Goal: Task Accomplishment & Management: Manage account settings

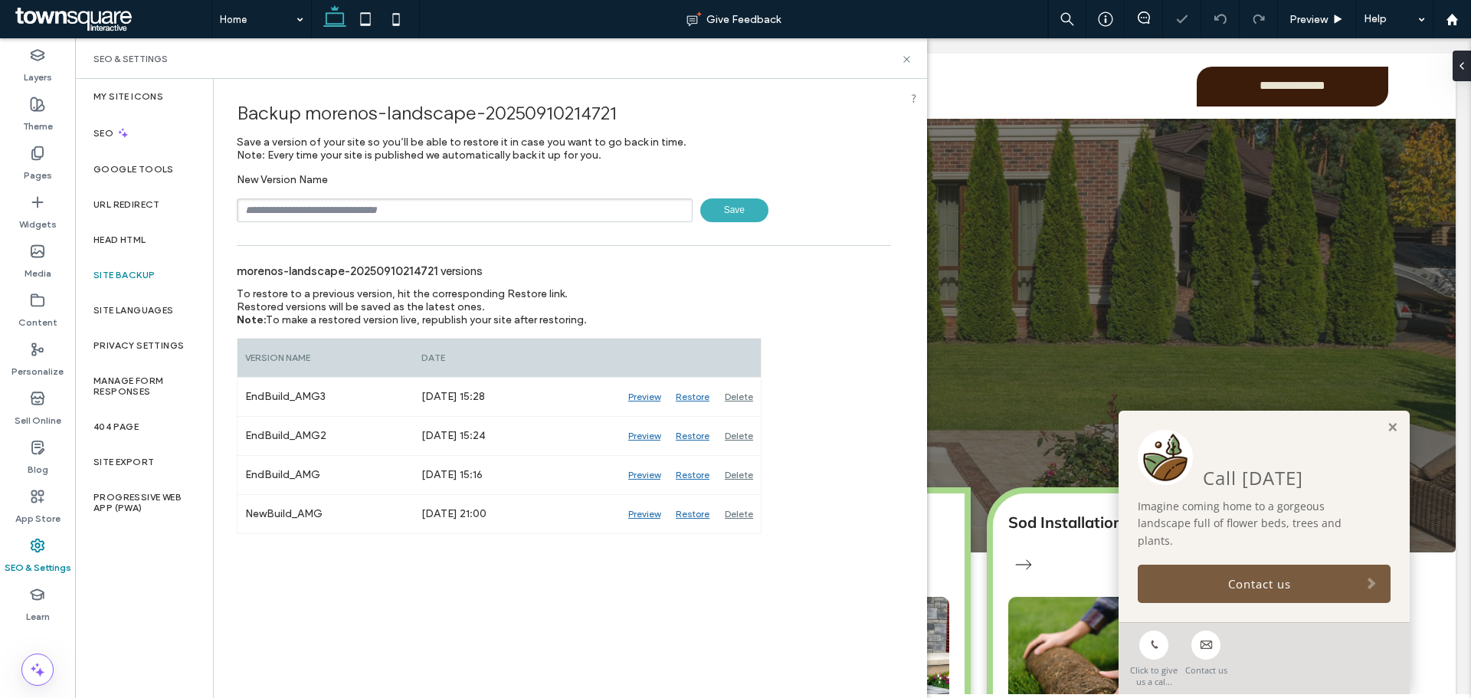
click at [443, 204] on input "text" at bounding box center [465, 210] width 456 height 24
type input "**********"
click at [740, 221] on span "Save" at bounding box center [734, 210] width 68 height 24
click at [47, 299] on div "Content" at bounding box center [37, 310] width 75 height 49
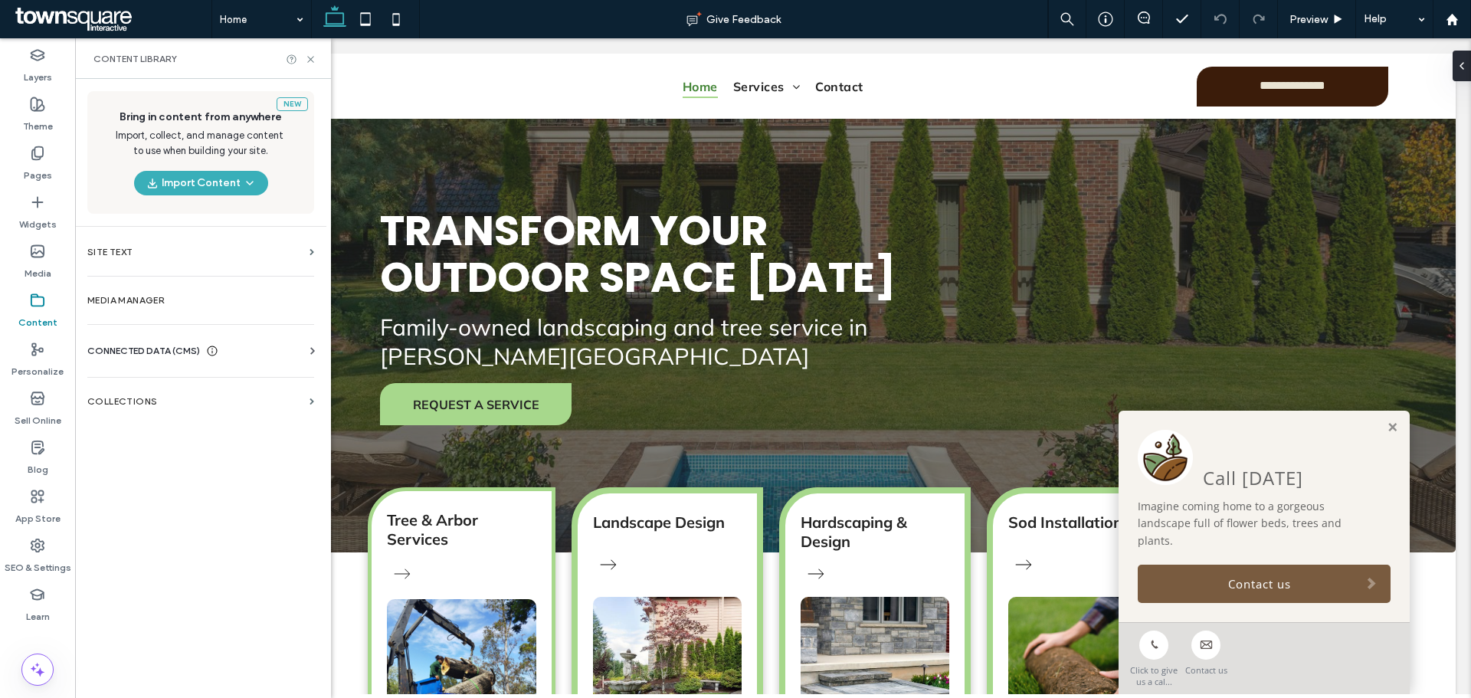
click at [290, 346] on div "CONNECTED DATA (CMS)" at bounding box center [203, 350] width 233 height 15
click at [142, 386] on label "Business Info" at bounding box center [204, 388] width 208 height 11
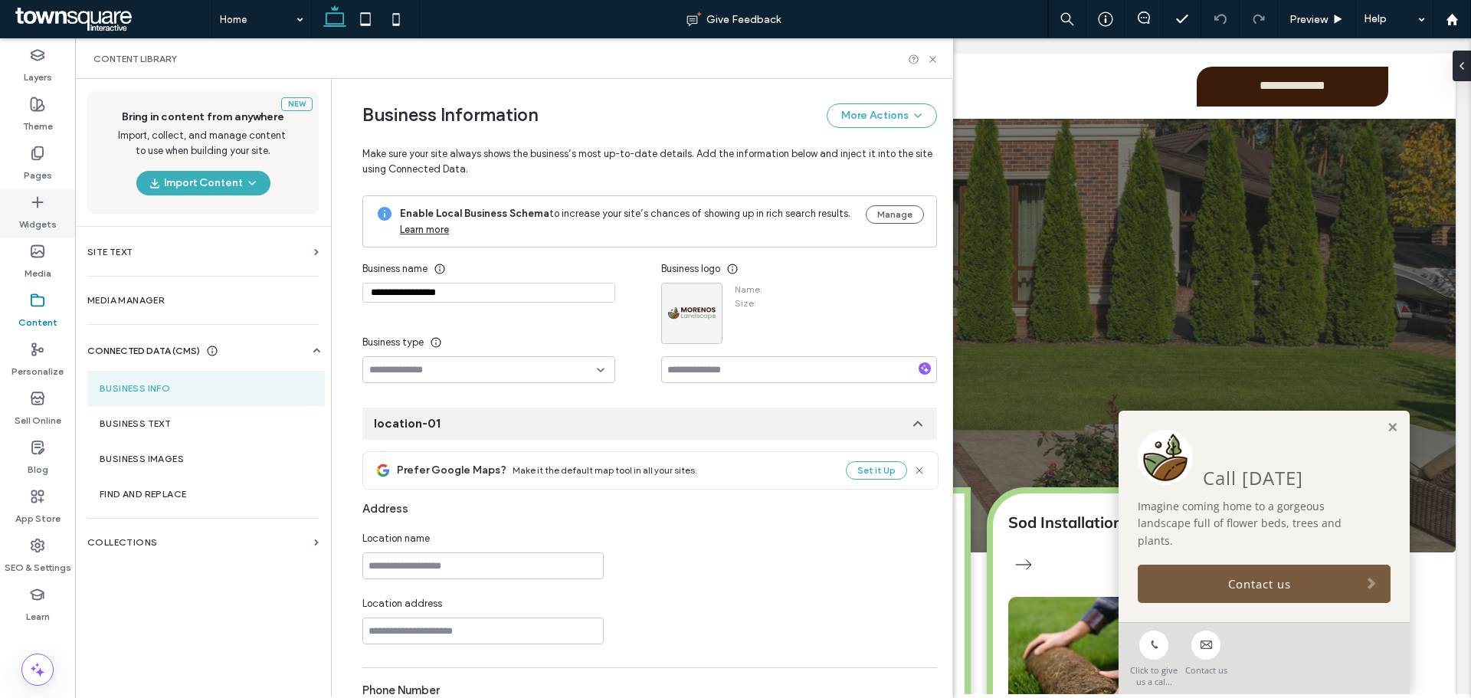
type input "**********"
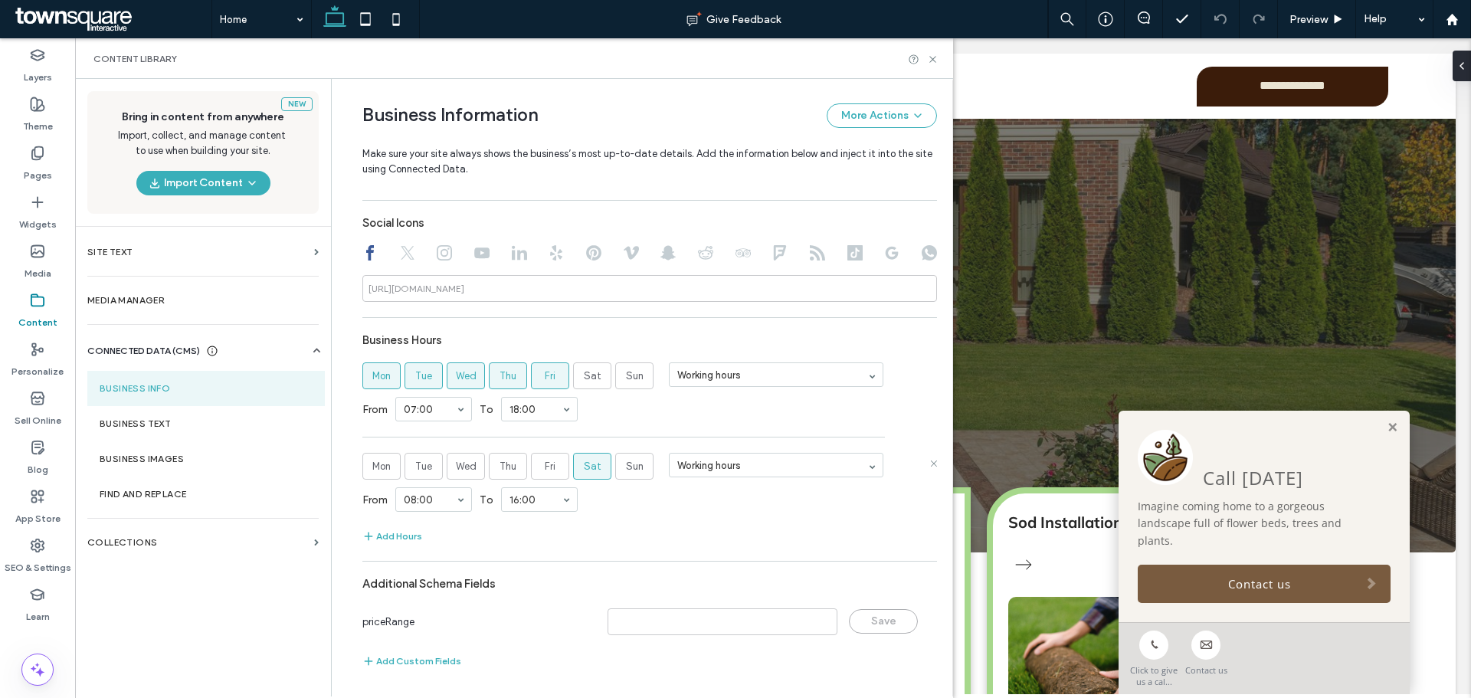
scroll to position [690, 0]
click at [138, 421] on label "Business Text" at bounding box center [206, 423] width 213 height 11
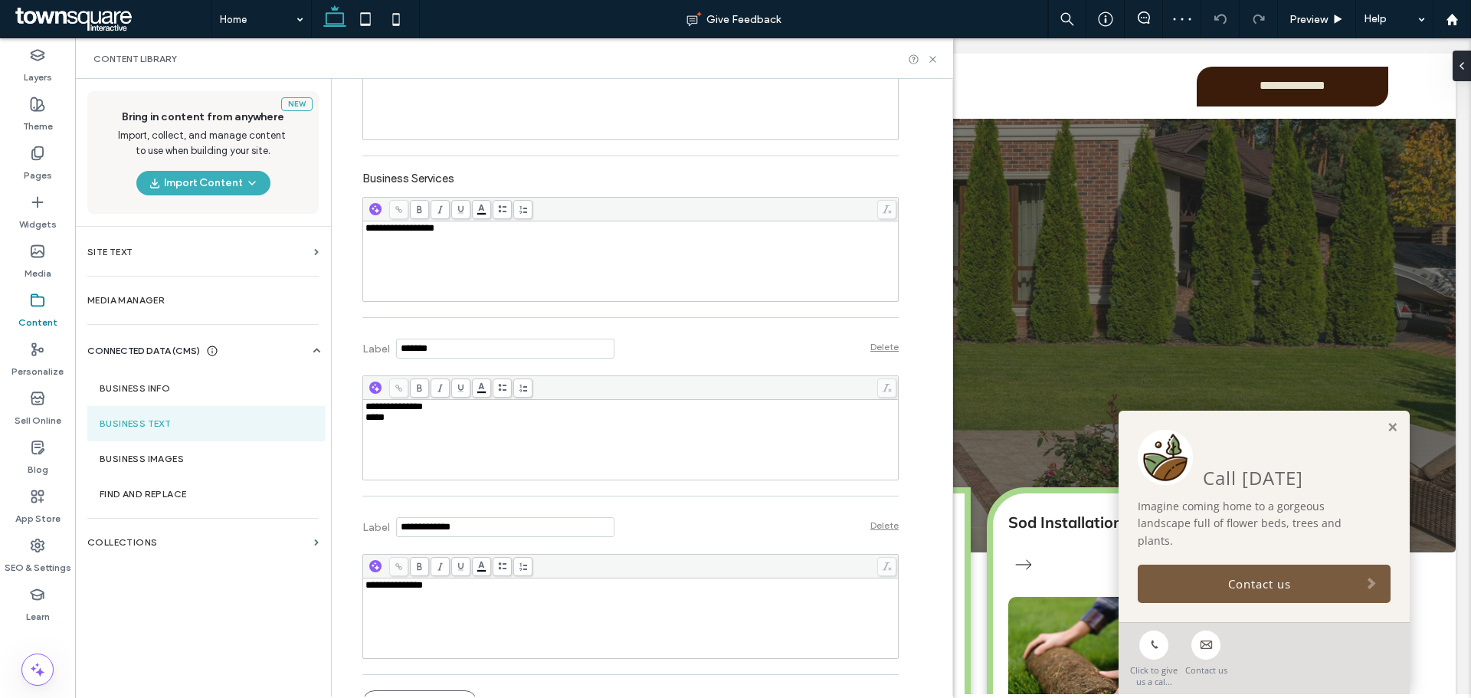
scroll to position [456, 0]
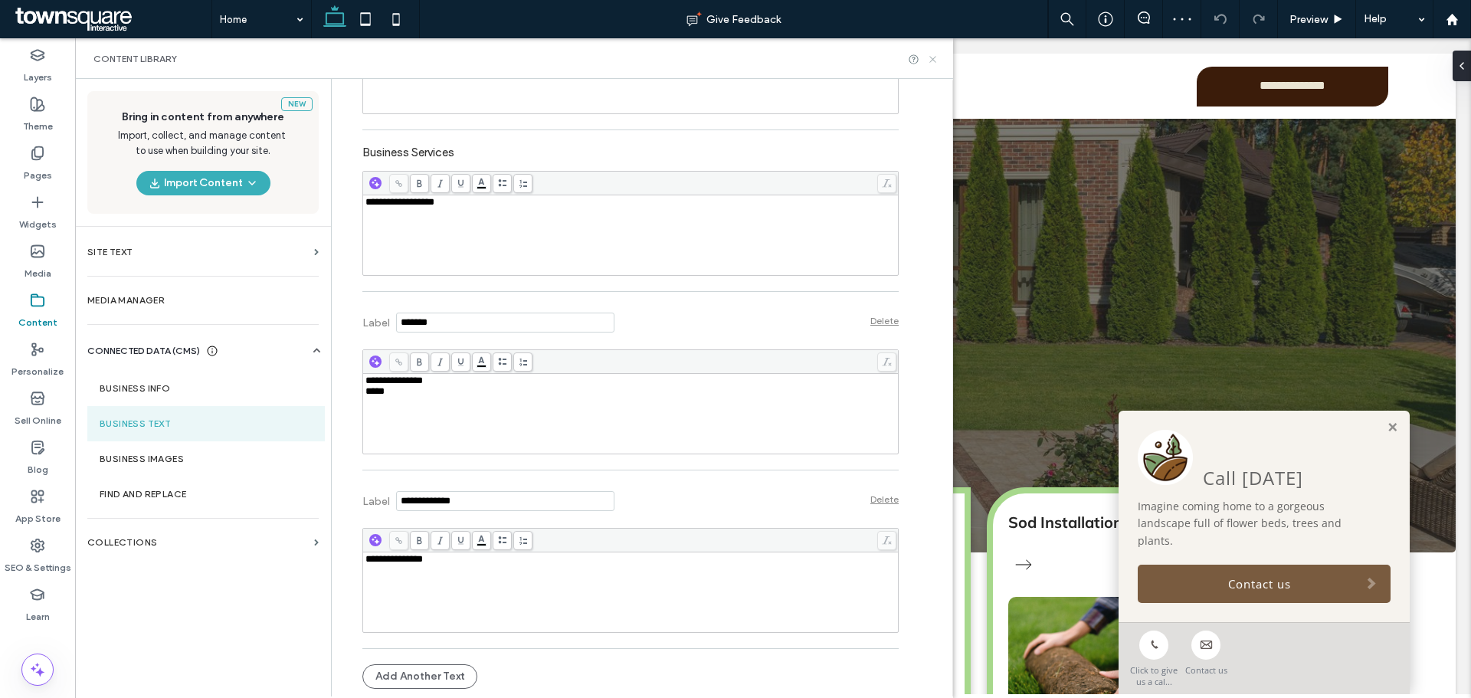
click at [928, 60] on div at bounding box center [923, 59] width 31 height 11
click at [929, 59] on icon at bounding box center [932, 59] width 11 height 11
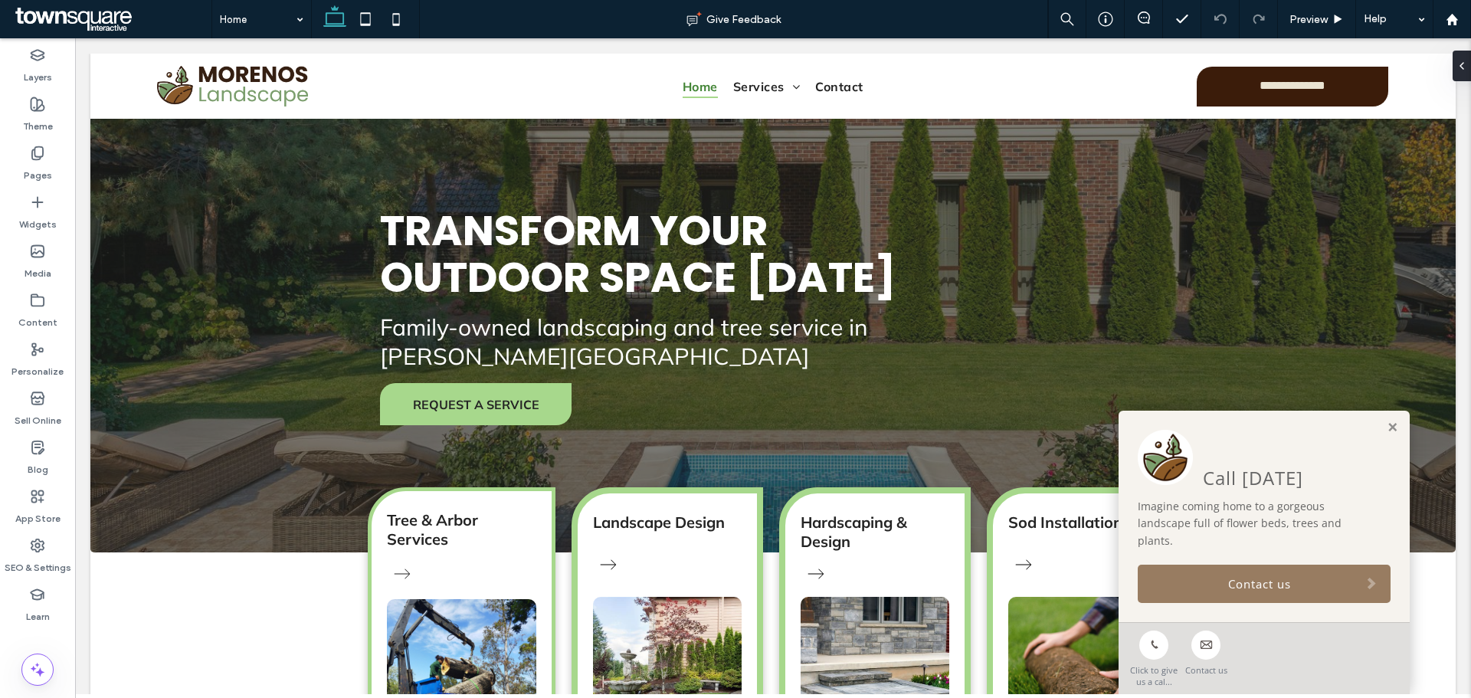
click at [1214, 591] on link "Contact us" at bounding box center [1263, 583] width 253 height 38
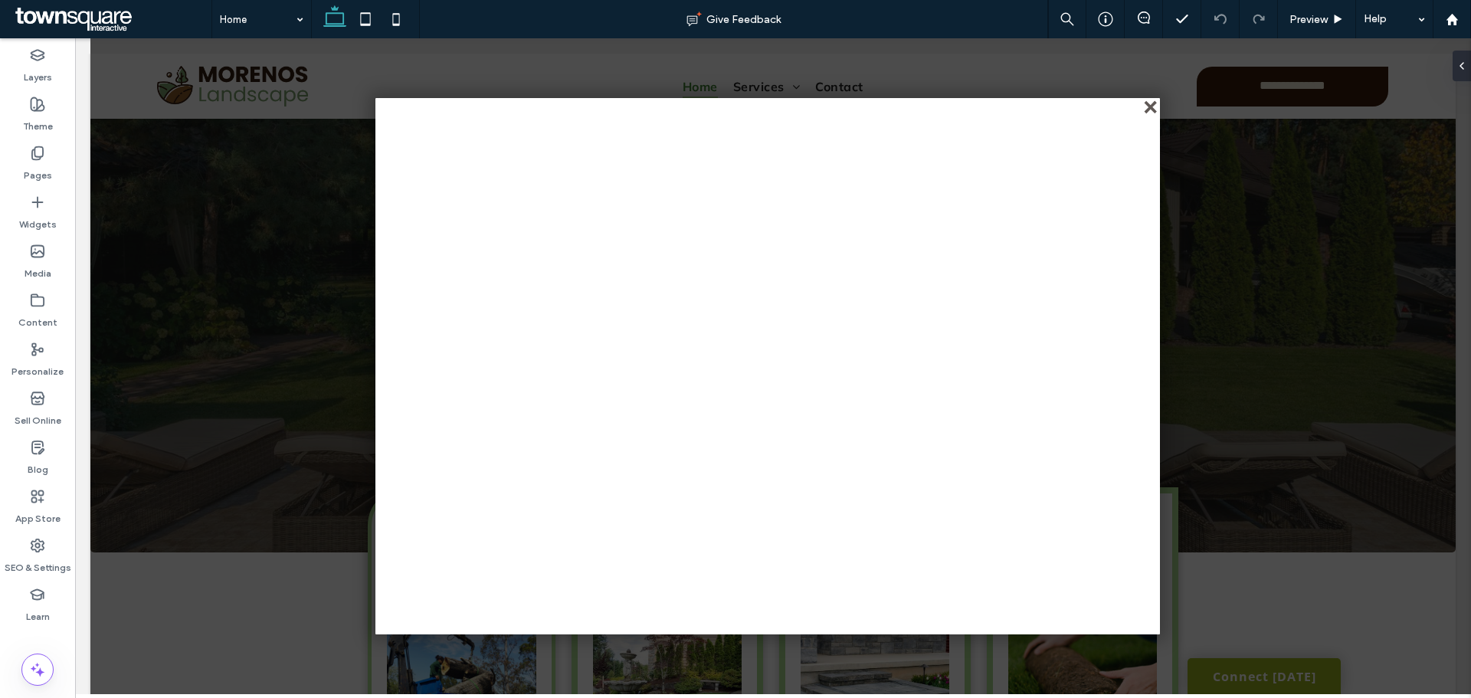
click at [1146, 109] on div "close" at bounding box center [1151, 108] width 11 height 11
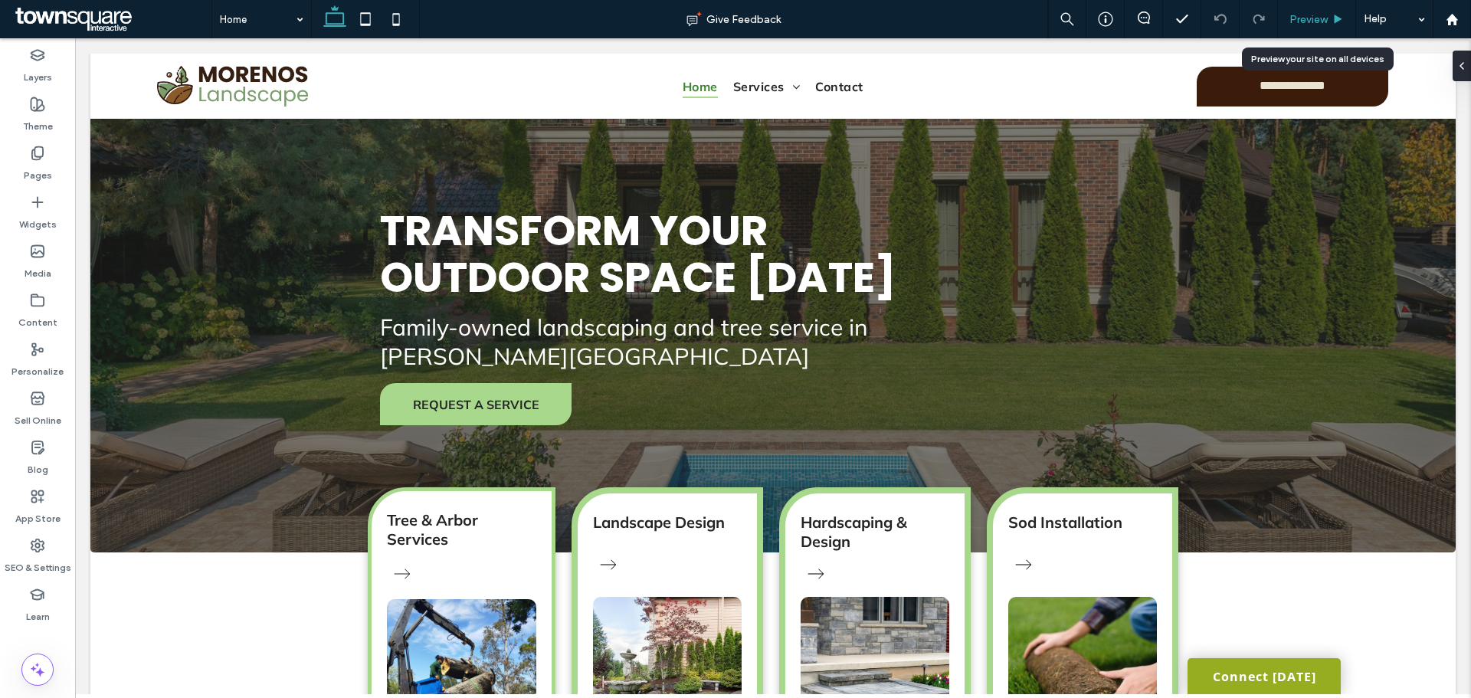
click at [1314, 13] on span "Preview" at bounding box center [1308, 19] width 38 height 13
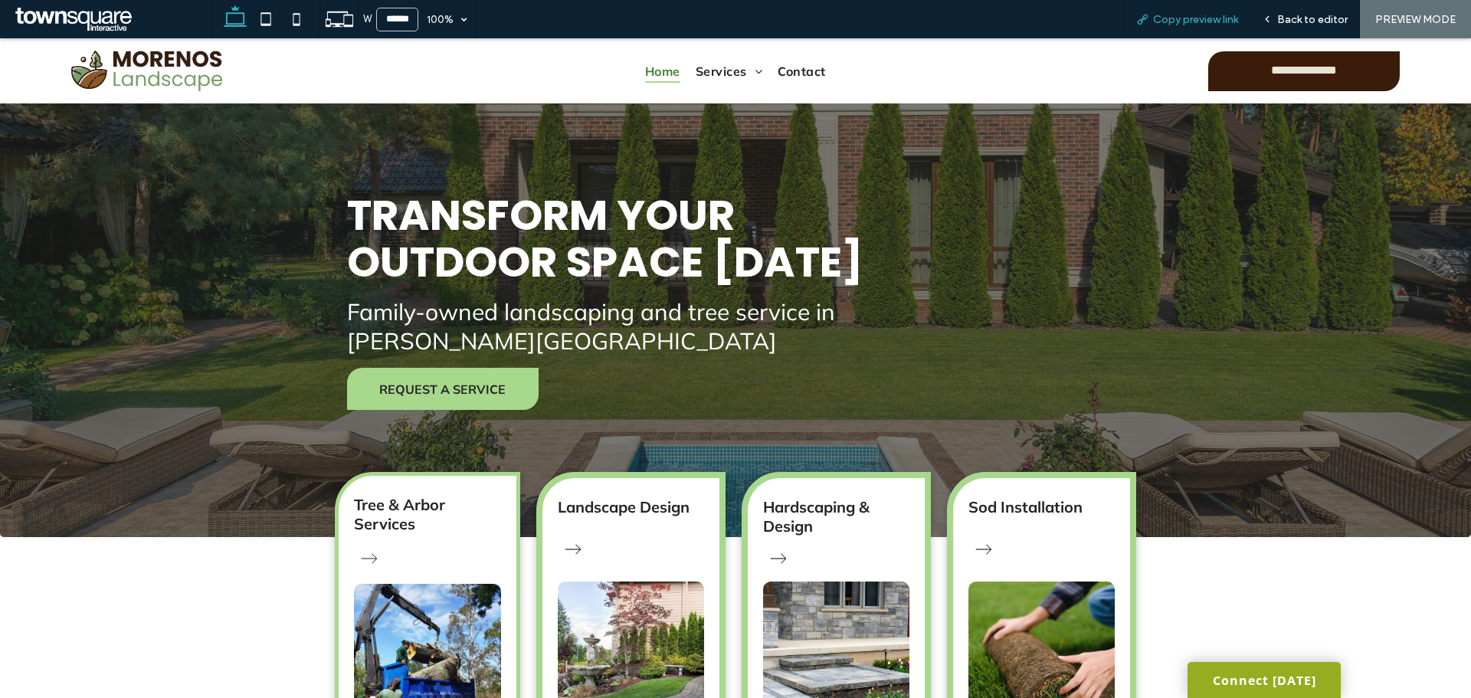
drag, startPoint x: 1233, startPoint y: 15, endPoint x: 1223, endPoint y: 15, distance: 10.0
click at [1232, 15] on span "Copy preview link" at bounding box center [1195, 19] width 85 height 13
click at [803, 79] on span "Contact" at bounding box center [800, 70] width 47 height 23
click at [1272, 17] on icon at bounding box center [1266, 19] width 11 height 11
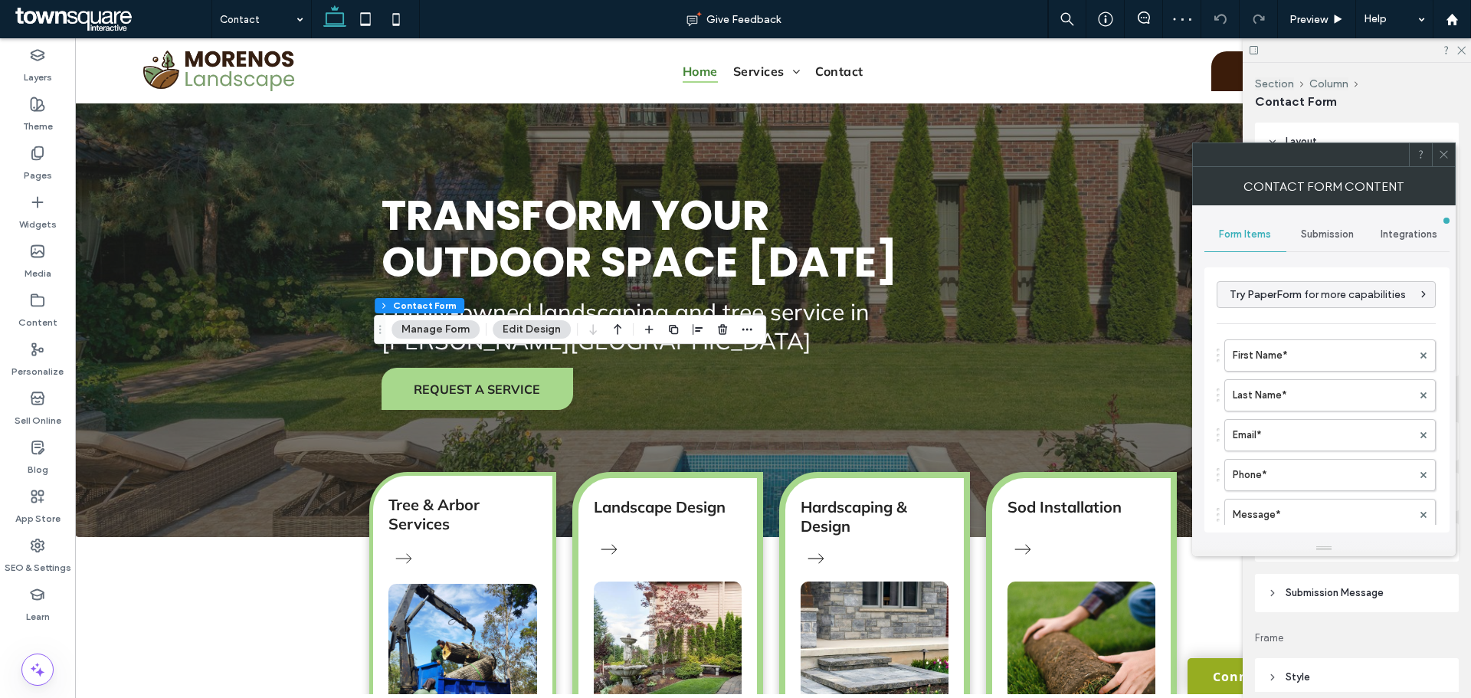
type input "**********"
type input "*"
type input "***"
type input "*"
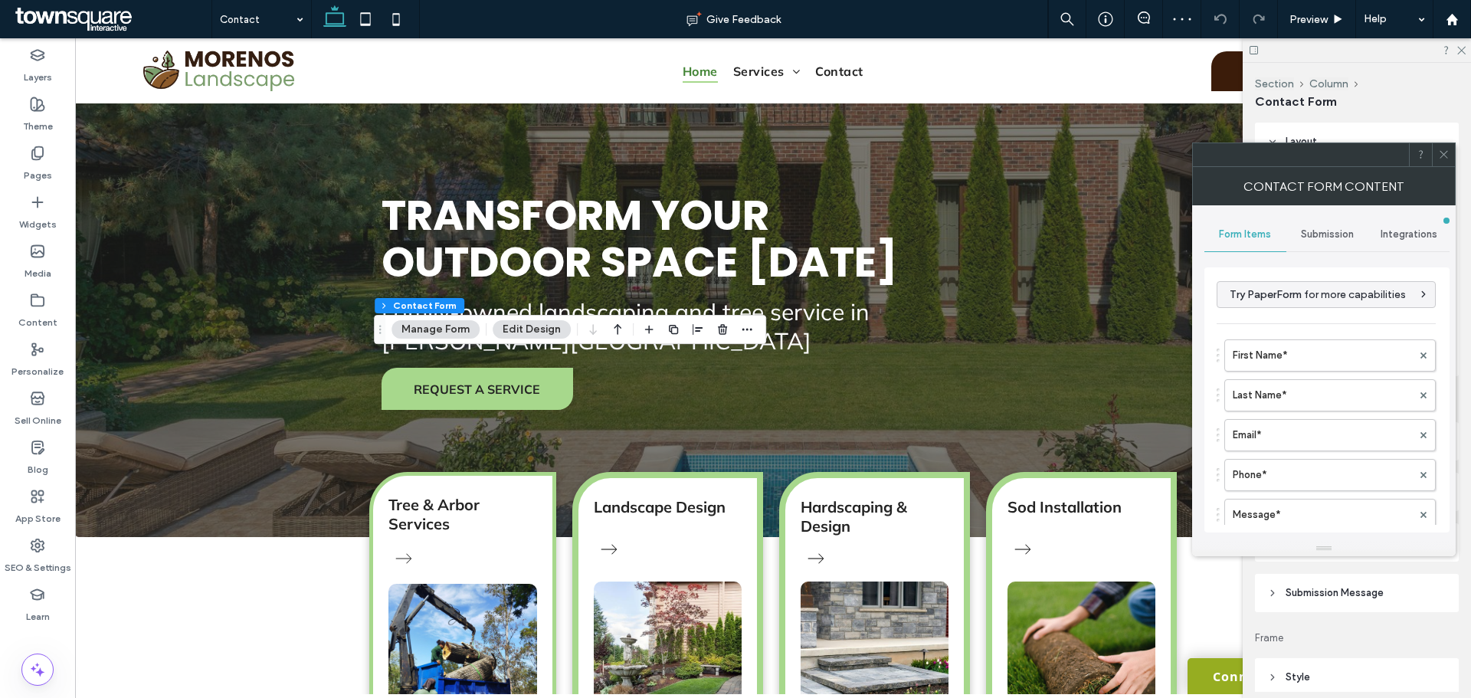
type input "*"
type input "***"
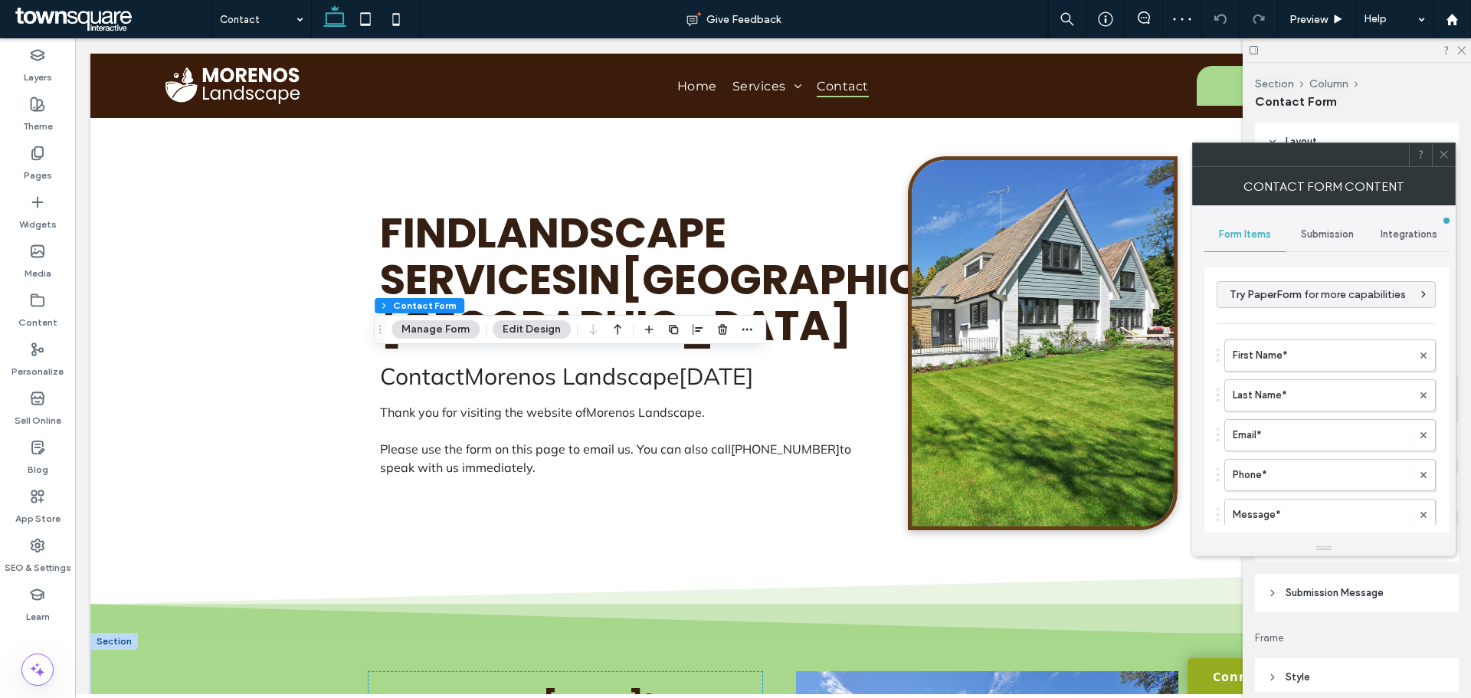
click at [1318, 236] on span "Submission" at bounding box center [1327, 234] width 53 height 12
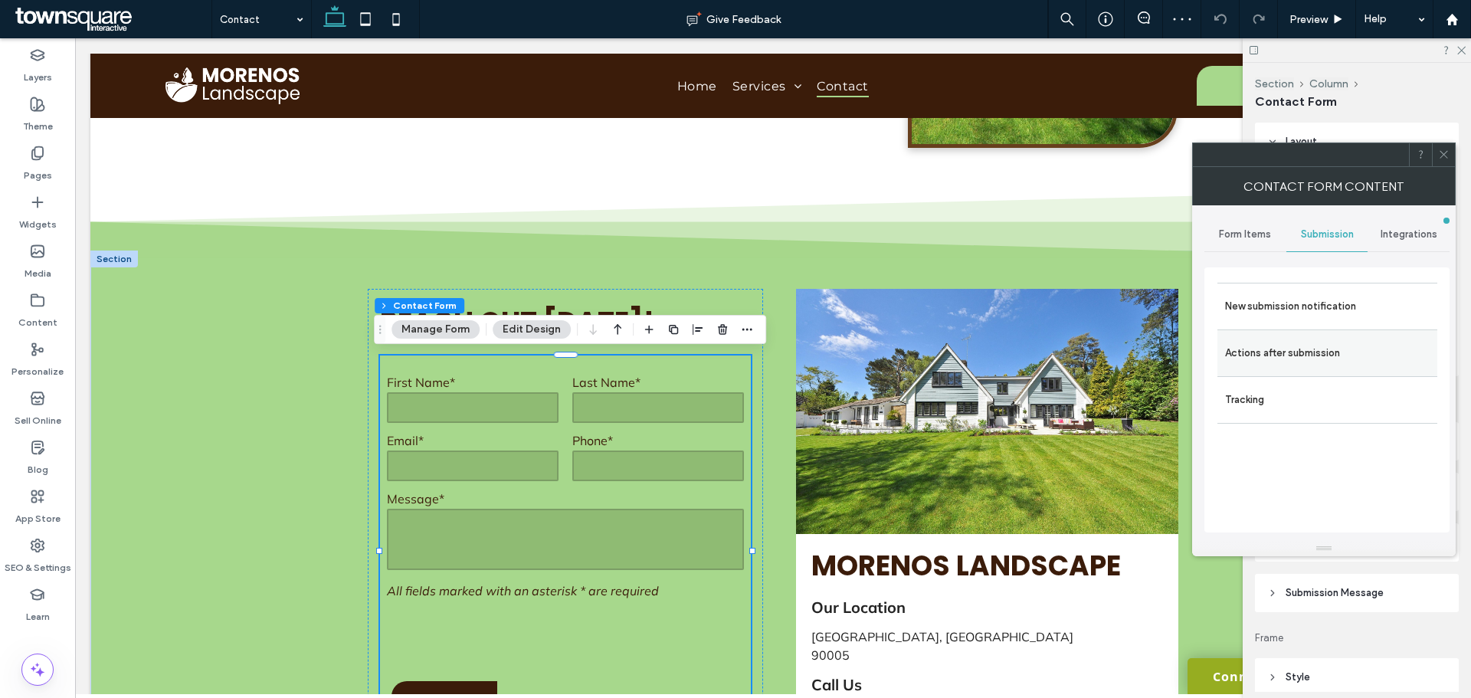
click at [1311, 364] on label "Actions after submission" at bounding box center [1327, 353] width 205 height 31
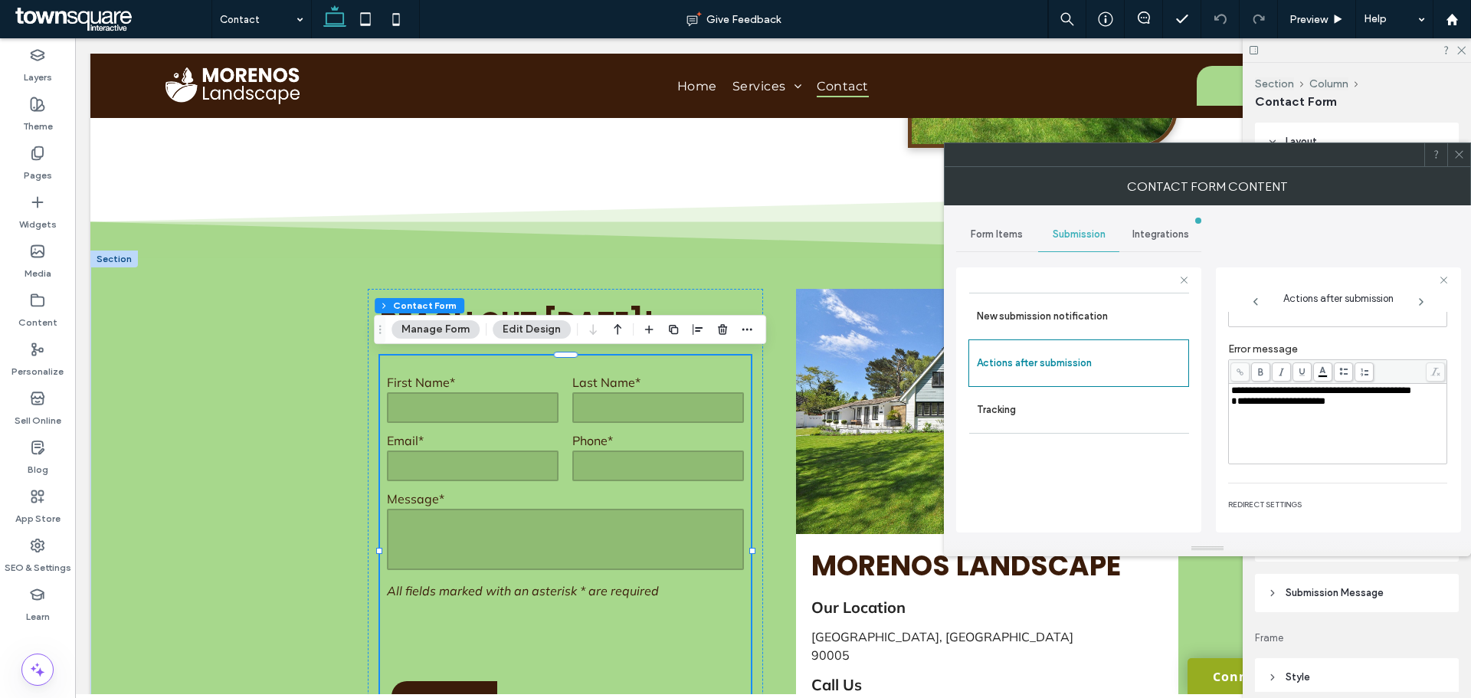
scroll to position [264, 0]
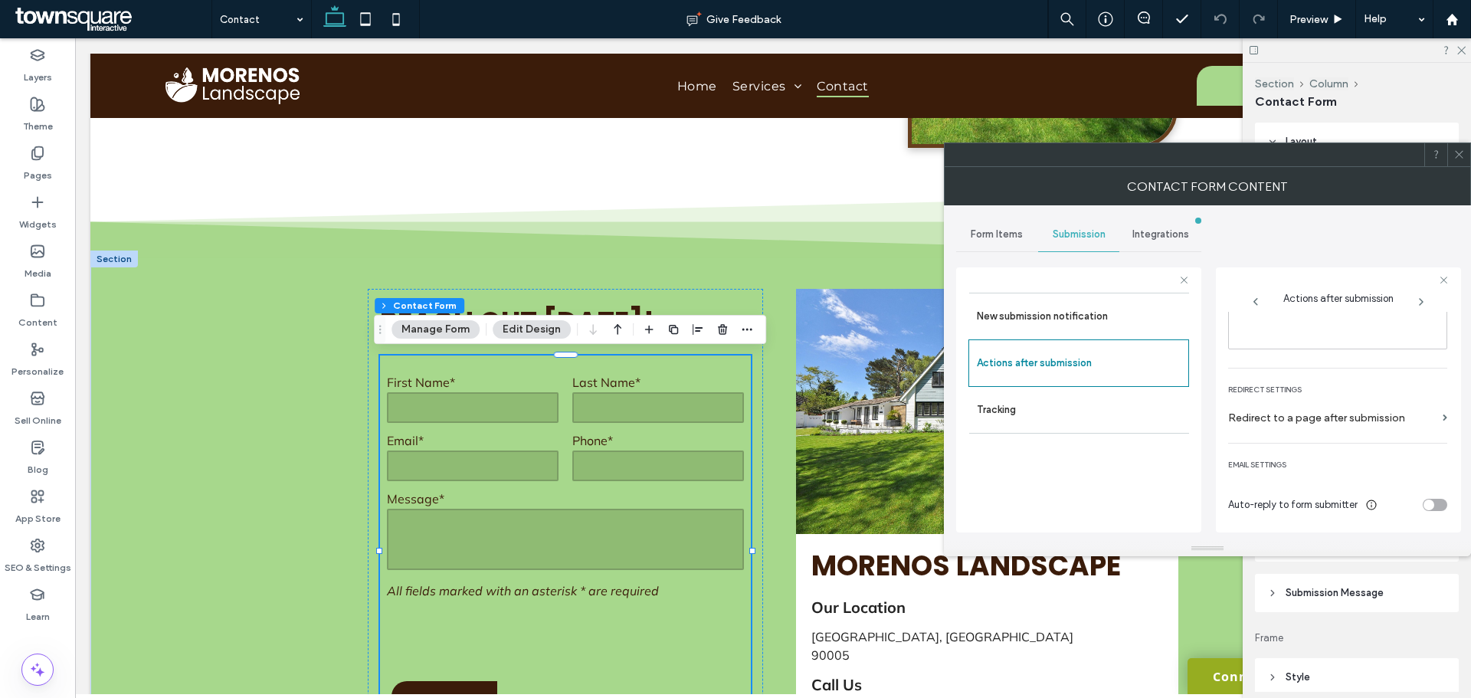
click at [1461, 159] on icon at bounding box center [1458, 154] width 11 height 11
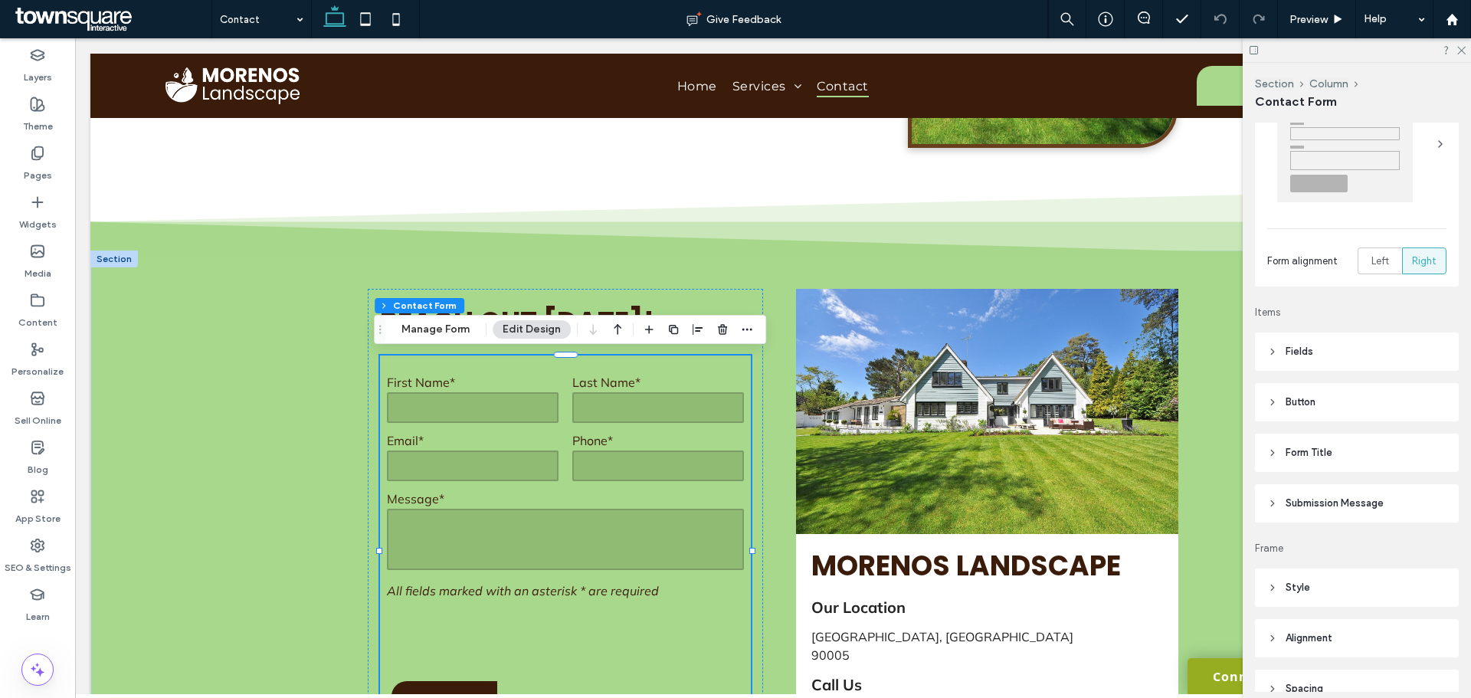
scroll to position [230, 0]
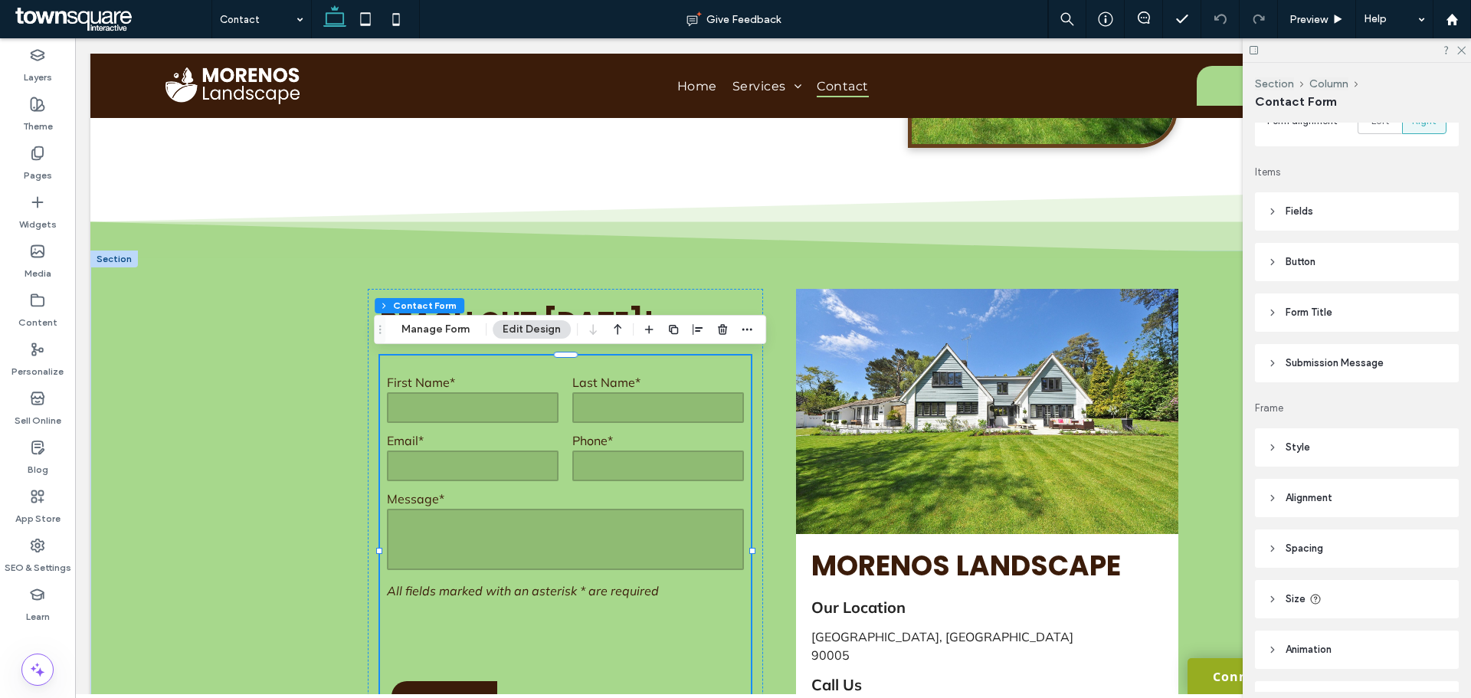
click at [1313, 354] on header "Submission Message" at bounding box center [1357, 363] width 204 height 38
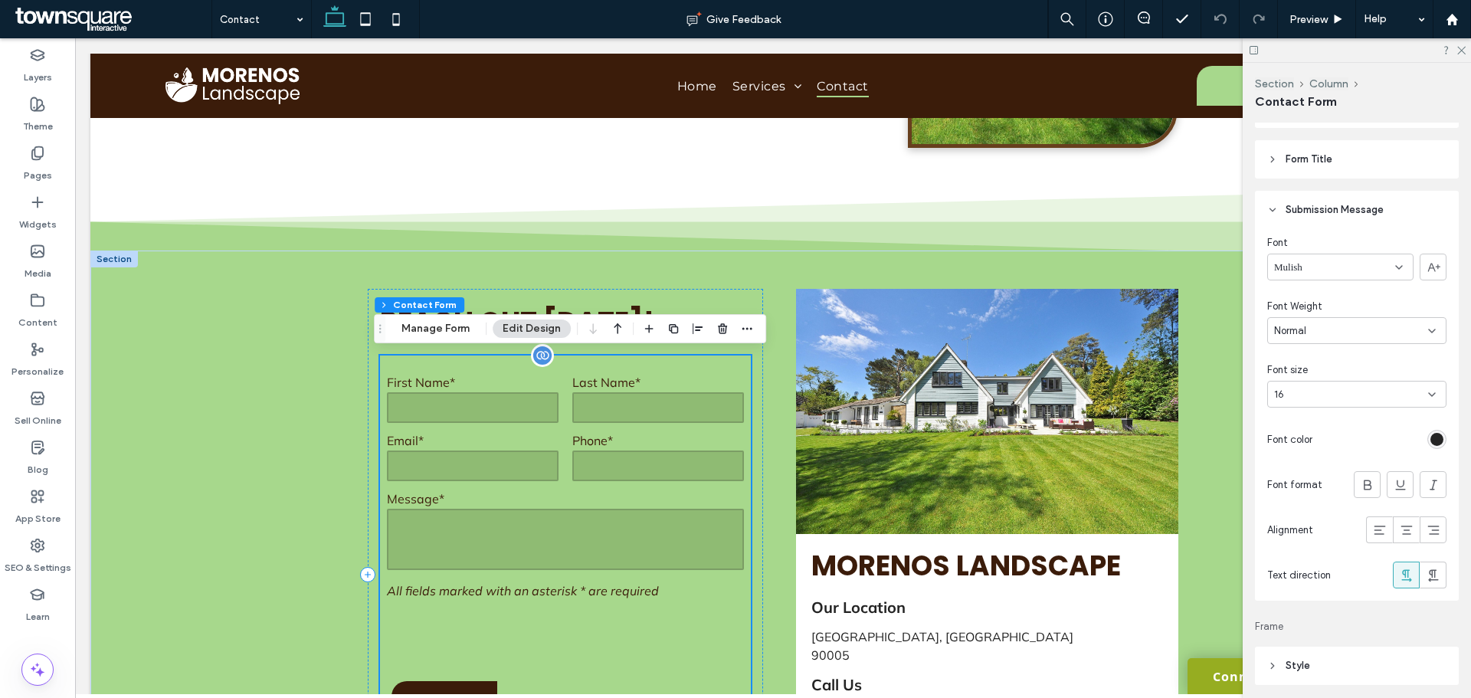
scroll to position [535, 0]
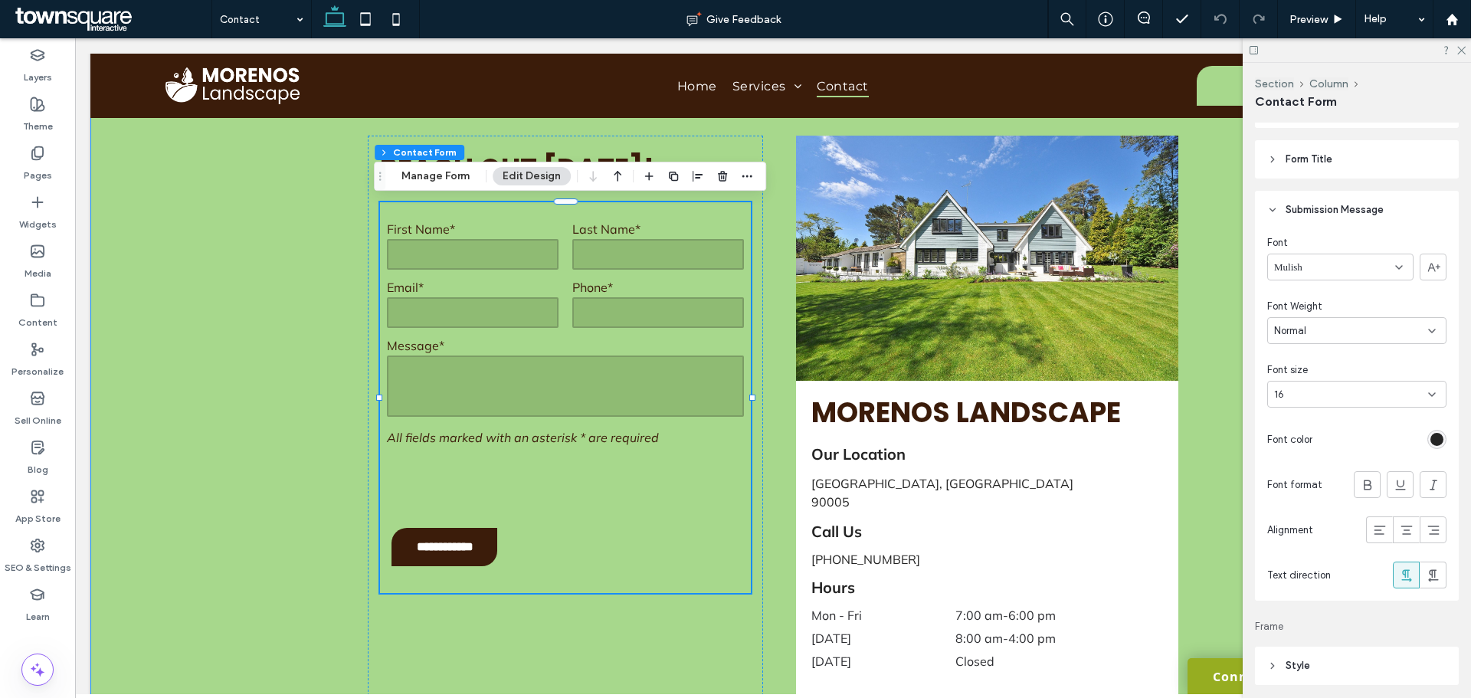
drag, startPoint x: 214, startPoint y: 475, endPoint x: 623, endPoint y: 380, distance: 419.9
click at [217, 473] on div "**********" at bounding box center [772, 421] width 1365 height 648
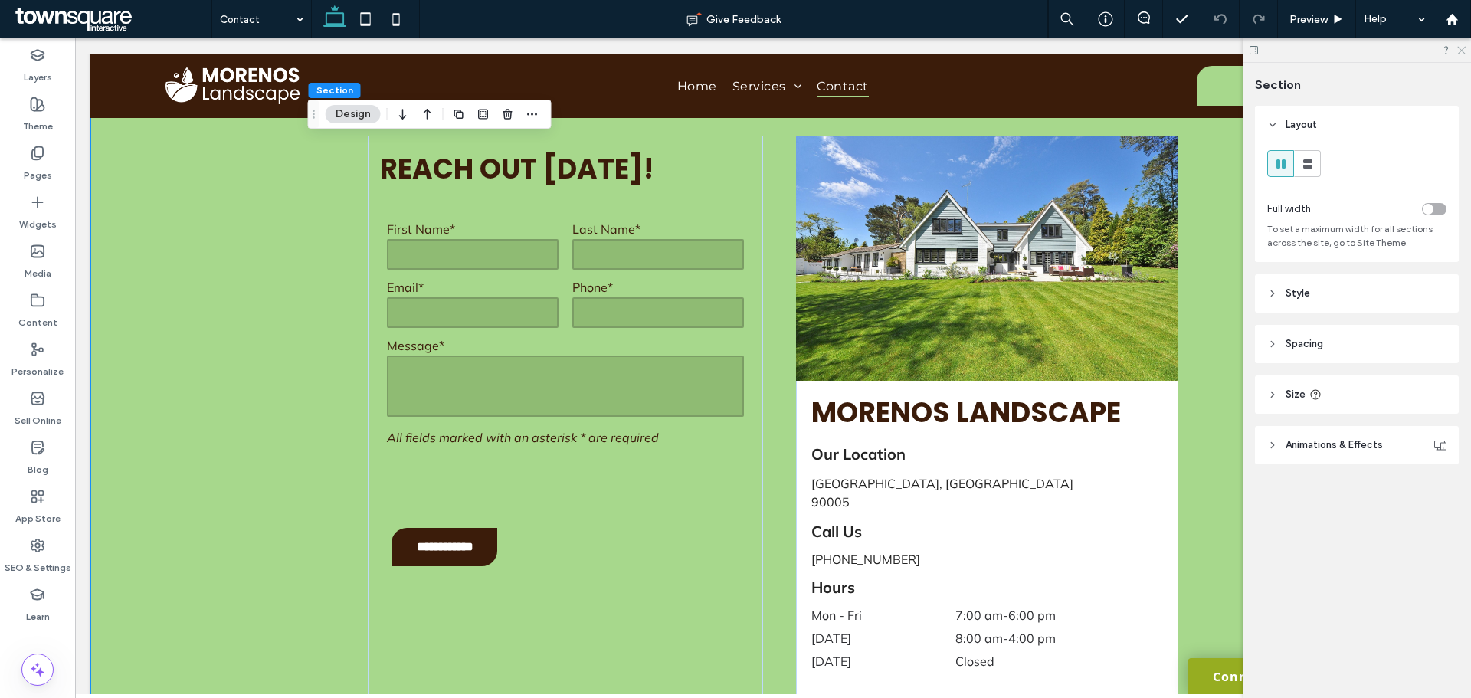
click at [1461, 46] on icon at bounding box center [1460, 49] width 10 height 10
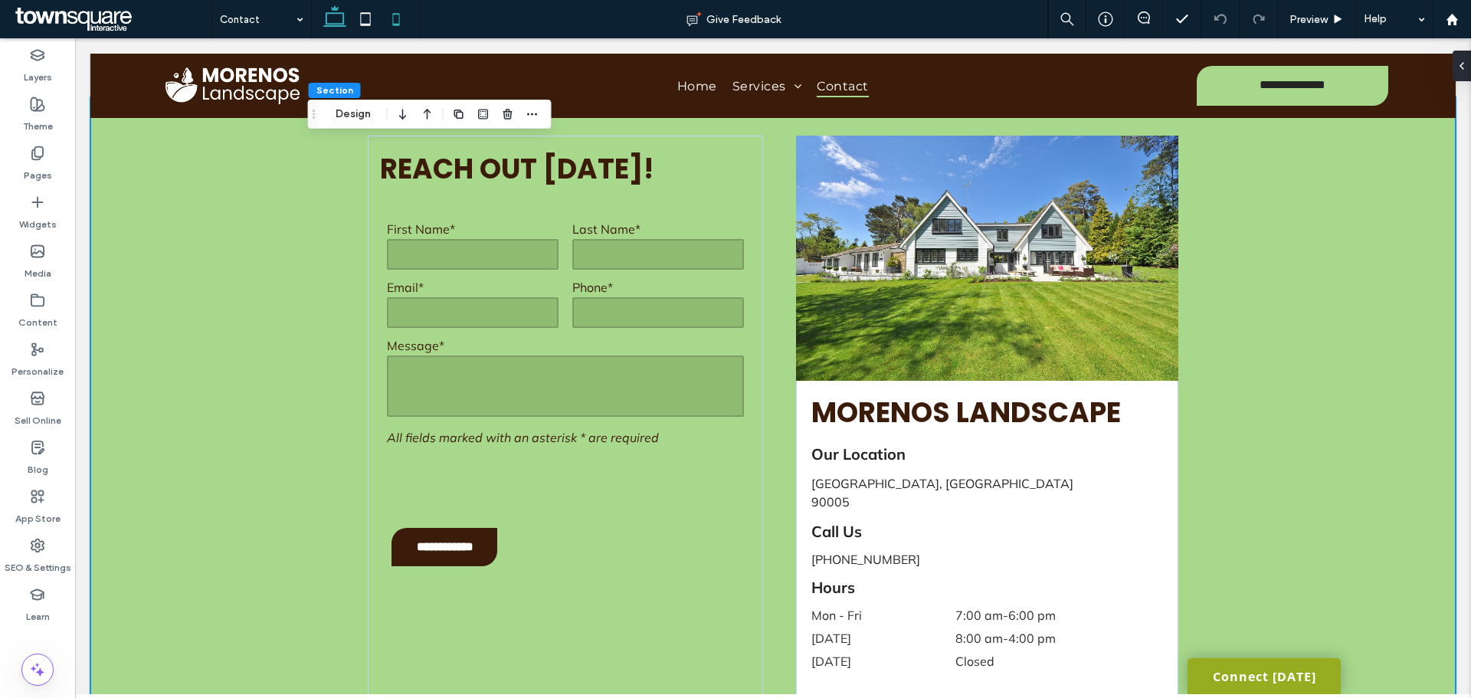
click at [398, 25] on use at bounding box center [396, 19] width 7 height 12
type input "**"
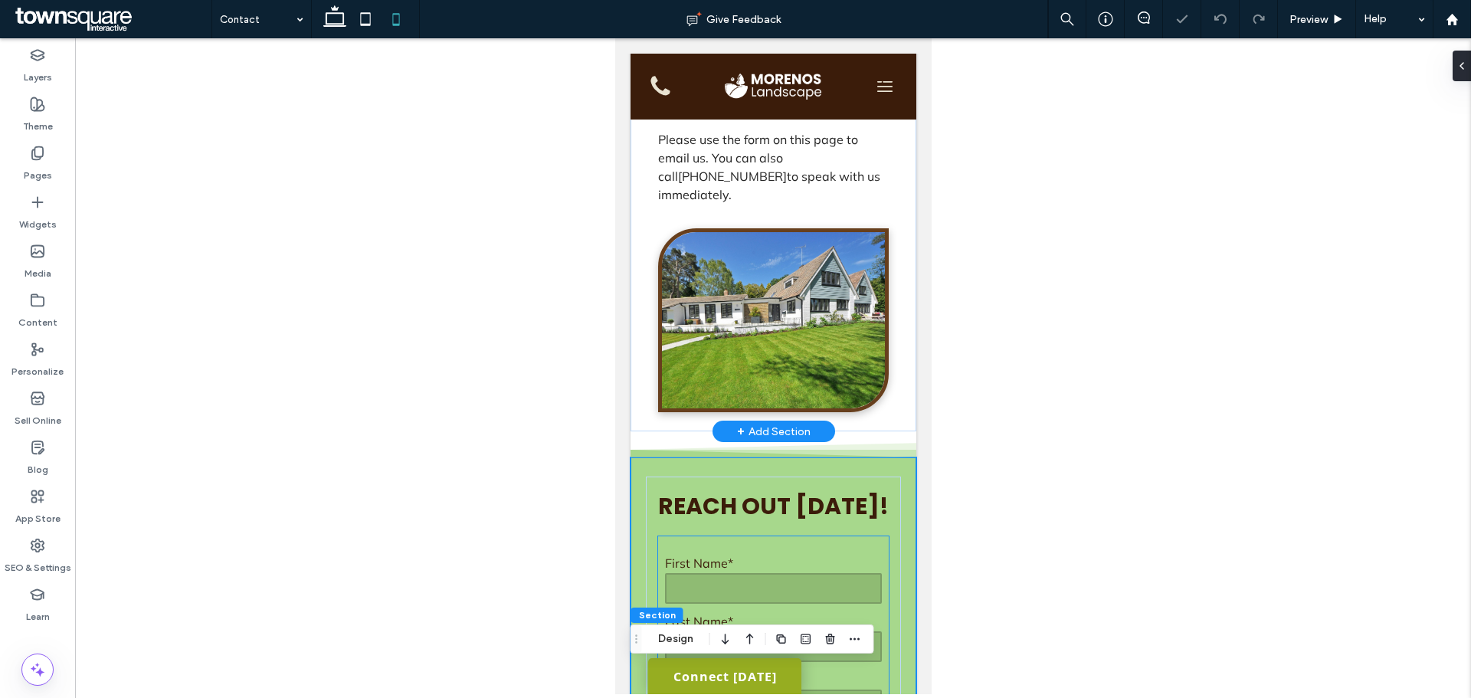
scroll to position [0, 0]
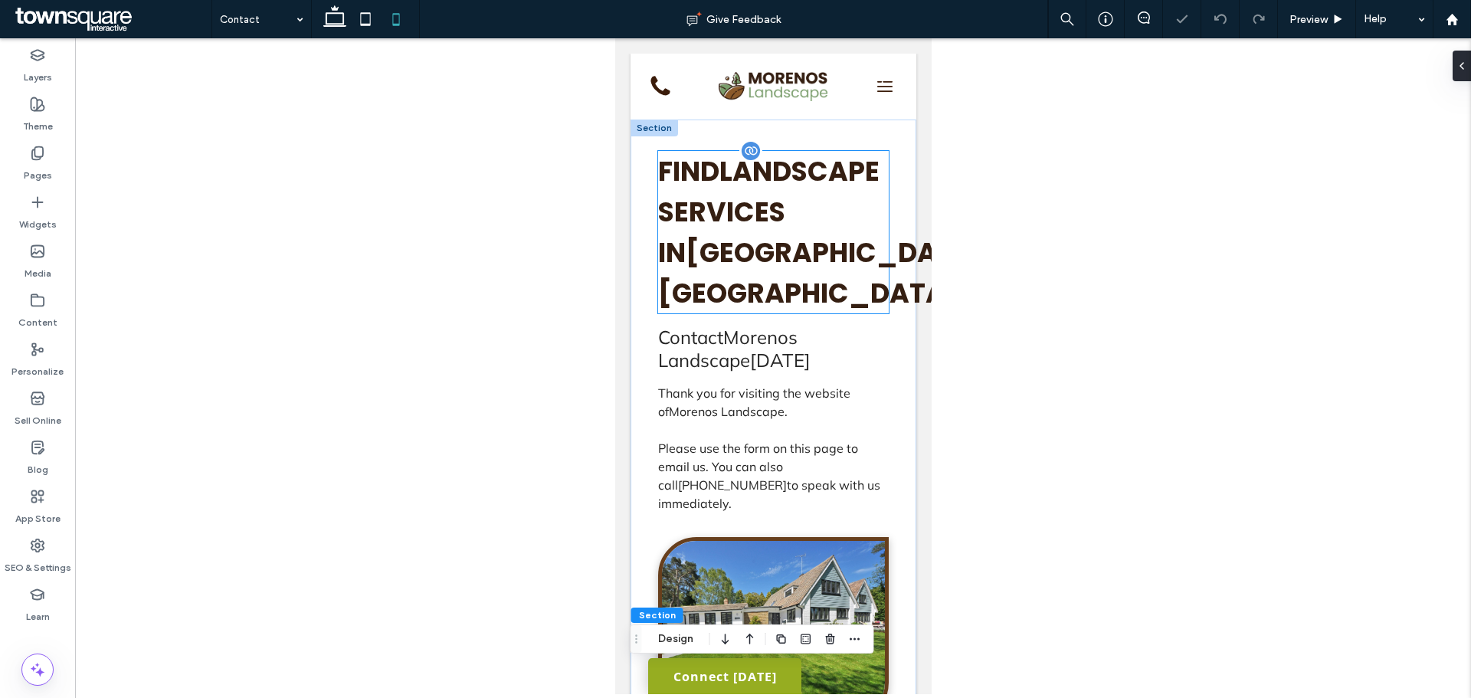
click at [816, 233] on h1 "Find Landscape Services in Los Angeles, CA" at bounding box center [772, 232] width 231 height 162
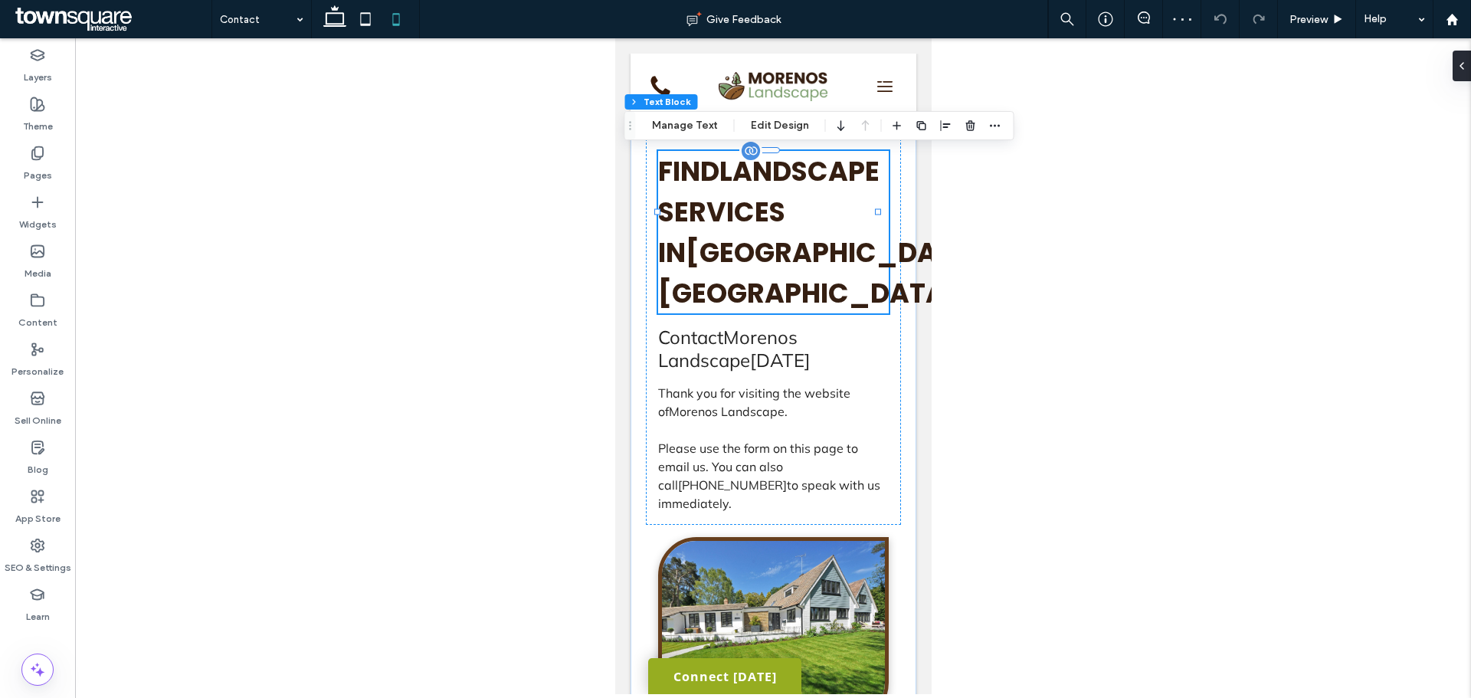
click at [816, 233] on div "Find Landscape Services in Los Angeles, CA" at bounding box center [772, 232] width 231 height 162
click at [816, 233] on h1 "Find Landscape Services in Los Angeles, CA" at bounding box center [772, 232] width 231 height 162
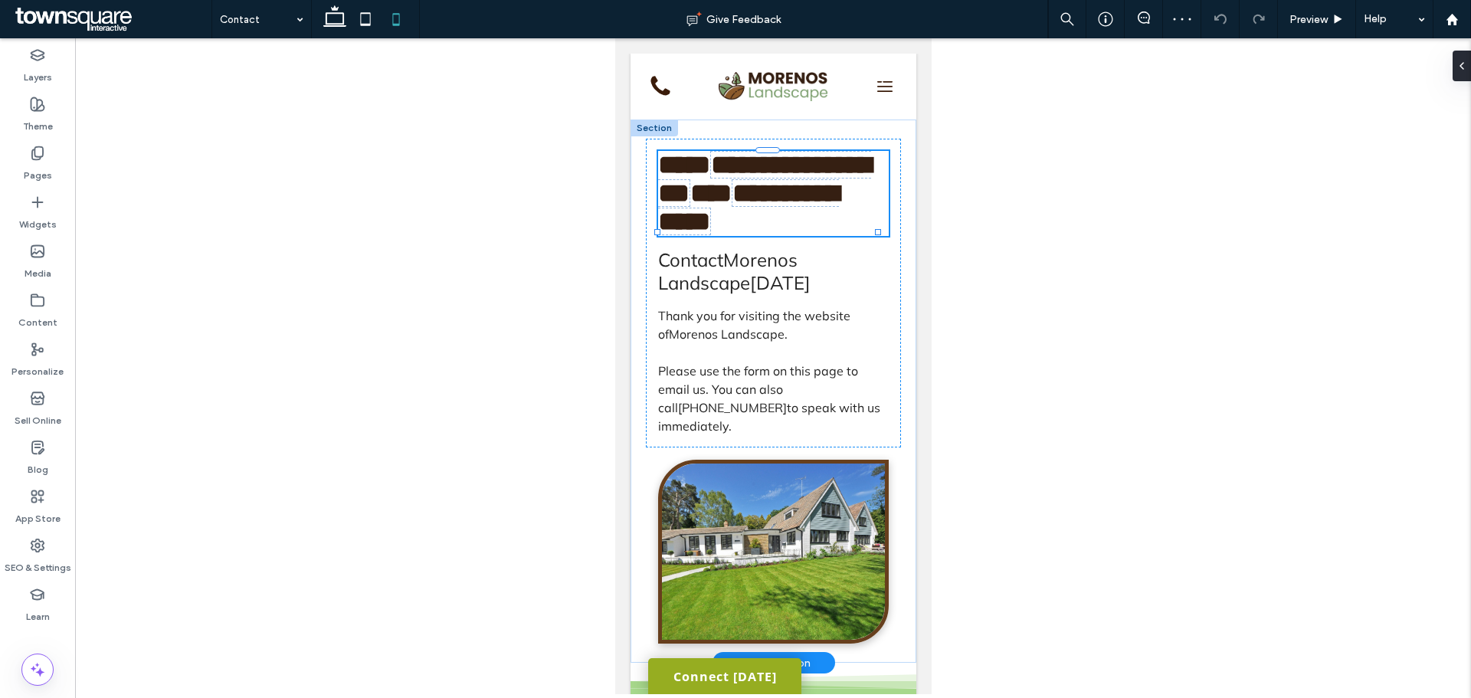
type input "*******"
type input "**"
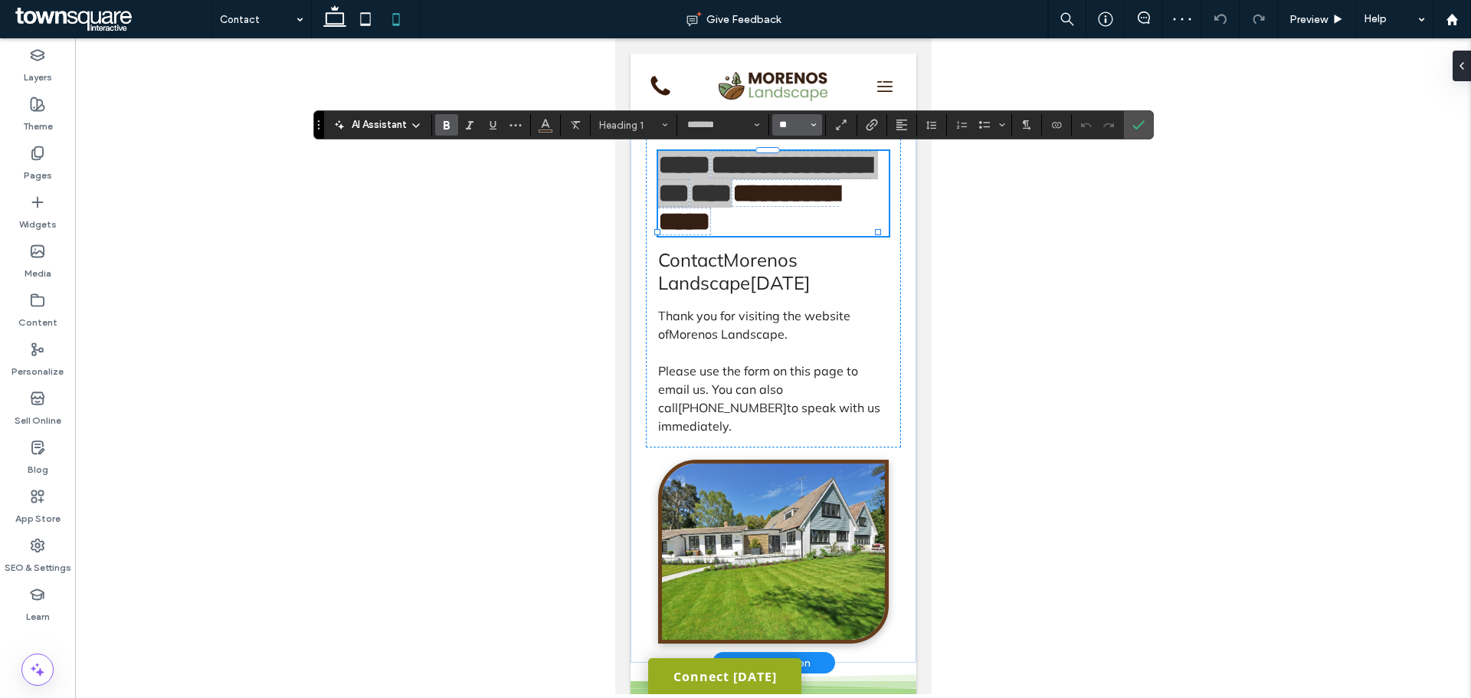
click at [791, 126] on input "**" at bounding box center [792, 125] width 30 height 12
type input "**"
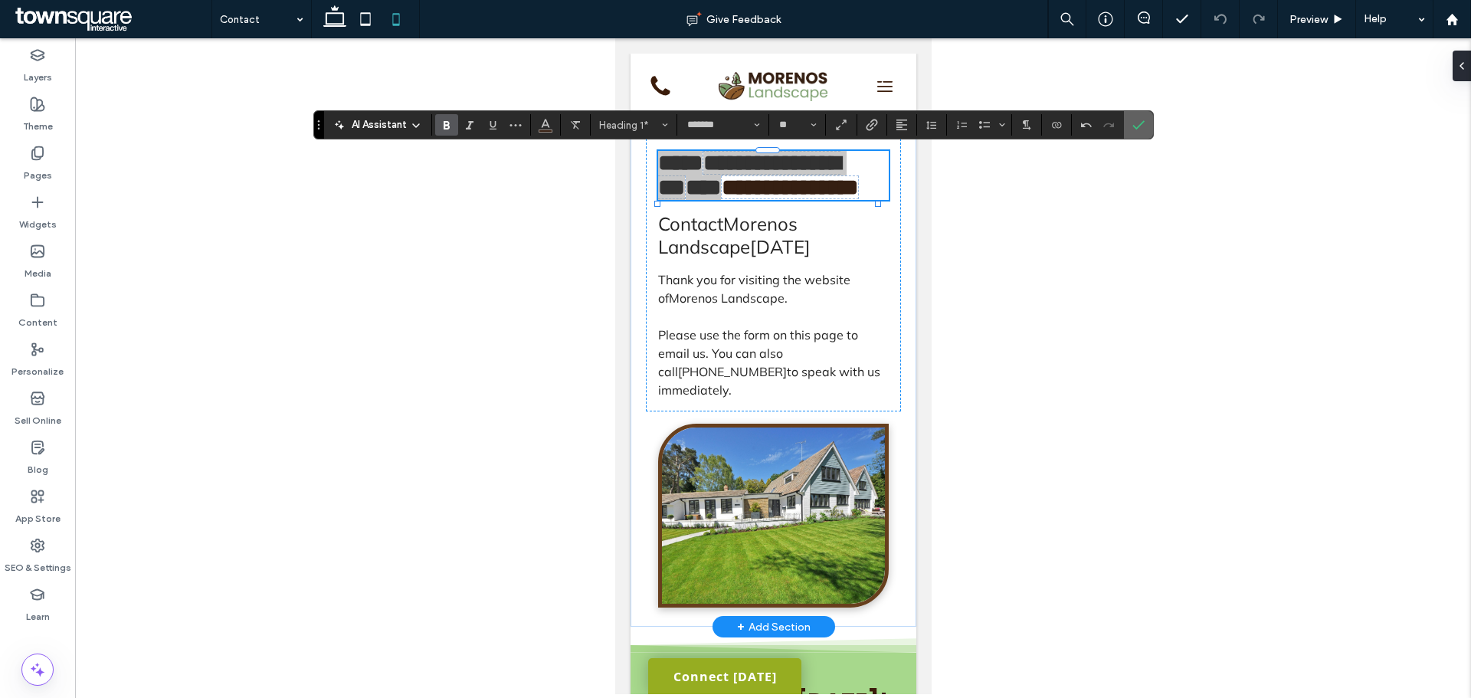
click at [1134, 126] on icon "Confirm" at bounding box center [1138, 125] width 12 height 12
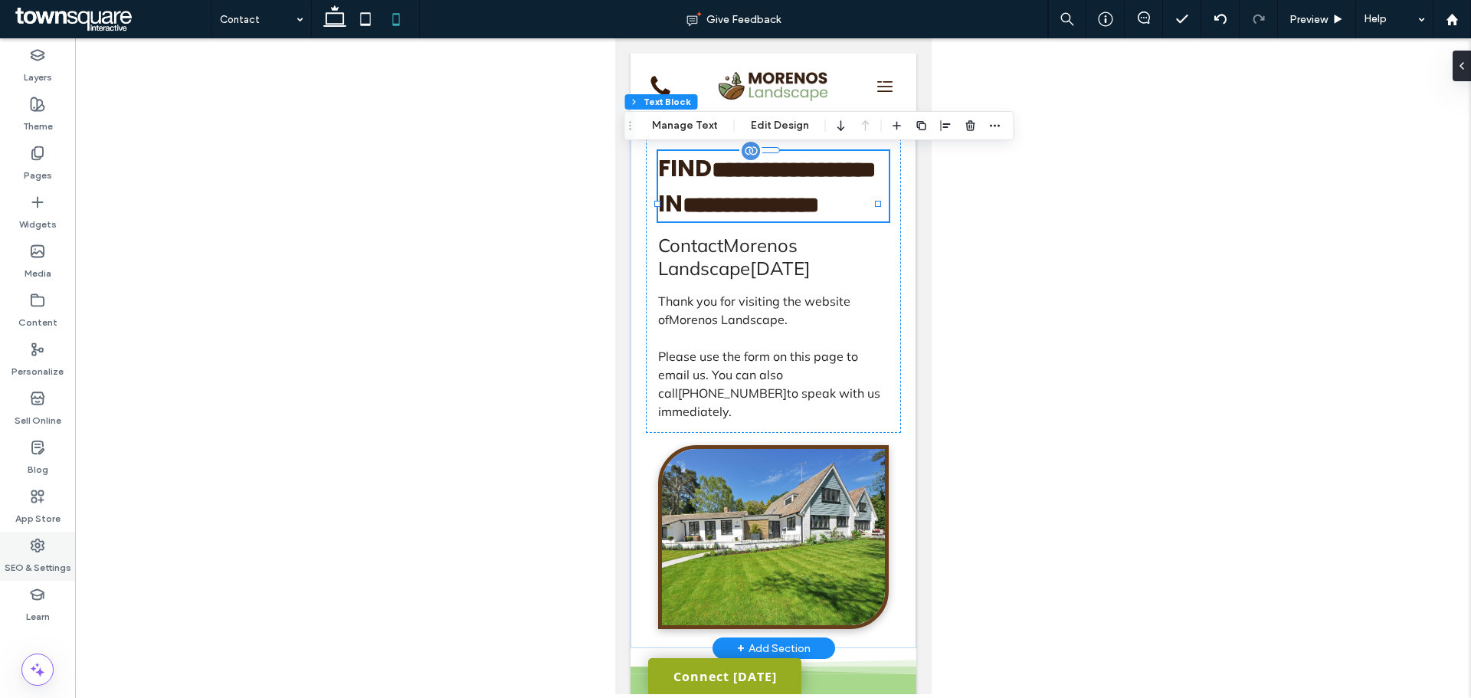
click at [35, 558] on label "SEO & Settings" at bounding box center [38, 563] width 67 height 21
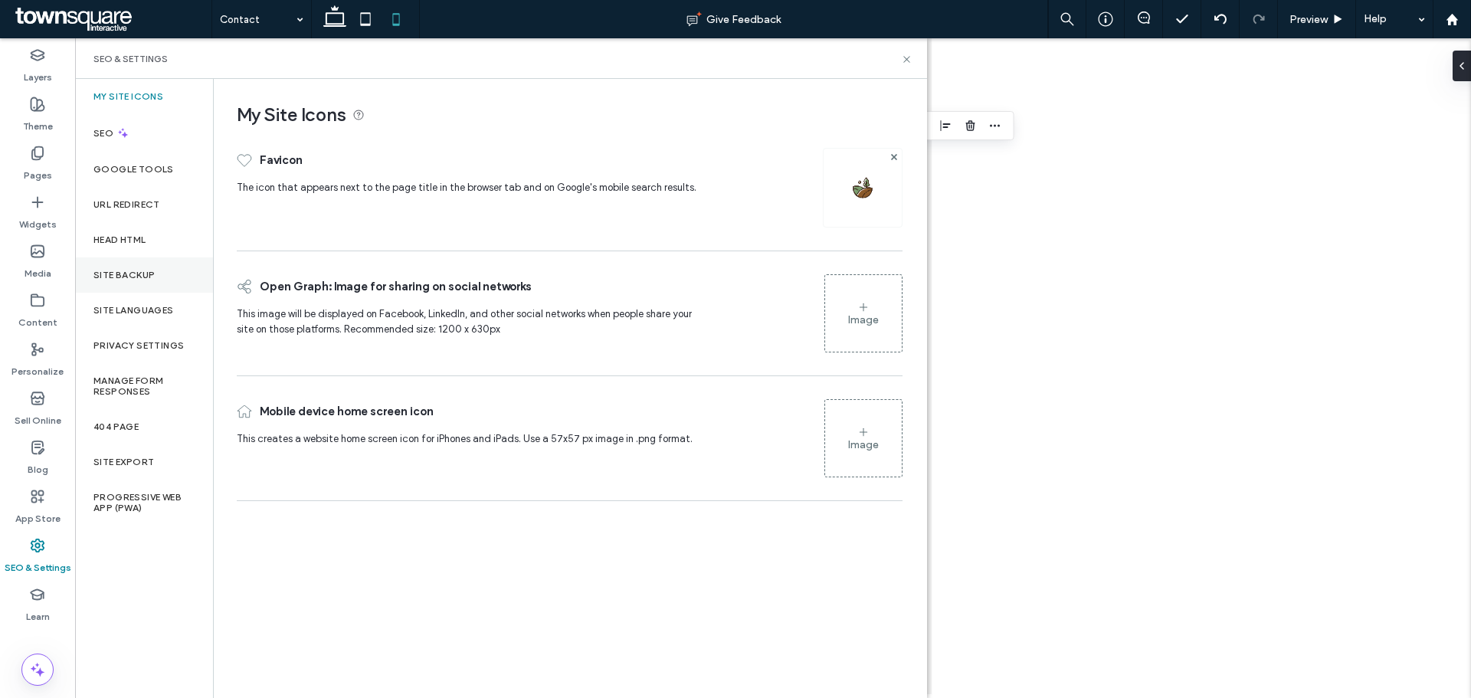
click at [121, 278] on label "Site Backup" at bounding box center [123, 275] width 61 height 11
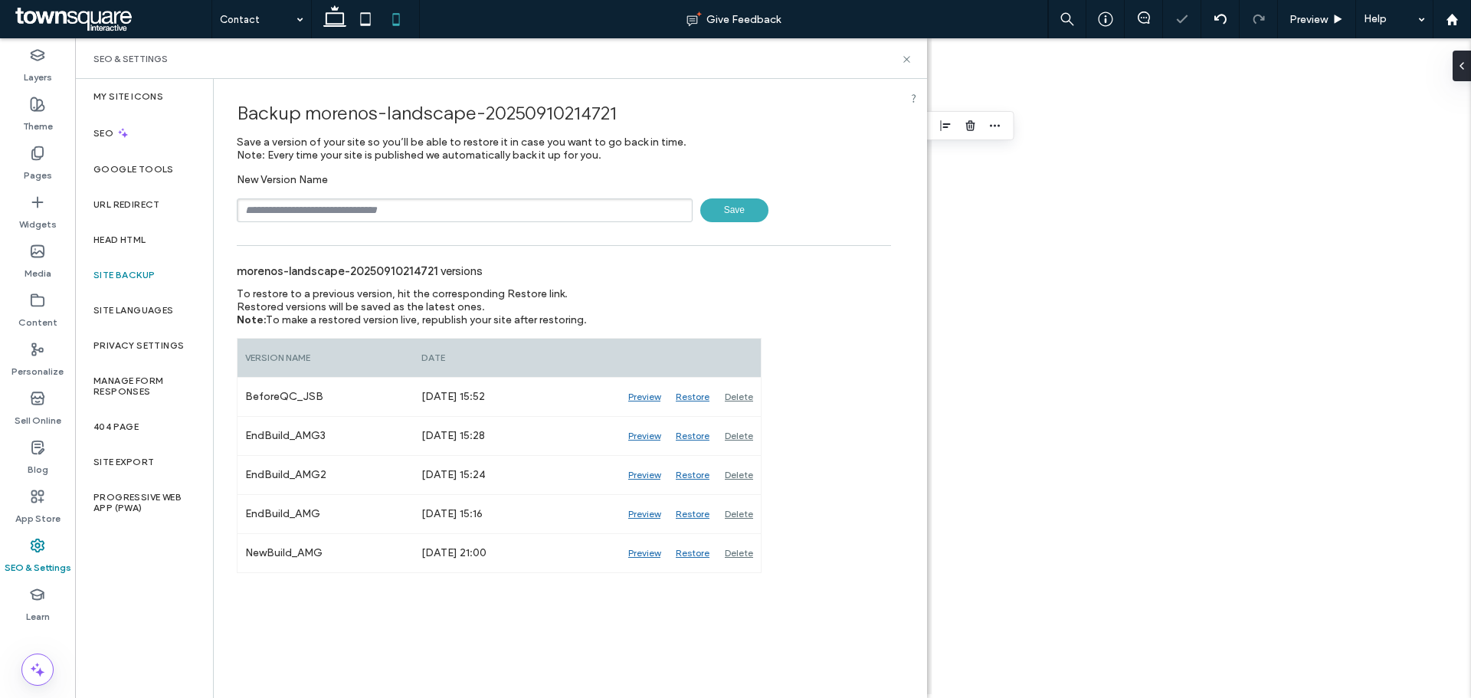
click at [472, 206] on input "text" at bounding box center [465, 210] width 456 height 24
type input "**********"
click at [727, 216] on span "Save" at bounding box center [734, 210] width 68 height 24
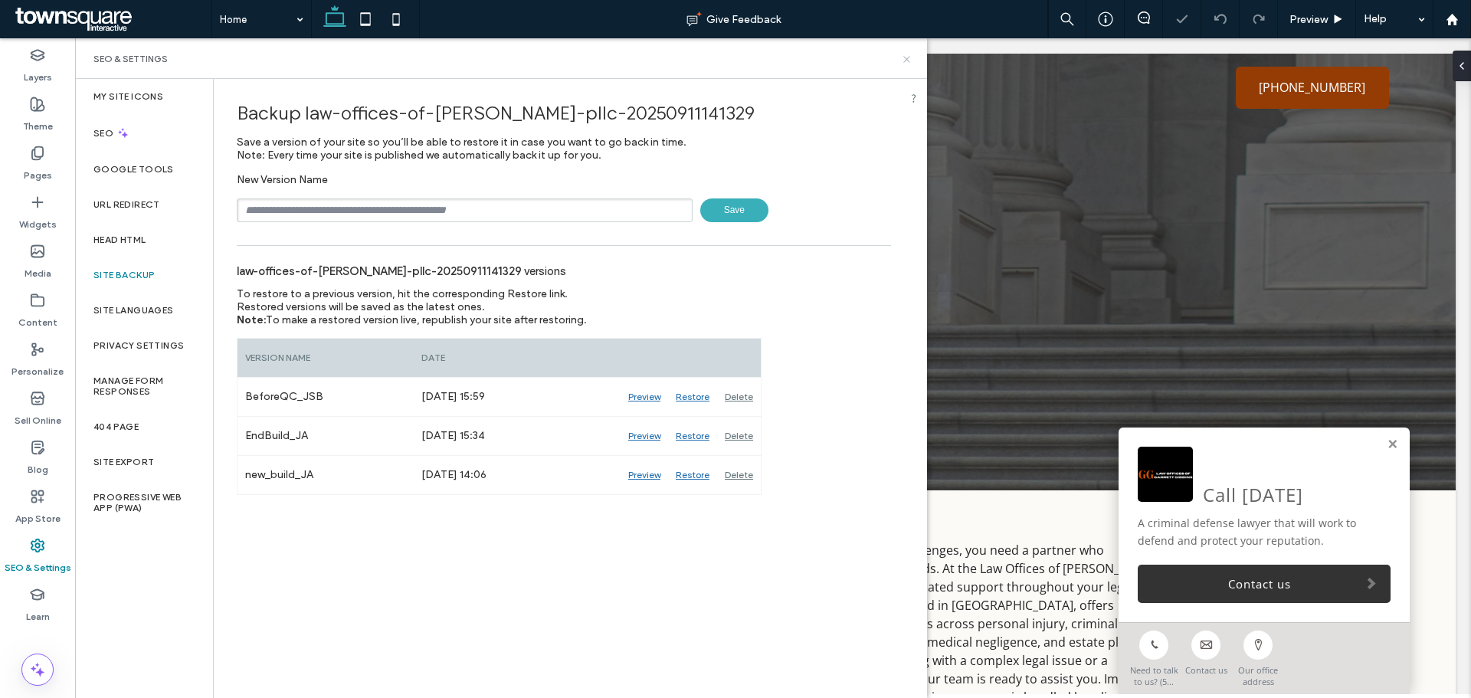
drag, startPoint x: 908, startPoint y: 57, endPoint x: 832, endPoint y: 20, distance: 84.6
click at [908, 57] on use at bounding box center [906, 59] width 6 height 6
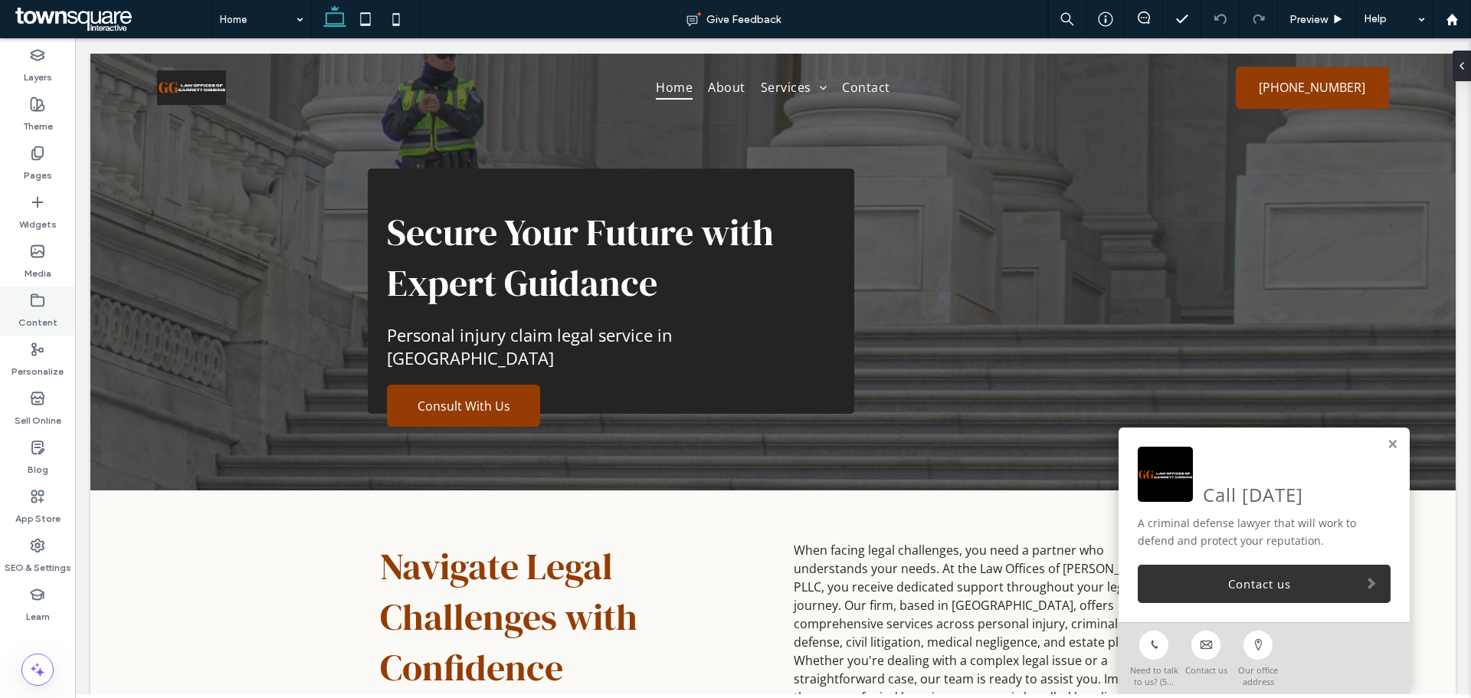
click at [44, 306] on use at bounding box center [37, 299] width 12 height 11
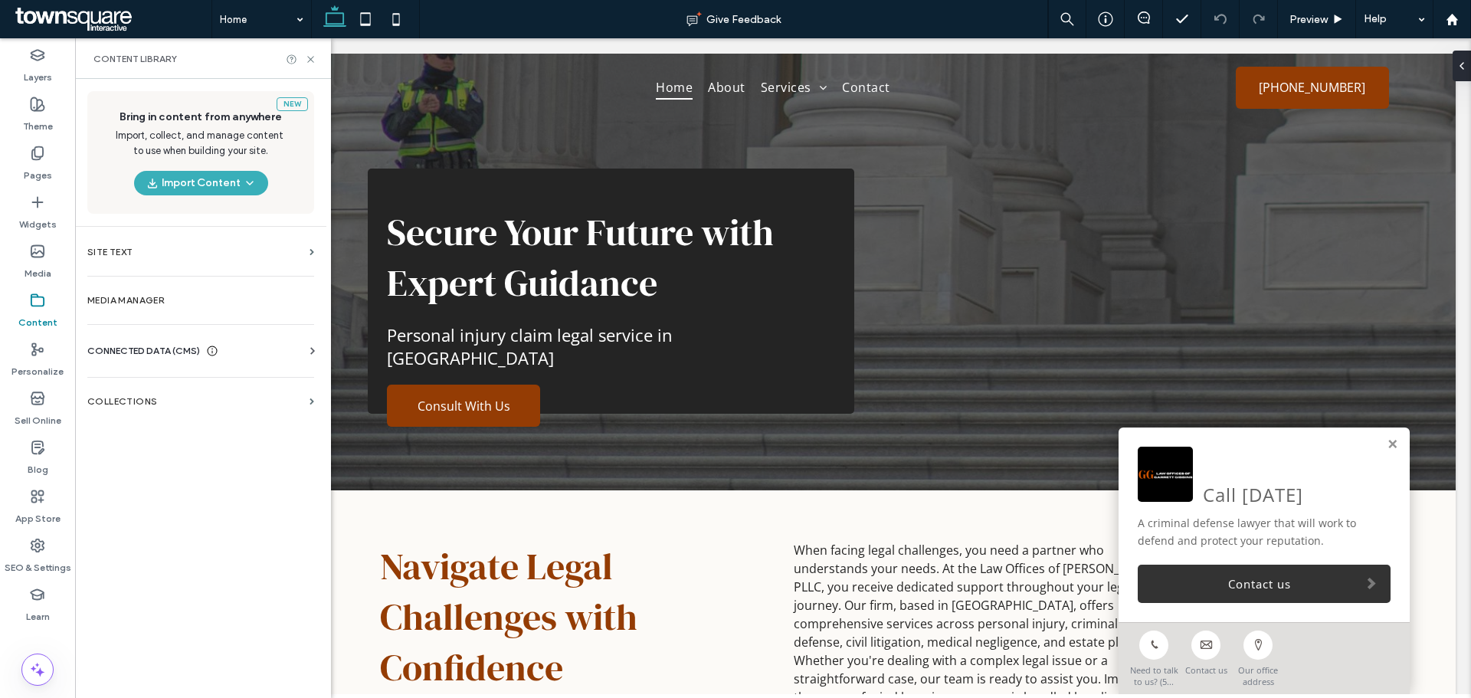
click at [303, 350] on div "CONNECTED DATA (CMS)" at bounding box center [203, 350] width 233 height 15
click at [217, 394] on section "Business Info" at bounding box center [203, 388] width 233 height 35
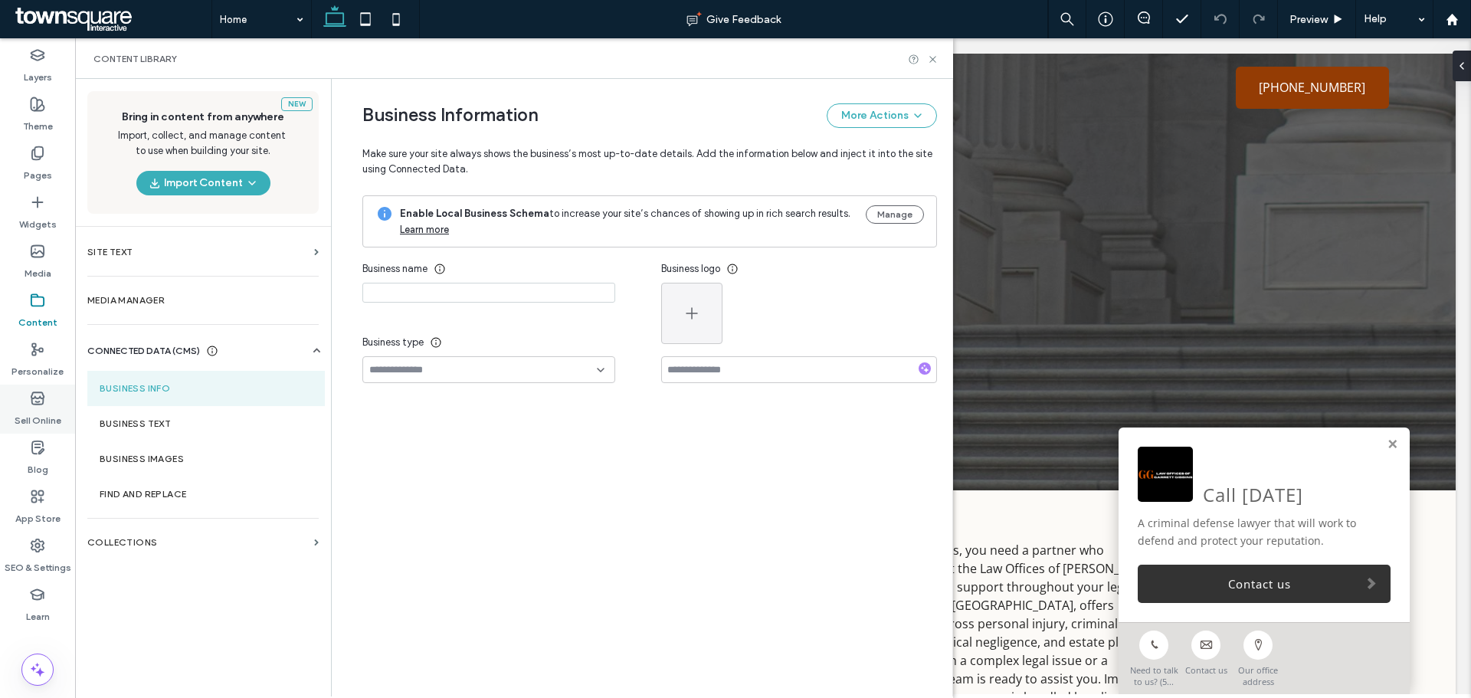
type input "**********"
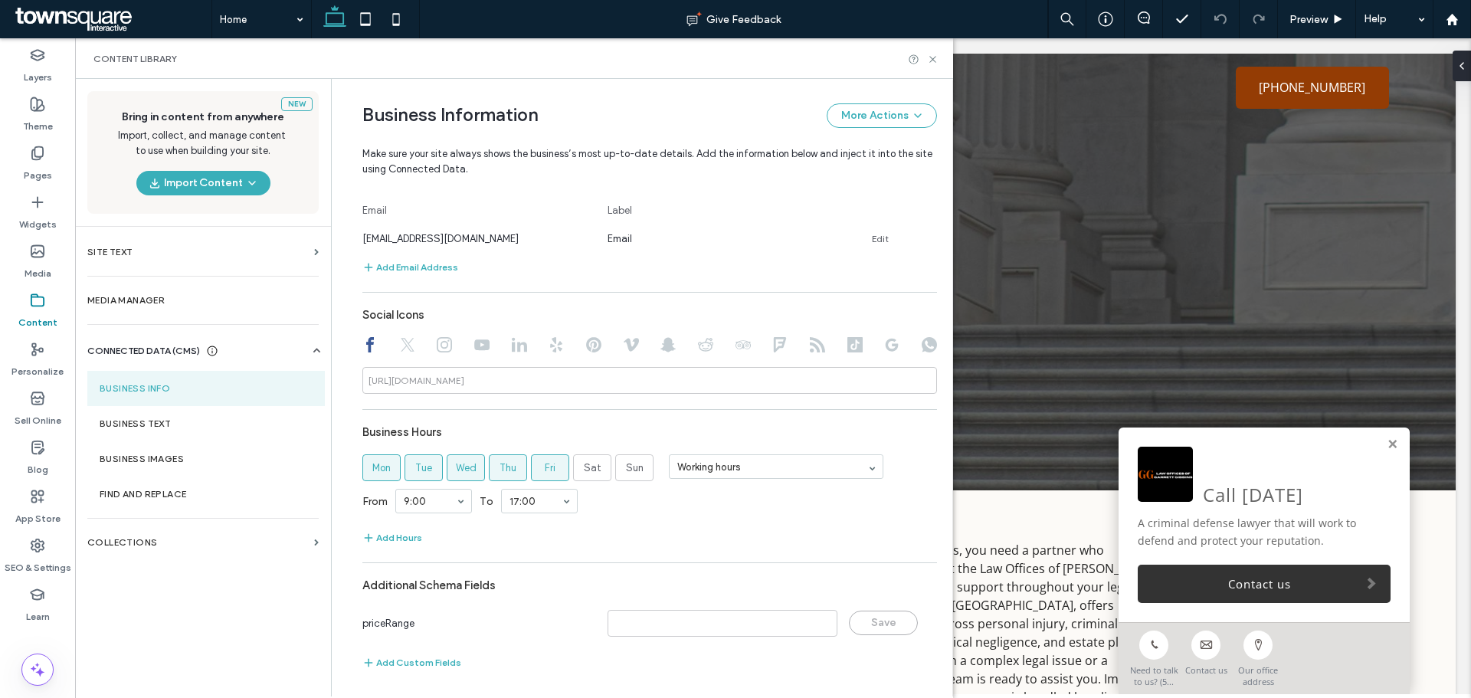
scroll to position [600, 0]
click at [193, 411] on section "Business Text" at bounding box center [205, 423] width 237 height 35
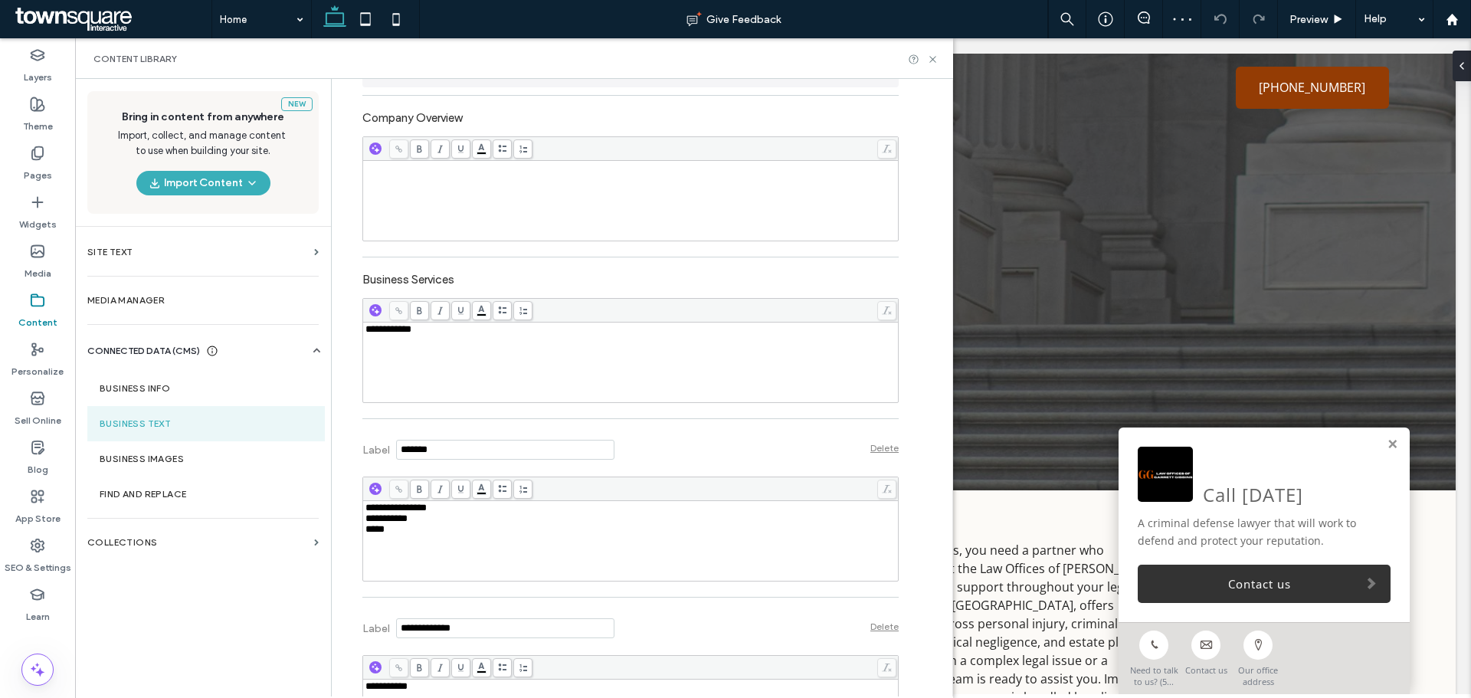
scroll to position [456, 0]
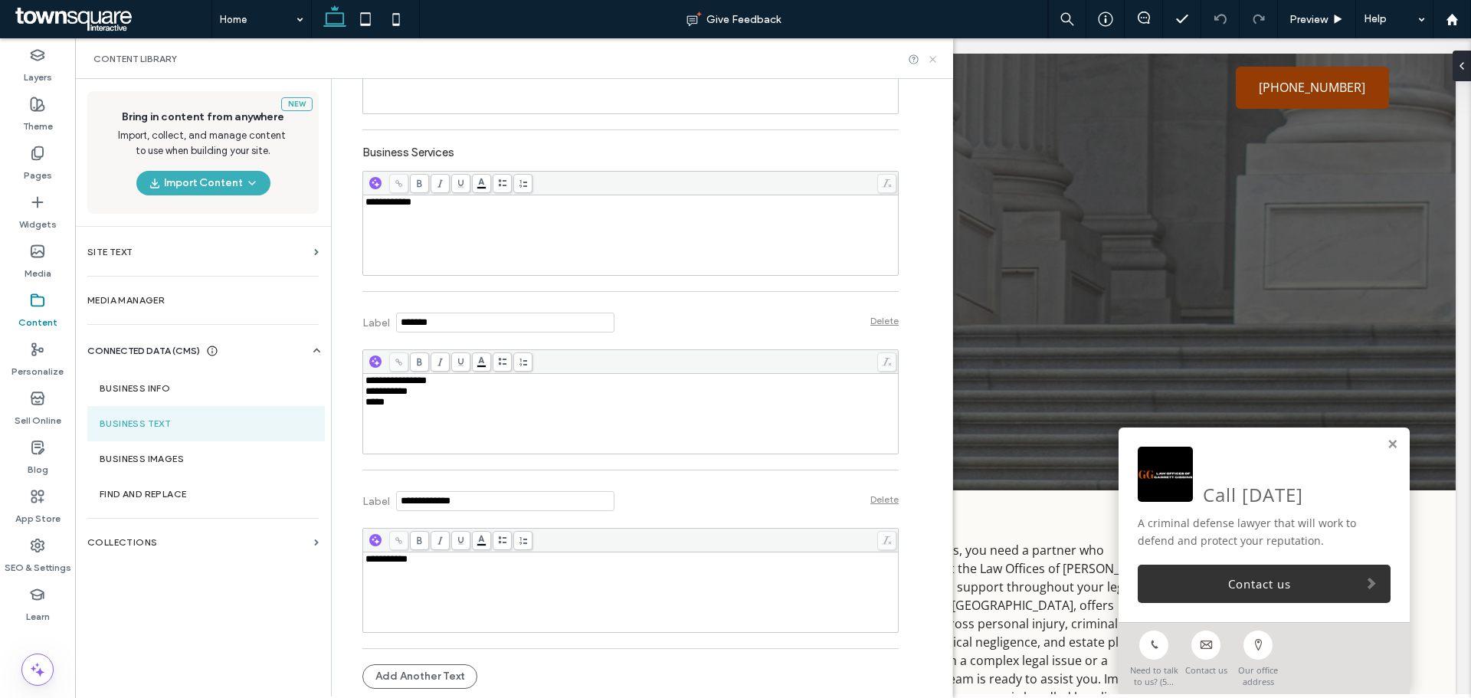
click at [932, 57] on icon at bounding box center [932, 59] width 11 height 11
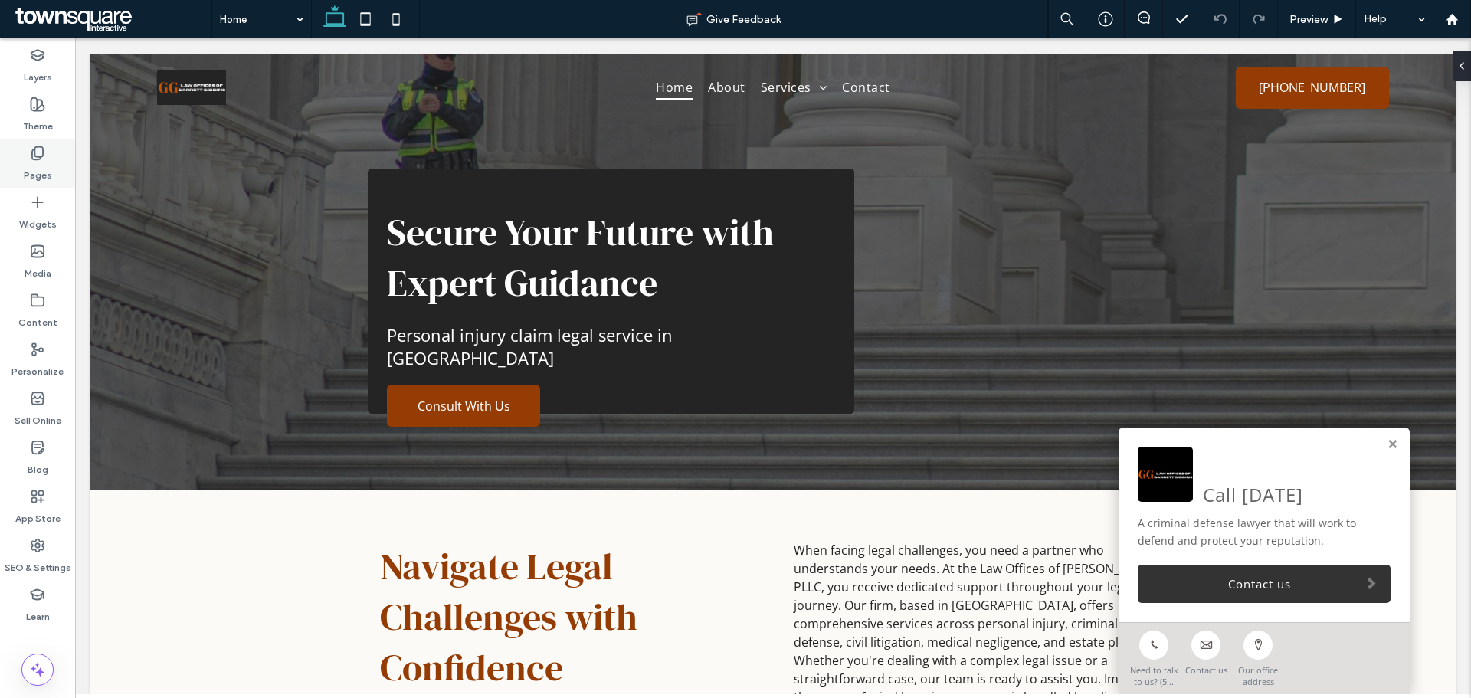
click at [31, 160] on icon at bounding box center [37, 153] width 15 height 15
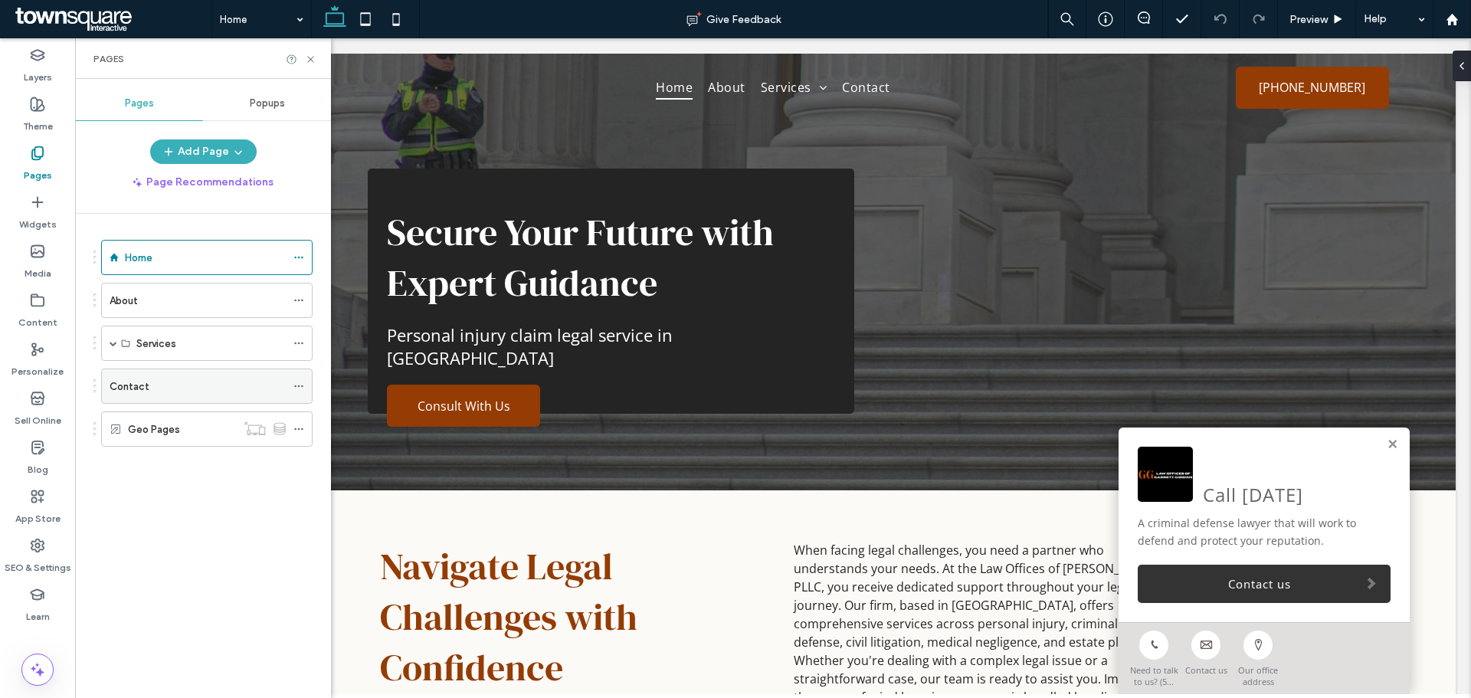
click at [159, 377] on div "Contact" at bounding box center [198, 386] width 176 height 34
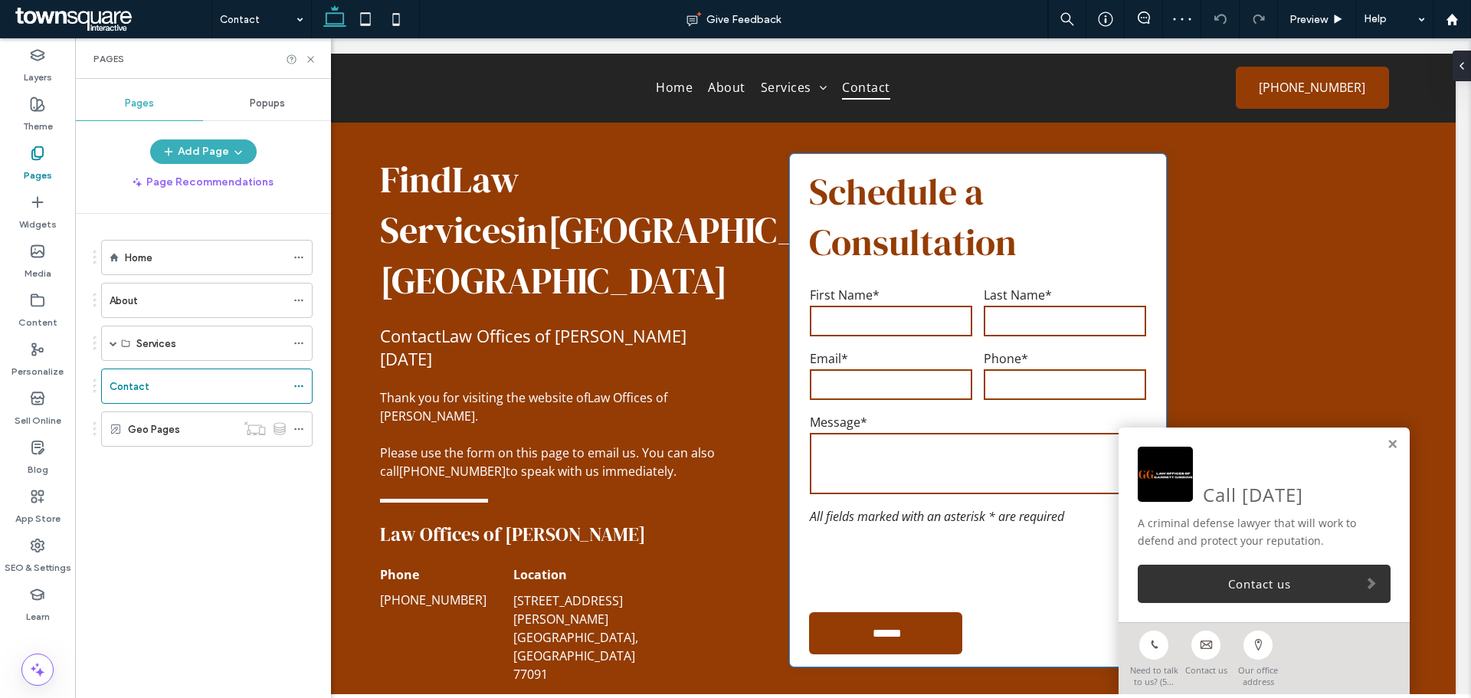
click at [866, 329] on input "text" at bounding box center [891, 321] width 162 height 31
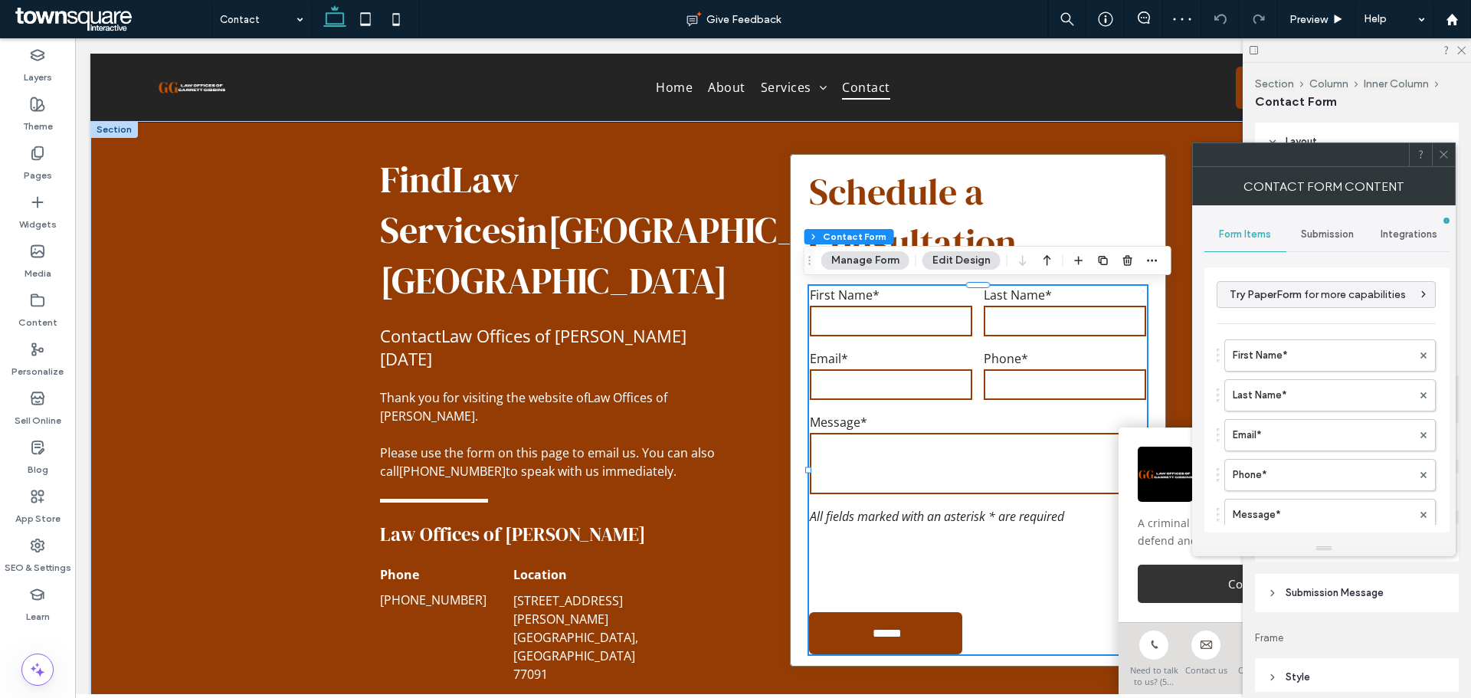
type input "*"
type input "***"
type input "*"
type input "***"
click at [1332, 237] on span "Submission" at bounding box center [1327, 234] width 53 height 12
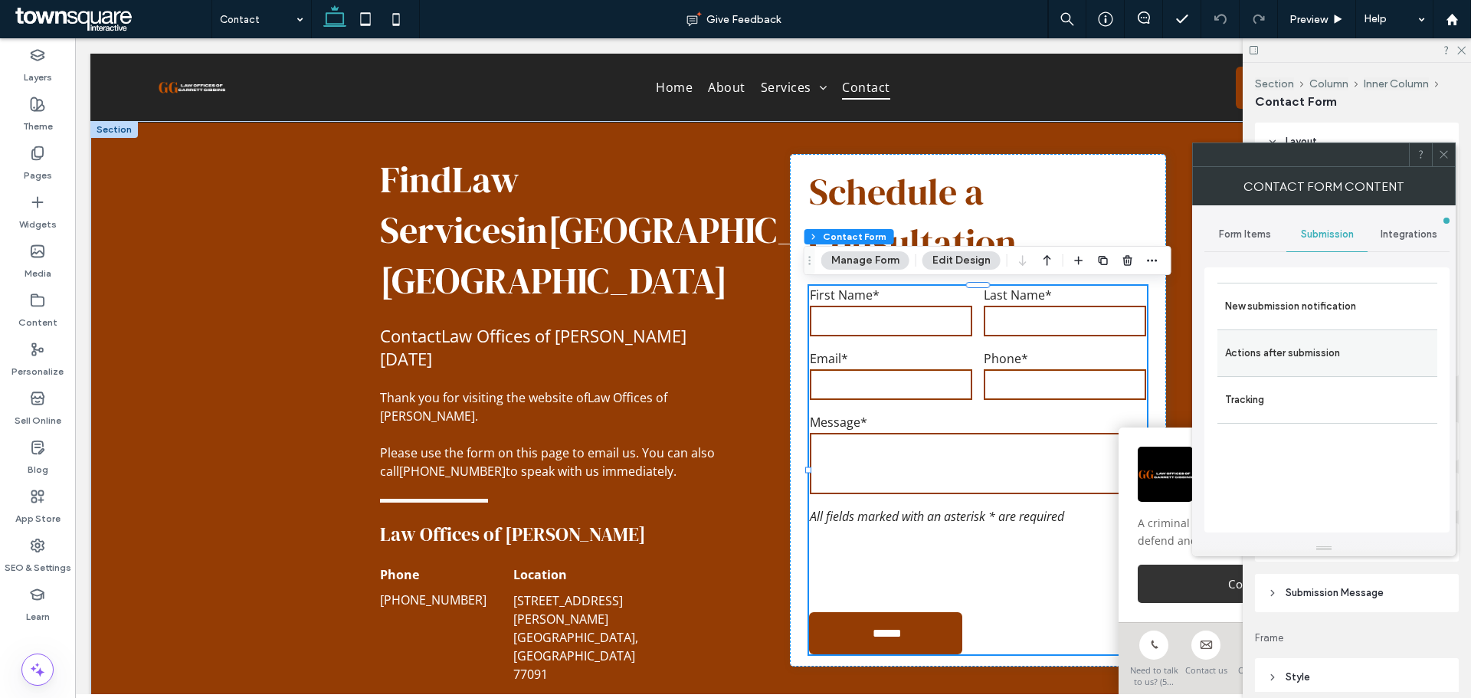
click at [1327, 356] on label "Actions after submission" at bounding box center [1327, 353] width 205 height 31
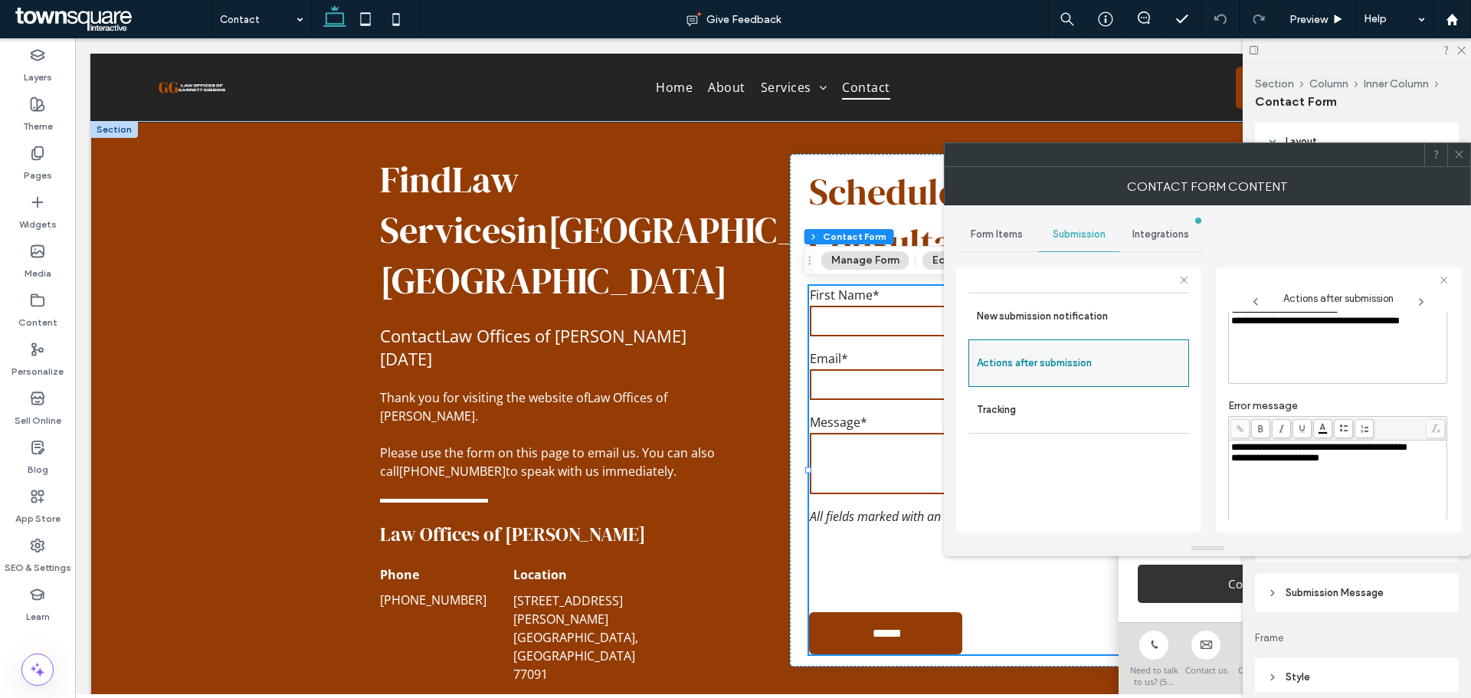
scroll to position [264, 0]
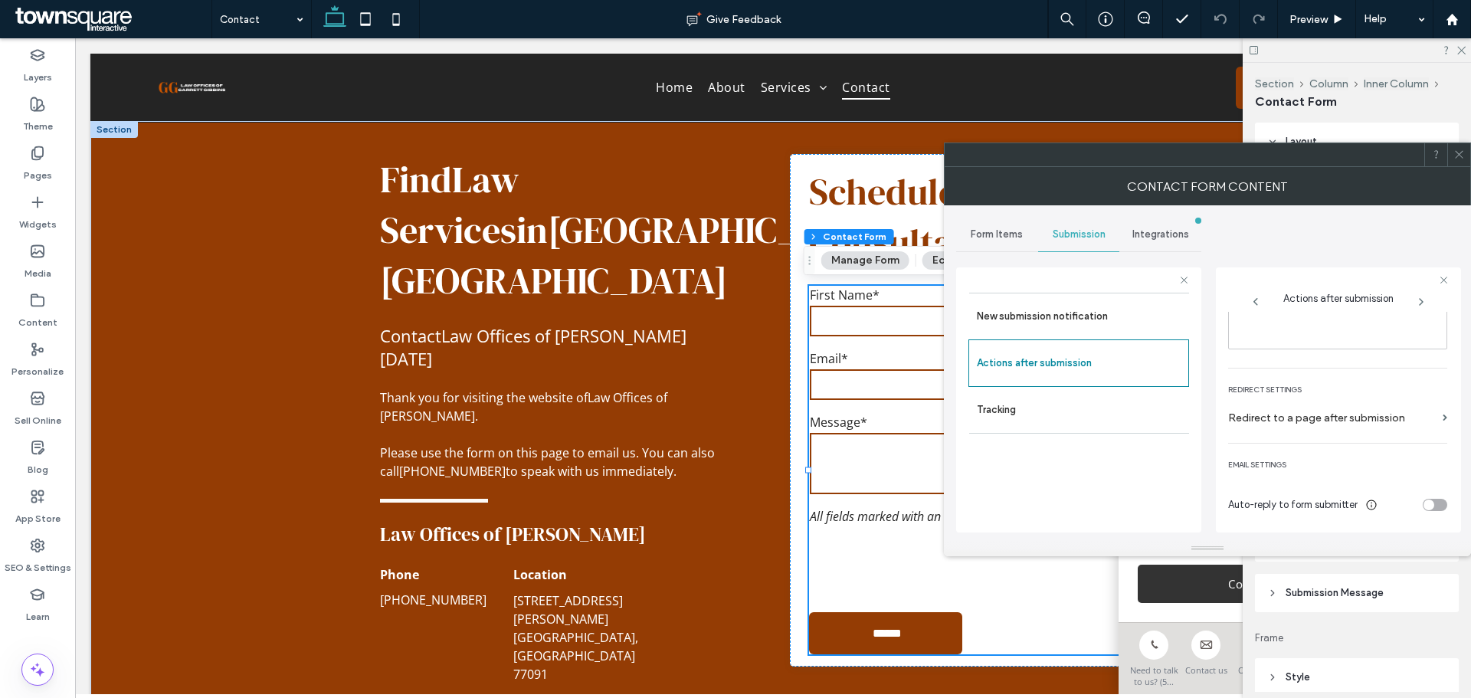
click at [1453, 155] on div at bounding box center [1458, 154] width 23 height 23
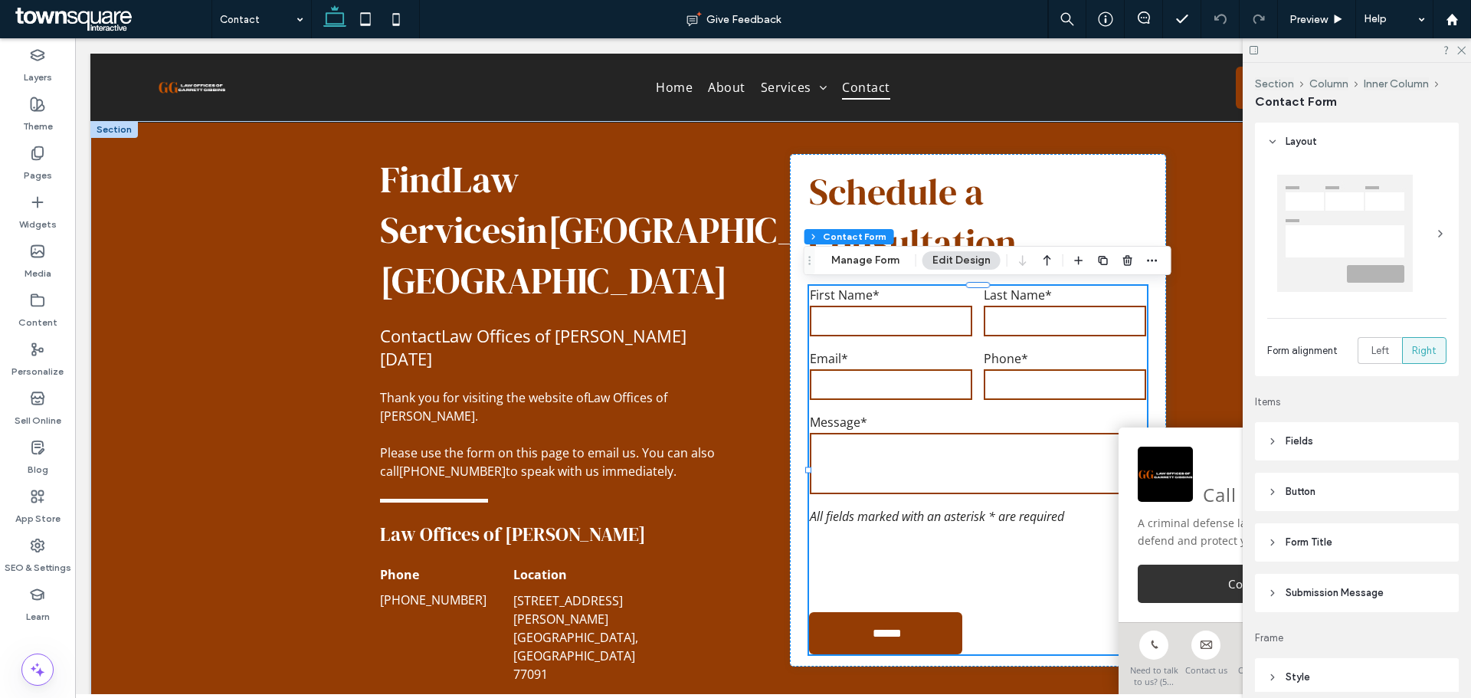
click at [1319, 587] on span "Submission Message" at bounding box center [1334, 592] width 98 height 15
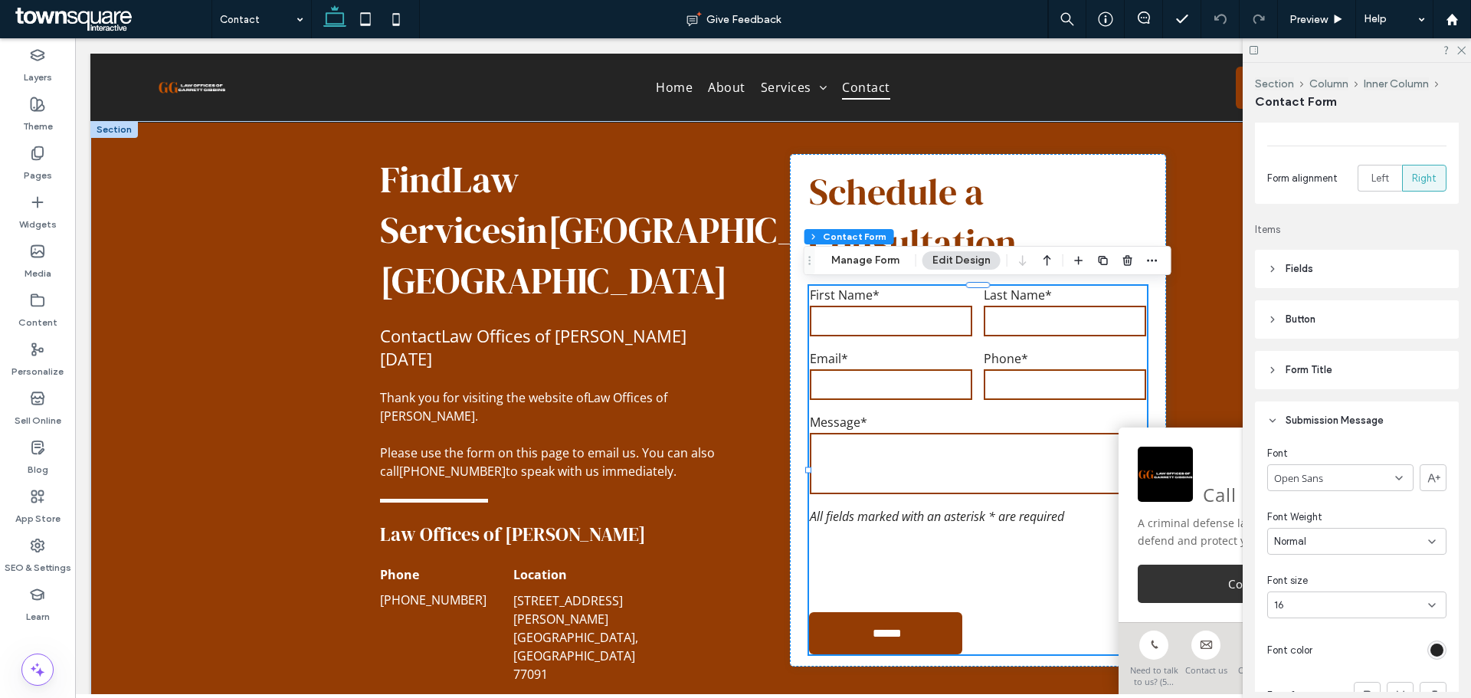
scroll to position [230, 0]
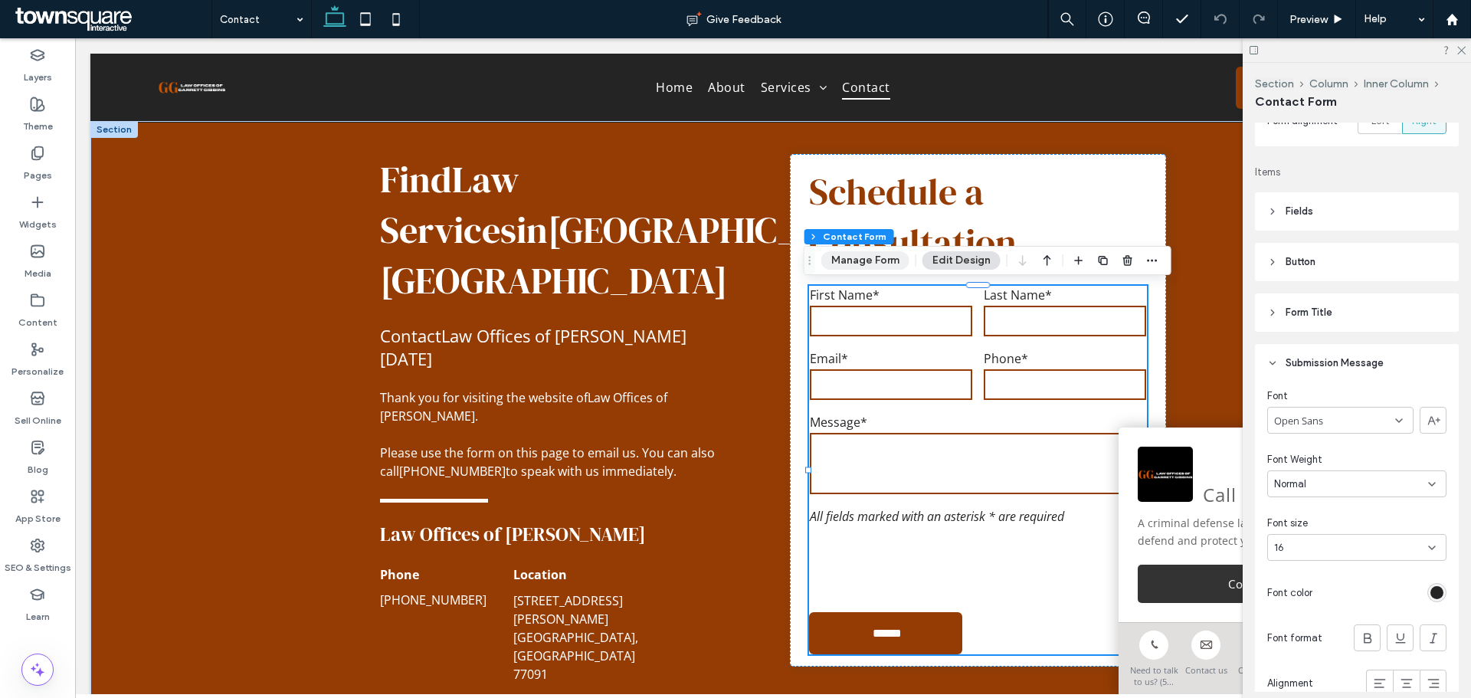
click at [887, 263] on button "Manage Form" at bounding box center [865, 260] width 88 height 18
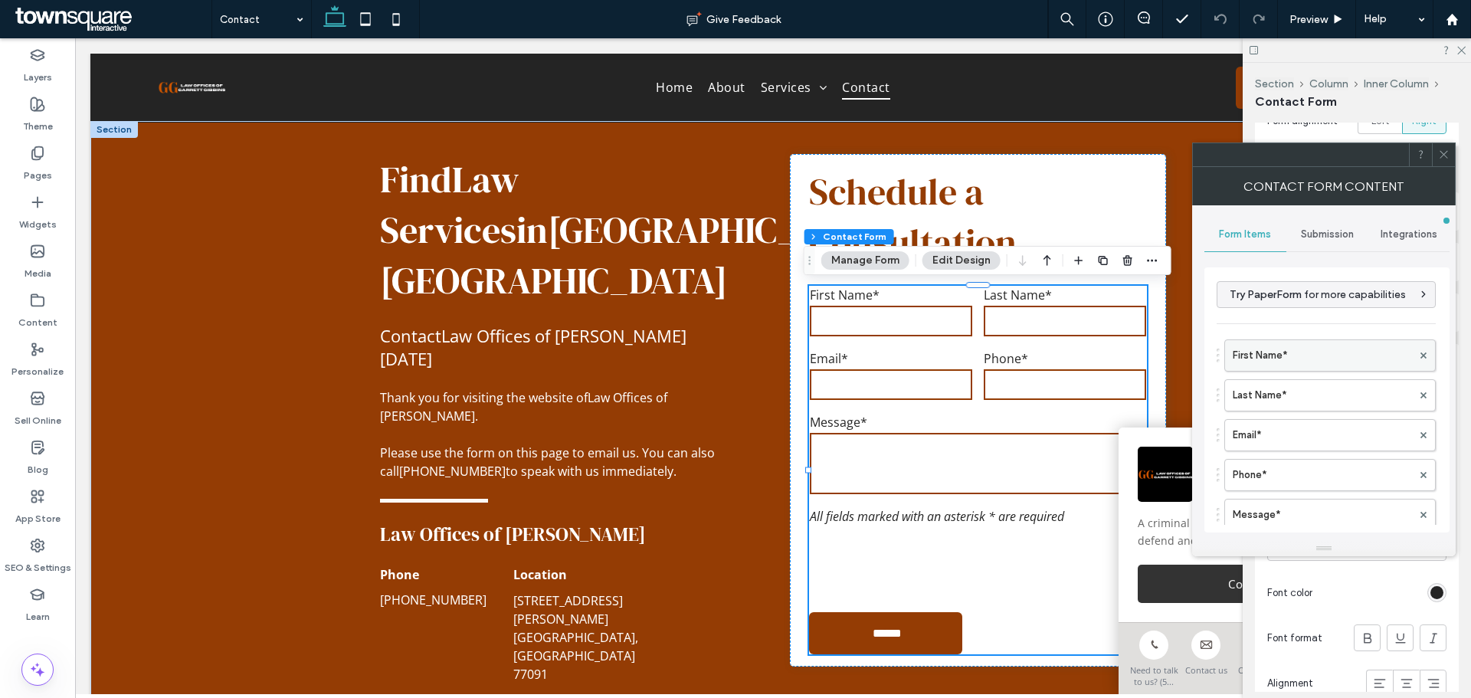
click at [1310, 352] on label "First Name*" at bounding box center [1321, 355] width 179 height 31
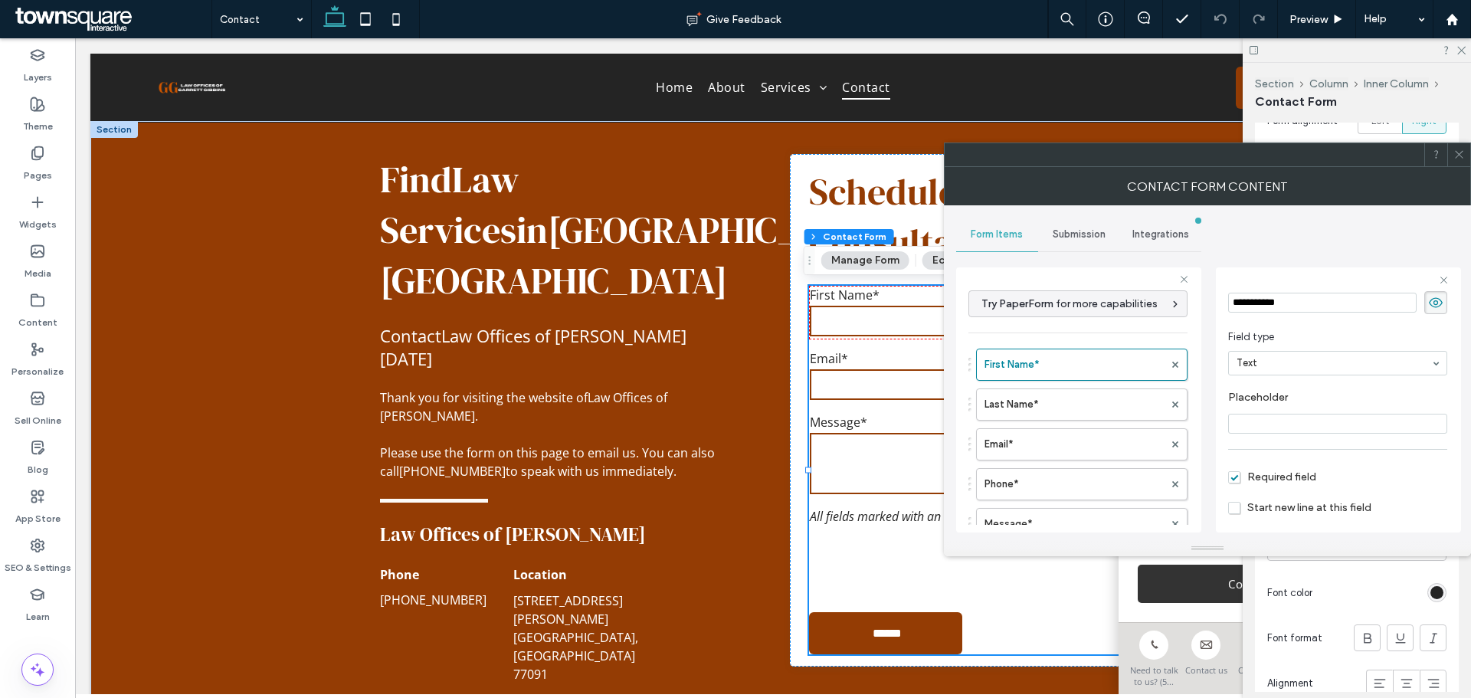
scroll to position [107, 0]
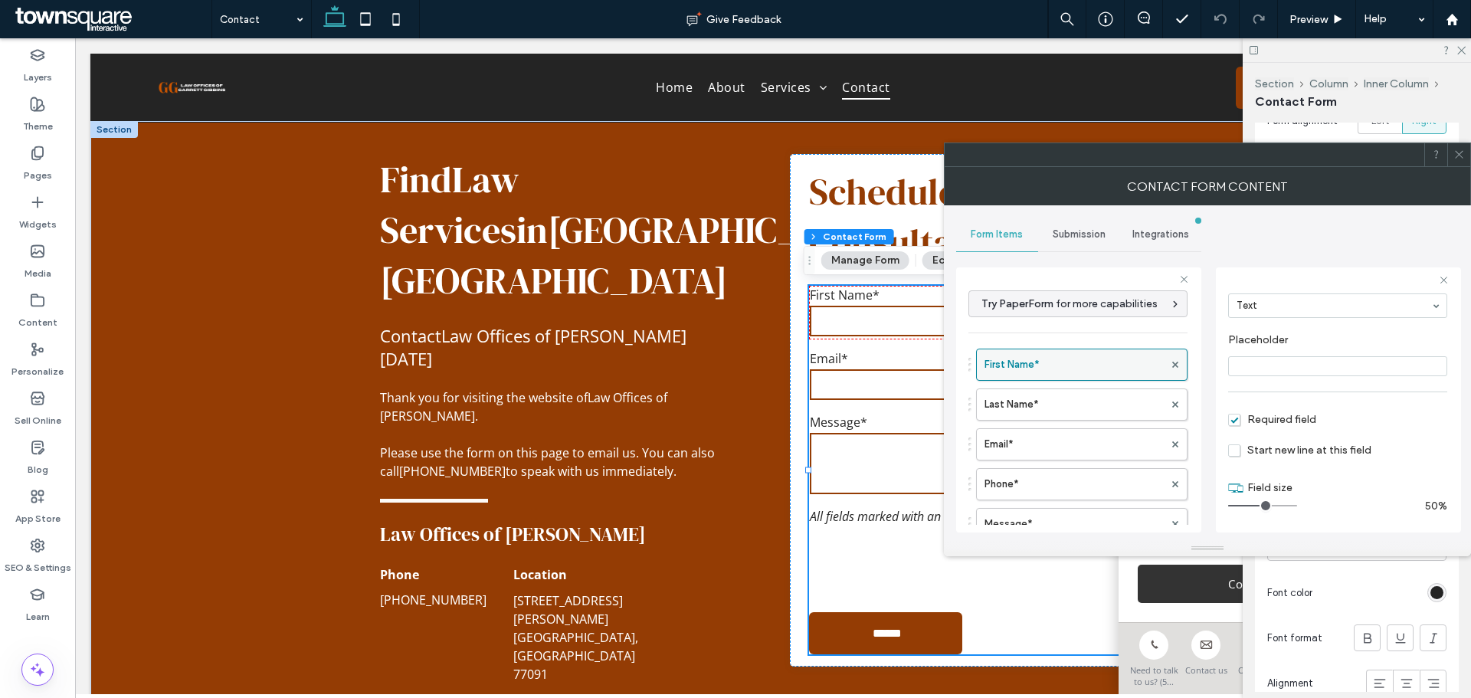
click at [1099, 379] on label "First Name*" at bounding box center [1073, 364] width 179 height 31
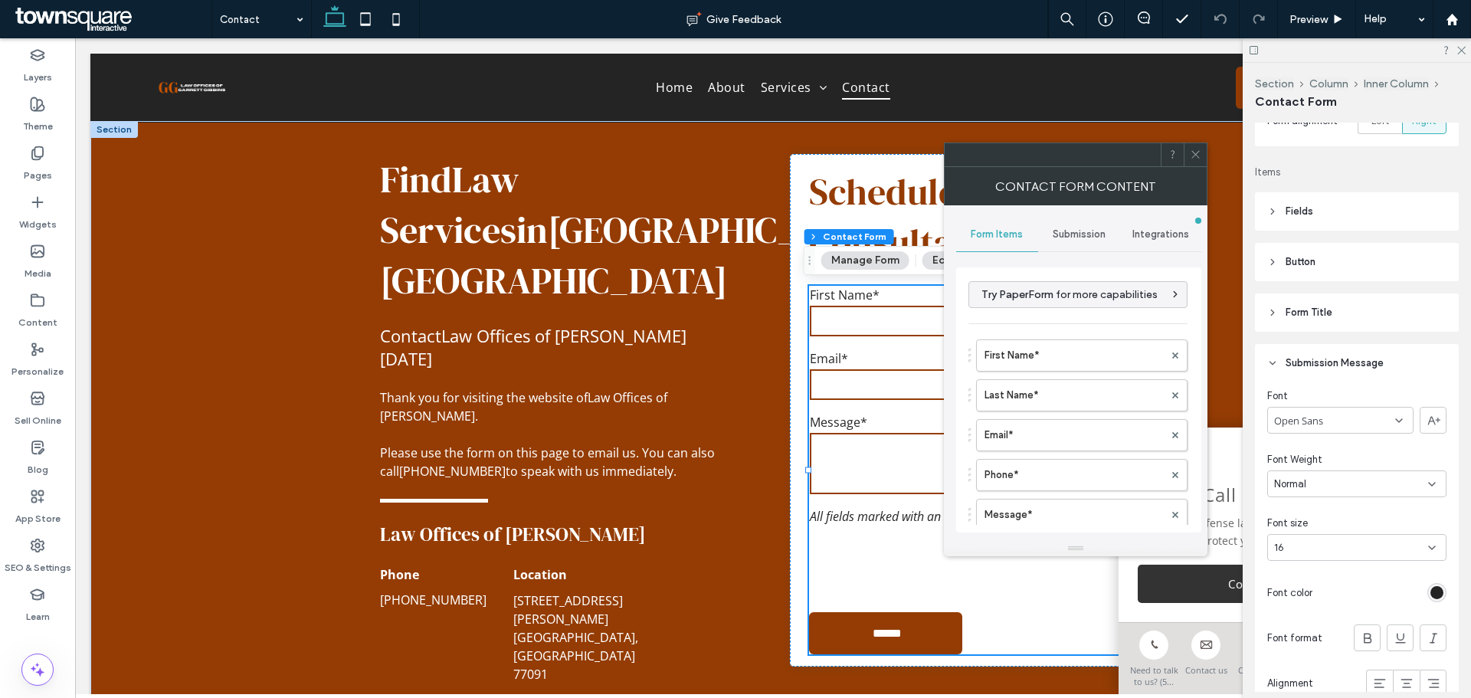
click at [1065, 414] on div "First Name* Last Name* Email* Phone* Message* Free Text" at bounding box center [1077, 451] width 219 height 239
click at [1036, 434] on label "Email*" at bounding box center [1073, 435] width 179 height 31
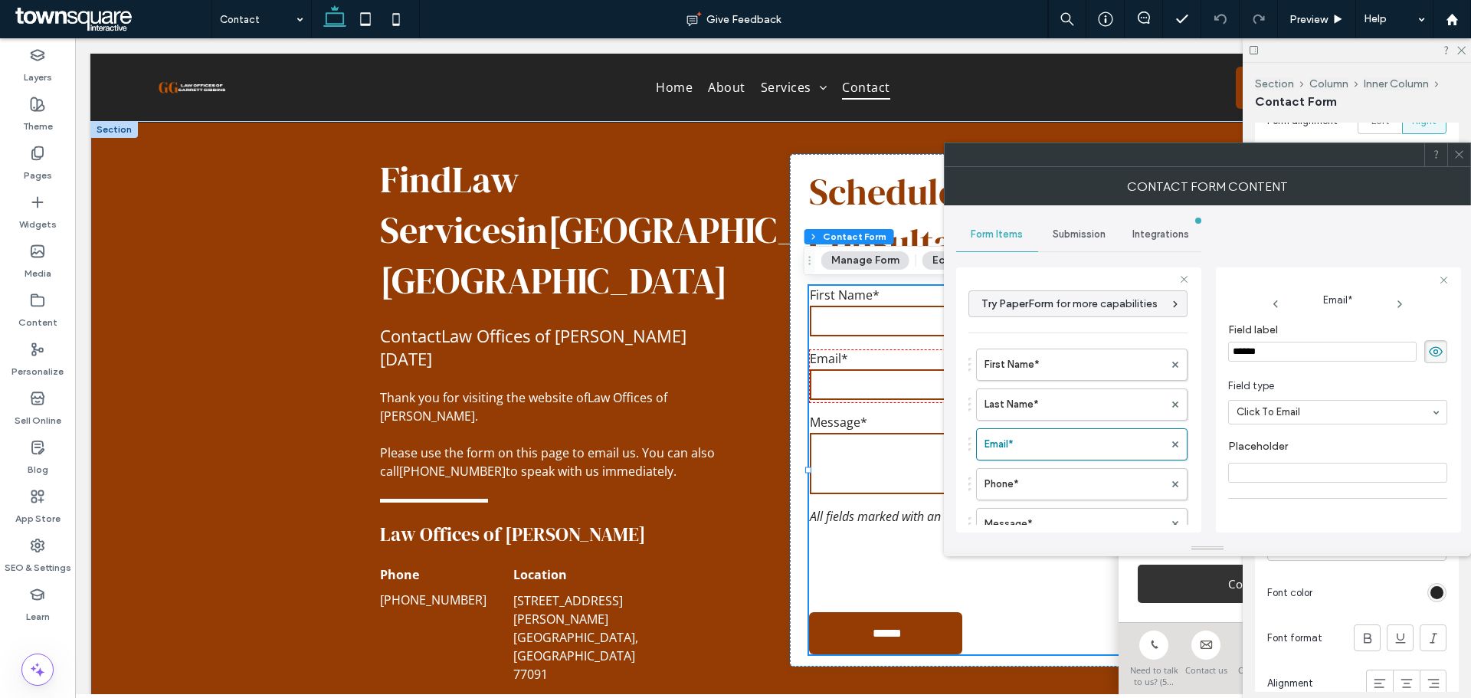
click at [1459, 164] on span at bounding box center [1458, 154] width 11 height 23
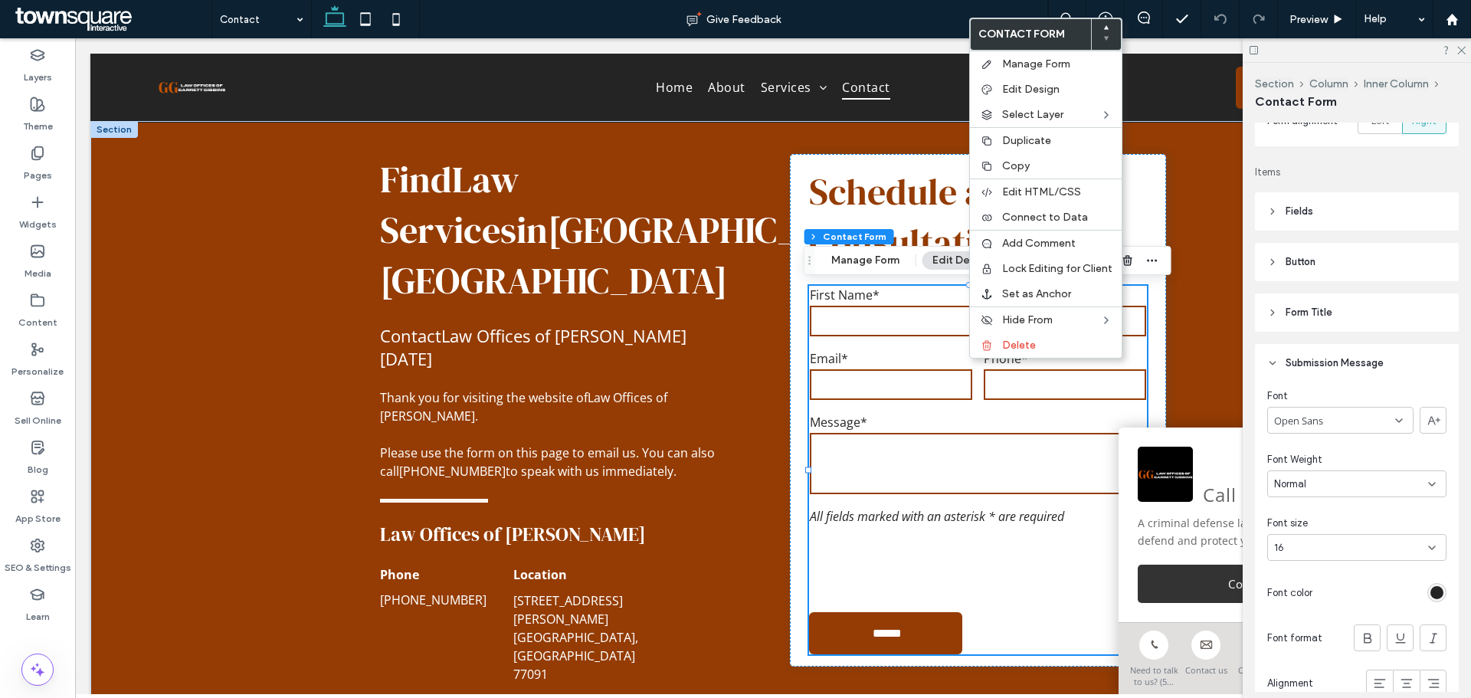
click at [815, 355] on label "Email*" at bounding box center [891, 358] width 162 height 17
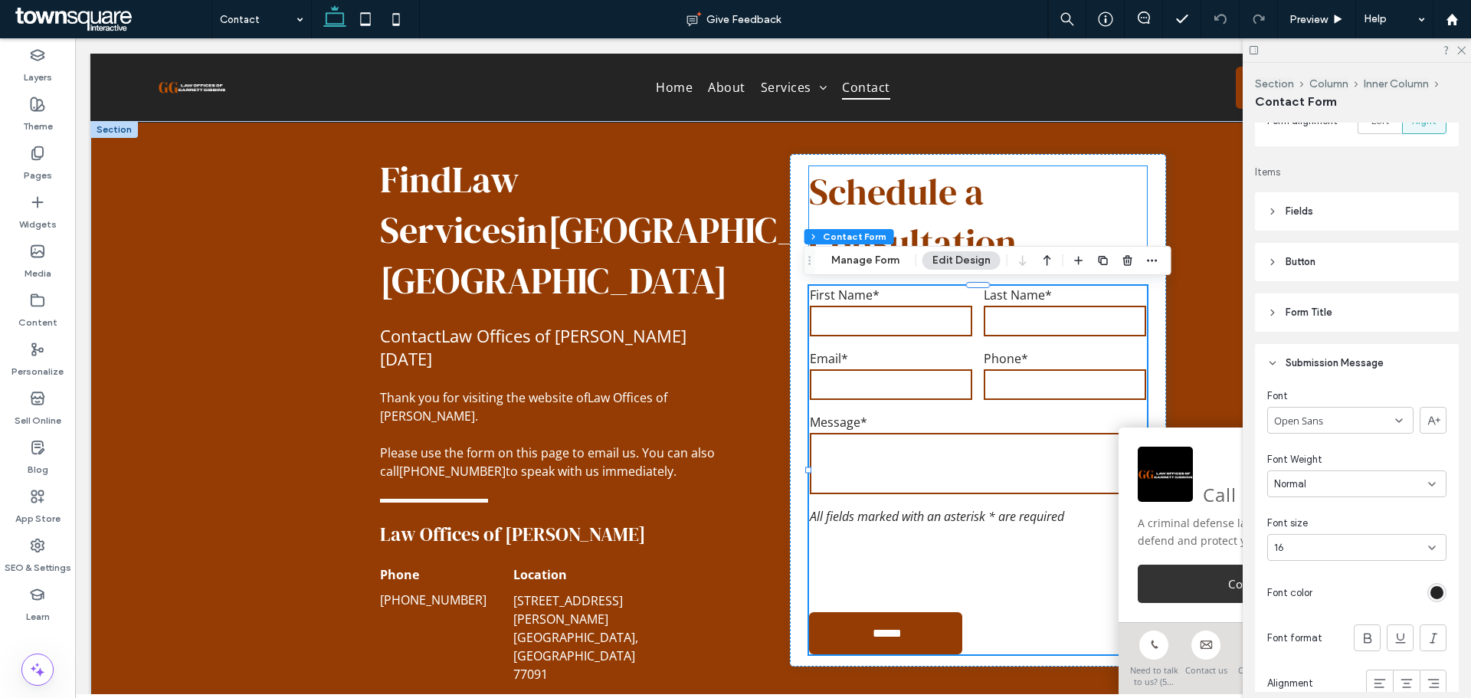
click at [1123, 191] on h3 "Schedule a Consultation" at bounding box center [978, 216] width 338 height 101
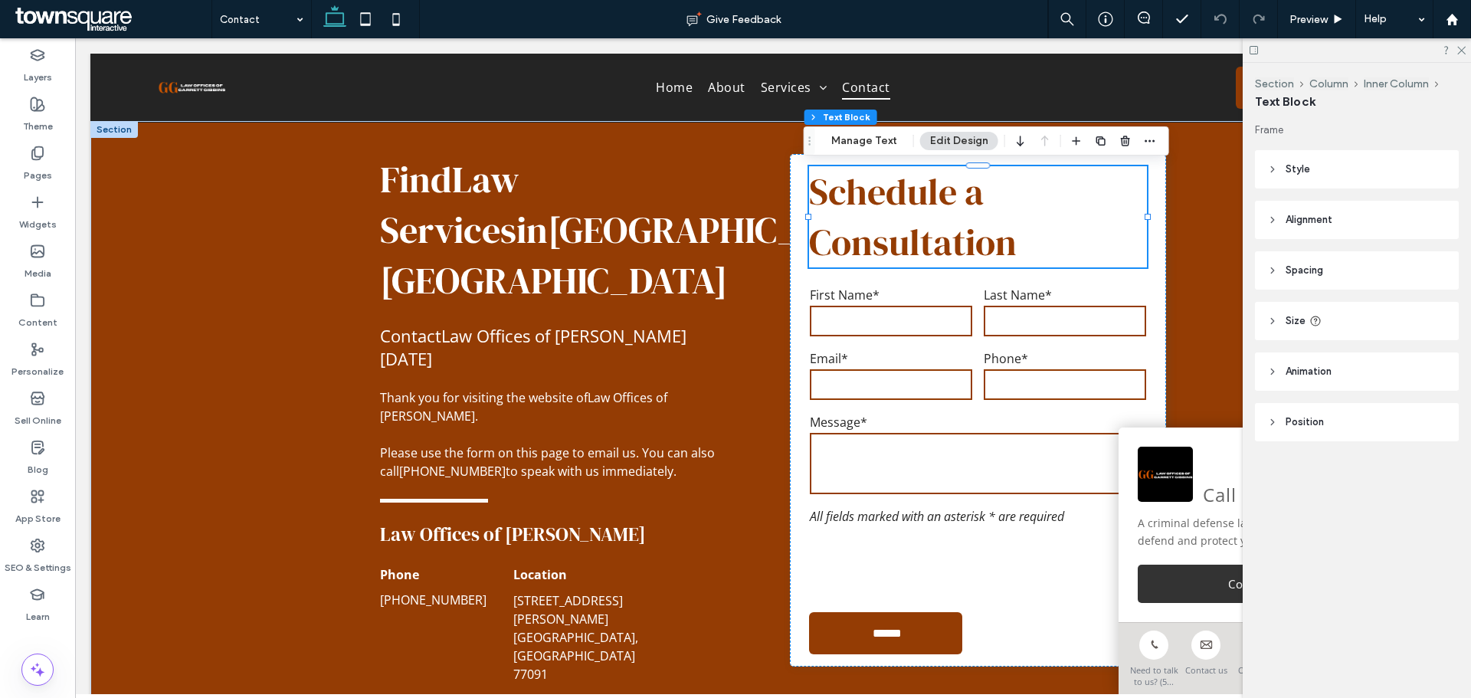
click at [1463, 54] on div at bounding box center [1356, 50] width 228 height 24
click at [1461, 54] on div at bounding box center [1356, 50] width 228 height 24
click at [1461, 51] on use at bounding box center [1461, 51] width 8 height 8
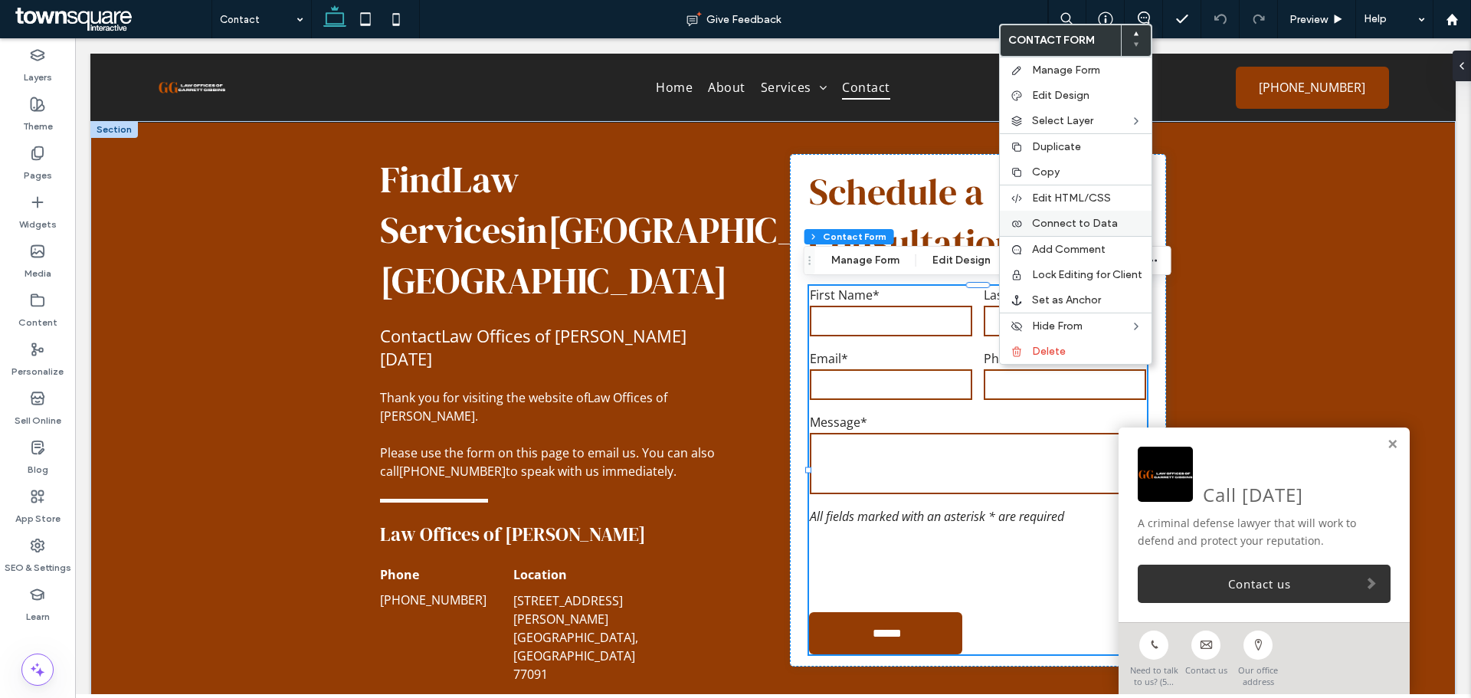
click at [1049, 218] on span "Connect to Data" at bounding box center [1075, 223] width 86 height 13
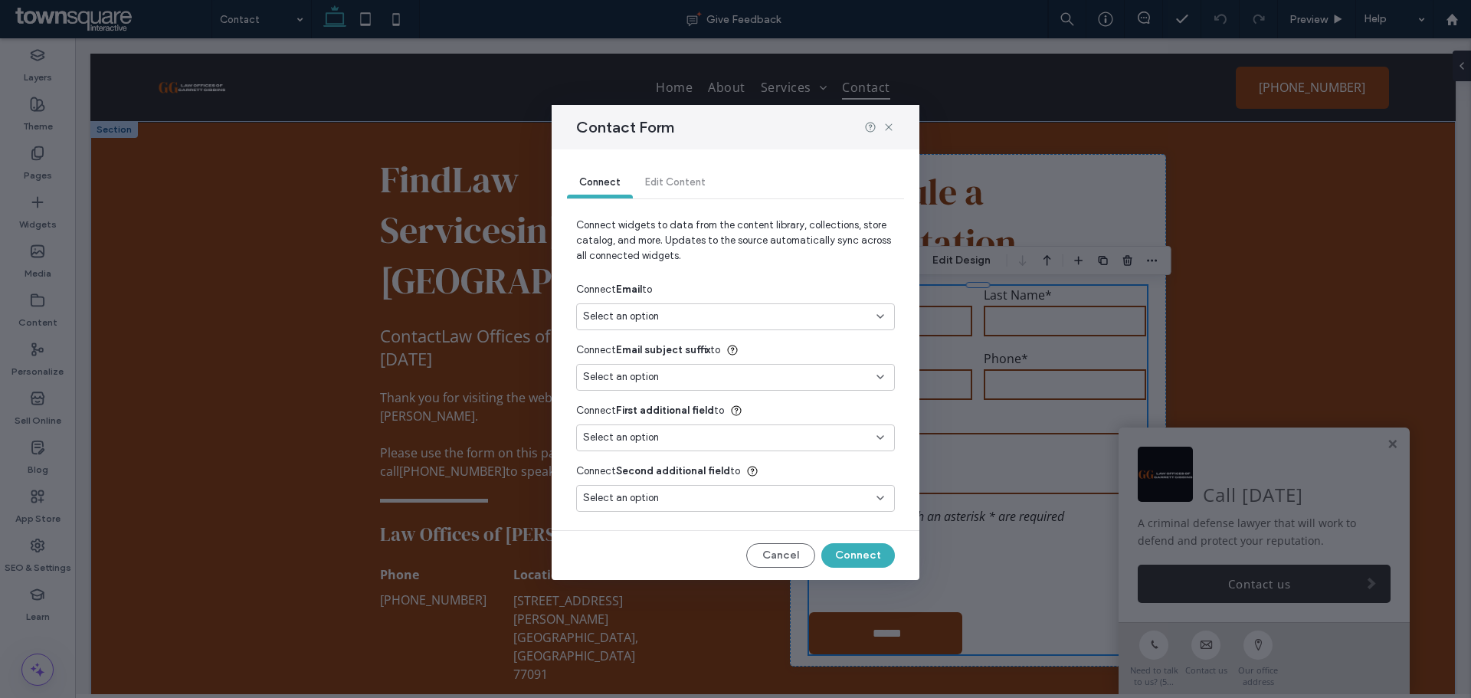
click at [638, 316] on span "Select an option" at bounding box center [621, 316] width 76 height 15
click at [616, 371] on span "Email" at bounding box center [622, 370] width 25 height 15
type input "***"
click at [833, 552] on button "Connect" at bounding box center [858, 555] width 74 height 25
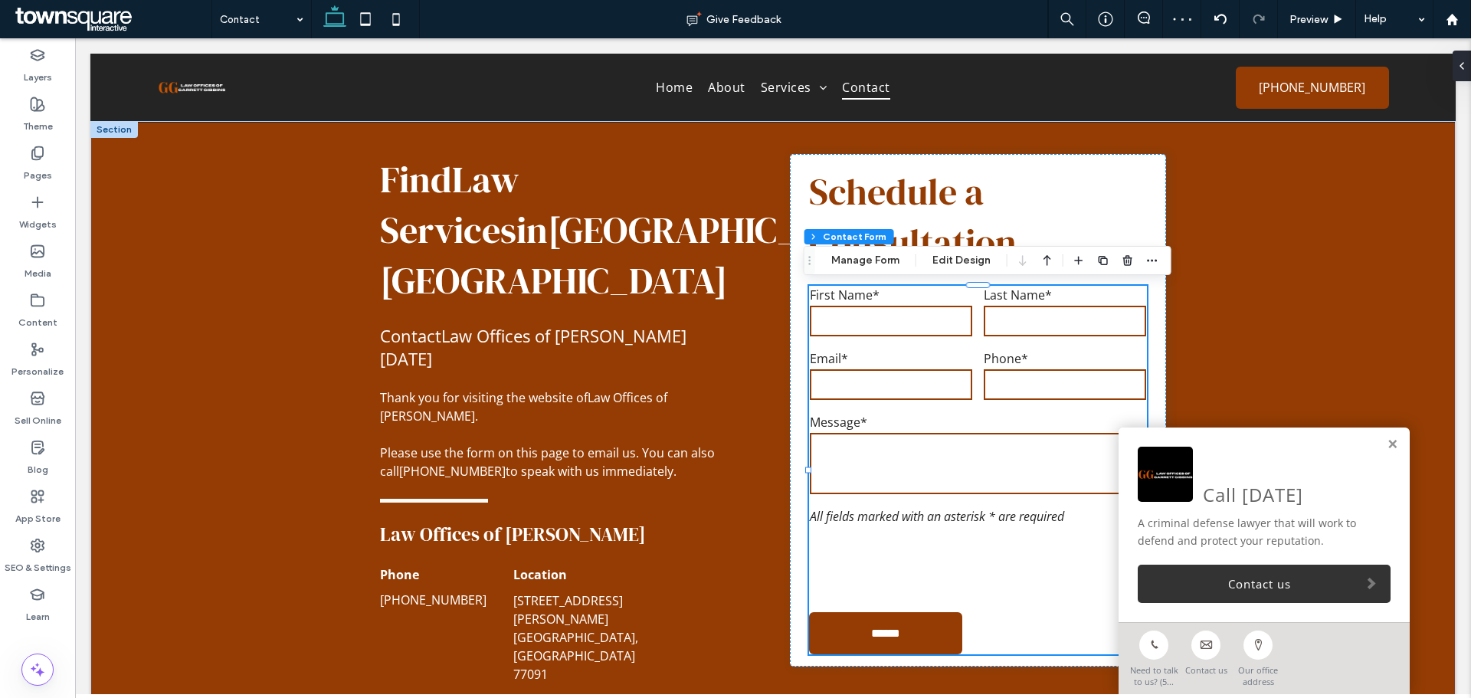
click at [848, 408] on div "Message*" at bounding box center [978, 455] width 348 height 94
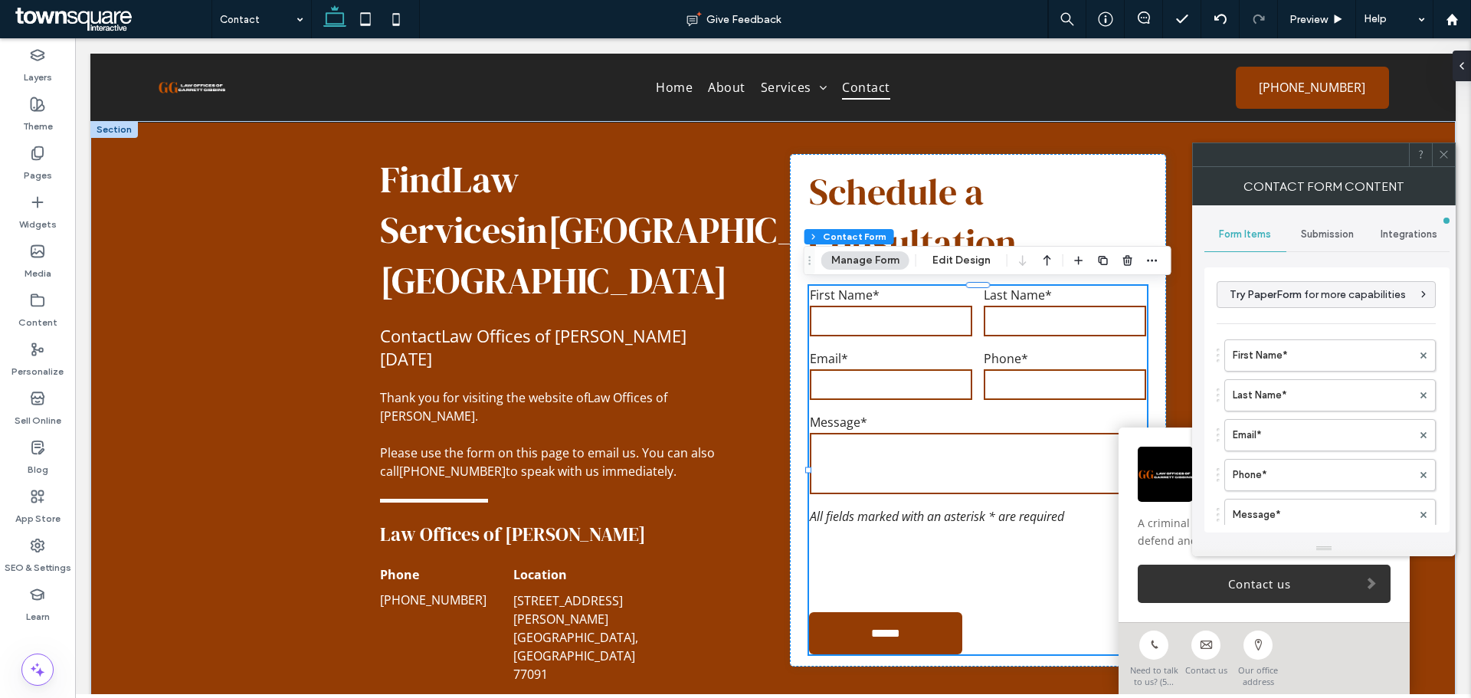
click at [1311, 234] on span "Submission" at bounding box center [1327, 234] width 53 height 12
click at [1317, 328] on div "New submission notification" at bounding box center [1327, 306] width 220 height 47
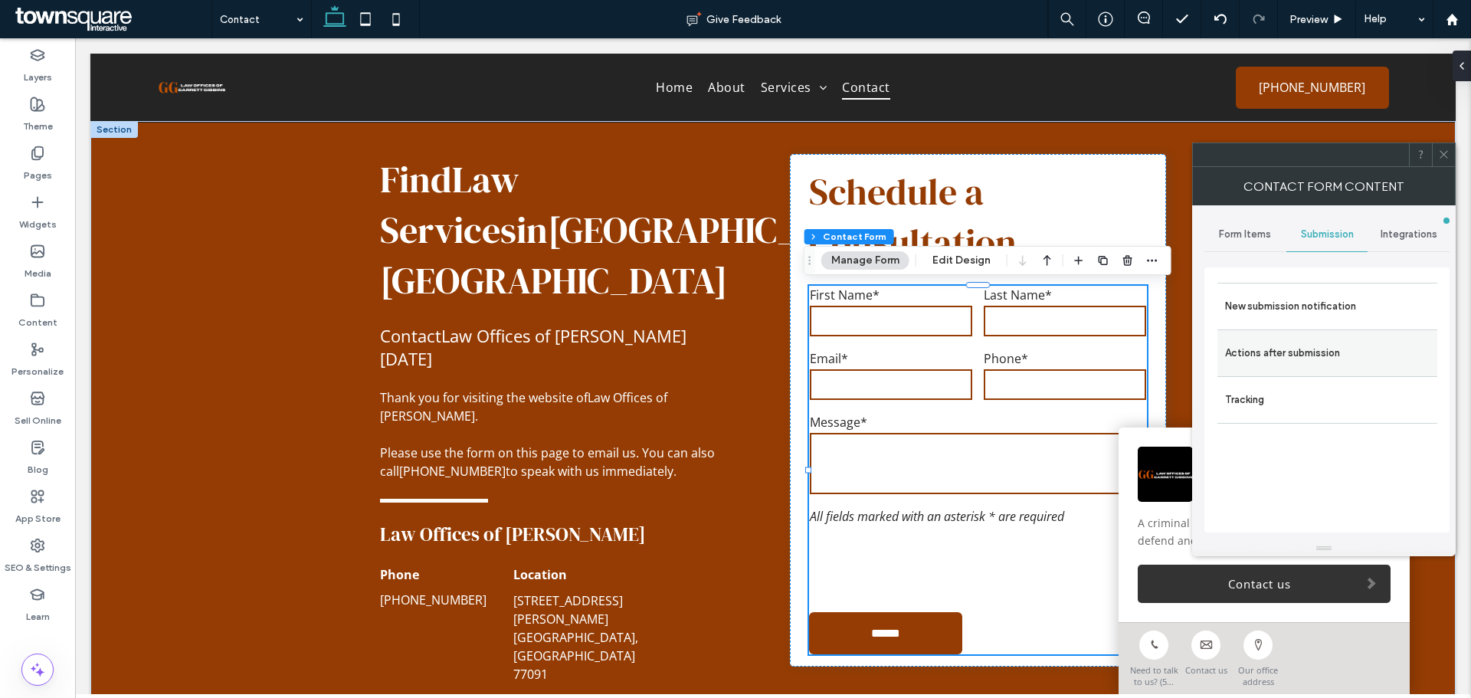
click at [1311, 336] on div "Actions after submission" at bounding box center [1327, 352] width 220 height 47
click at [1315, 339] on label "Actions after submission" at bounding box center [1327, 353] width 205 height 31
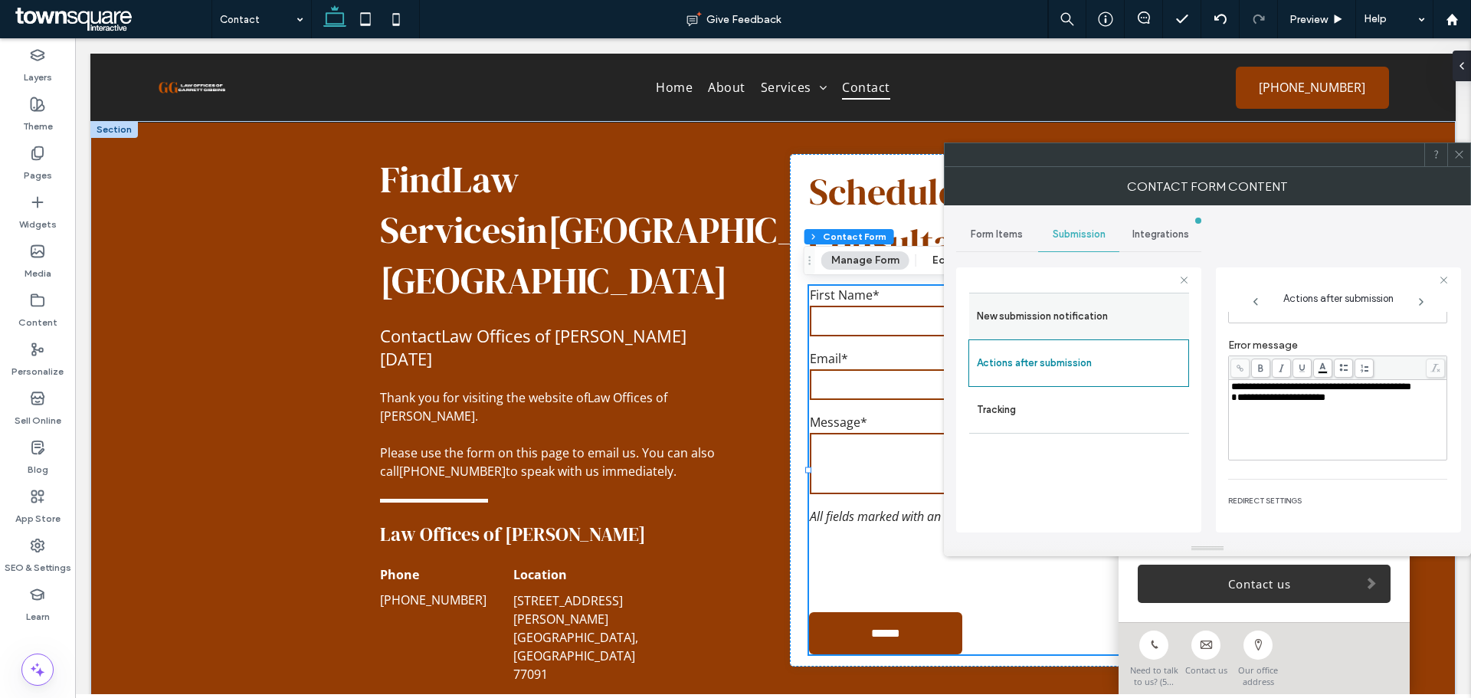
click at [1088, 320] on label "New submission notification" at bounding box center [1079, 316] width 205 height 31
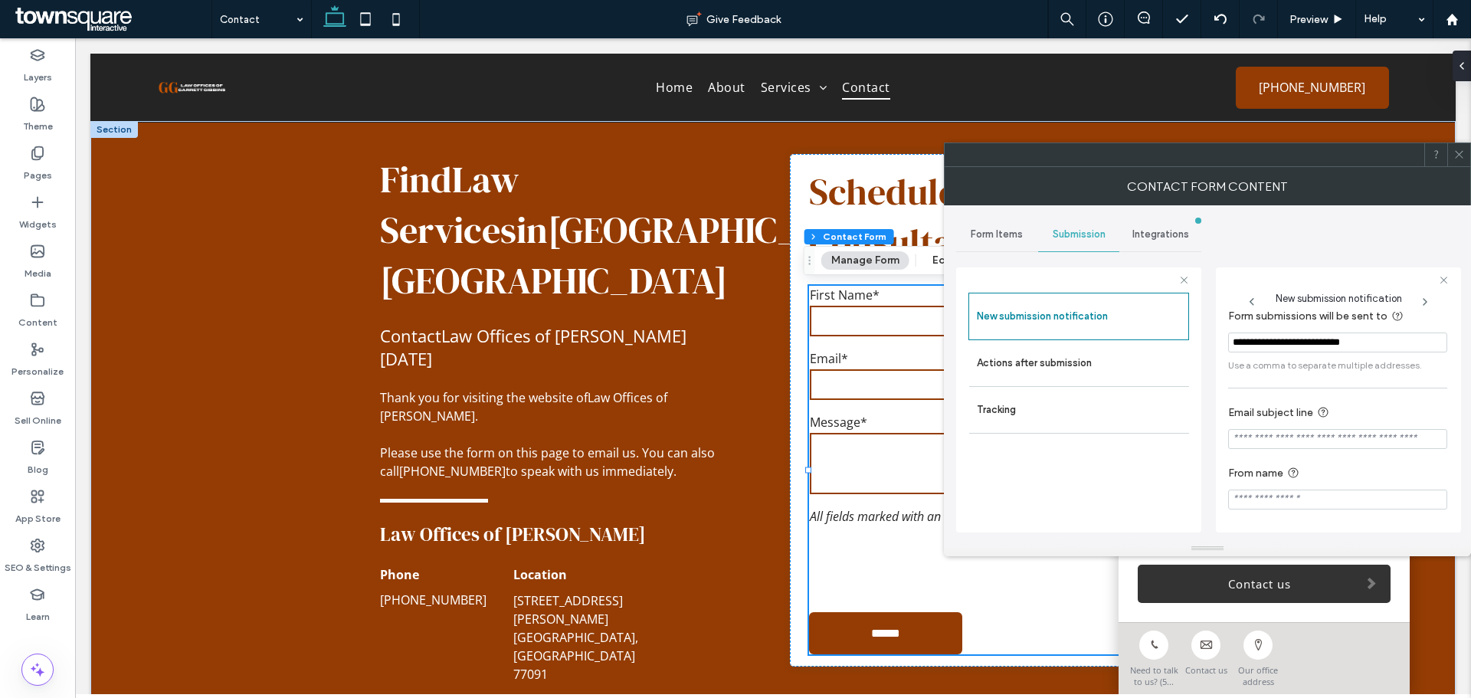
scroll to position [80, 0]
click at [1451, 152] on div at bounding box center [1458, 154] width 23 height 23
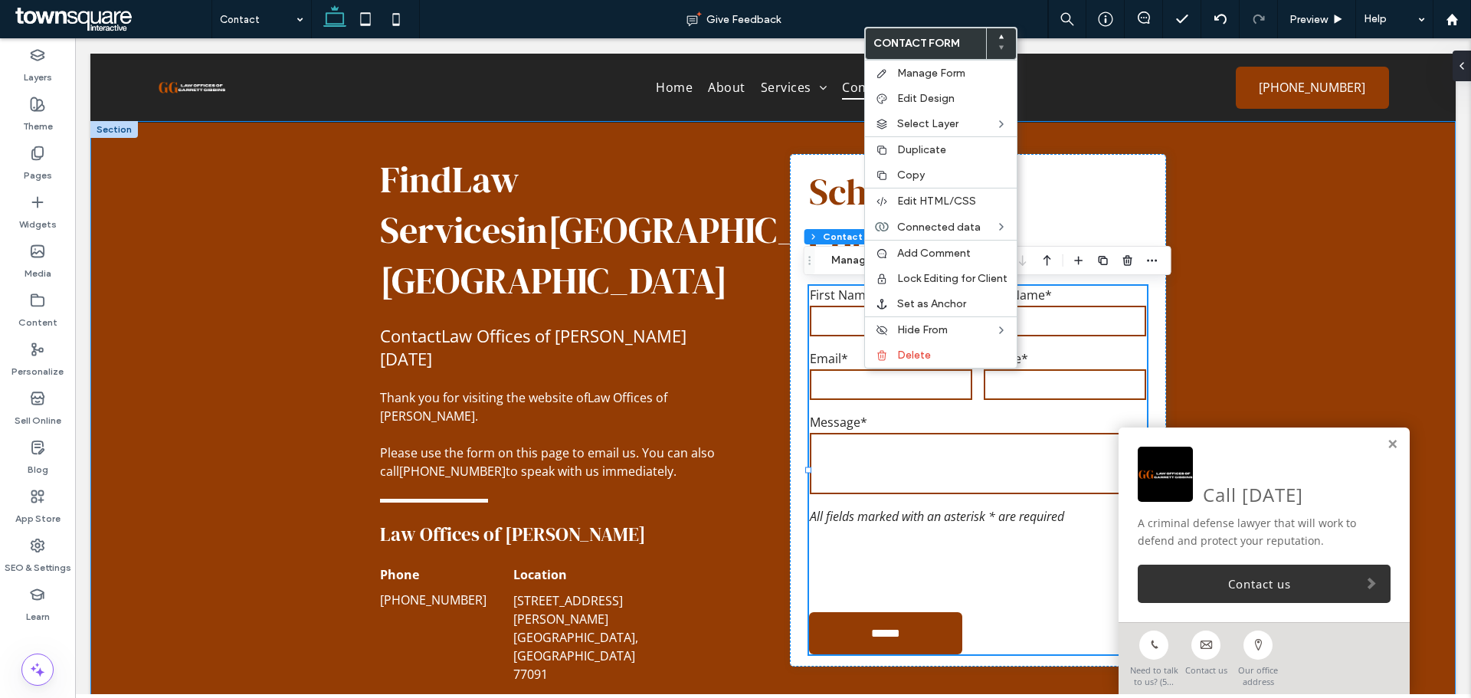
click at [313, 384] on div "Find Law Services in Houston, TX Contact Law Offices of Garrett Gibbins today T…" at bounding box center [772, 462] width 919 height 678
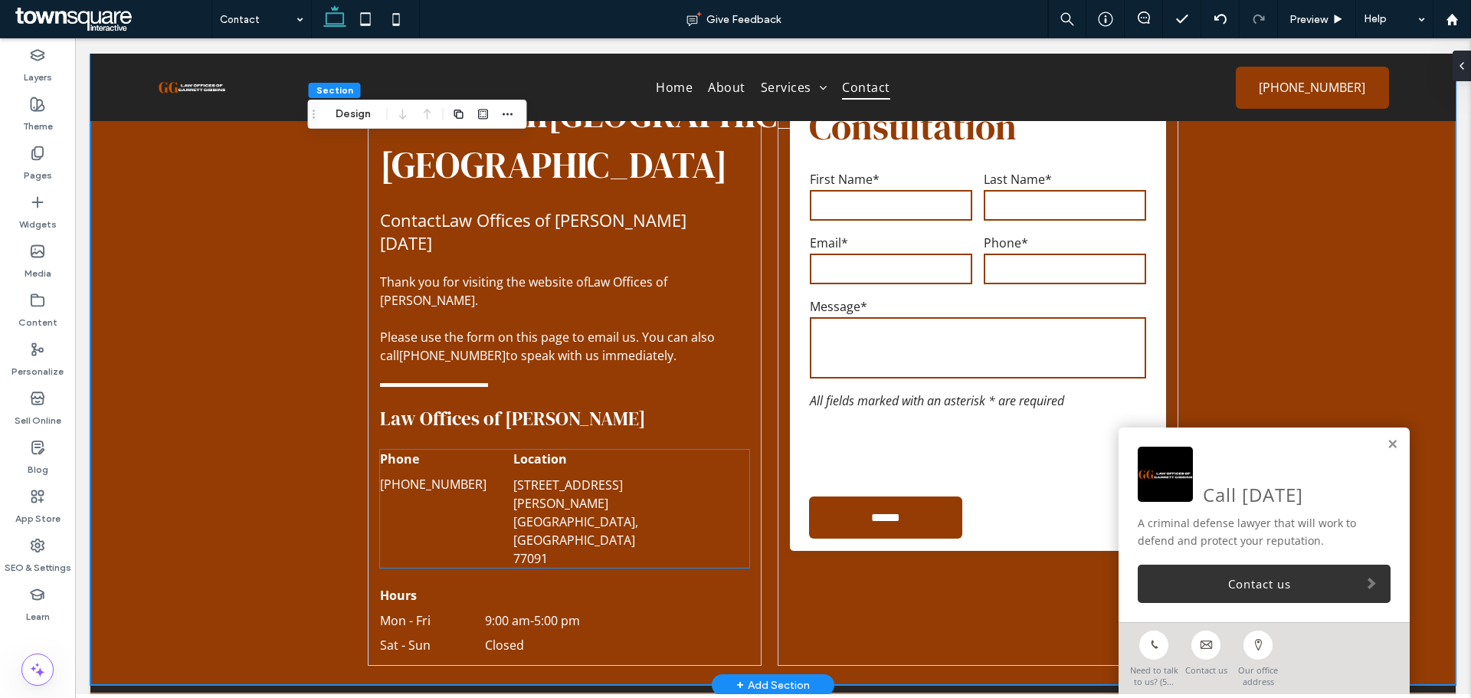
scroll to position [241, 0]
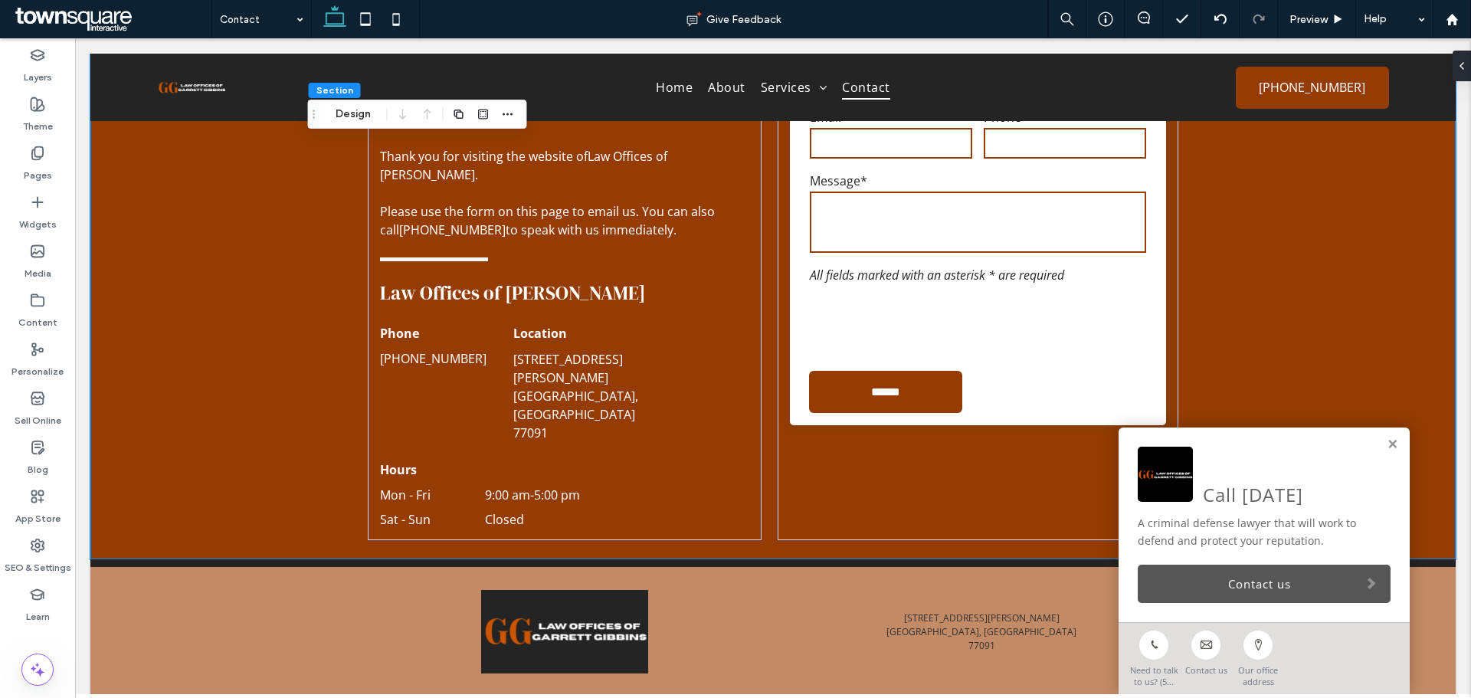
click at [1314, 572] on link "Contact us" at bounding box center [1263, 583] width 253 height 38
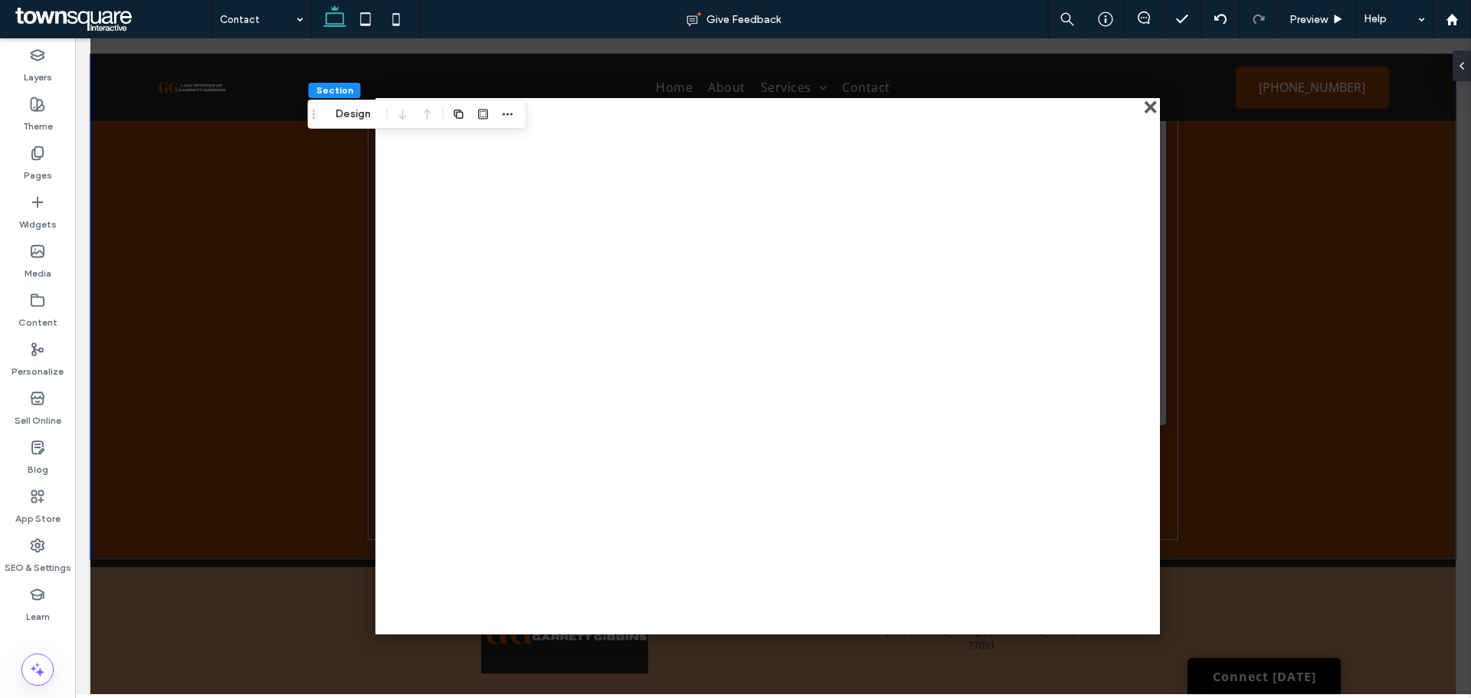
click at [1150, 111] on div "close" at bounding box center [1151, 108] width 11 height 11
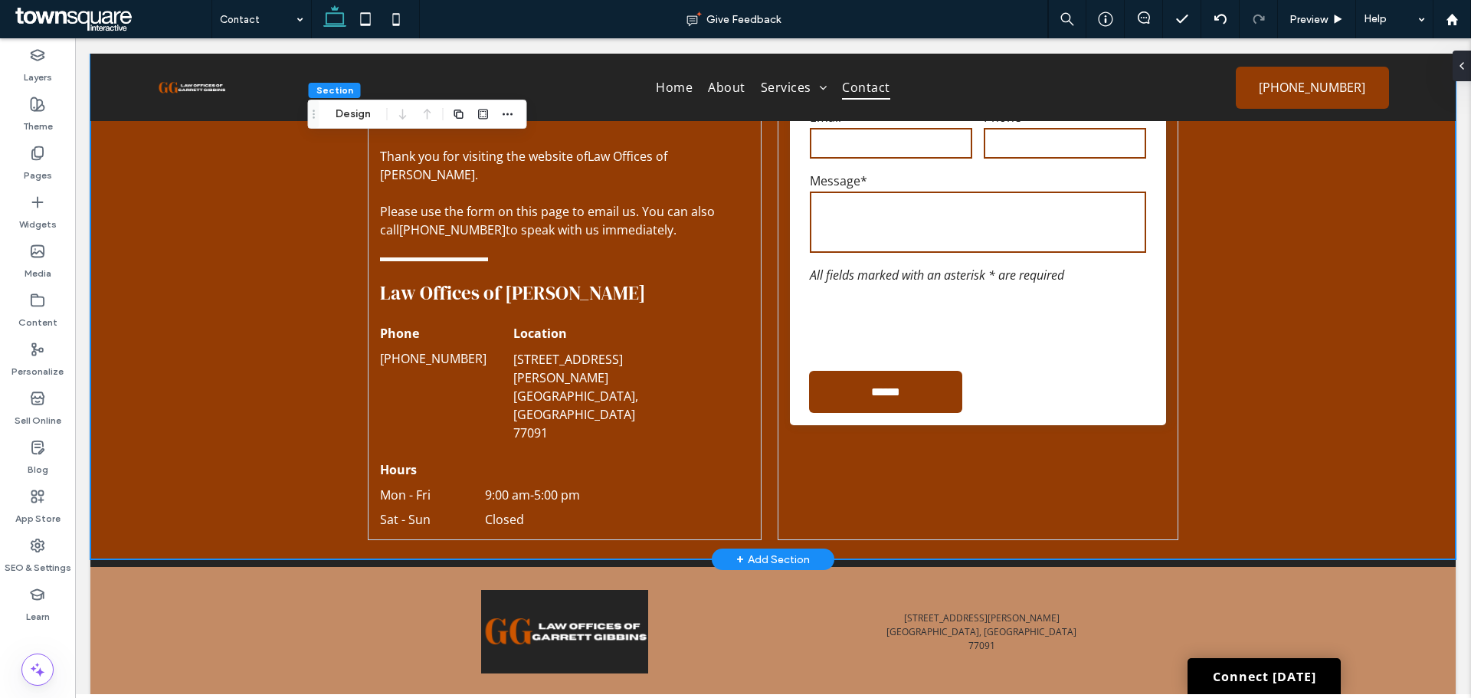
drag, startPoint x: 107, startPoint y: 224, endPoint x: 160, endPoint y: 216, distance: 53.5
click at [110, 224] on div "Find Law Services in Houston, TX Contact Law Offices of Garrett Gibbins today T…" at bounding box center [772, 219] width 1365 height 679
click at [195, 212] on div "Find Law Services in Houston, TX Contact Law Offices of Garrett Gibbins today T…" at bounding box center [772, 219] width 1365 height 679
drag, startPoint x: 305, startPoint y: 128, endPoint x: 305, endPoint y: 119, distance: 8.4
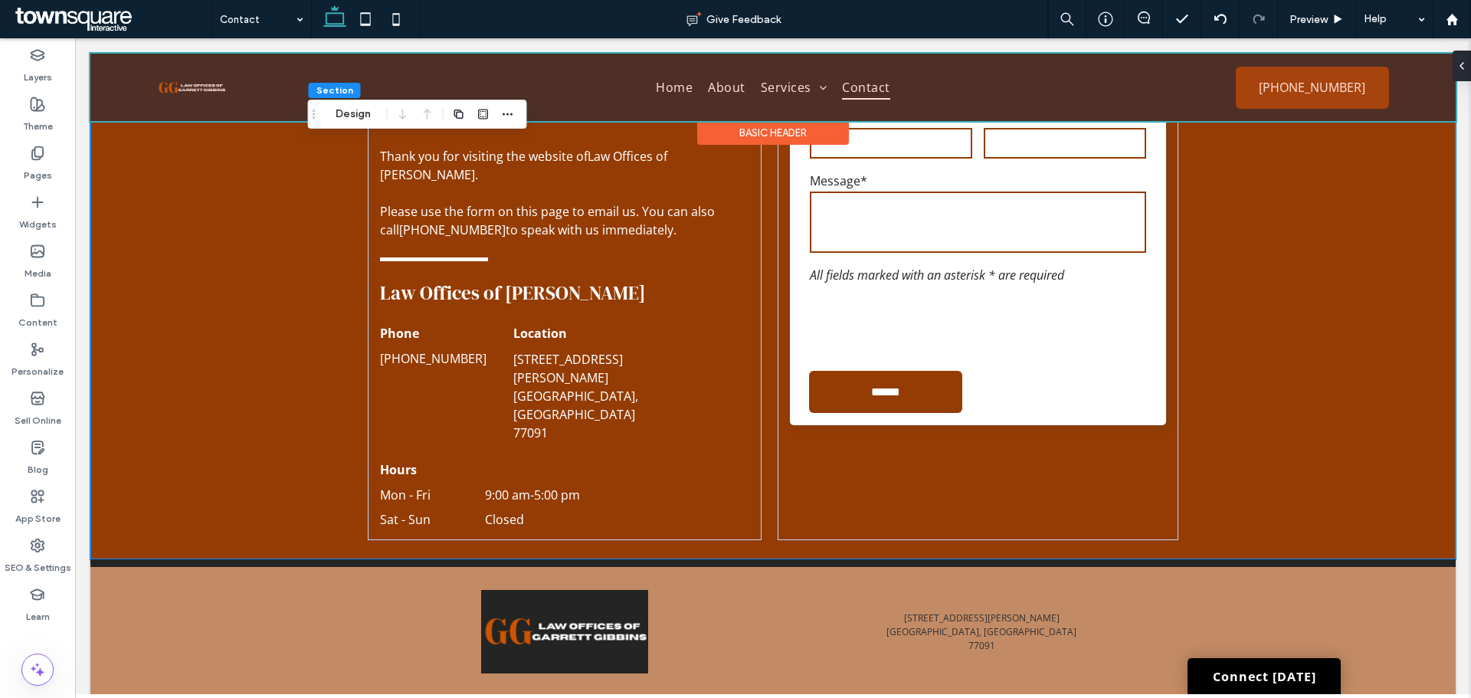
click at [305, 127] on div "Find Law Services in Houston, TX Contact Law Offices of Garrett Gibbins today T…" at bounding box center [772, 219] width 1365 height 679
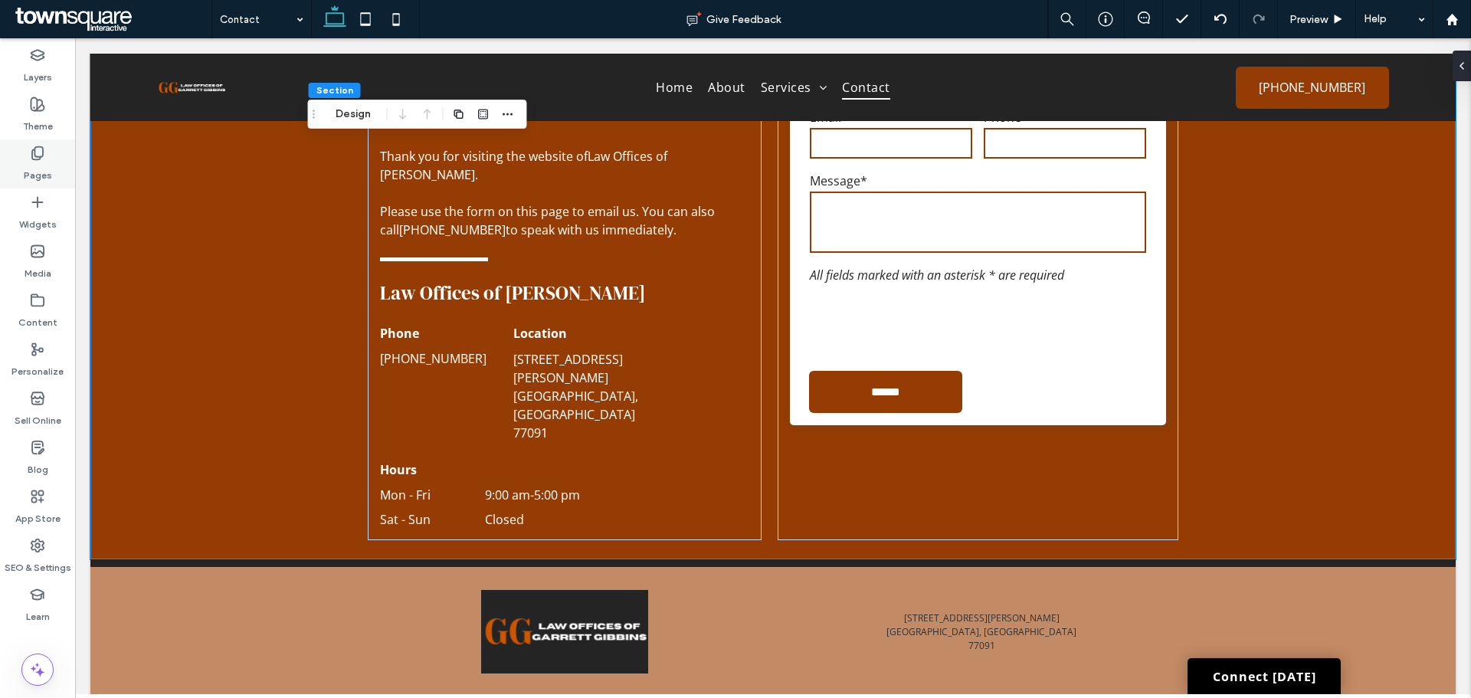
click at [38, 168] on label "Pages" at bounding box center [38, 171] width 28 height 21
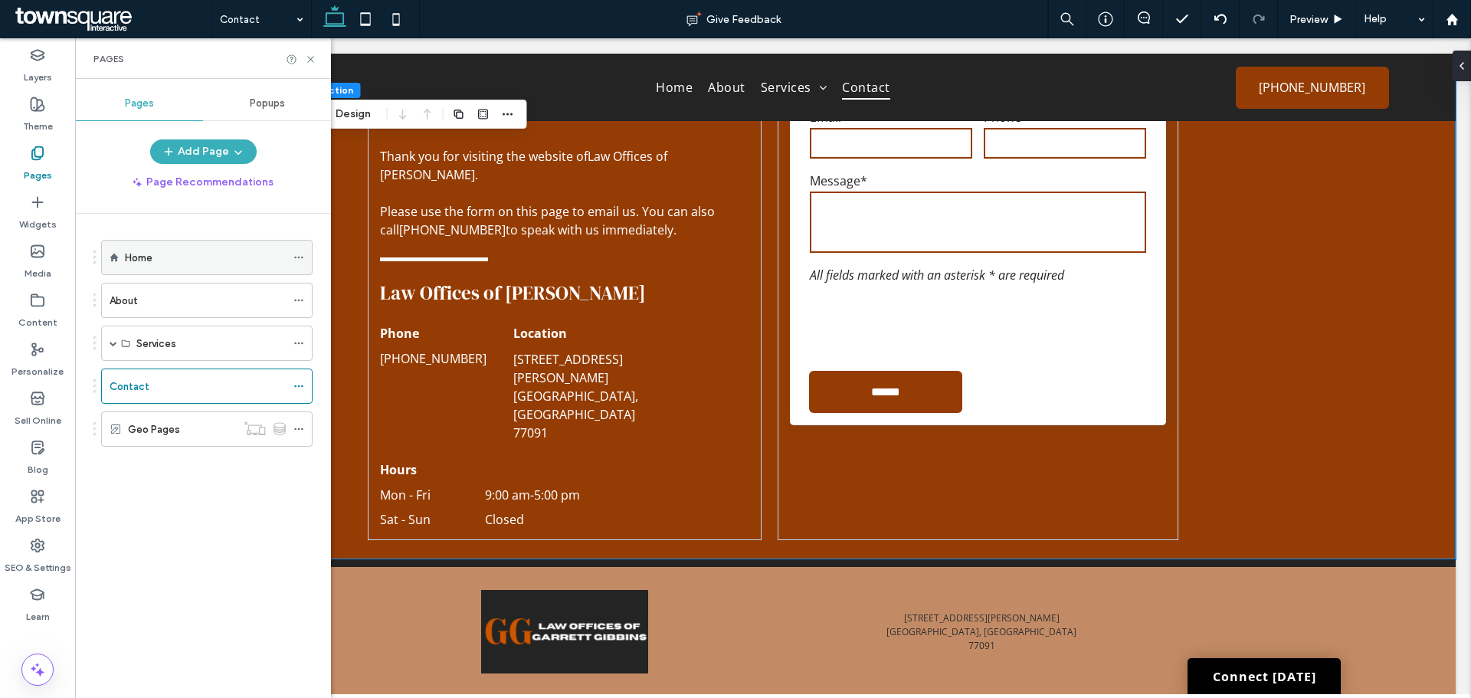
click at [139, 251] on label "Home" at bounding box center [139, 257] width 28 height 27
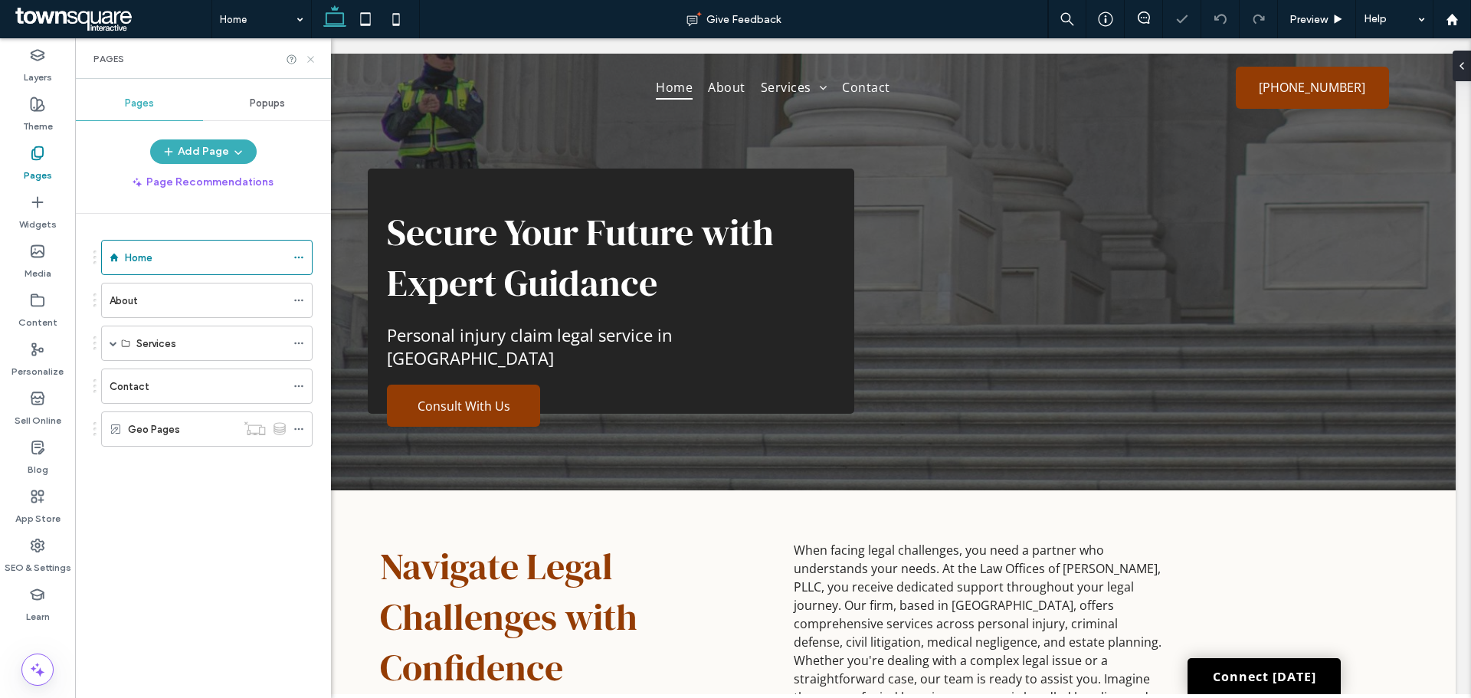
click at [313, 64] on icon at bounding box center [310, 59] width 11 height 11
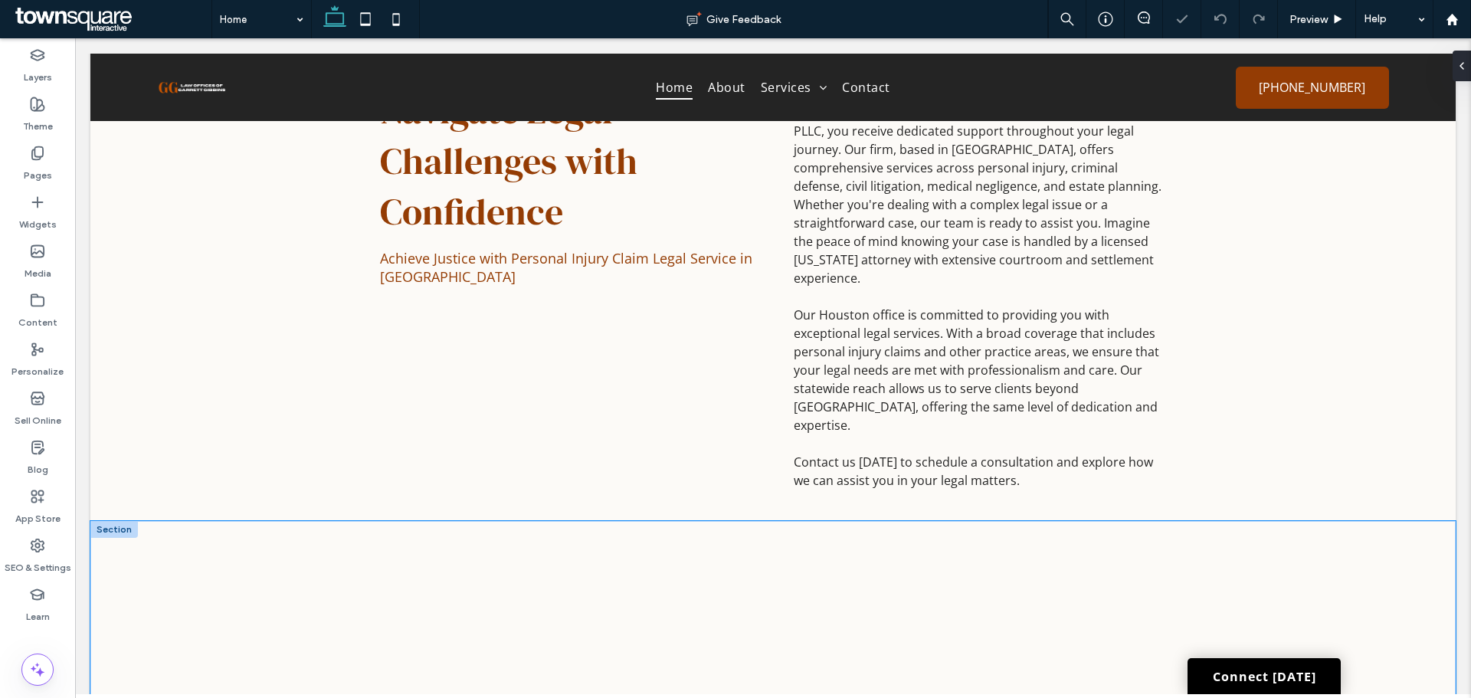
scroll to position [460, 0]
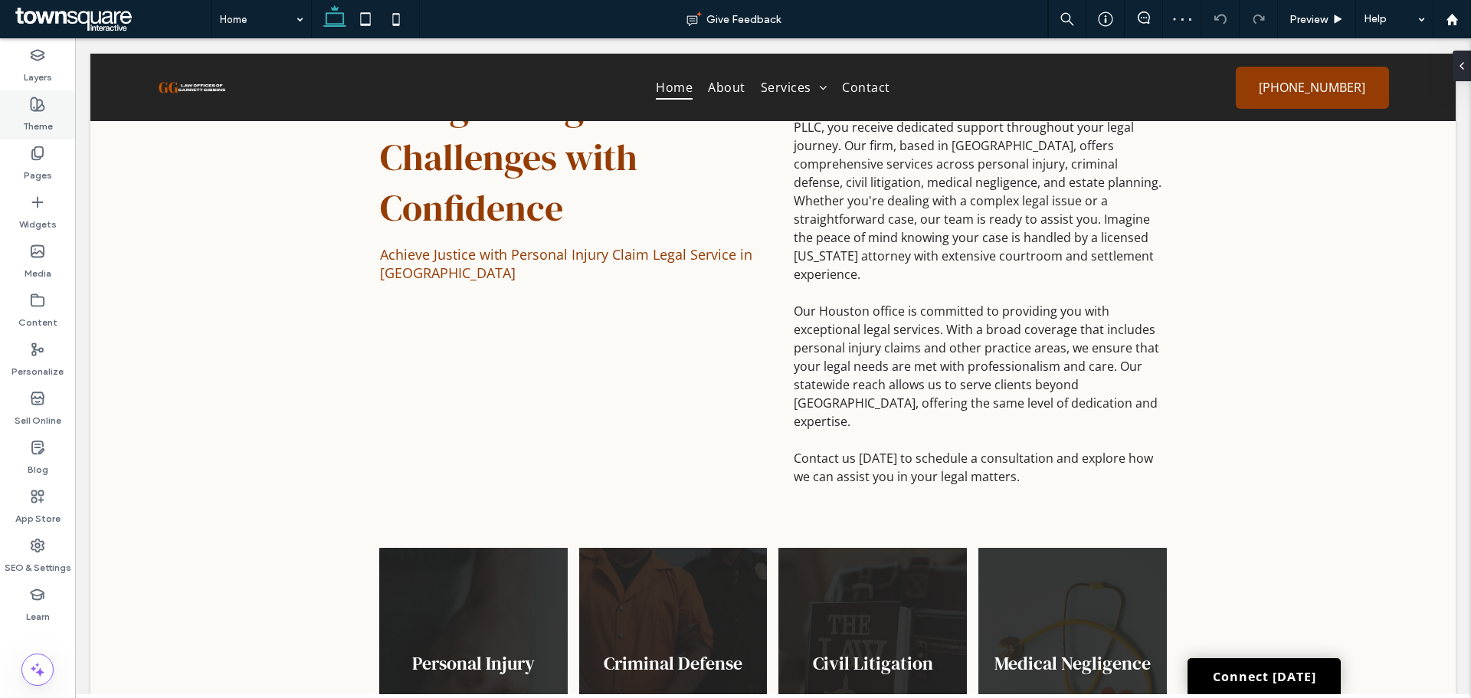
drag, startPoint x: 35, startPoint y: 100, endPoint x: 8, endPoint y: 107, distance: 27.7
click at [34, 101] on icon at bounding box center [37, 104] width 15 height 15
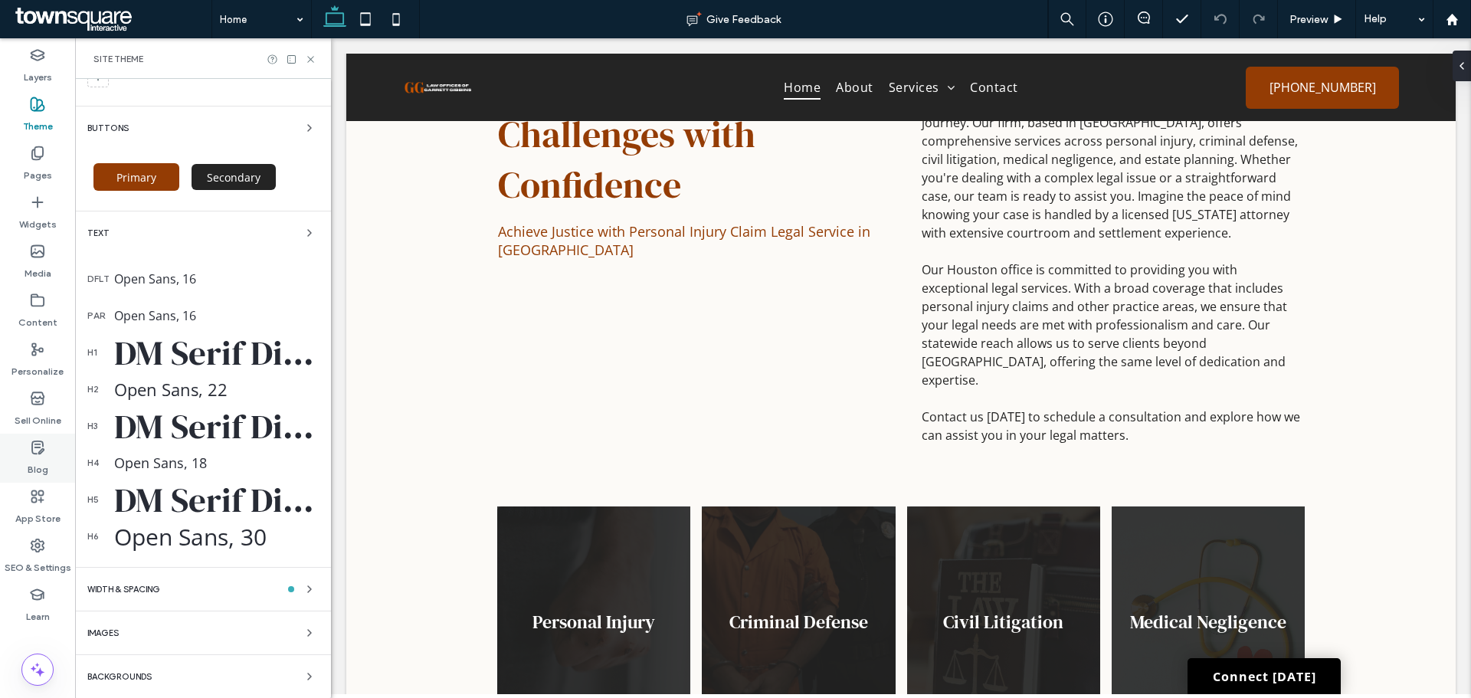
scroll to position [214, 0]
click at [34, 554] on label "SEO & Settings" at bounding box center [38, 563] width 67 height 21
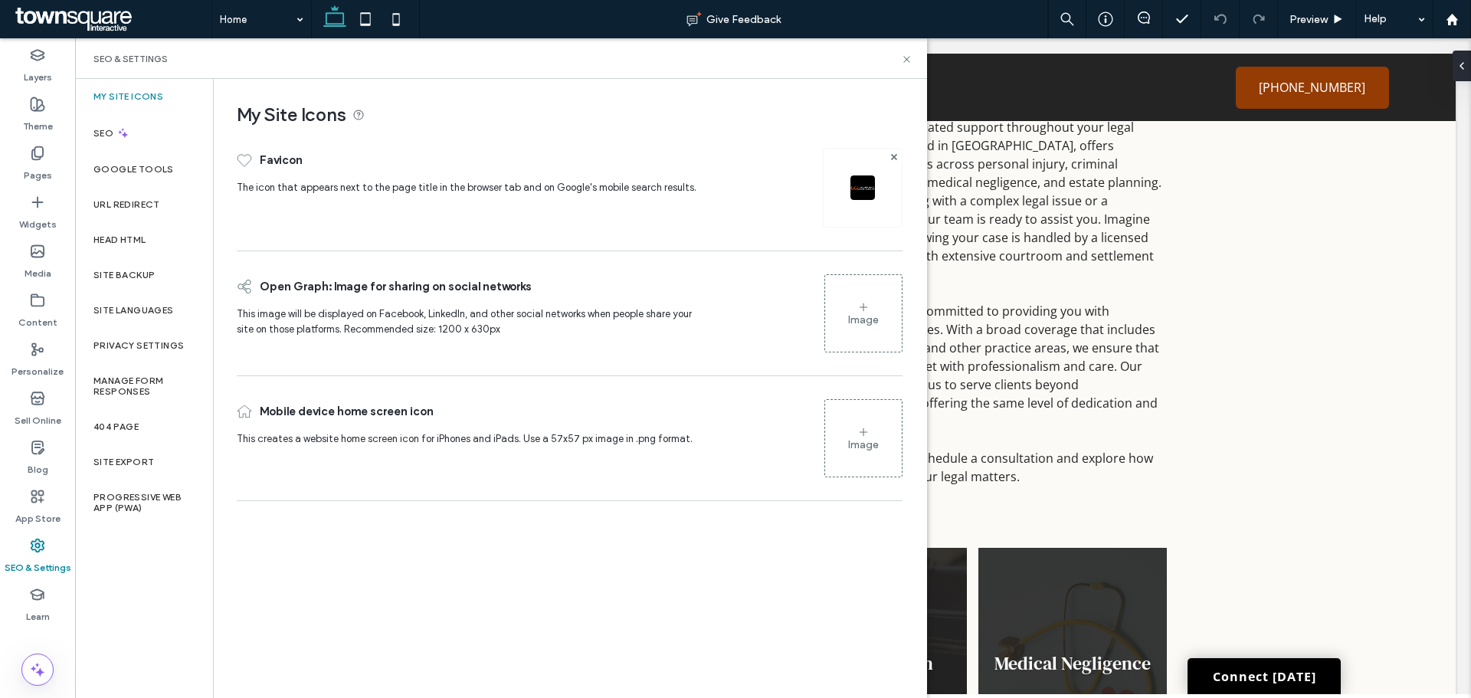
click at [898, 62] on div "SEO & Settings" at bounding box center [500, 59] width 815 height 12
click at [902, 60] on icon at bounding box center [906, 59] width 11 height 11
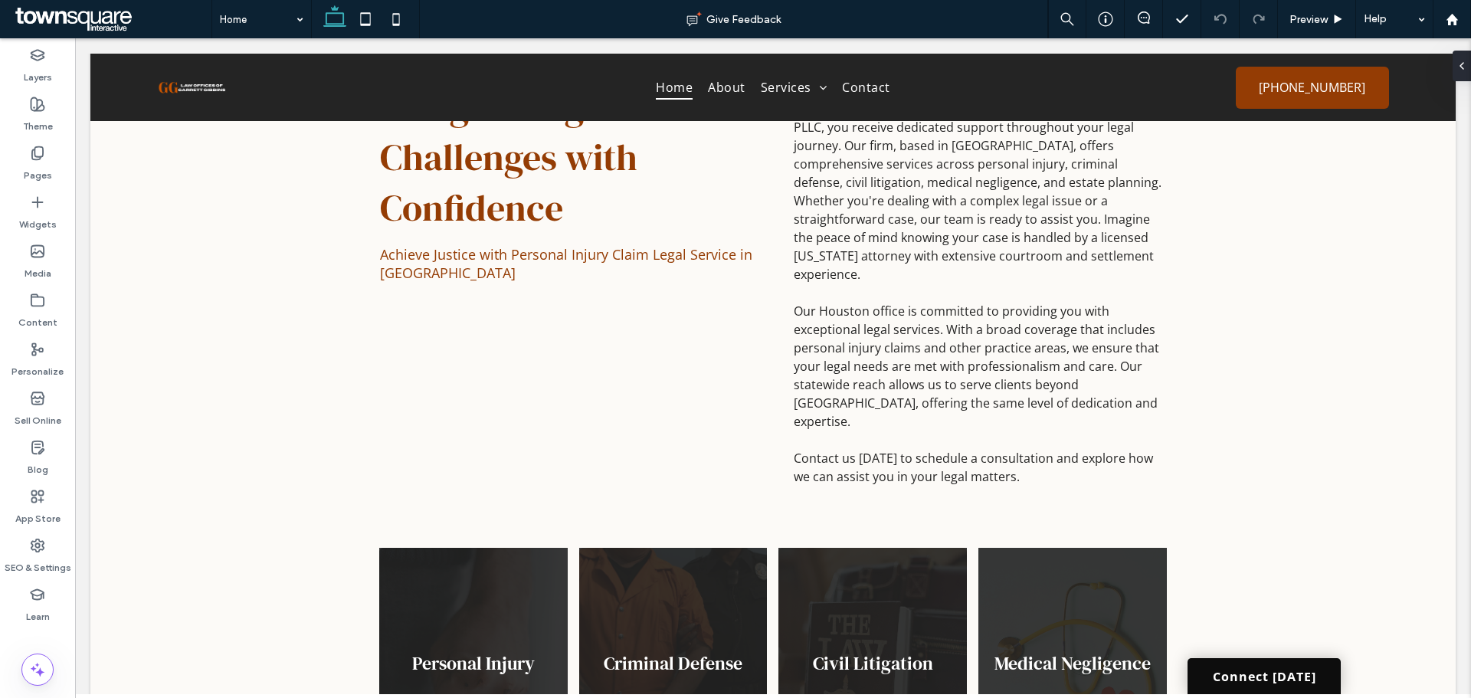
click at [1241, 679] on link "Connect [DATE]" at bounding box center [1263, 676] width 153 height 36
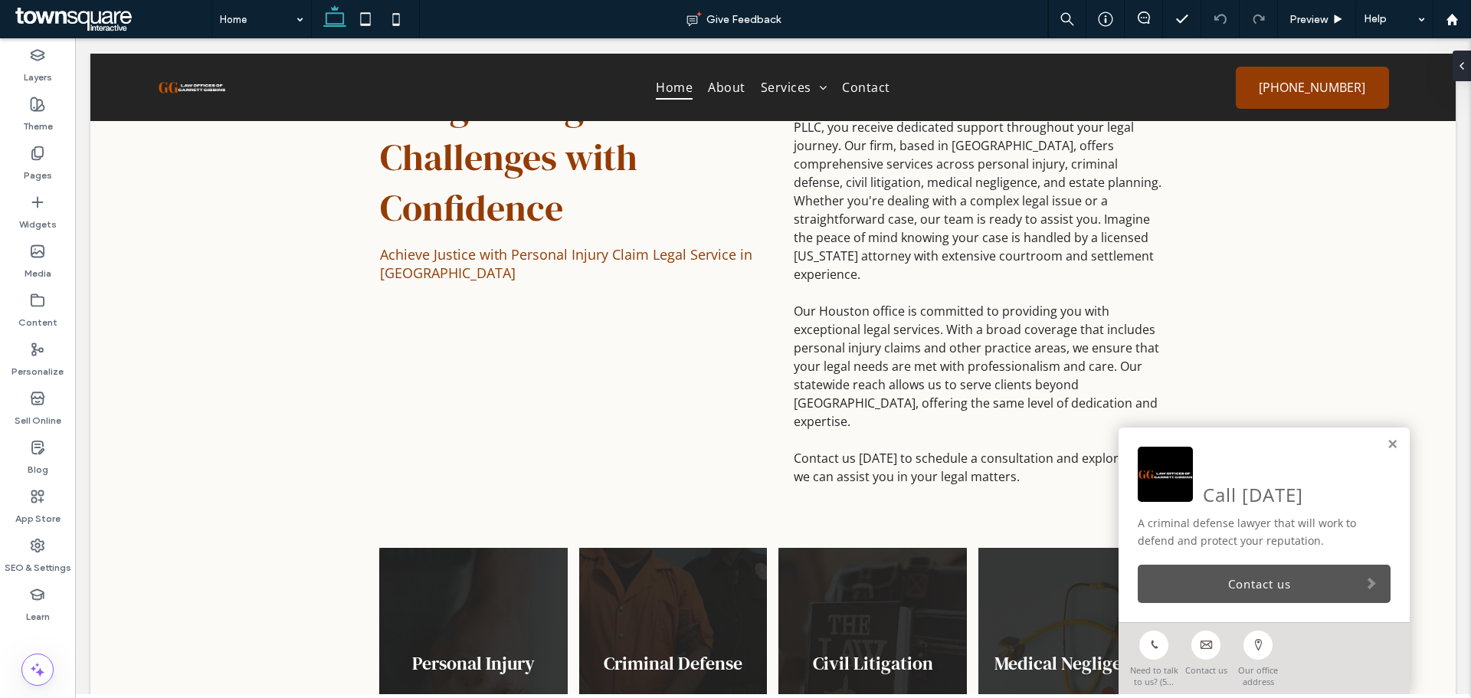
click at [1287, 570] on link "Contact us" at bounding box center [1263, 583] width 253 height 38
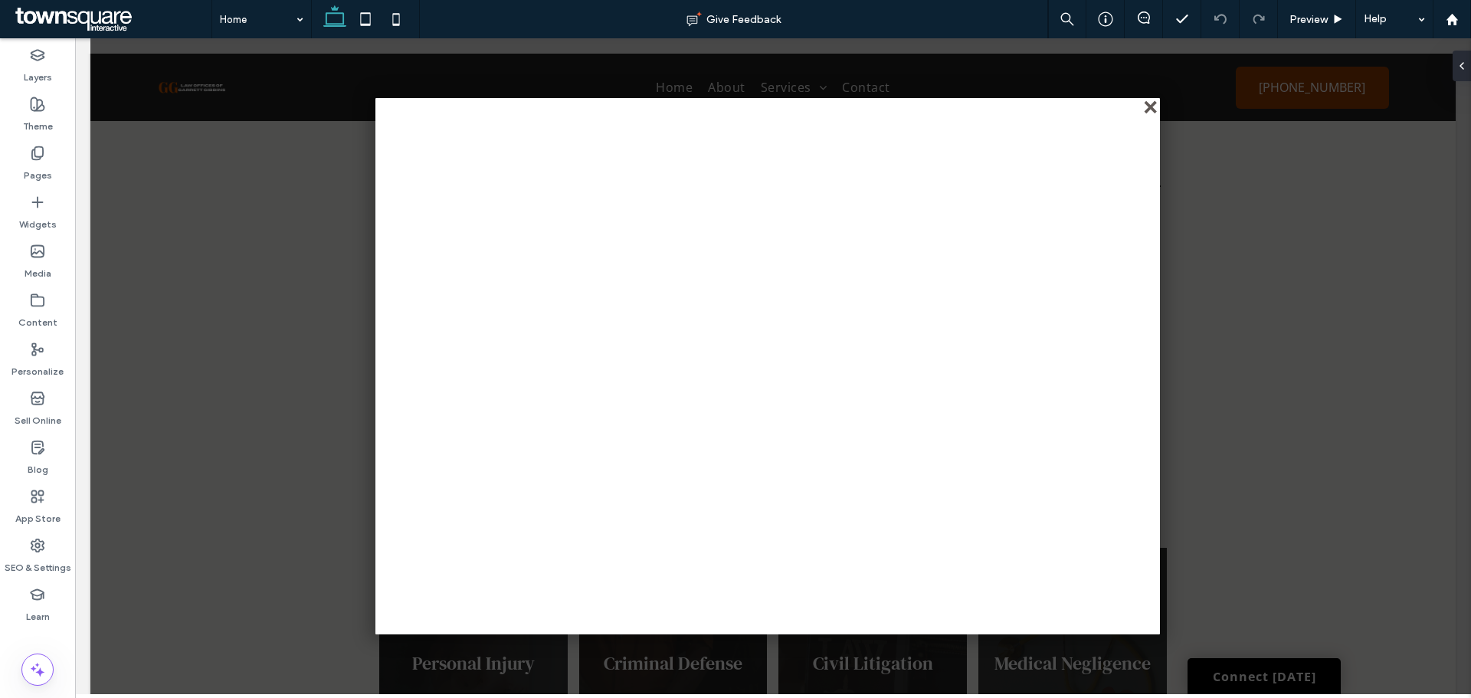
click at [1147, 106] on div "close" at bounding box center [1151, 108] width 11 height 11
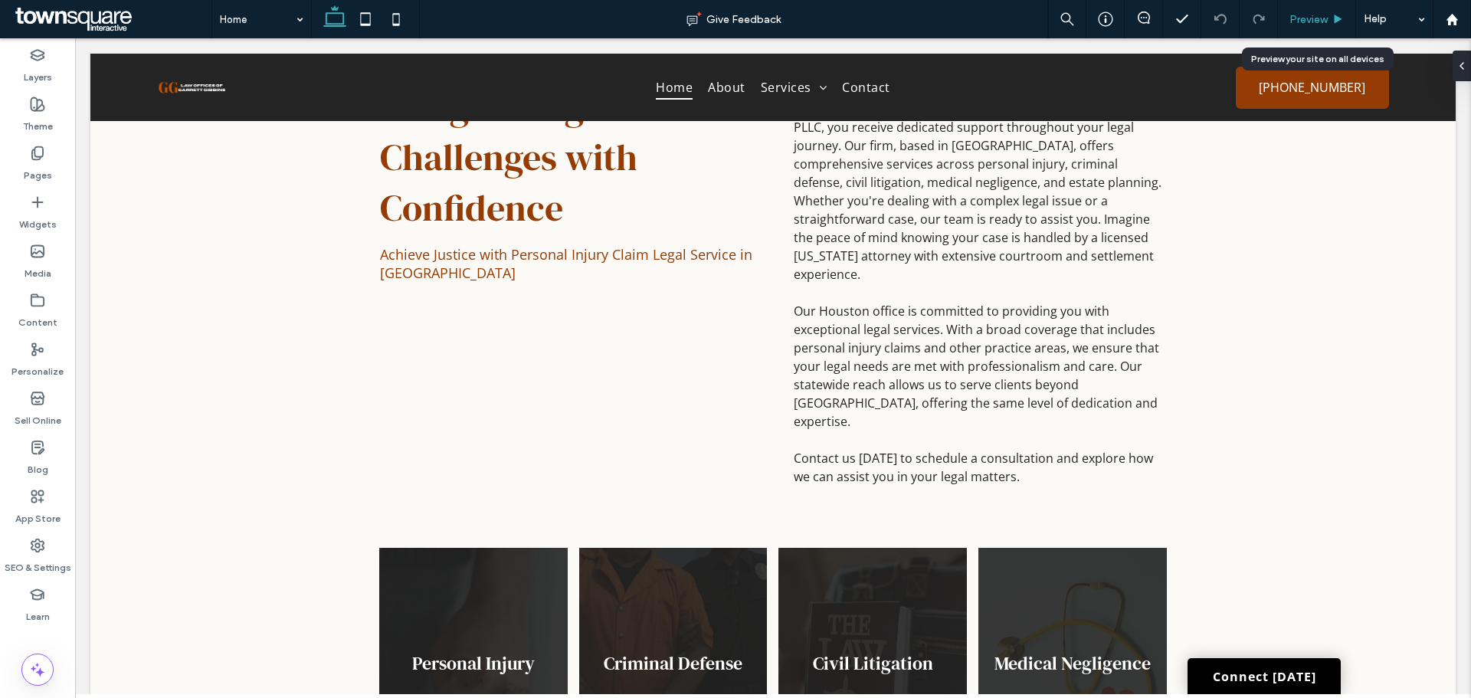
click at [1318, 28] on div "Preview" at bounding box center [1317, 19] width 78 height 38
click at [1303, 19] on span "Preview" at bounding box center [1308, 19] width 38 height 13
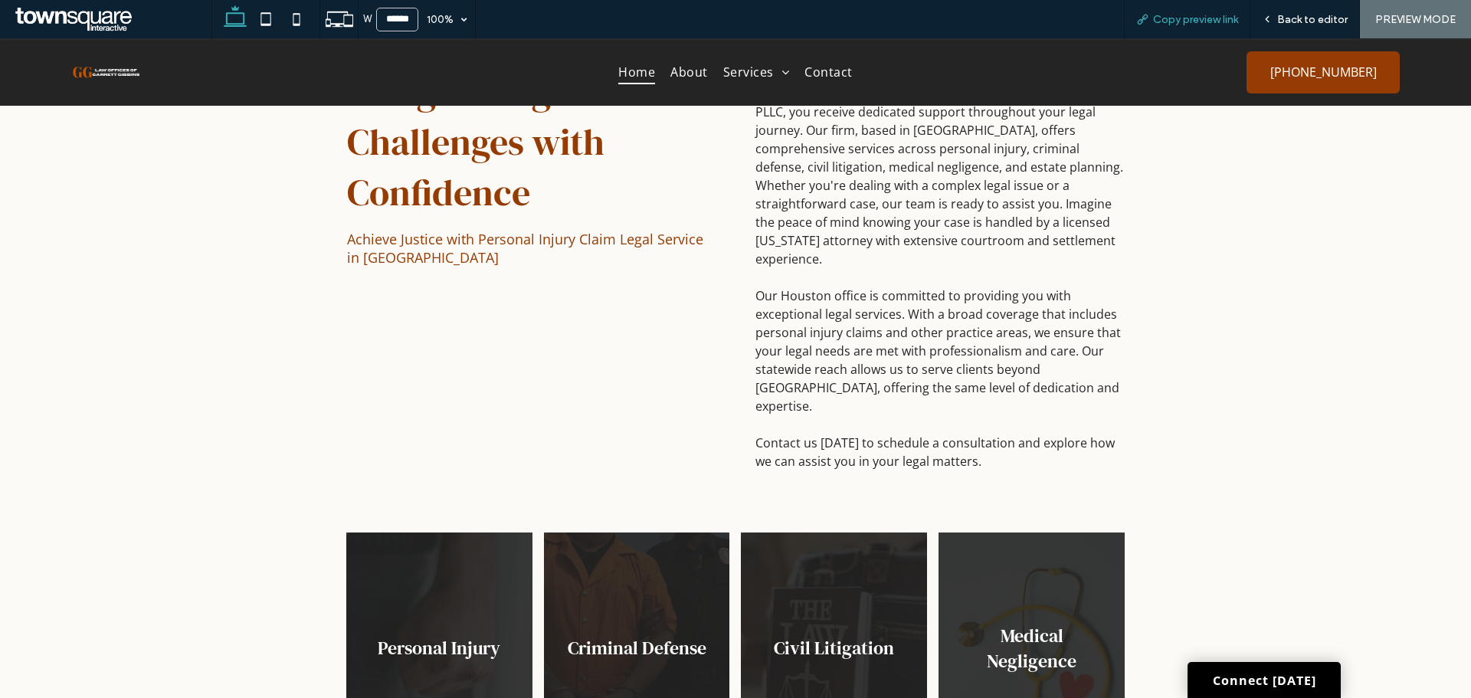
scroll to position [444, 0]
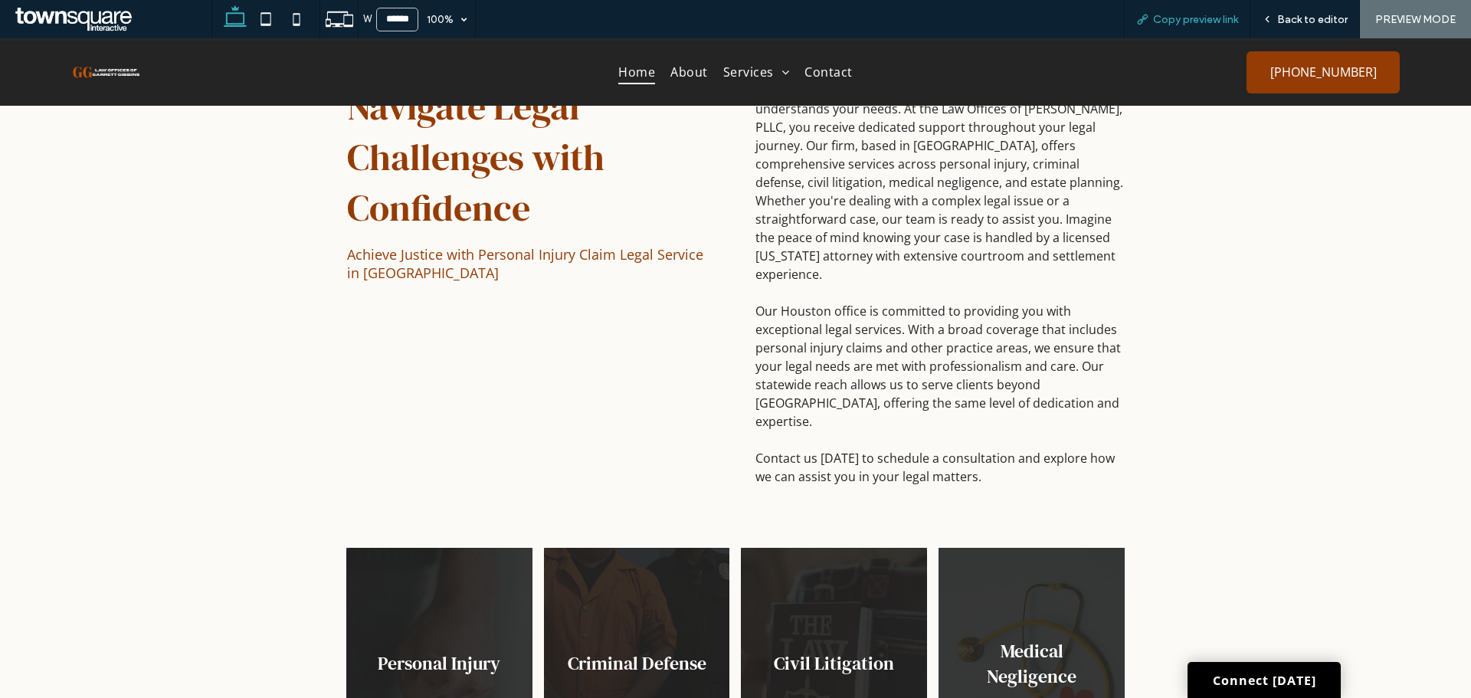
click at [1182, 15] on span "Copy preview link" at bounding box center [1195, 19] width 85 height 13
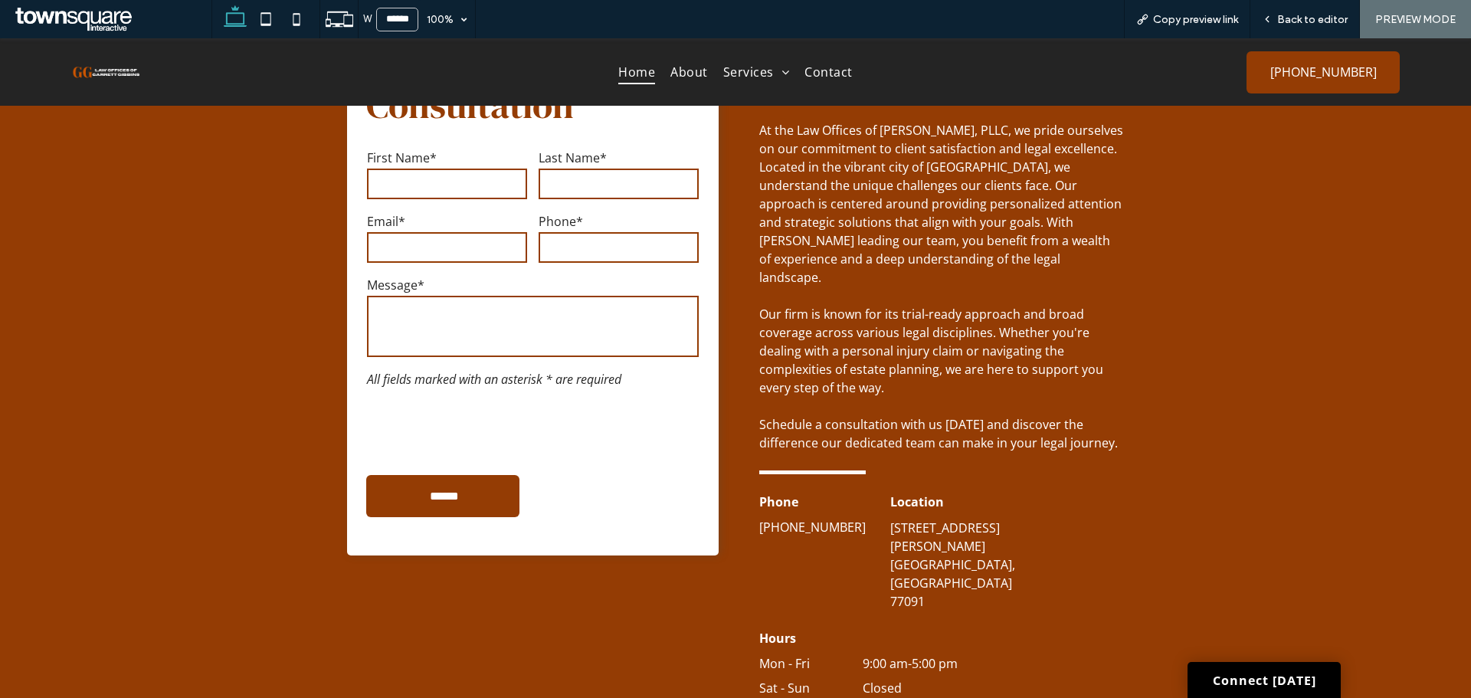
scroll to position [2081, 0]
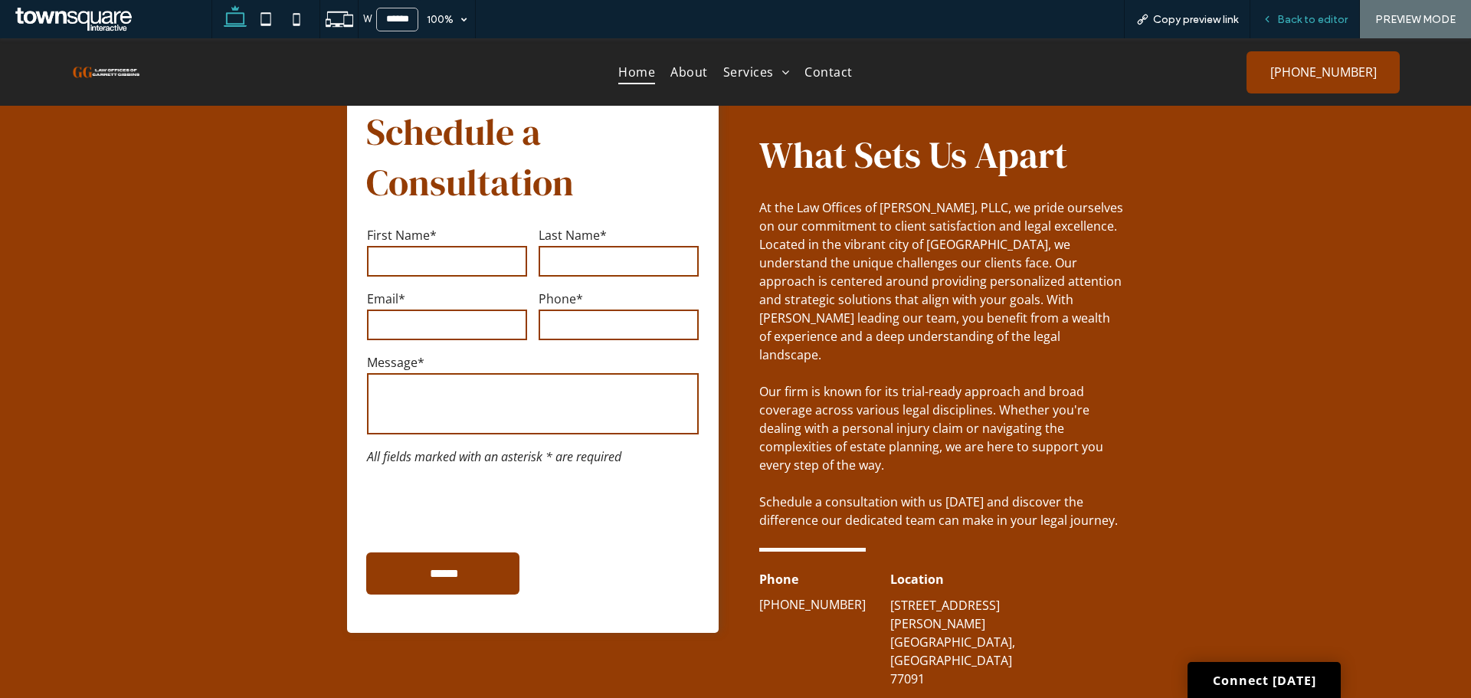
click at [1279, 12] on div "Back to editor" at bounding box center [1305, 19] width 110 height 38
click at [1279, 16] on span "Back to editor" at bounding box center [1312, 19] width 70 height 13
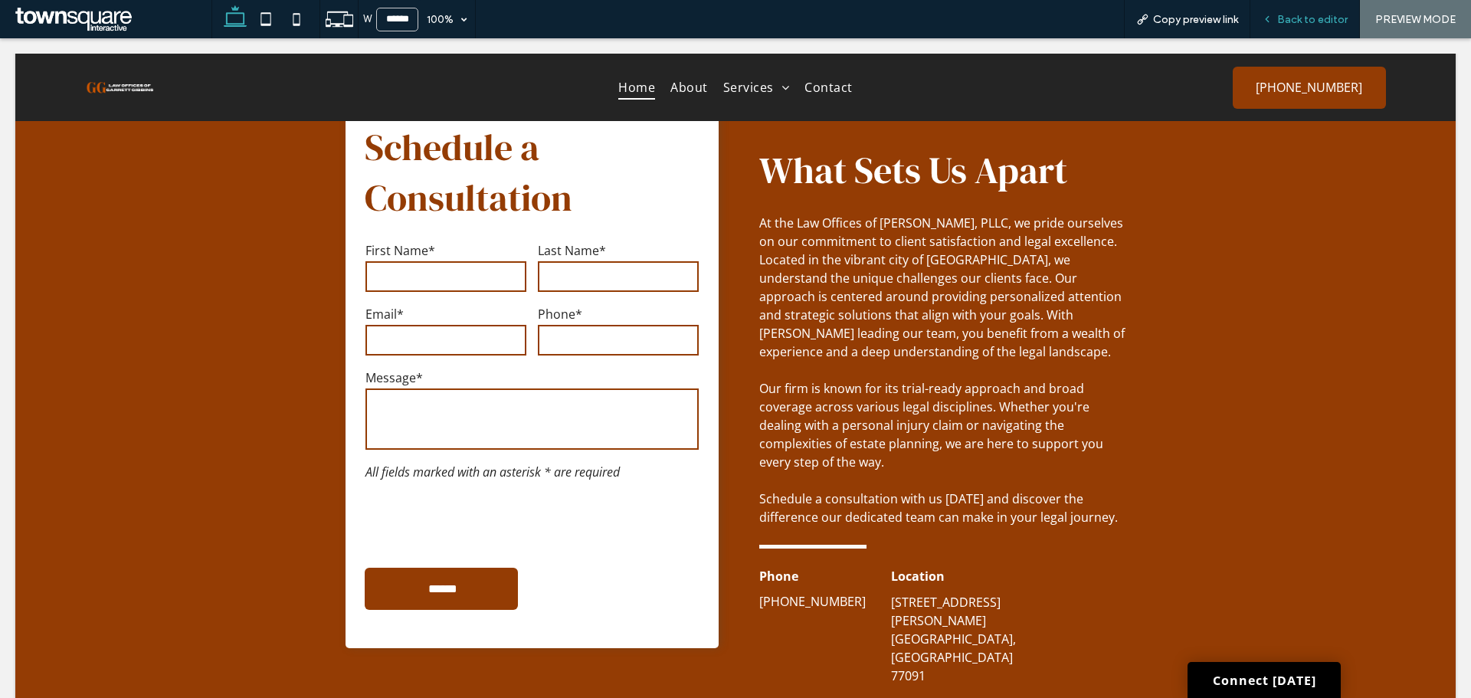
scroll to position [2096, 0]
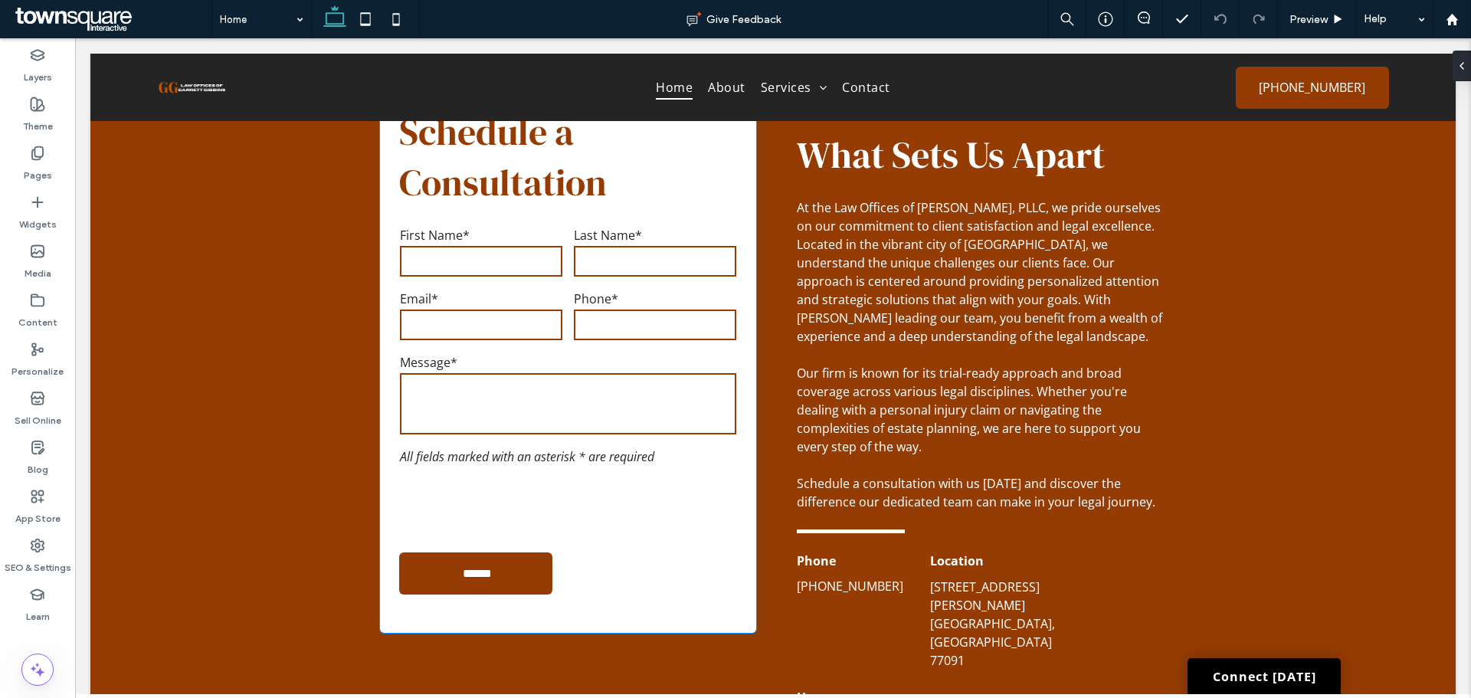
click at [587, 309] on input "tel" at bounding box center [655, 324] width 162 height 31
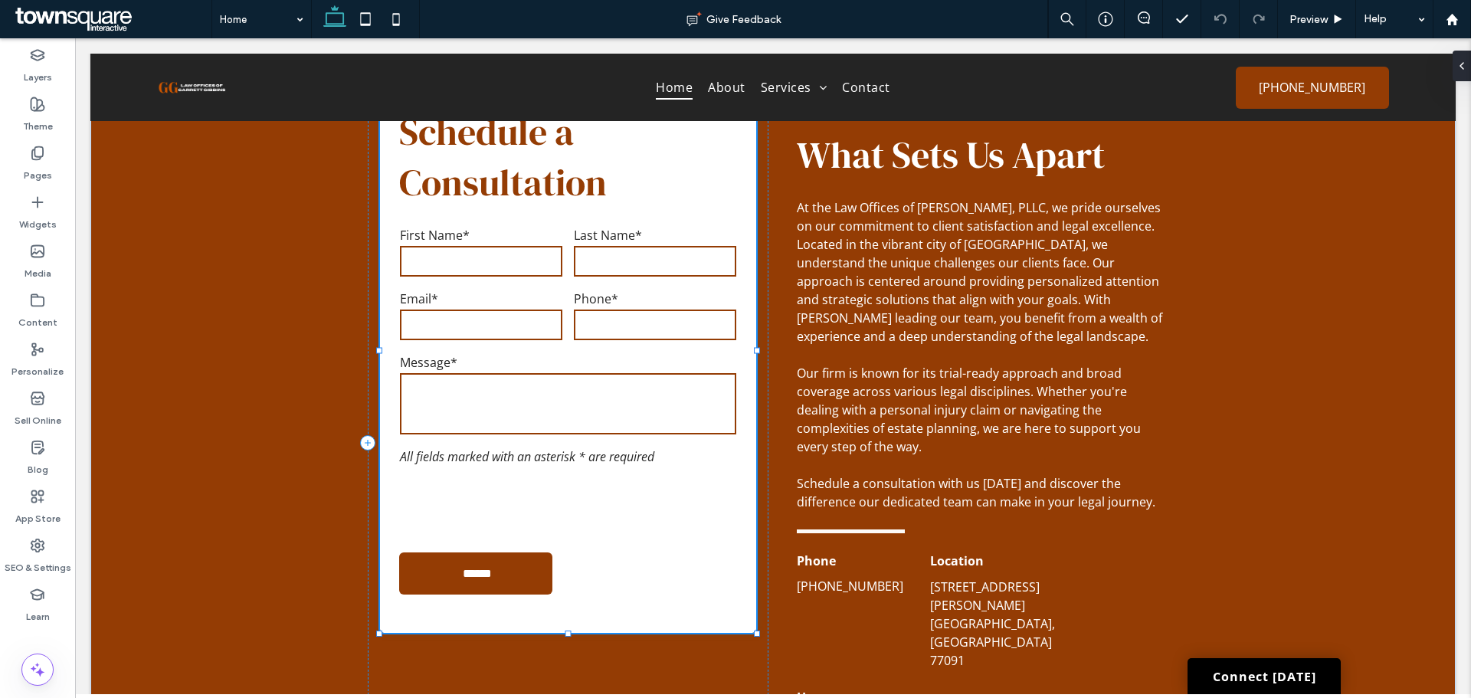
click at [587, 309] on input "tel" at bounding box center [655, 324] width 162 height 31
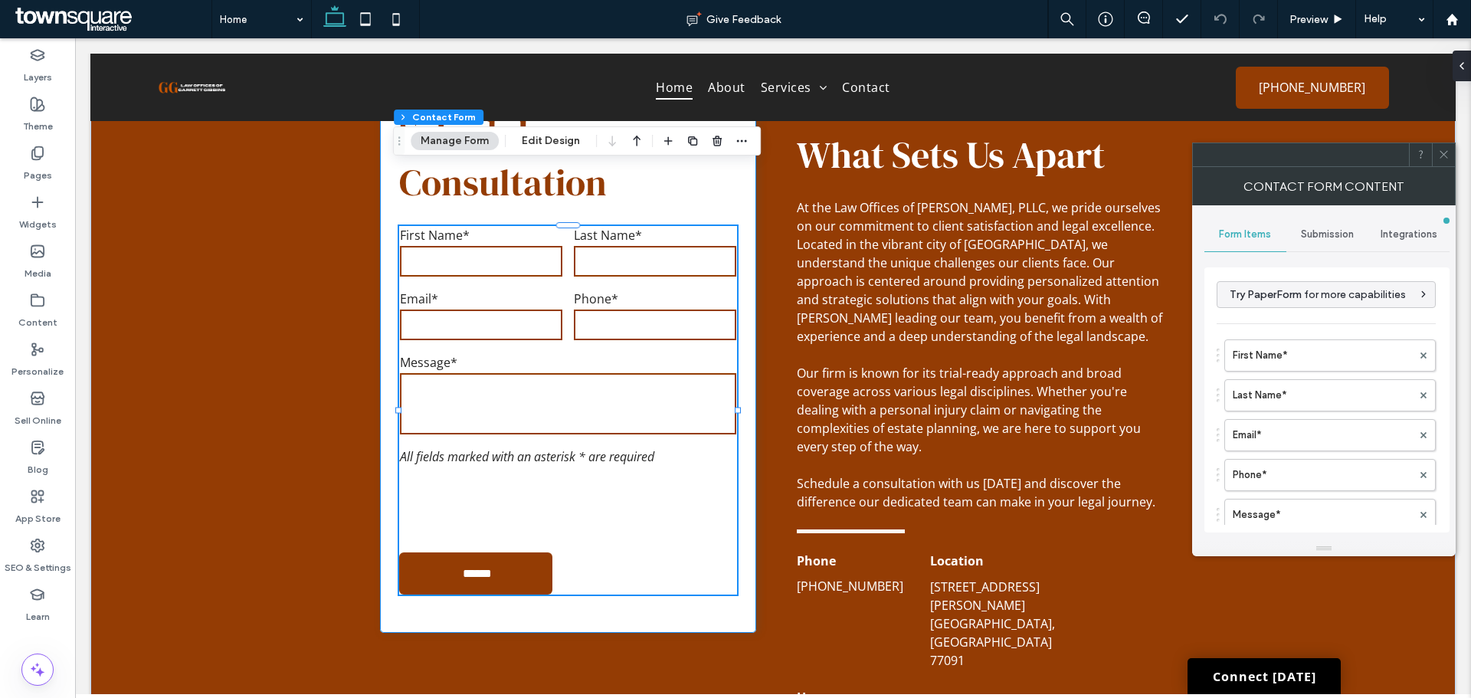
type input "*"
type input "***"
type input "*"
type input "***"
click at [1446, 148] on span at bounding box center [1443, 154] width 11 height 23
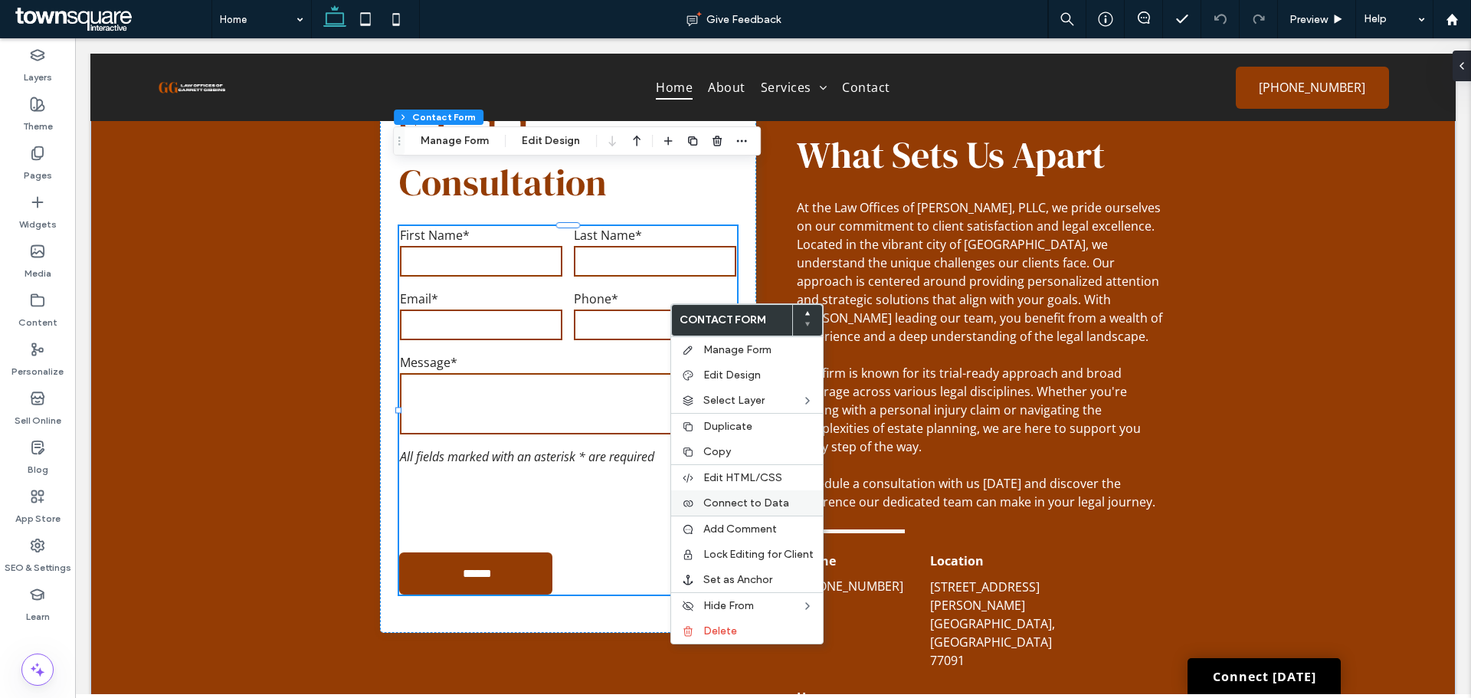
click at [735, 508] on span "Connect to Data" at bounding box center [746, 502] width 86 height 13
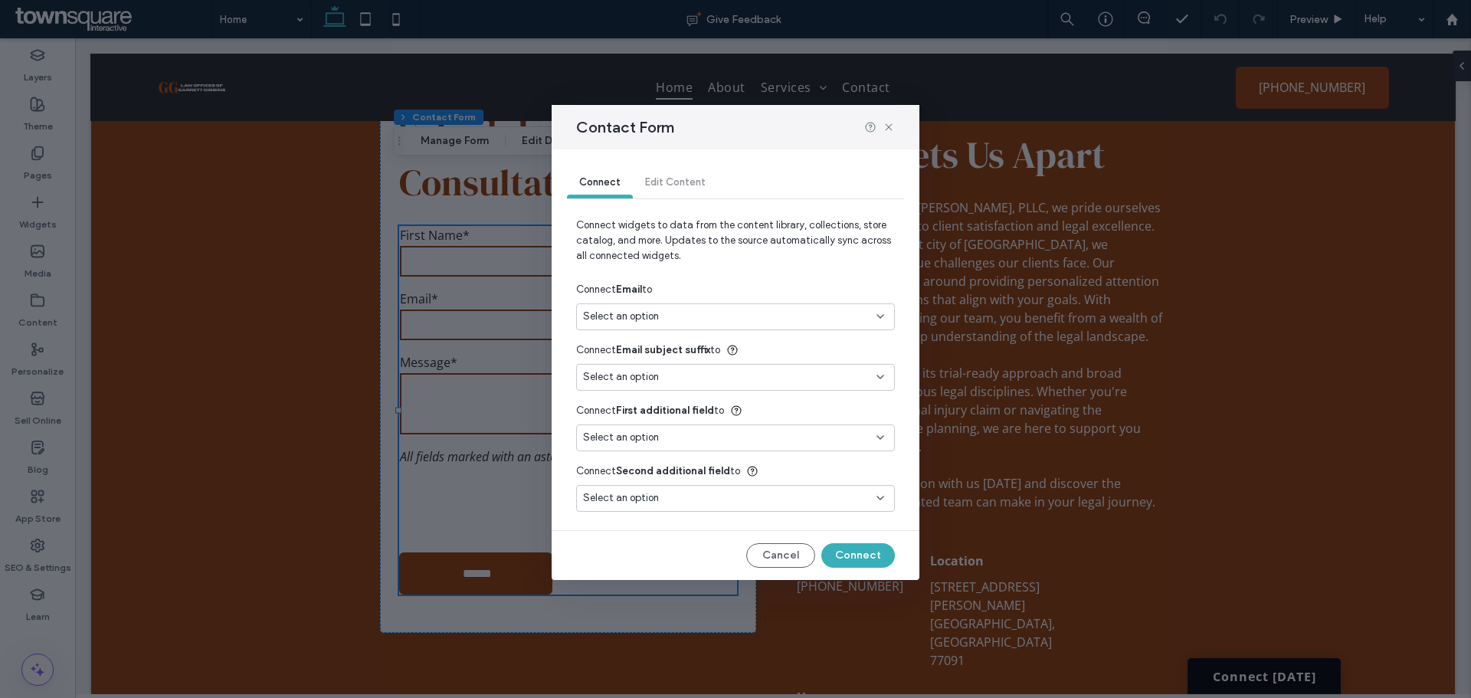
click at [692, 326] on div "Select an option" at bounding box center [735, 316] width 319 height 27
click at [692, 317] on div "Select an option" at bounding box center [726, 316] width 286 height 15
click at [685, 320] on div "Select an option" at bounding box center [726, 316] width 286 height 15
click at [664, 374] on span "garrettgibbins4747@yahoo.com" at bounding box center [765, 370] width 231 height 15
type input "***"
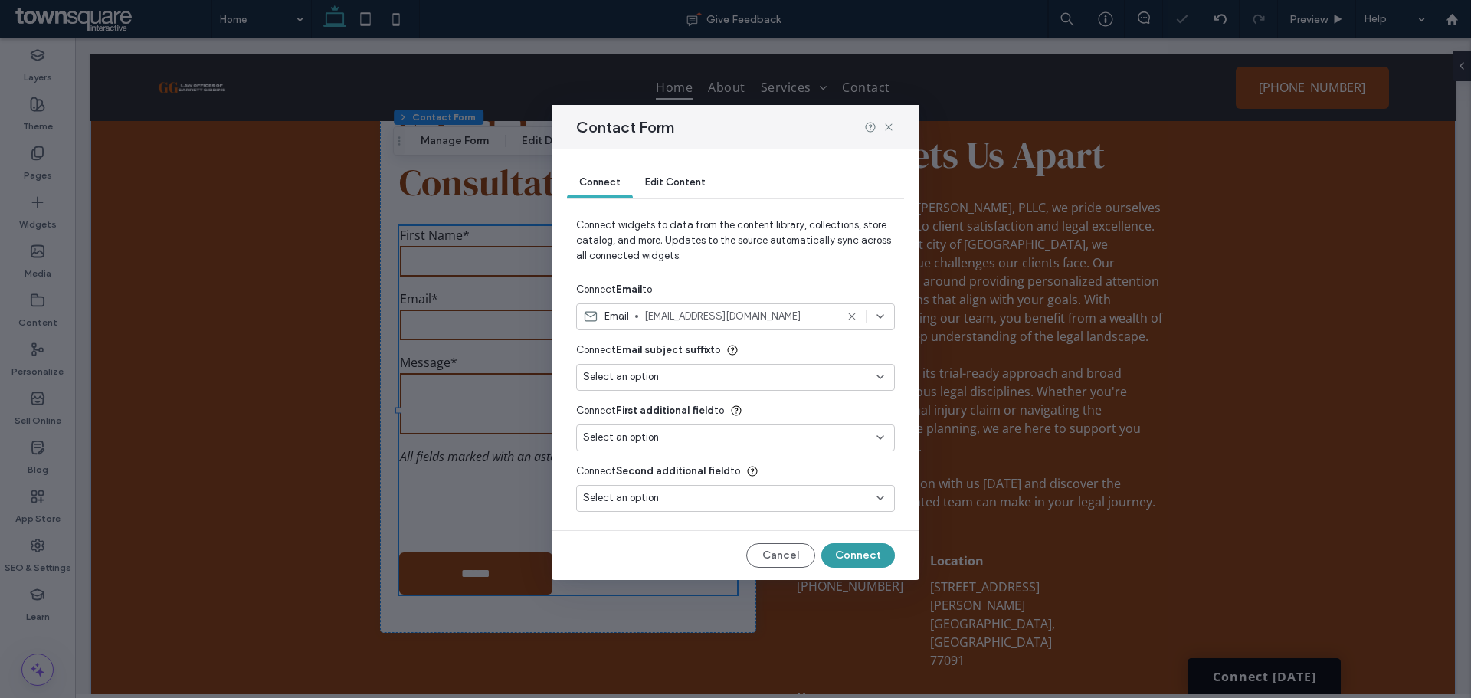
click at [843, 551] on button "Connect" at bounding box center [858, 555] width 74 height 25
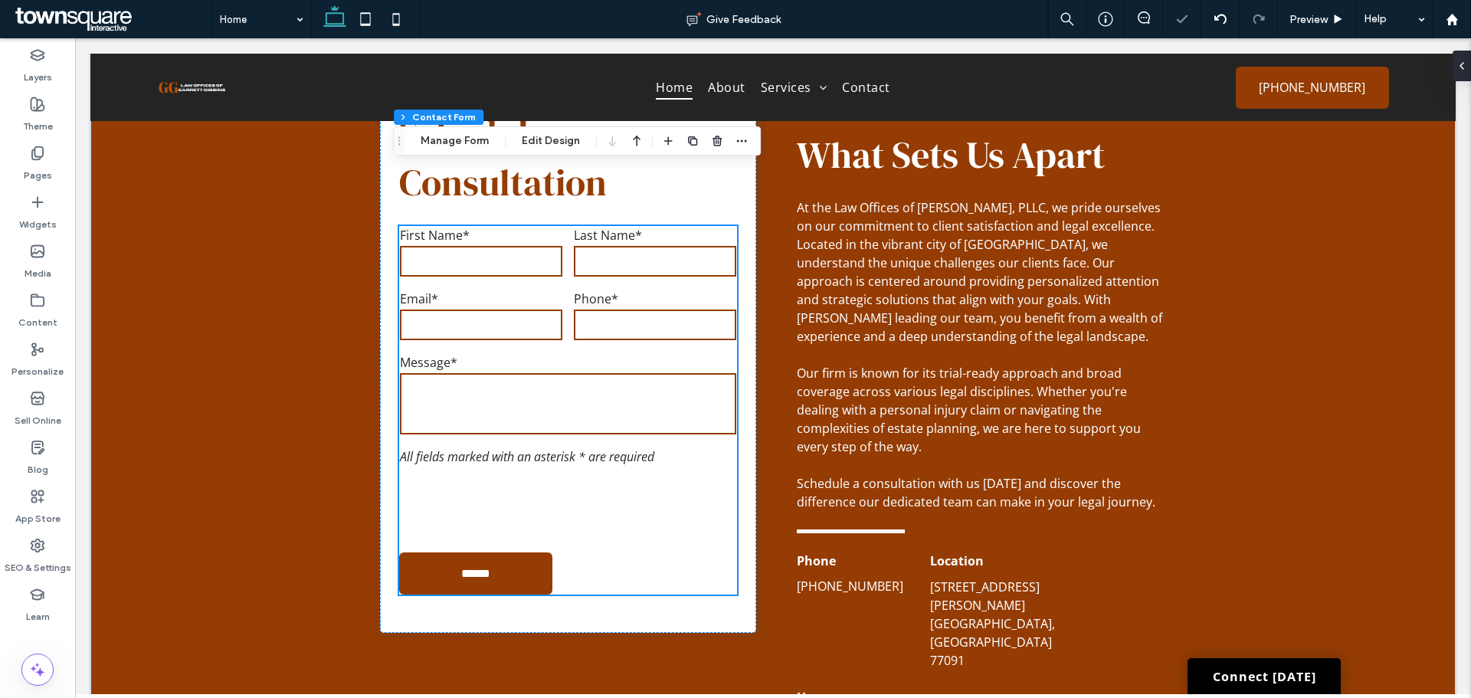
scroll to position [1867, 0]
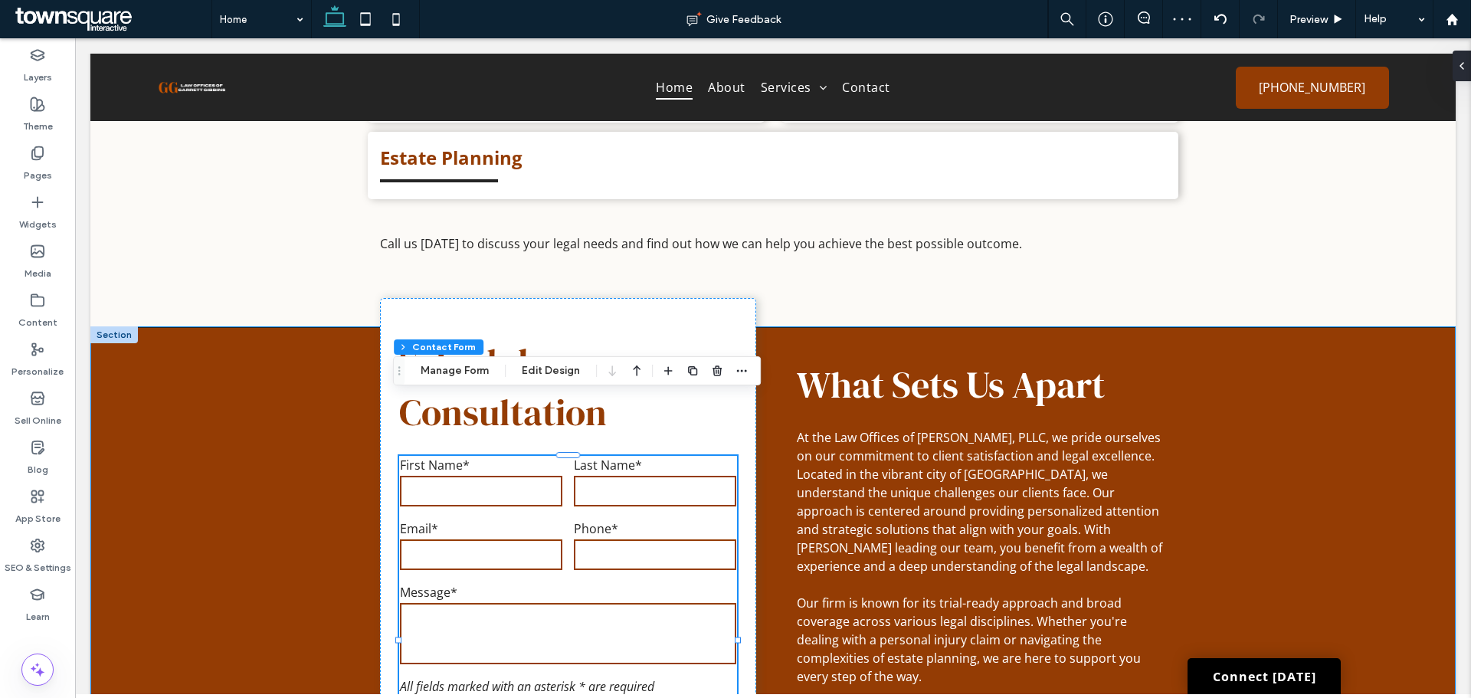
click at [348, 434] on div "Schedule a Consultation Contact Us First Name* Last Name* Email* Phone* Message…" at bounding box center [772, 682] width 919 height 708
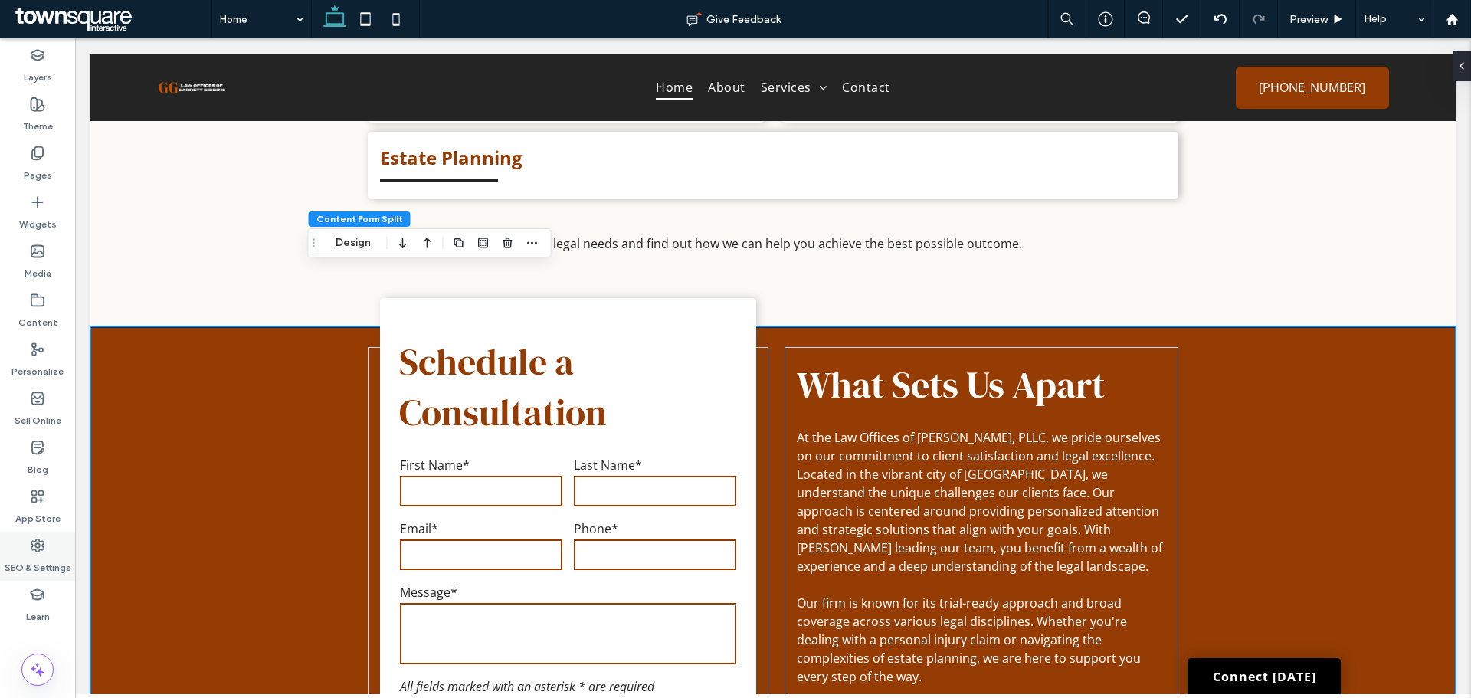
click at [28, 565] on label "SEO & Settings" at bounding box center [38, 563] width 67 height 21
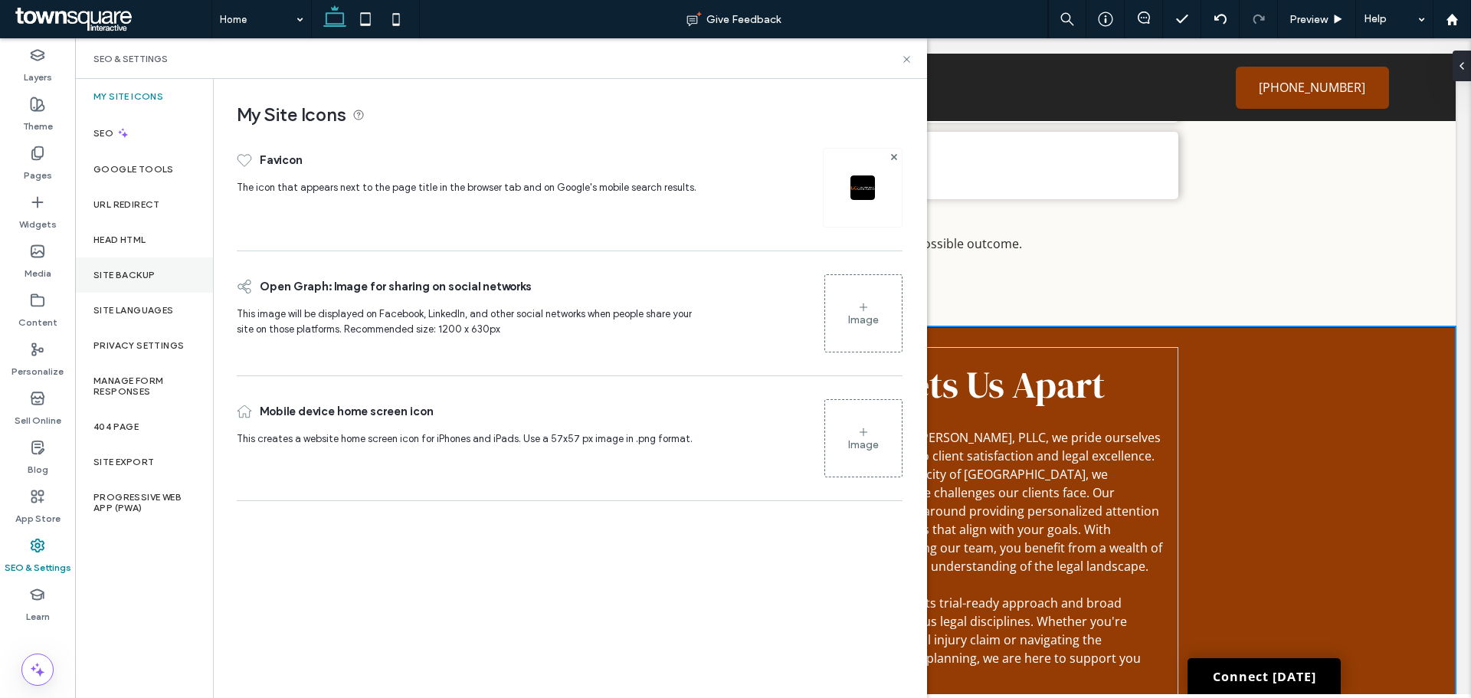
click at [137, 272] on label "Site Backup" at bounding box center [123, 275] width 61 height 11
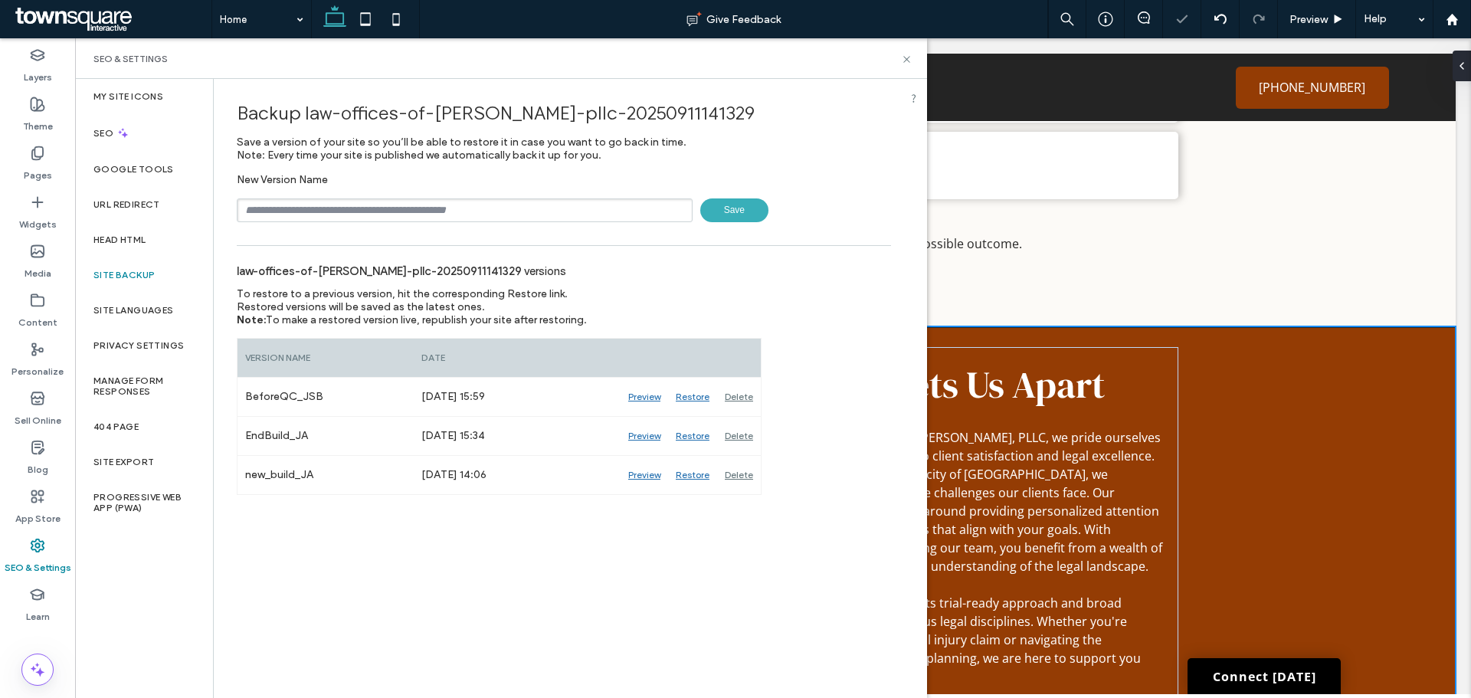
click at [473, 209] on input "text" at bounding box center [465, 210] width 456 height 24
type input "**********"
click at [730, 208] on span "Save" at bounding box center [734, 210] width 68 height 24
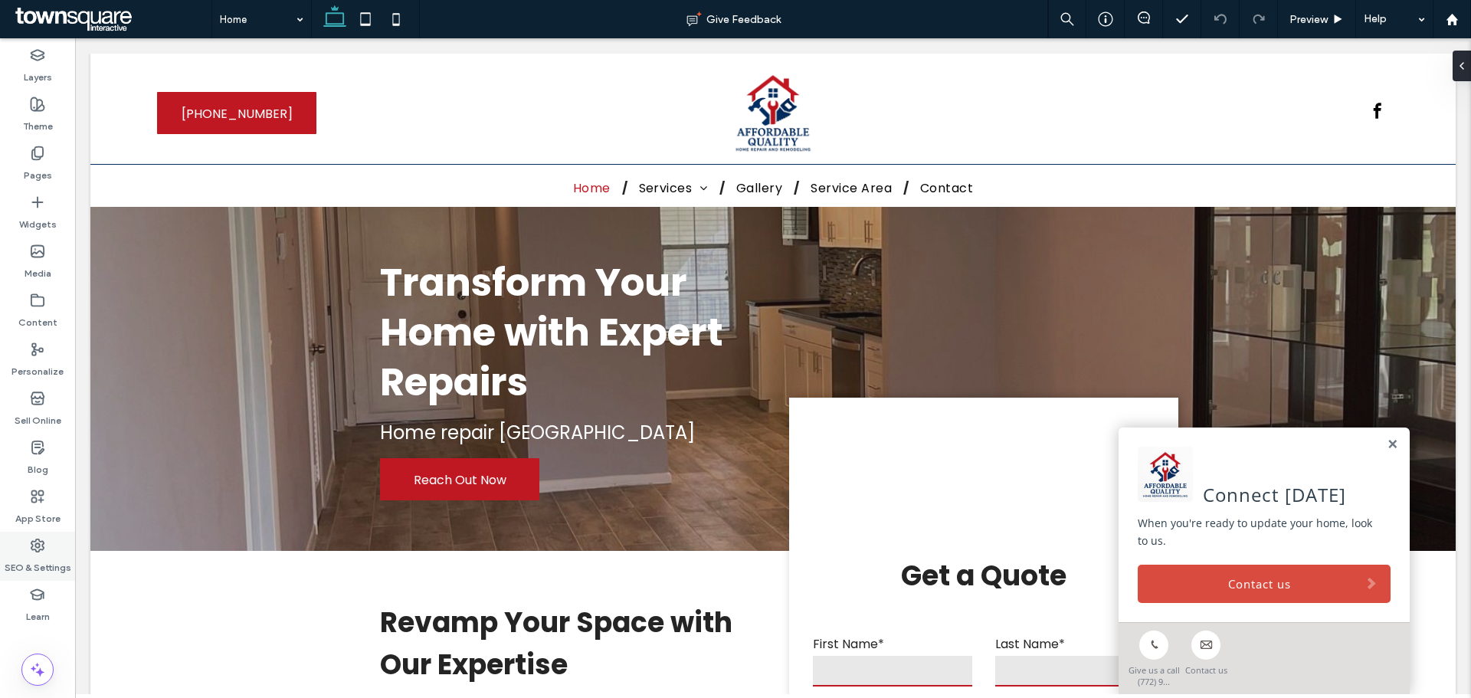
click at [44, 545] on icon at bounding box center [37, 545] width 15 height 15
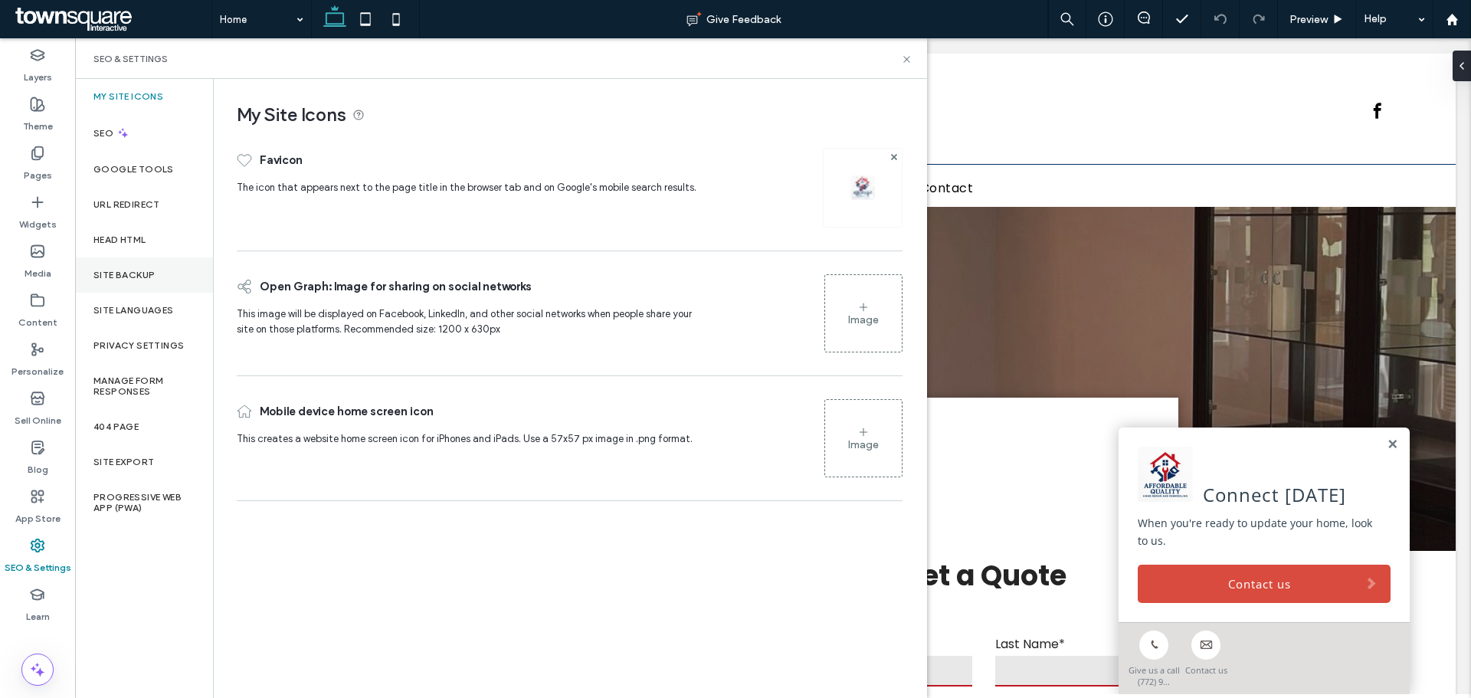
click at [114, 287] on div "Site Backup" at bounding box center [144, 274] width 138 height 35
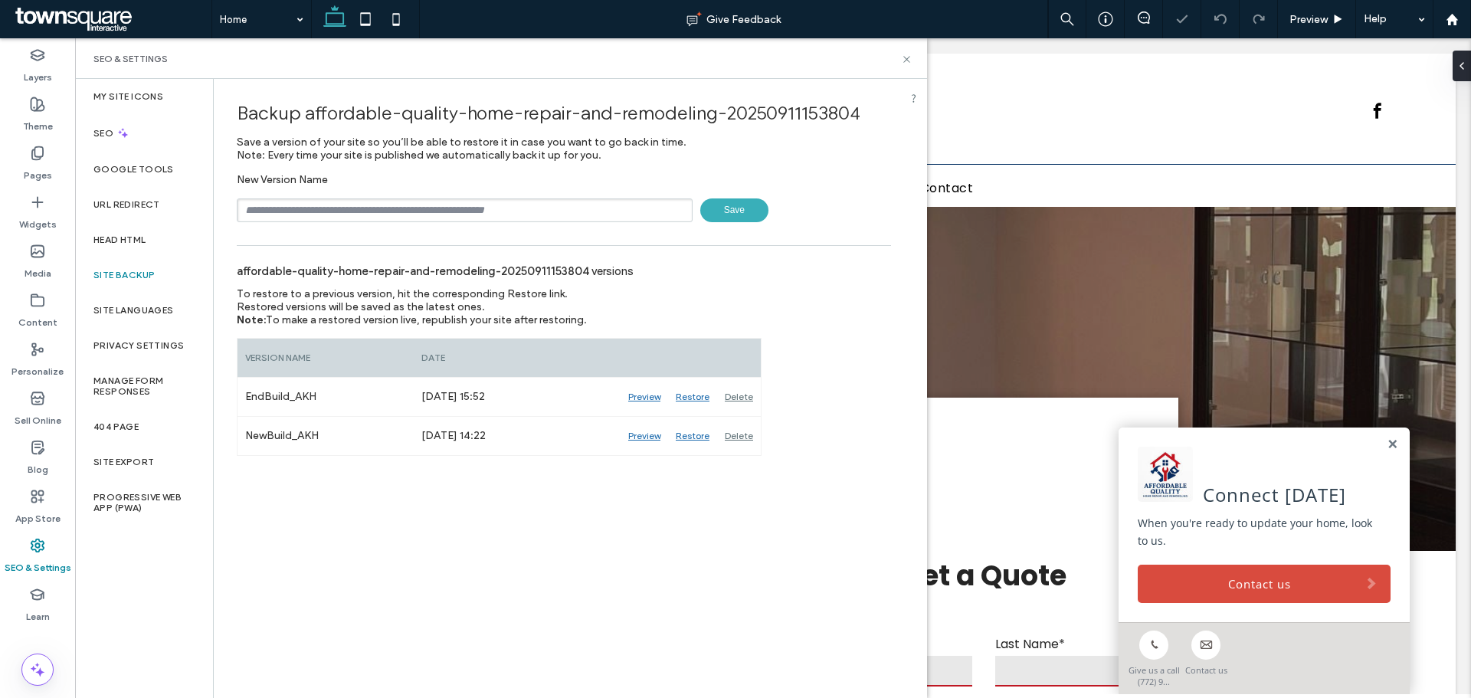
click at [326, 206] on input "text" at bounding box center [465, 210] width 456 height 24
type input "**********"
click at [747, 211] on span "Save" at bounding box center [734, 210] width 68 height 24
click at [907, 61] on icon at bounding box center [906, 59] width 11 height 11
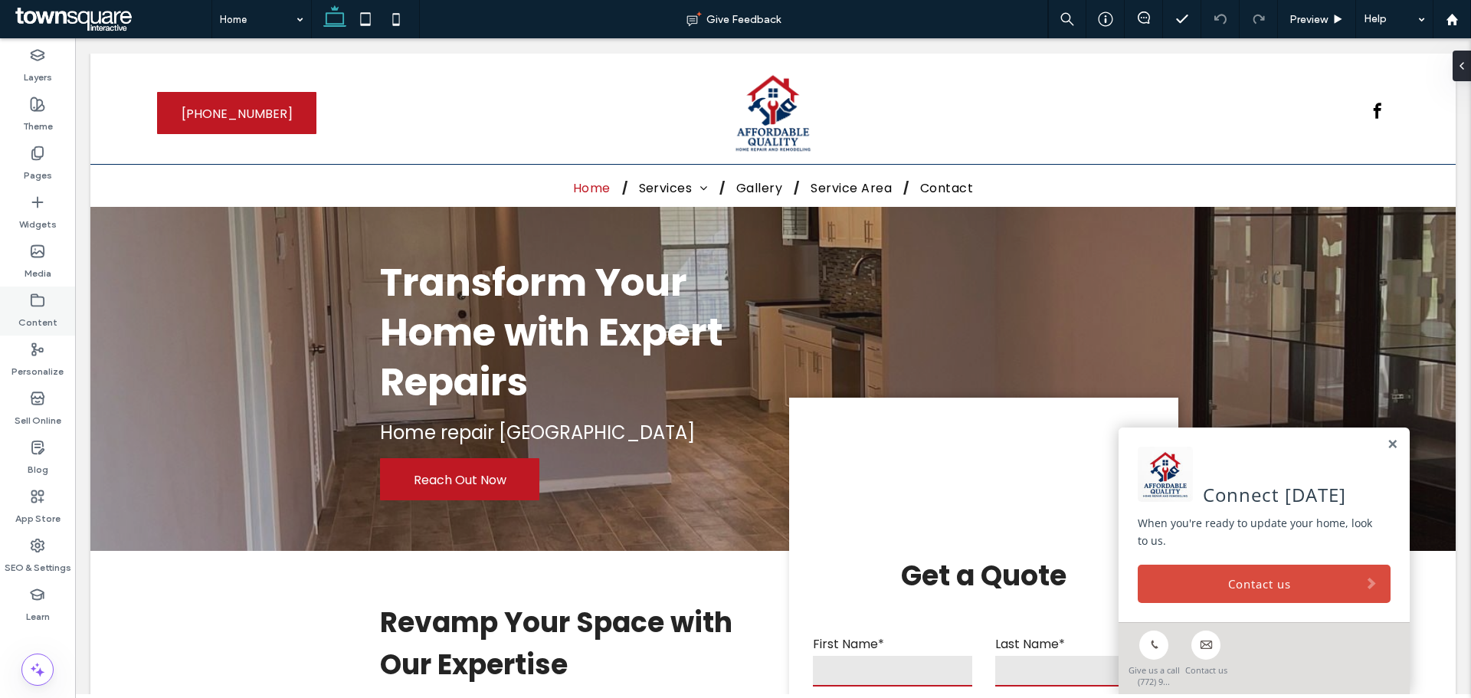
click at [53, 319] on label "Content" at bounding box center [37, 318] width 39 height 21
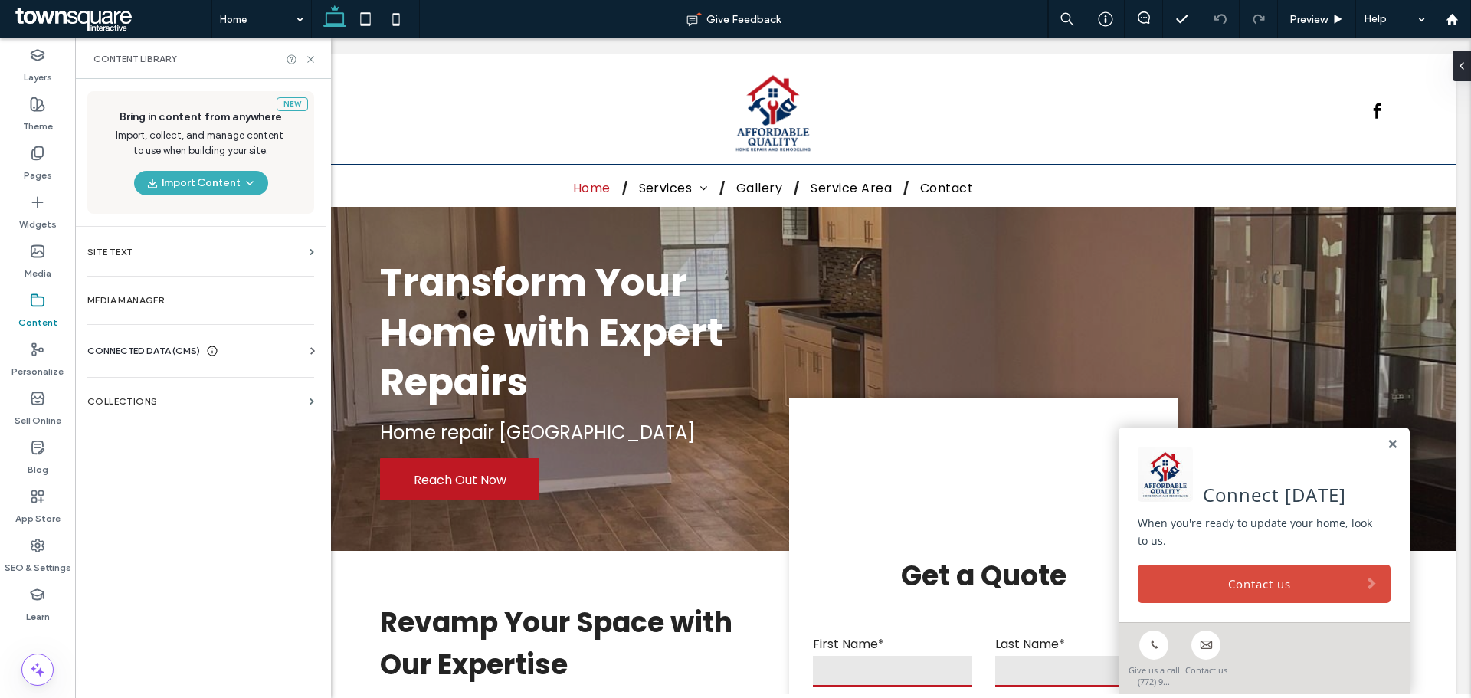
click at [280, 348] on div "CONNECTED DATA (CMS)" at bounding box center [203, 350] width 233 height 15
click at [202, 389] on label "Business Info" at bounding box center [204, 388] width 208 height 11
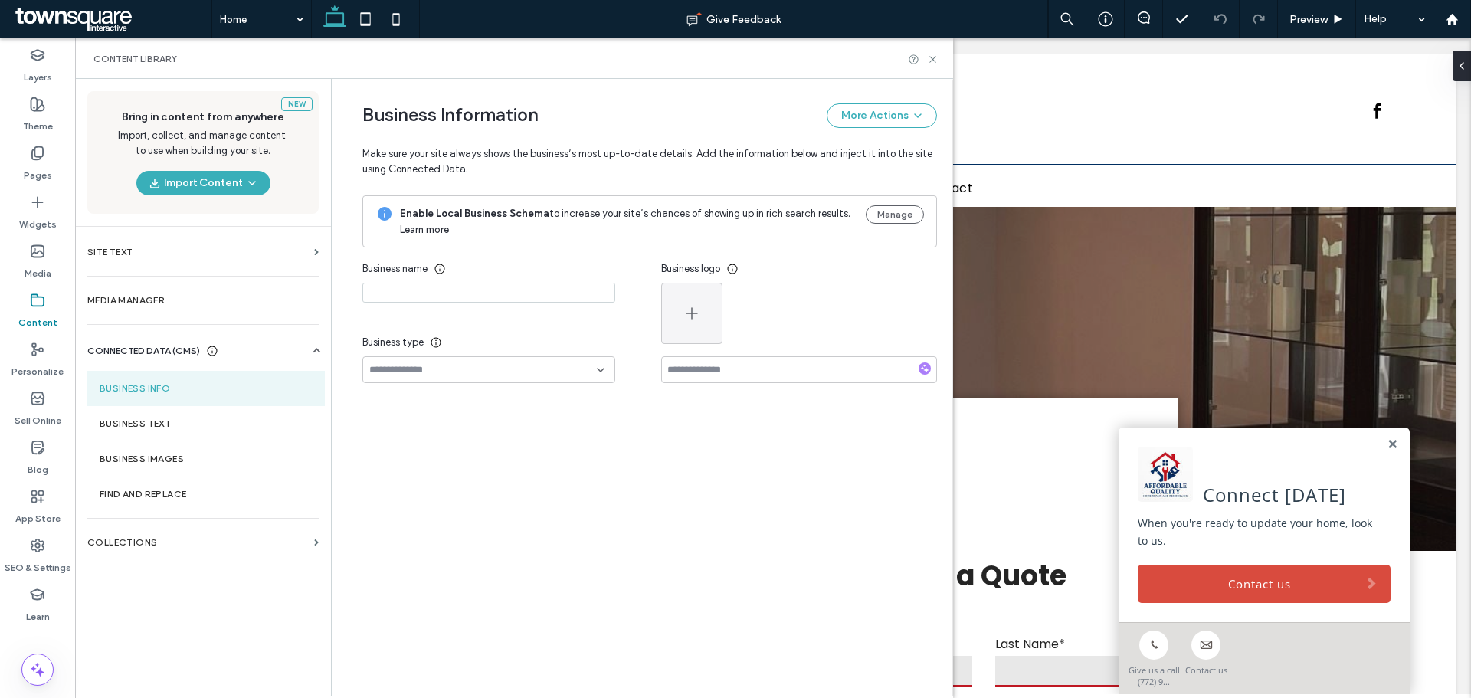
type input "**********"
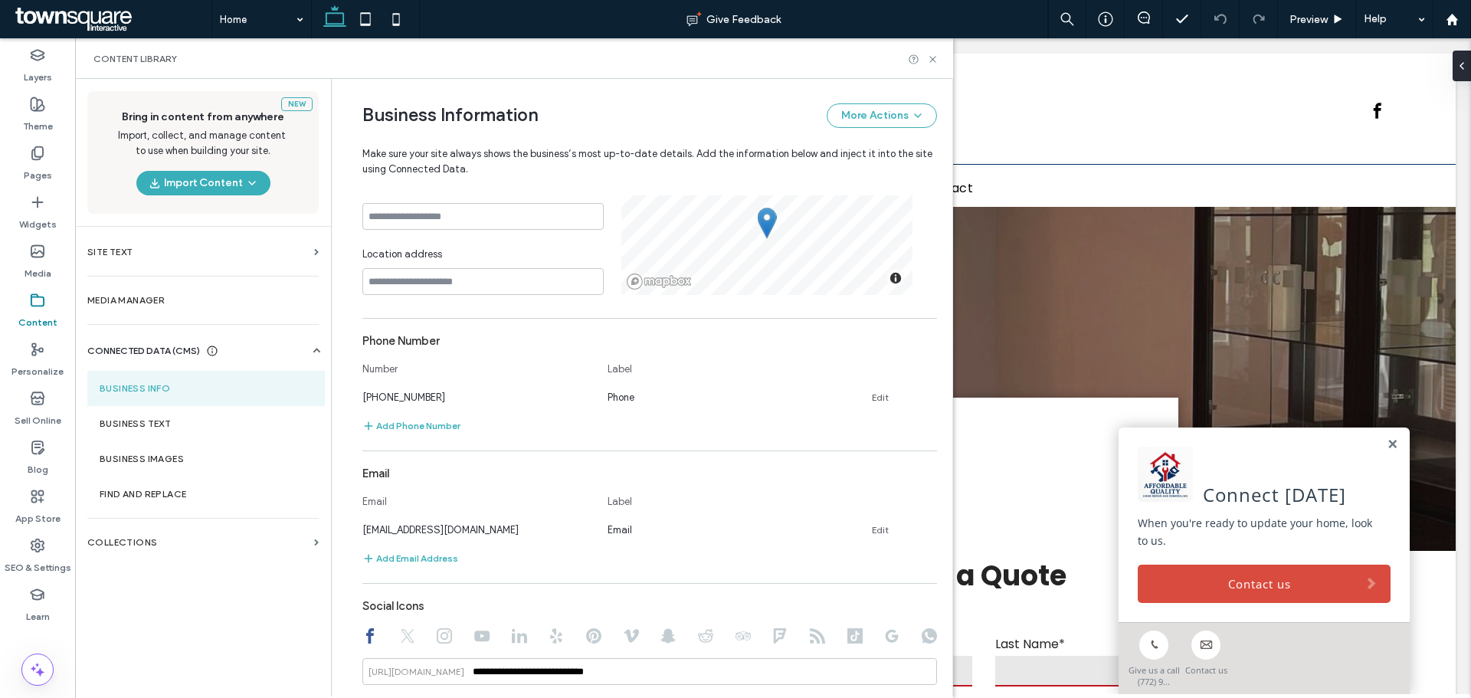
scroll to position [536, 0]
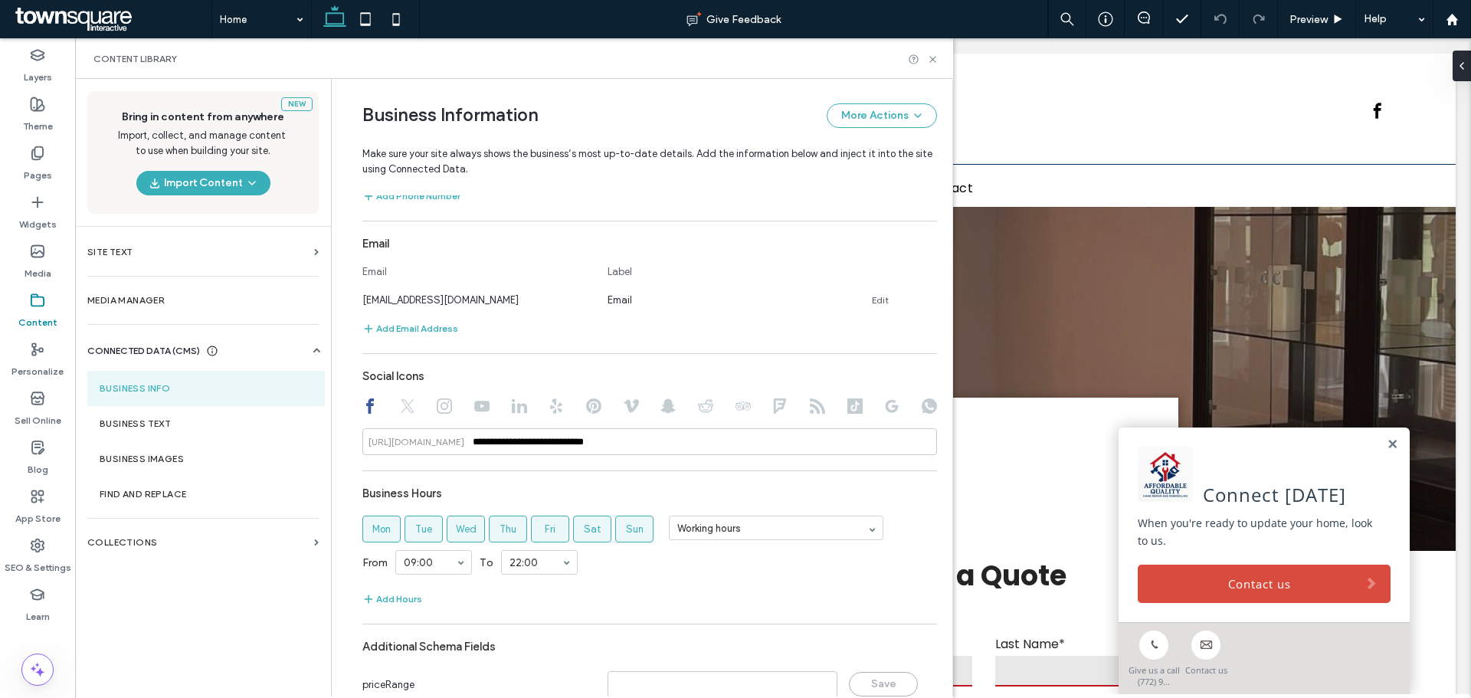
click at [437, 410] on use at bounding box center [444, 405] width 15 height 15
click at [465, 407] on div at bounding box center [649, 407] width 574 height 18
click at [483, 407] on div at bounding box center [649, 407] width 574 height 18
click at [388, 407] on div at bounding box center [649, 407] width 574 height 18
click at [401, 404] on use at bounding box center [408, 406] width 14 height 14
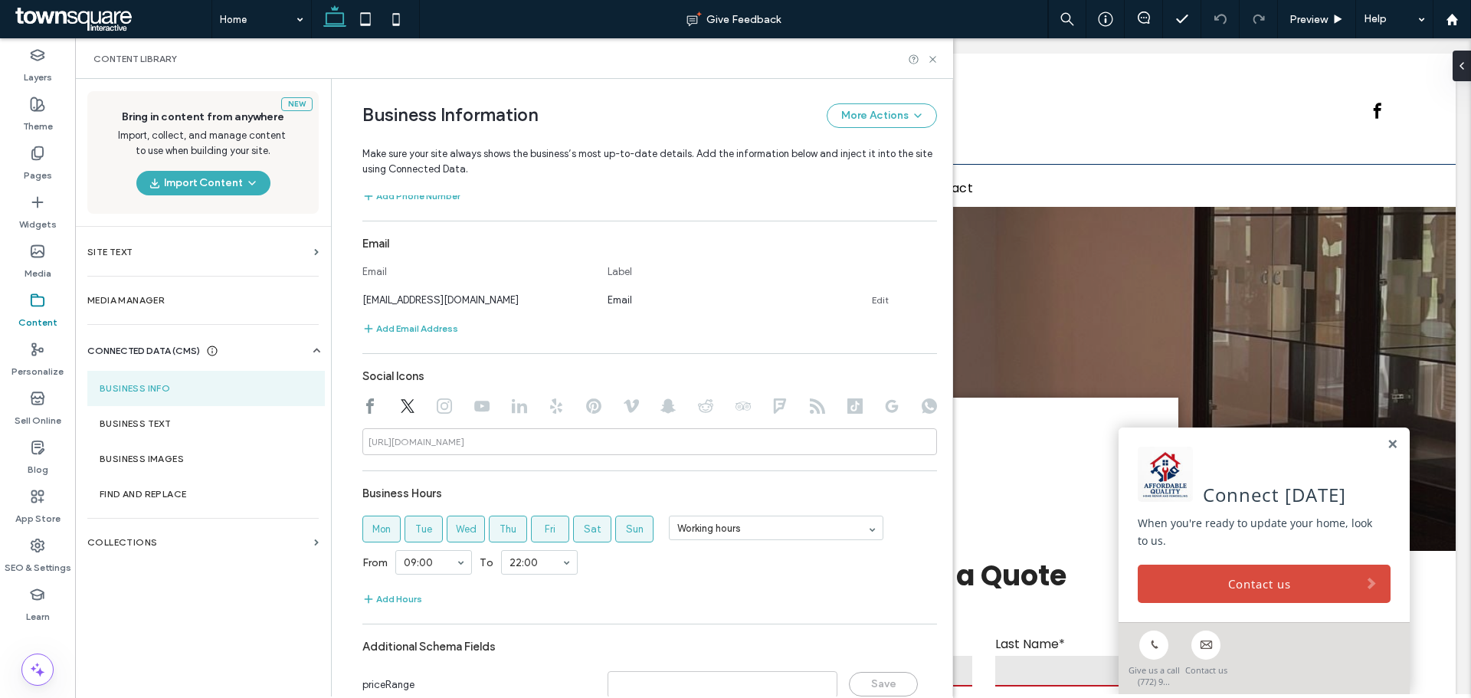
click at [474, 404] on use at bounding box center [481, 406] width 15 height 11
click at [479, 404] on use at bounding box center [481, 406] width 15 height 11
drag, startPoint x: 385, startPoint y: 406, endPoint x: 372, endPoint y: 408, distance: 13.2
click at [376, 408] on div at bounding box center [649, 407] width 574 height 18
click at [371, 408] on div at bounding box center [649, 407] width 574 height 18
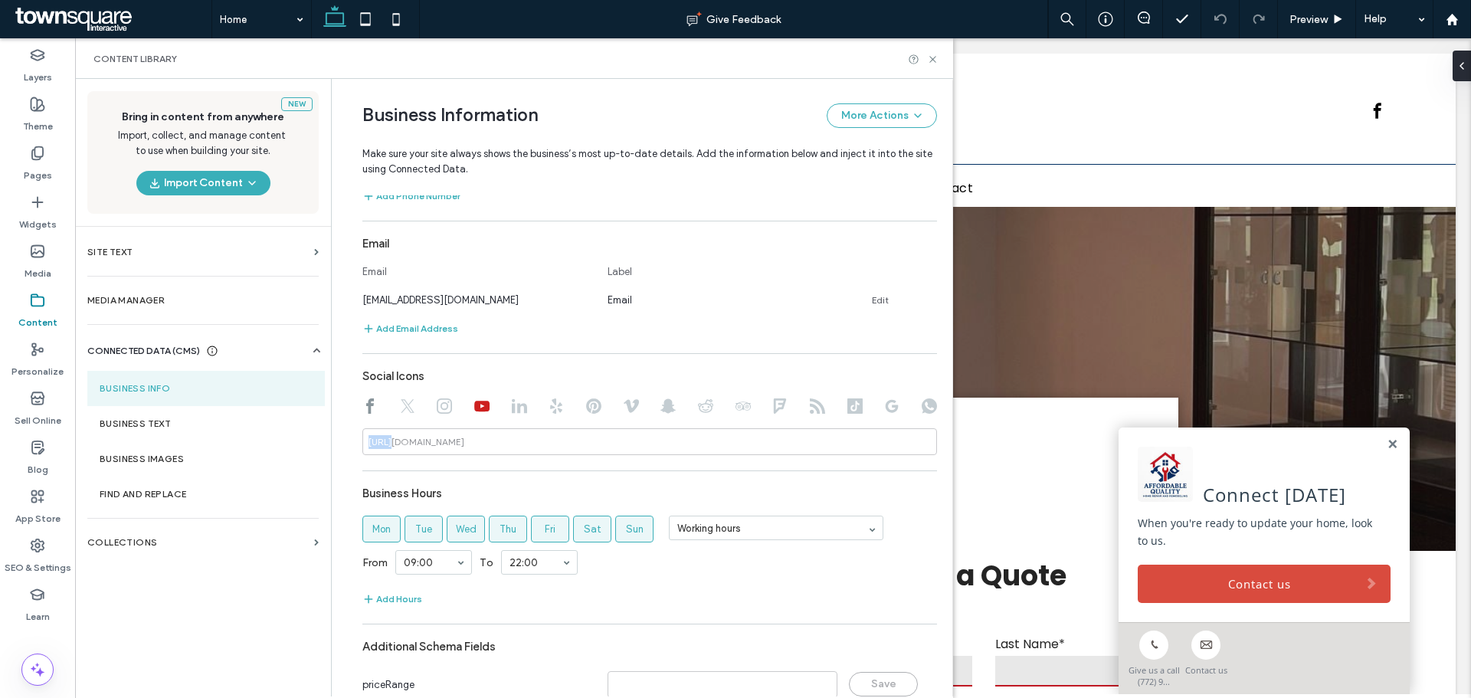
click at [371, 408] on div at bounding box center [649, 407] width 574 height 18
click at [368, 408] on icon at bounding box center [369, 405] width 15 height 15
type input "**********"
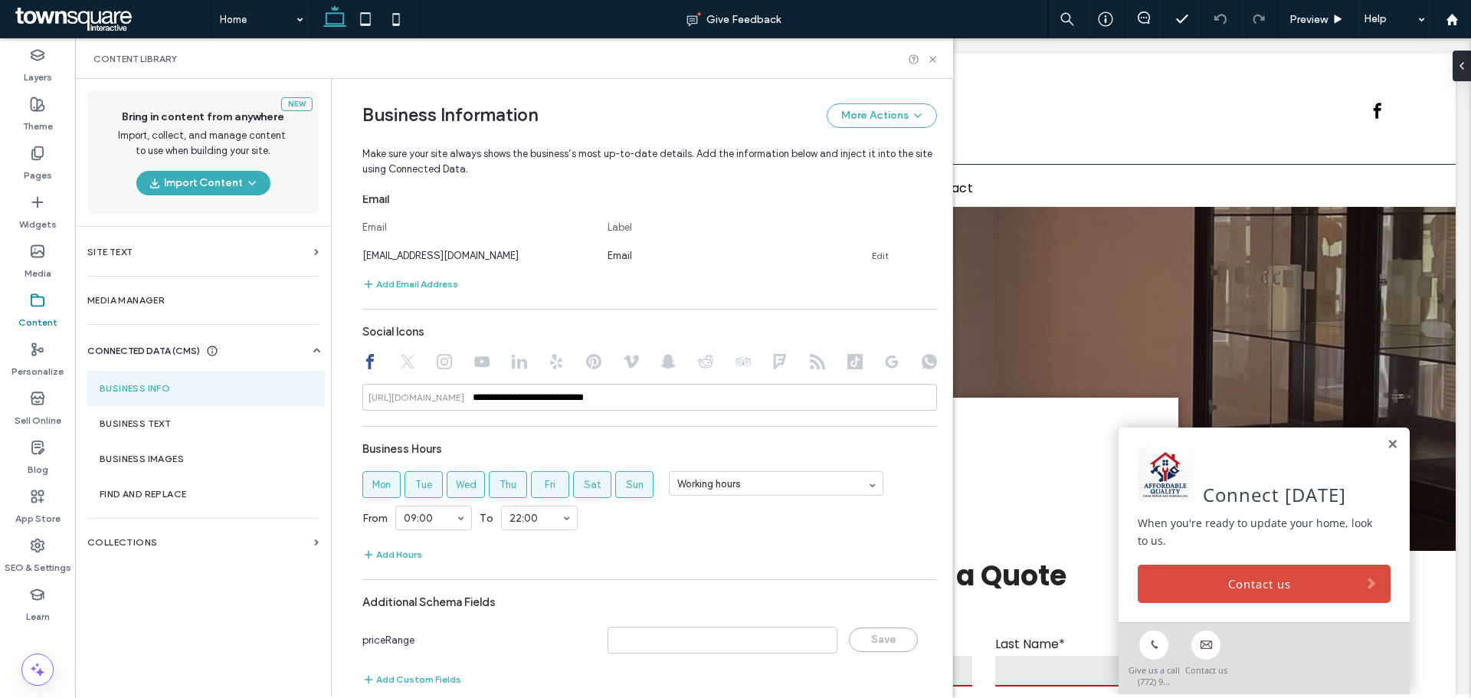
scroll to position [600, 0]
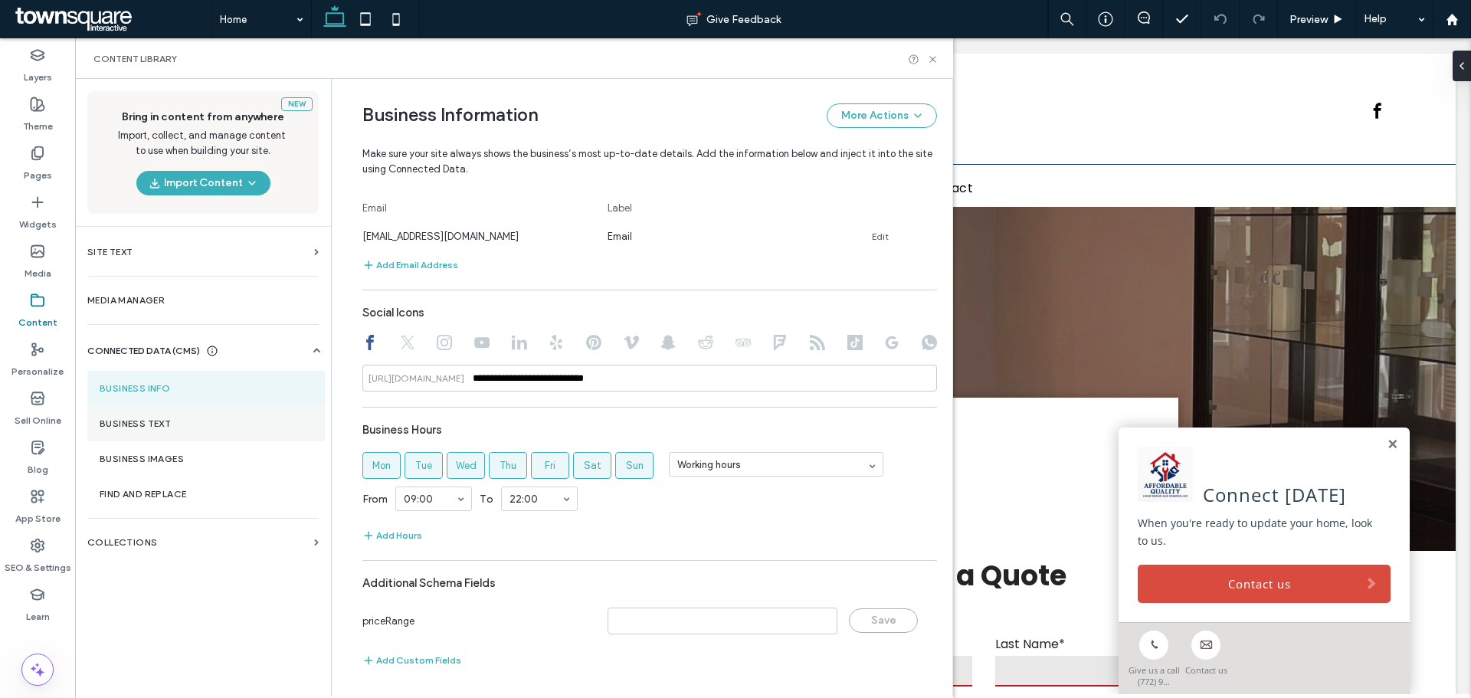
click at [178, 428] on section "Business Text" at bounding box center [205, 423] width 237 height 35
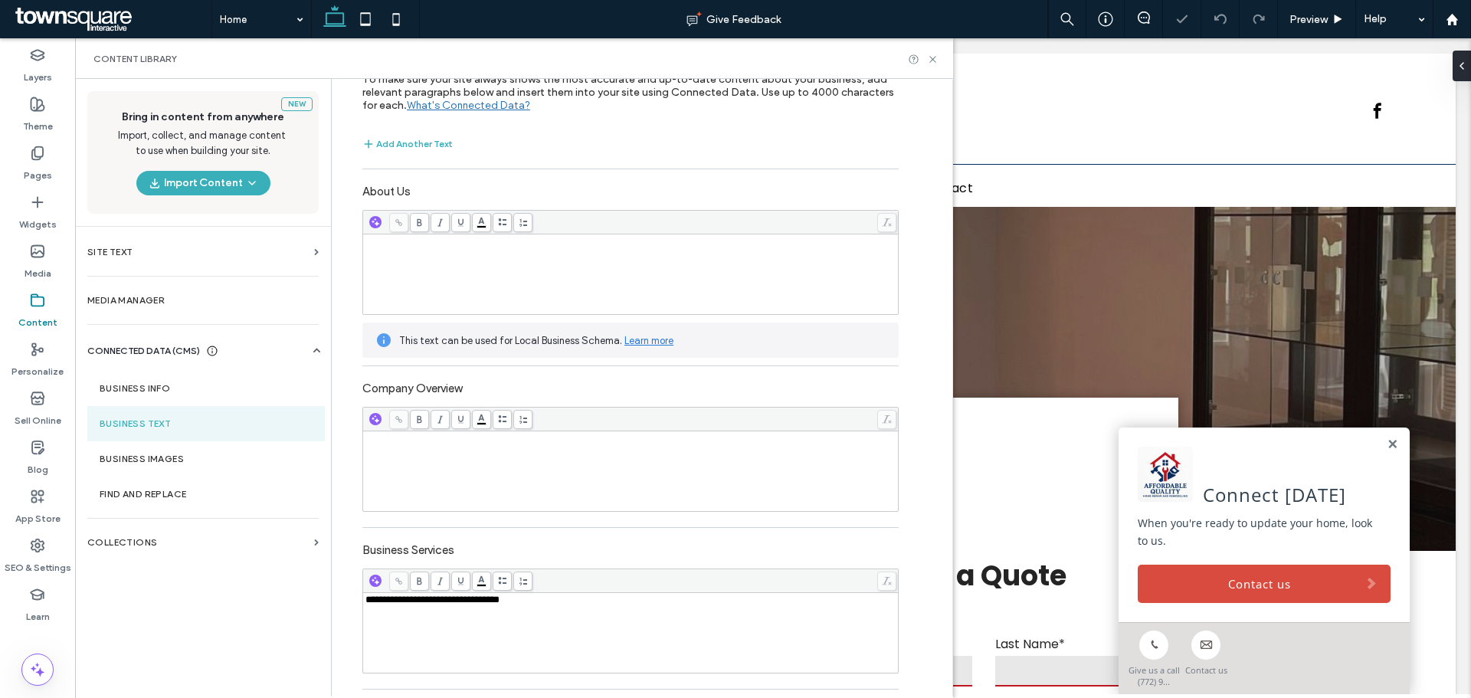
scroll to position [383, 0]
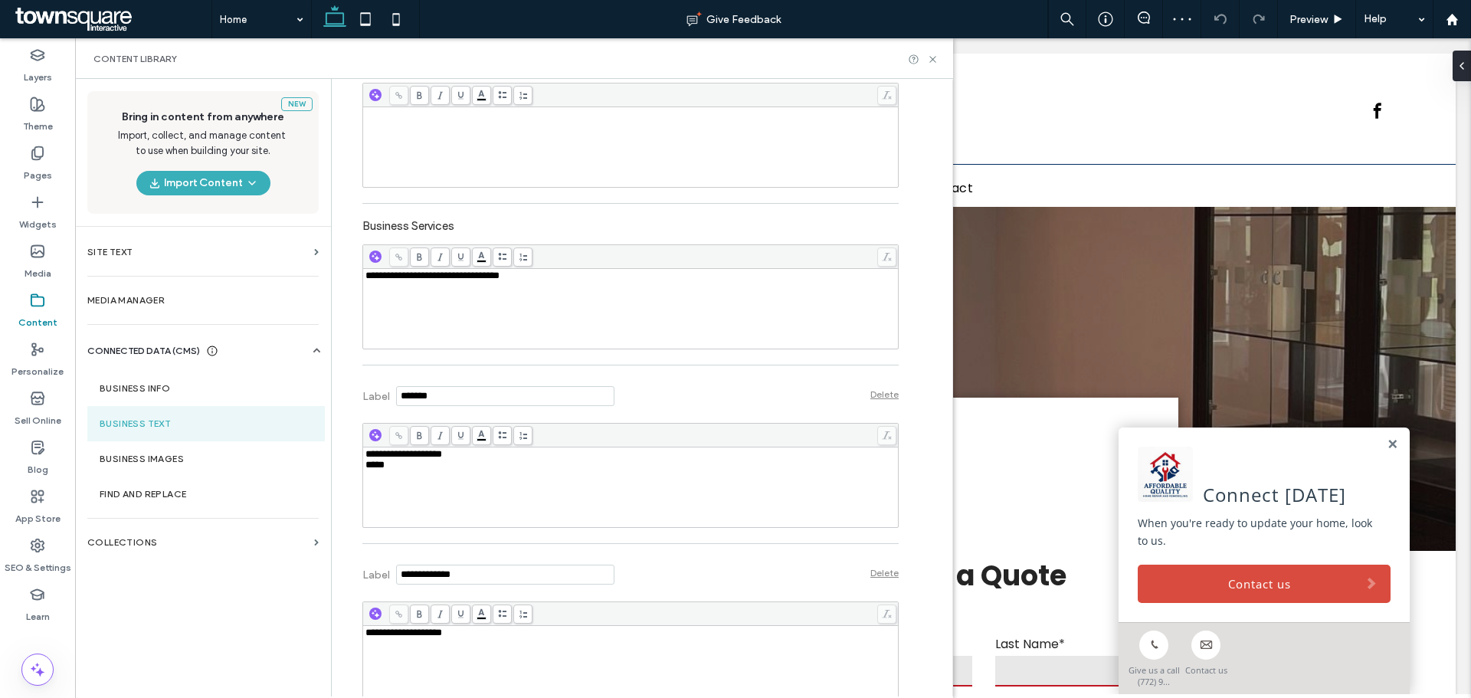
click at [556, 318] on div "**********" at bounding box center [630, 308] width 531 height 77
copy span "**********"
click at [266, 559] on section "Collections" at bounding box center [203, 542] width 256 height 35
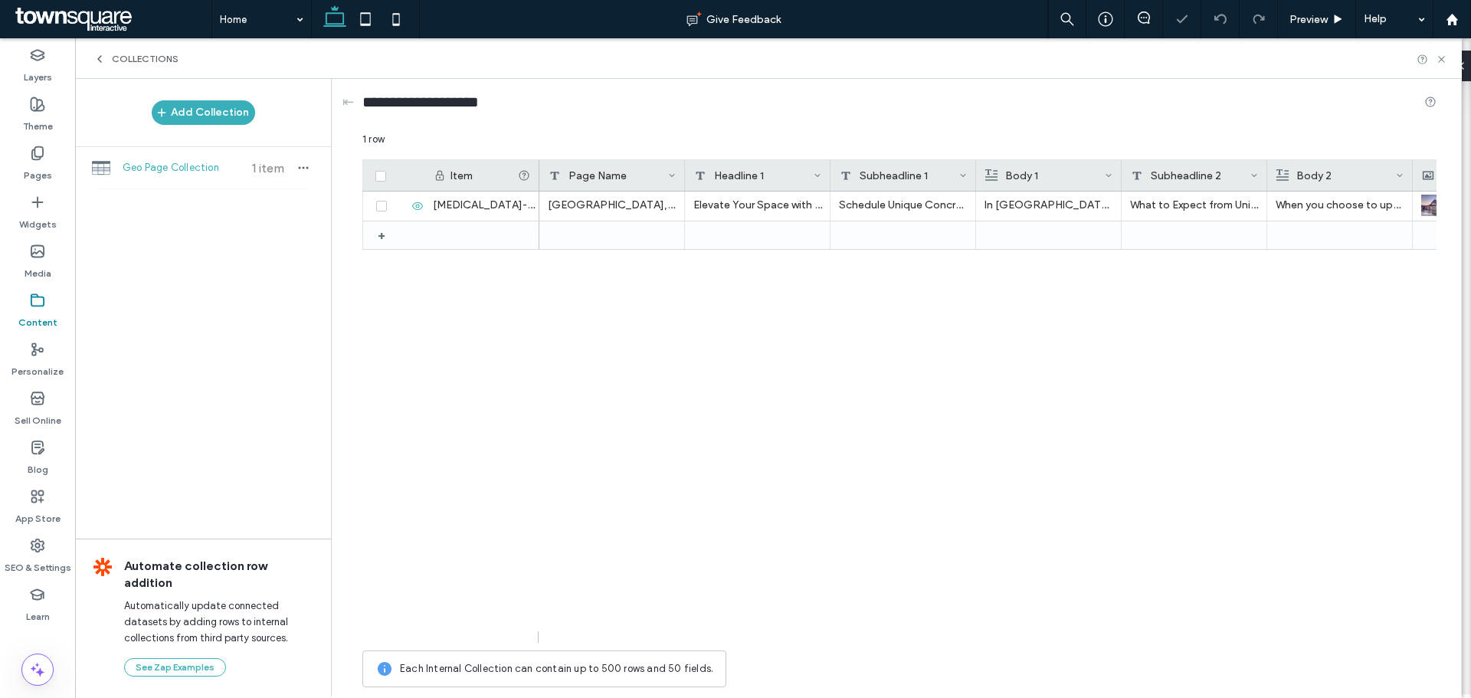
scroll to position [0, 0]
click at [55, 312] on label "Content" at bounding box center [37, 318] width 39 height 21
click at [97, 59] on icon at bounding box center [99, 59] width 12 height 12
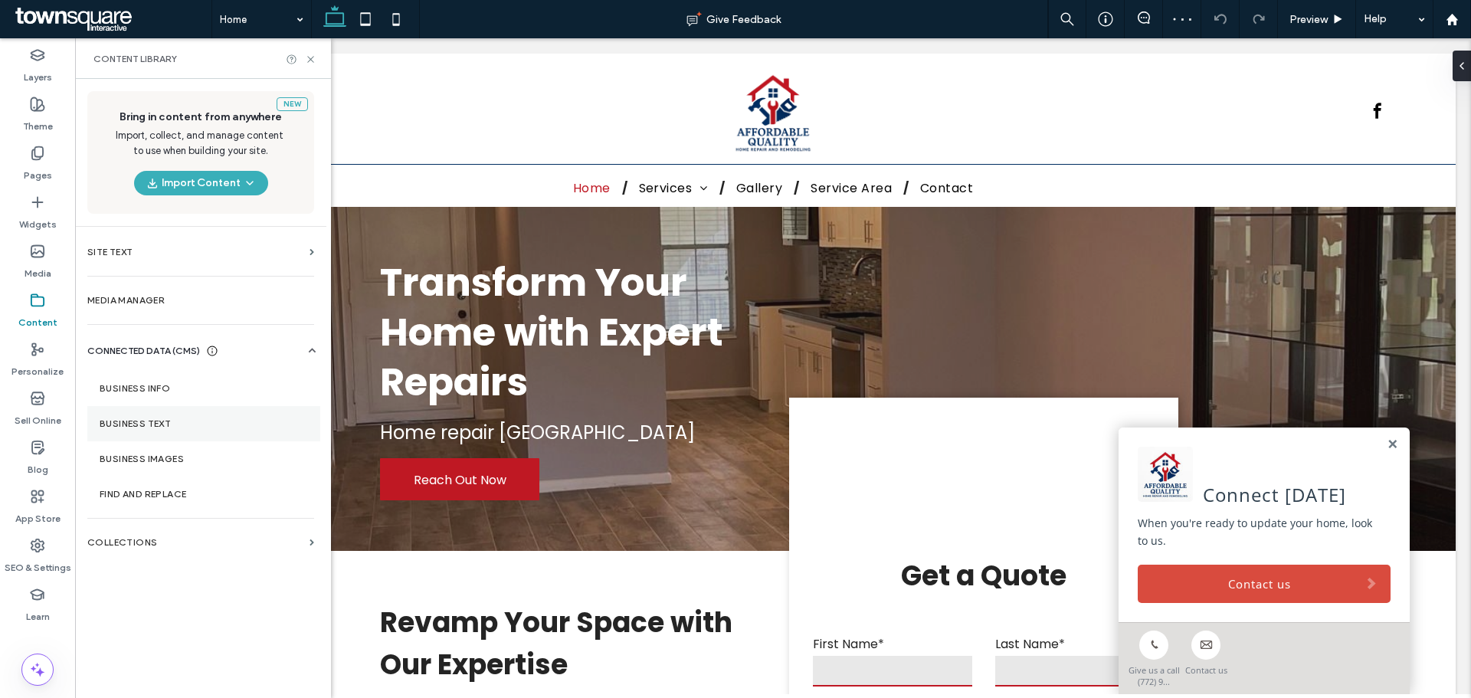
click at [149, 417] on section "Business Text" at bounding box center [203, 423] width 233 height 35
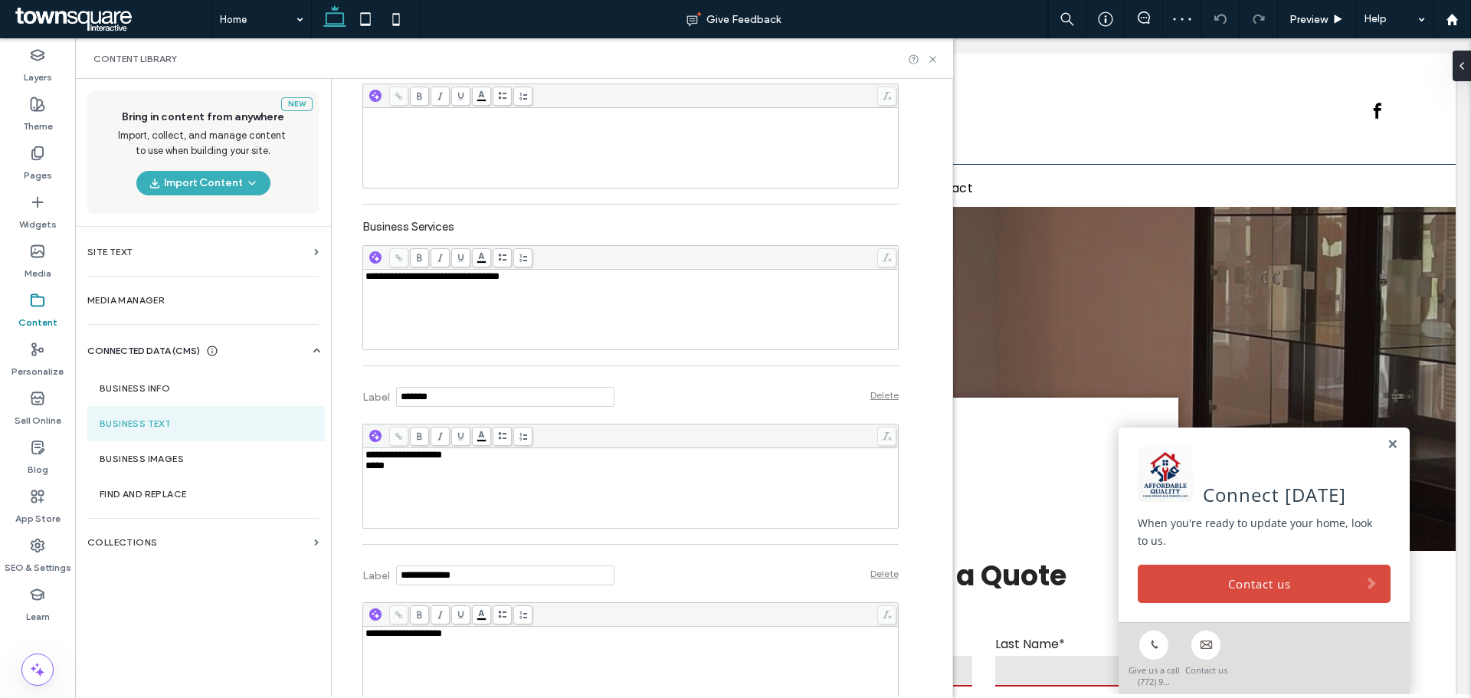
scroll to position [456, 0]
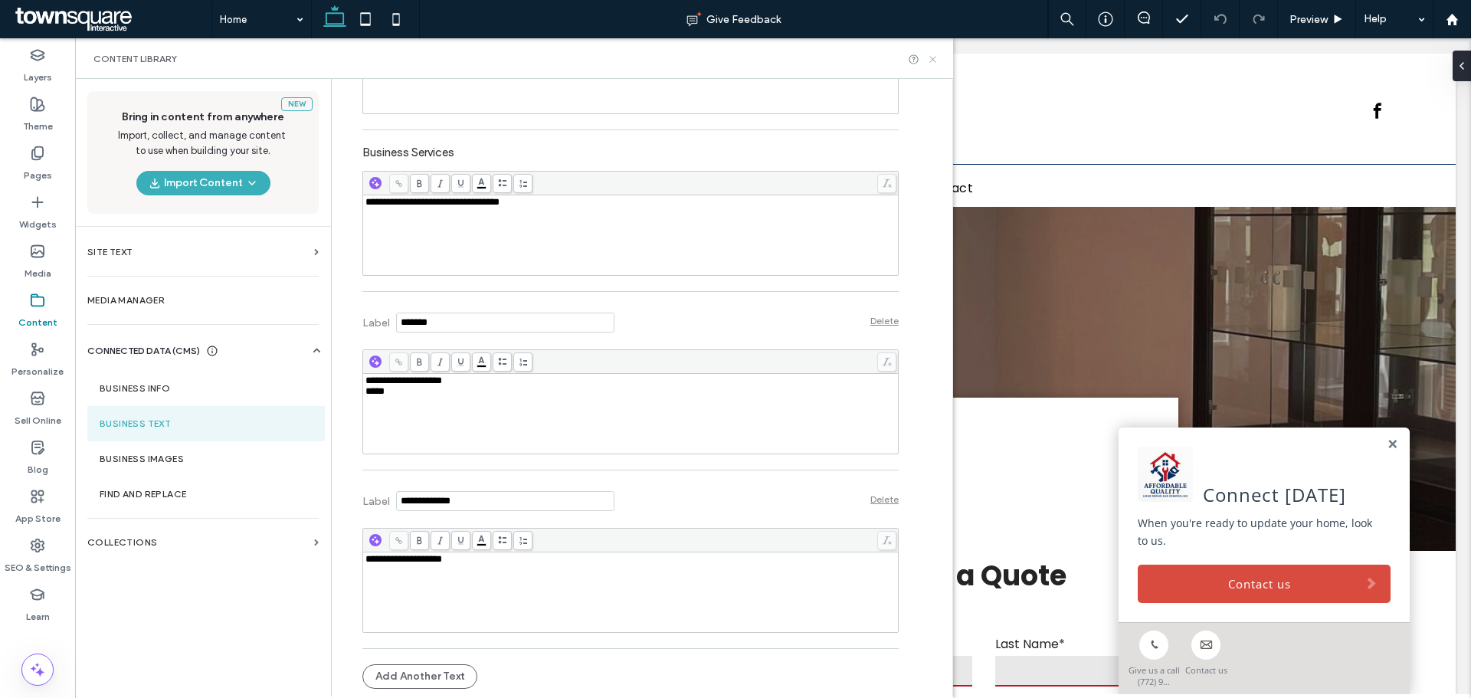
click at [937, 60] on icon at bounding box center [932, 59] width 11 height 11
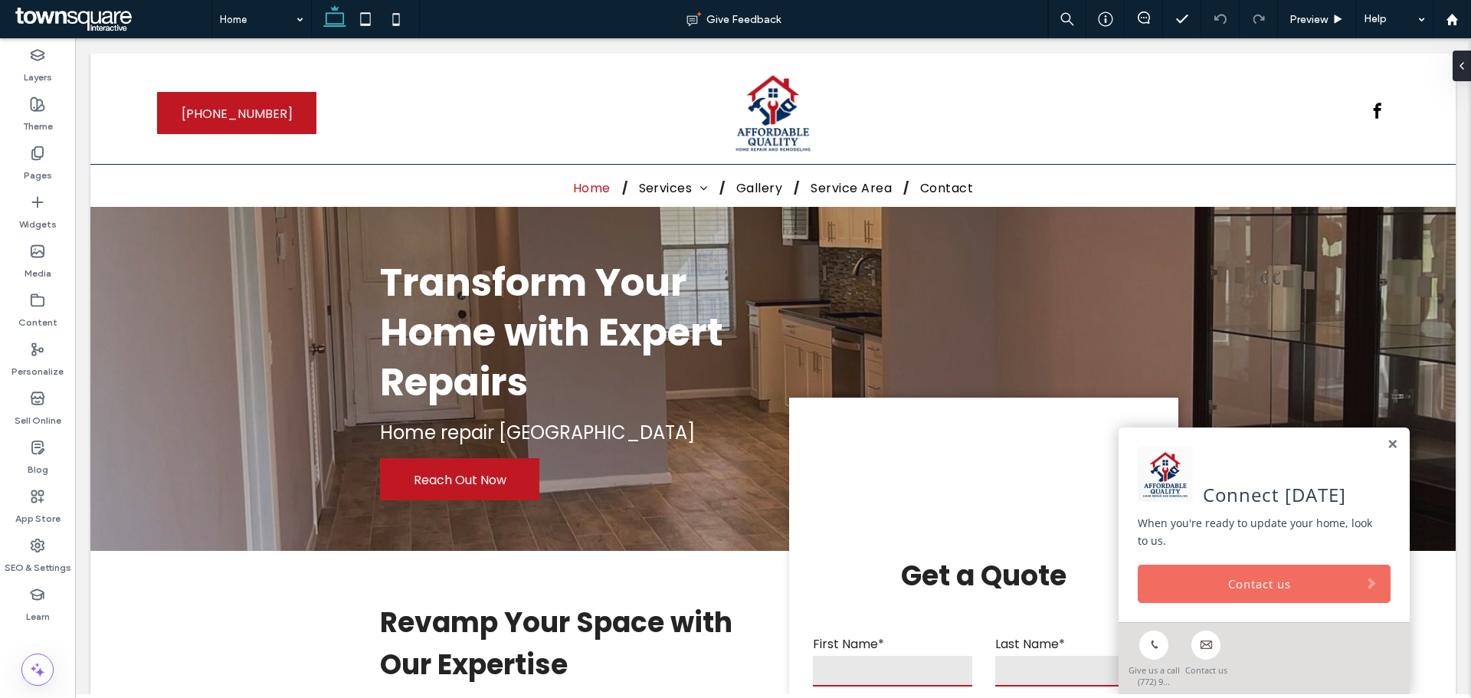
click at [1163, 583] on link "Contact us" at bounding box center [1263, 583] width 253 height 38
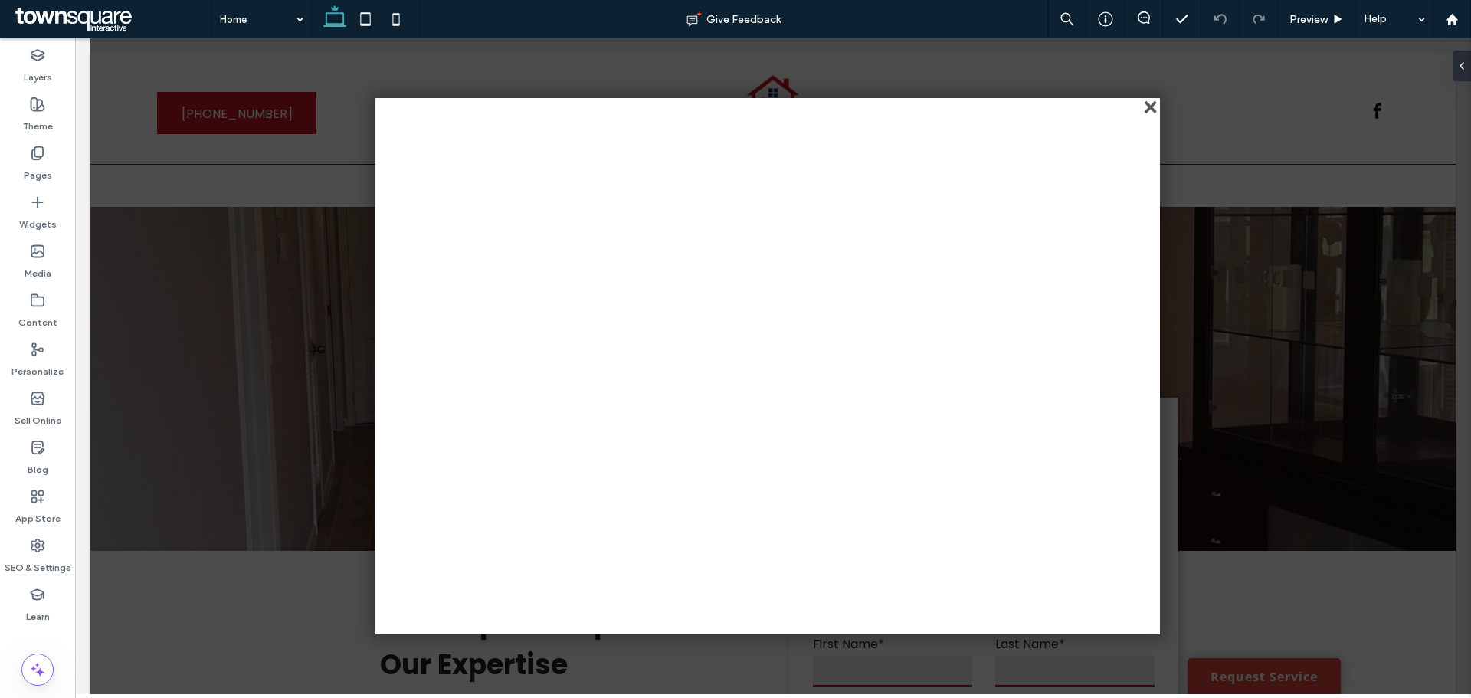
click at [1151, 113] on div "close" at bounding box center [1151, 108] width 11 height 11
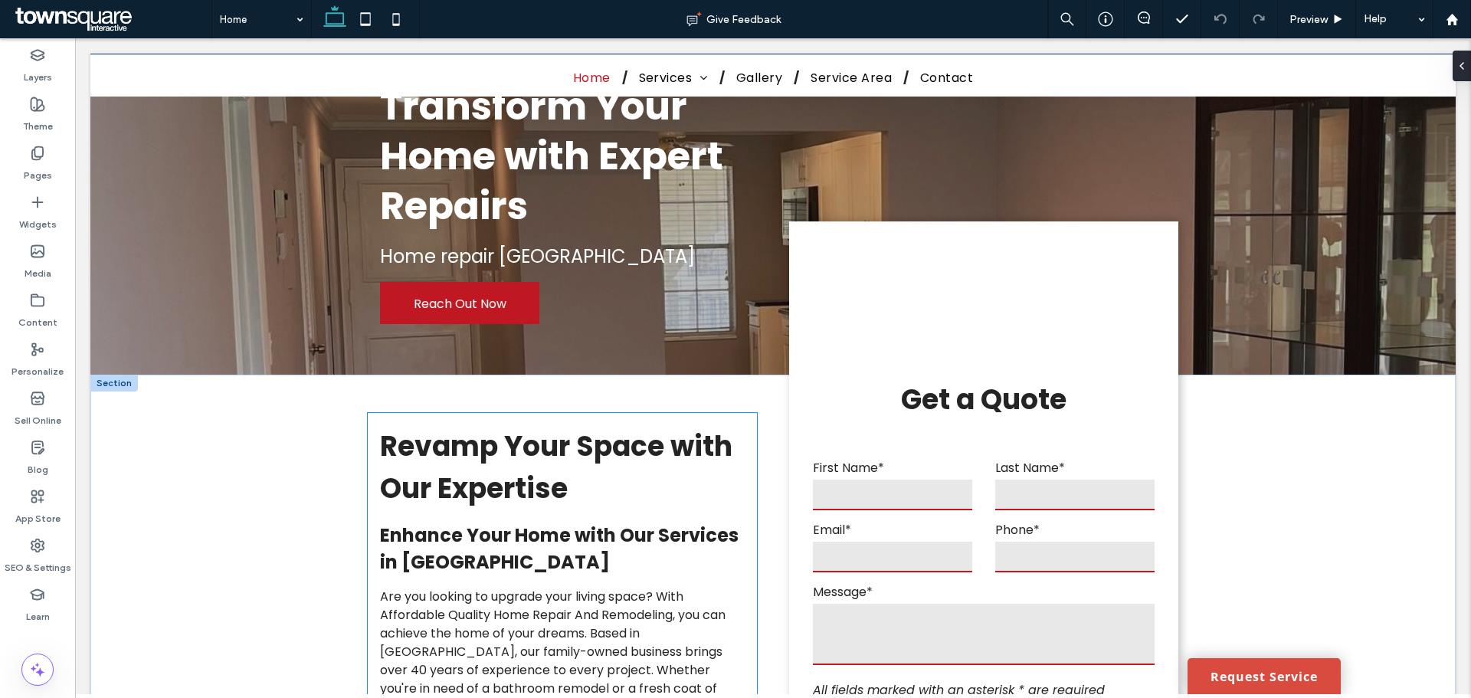
scroll to position [460, 0]
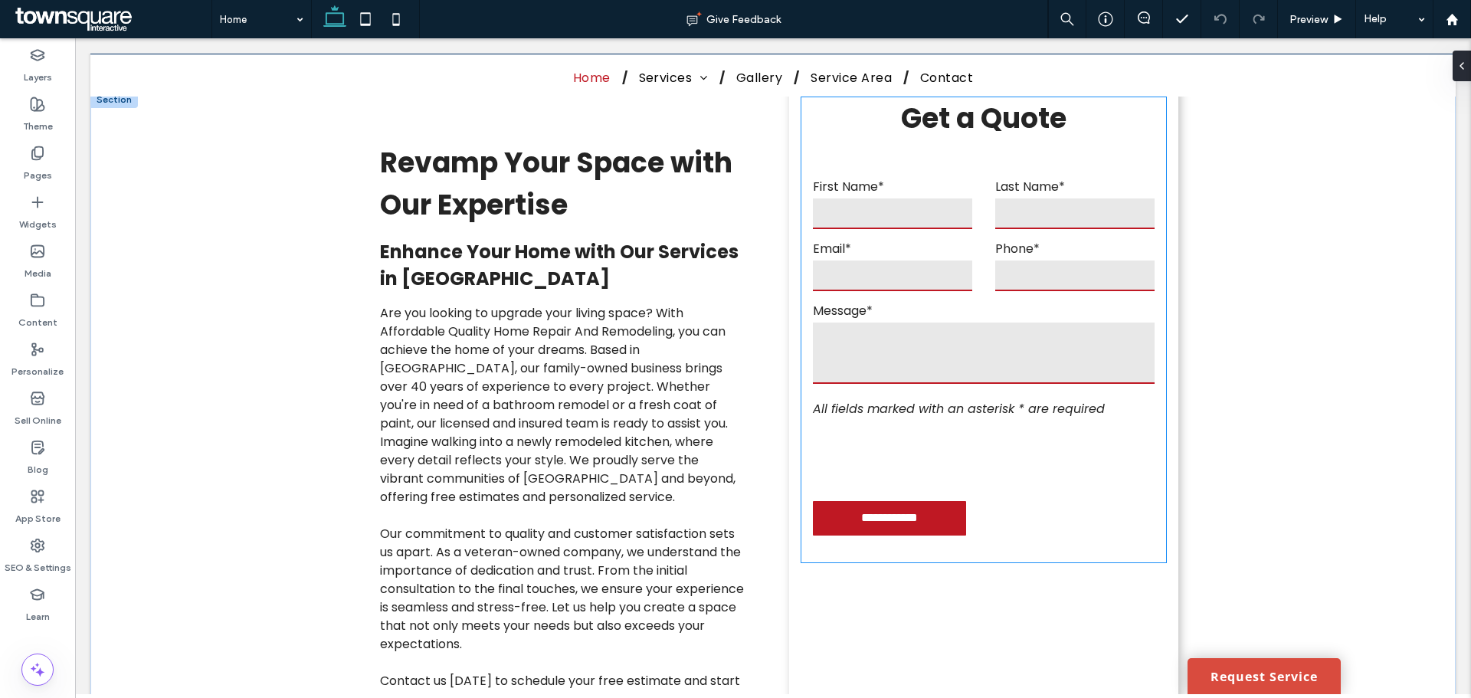
click at [914, 426] on div at bounding box center [929, 455] width 233 height 60
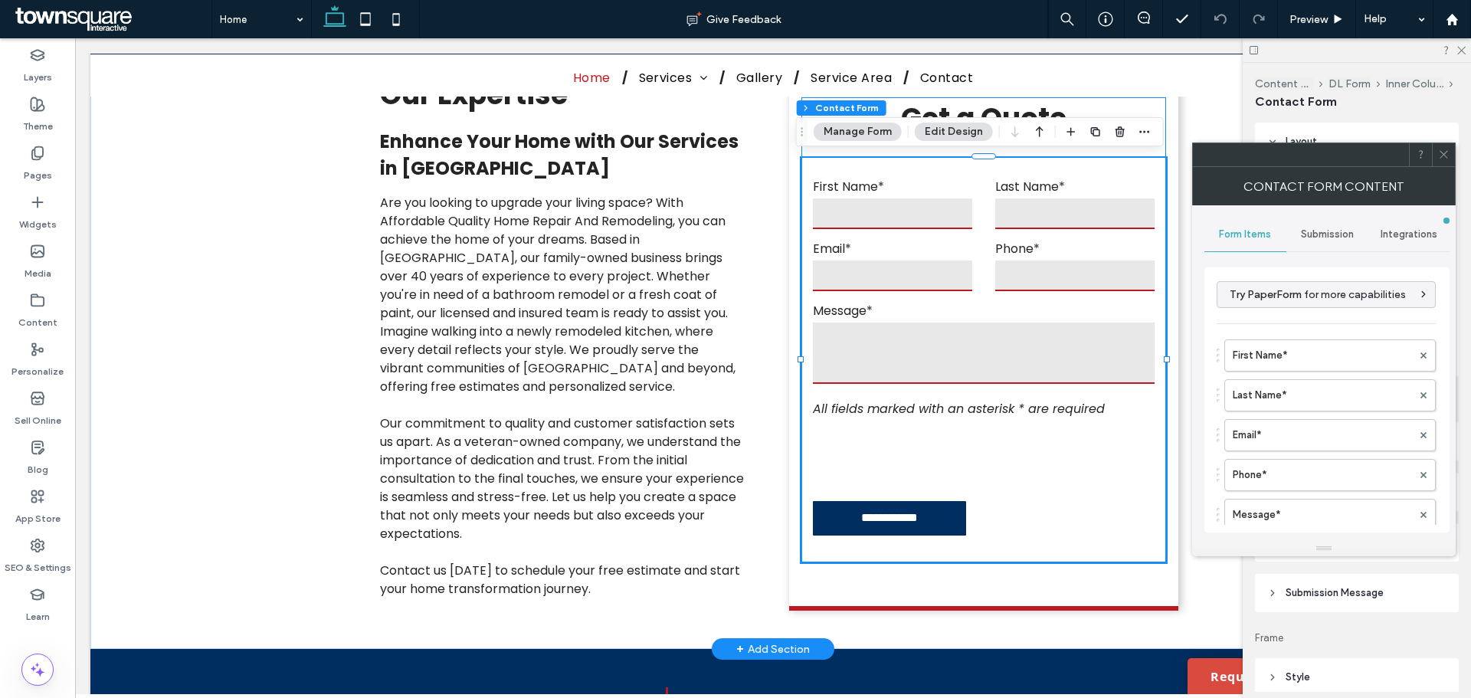
type input "**********"
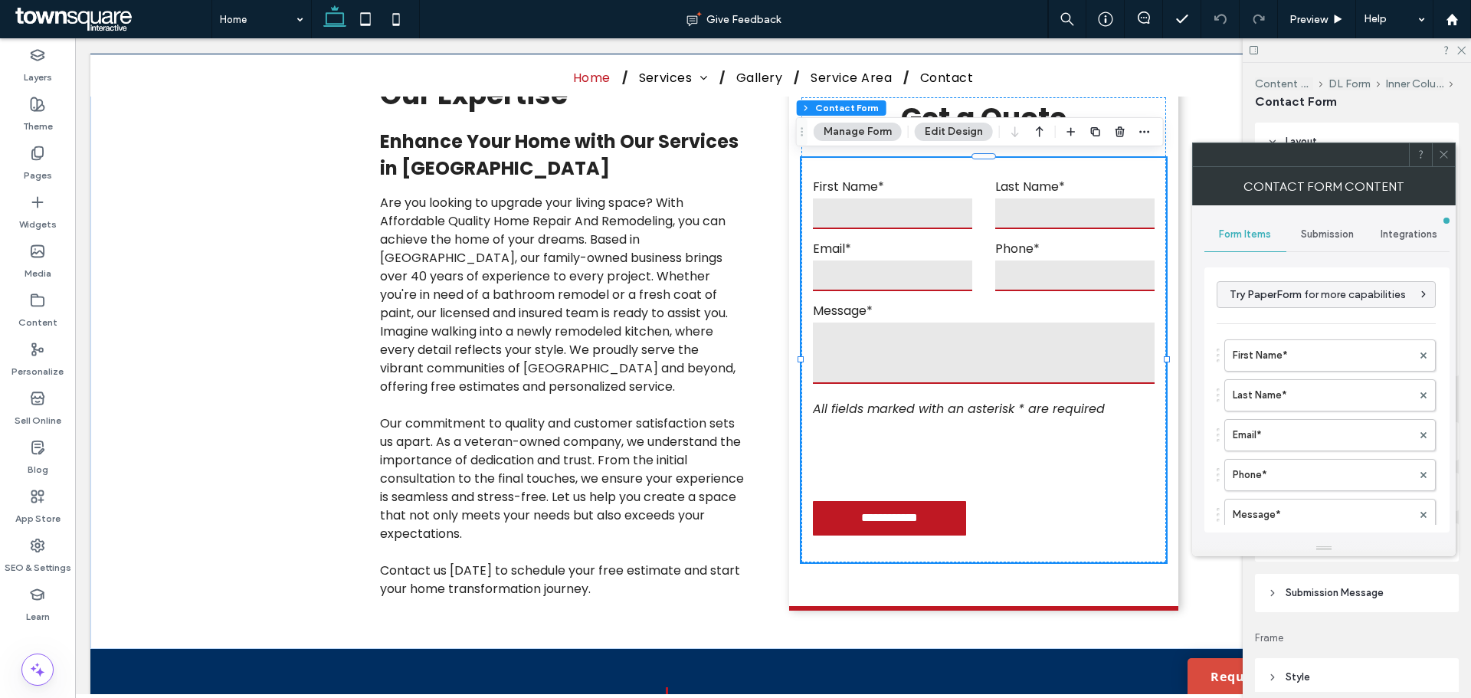
click at [1330, 231] on span "Submission" at bounding box center [1327, 234] width 53 height 12
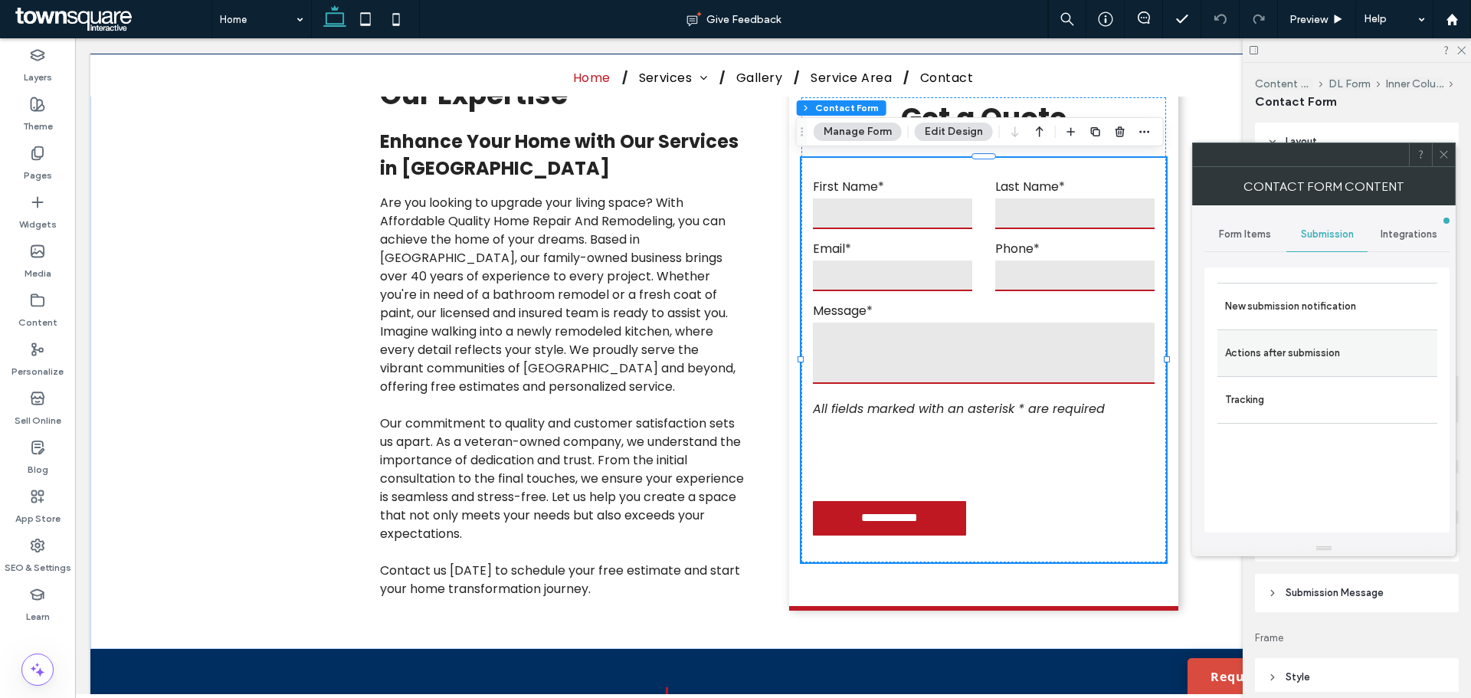
click at [1283, 350] on label "Actions after submission" at bounding box center [1327, 353] width 205 height 31
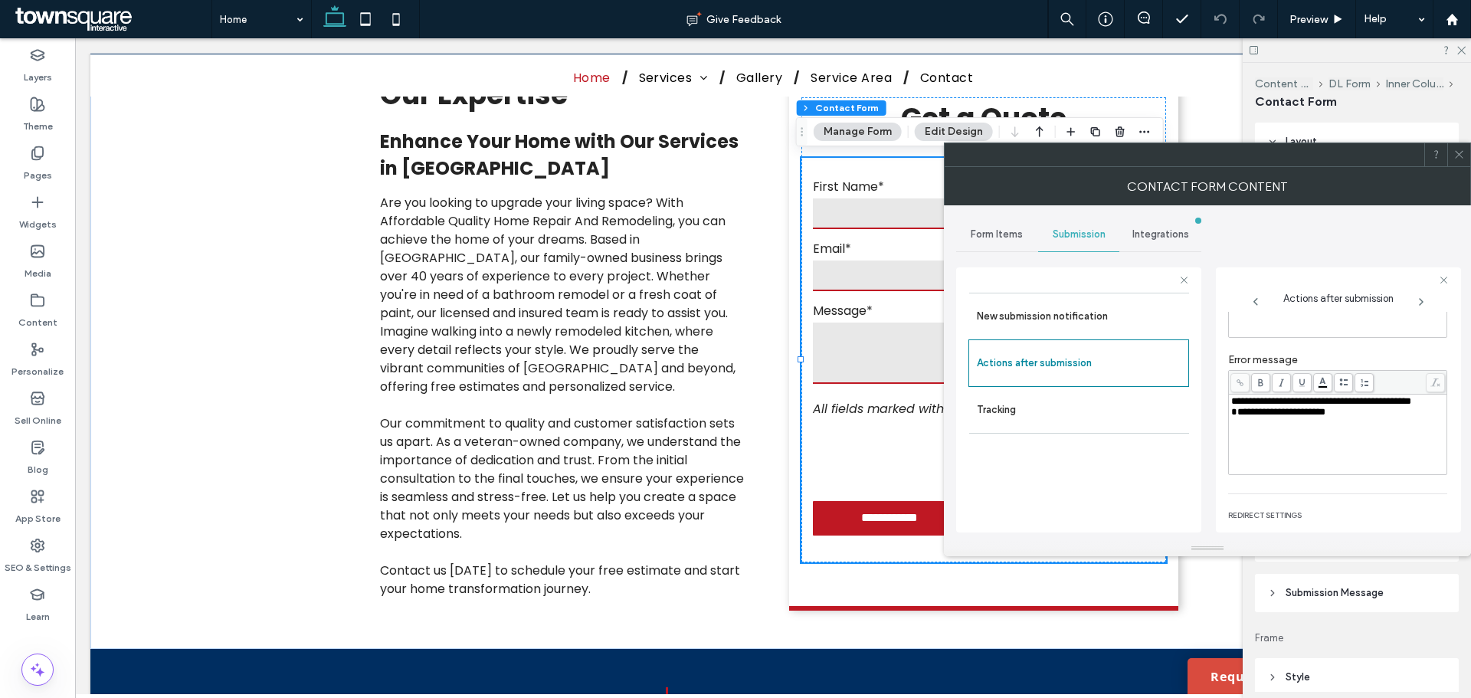
scroll to position [264, 0]
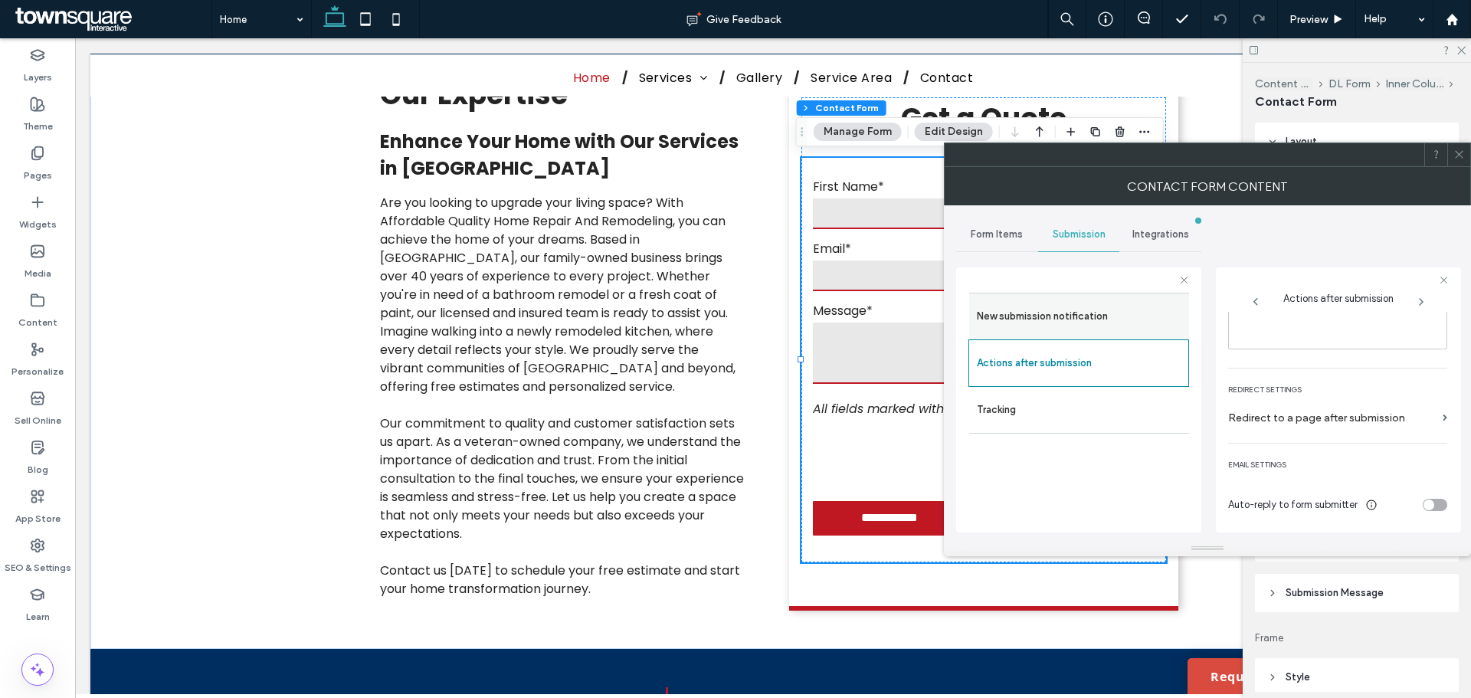
click at [1167, 321] on label "New submission notification" at bounding box center [1079, 316] width 205 height 31
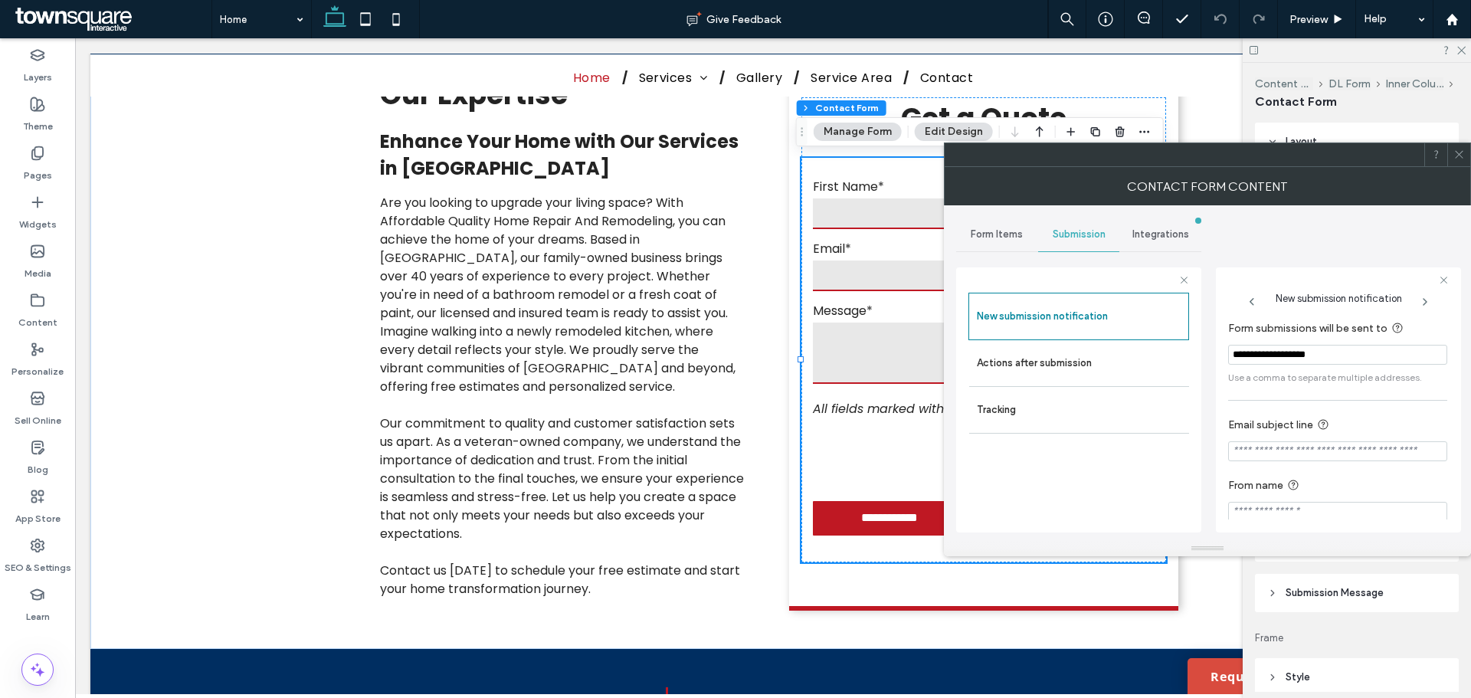
scroll to position [80, 0]
click at [996, 236] on span "Form Items" at bounding box center [996, 234] width 52 height 12
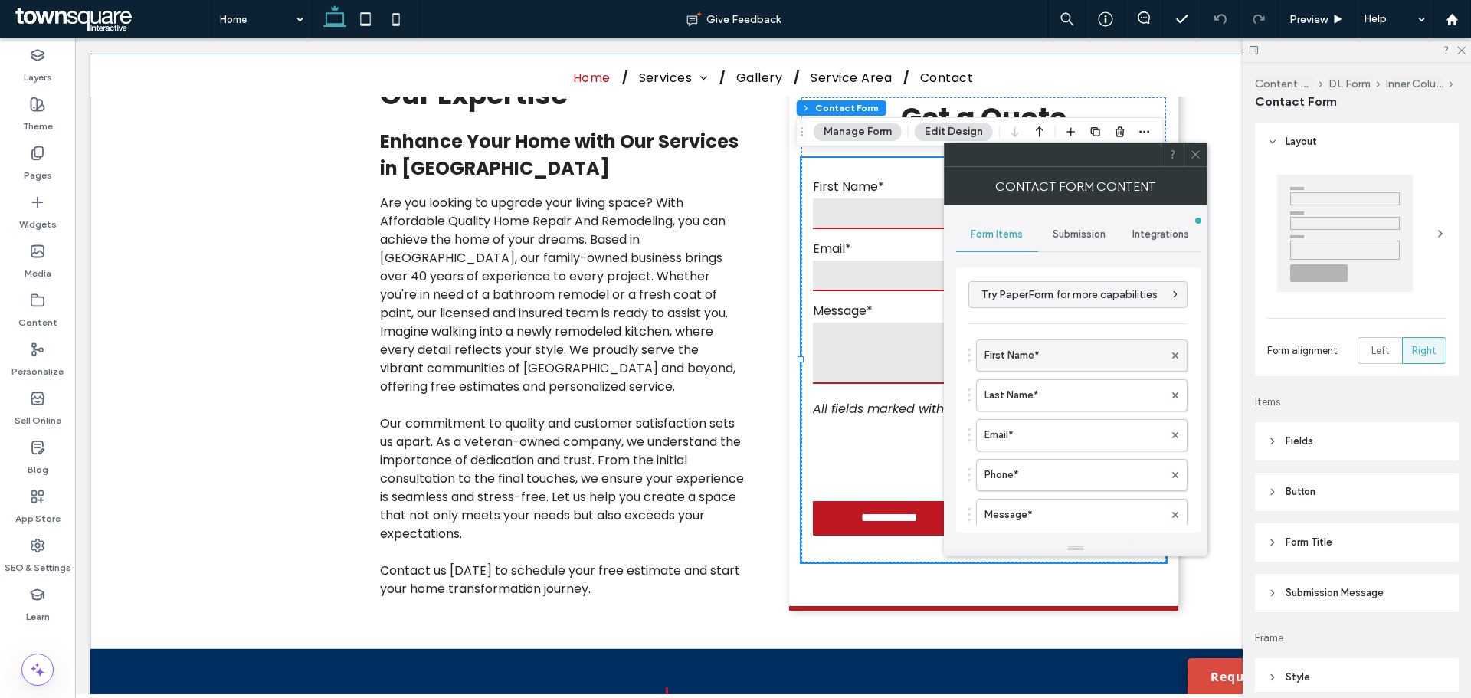
click at [1078, 362] on label "First Name*" at bounding box center [1073, 355] width 179 height 31
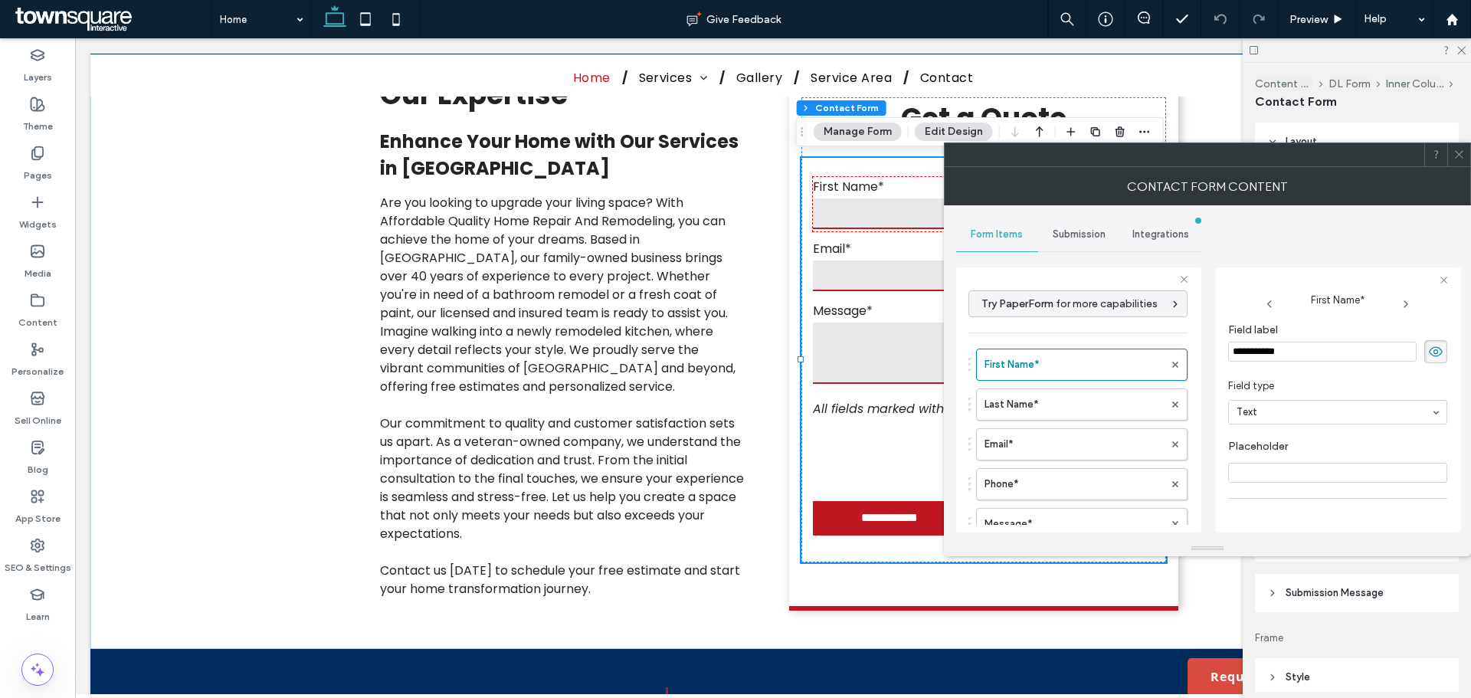
scroll to position [107, 0]
click at [1464, 162] on div at bounding box center [1458, 154] width 23 height 23
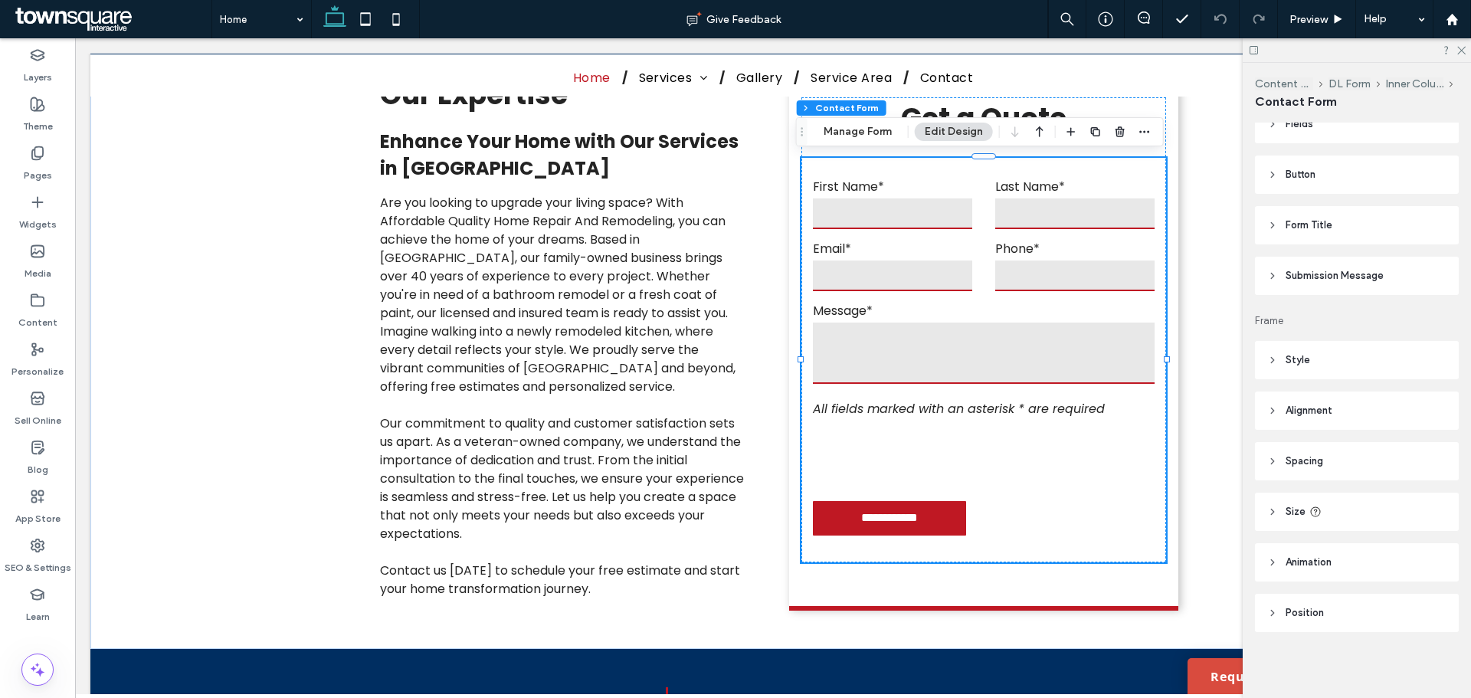
scroll to position [319, 0]
click at [1326, 286] on header "Submission Message" at bounding box center [1357, 274] width 204 height 38
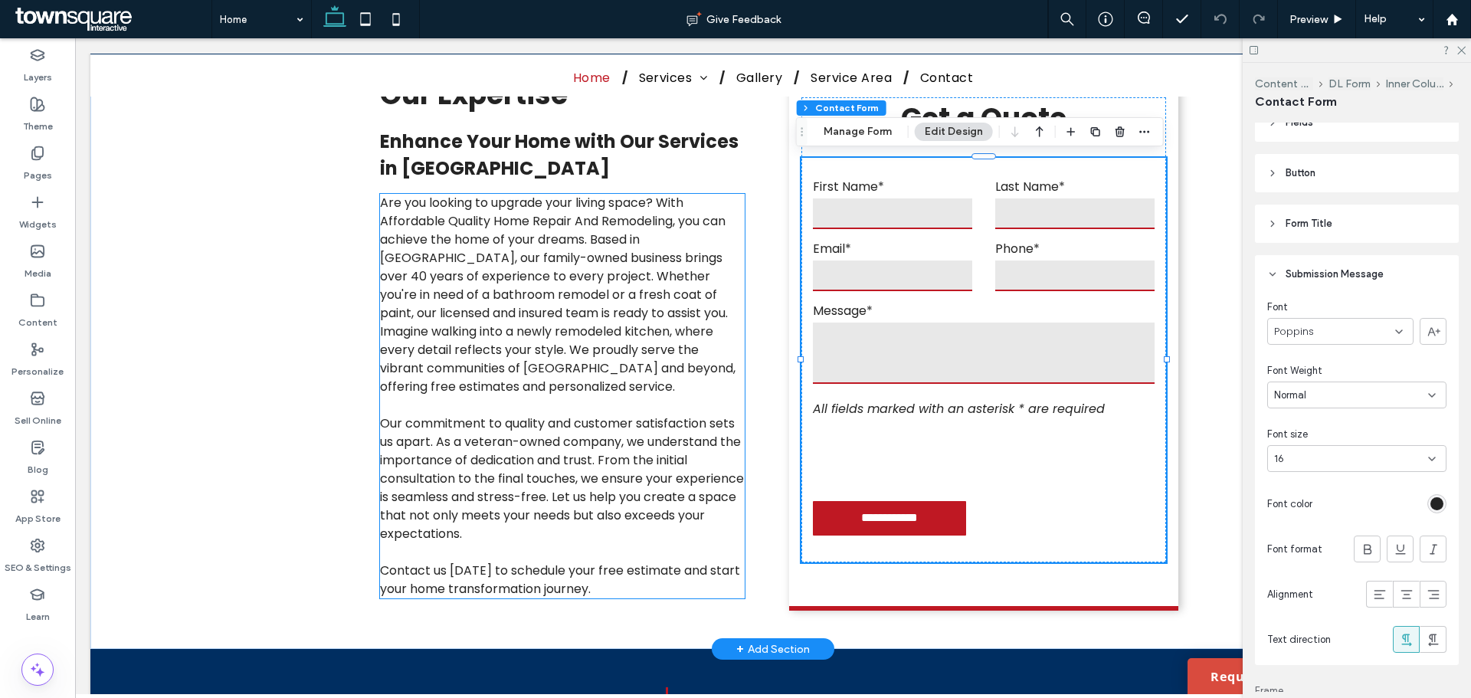
click at [501, 431] on span "Our commitment to quality and customer satisfaction sets us apart. As a veteran…" at bounding box center [562, 478] width 364 height 128
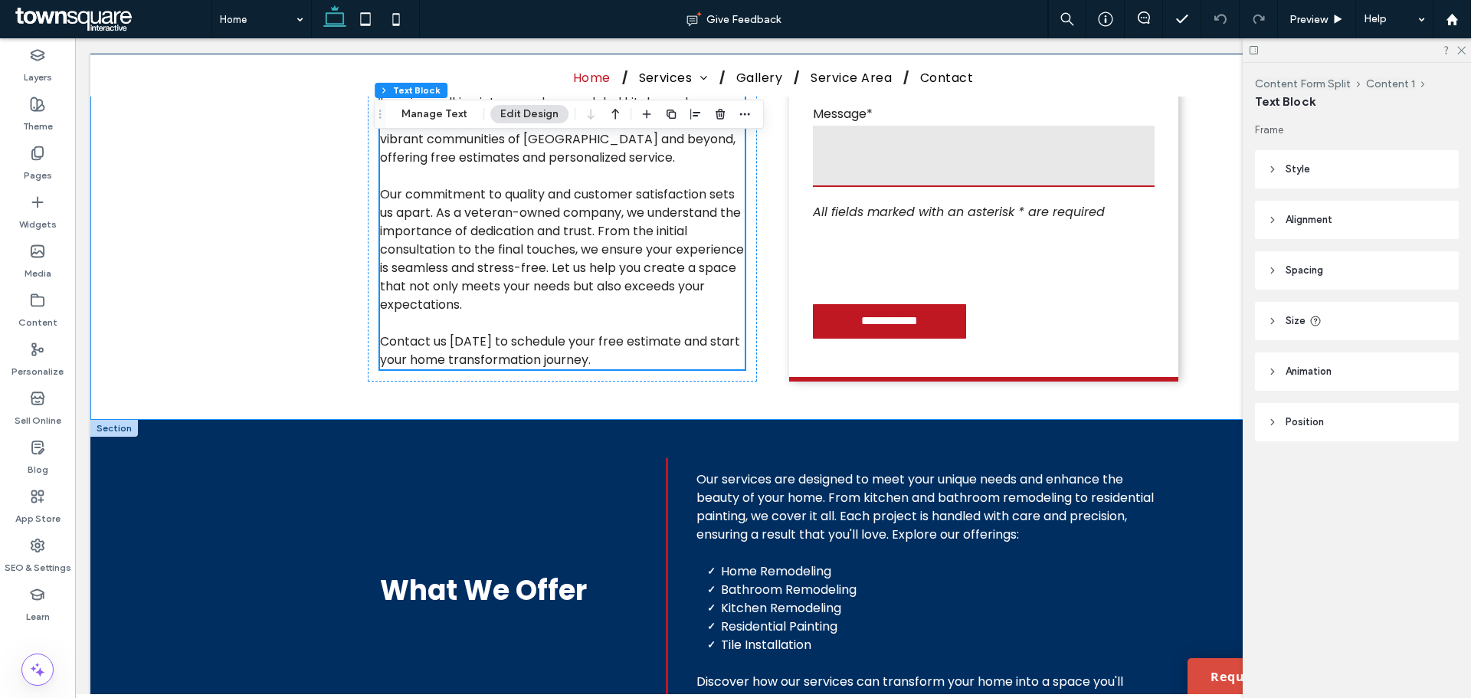
scroll to position [230, 0]
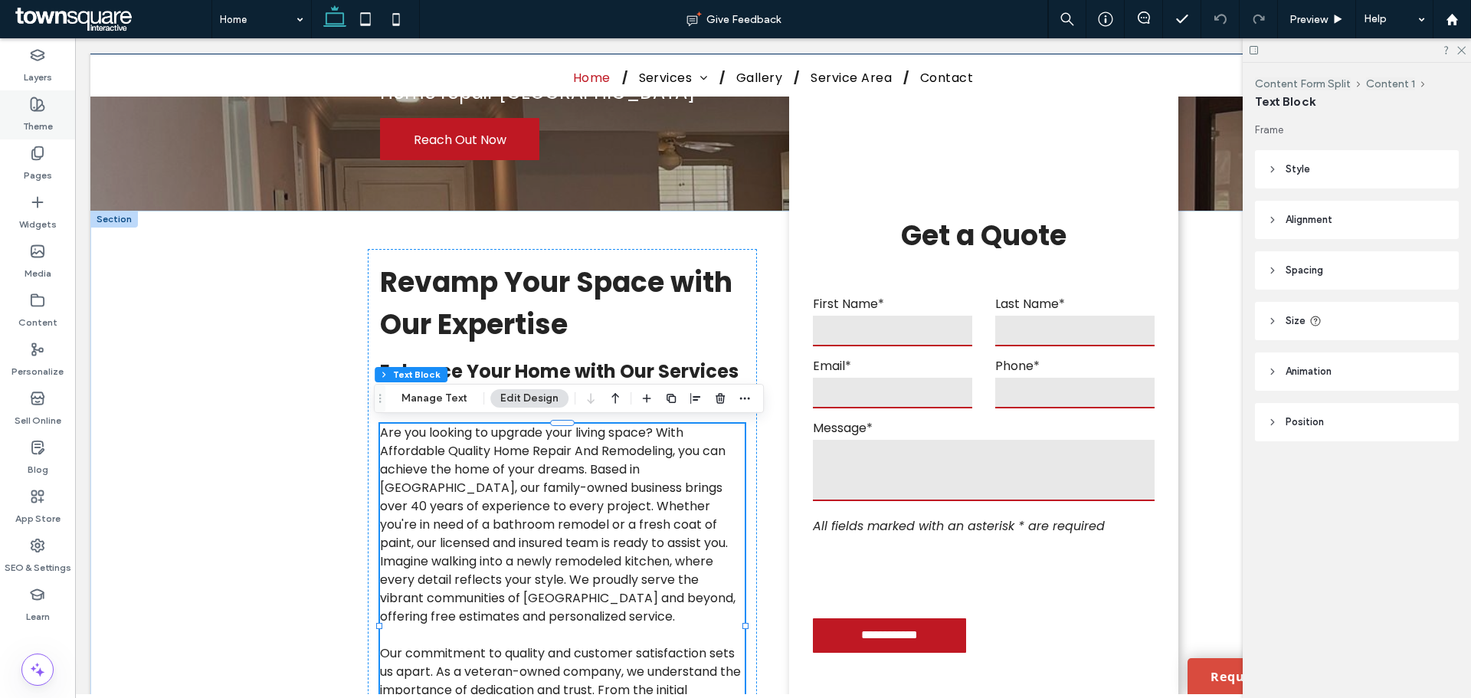
click at [41, 120] on label "Theme" at bounding box center [38, 122] width 30 height 21
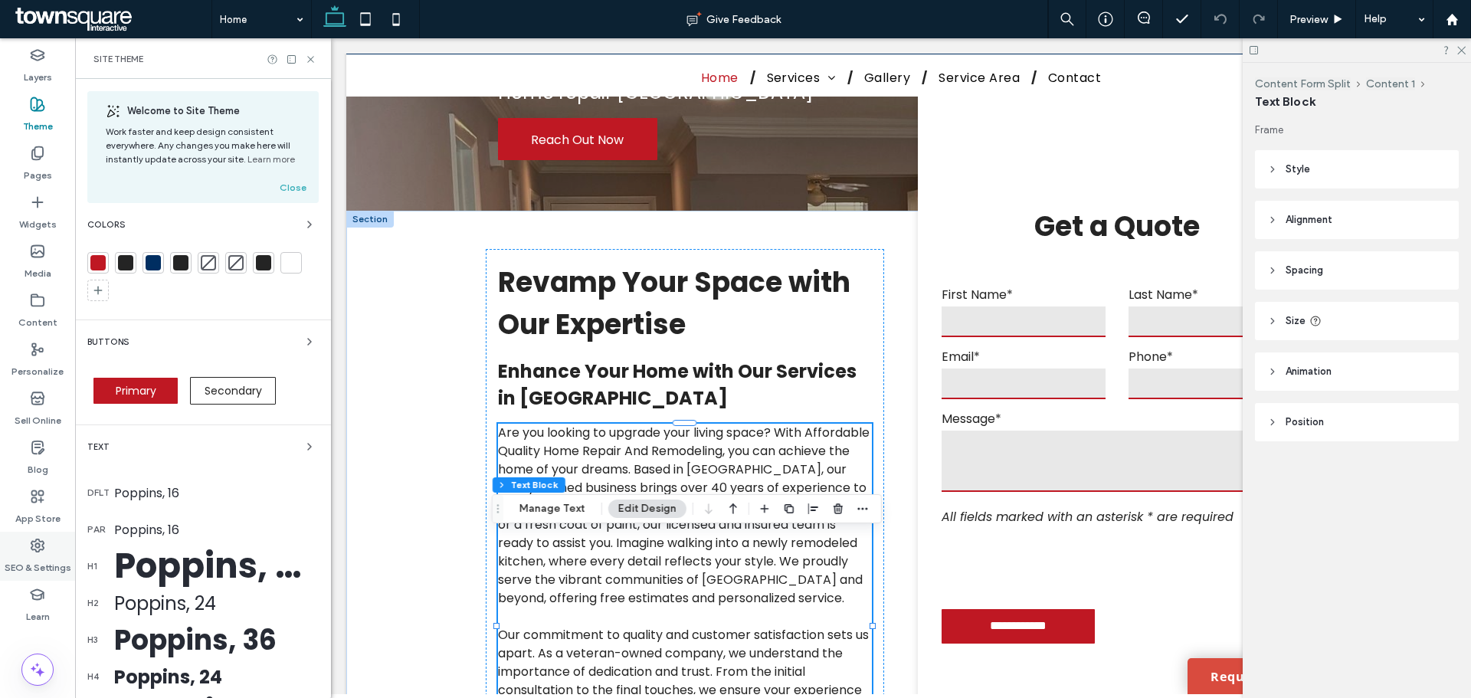
click at [43, 562] on label "SEO & Settings" at bounding box center [38, 563] width 67 height 21
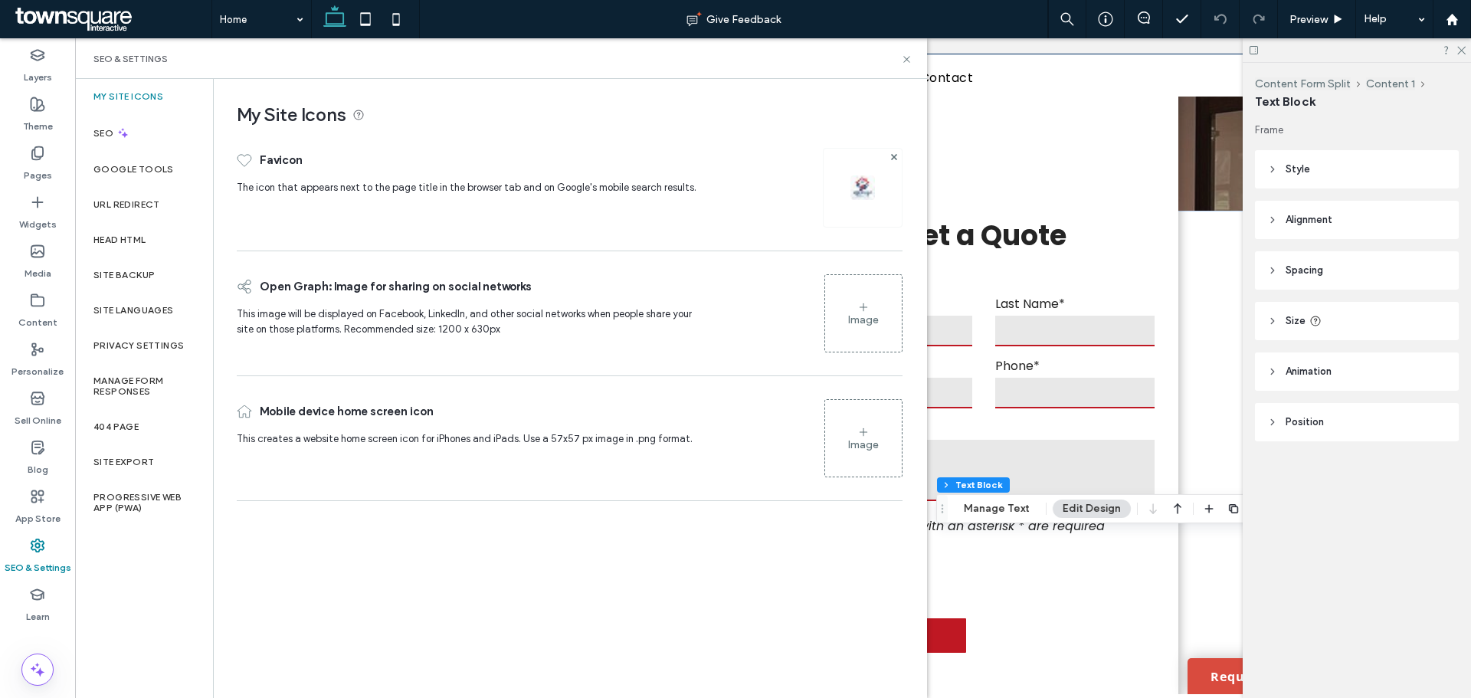
click at [915, 63] on div "SEO & Settings" at bounding box center [501, 58] width 852 height 41
click at [908, 63] on icon at bounding box center [906, 59] width 11 height 11
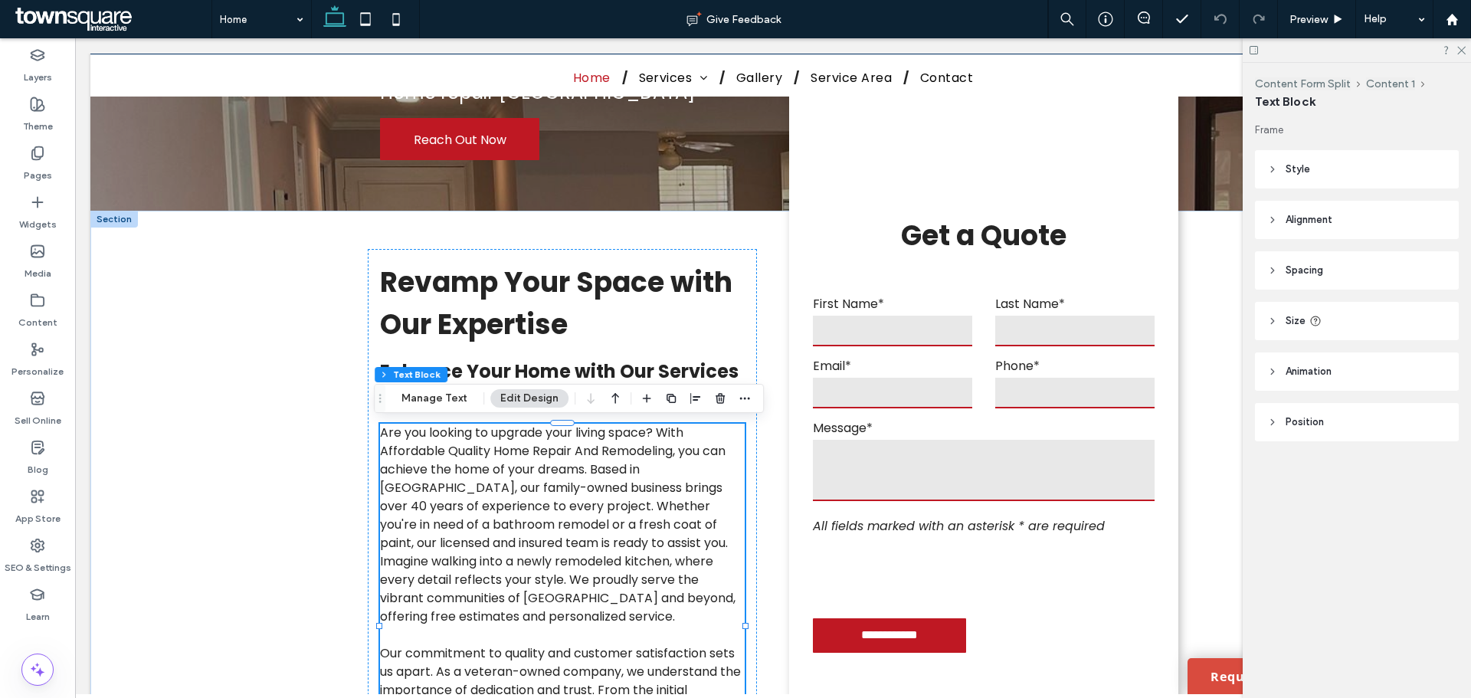
click at [1467, 55] on div at bounding box center [1356, 50] width 228 height 24
click at [1463, 51] on icon at bounding box center [1460, 49] width 10 height 10
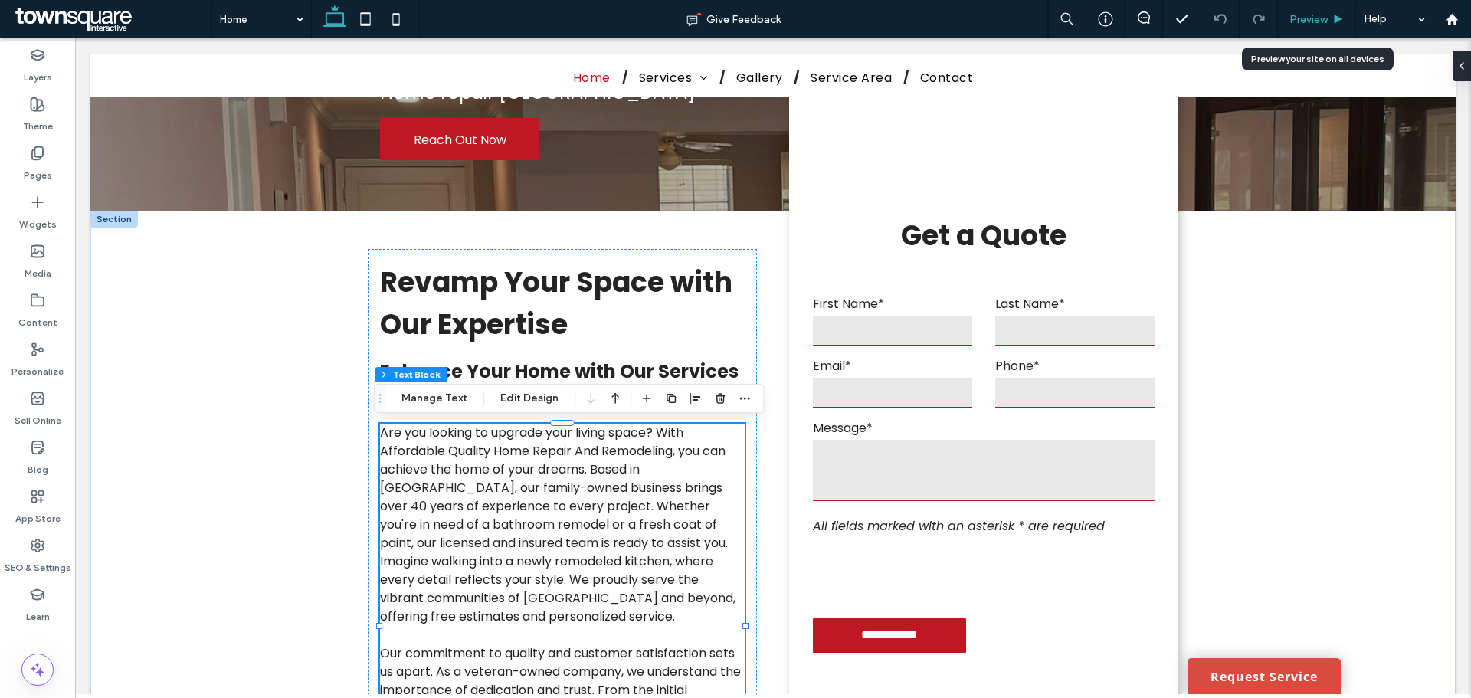
click at [1292, 9] on div "Preview" at bounding box center [1317, 19] width 78 height 38
click at [1289, 23] on span "Preview" at bounding box center [1308, 19] width 38 height 13
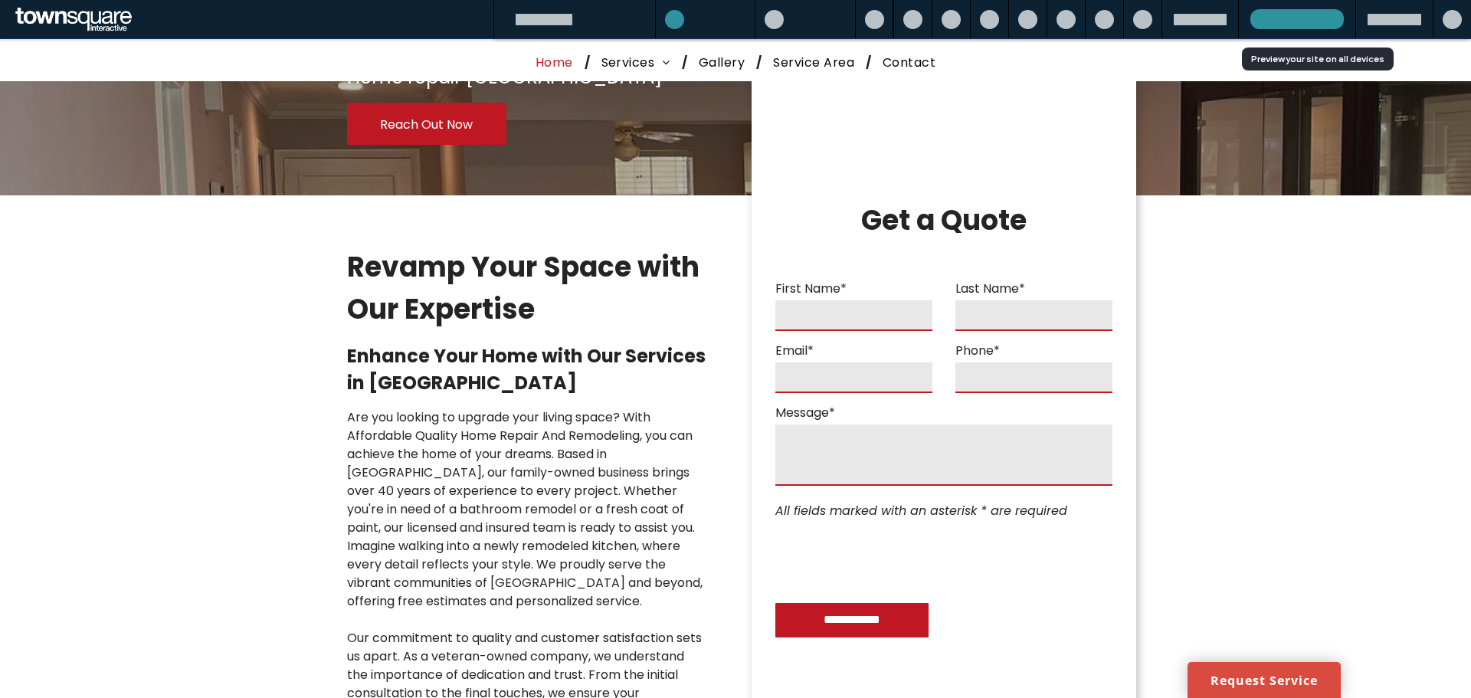
scroll to position [214, 0]
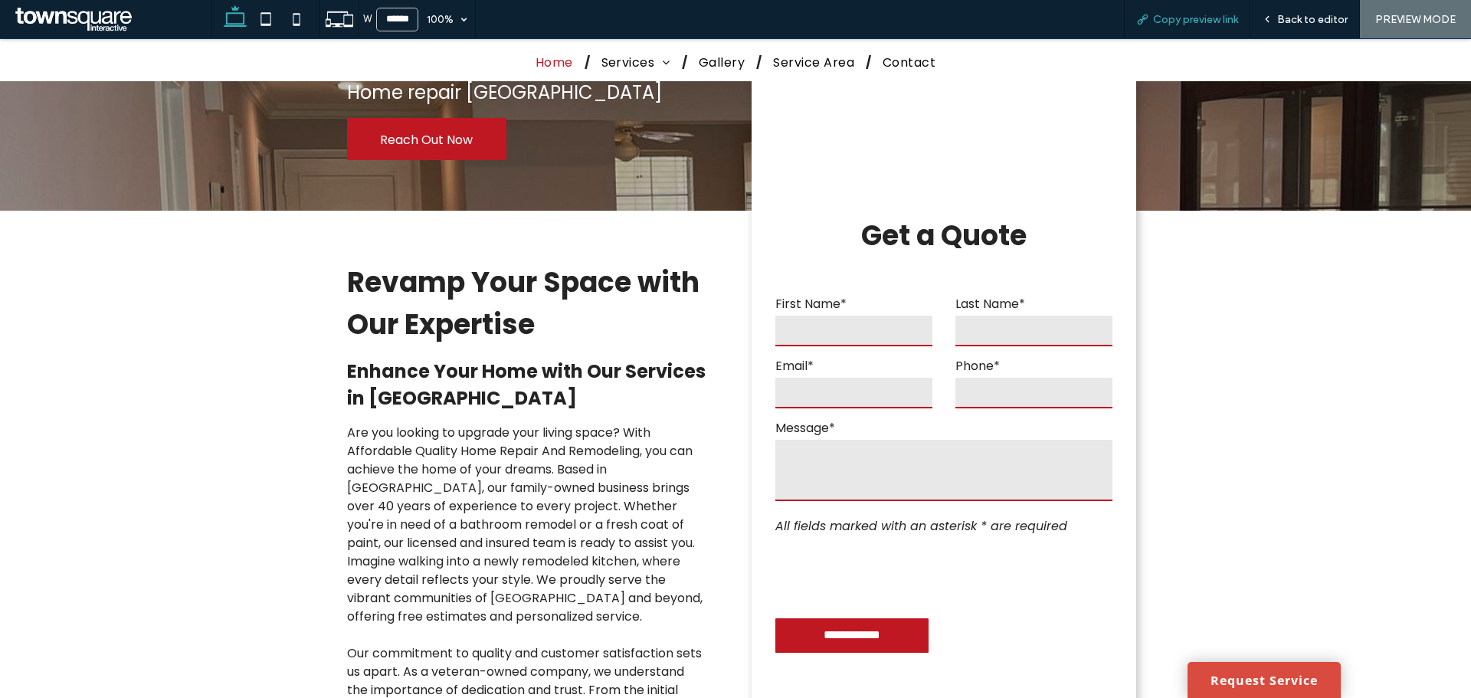
click at [1212, 23] on span "Copy preview link" at bounding box center [1195, 19] width 85 height 13
click at [1281, 11] on div "Back to editor" at bounding box center [1305, 19] width 110 height 38
click at [1284, 18] on span "Back to editor" at bounding box center [1312, 19] width 70 height 13
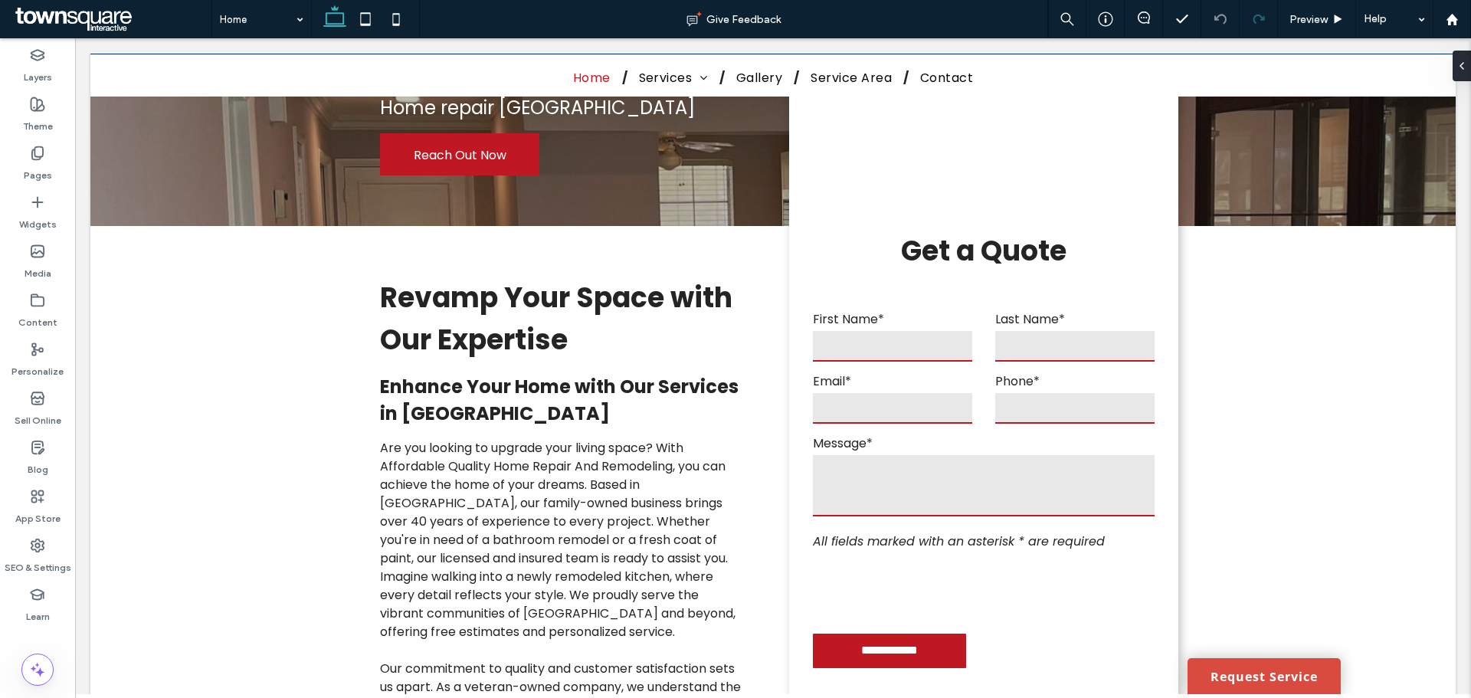
scroll to position [230, 0]
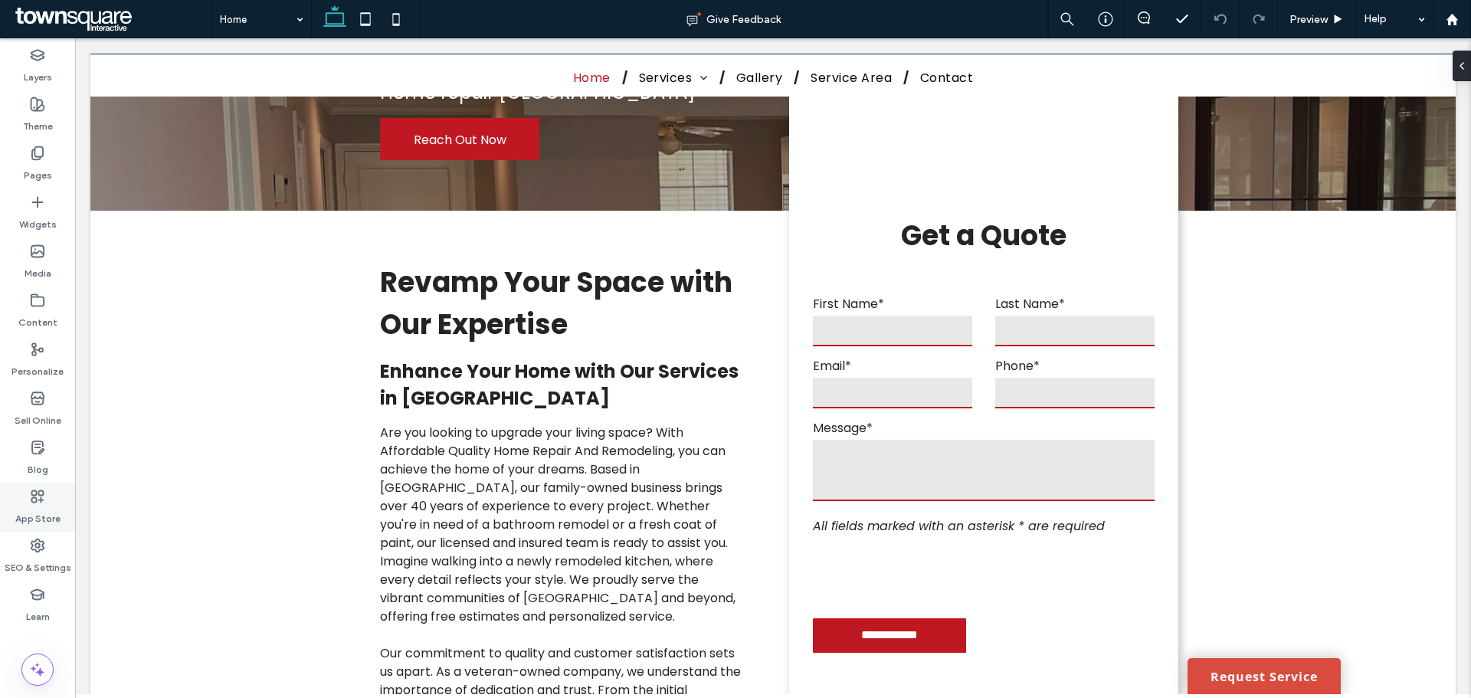
click at [37, 528] on div "App Store" at bounding box center [37, 507] width 75 height 49
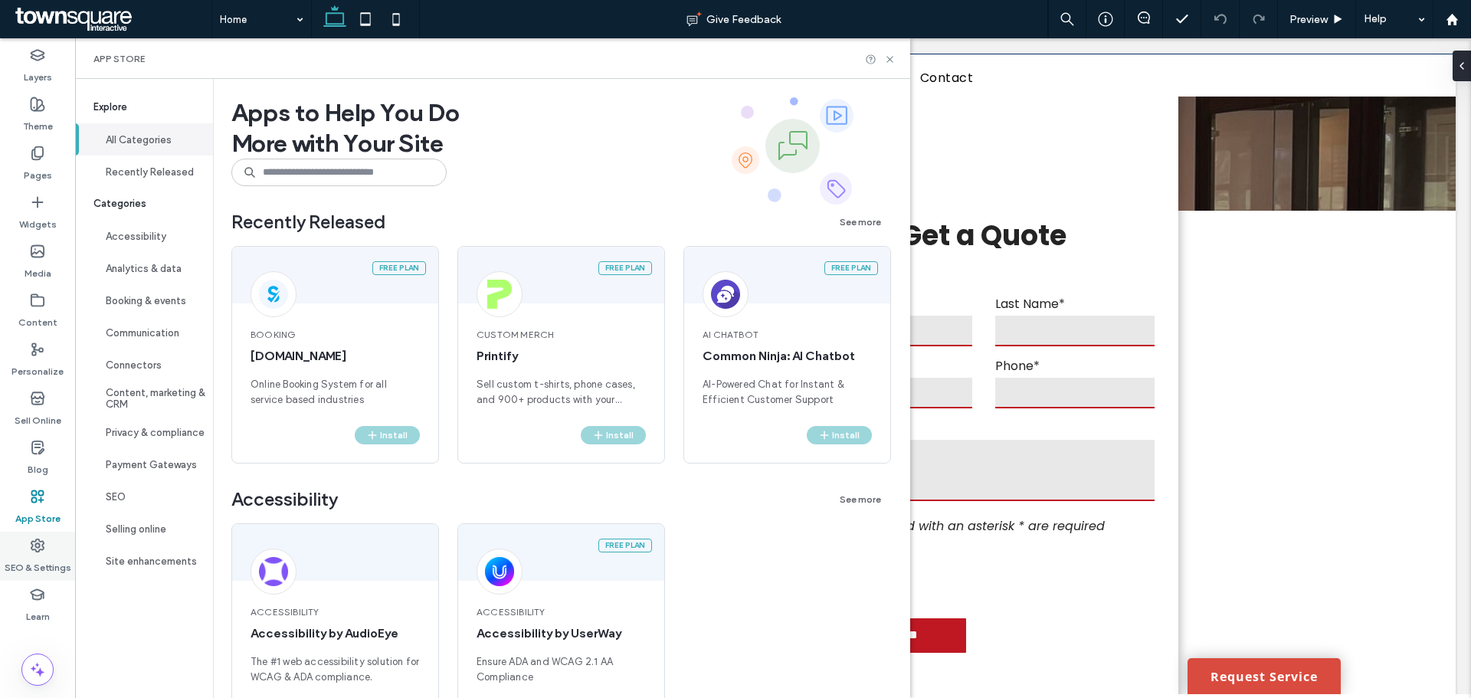
click at [48, 545] on div "SEO & Settings" at bounding box center [37, 556] width 75 height 49
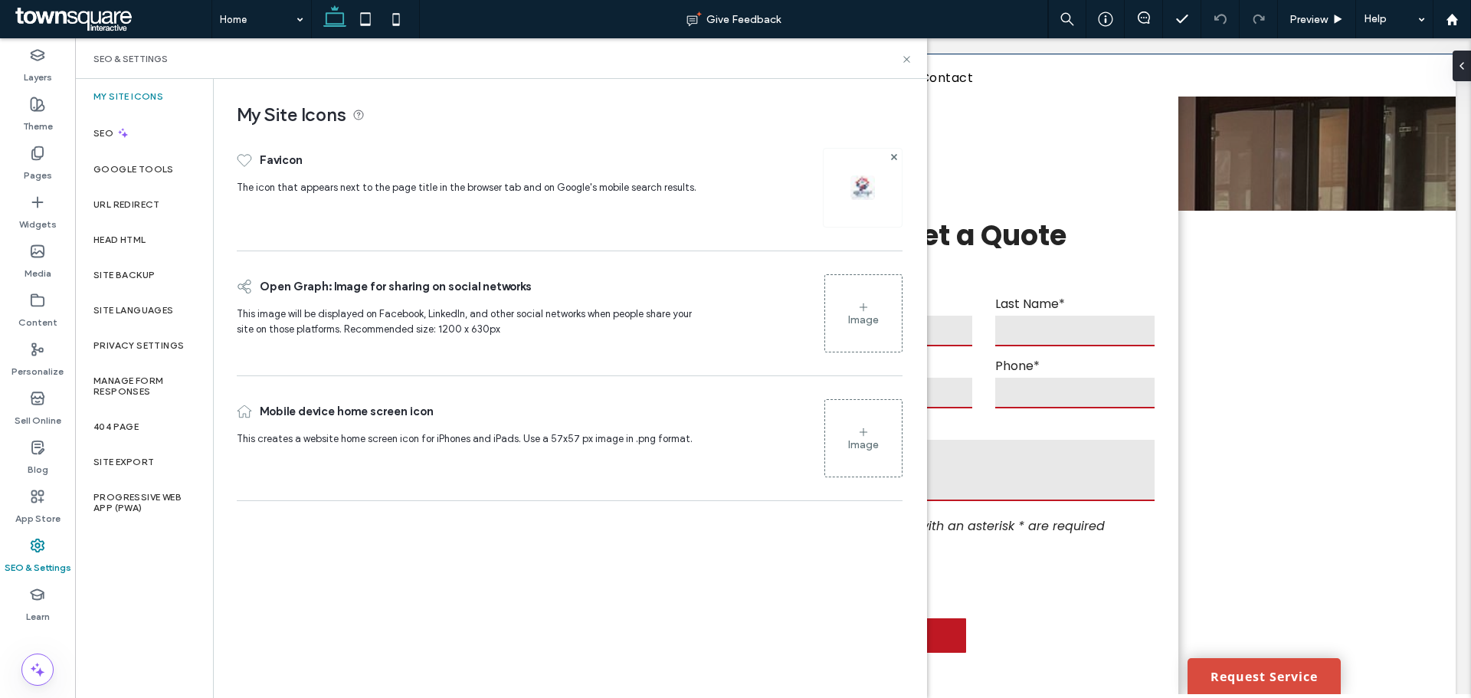
click at [149, 275] on button "Analytics & data" at bounding box center [144, 268] width 138 height 32
click at [152, 260] on div "Site Backup" at bounding box center [144, 274] width 138 height 35
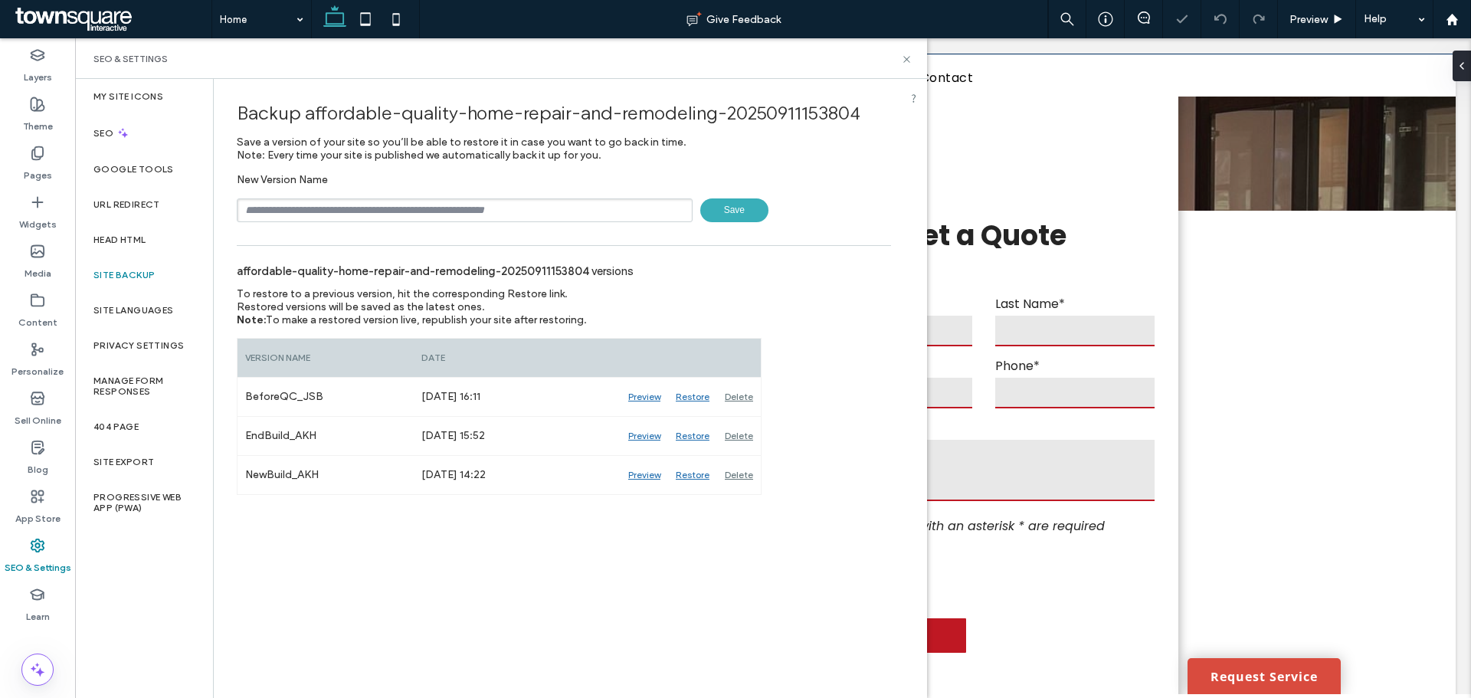
click at [374, 205] on input "text" at bounding box center [465, 210] width 456 height 24
type input "**********"
click at [718, 206] on span "Save" at bounding box center [734, 210] width 68 height 24
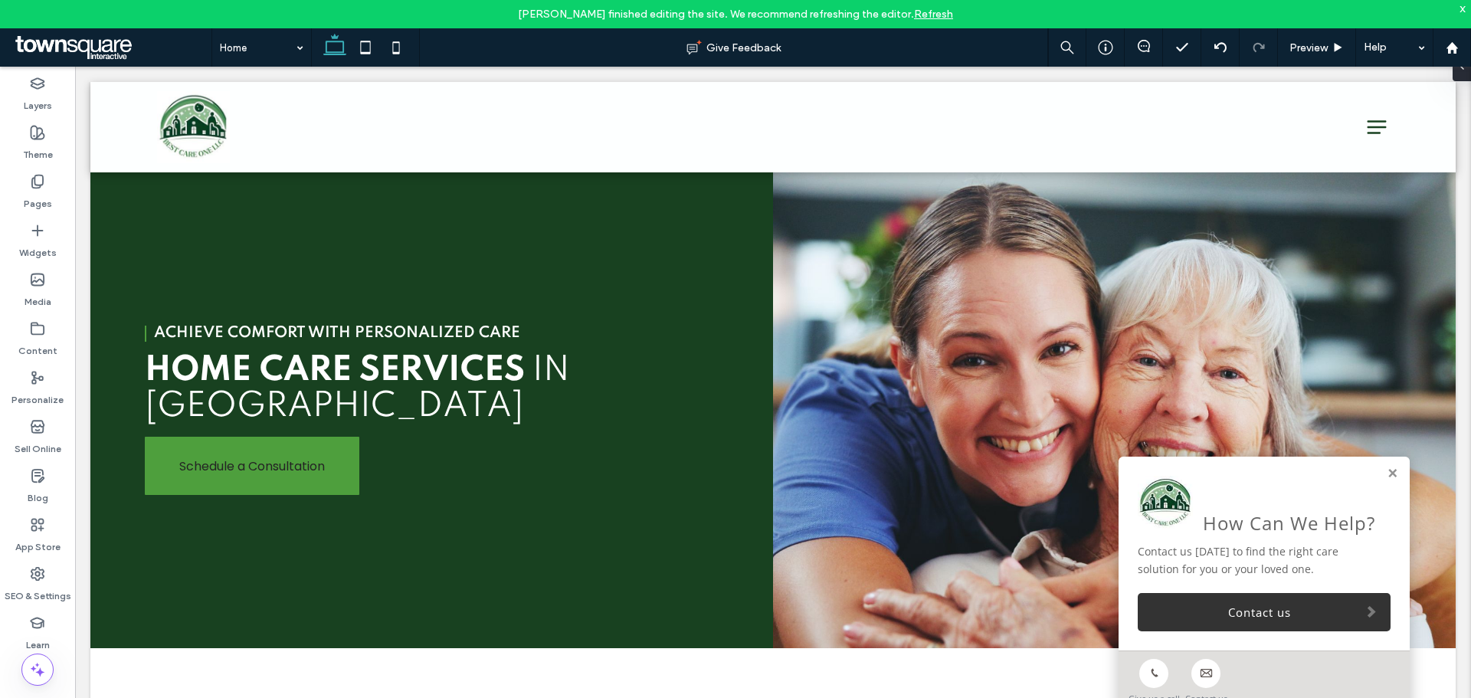
click at [1464, 13] on div "x" at bounding box center [1462, 8] width 7 height 13
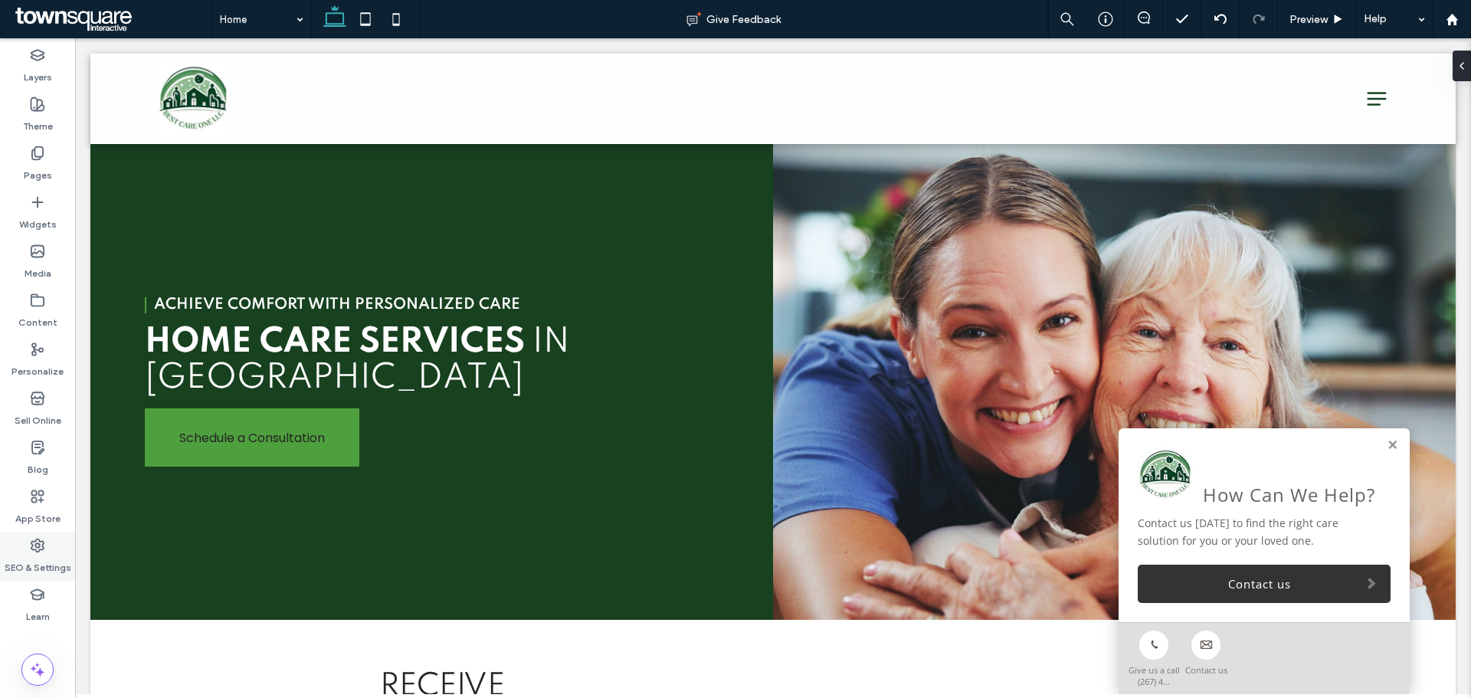
click at [20, 551] on div "SEO & Settings" at bounding box center [37, 556] width 75 height 49
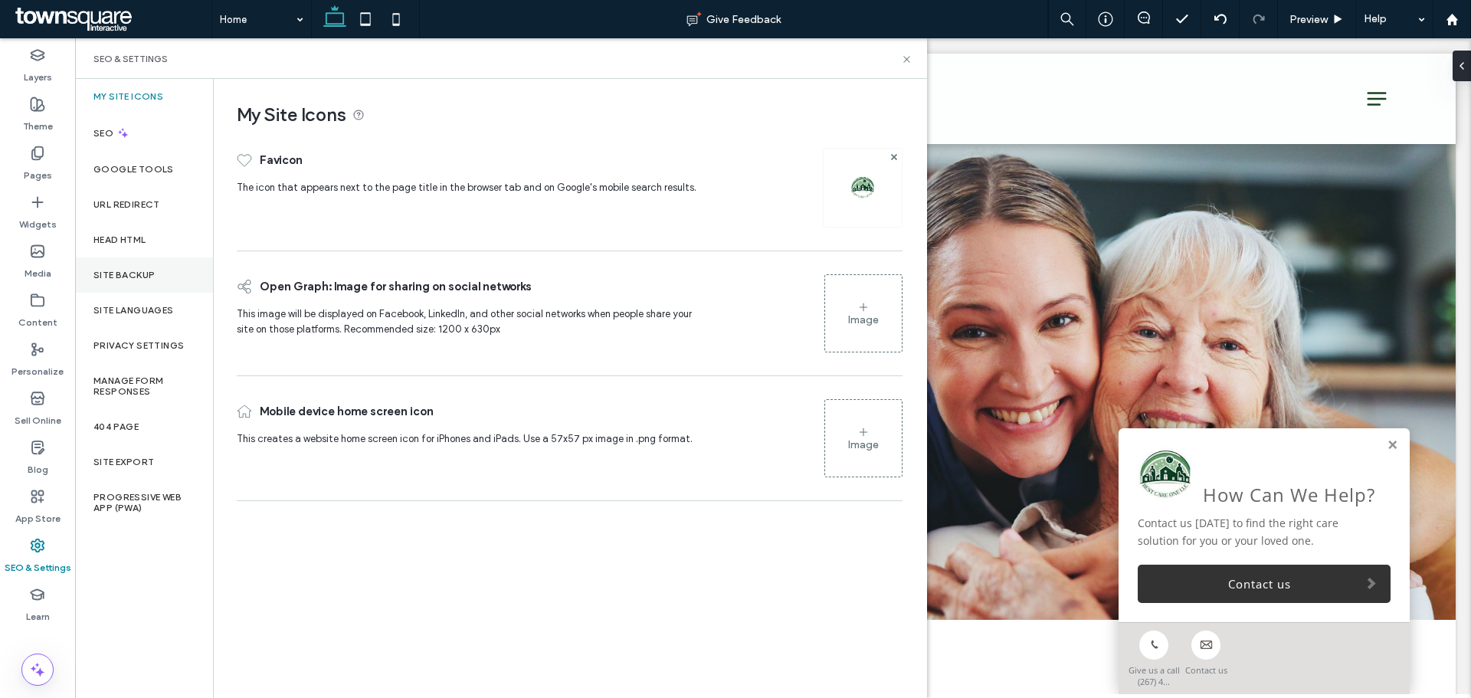
click at [137, 277] on label "Site Backup" at bounding box center [123, 275] width 61 height 11
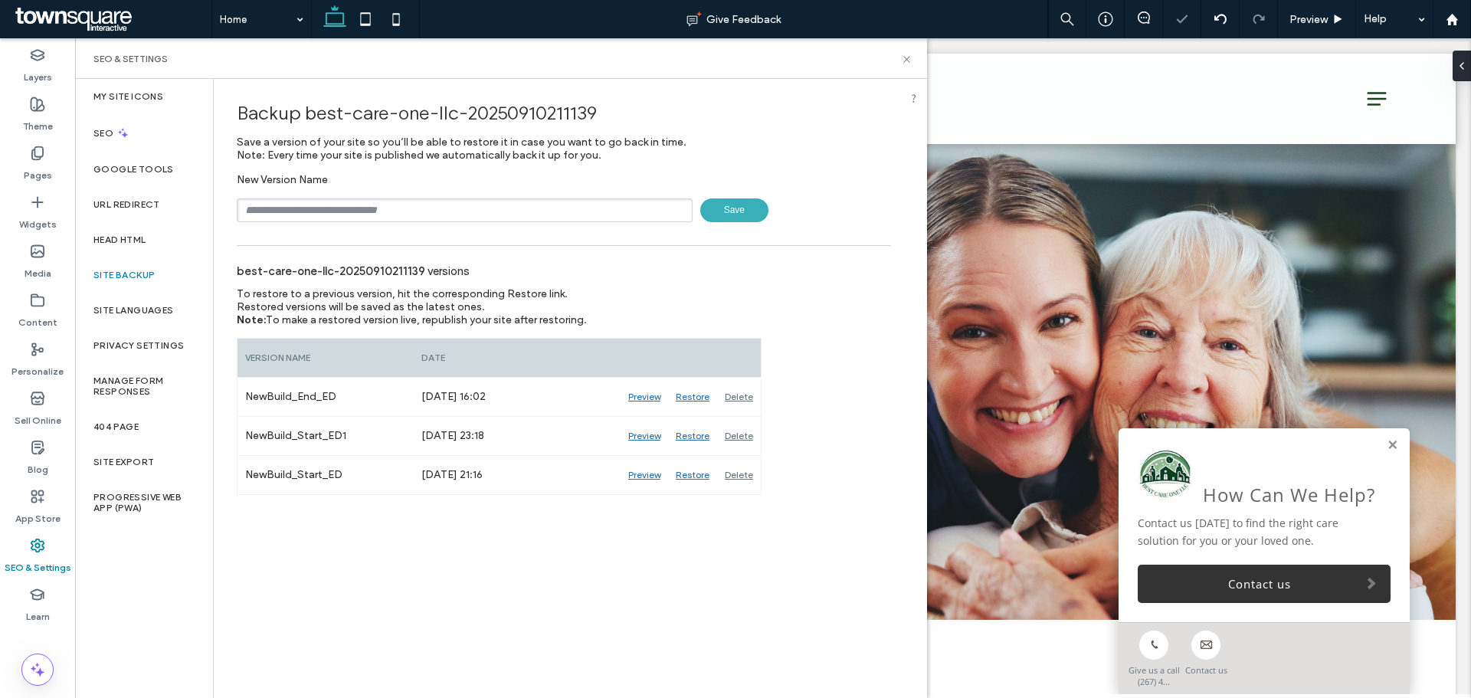
click at [339, 203] on input "text" at bounding box center [465, 210] width 456 height 24
type input "**********"
click at [743, 211] on span "Save" at bounding box center [734, 210] width 68 height 24
click at [904, 59] on icon at bounding box center [906, 59] width 11 height 11
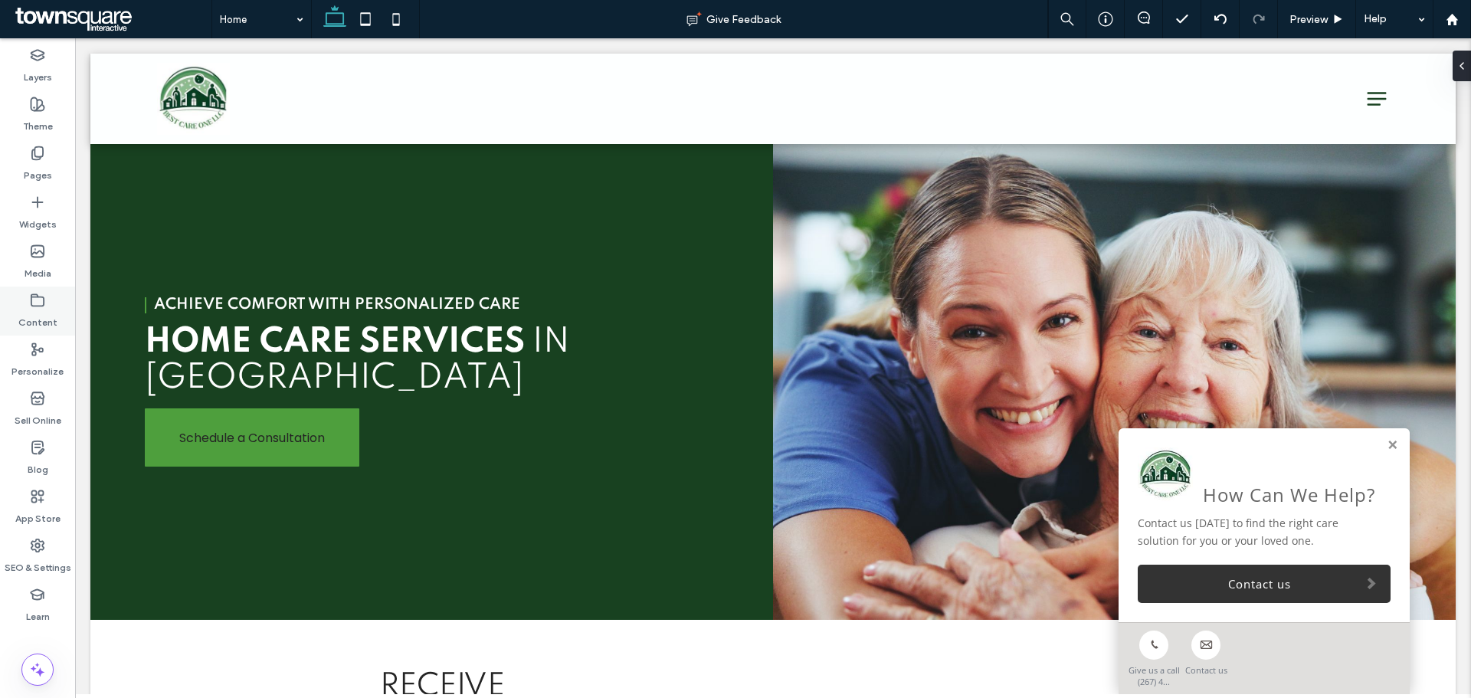
click at [18, 304] on div "Content" at bounding box center [37, 310] width 75 height 49
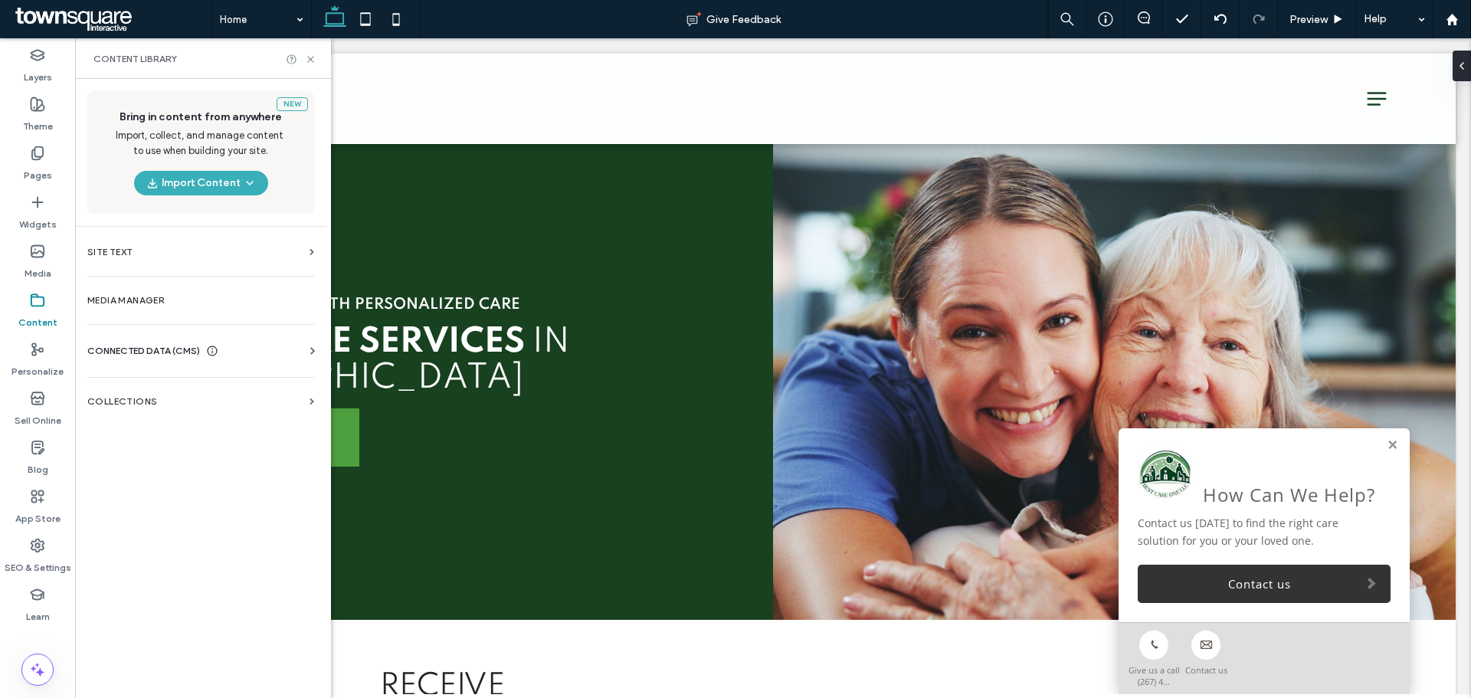
click at [117, 351] on span "CONNECTED DATA (CMS)" at bounding box center [143, 350] width 113 height 15
click at [105, 391] on label "Business Info" at bounding box center [204, 388] width 208 height 11
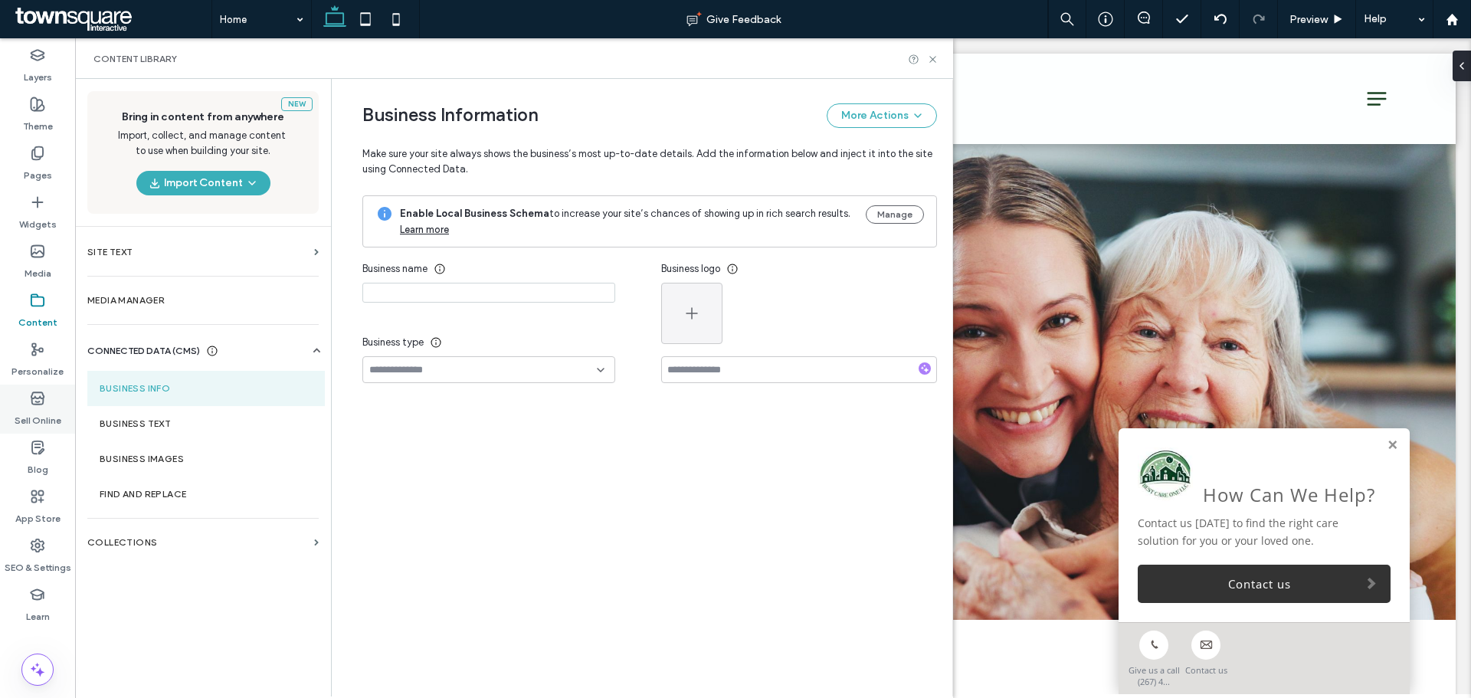
type input "**********"
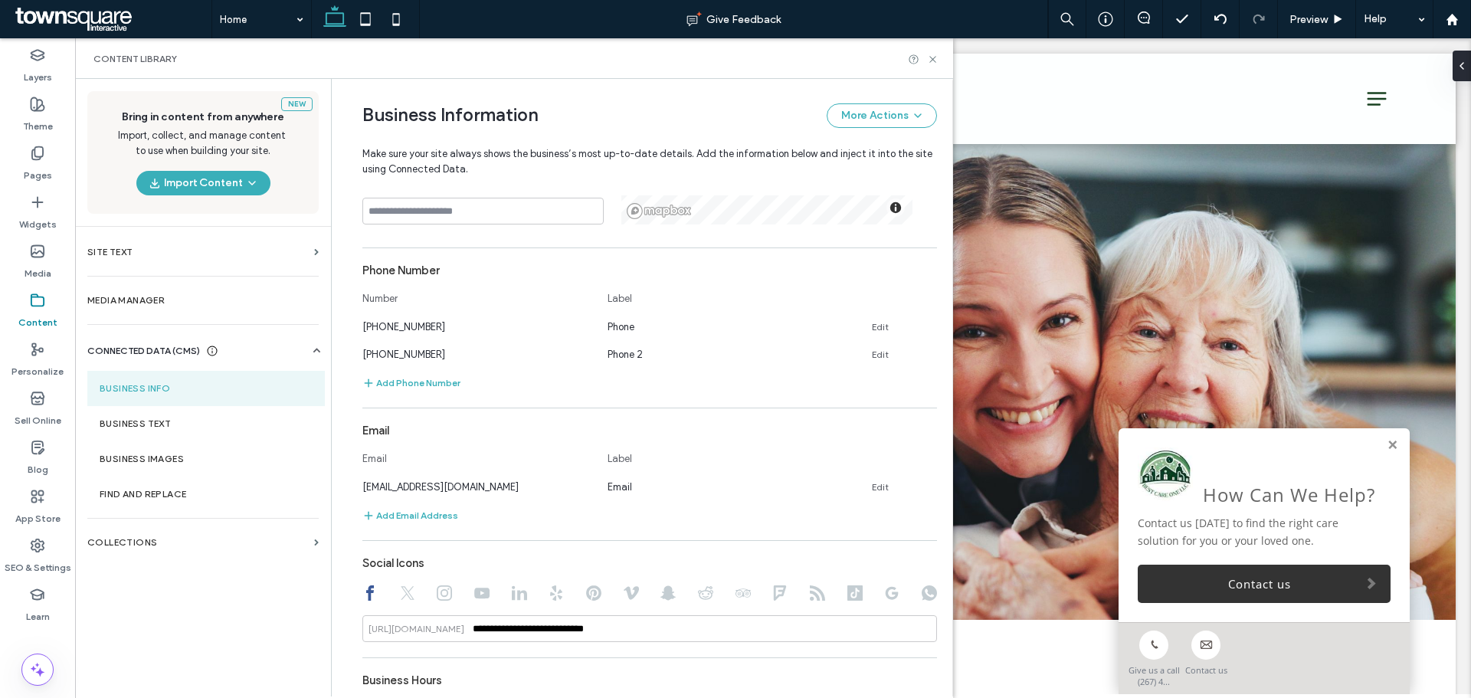
scroll to position [390, 0]
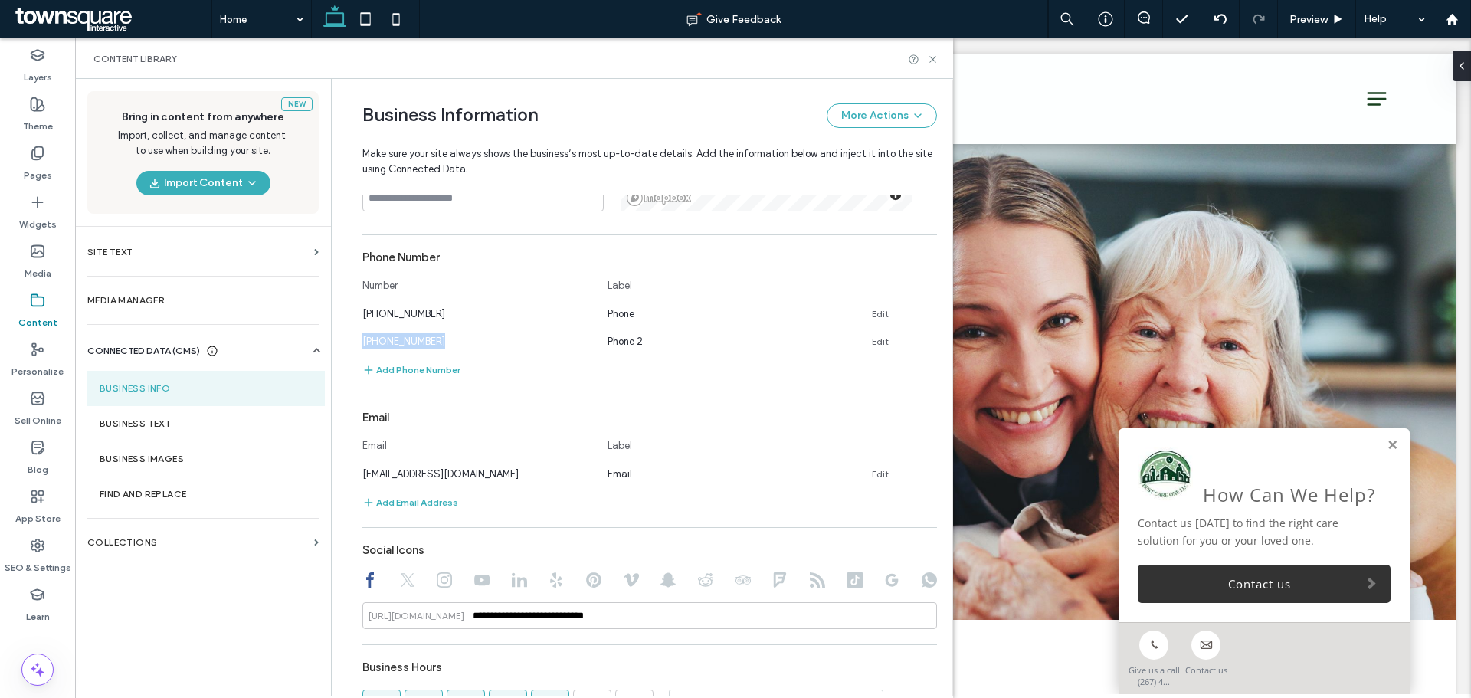
drag, startPoint x: 446, startPoint y: 335, endPoint x: 352, endPoint y: 339, distance: 94.3
click at [352, 339] on div "**********" at bounding box center [637, 311] width 597 height 1245
copy span "(267) 428-9500"
drag, startPoint x: 437, startPoint y: 312, endPoint x: 324, endPoint y: 312, distance: 113.4
click at [331, 312] on div "**********" at bounding box center [641, 387] width 621 height 617
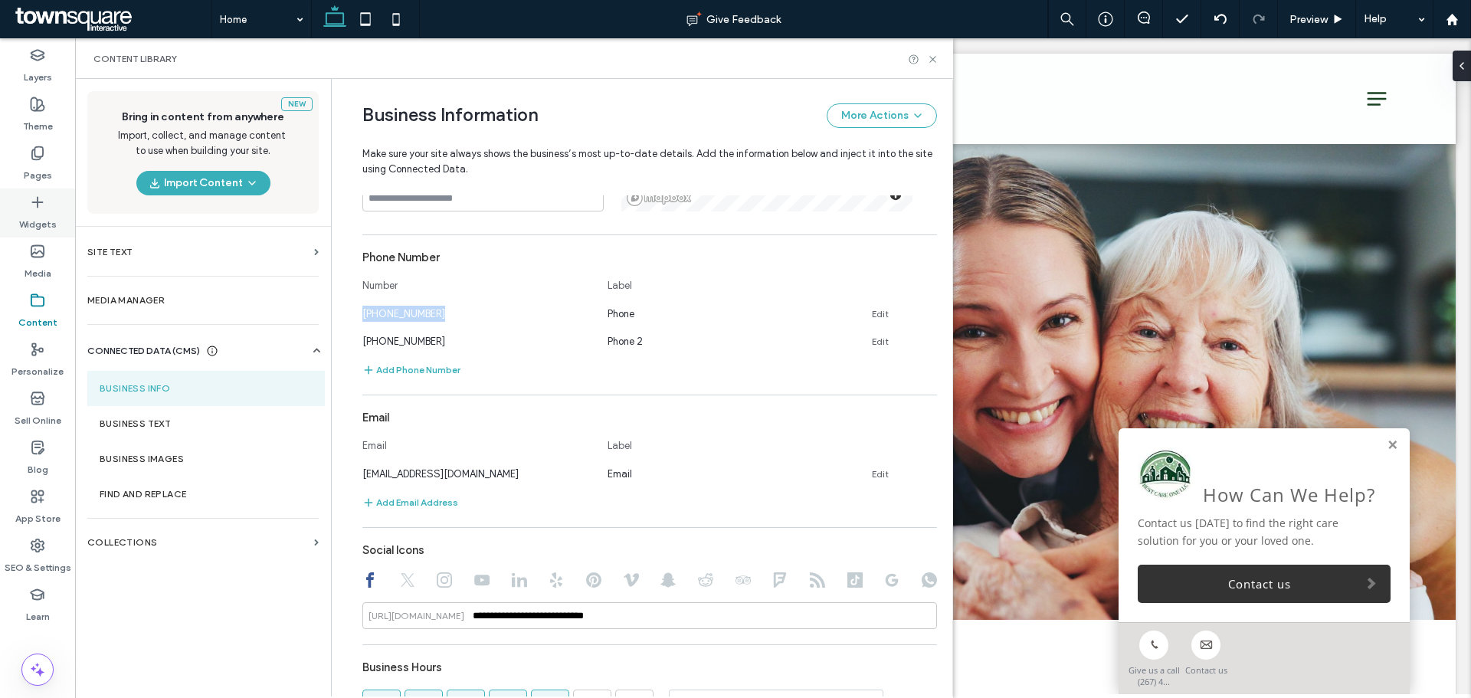
copy span "(267) 412-7770"
drag, startPoint x: 446, startPoint y: 337, endPoint x: 352, endPoint y: 341, distance: 94.3
click at [352, 341] on div "**********" at bounding box center [637, 311] width 597 height 1245
copy span "(267) 428-9500"
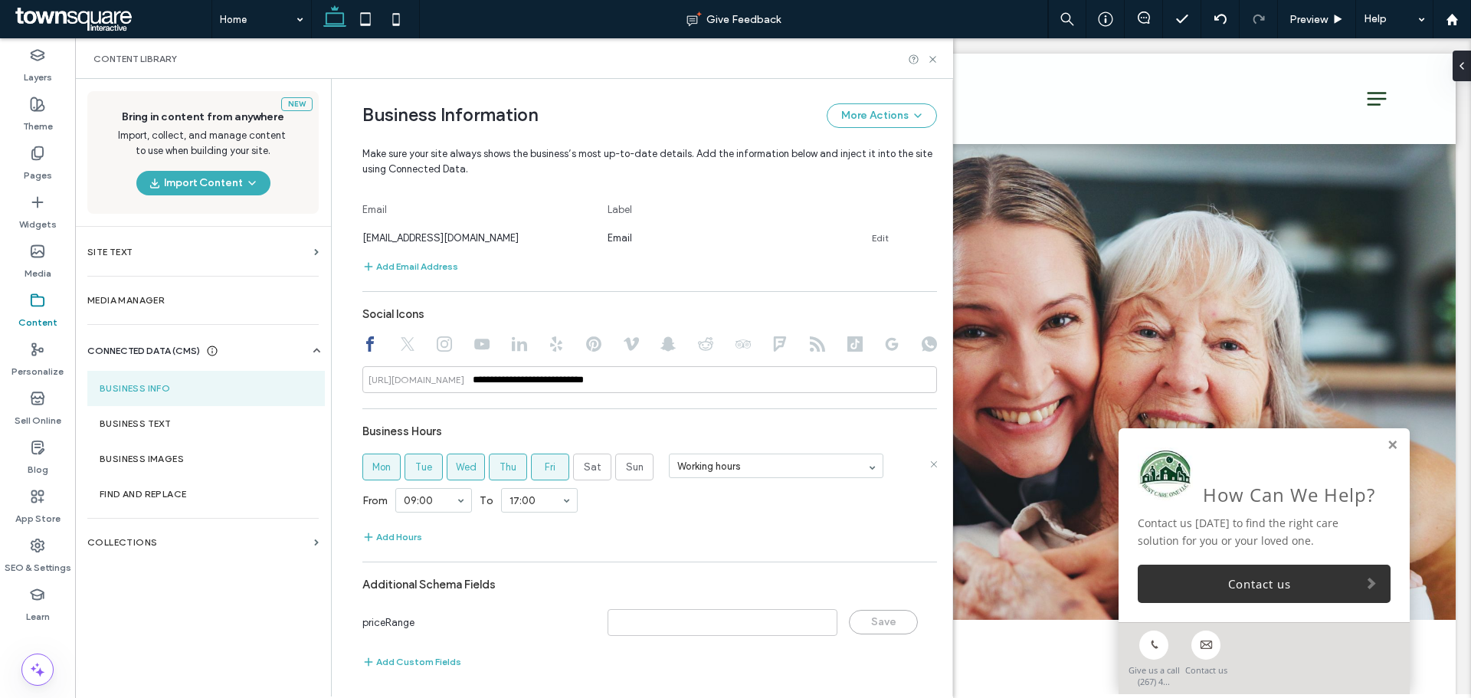
scroll to position [627, 0]
click at [152, 414] on section "Business Text" at bounding box center [205, 423] width 237 height 35
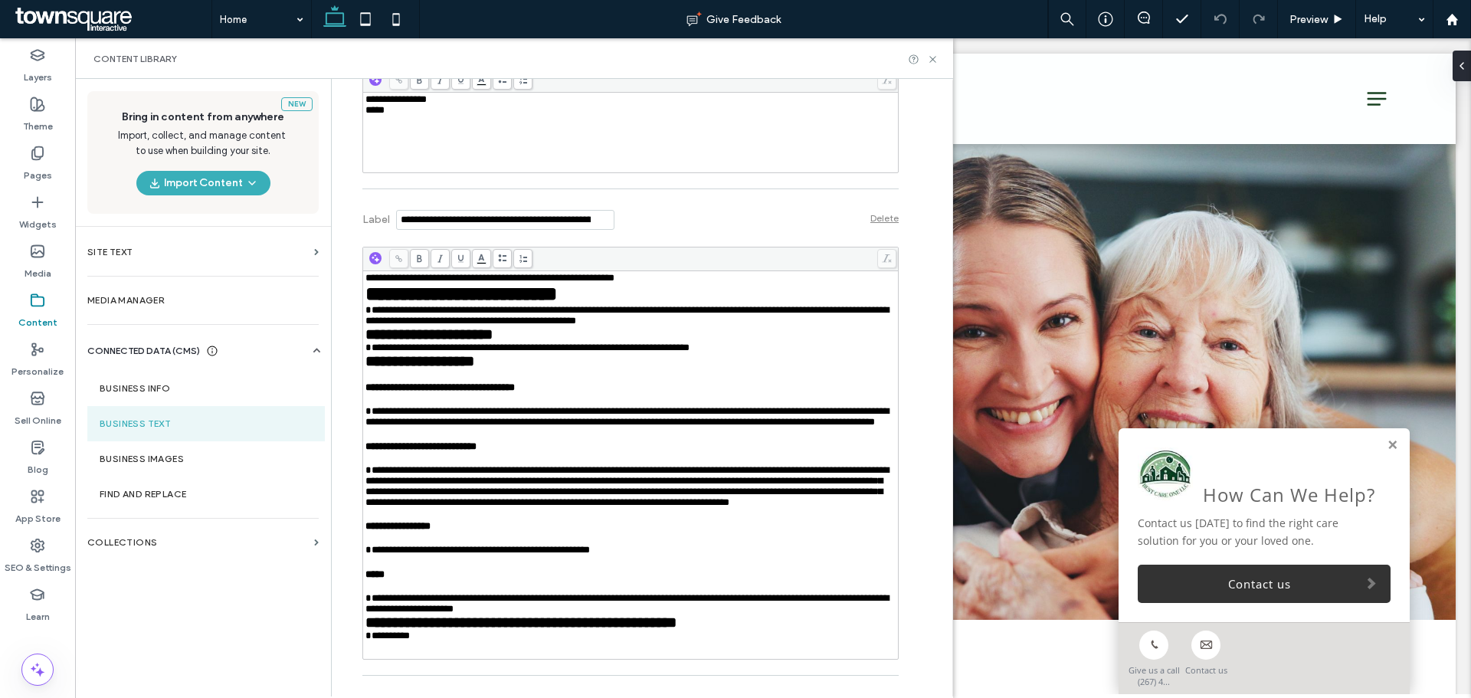
scroll to position [2451, 0]
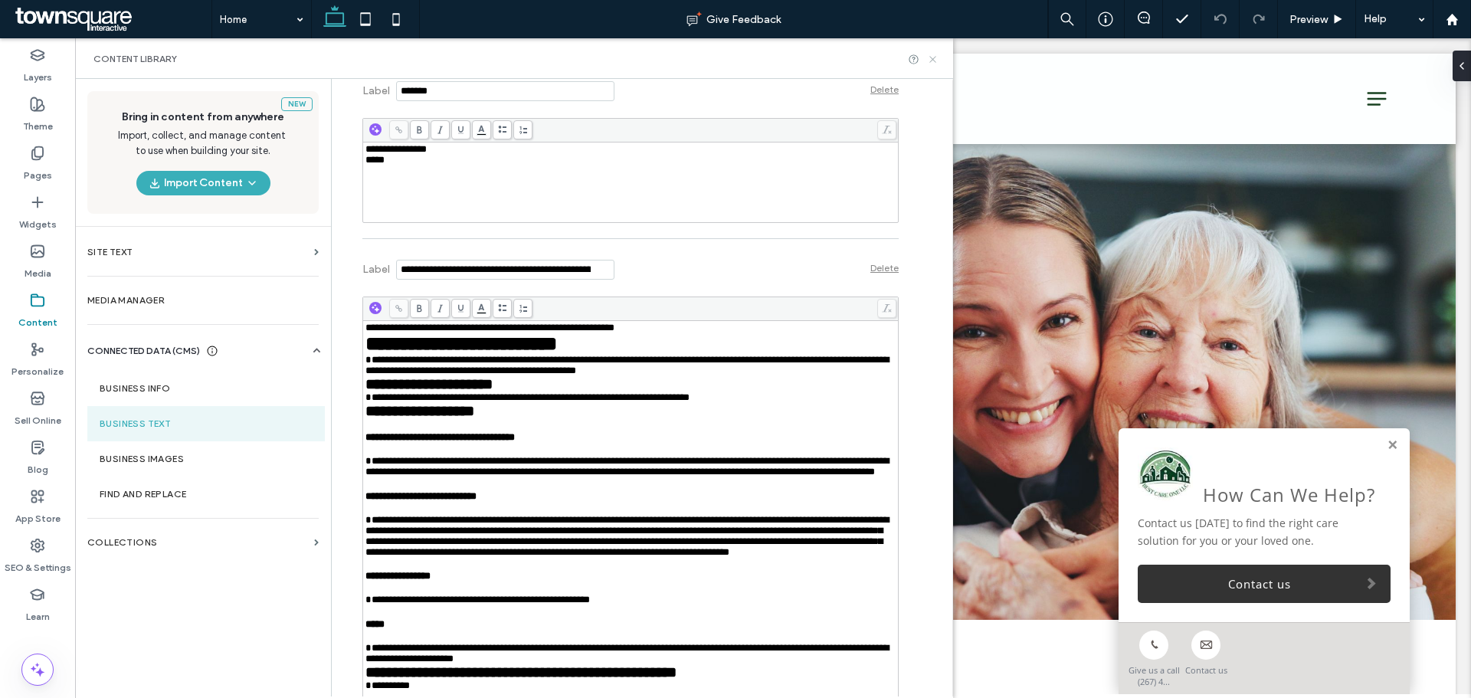
click at [932, 60] on use at bounding box center [932, 59] width 6 height 6
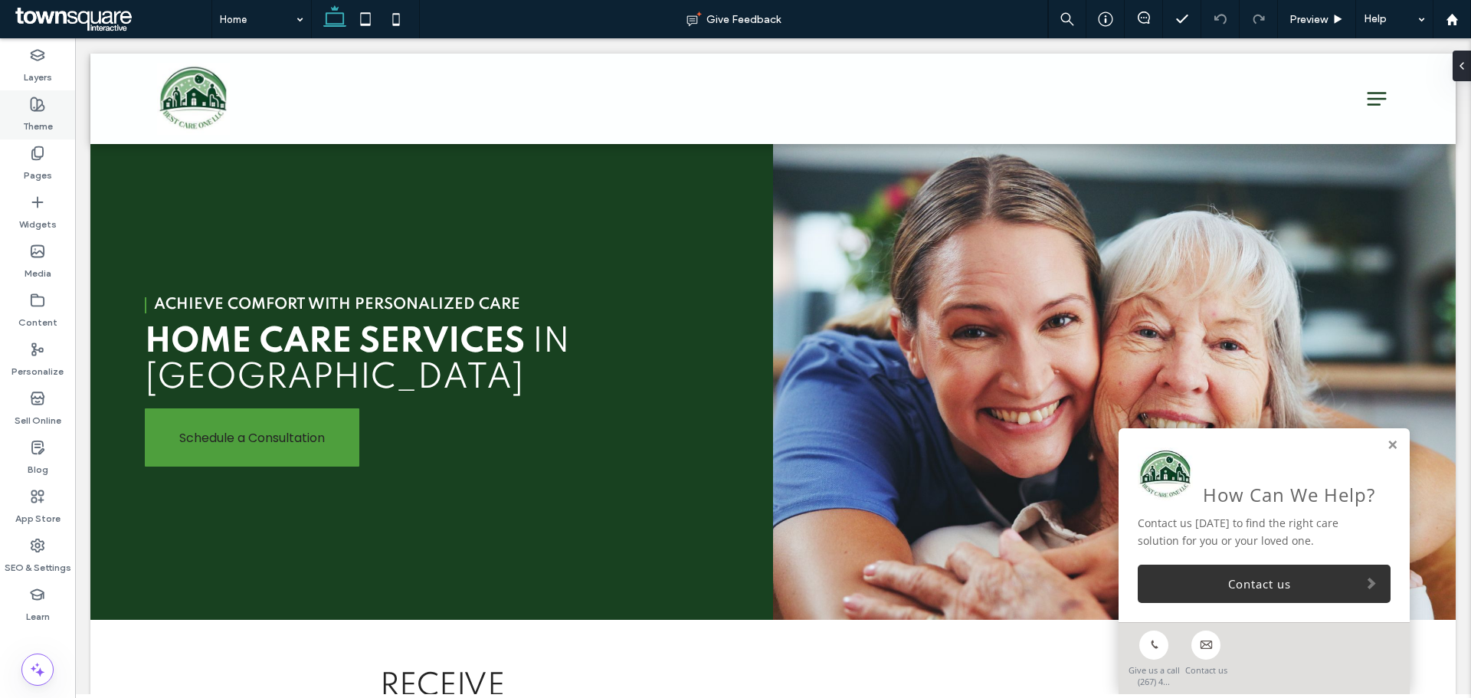
click at [51, 112] on label "Theme" at bounding box center [38, 122] width 30 height 21
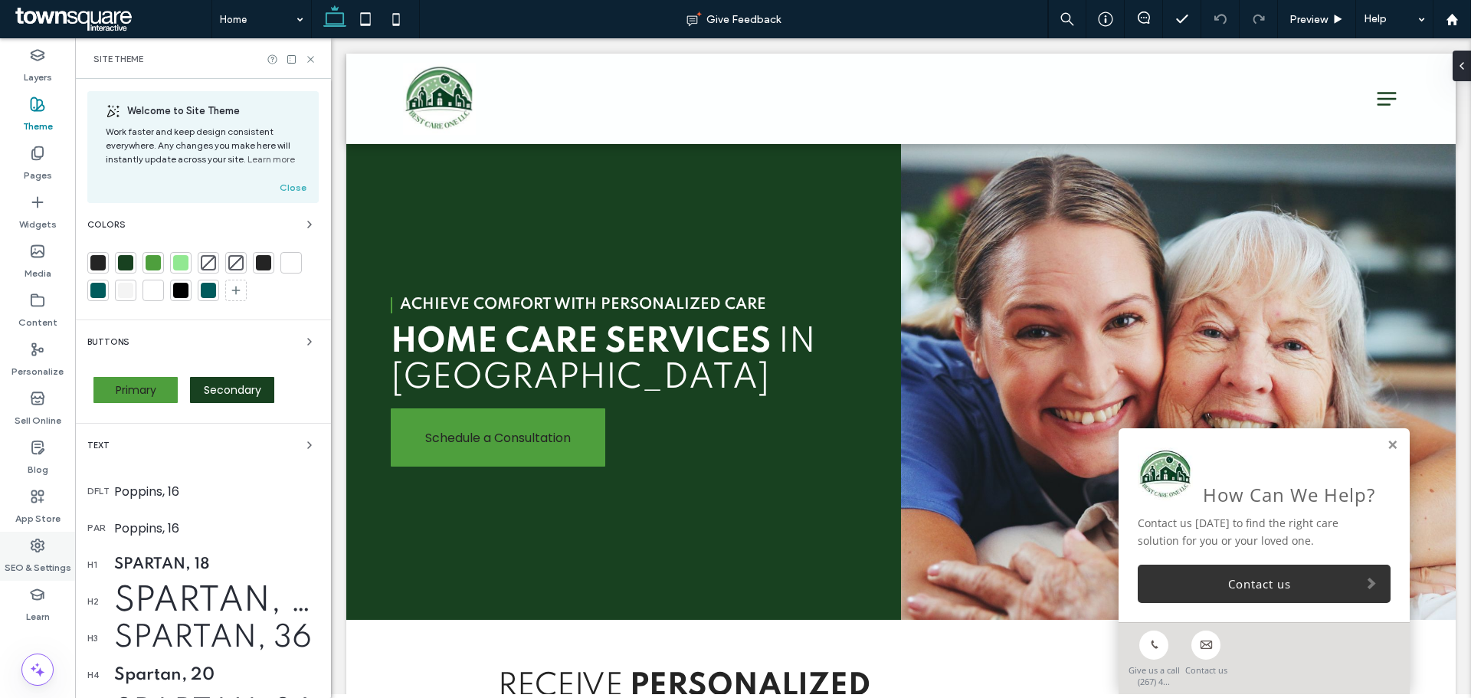
click at [51, 540] on div "SEO & Settings" at bounding box center [37, 556] width 75 height 49
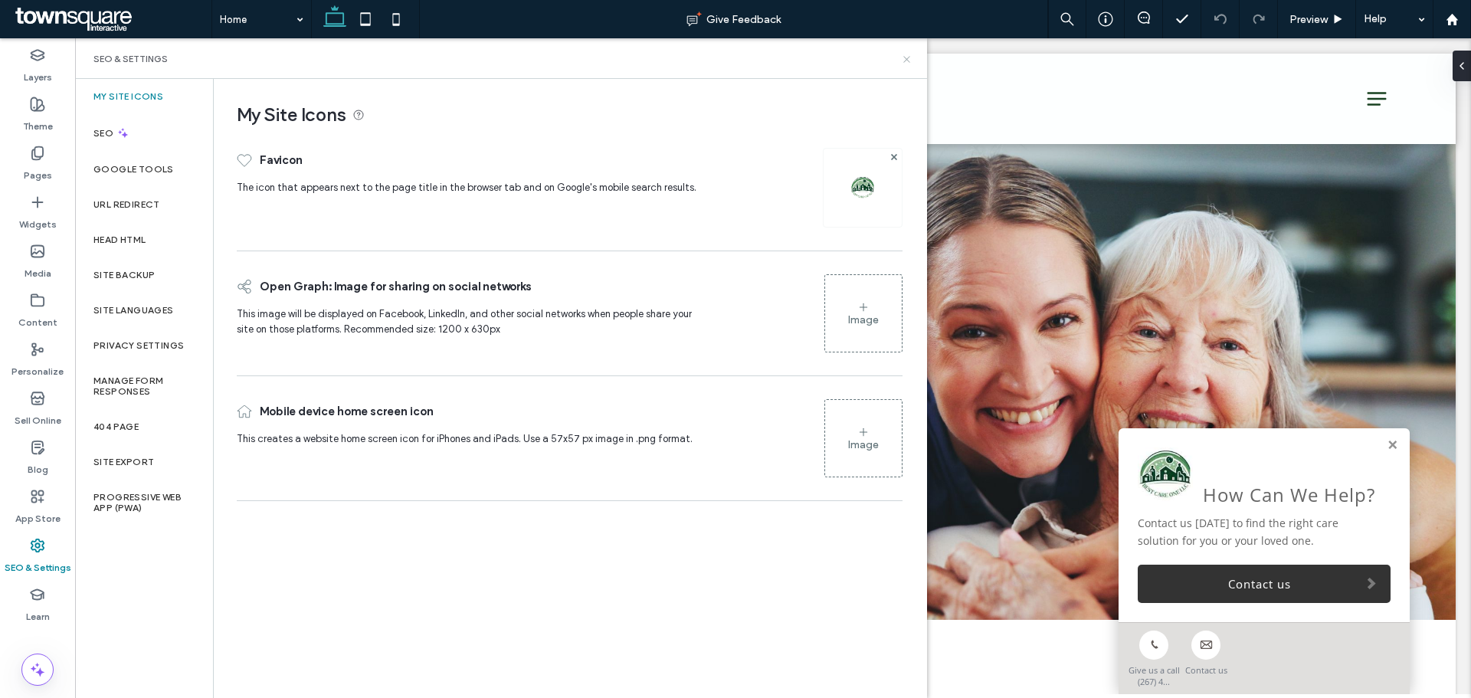
click at [902, 58] on icon at bounding box center [906, 59] width 11 height 11
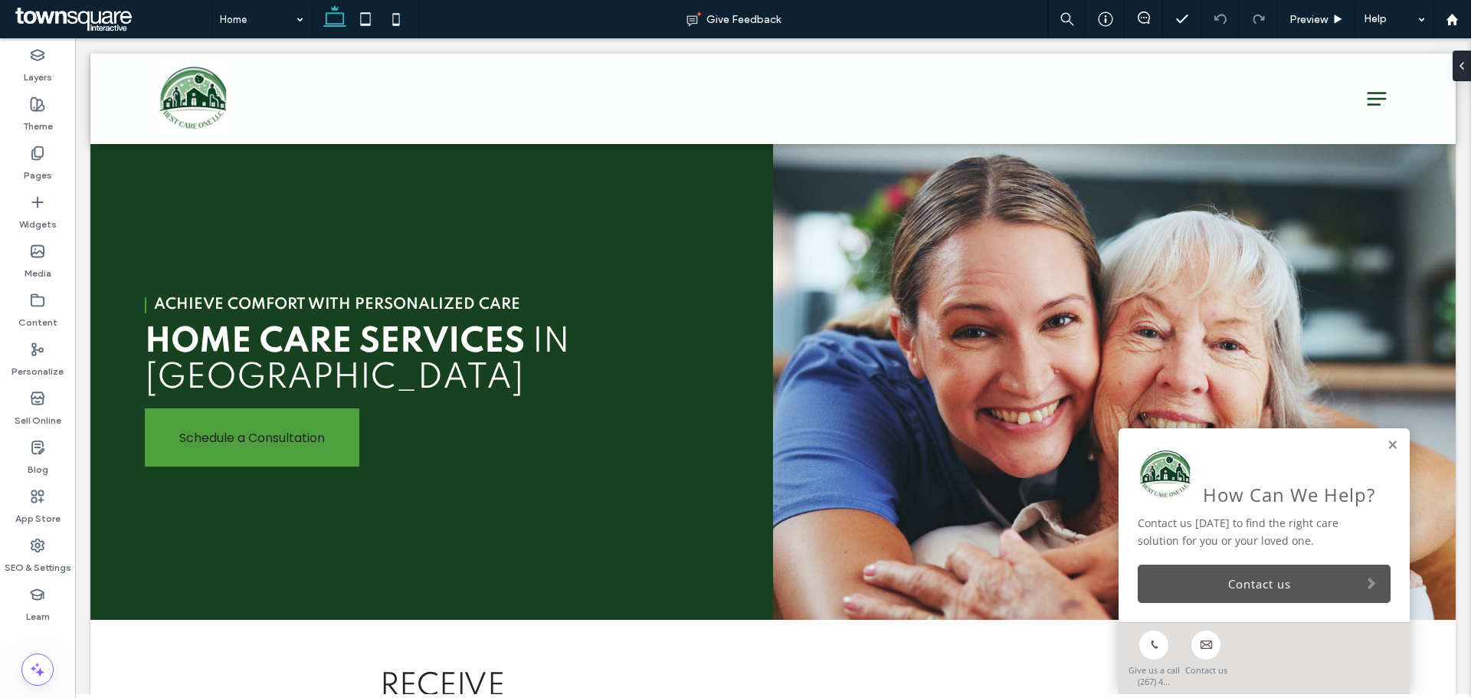
click at [1231, 597] on link "Contact us" at bounding box center [1263, 583] width 253 height 38
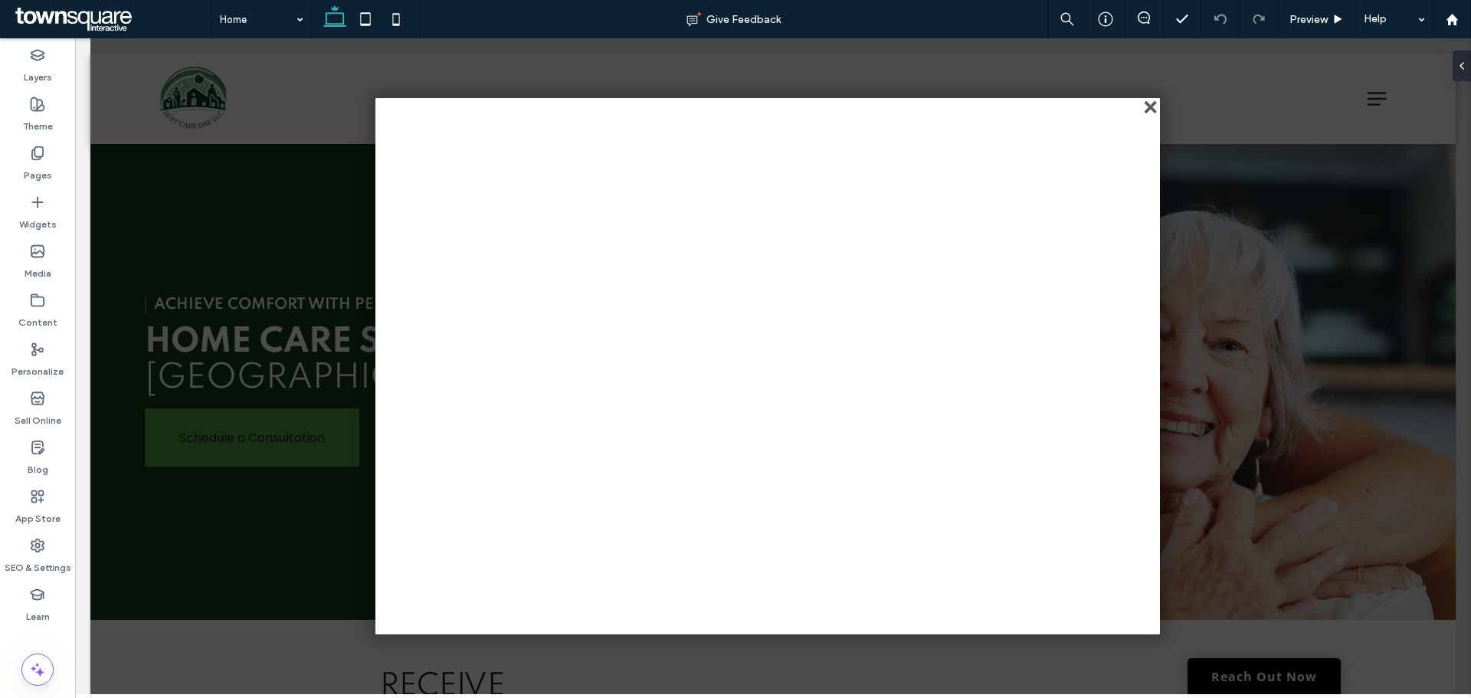
click at [1151, 106] on div "close" at bounding box center [1151, 108] width 11 height 11
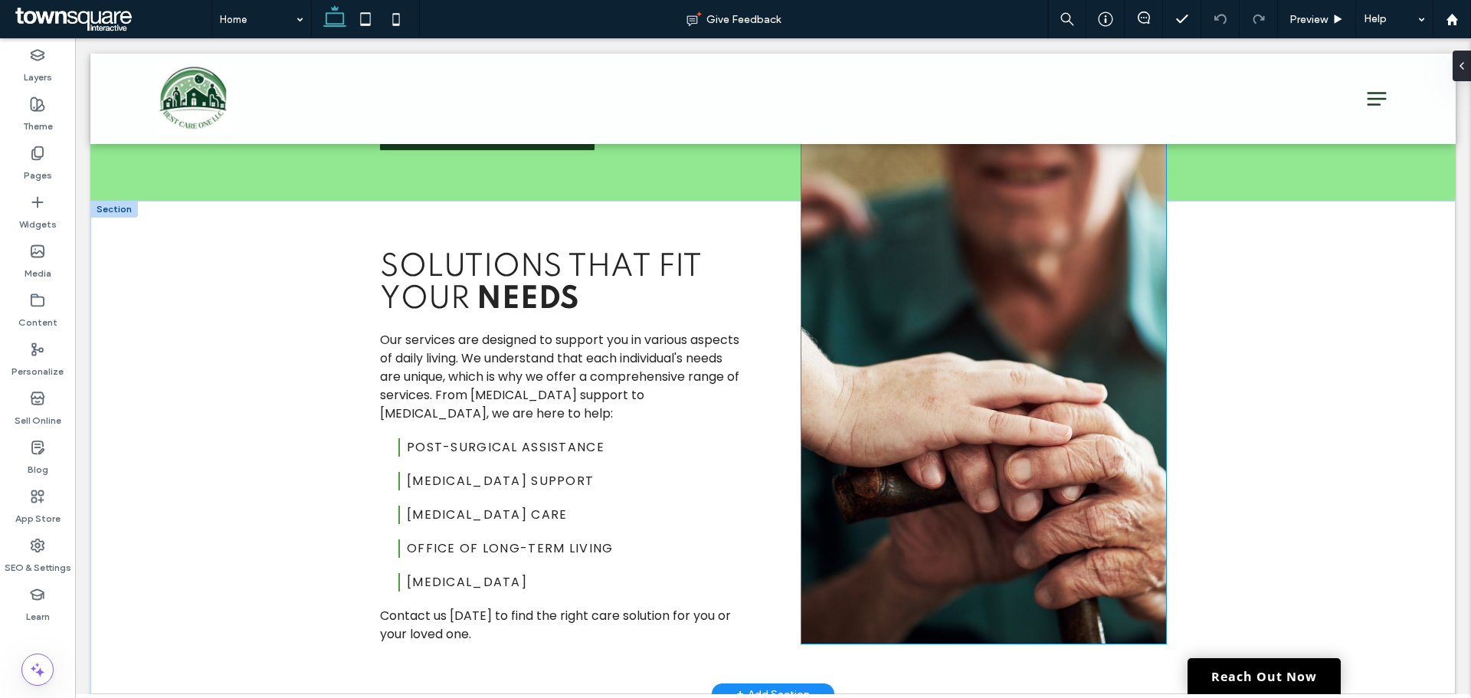
scroll to position [1838, 0]
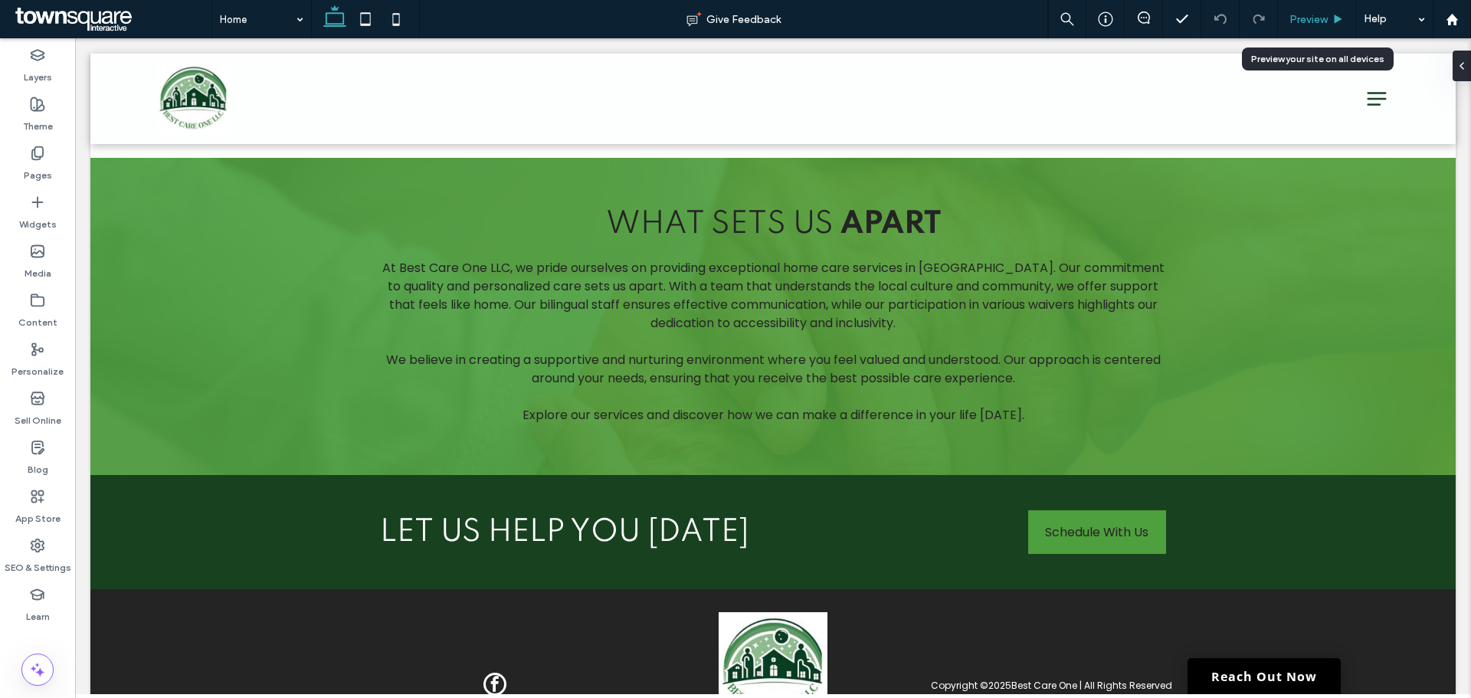
click at [1302, 11] on div "Preview" at bounding box center [1317, 19] width 78 height 38
click at [1302, 15] on span "Preview" at bounding box center [1308, 19] width 38 height 13
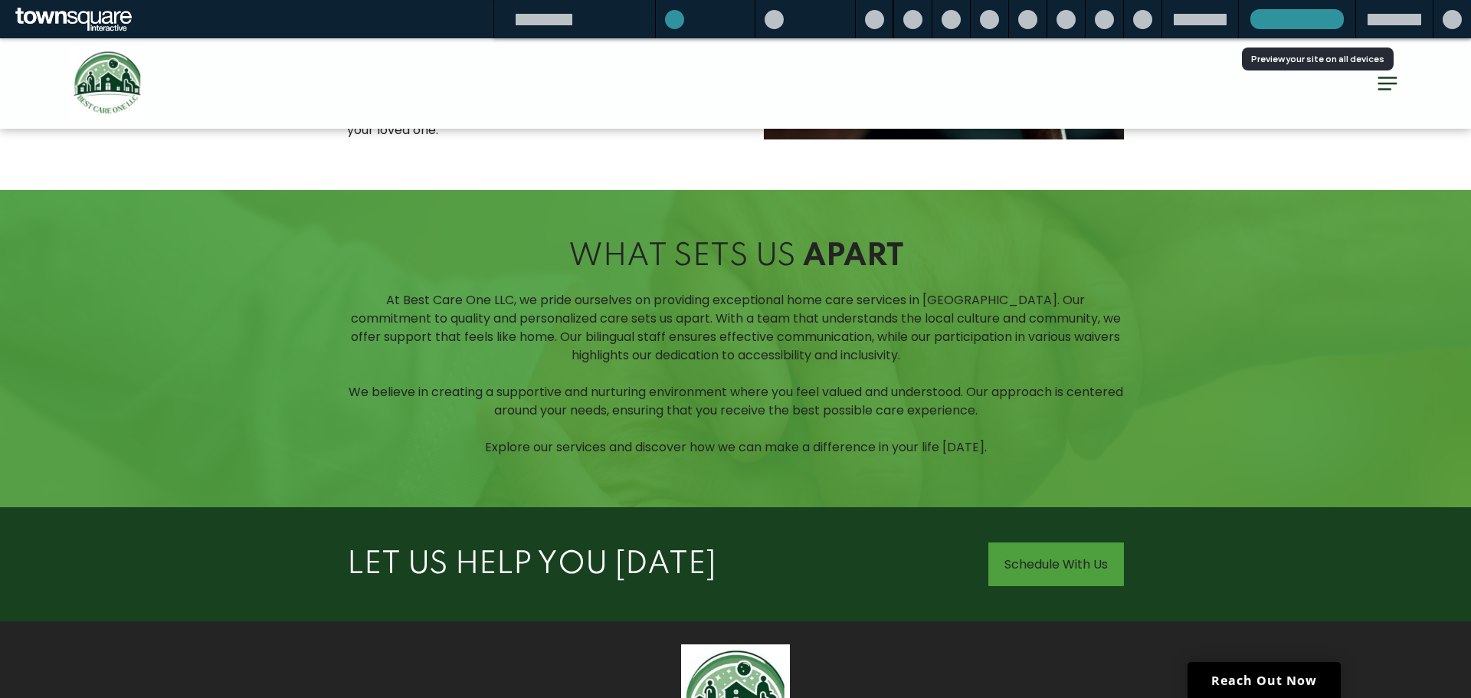
scroll to position [1855, 0]
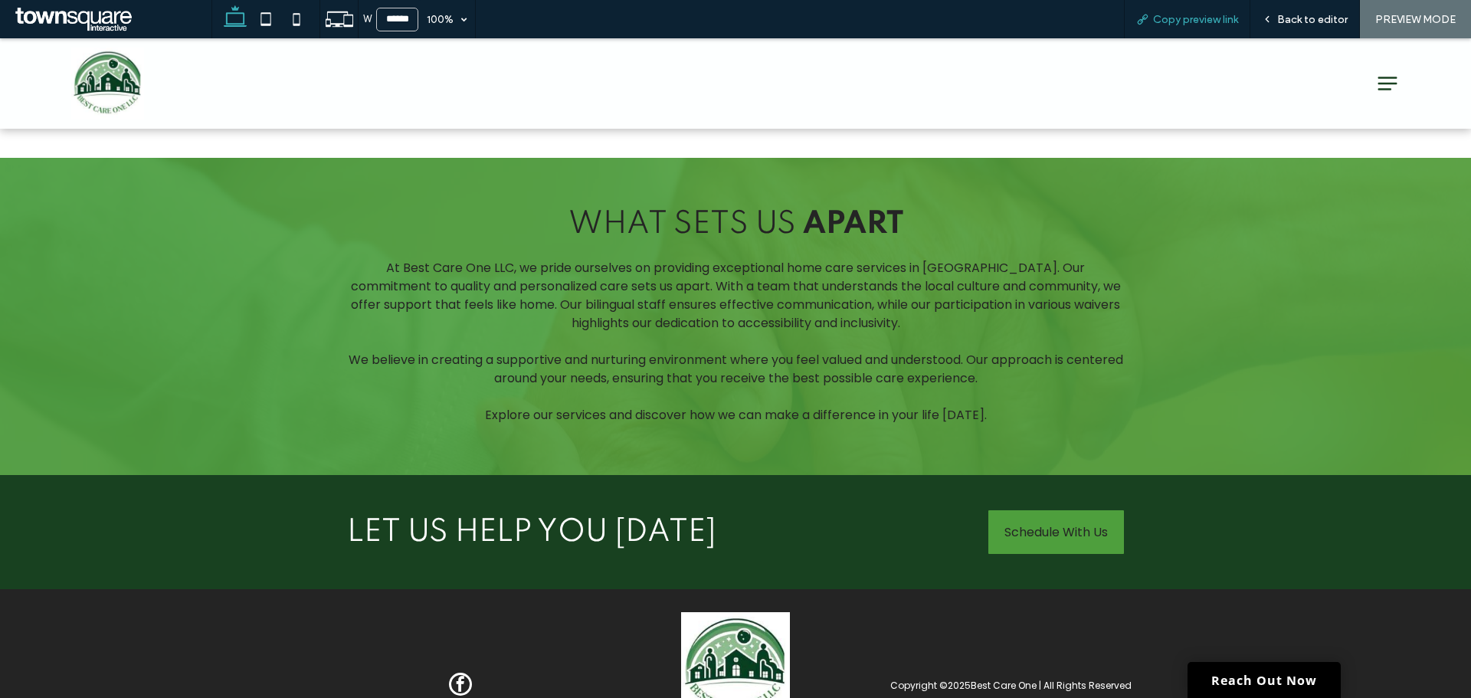
click at [1194, 14] on span "Copy preview link" at bounding box center [1195, 19] width 85 height 13
click at [1303, 18] on span "Back to editor" at bounding box center [1312, 19] width 70 height 13
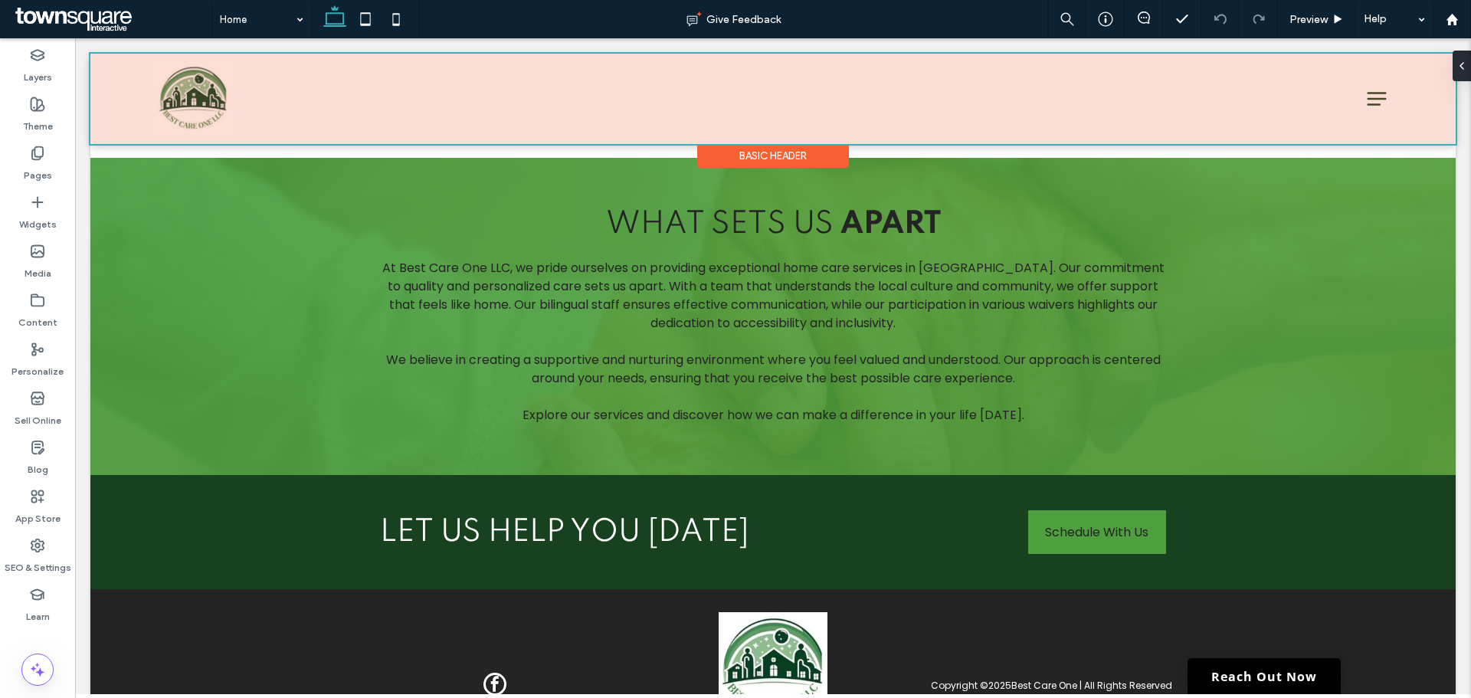
click at [1363, 97] on div at bounding box center [772, 99] width 1365 height 90
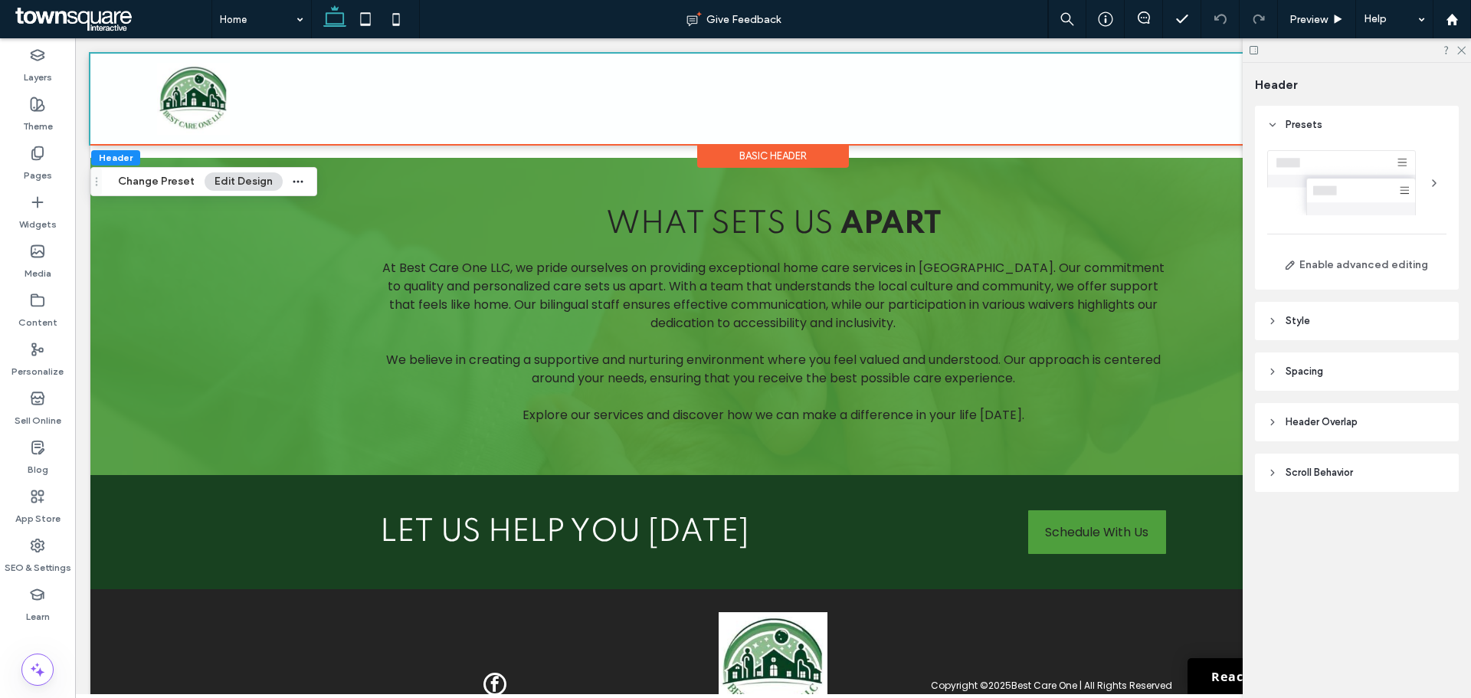
click at [1258, 61] on div at bounding box center [1356, 50] width 228 height 24
click at [1464, 51] on icon at bounding box center [1460, 49] width 10 height 10
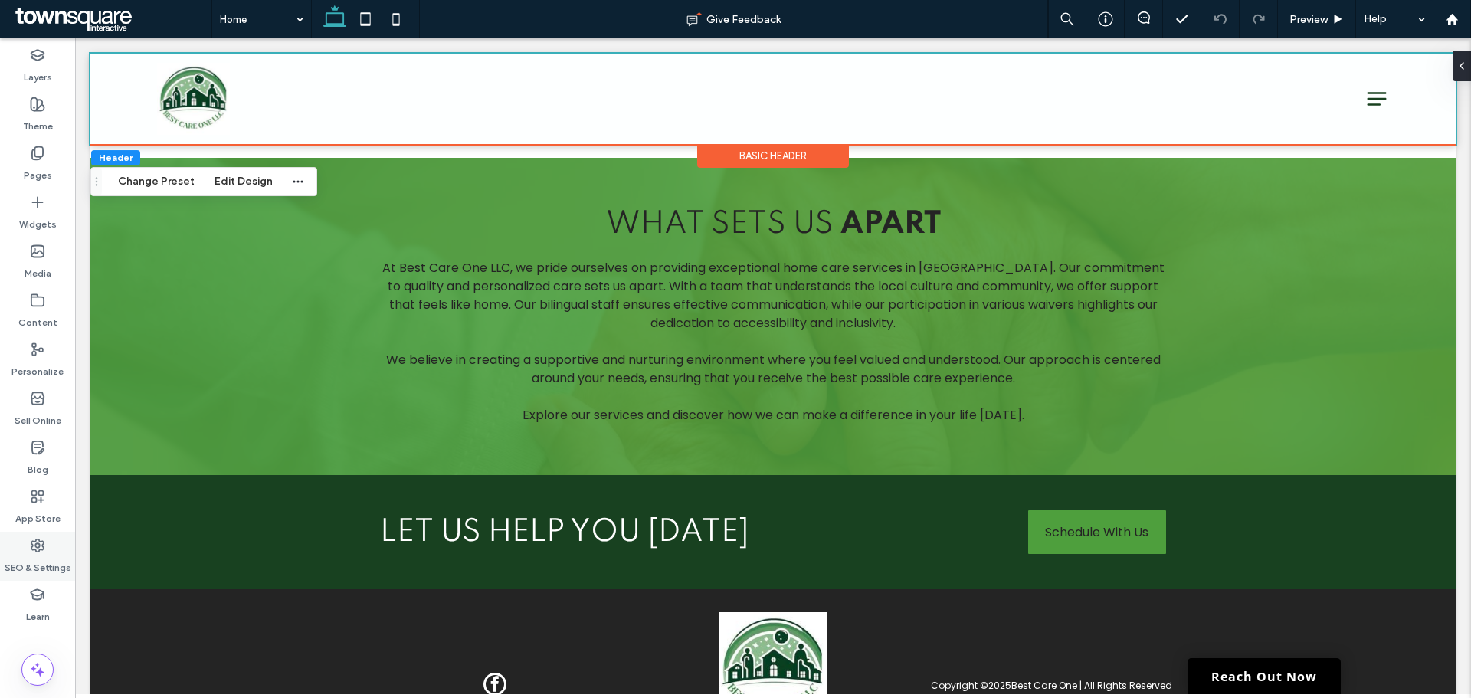
click at [53, 545] on div "SEO & Settings" at bounding box center [37, 556] width 75 height 49
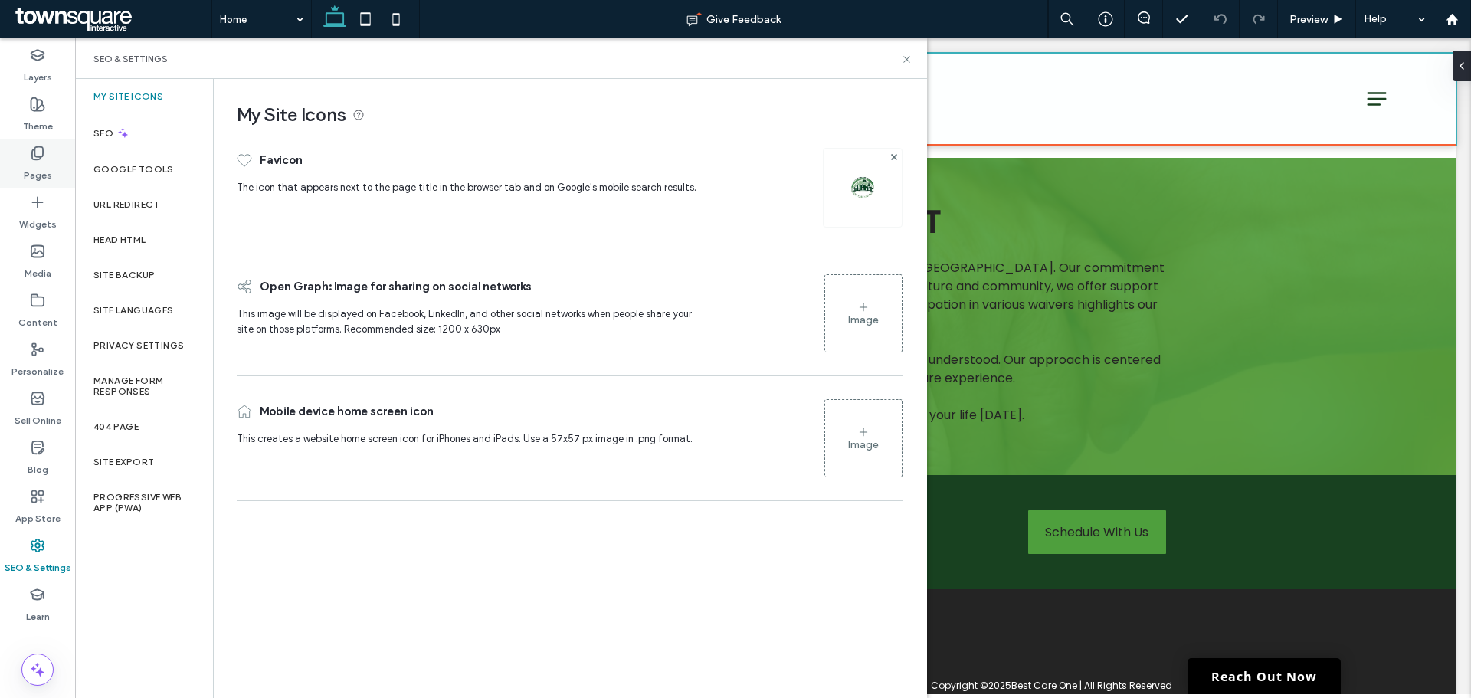
click at [18, 165] on div "Pages" at bounding box center [37, 163] width 75 height 49
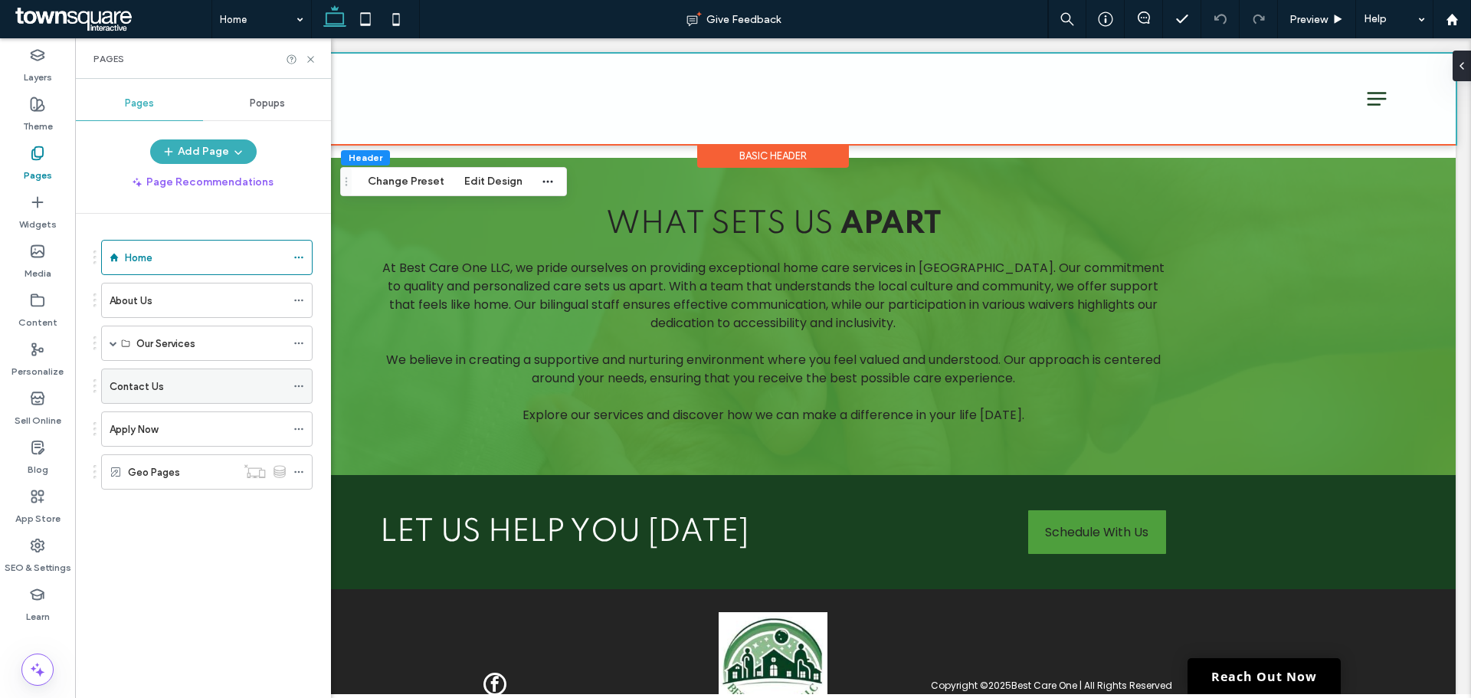
click at [146, 389] on label "Contact Us" at bounding box center [137, 386] width 54 height 27
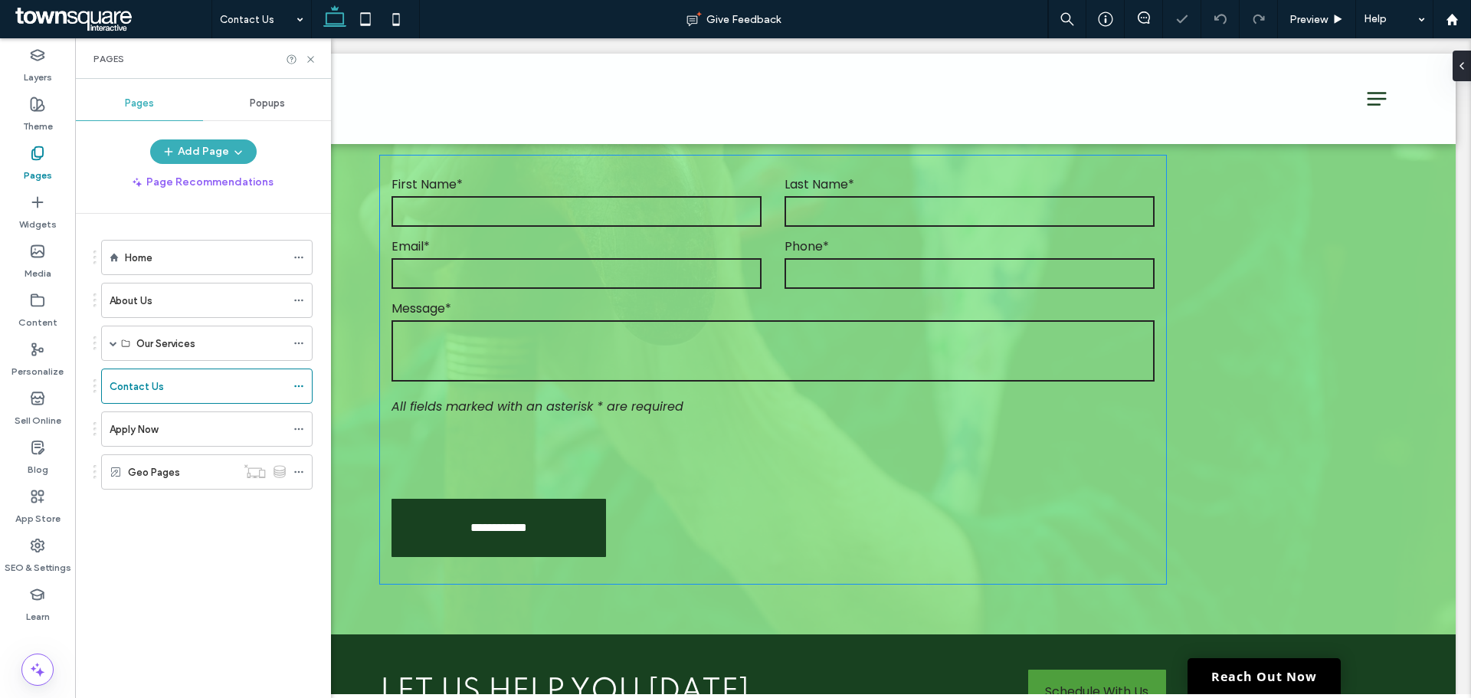
scroll to position [613, 0]
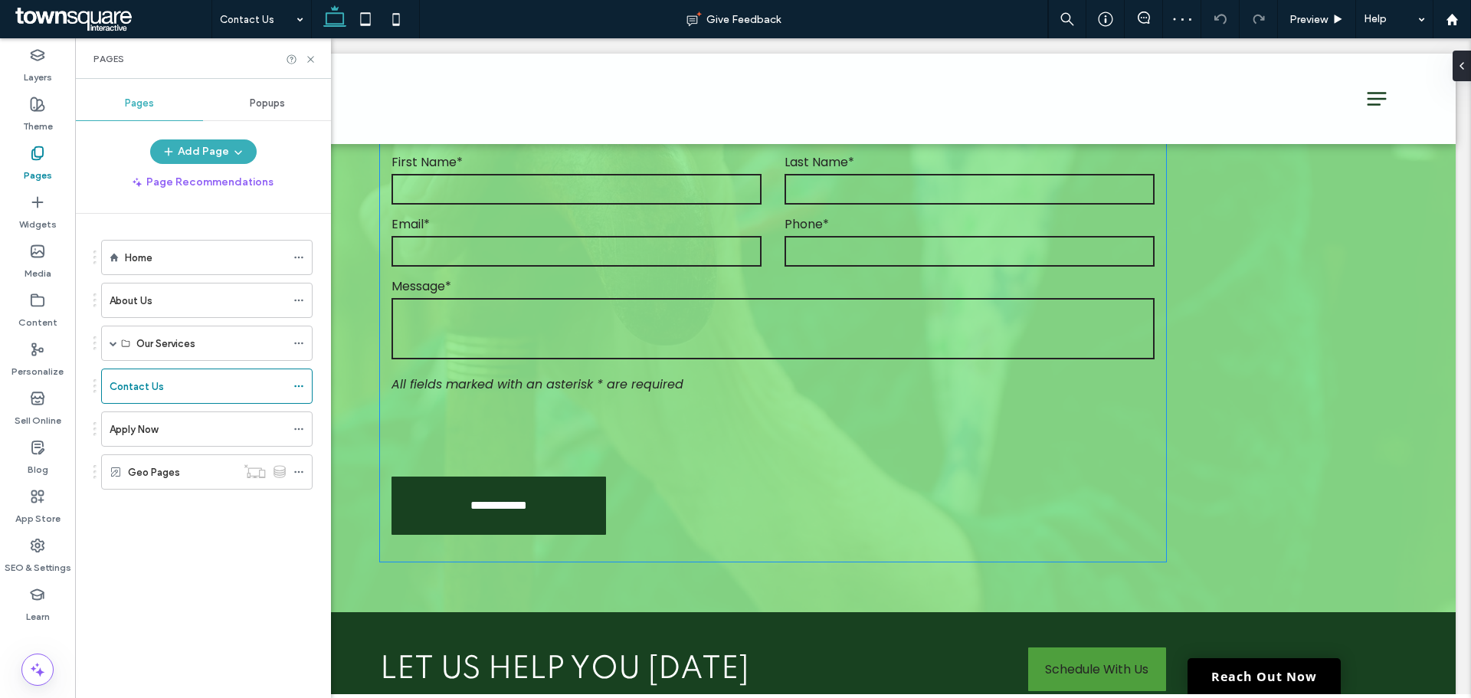
click at [558, 385] on em "All fields marked with an asterisk * are required" at bounding box center [537, 384] width 292 height 18
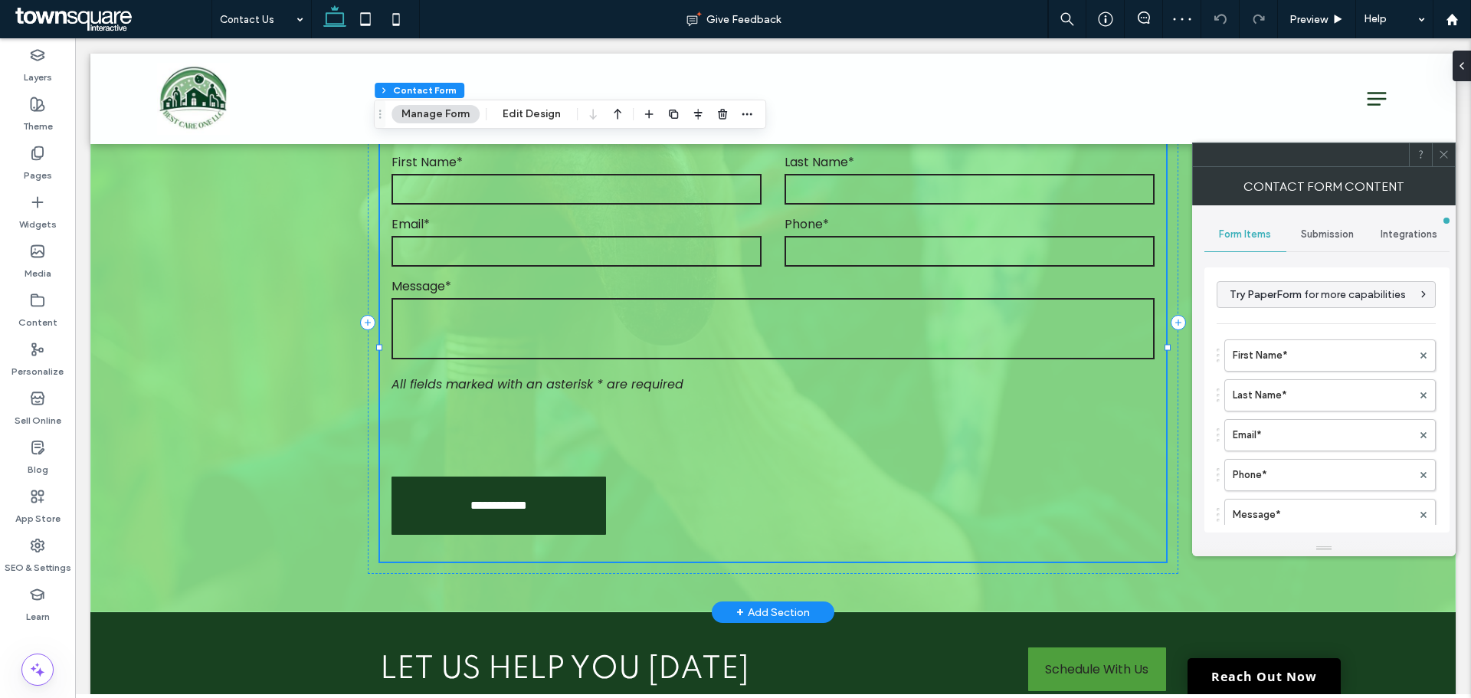
type input "*"
type input "***"
click at [1311, 228] on span "Submission" at bounding box center [1327, 234] width 53 height 12
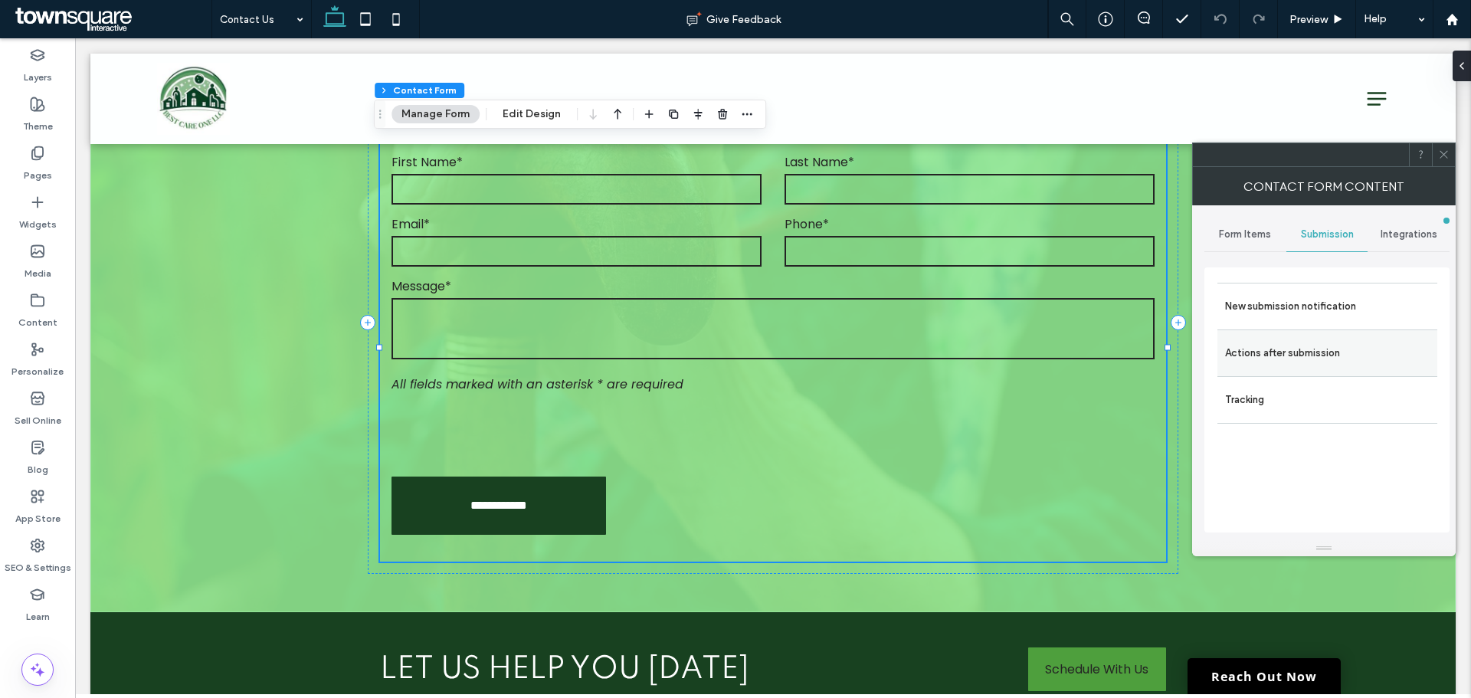
click at [1293, 352] on label "Actions after submission" at bounding box center [1327, 353] width 205 height 31
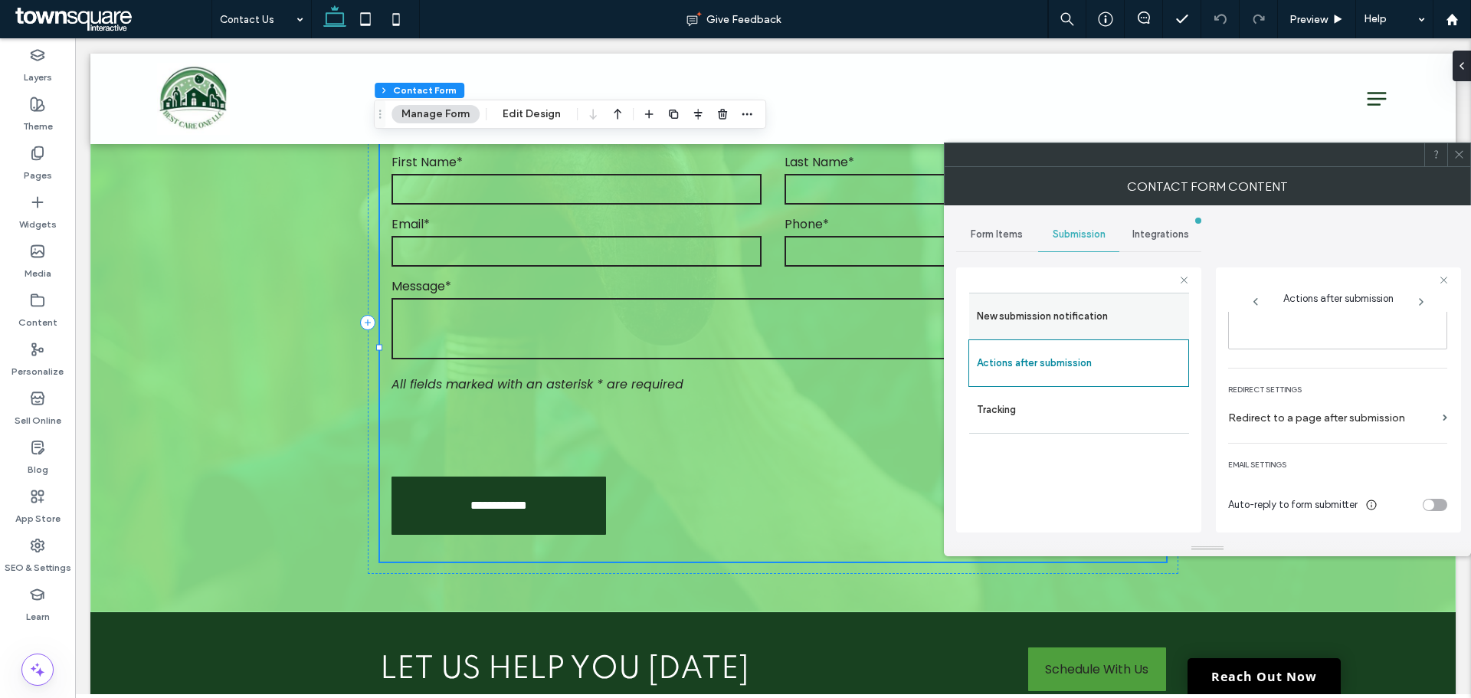
click at [1089, 312] on label "New submission notification" at bounding box center [1079, 316] width 205 height 31
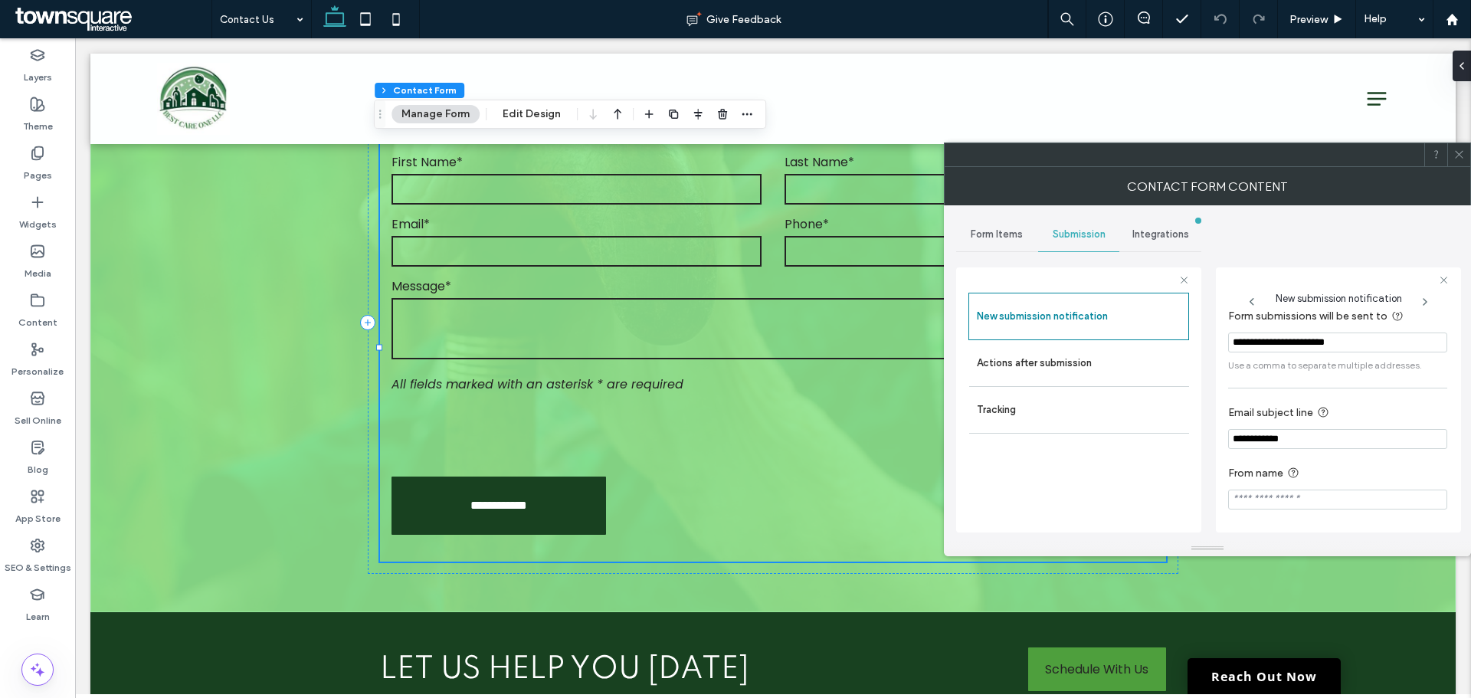
click at [1461, 164] on span at bounding box center [1458, 154] width 11 height 23
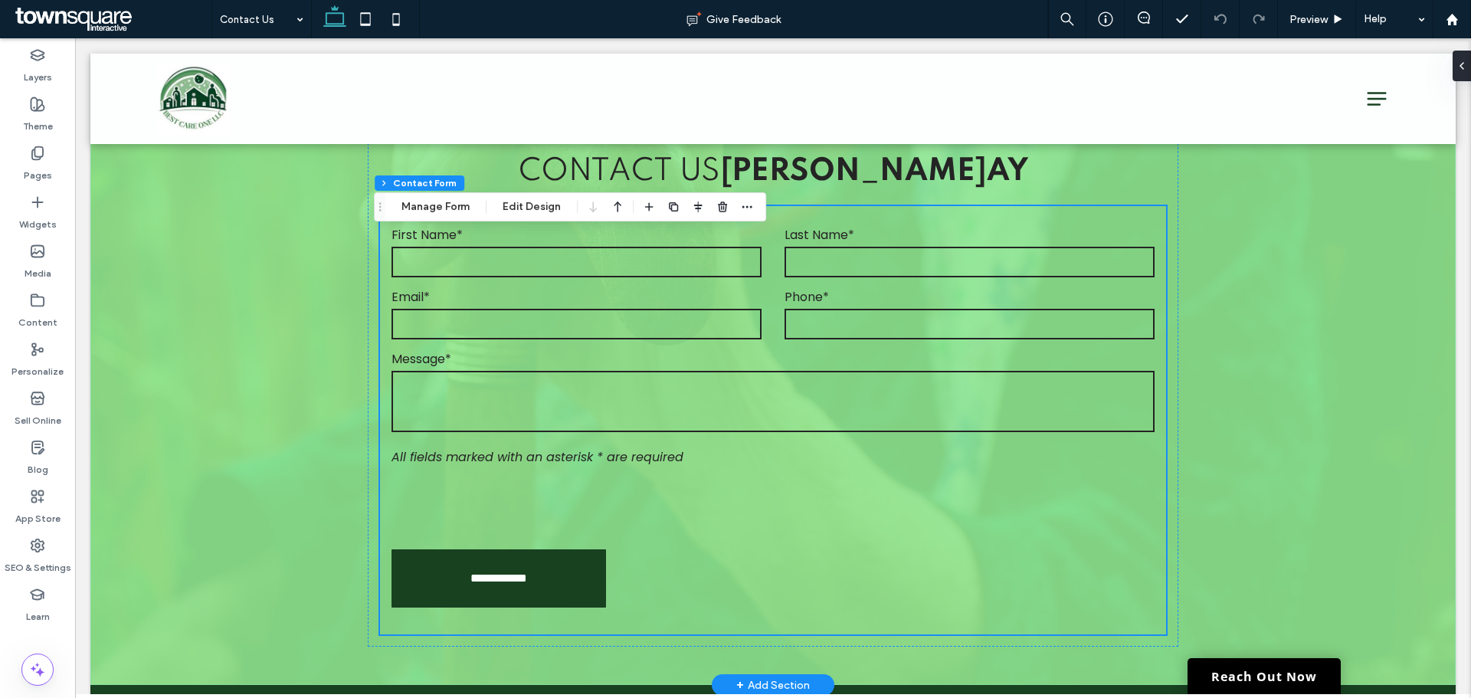
scroll to position [460, 0]
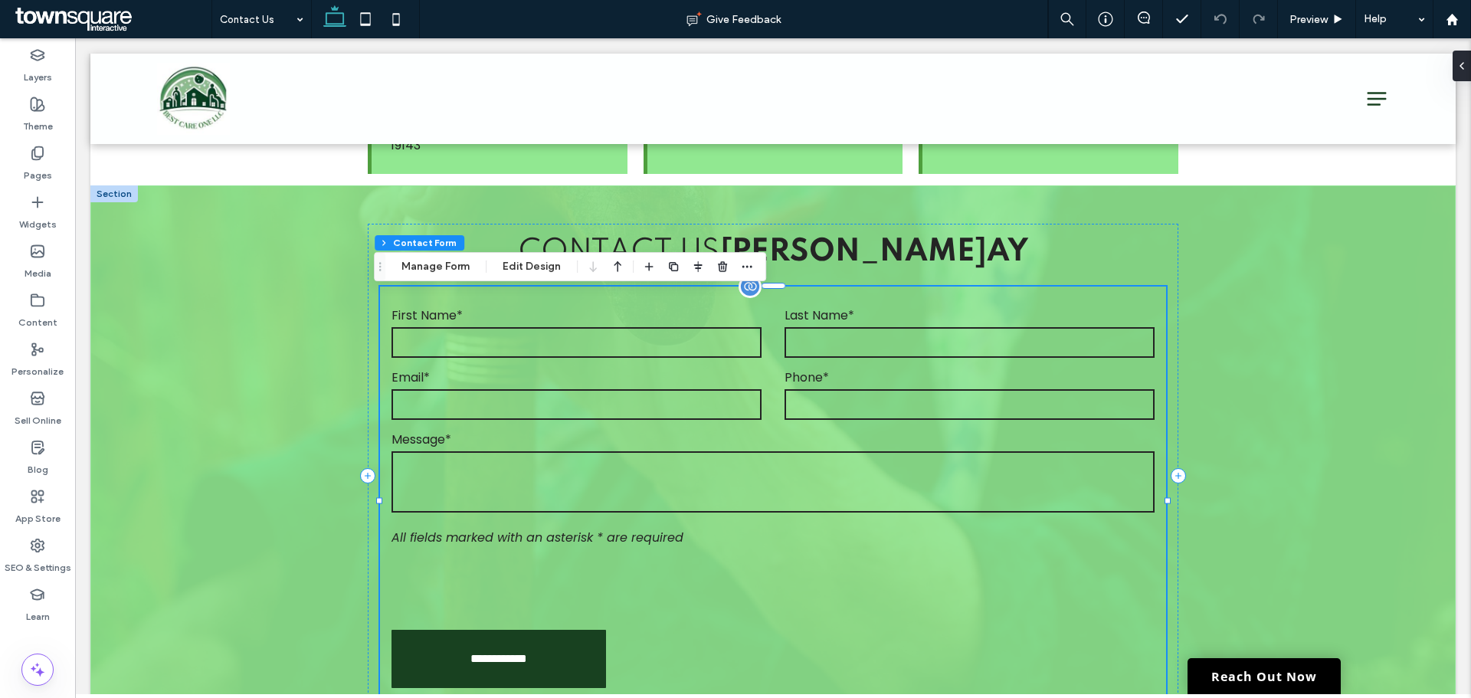
click at [787, 355] on input "text" at bounding box center [969, 342] width 370 height 31
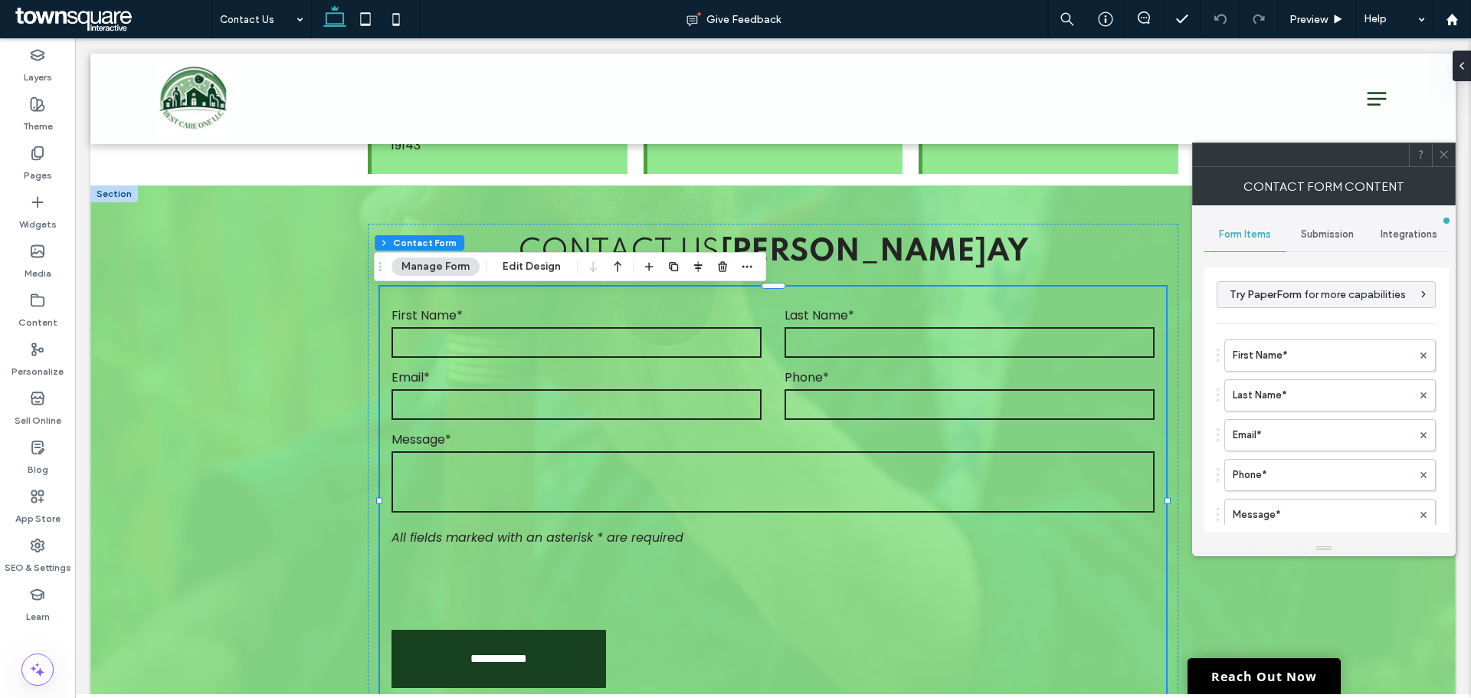
click at [1443, 158] on icon at bounding box center [1443, 154] width 11 height 11
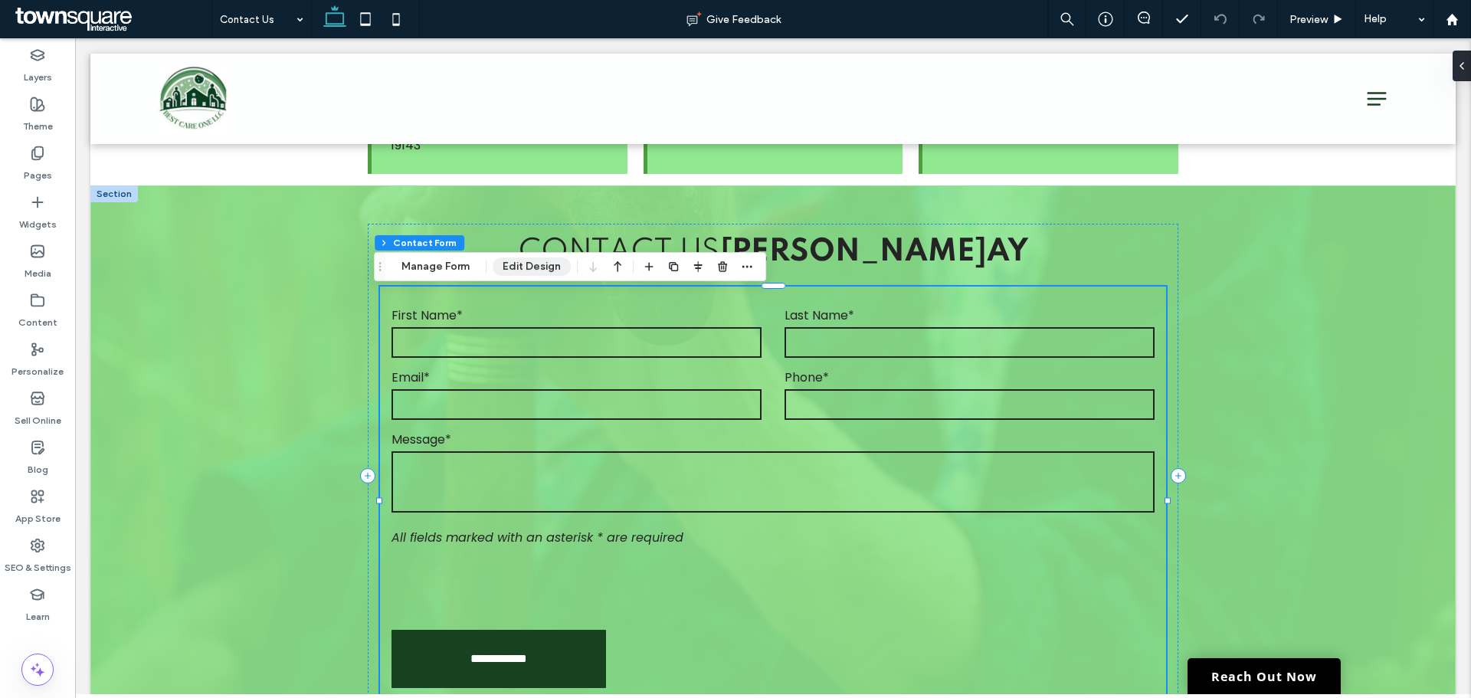
click at [514, 273] on button "Edit Design" at bounding box center [531, 266] width 78 height 18
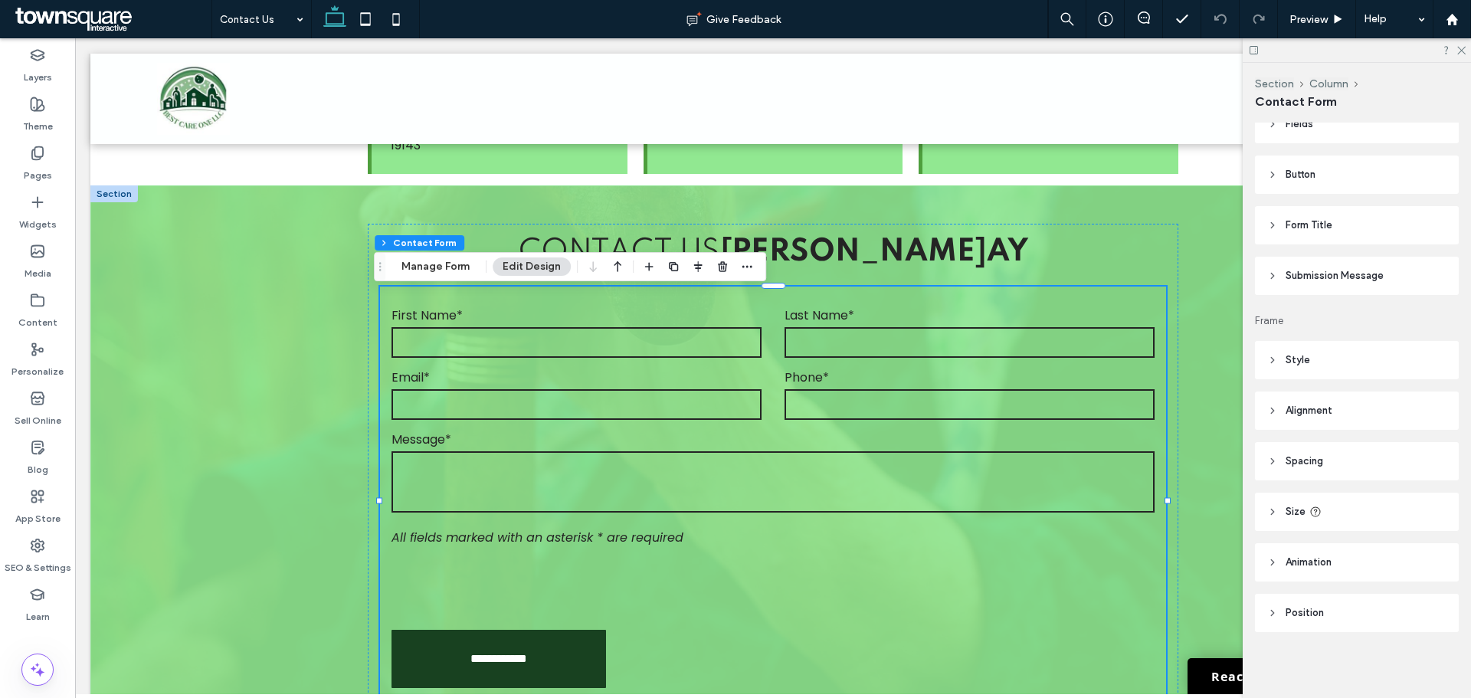
scroll to position [319, 0]
click at [1315, 270] on span "Submission Message" at bounding box center [1334, 274] width 98 height 15
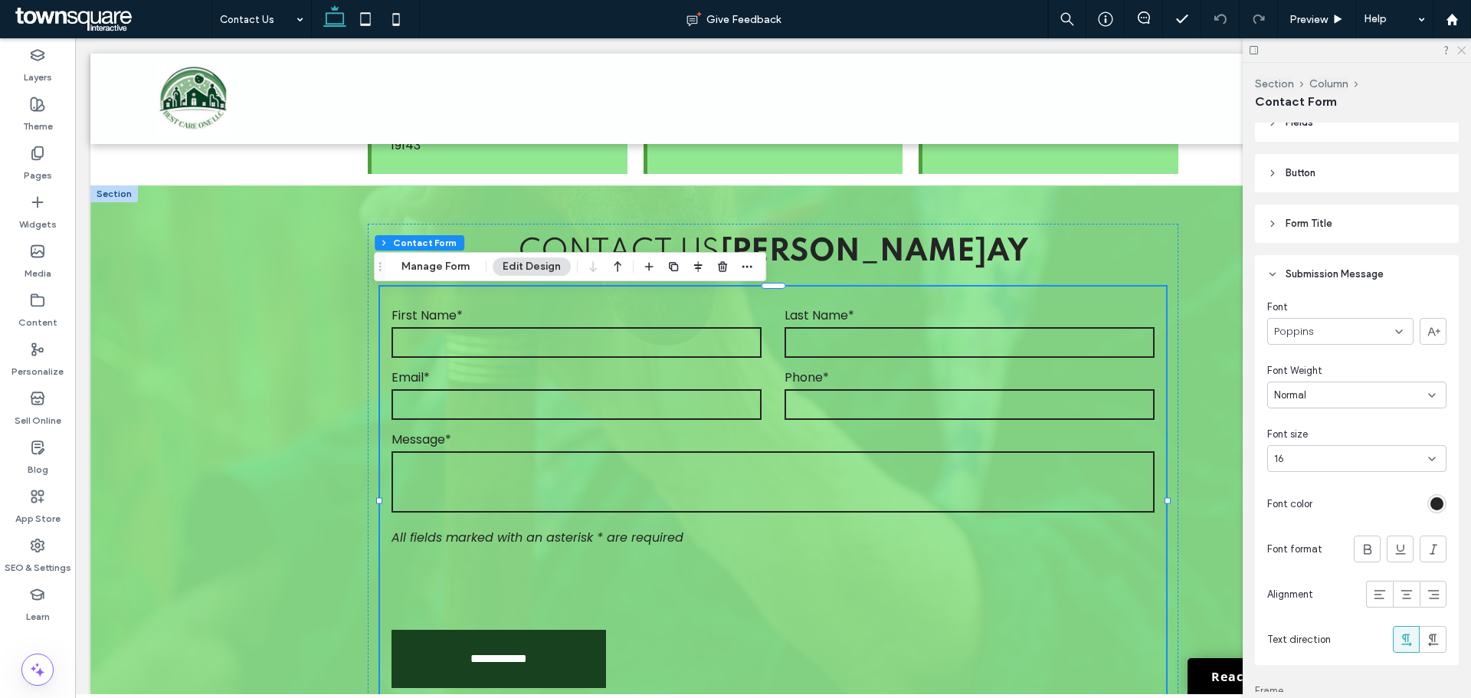
click at [1458, 51] on icon at bounding box center [1460, 49] width 10 height 10
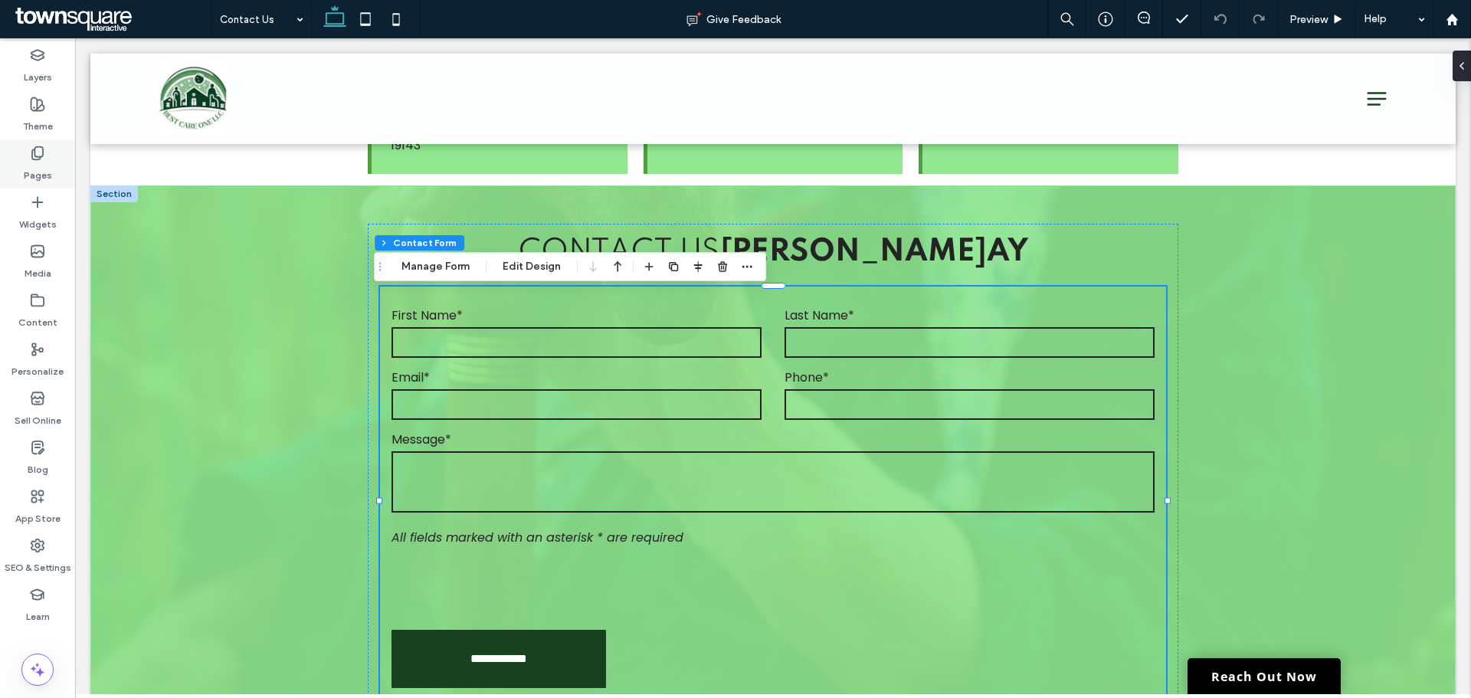
click at [51, 172] on label "Pages" at bounding box center [38, 171] width 28 height 21
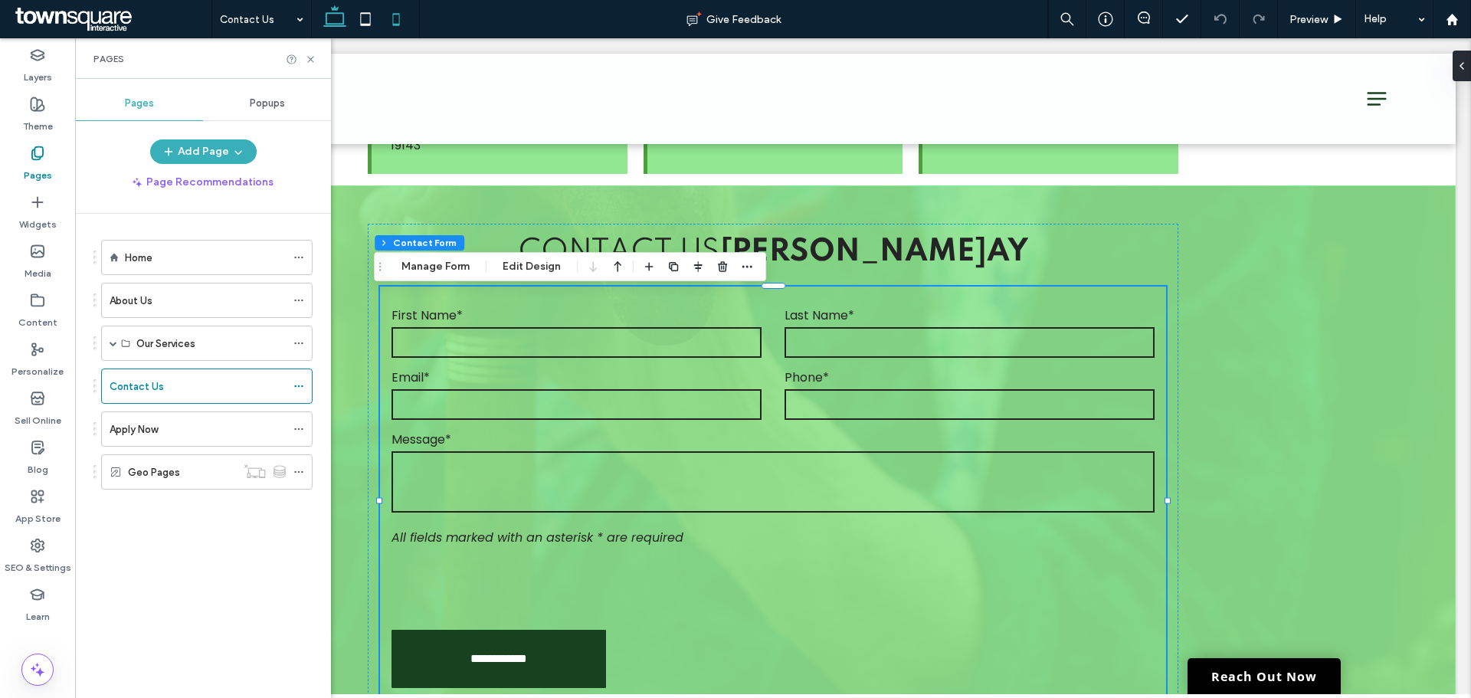
click at [392, 15] on icon at bounding box center [396, 19] width 31 height 31
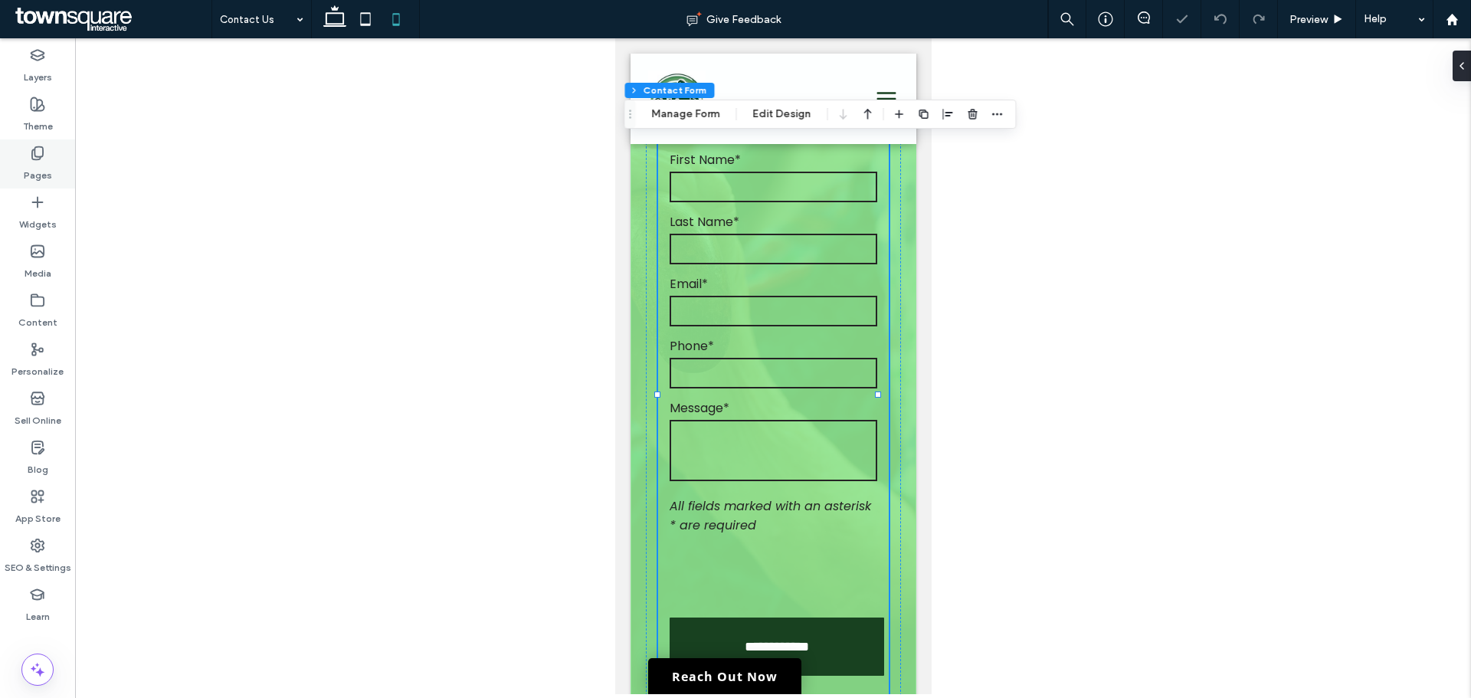
drag, startPoint x: 42, startPoint y: 157, endPoint x: 46, endPoint y: 167, distance: 10.7
click at [41, 157] on use at bounding box center [37, 153] width 11 height 13
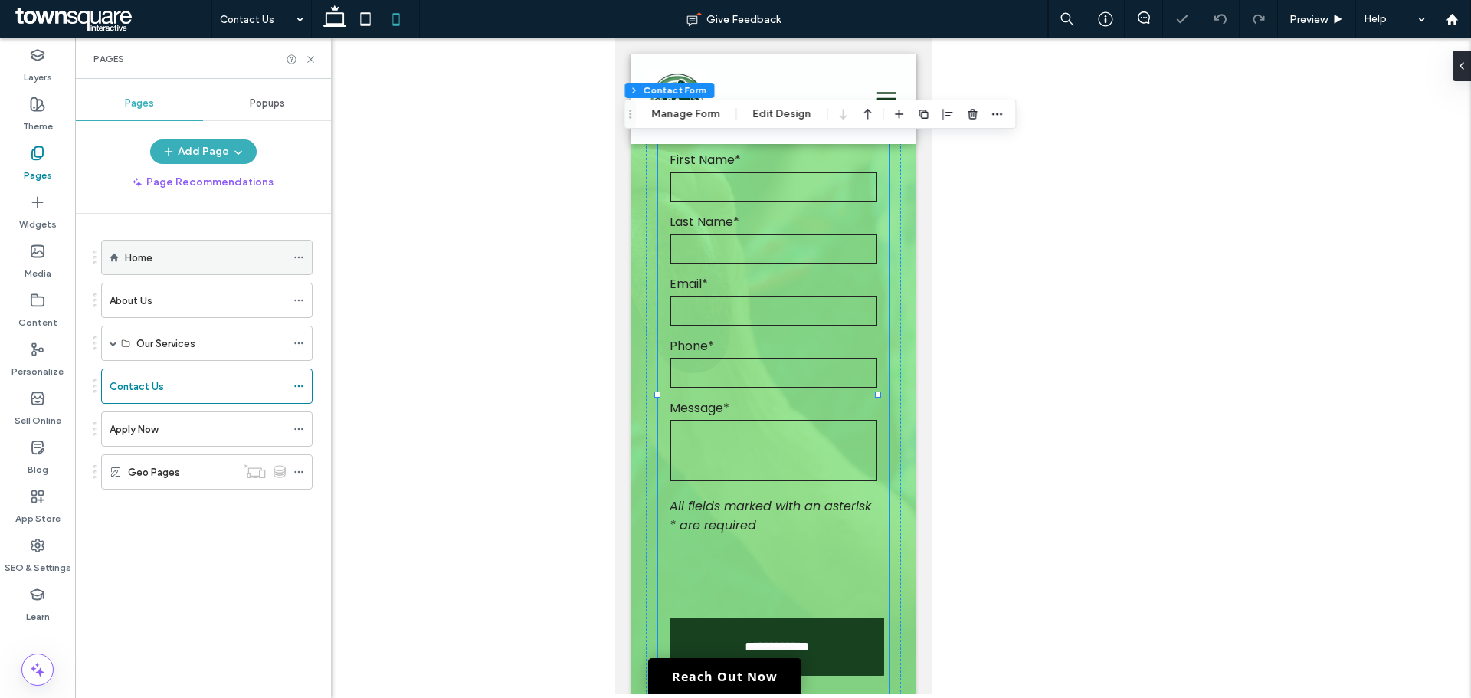
click at [122, 260] on div "Home" at bounding box center [206, 257] width 211 height 35
click at [228, 265] on div "Home" at bounding box center [205, 258] width 161 height 16
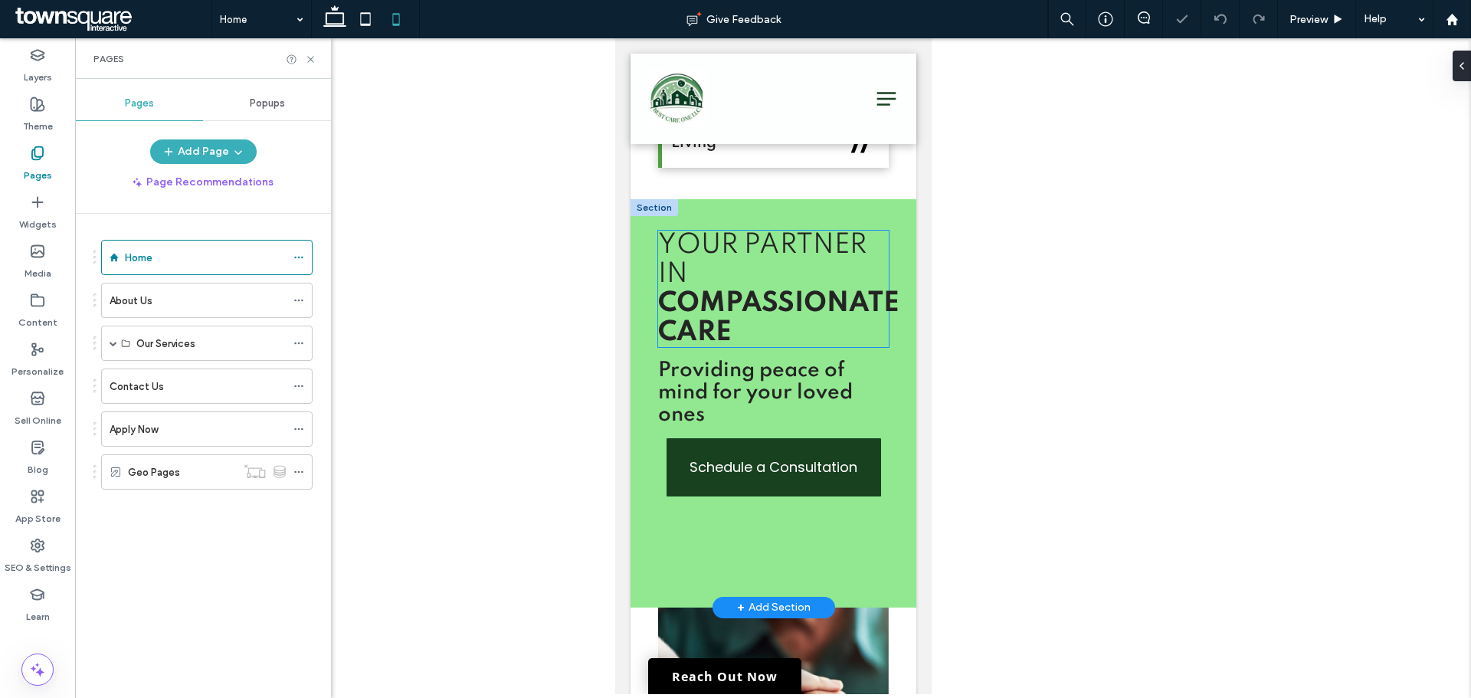
scroll to position [1608, 0]
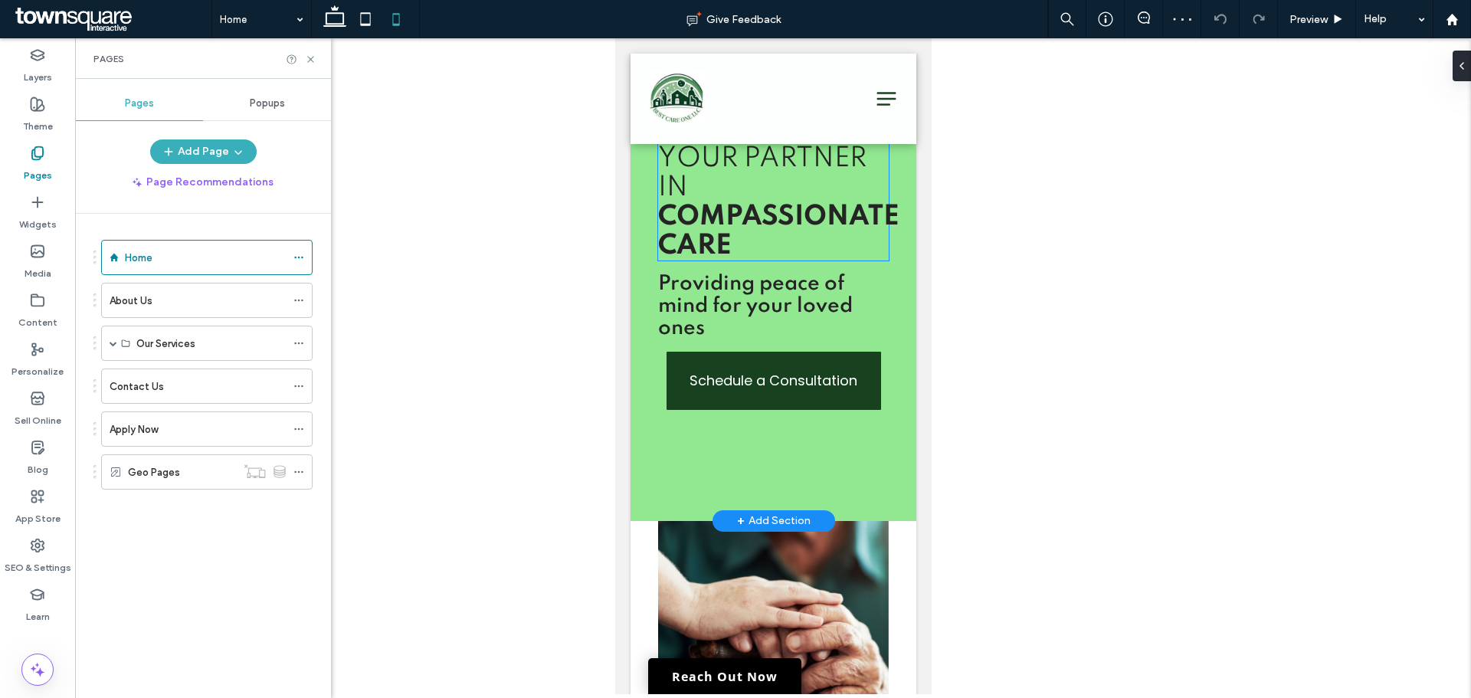
click at [769, 260] on h5 "Your Partner in Compassionate Care" at bounding box center [772, 202] width 231 height 116
click at [769, 260] on div "Your Partner in Compassionate Care" at bounding box center [772, 202] width 231 height 116
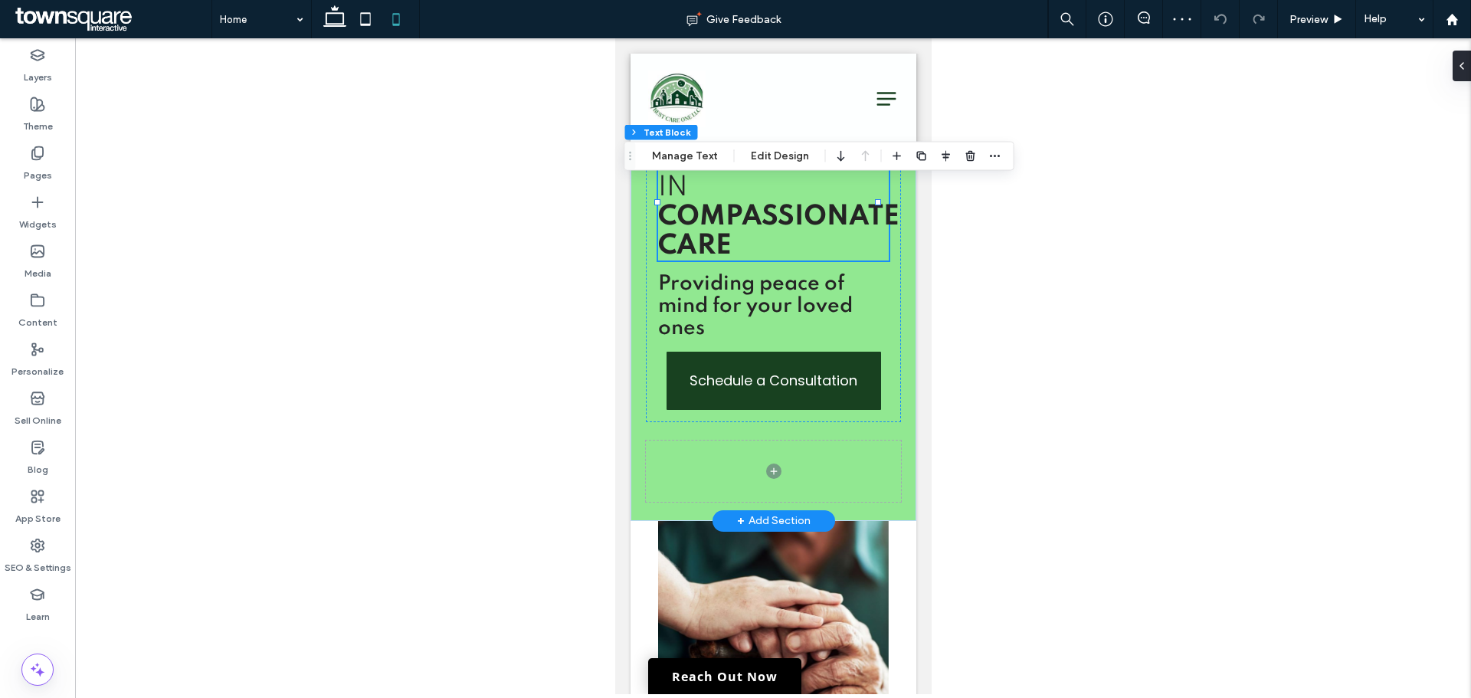
click at [769, 260] on h5 "Your Partner in Compassionate Care" at bounding box center [772, 202] width 231 height 116
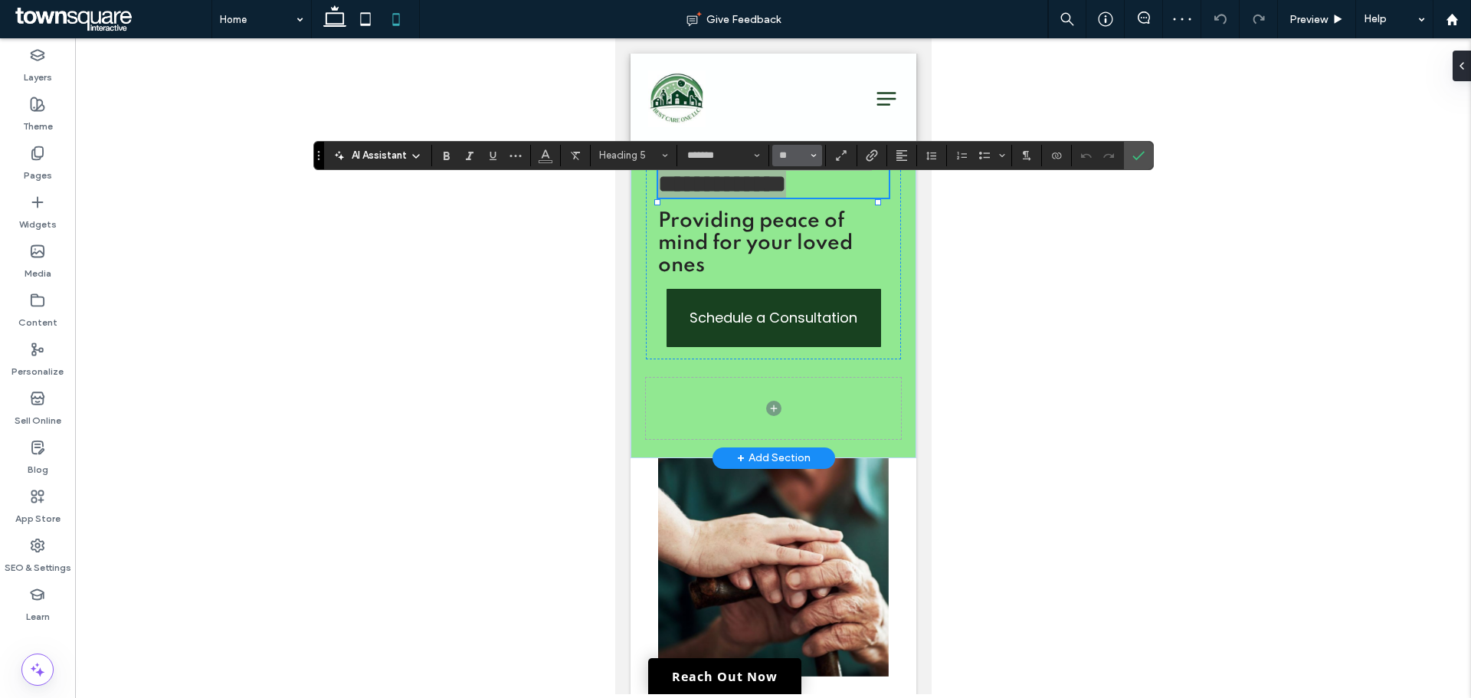
click at [807, 148] on button "**" at bounding box center [797, 155] width 50 height 21
click at [791, 149] on button "**" at bounding box center [797, 155] width 50 height 21
click at [791, 149] on input "**" at bounding box center [792, 155] width 30 height 12
type input "**"
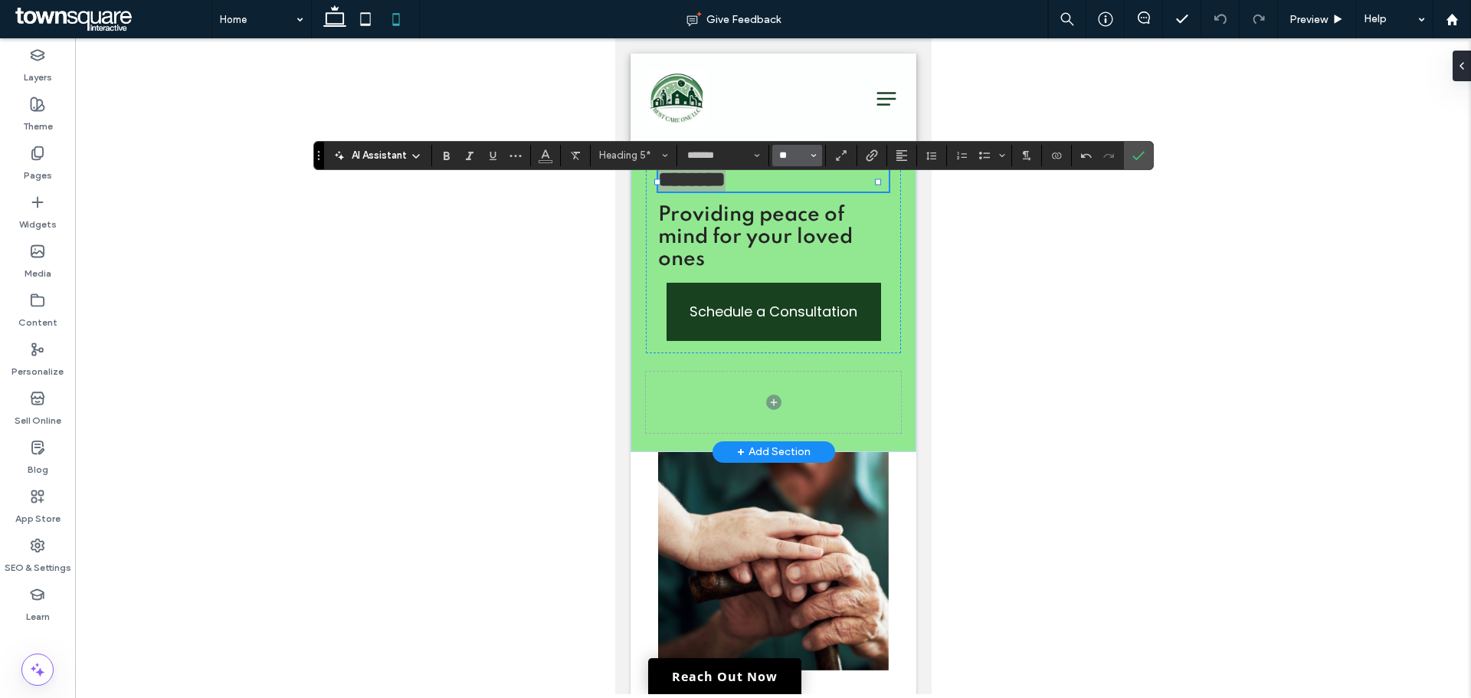
click at [791, 149] on input "**" at bounding box center [792, 155] width 30 height 12
click at [791, 149] on input "Size-input" at bounding box center [792, 155] width 30 height 12
type input "**"
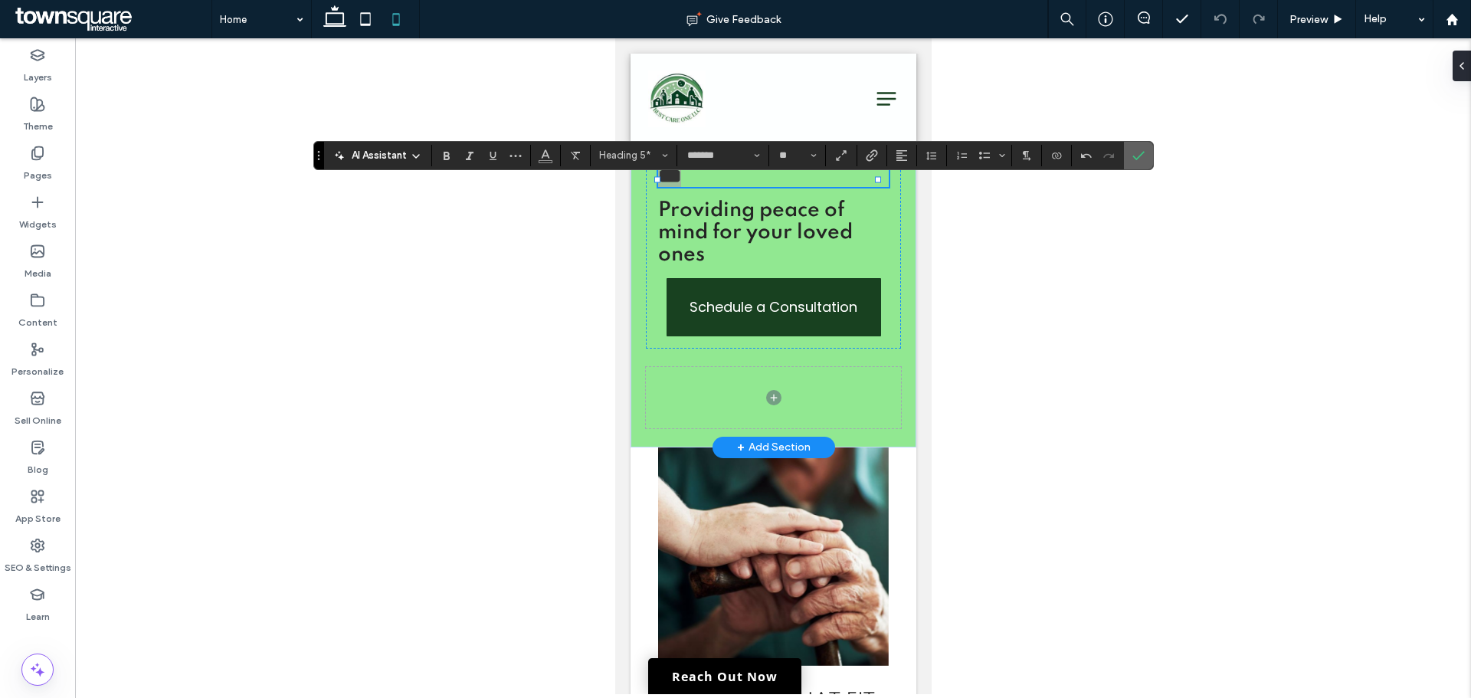
click at [1128, 158] on label "Confirm" at bounding box center [1138, 156] width 23 height 28
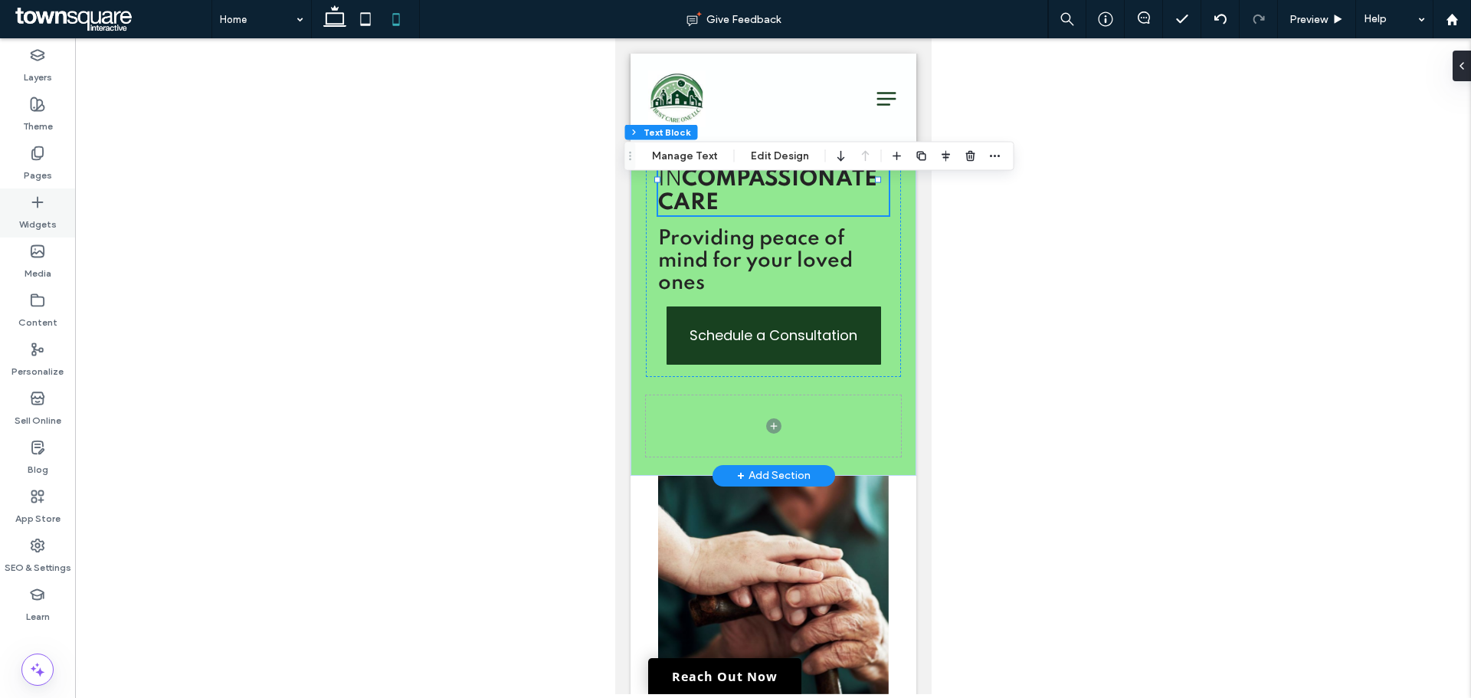
click at [54, 169] on div "Pages" at bounding box center [37, 163] width 75 height 49
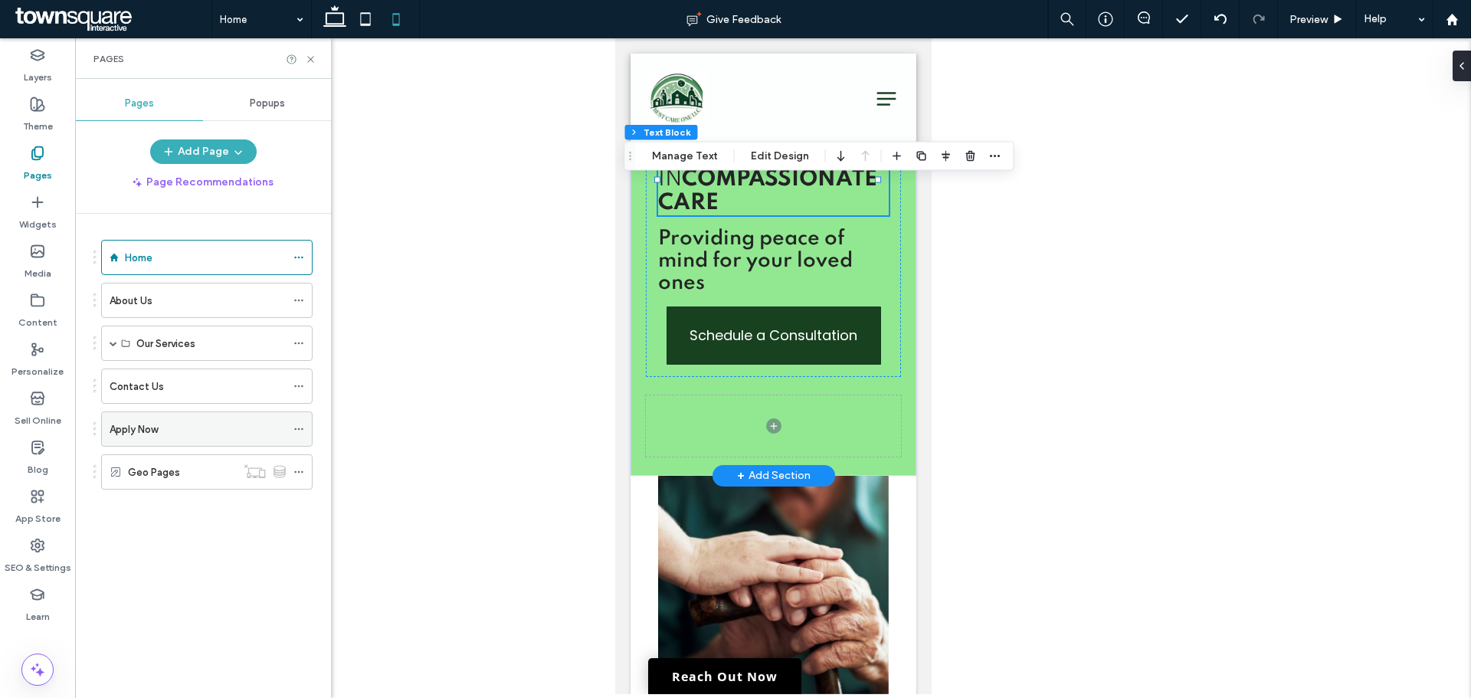
click at [191, 434] on div "Apply Now" at bounding box center [198, 429] width 176 height 16
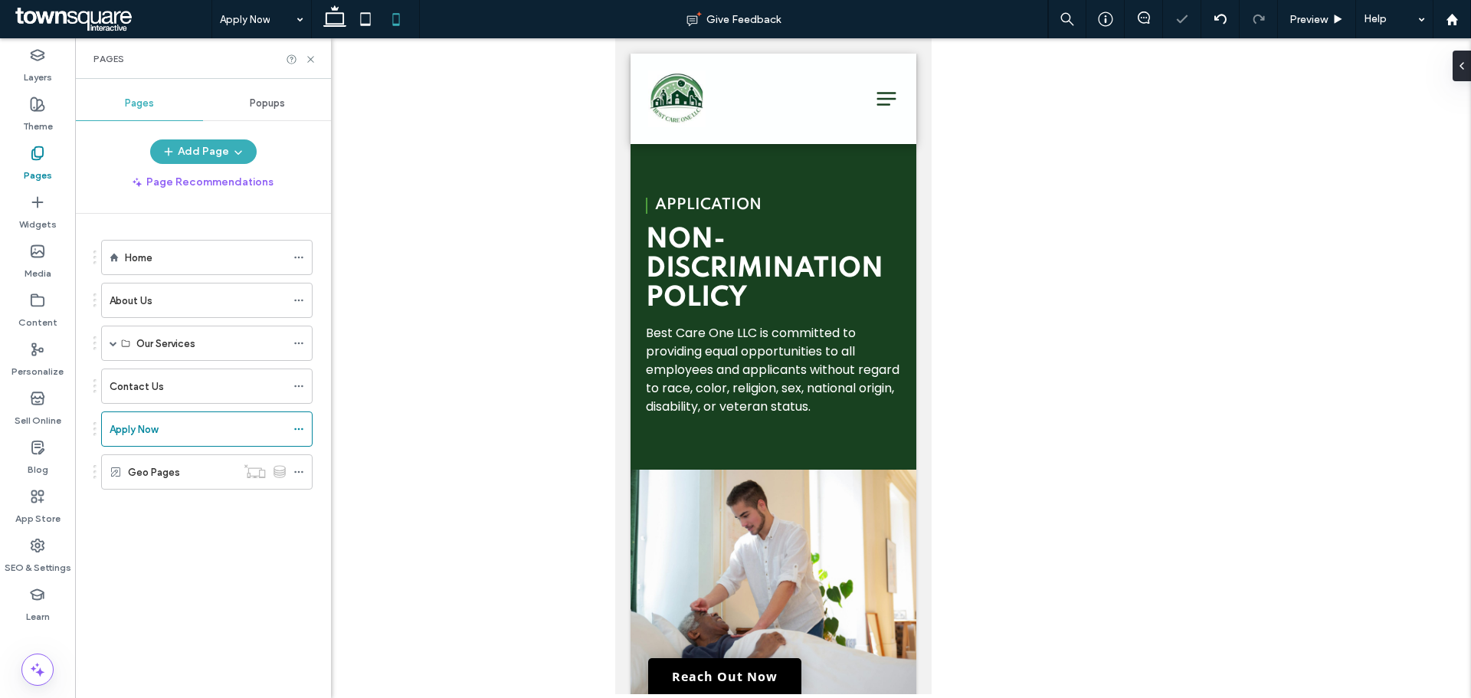
click at [674, 257] on strong "Non-discrimination policy" at bounding box center [763, 269] width 237 height 86
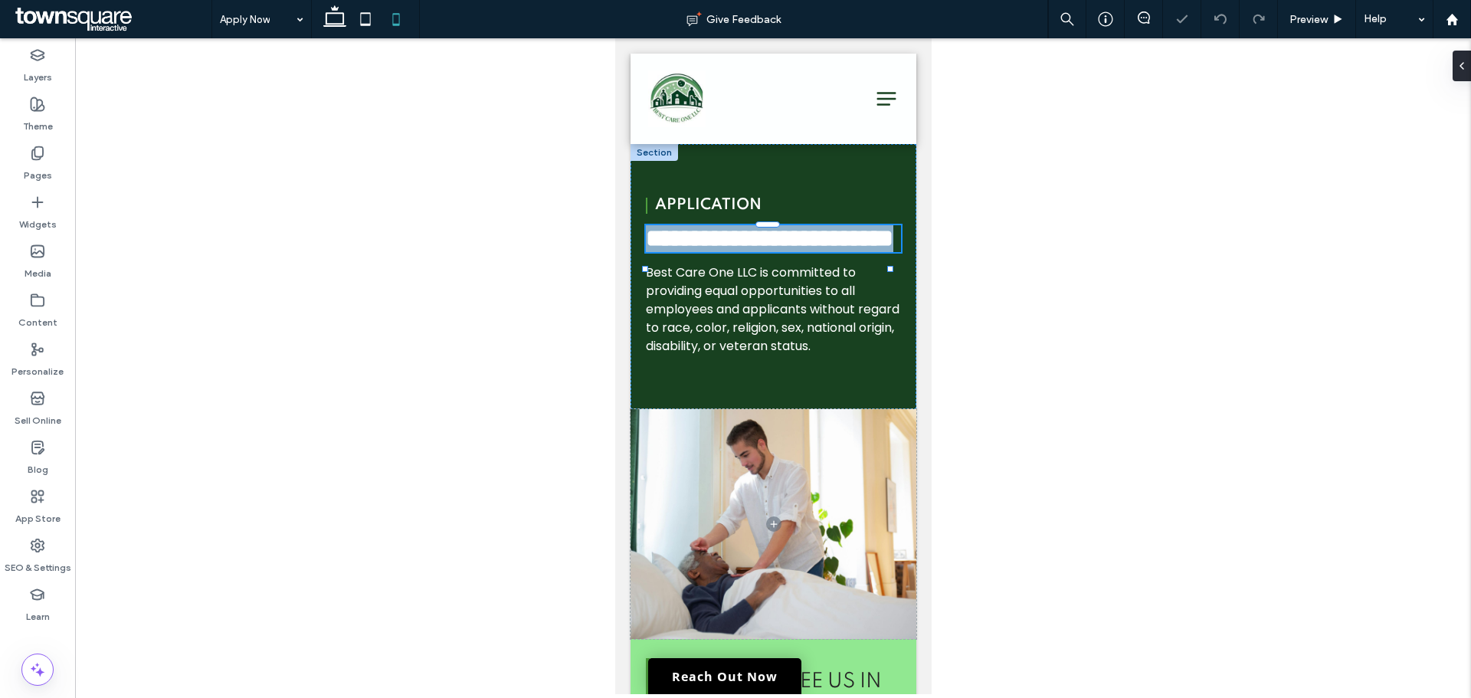
type input "*******"
type input "**"
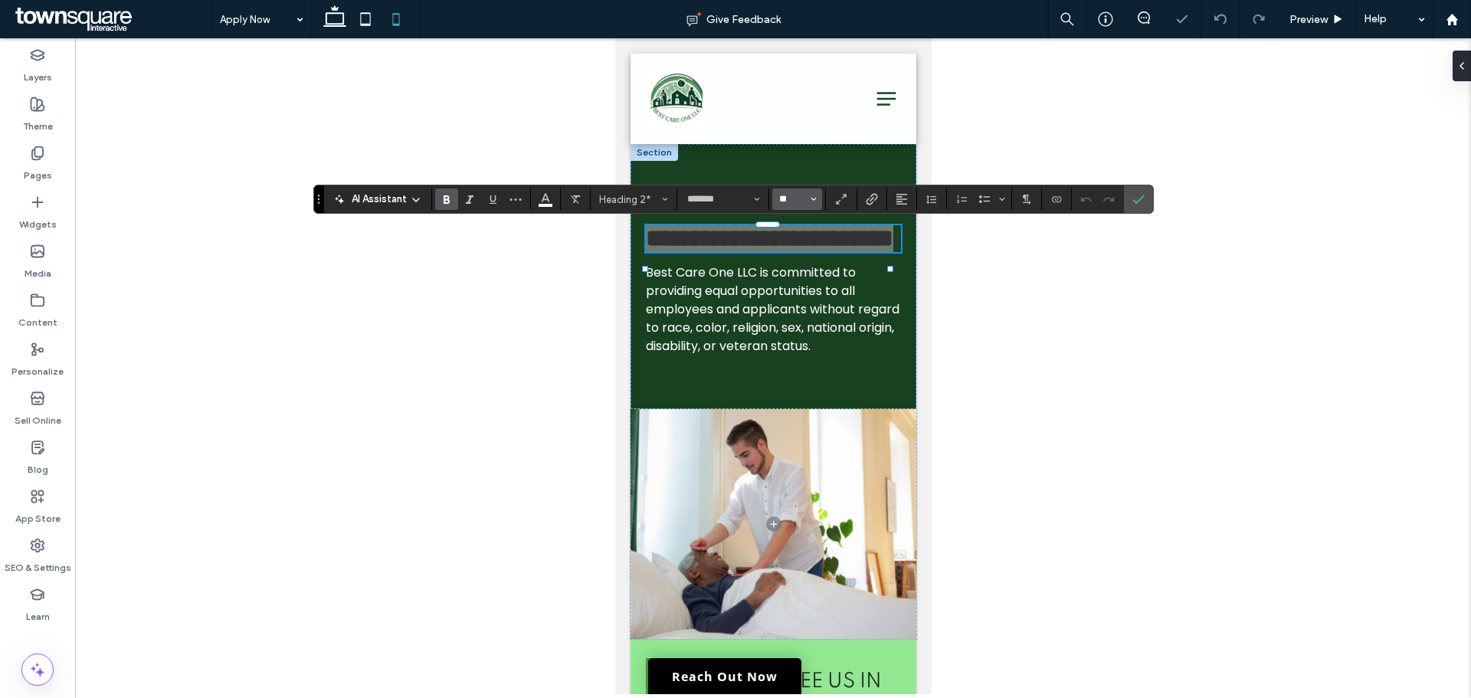
click at [804, 201] on input "**" at bounding box center [792, 199] width 30 height 12
type input "**"
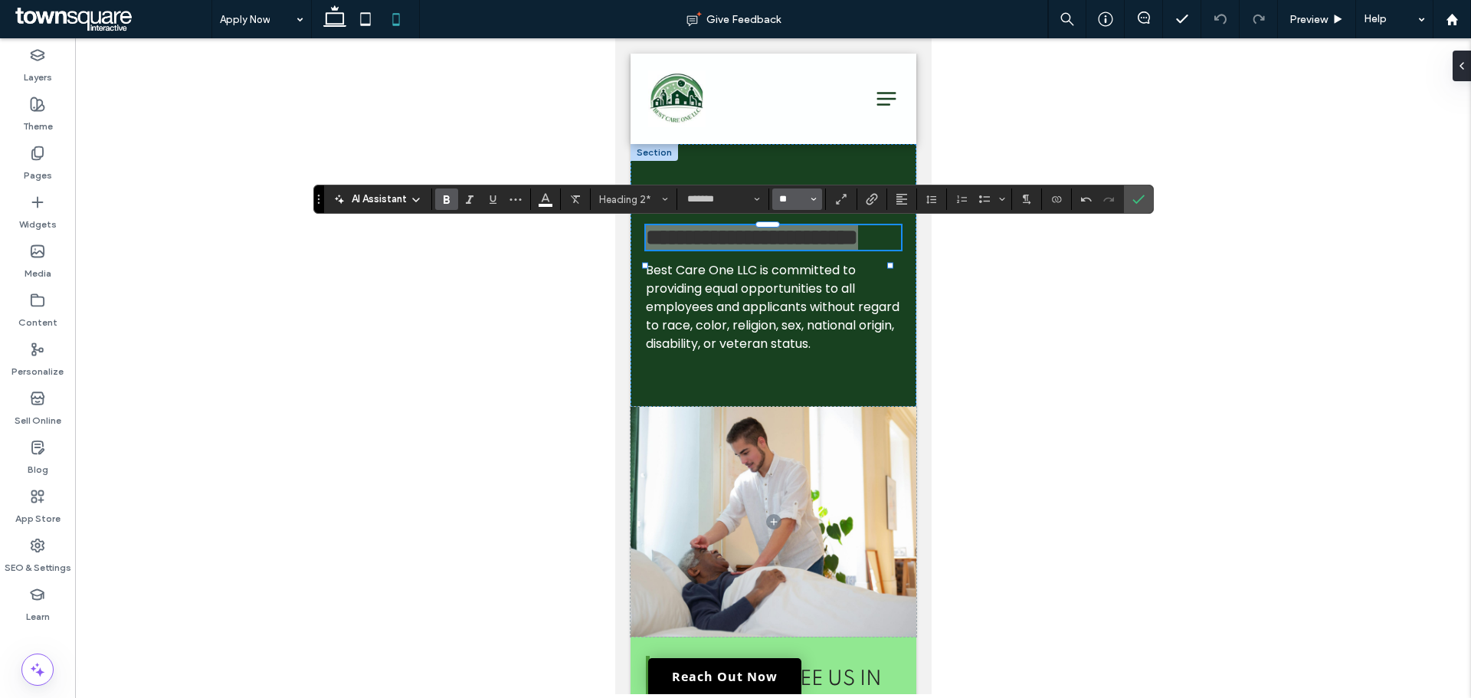
click at [804, 200] on input "**" at bounding box center [792, 199] width 30 height 12
click at [804, 200] on input "Size-input" at bounding box center [792, 199] width 30 height 12
type input "**"
click at [1135, 201] on icon "Confirm" at bounding box center [1138, 199] width 12 height 12
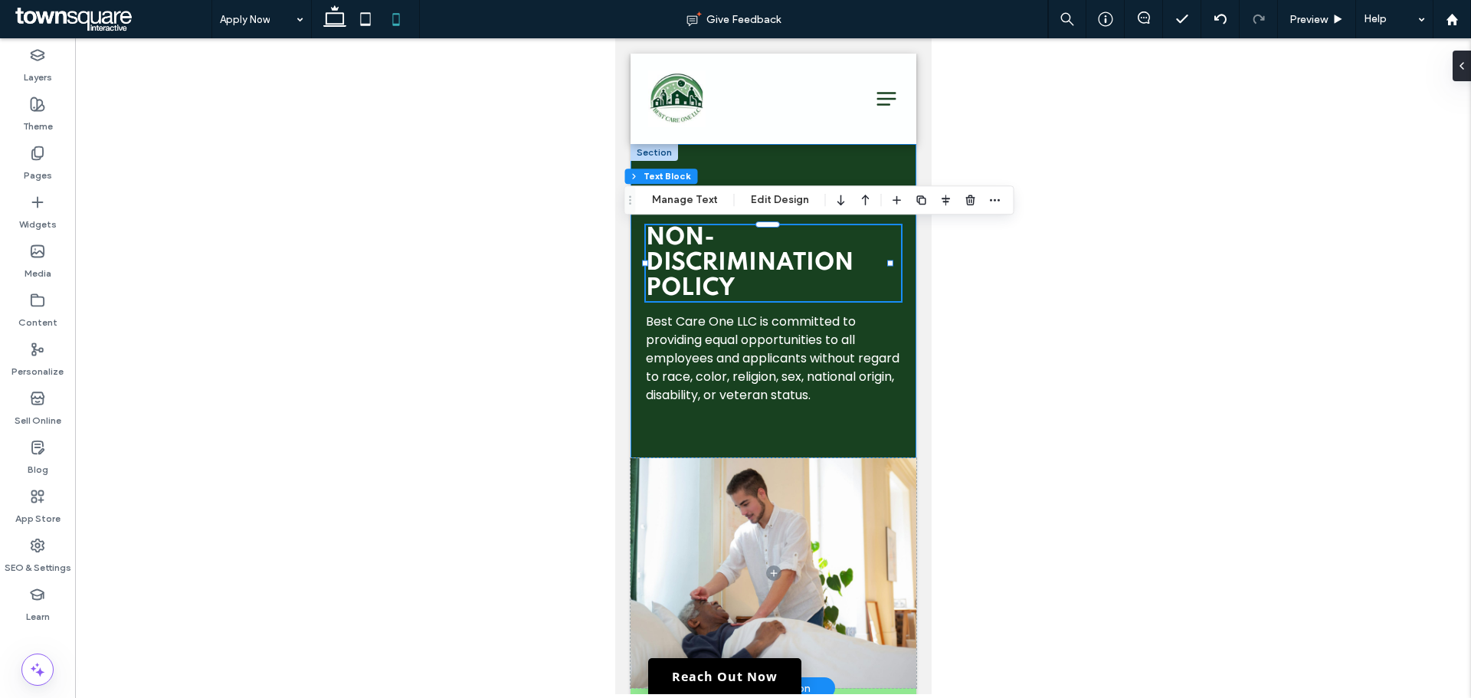
click at [835, 434] on div "Application Non-discrimination policy Best Care One LLC is committed to providi…" at bounding box center [773, 301] width 286 height 314
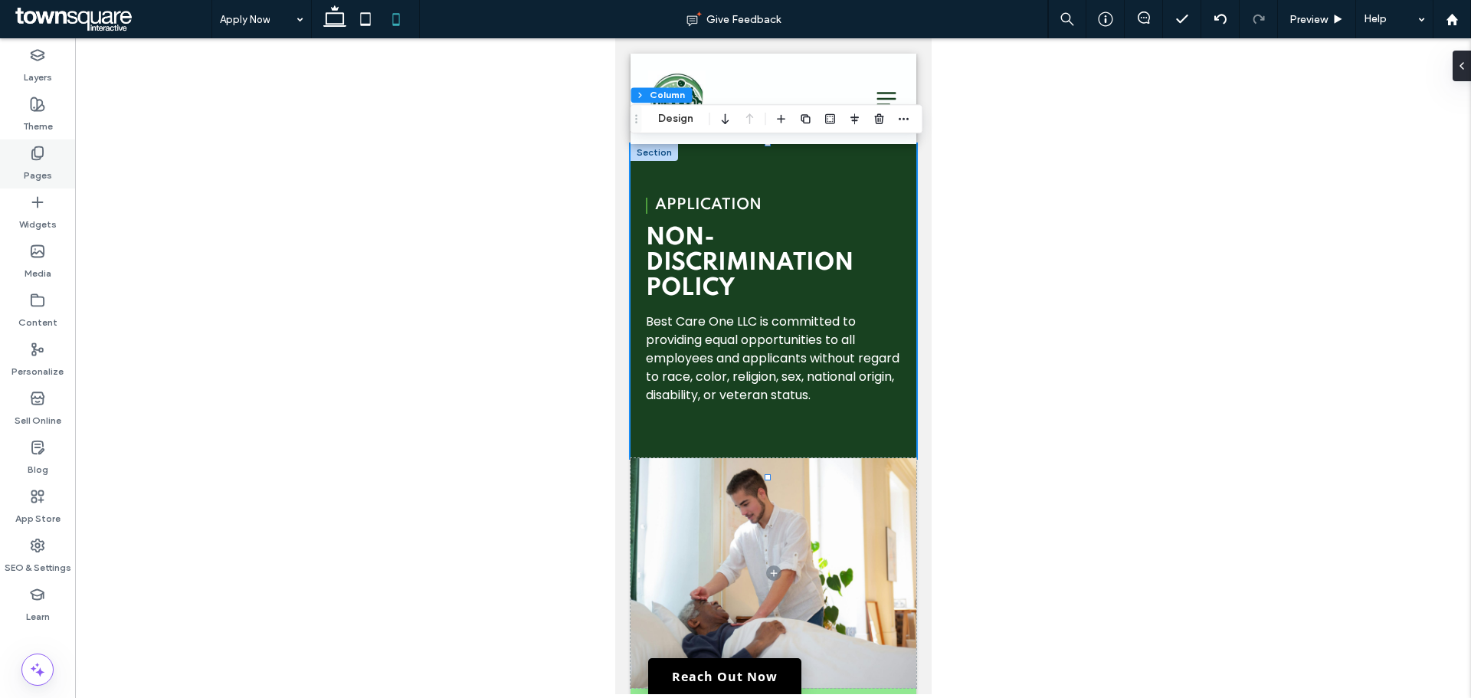
click at [47, 174] on label "Pages" at bounding box center [38, 171] width 28 height 21
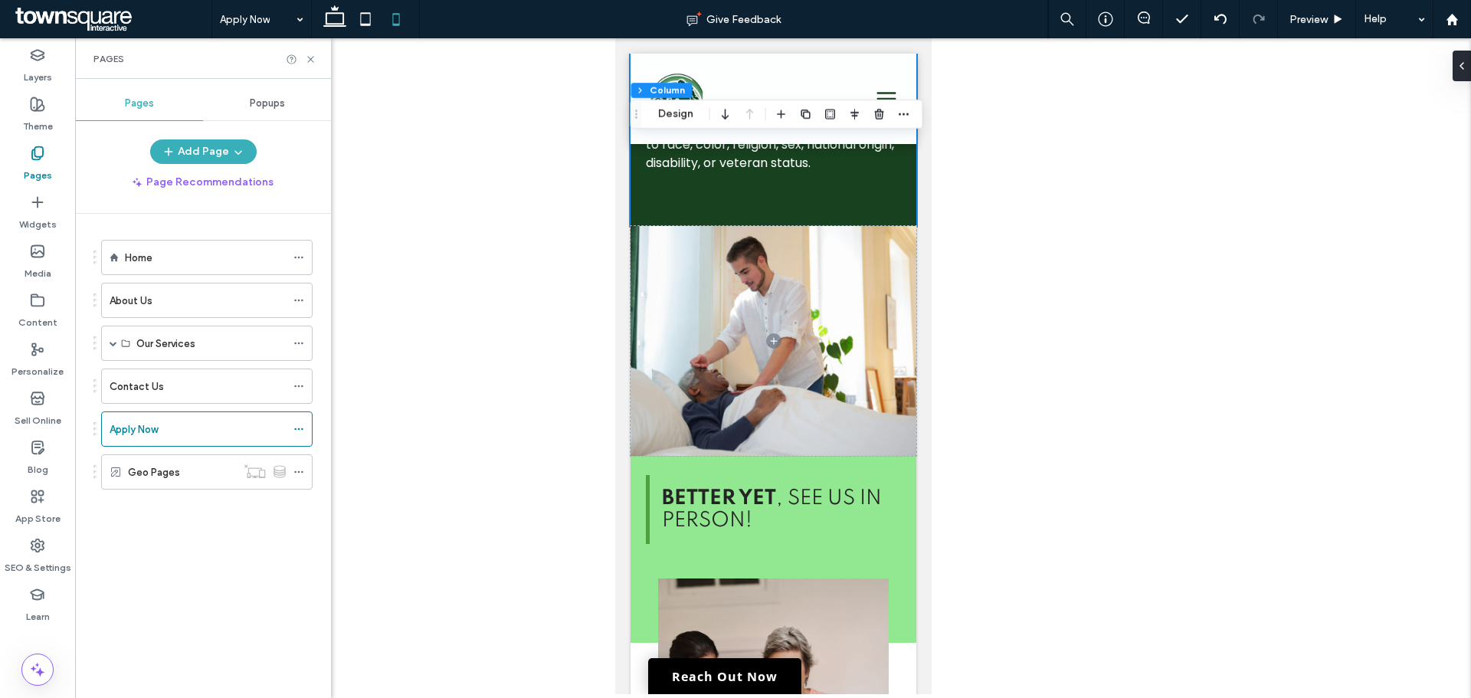
scroll to position [383, 0]
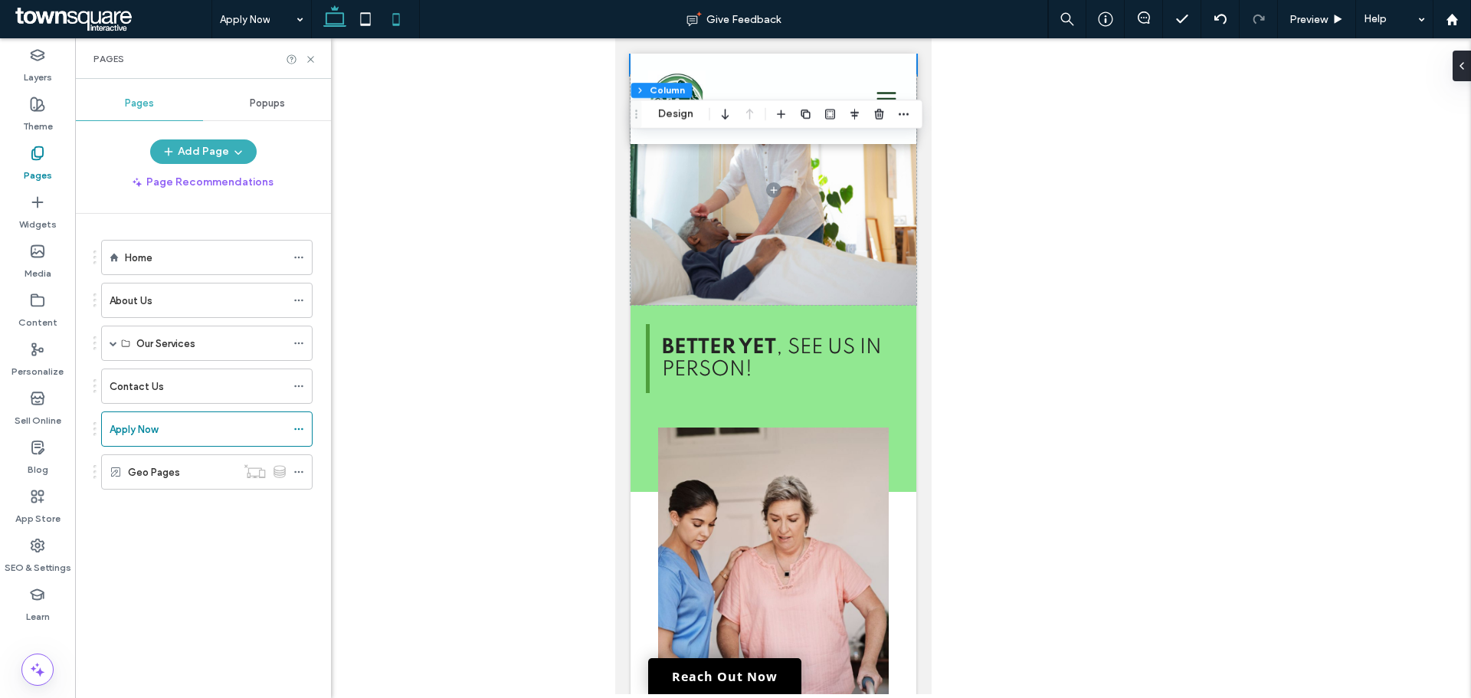
click at [335, 23] on icon at bounding box center [334, 19] width 31 height 31
type input "**"
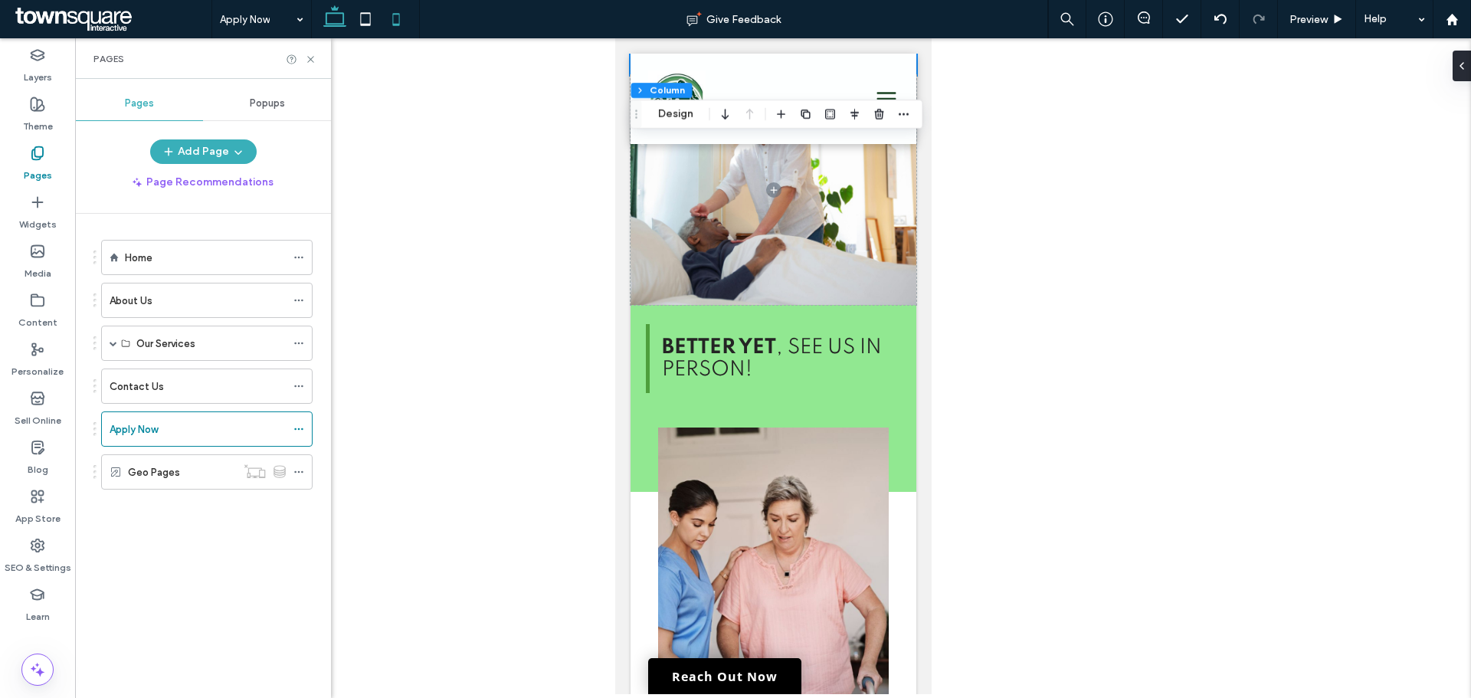
type input "***"
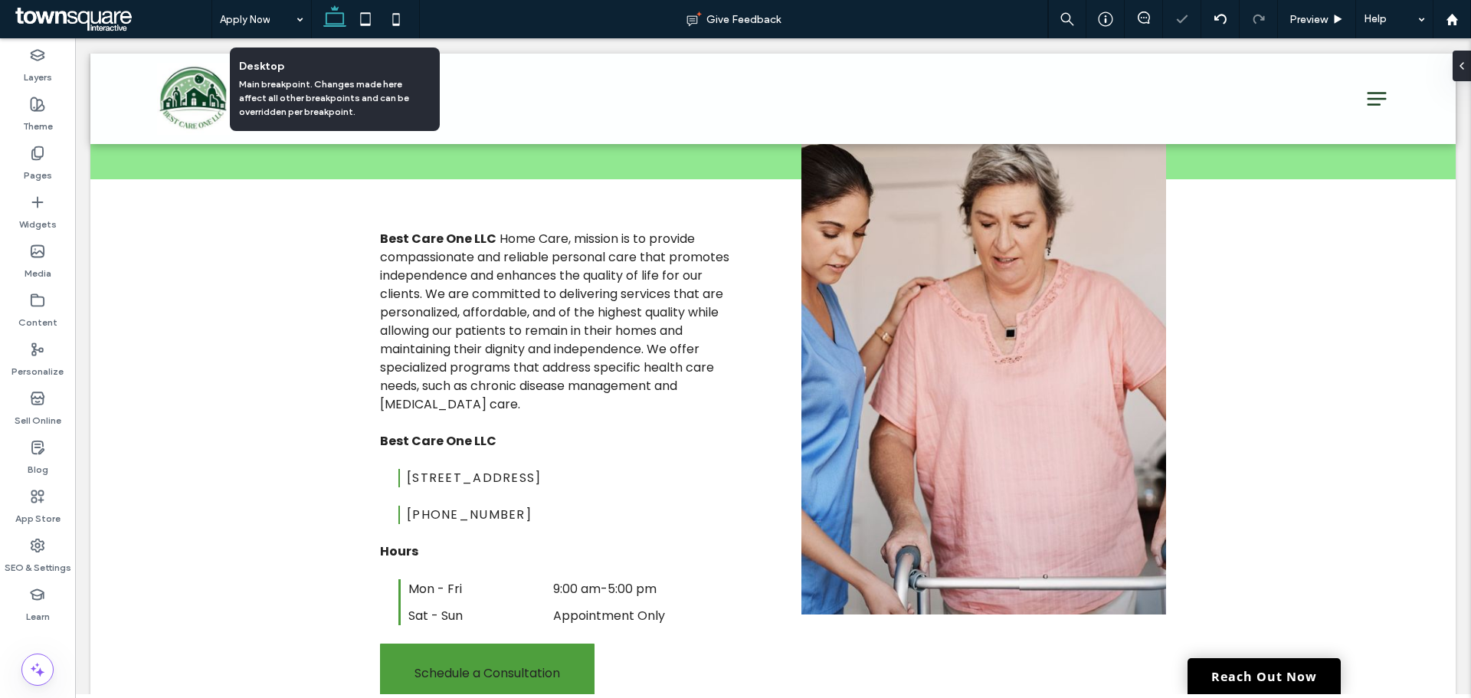
scroll to position [0, 0]
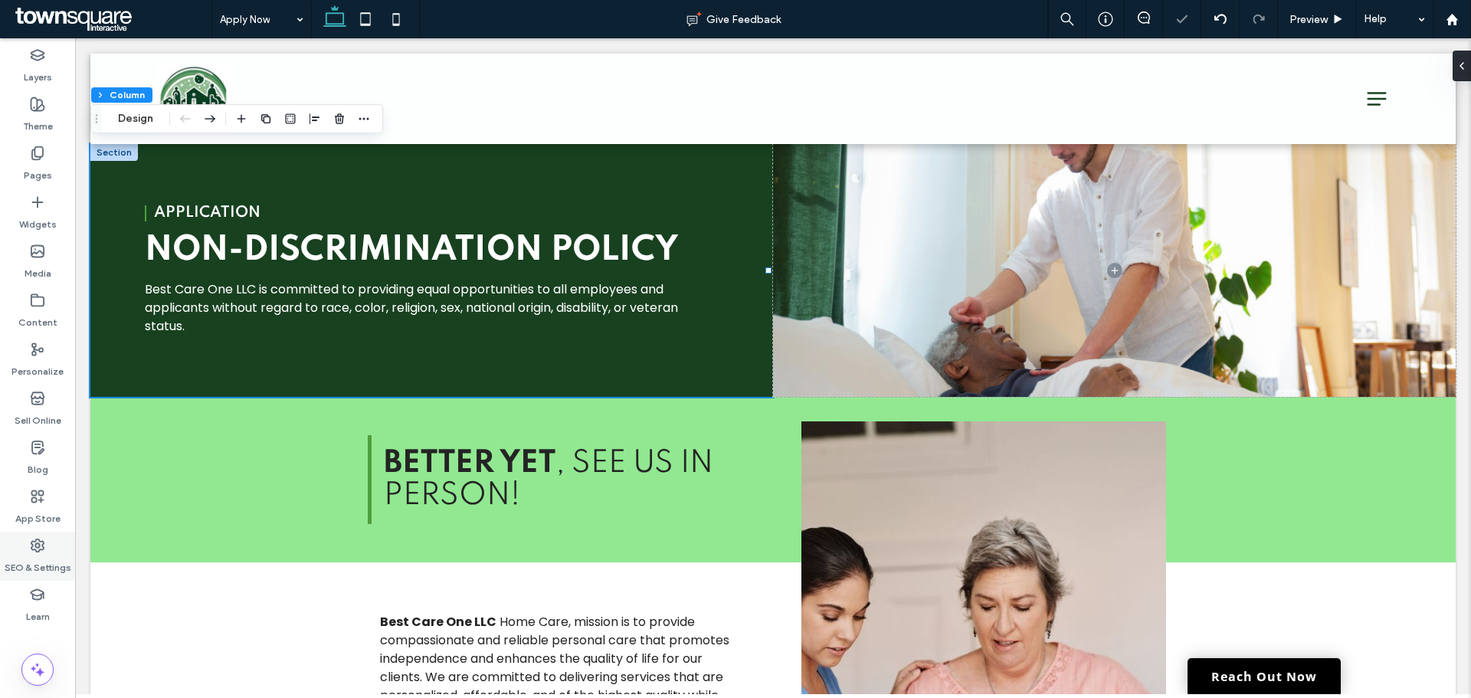
click at [59, 545] on div "SEO & Settings" at bounding box center [37, 556] width 75 height 49
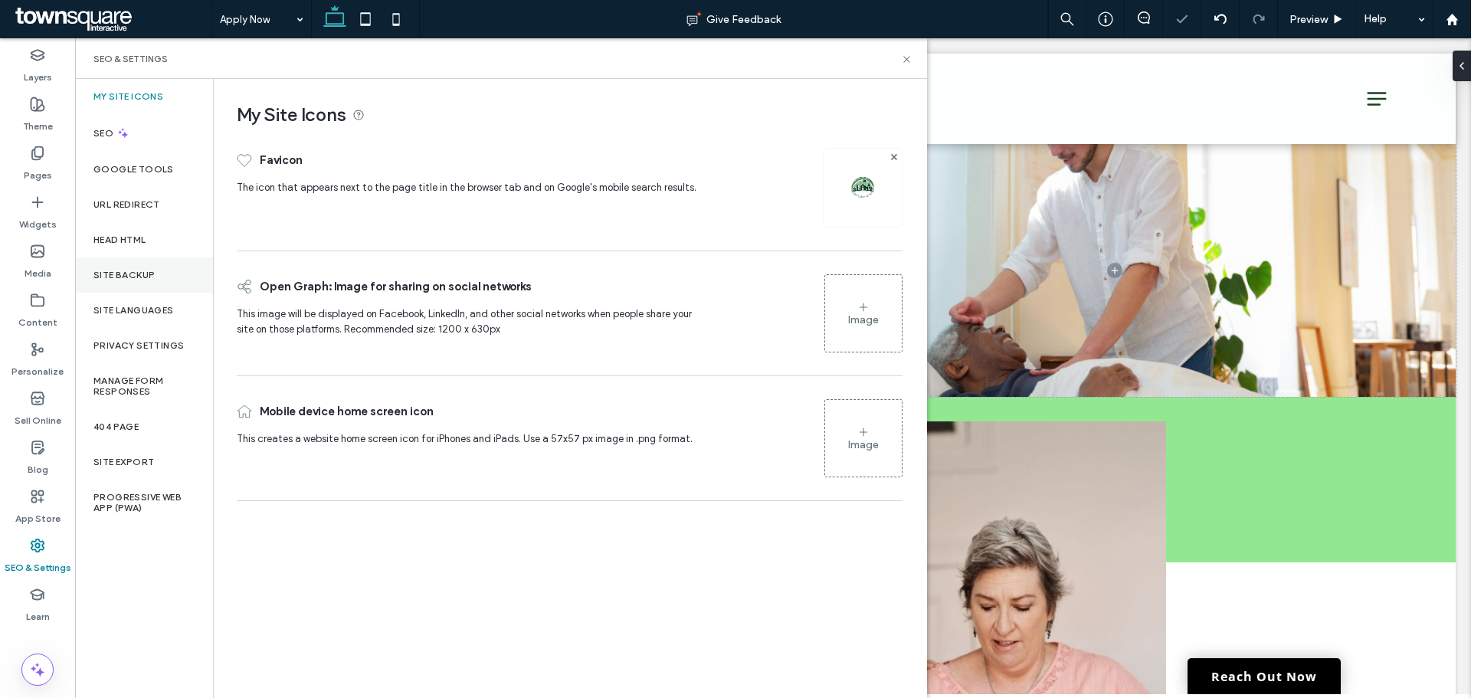
click at [110, 271] on label "Site Backup" at bounding box center [123, 275] width 61 height 11
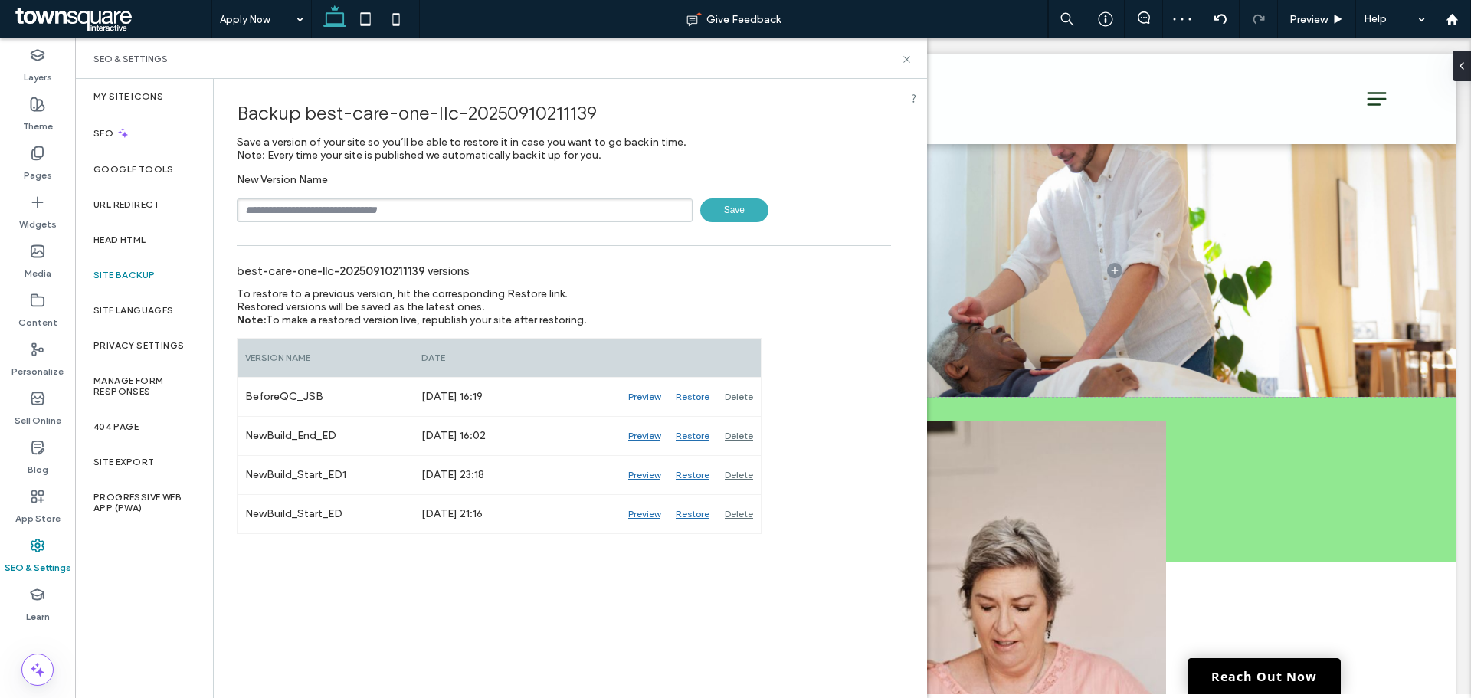
click at [378, 222] on div "Backup best-care-one-llc-20250910211139 Save a version of your site so you’ll b…" at bounding box center [564, 306] width 700 height 455
click at [375, 214] on input "text" at bounding box center [465, 210] width 456 height 24
type input "**********"
click at [370, 210] on input "**********" at bounding box center [465, 210] width 456 height 24
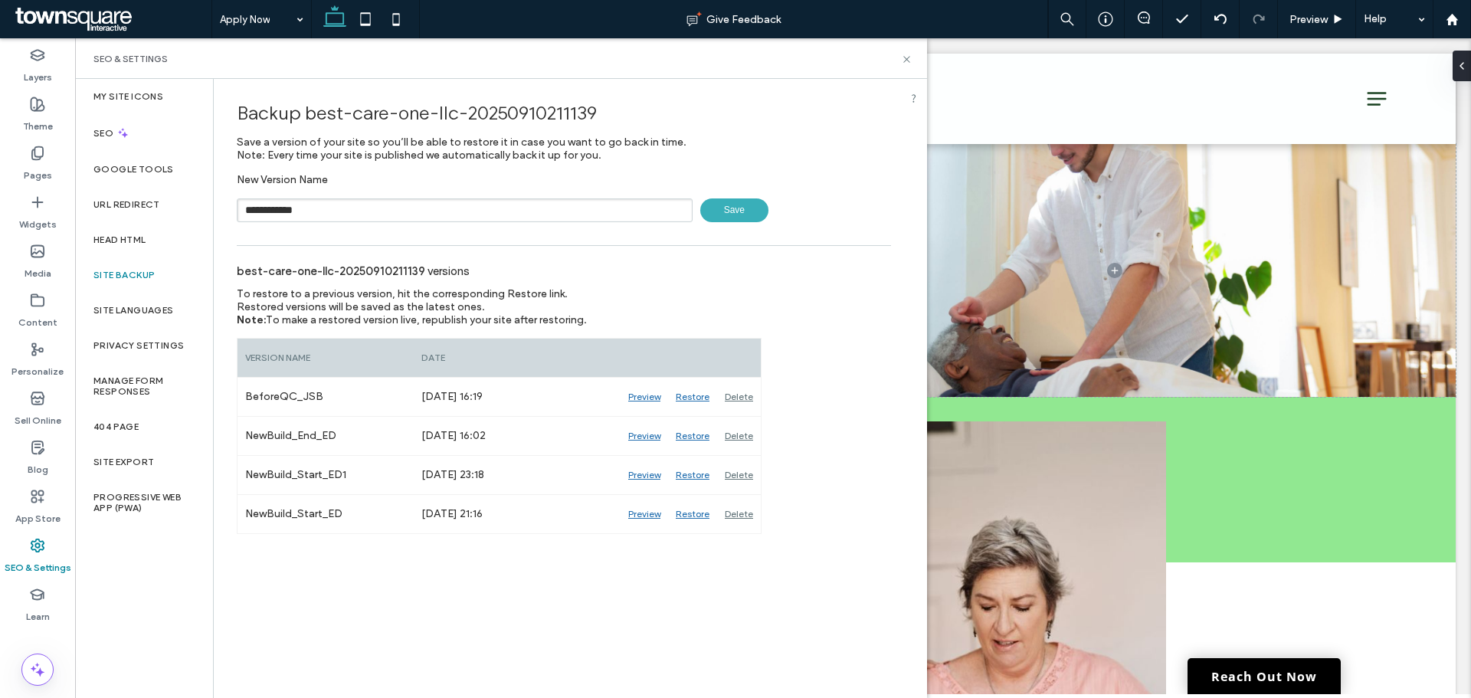
click at [370, 210] on input "**********" at bounding box center [465, 210] width 456 height 24
click at [335, 209] on input "text" at bounding box center [465, 210] width 456 height 24
type input "**********"
click at [761, 209] on span "Save" at bounding box center [734, 210] width 68 height 24
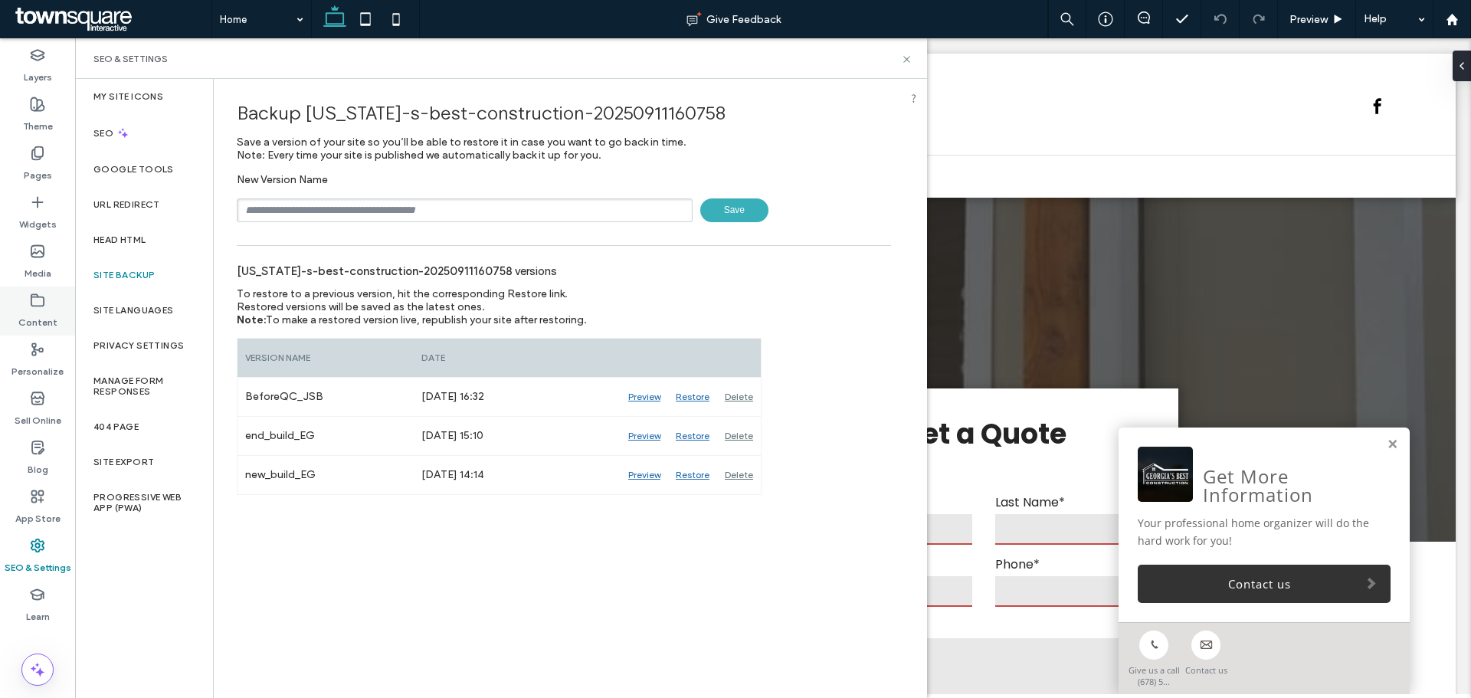
click at [34, 303] on icon at bounding box center [37, 300] width 15 height 15
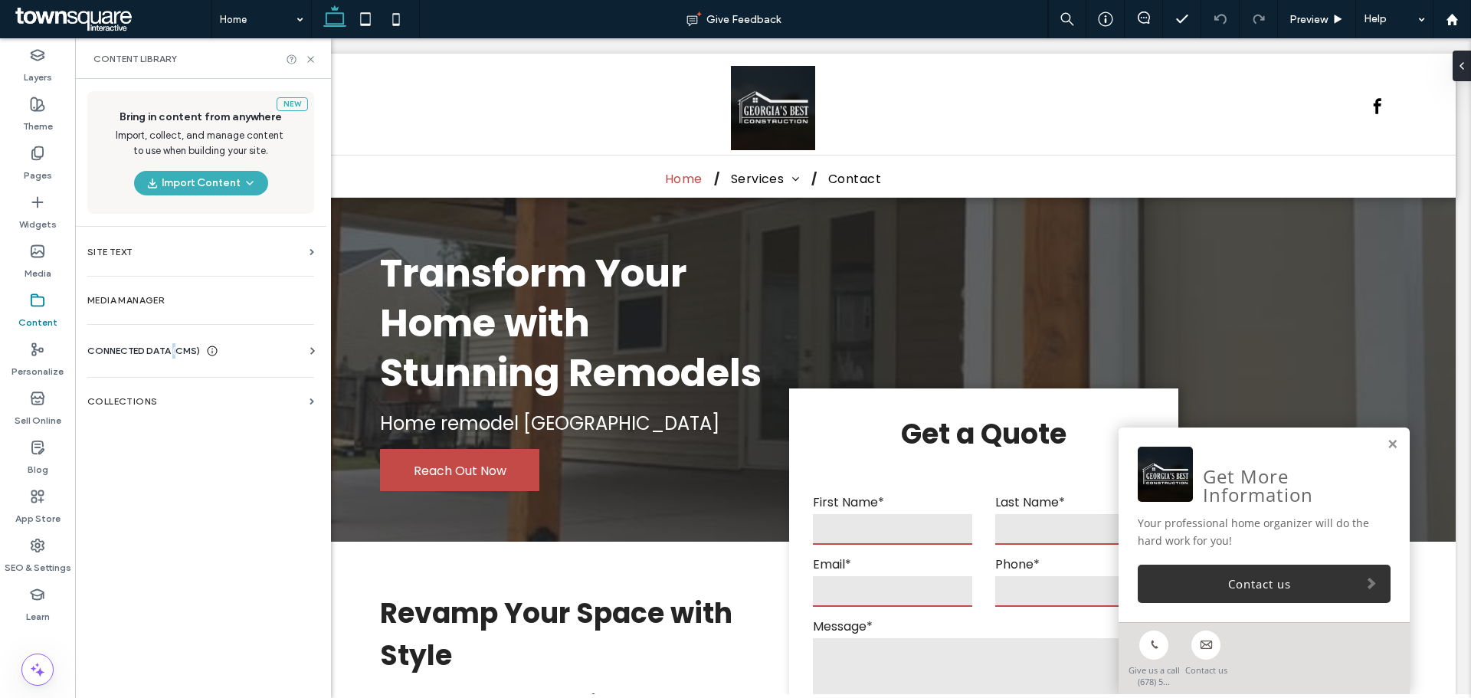
click at [177, 345] on span "CONNECTED DATA (CMS)" at bounding box center [143, 350] width 113 height 15
click at [187, 391] on label "Business Info" at bounding box center [204, 388] width 208 height 11
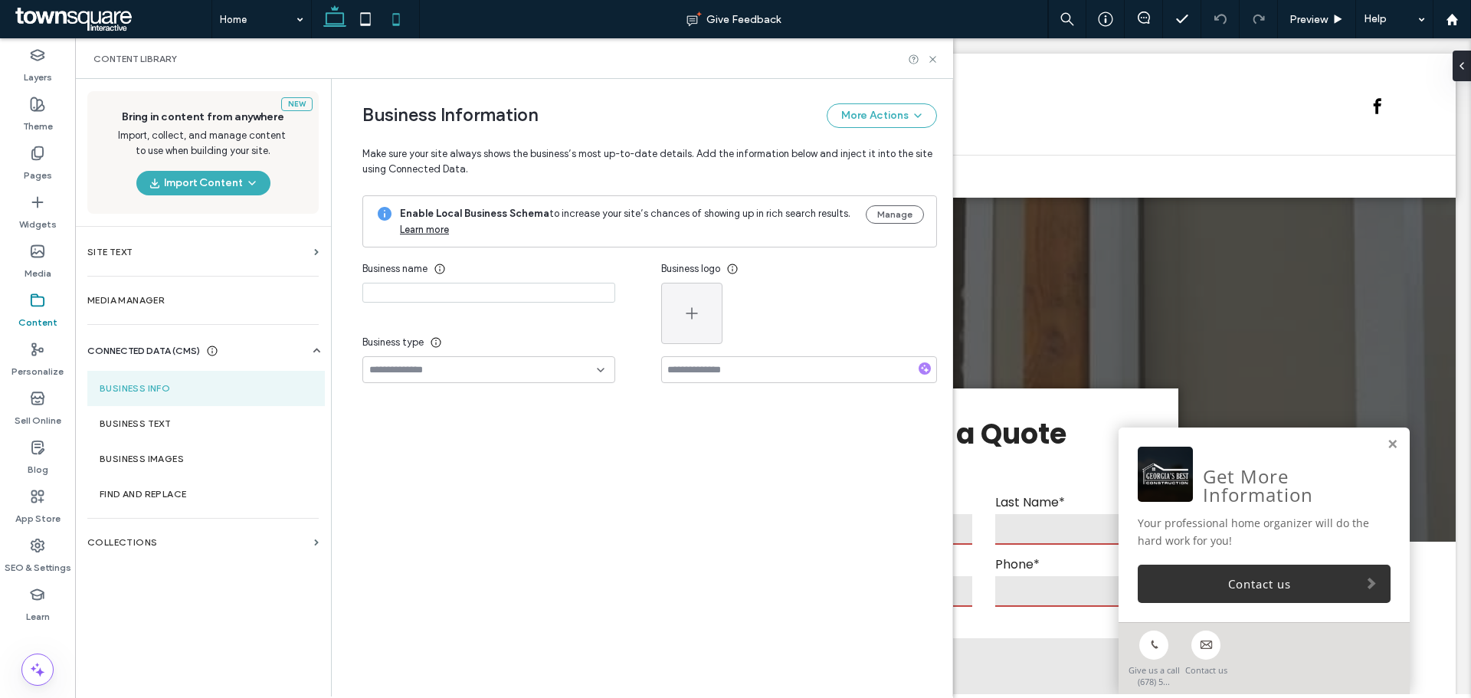
type input "**********"
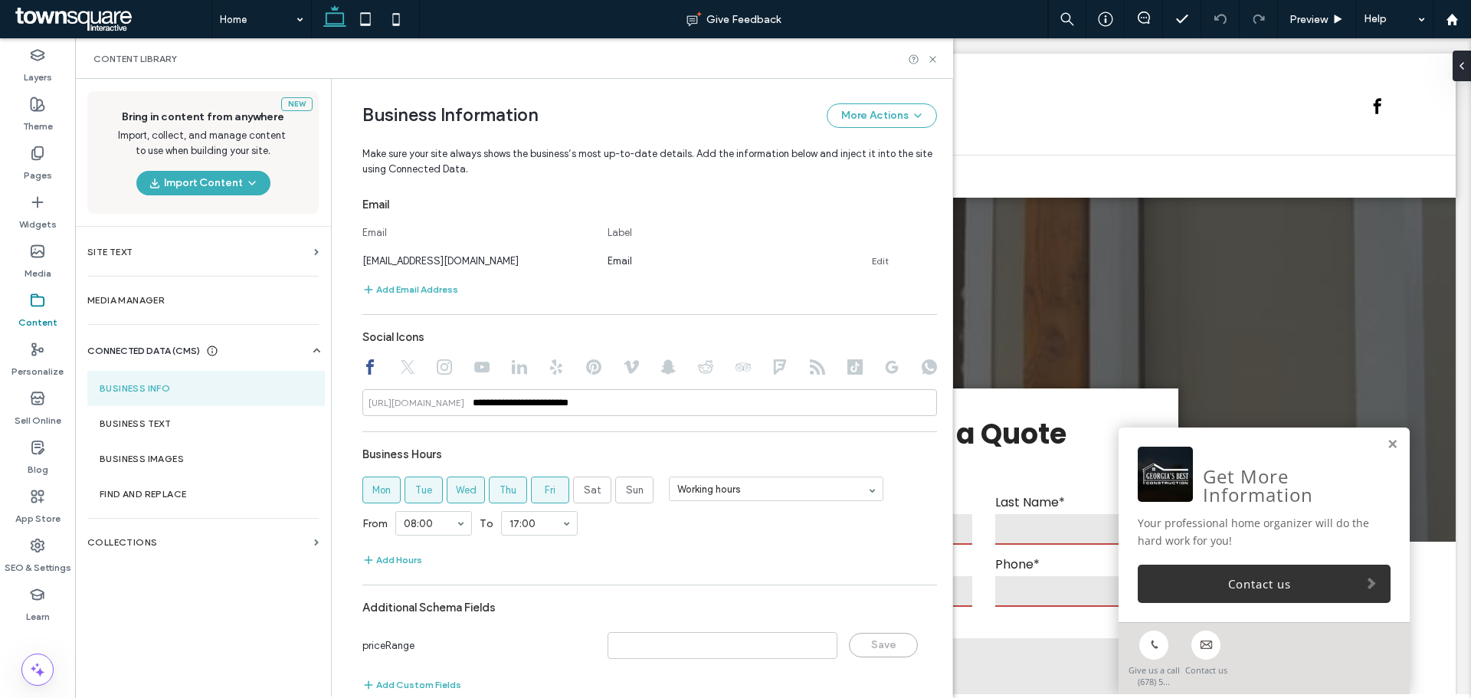
scroll to position [600, 0]
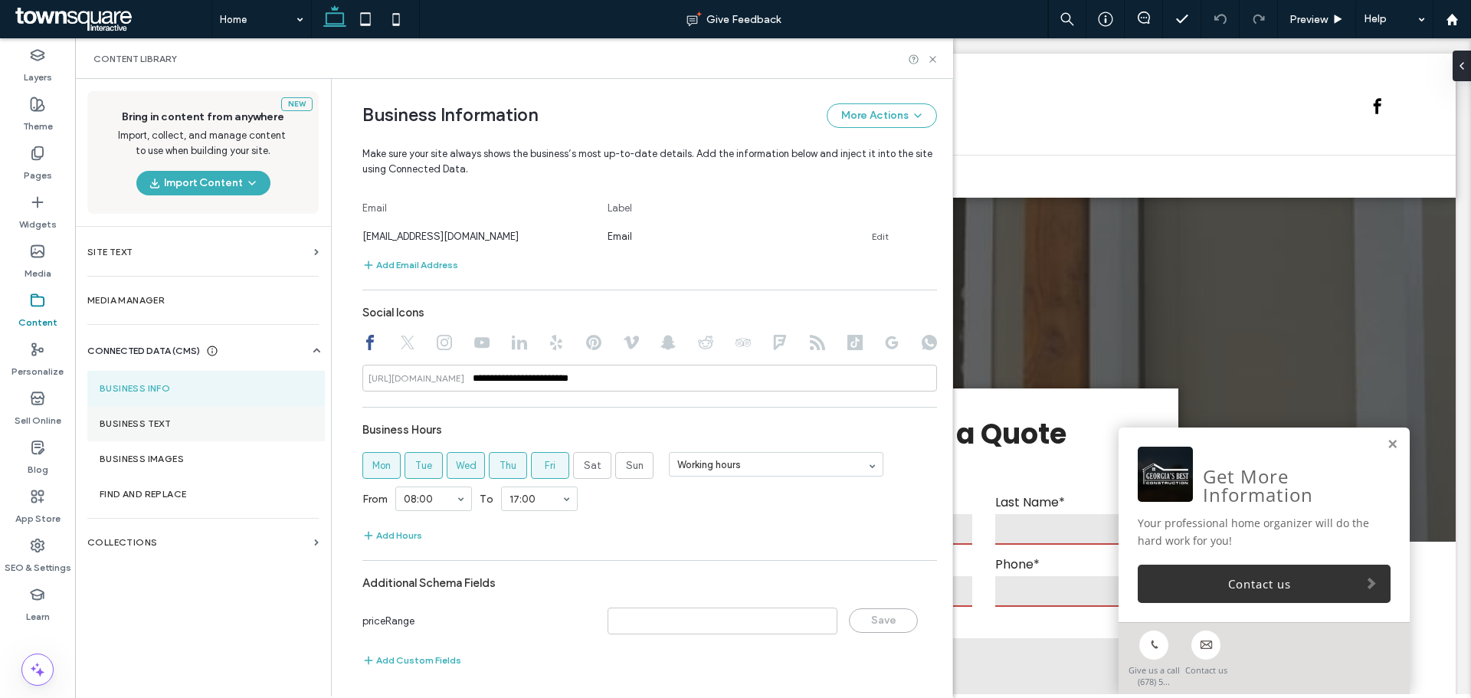
click at [119, 414] on section "Business Text" at bounding box center [205, 423] width 237 height 35
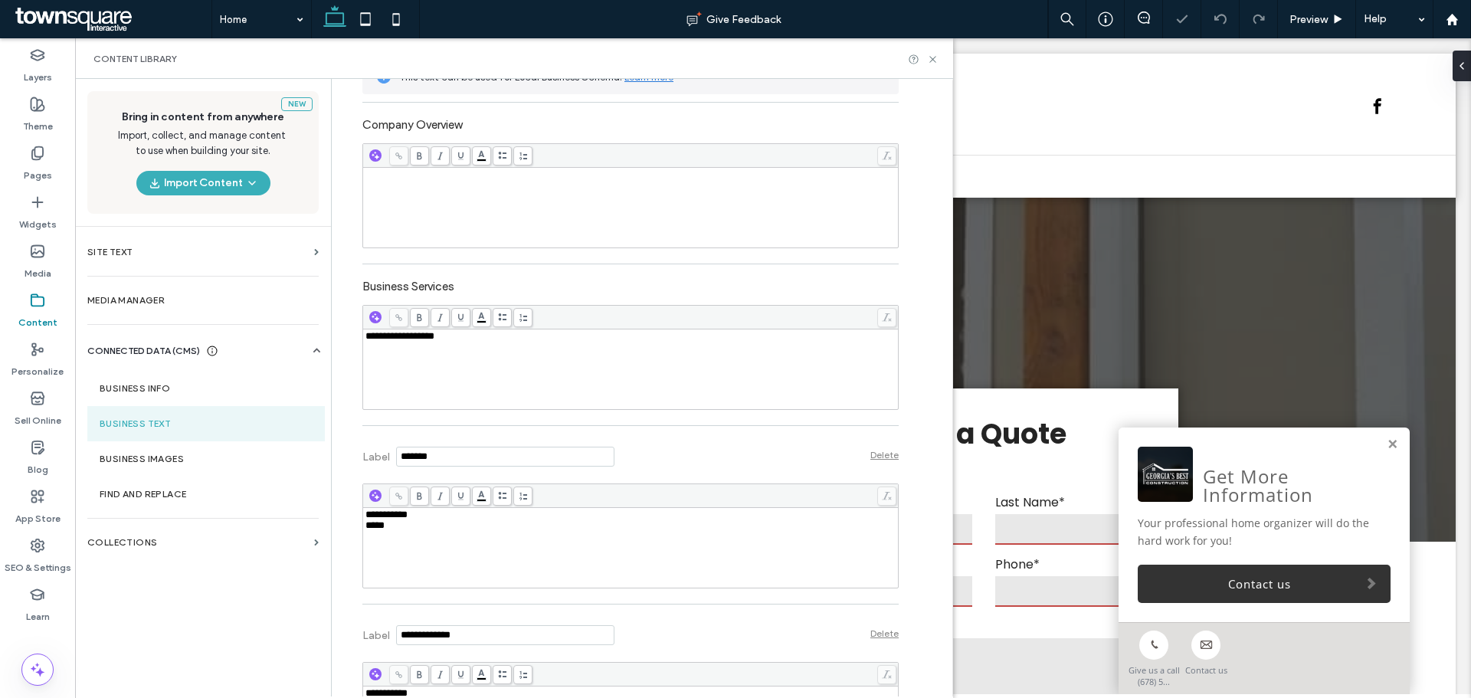
scroll to position [383, 0]
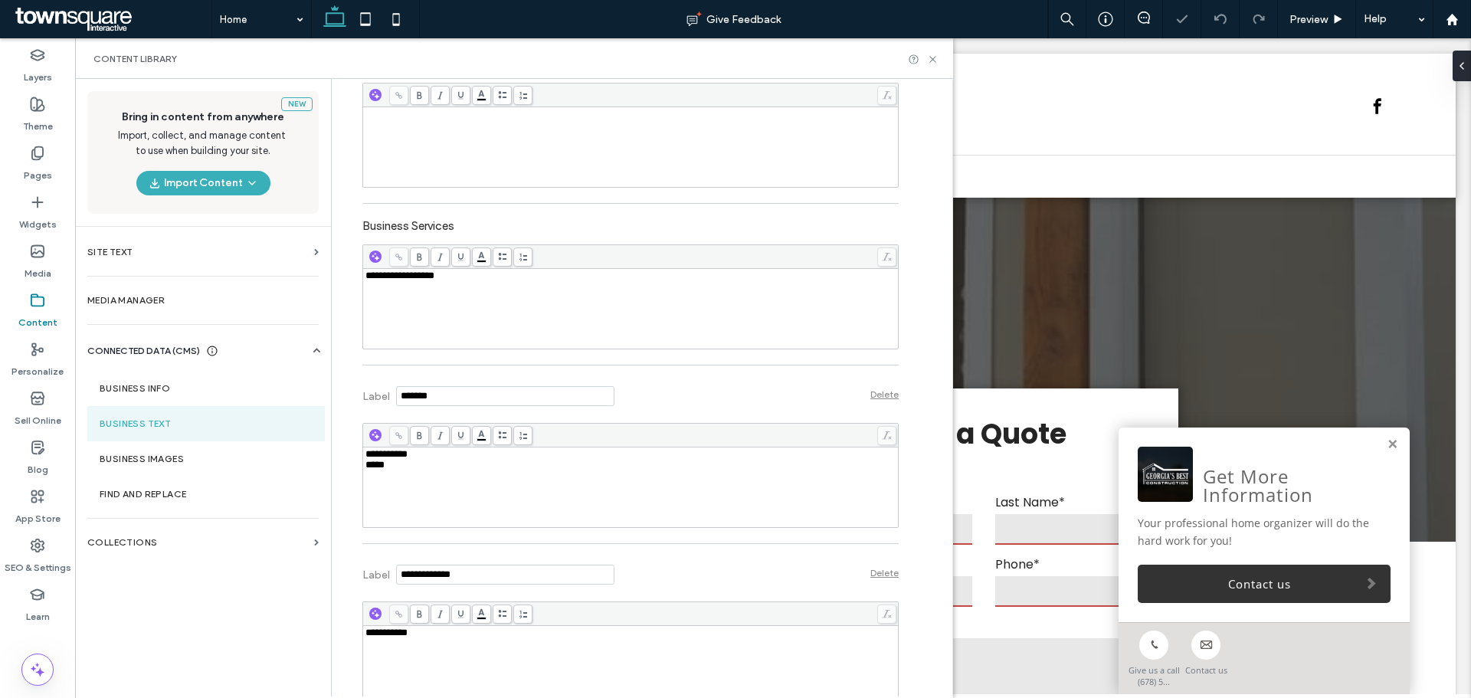
click at [426, 302] on div "**********" at bounding box center [630, 308] width 531 height 77
copy span "**********"
click at [235, 578] on div "New Bring in content from anywhere Import, collect, and manage content to use w…" at bounding box center [203, 387] width 256 height 616
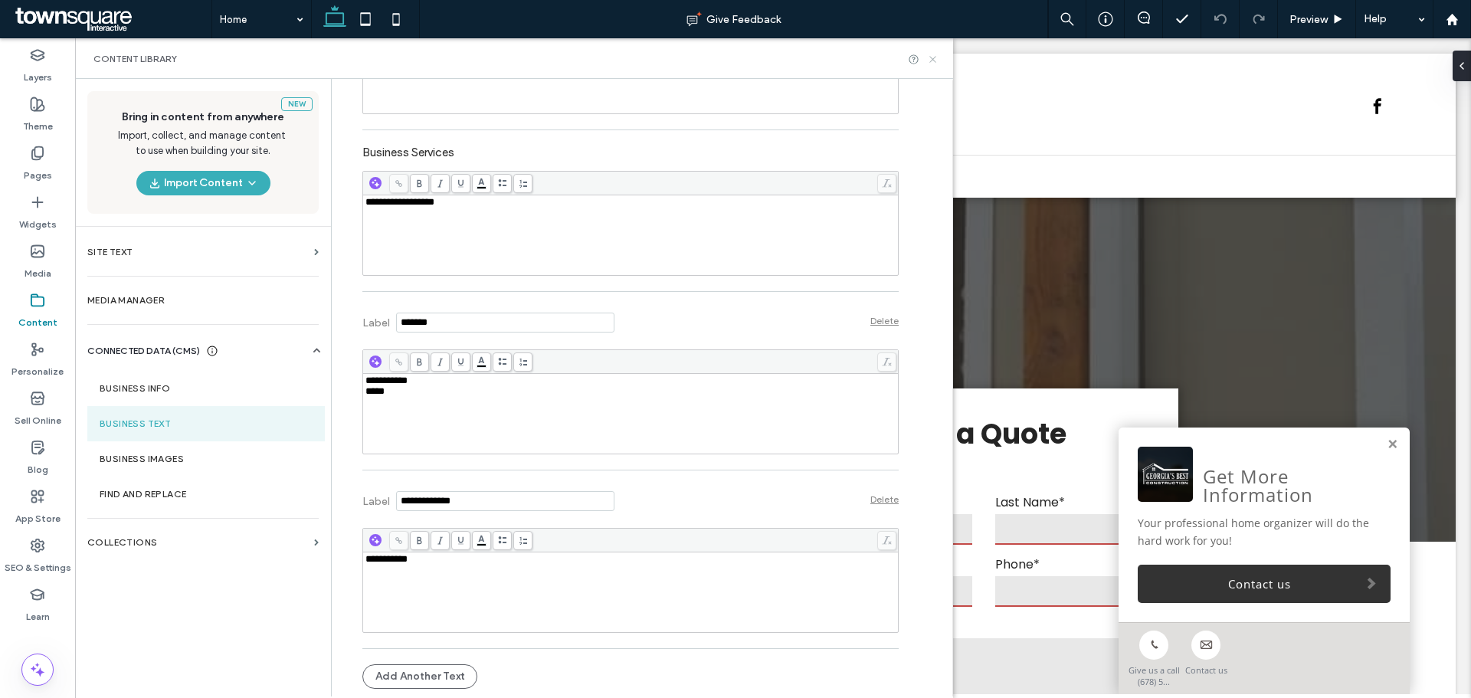
click at [934, 61] on icon at bounding box center [932, 59] width 11 height 11
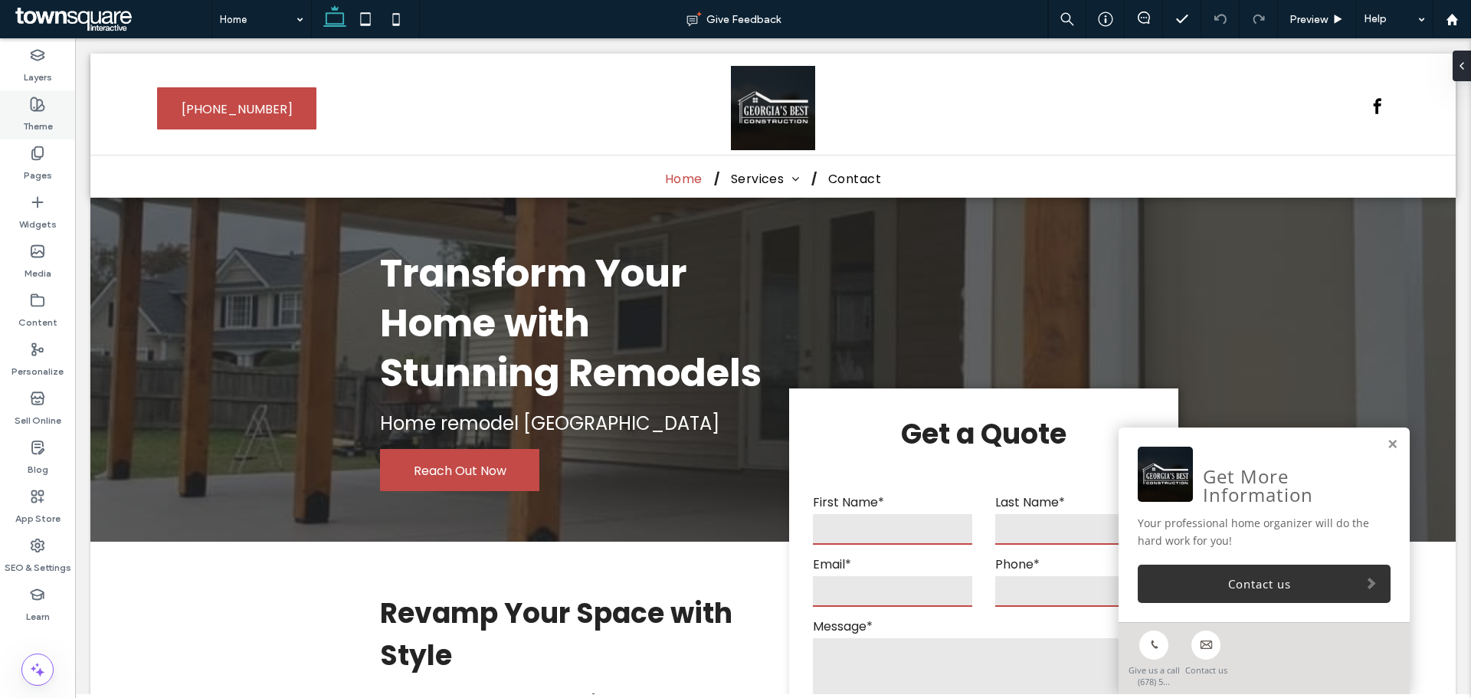
click at [36, 95] on div "Theme" at bounding box center [37, 114] width 75 height 49
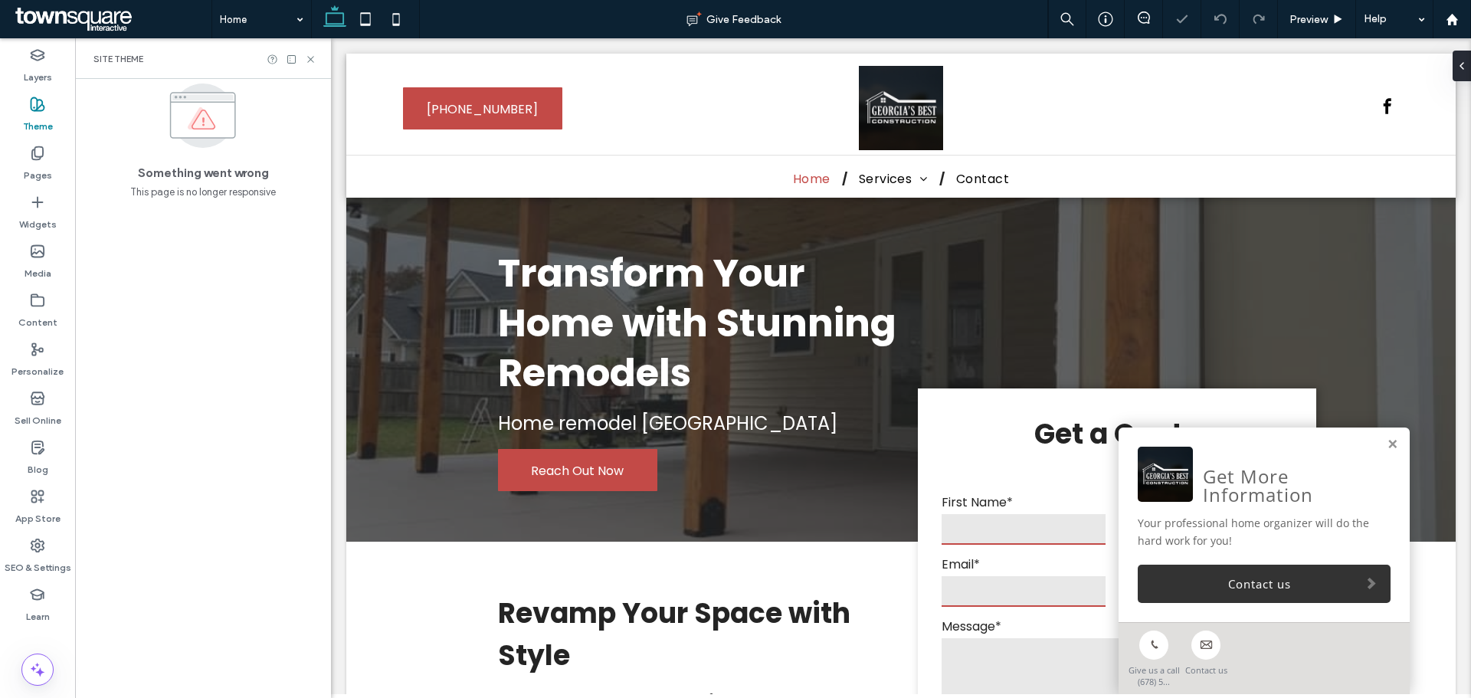
scroll to position [0, 0]
click at [23, 118] on label "Theme" at bounding box center [38, 122] width 30 height 21
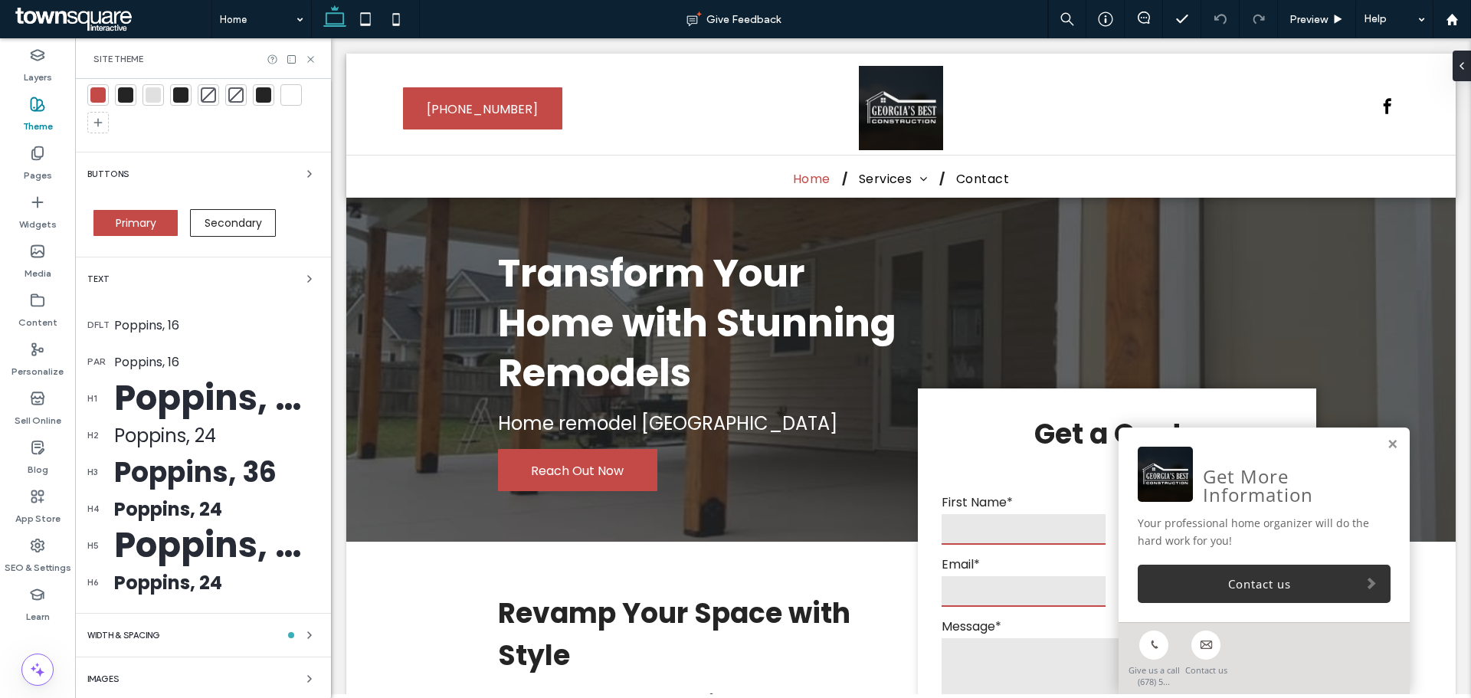
scroll to position [214, 0]
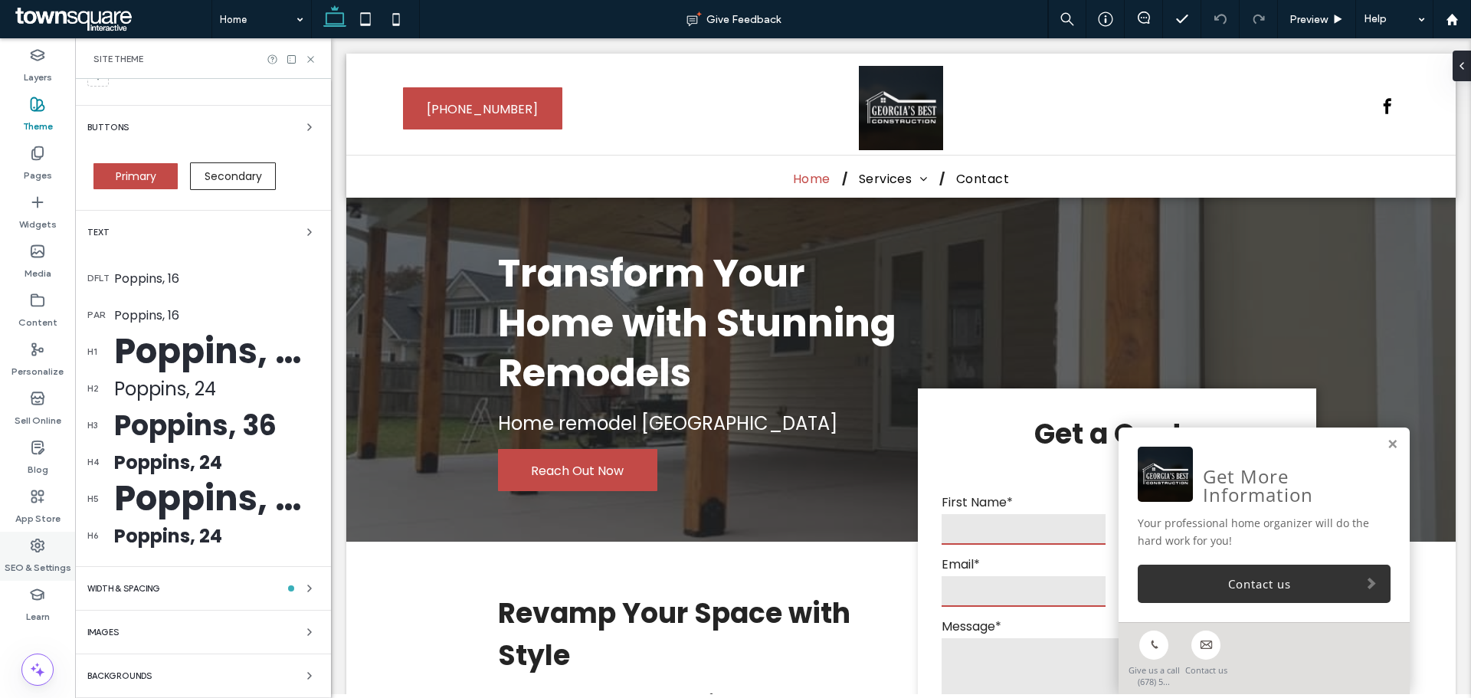
click at [47, 565] on label "SEO & Settings" at bounding box center [38, 563] width 67 height 21
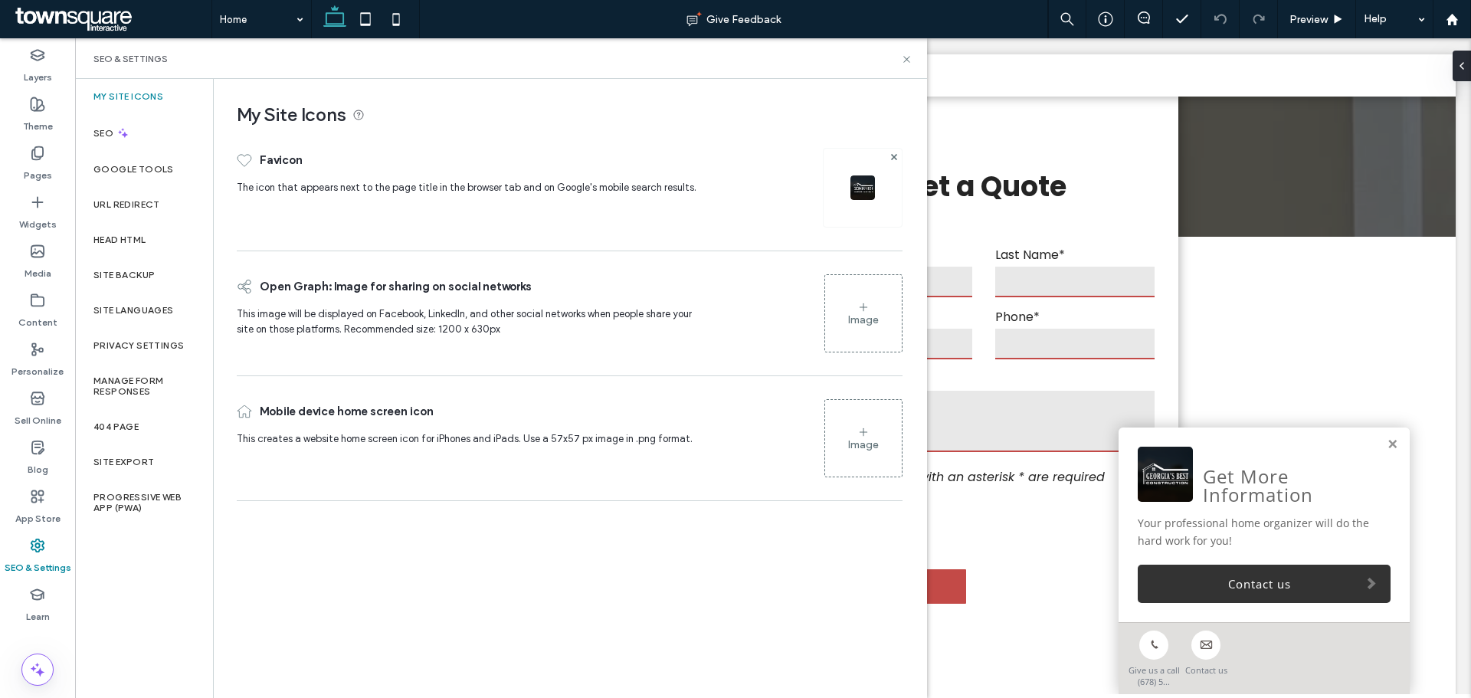
scroll to position [306, 0]
click at [907, 70] on div "SEO & Settings" at bounding box center [501, 58] width 852 height 41
click at [905, 60] on use at bounding box center [906, 59] width 6 height 6
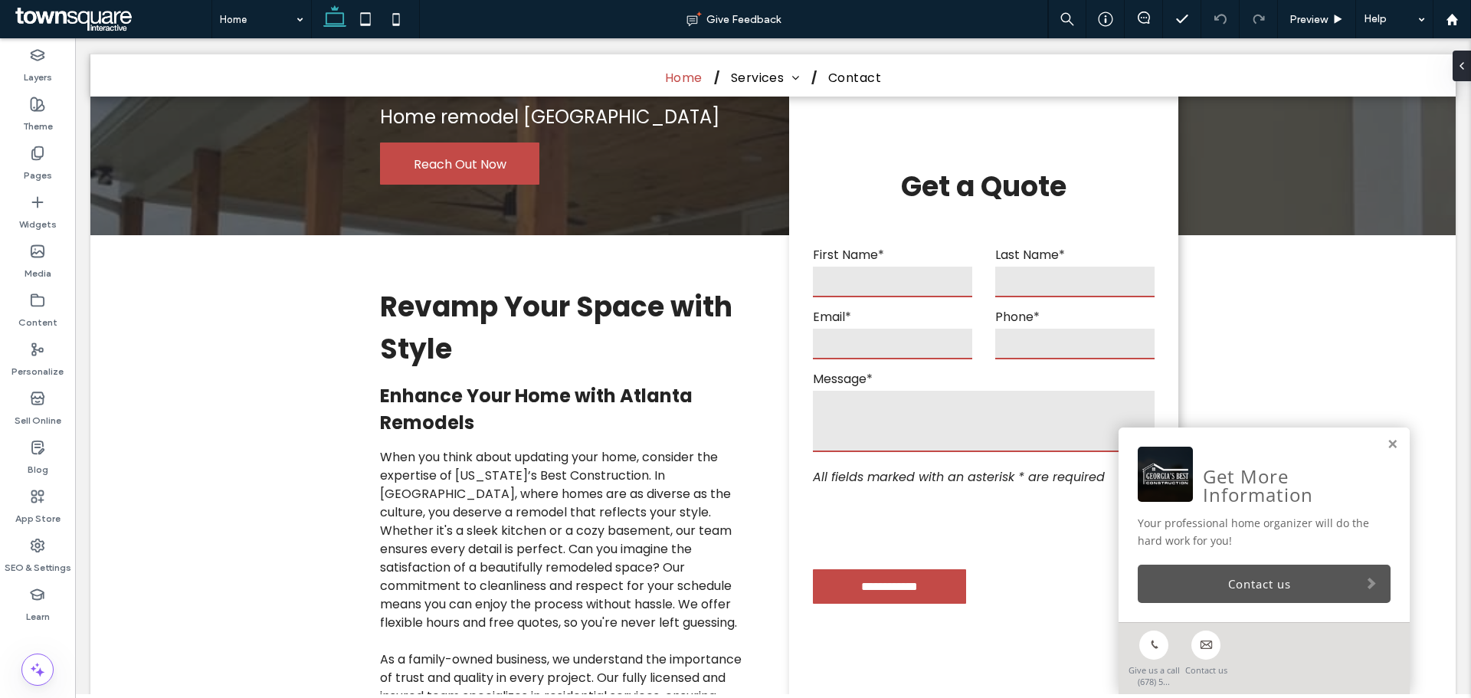
click at [1314, 576] on link "Contact us" at bounding box center [1263, 583] width 253 height 38
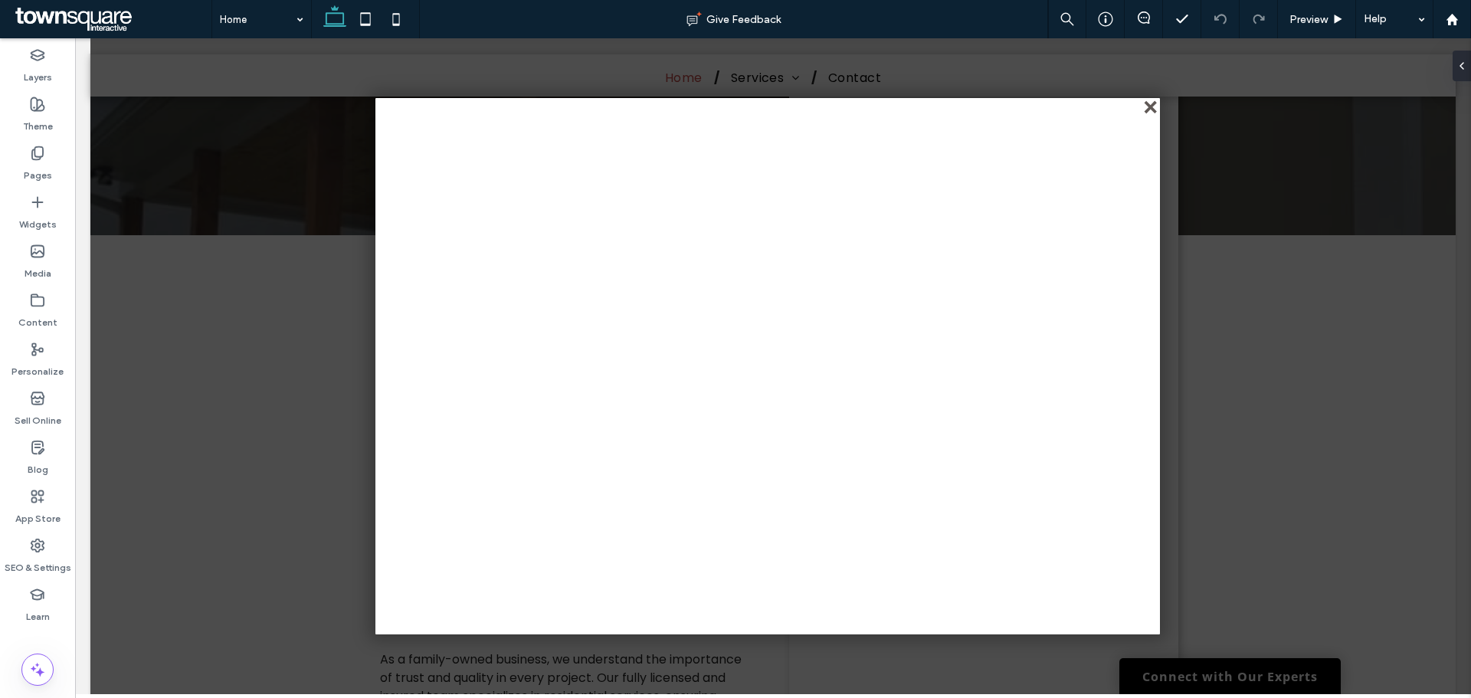
click at [1149, 110] on div "close" at bounding box center [1151, 108] width 11 height 11
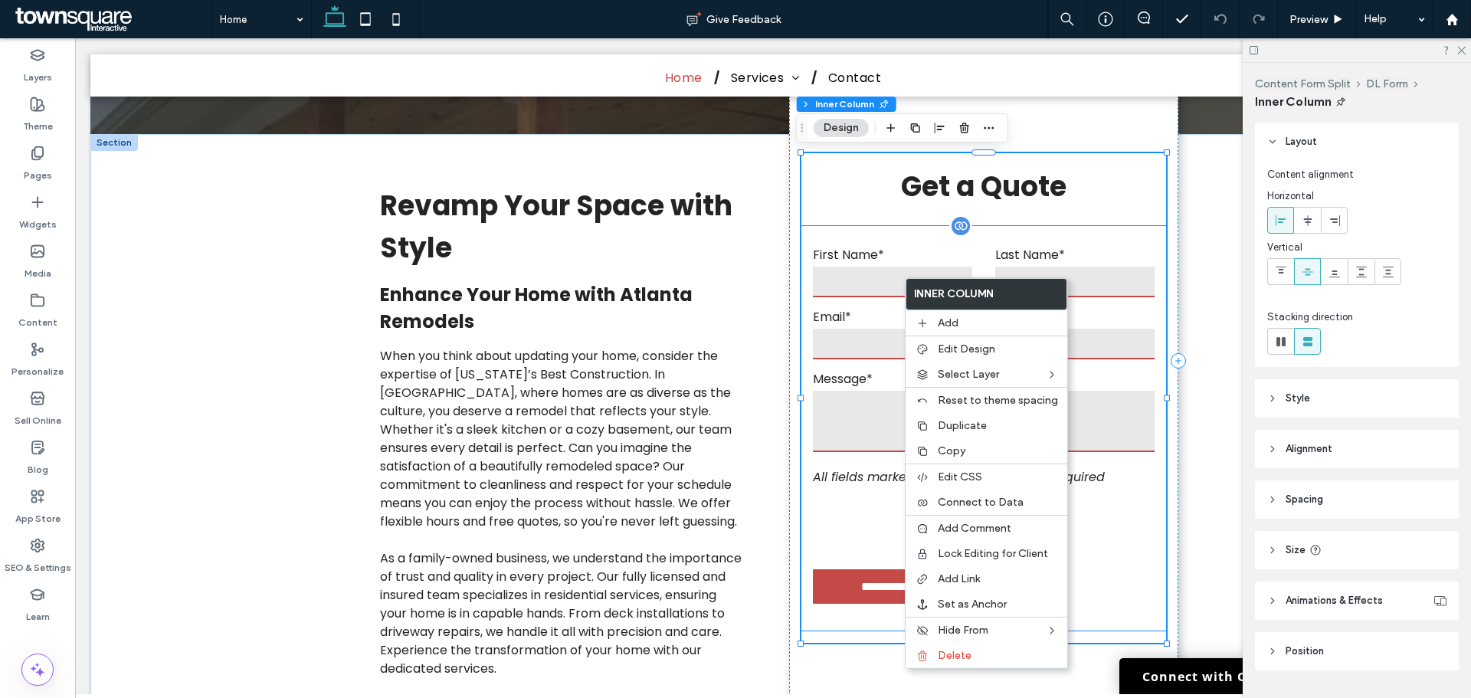
click at [862, 296] on input "text" at bounding box center [892, 282] width 159 height 31
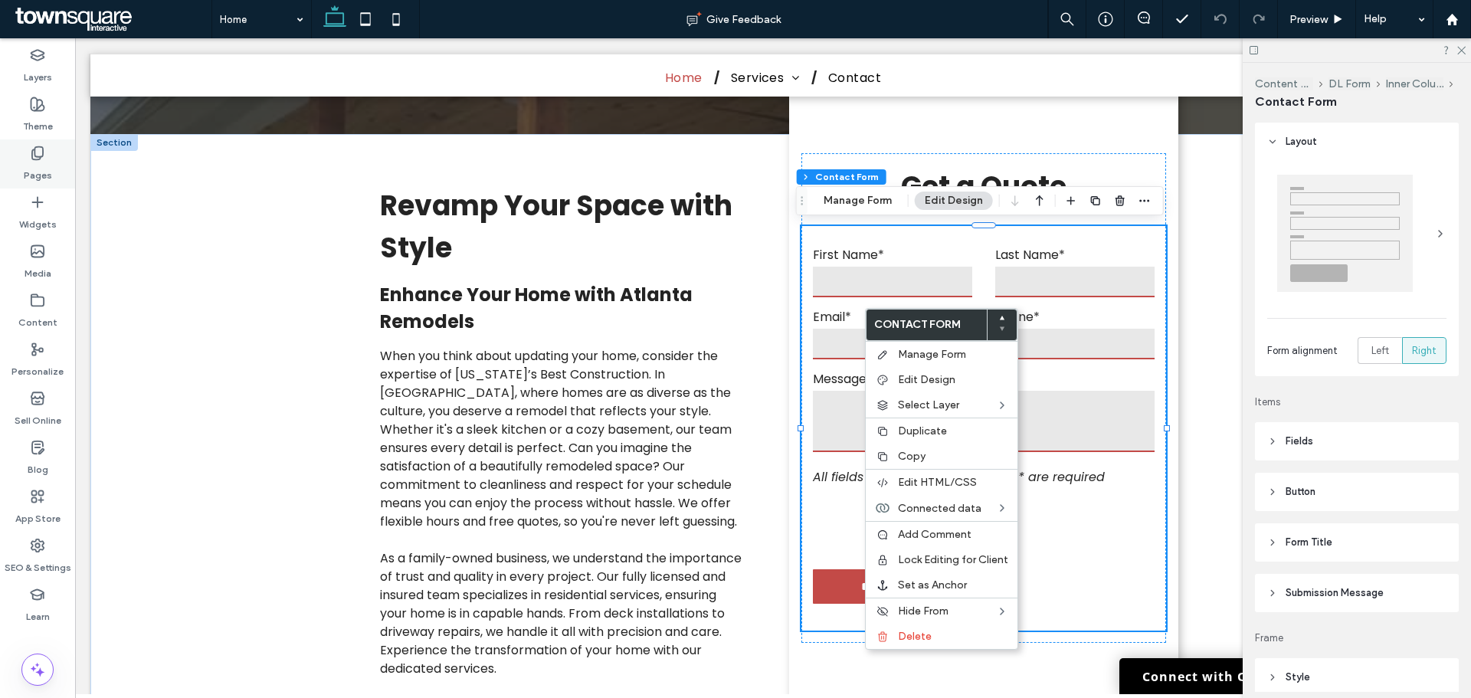
click at [31, 169] on label "Pages" at bounding box center [38, 171] width 28 height 21
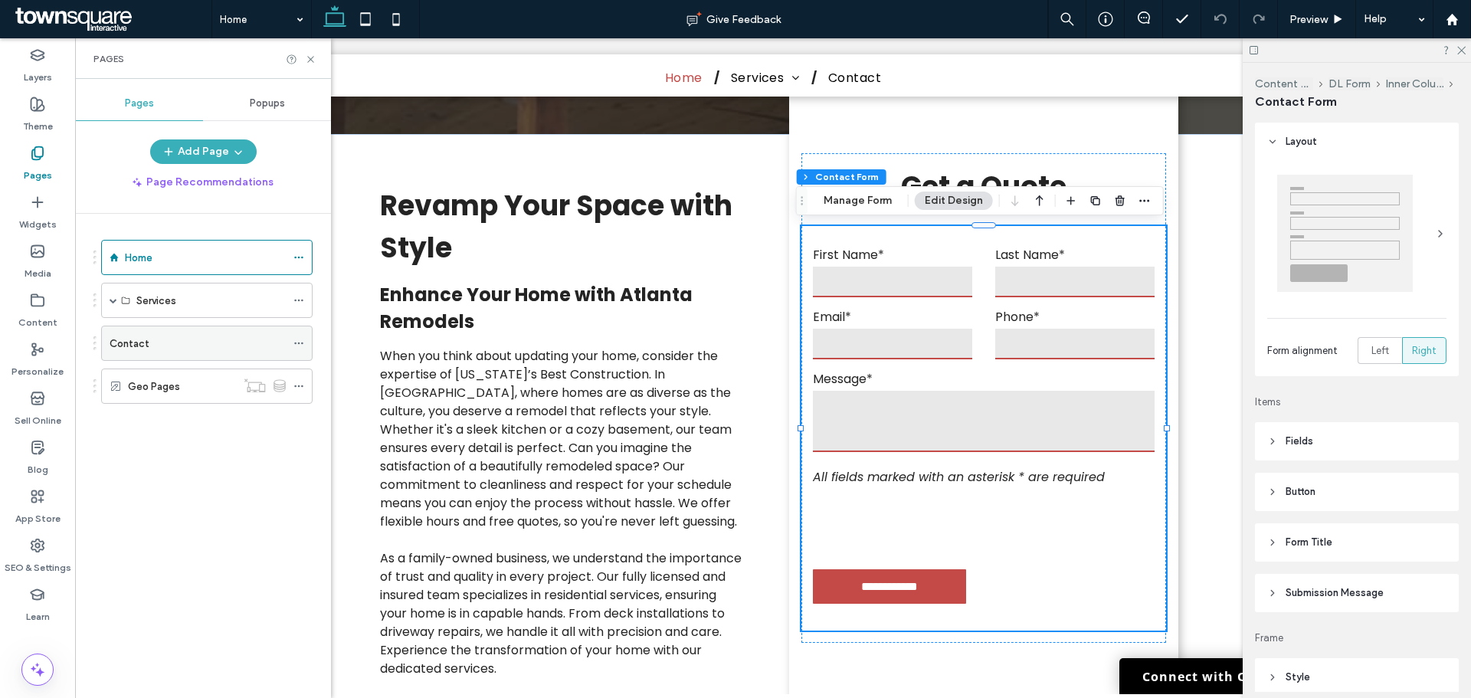
click at [169, 349] on div "Contact" at bounding box center [198, 343] width 176 height 16
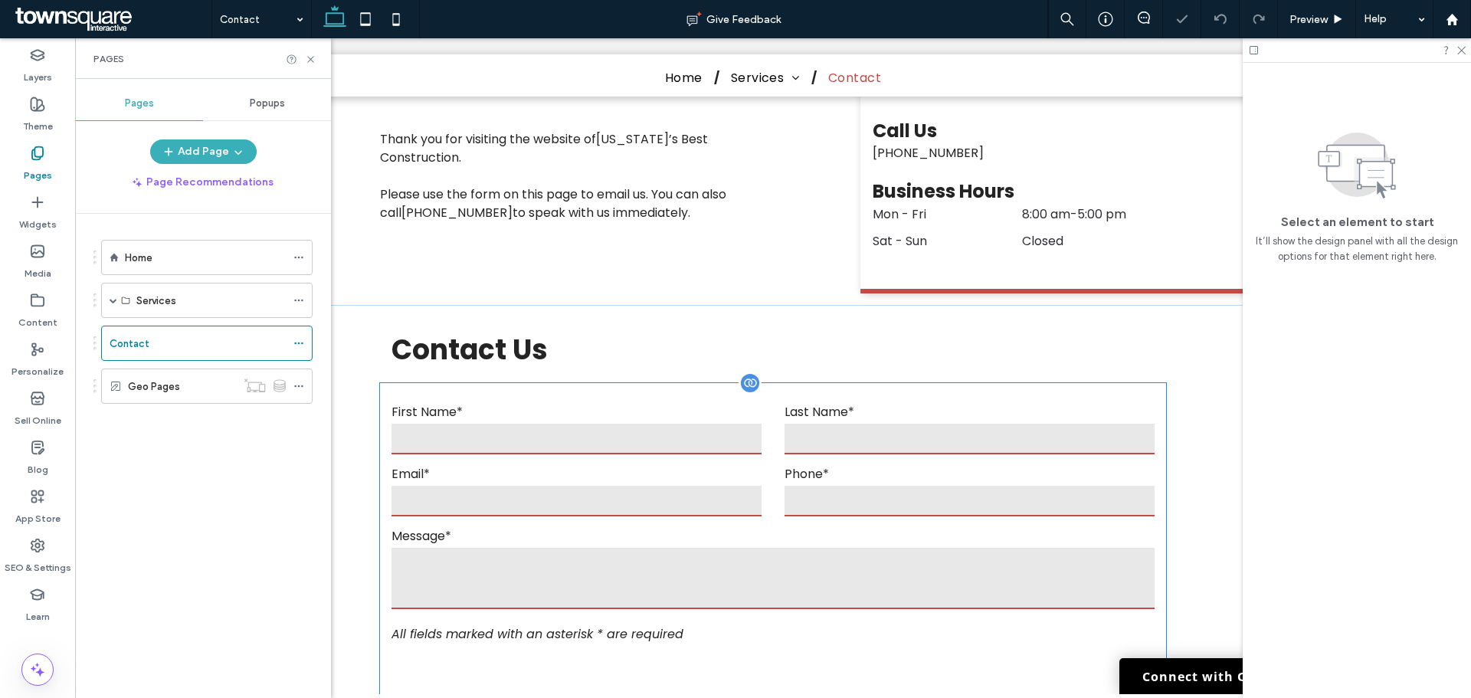
scroll to position [383, 0]
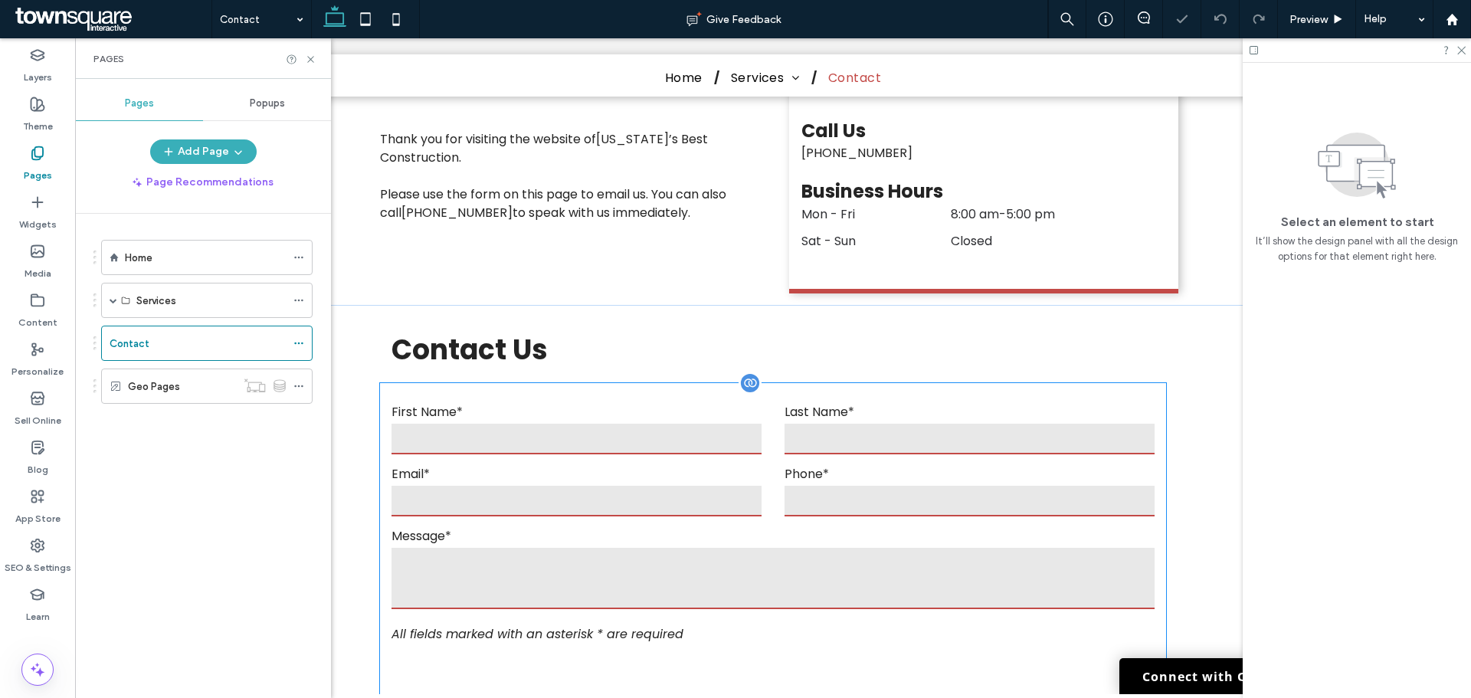
click at [720, 486] on input "email" at bounding box center [576, 501] width 370 height 31
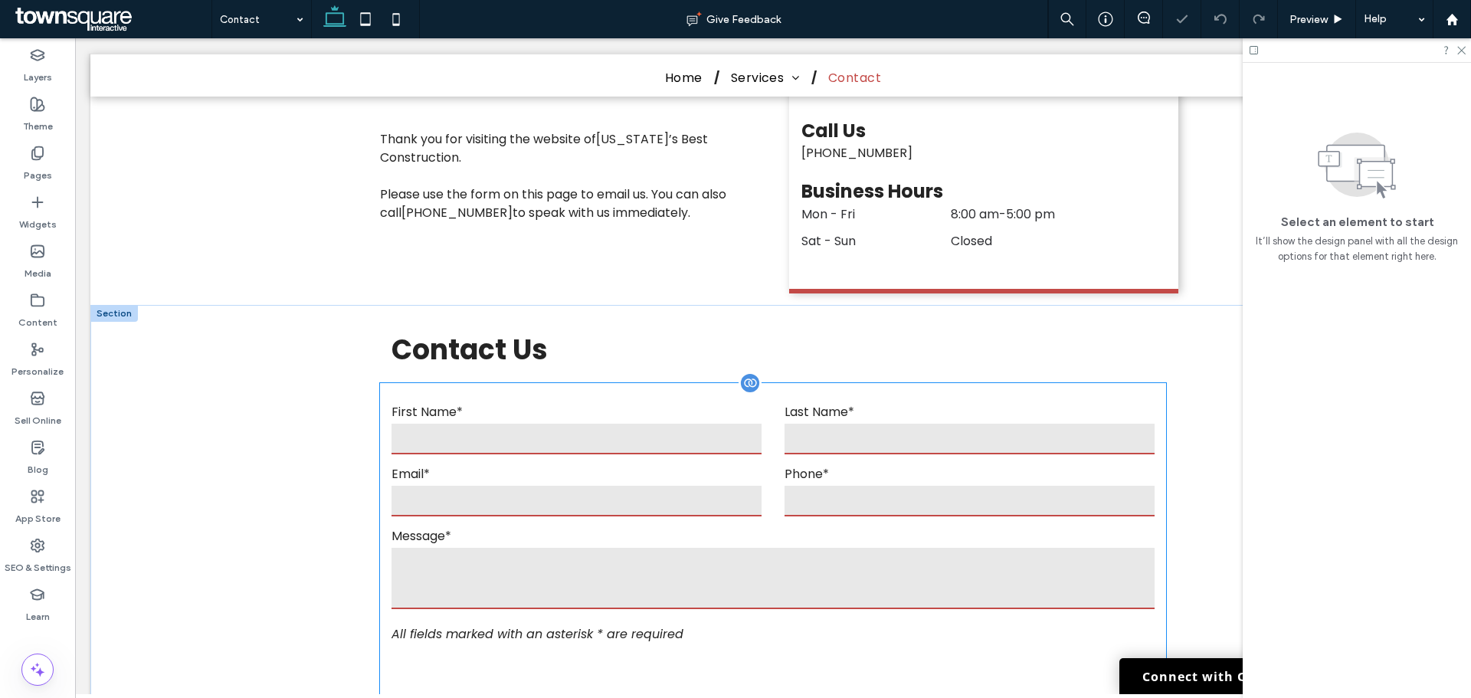
click at [720, 447] on div "**********" at bounding box center [772, 589] width 785 height 412
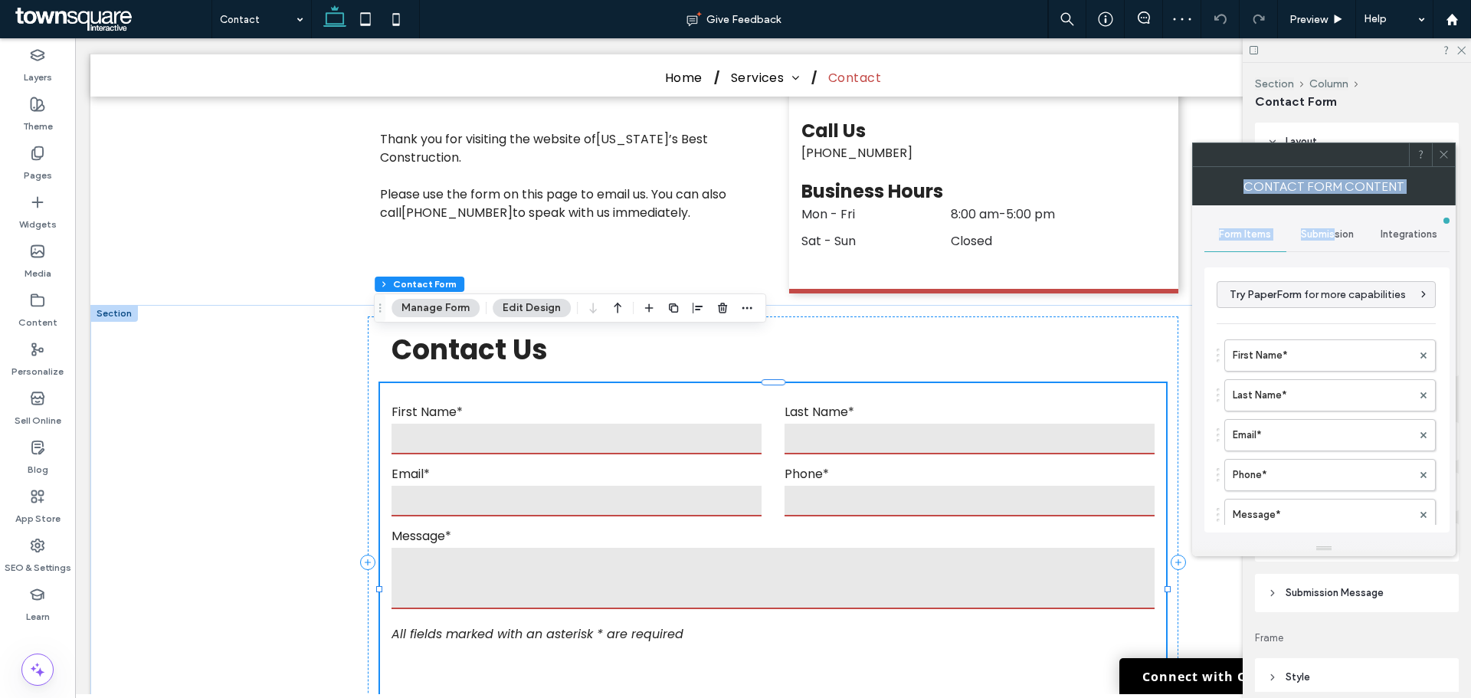
drag, startPoint x: 1438, startPoint y: 153, endPoint x: 1333, endPoint y: 254, distance: 144.6
click at [1335, 247] on div "**********" at bounding box center [1323, 349] width 263 height 414
click at [1330, 239] on span "Submission" at bounding box center [1327, 234] width 53 height 12
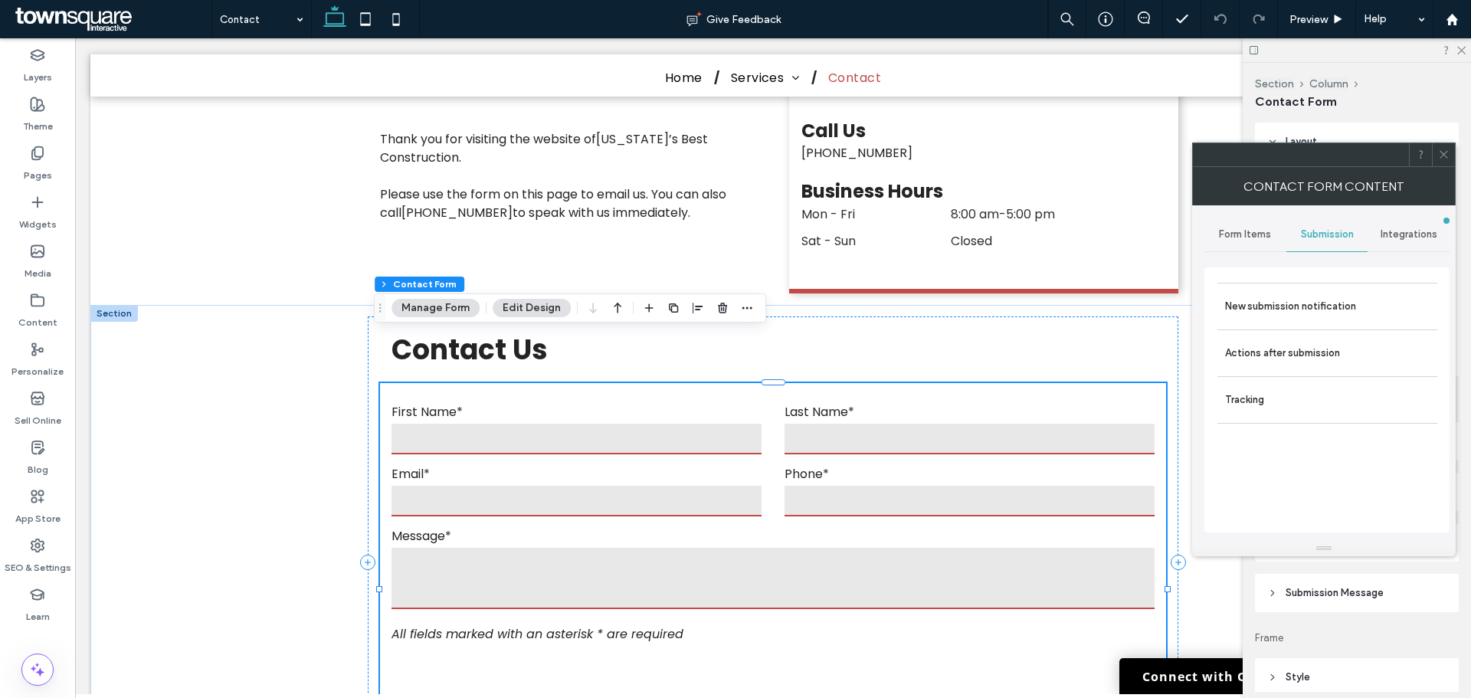
click at [1330, 236] on span "Submission" at bounding box center [1327, 234] width 53 height 12
click at [1344, 346] on label "Actions after submission" at bounding box center [1327, 353] width 205 height 31
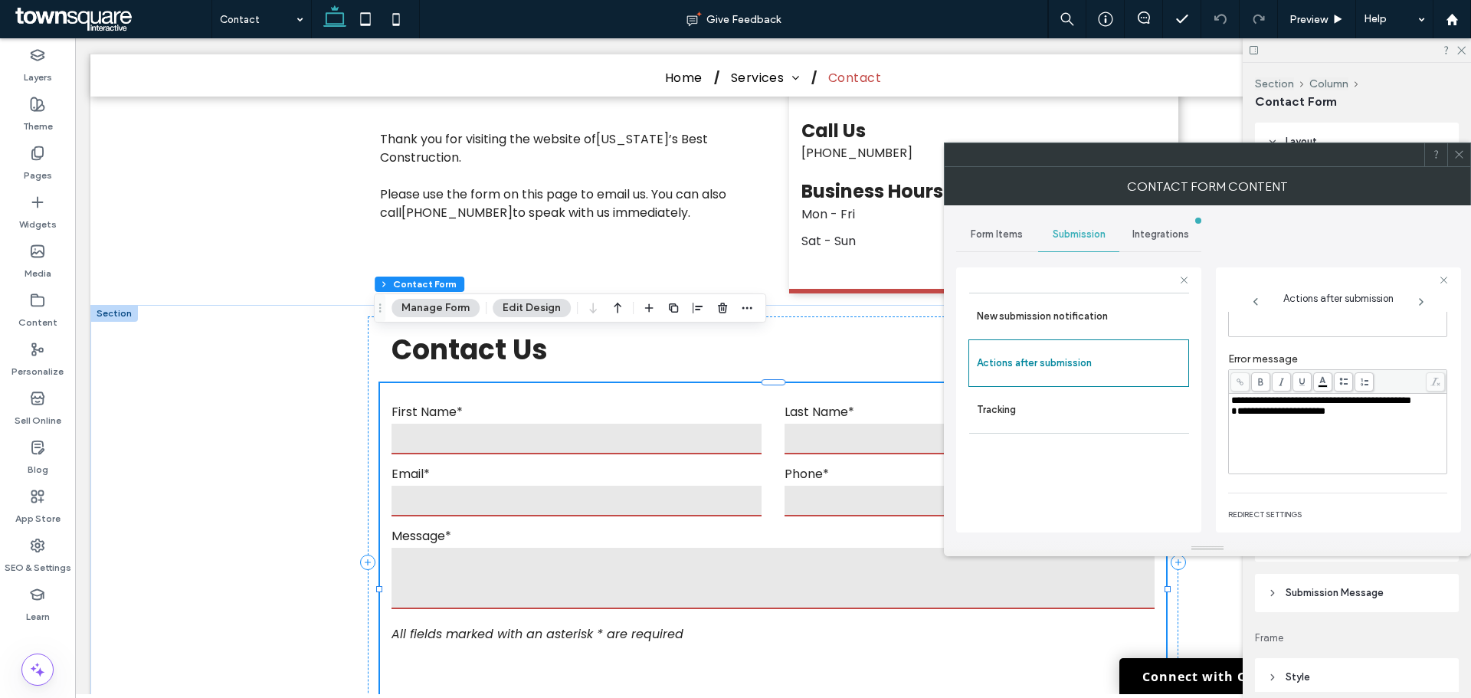
scroll to position [264, 0]
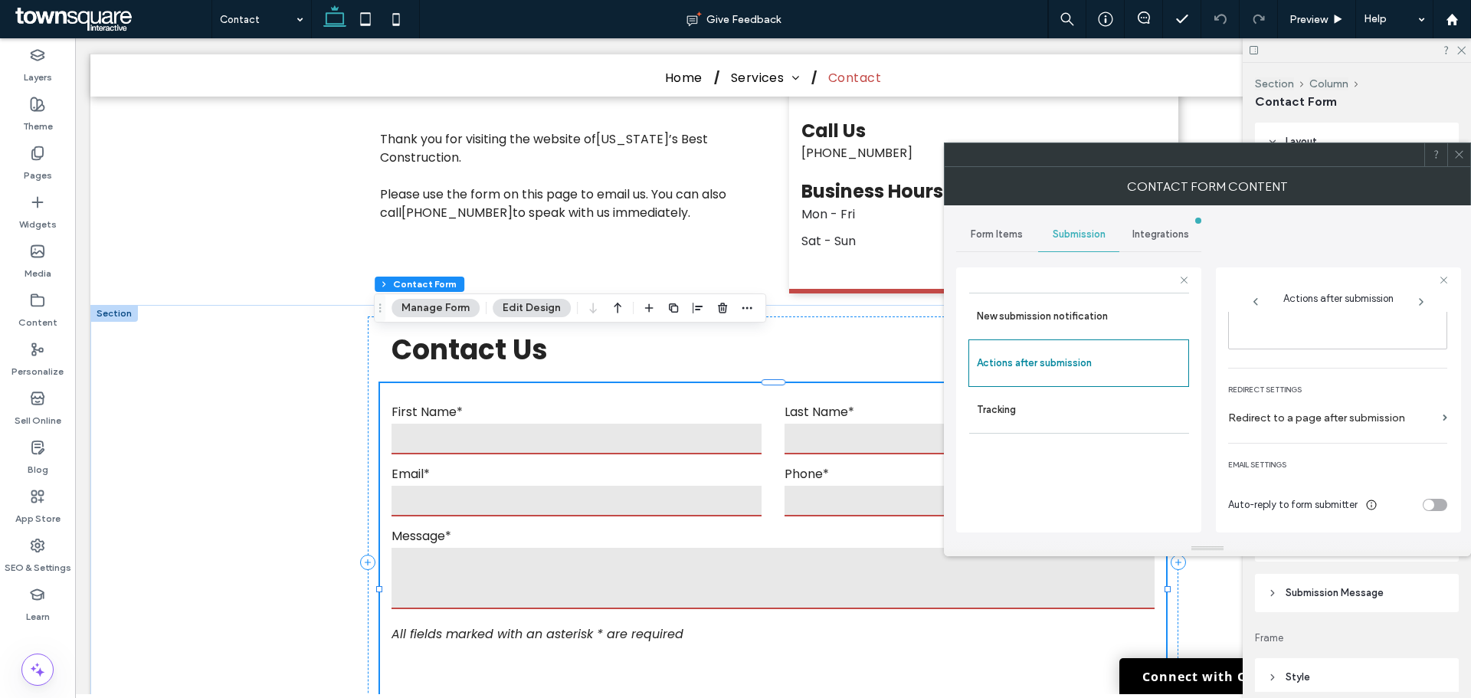
click at [1455, 146] on span at bounding box center [1458, 154] width 11 height 23
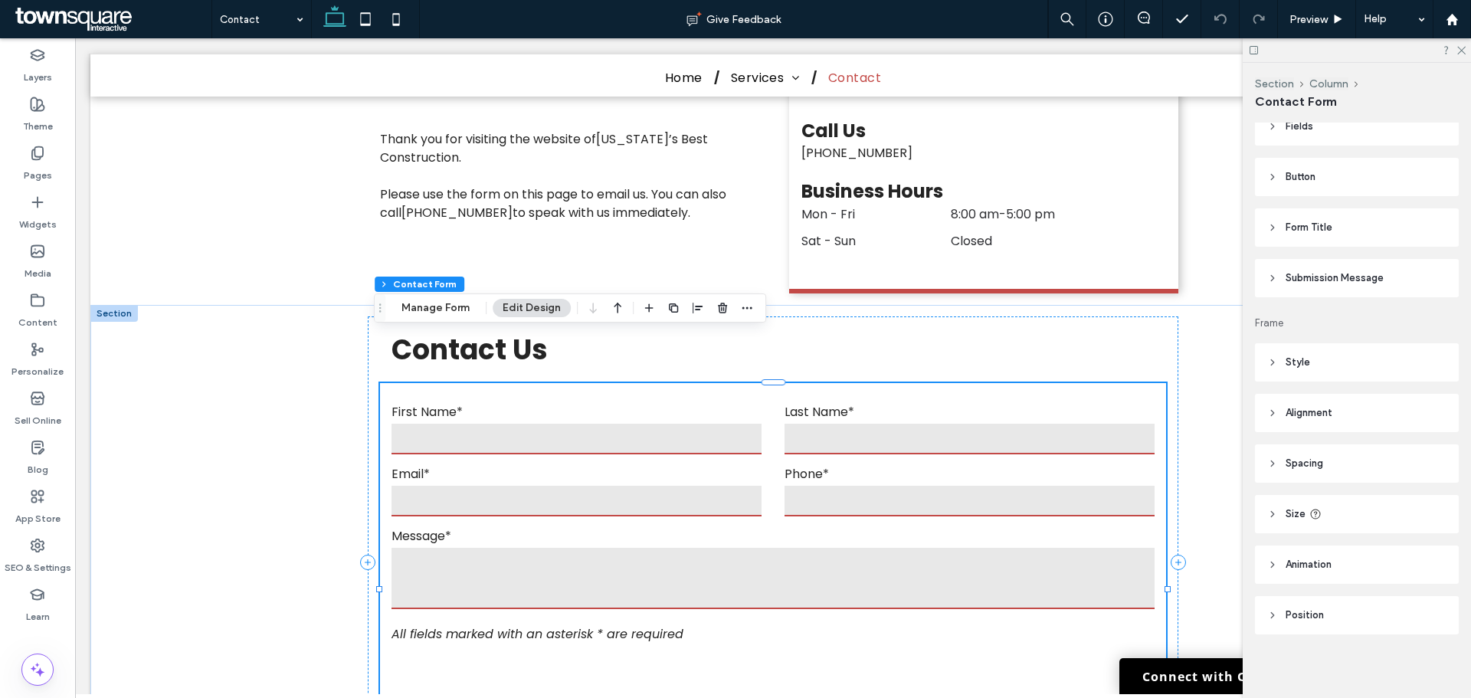
scroll to position [319, 0]
click at [1305, 268] on span "Submission Message" at bounding box center [1334, 274] width 98 height 15
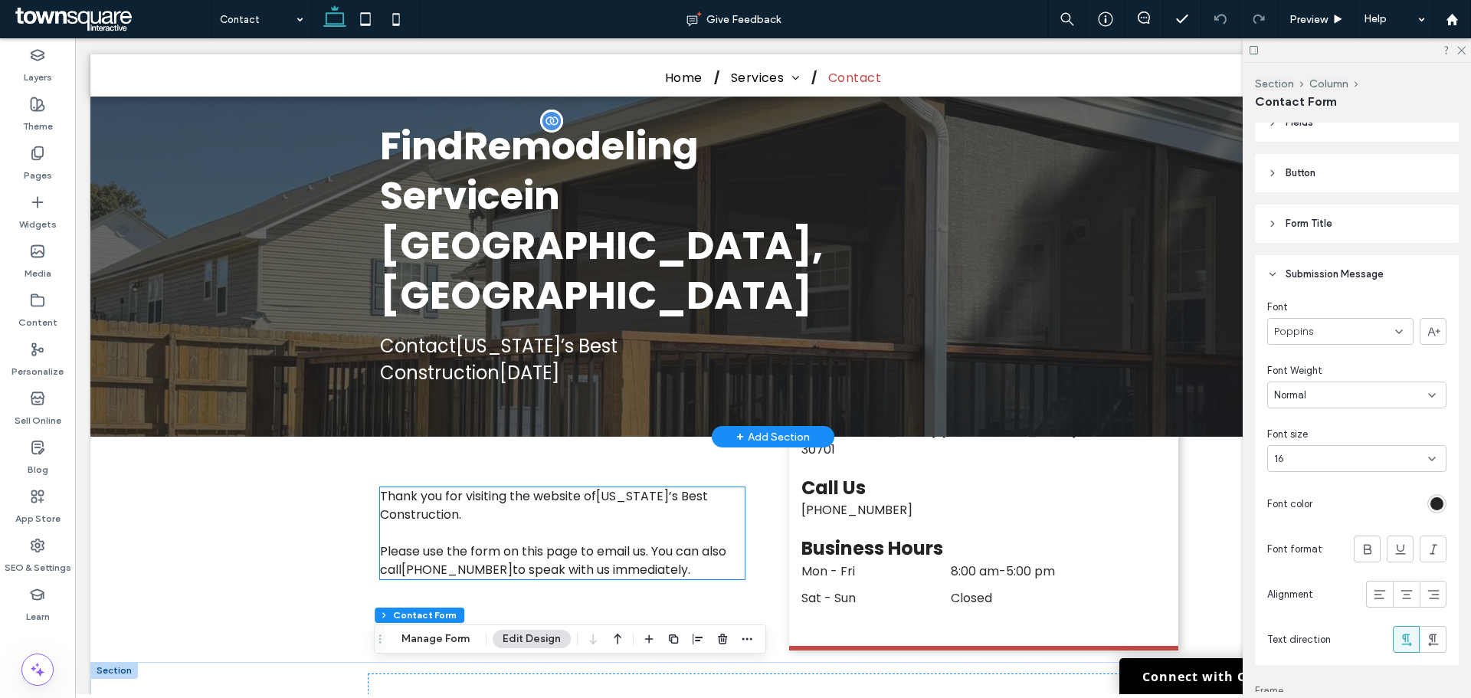
scroll to position [0, 0]
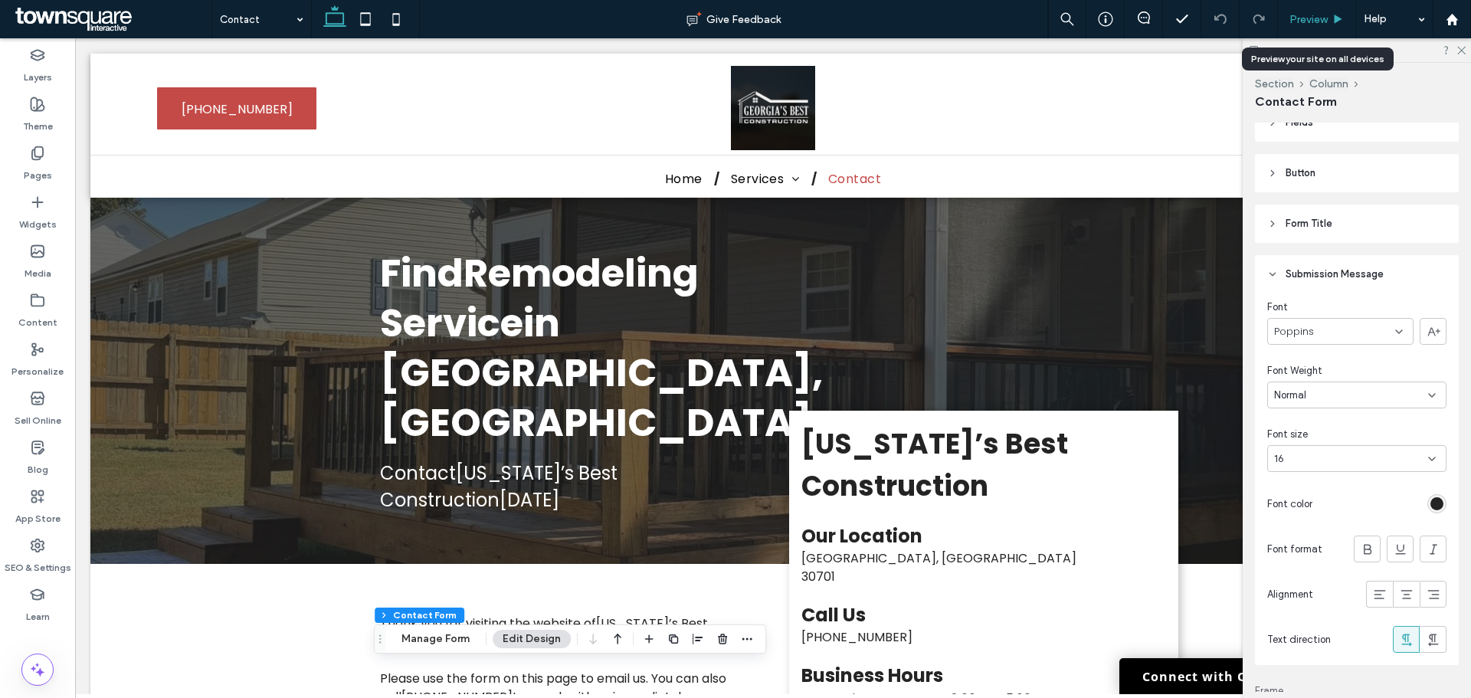
click at [1320, 25] on span "Preview" at bounding box center [1308, 19] width 38 height 13
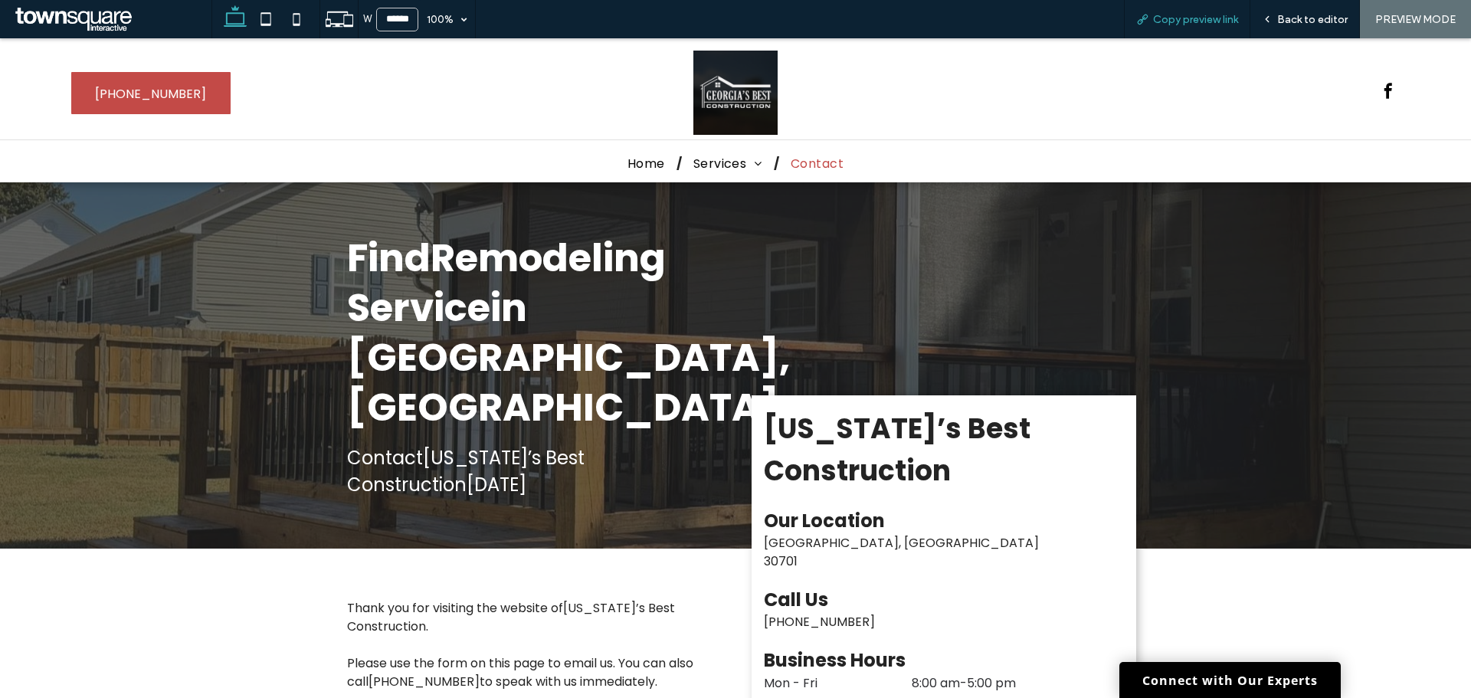
click at [1209, 31] on div "Copy preview link" at bounding box center [1187, 19] width 126 height 38
click at [1164, 26] on div "Copy preview link" at bounding box center [1187, 19] width 126 height 38
click at [1199, 25] on span "Copy preview link" at bounding box center [1195, 19] width 85 height 13
click at [305, 25] on icon at bounding box center [296, 19] width 31 height 31
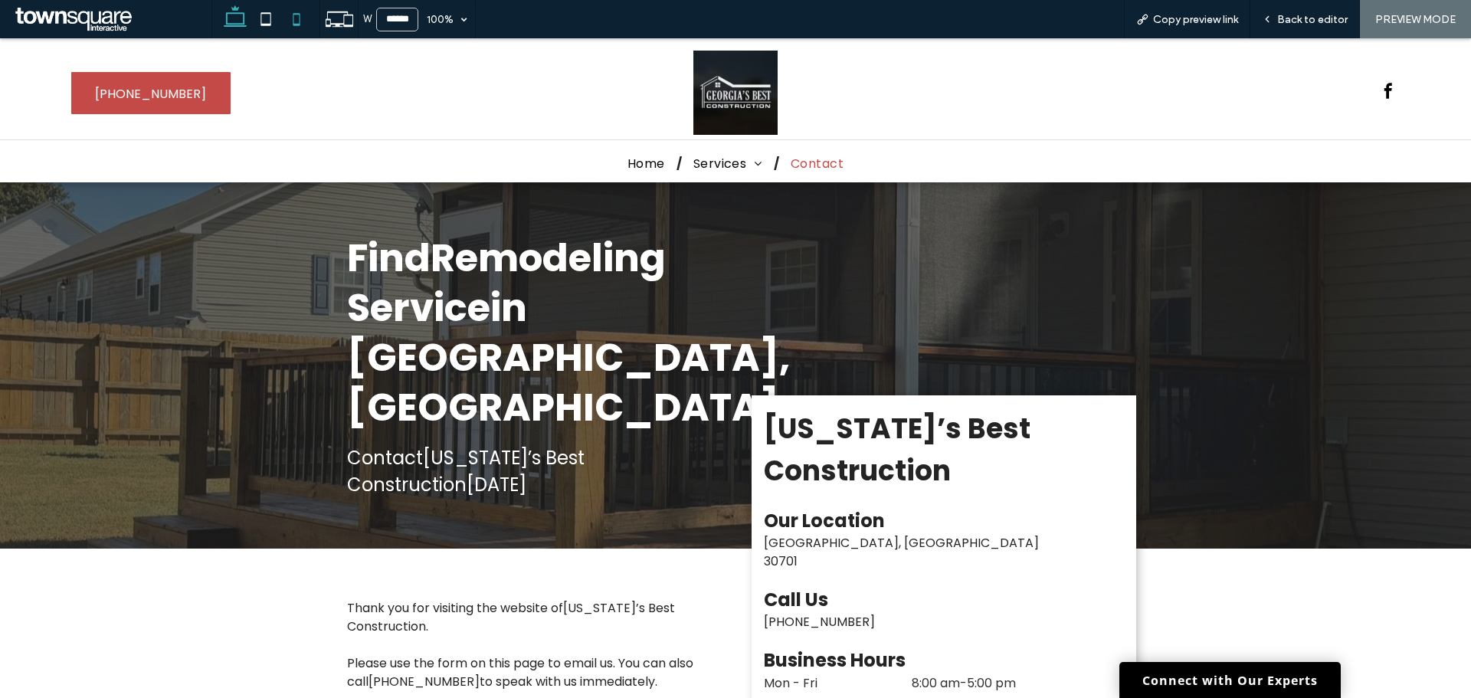
type input "*****"
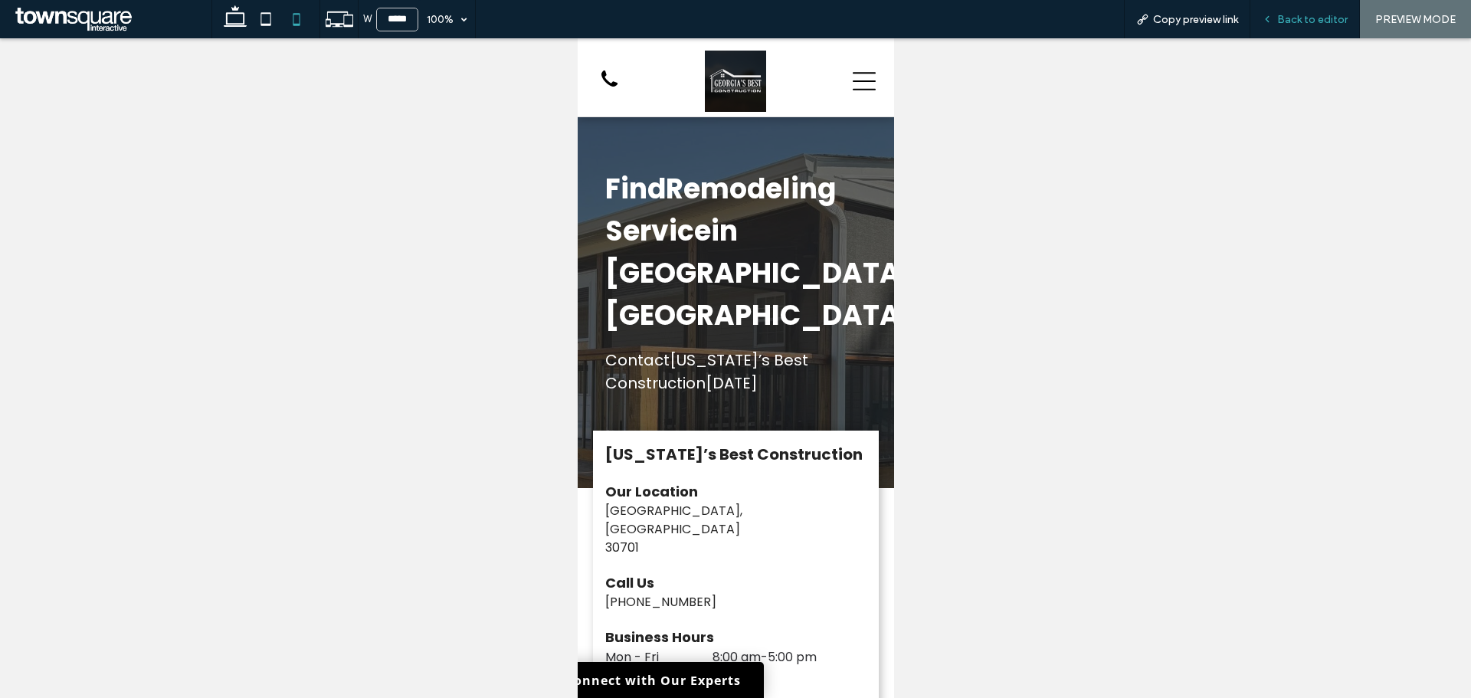
click at [1311, 14] on span "Back to editor" at bounding box center [1312, 19] width 70 height 13
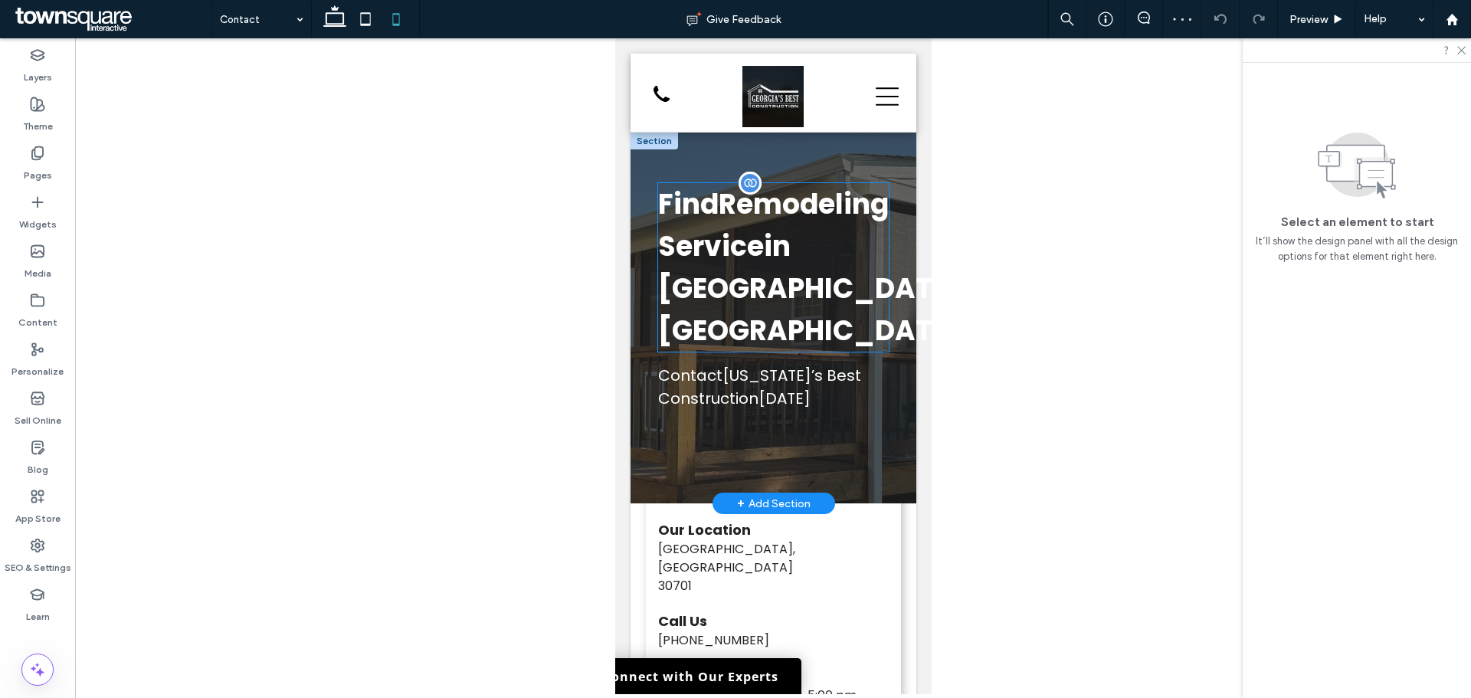
click at [835, 205] on span "Remodeling Service" at bounding box center [772, 225] width 231 height 81
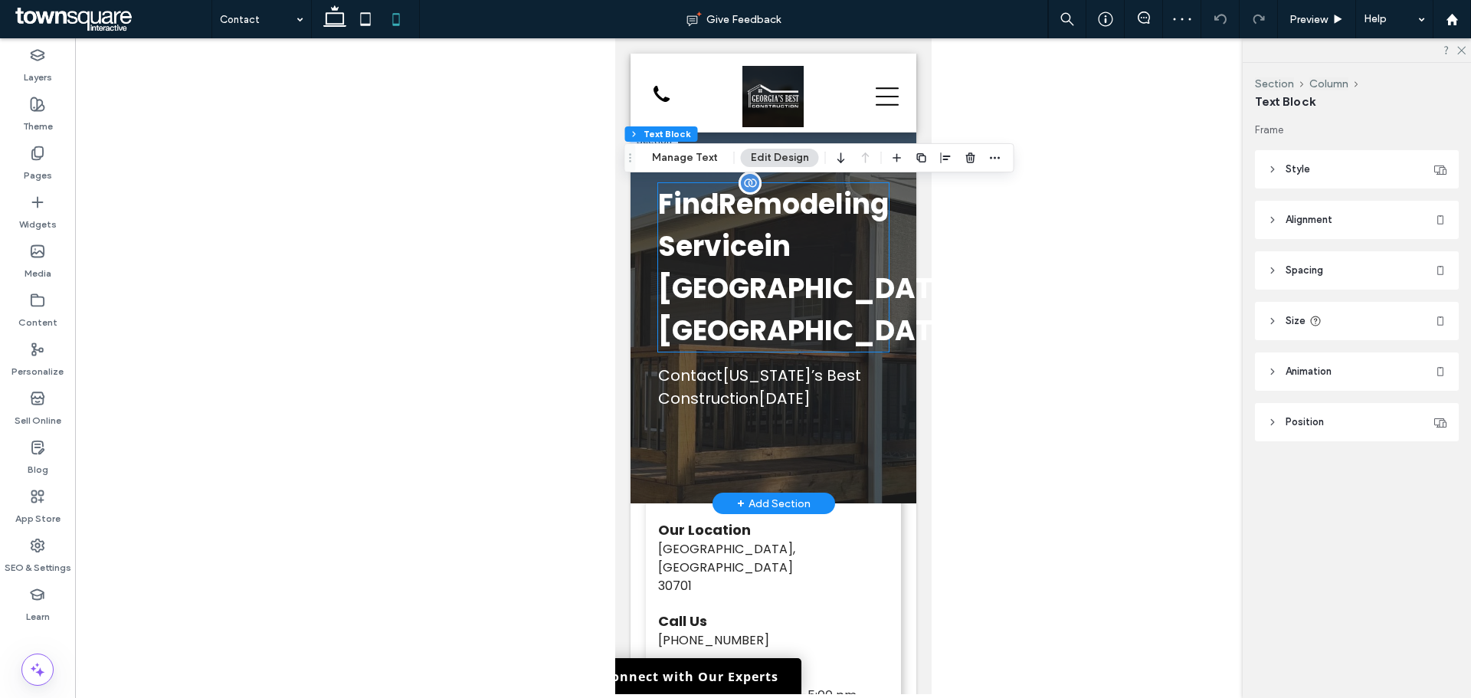
click at [834, 205] on div "Find Remodeling Service in Calhoun, GA" at bounding box center [772, 267] width 231 height 169
click at [834, 205] on span "Remodeling Service" at bounding box center [772, 225] width 231 height 81
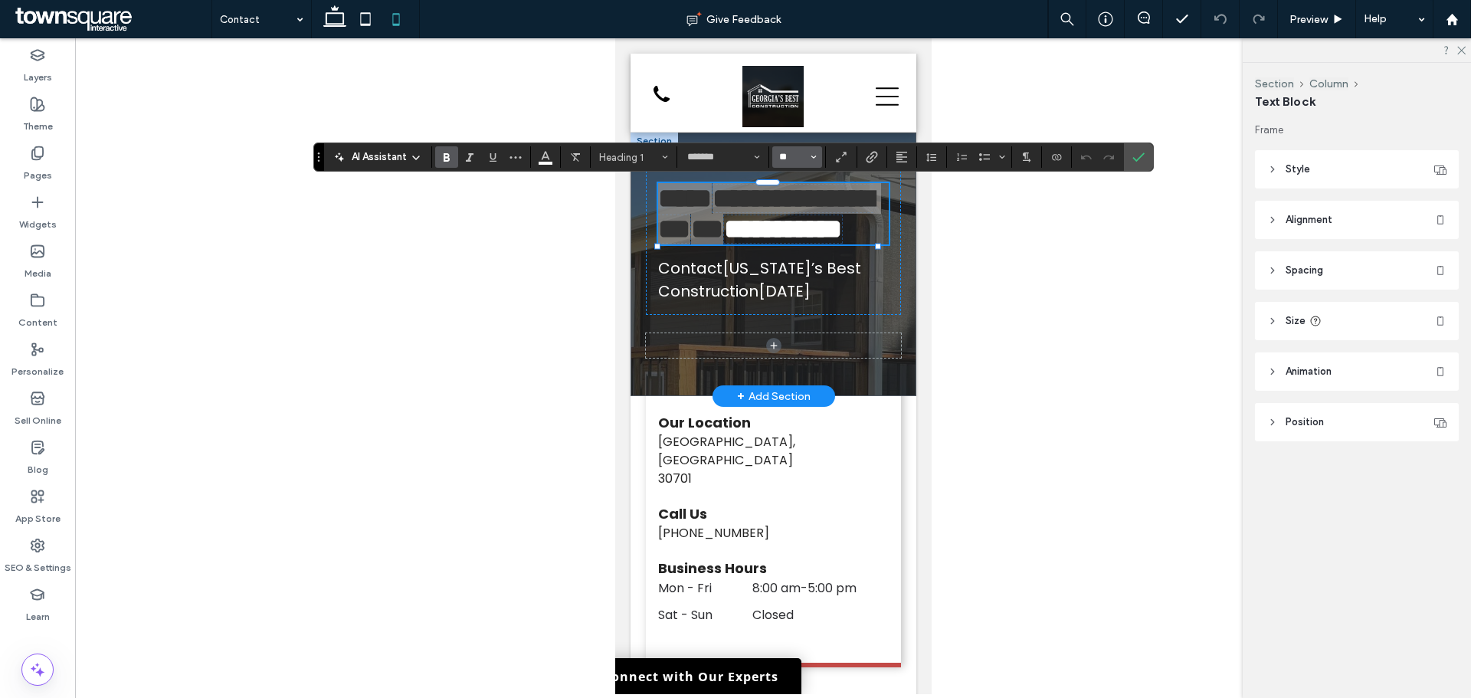
click at [794, 159] on input "**" at bounding box center [792, 157] width 30 height 12
type input "**"
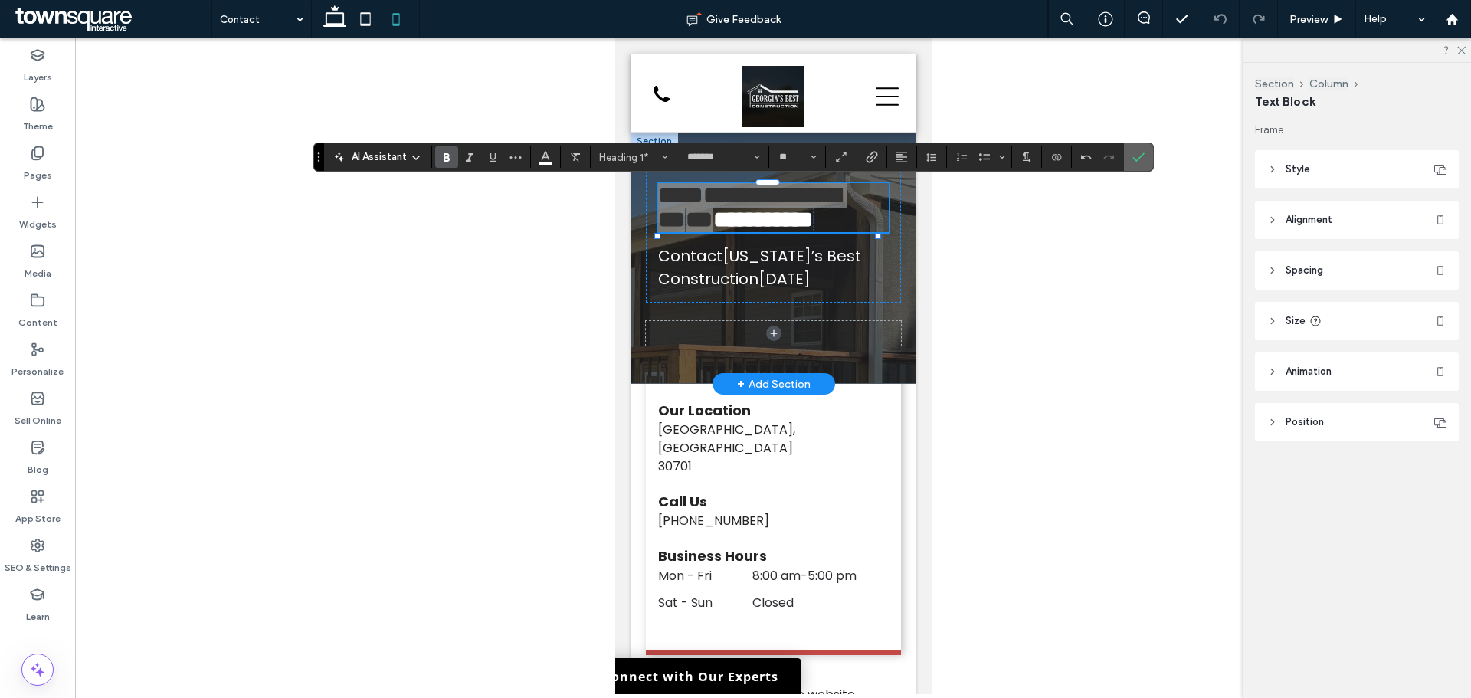
click at [1134, 159] on icon "Confirm" at bounding box center [1138, 157] width 12 height 12
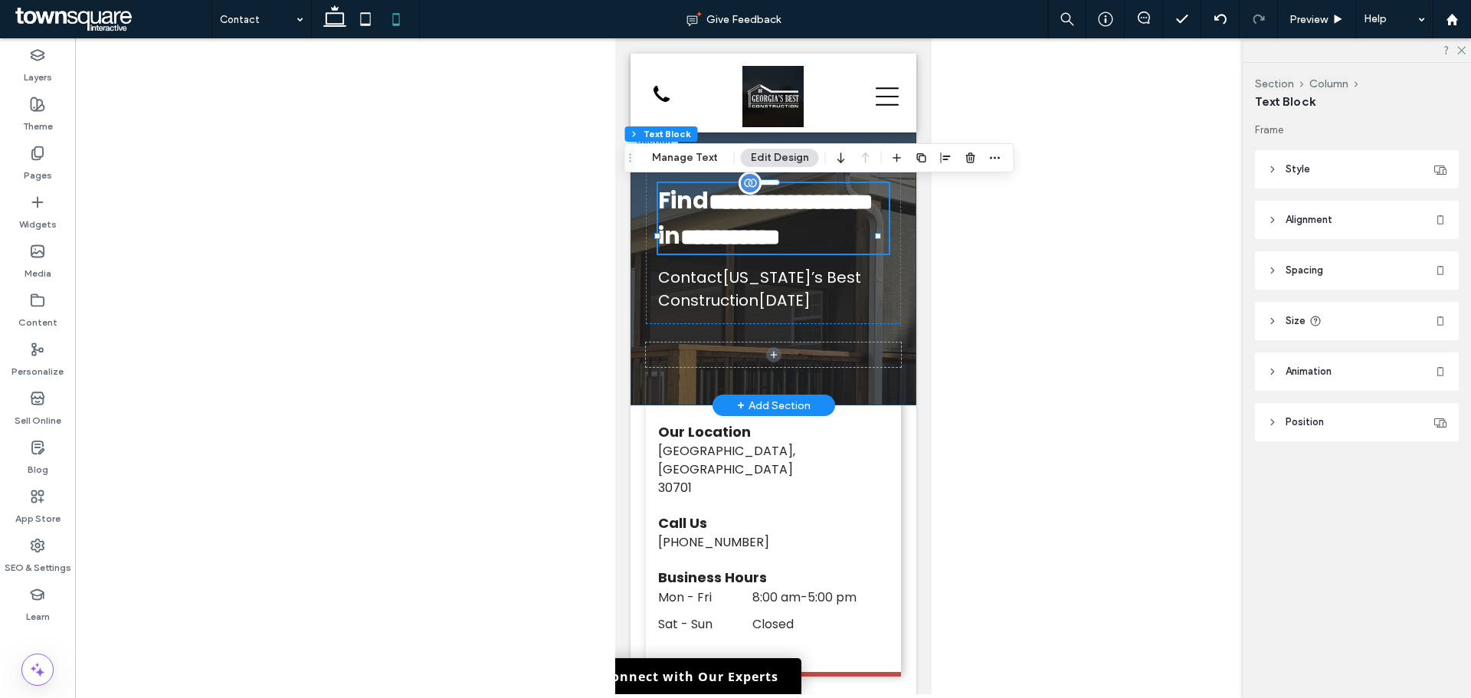
click at [885, 362] on div "**********" at bounding box center [773, 269] width 286 height 273
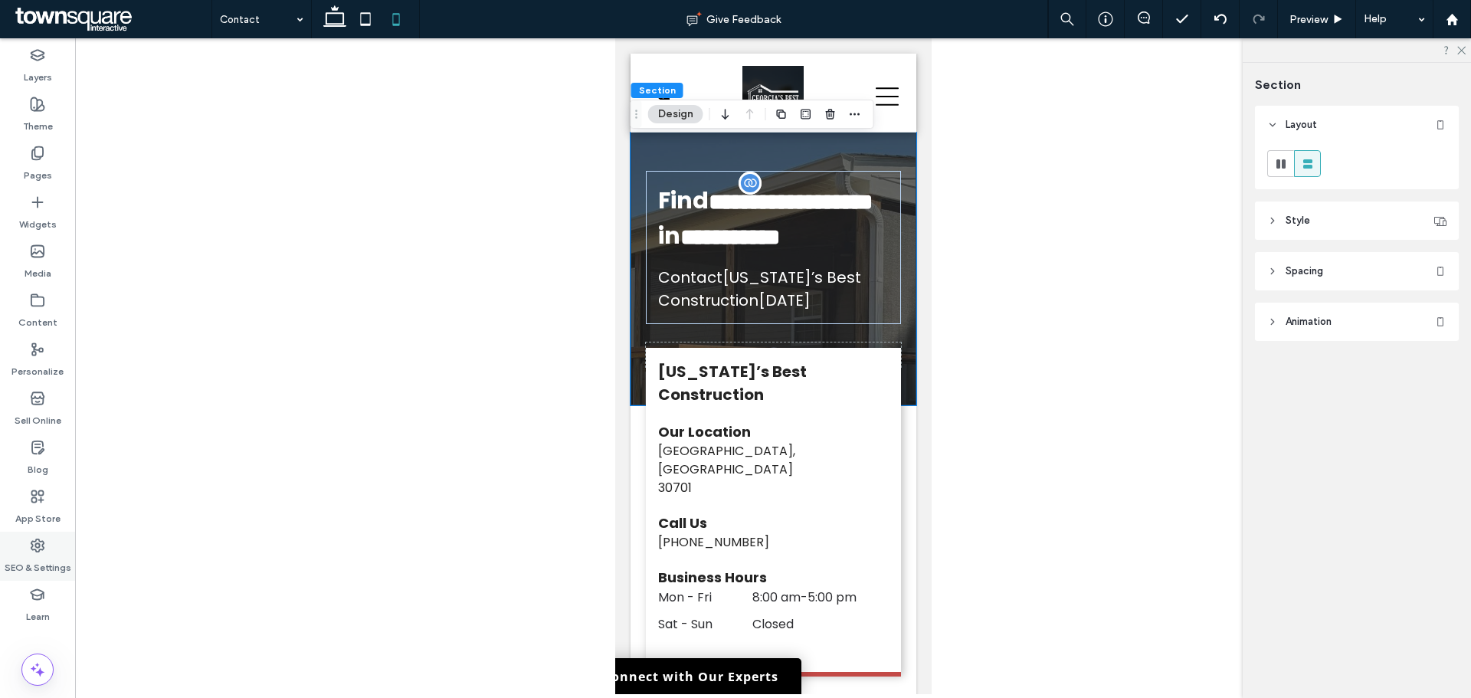
click at [37, 536] on div "SEO & Settings" at bounding box center [37, 556] width 75 height 49
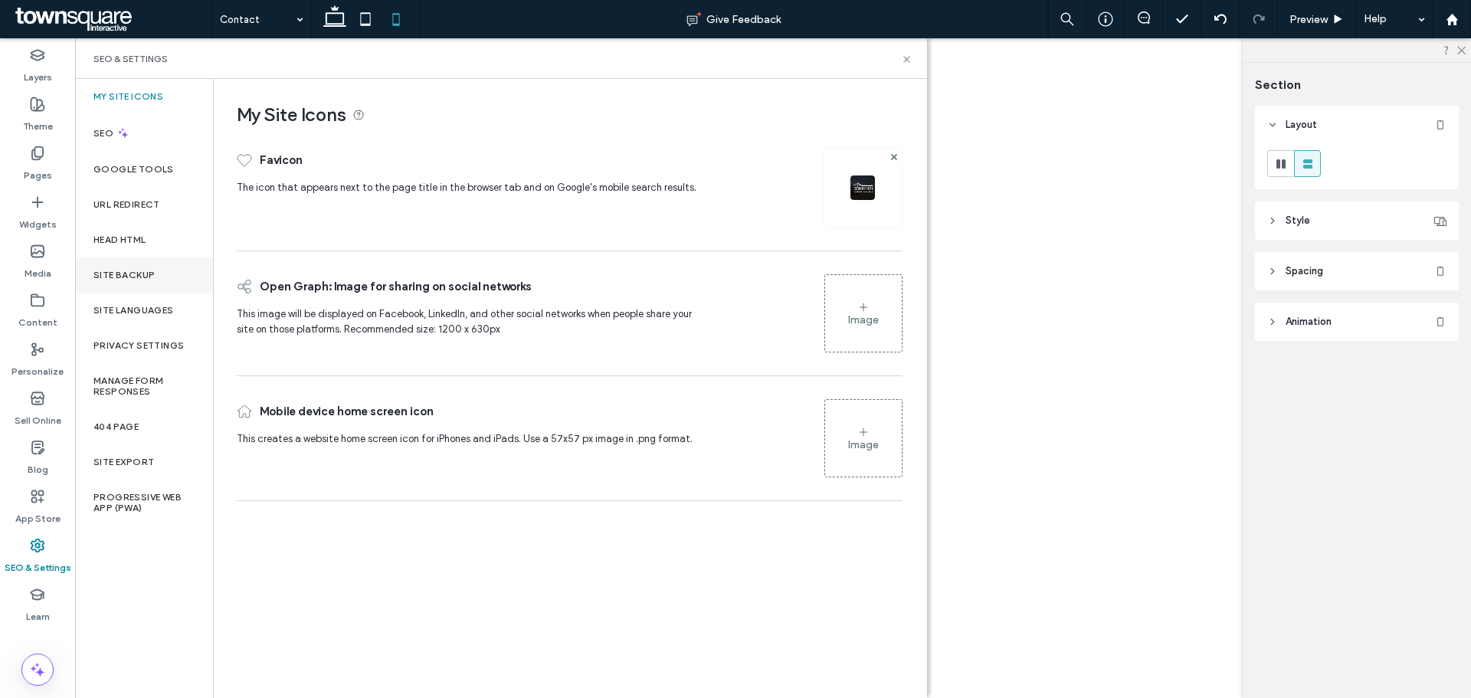
click at [133, 283] on div "Site Backup" at bounding box center [144, 274] width 138 height 35
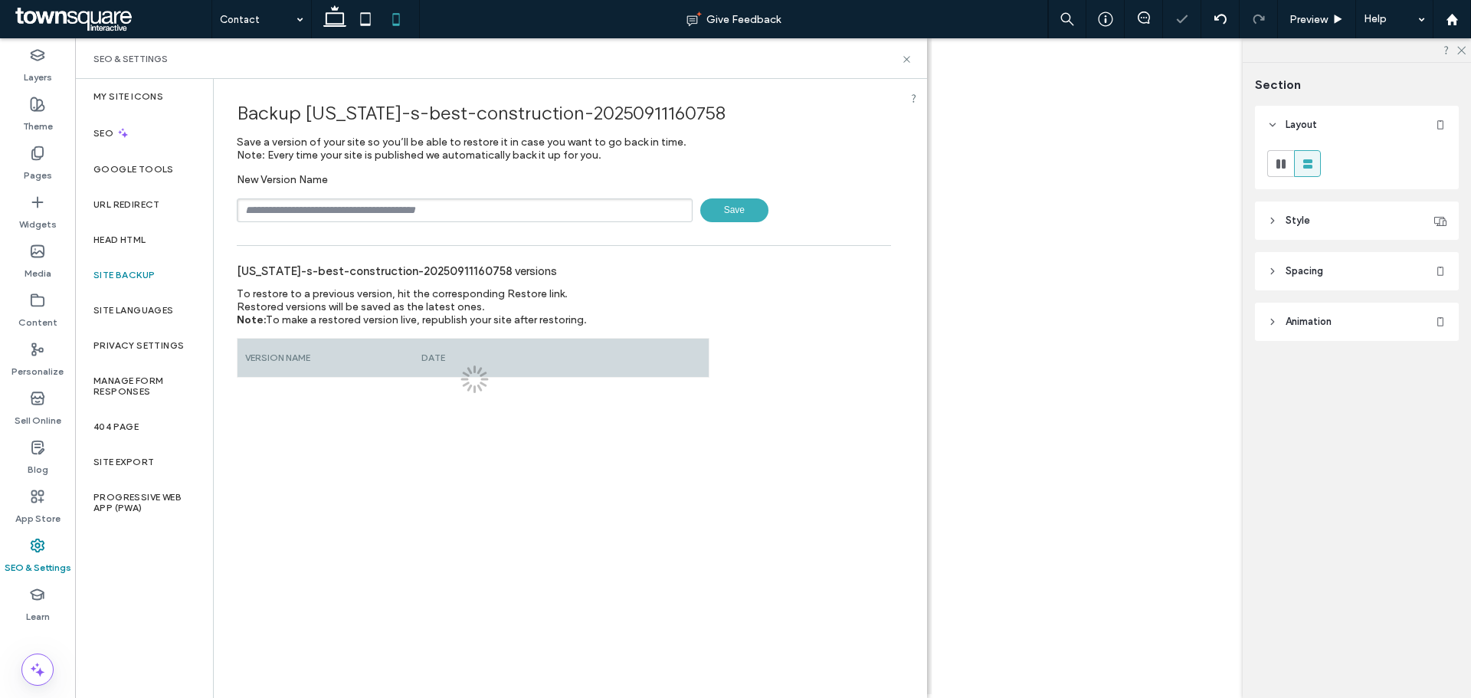
drag, startPoint x: 390, startPoint y: 199, endPoint x: 384, endPoint y: 208, distance: 11.0
click at [391, 197] on div "New Version Name Save" at bounding box center [564, 197] width 654 height 49
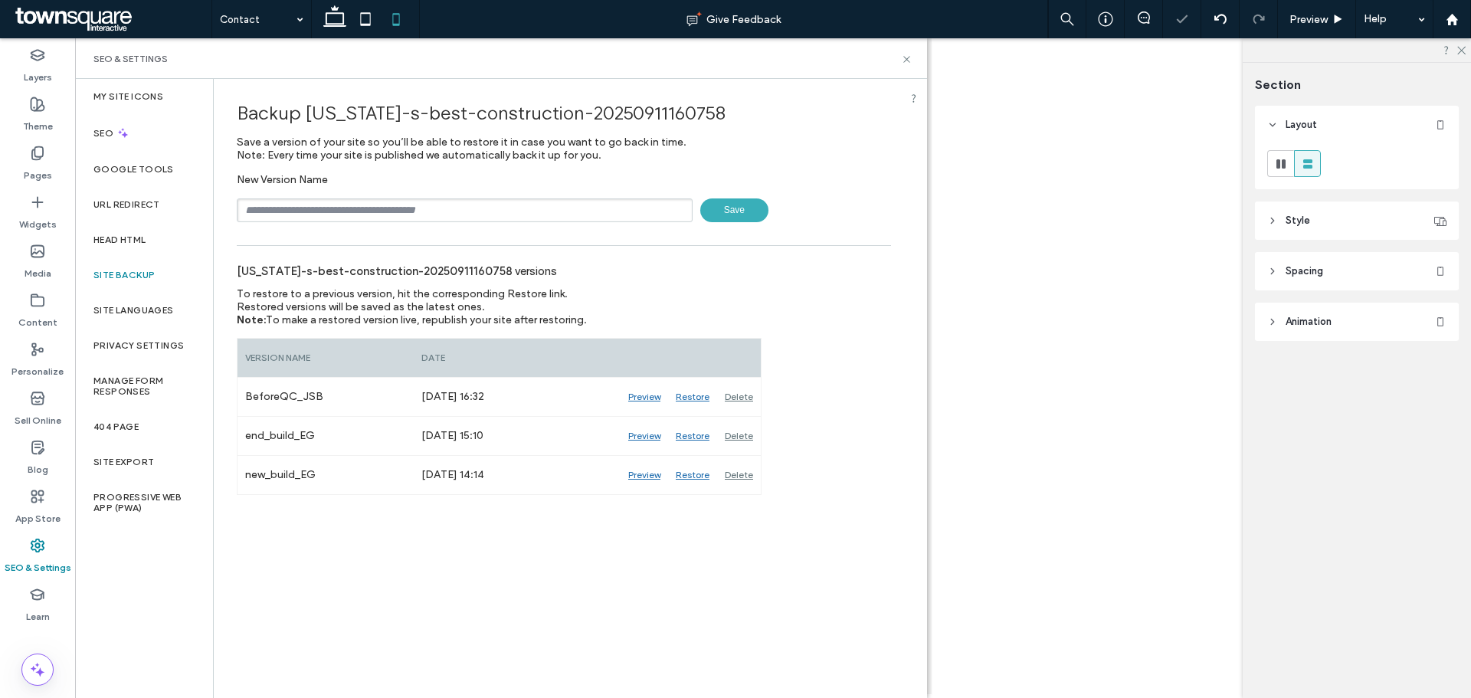
click at [380, 216] on input "text" at bounding box center [465, 210] width 456 height 24
type input "**********"
click at [739, 207] on span "Save" at bounding box center [734, 210] width 68 height 24
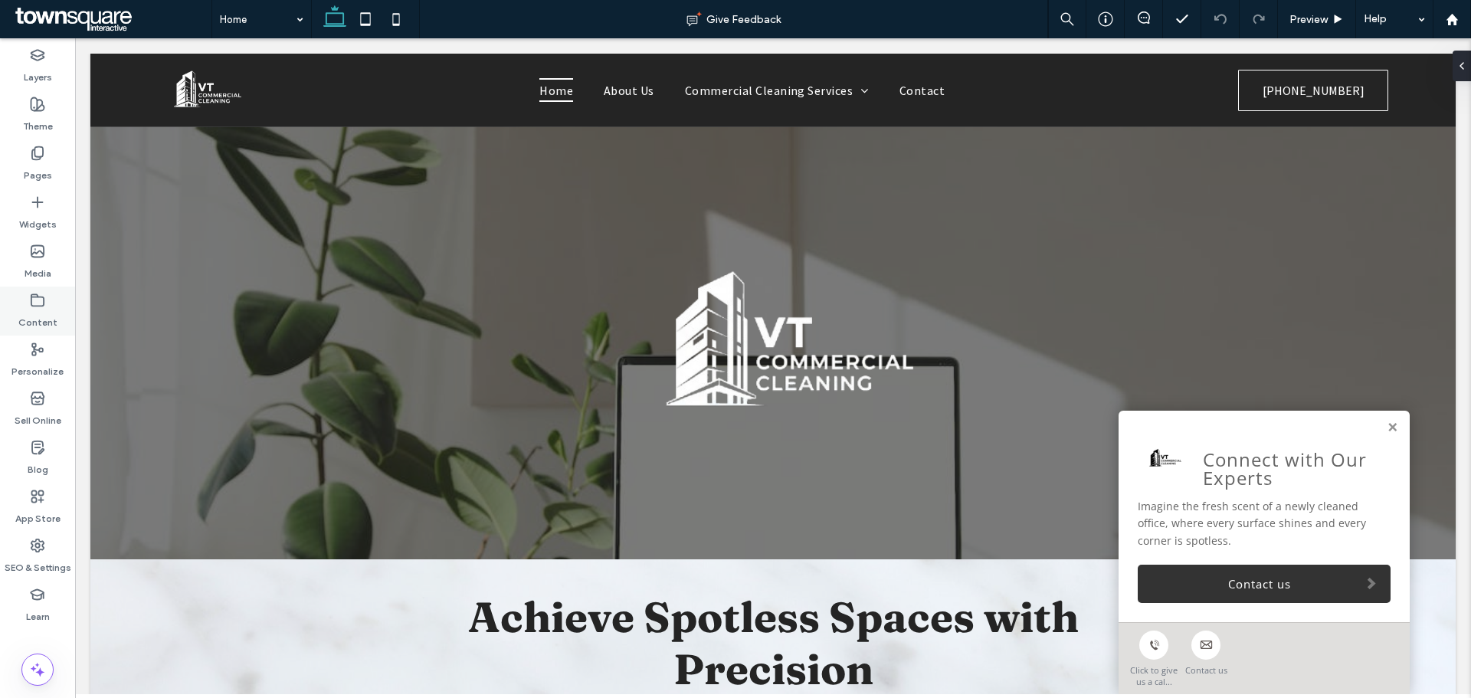
click at [31, 300] on use at bounding box center [37, 299] width 12 height 11
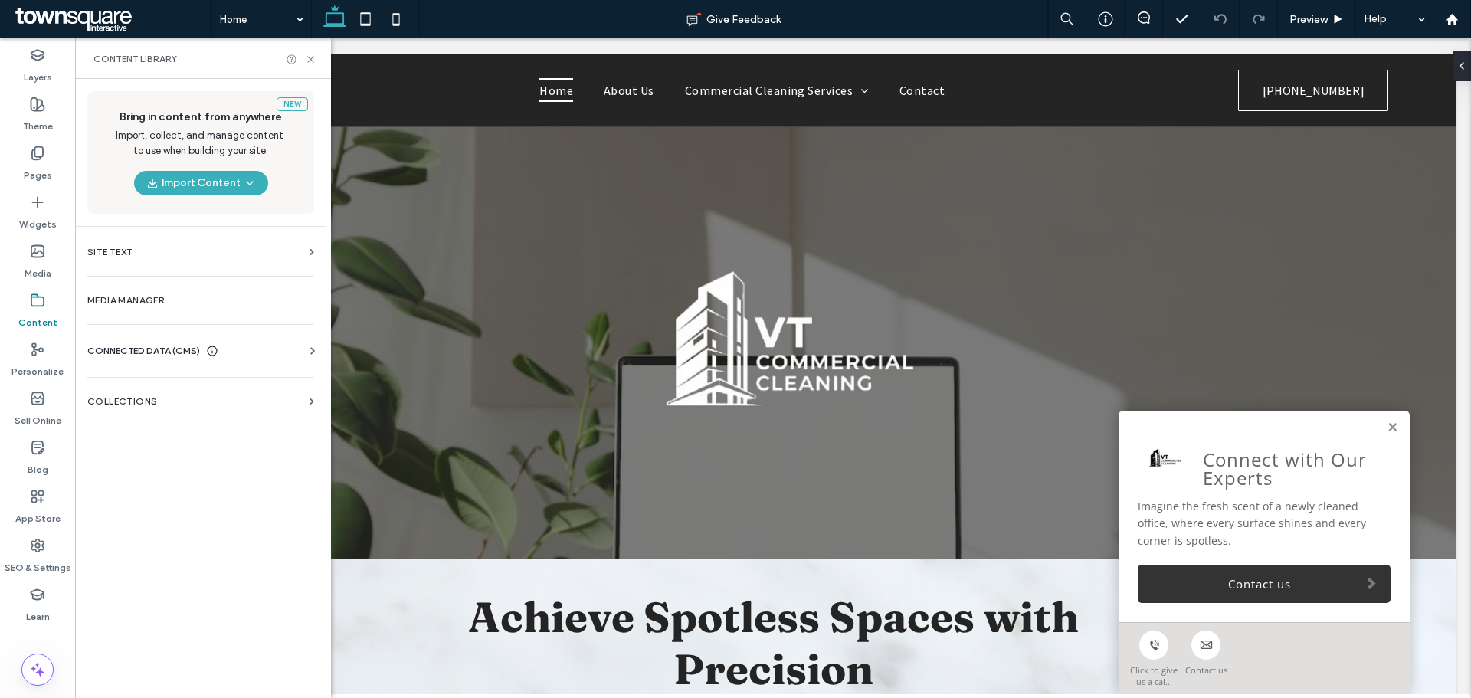
click at [195, 347] on span "CONNECTED DATA (CMS)" at bounding box center [143, 350] width 113 height 15
click at [48, 541] on div "SEO & Settings" at bounding box center [37, 556] width 75 height 49
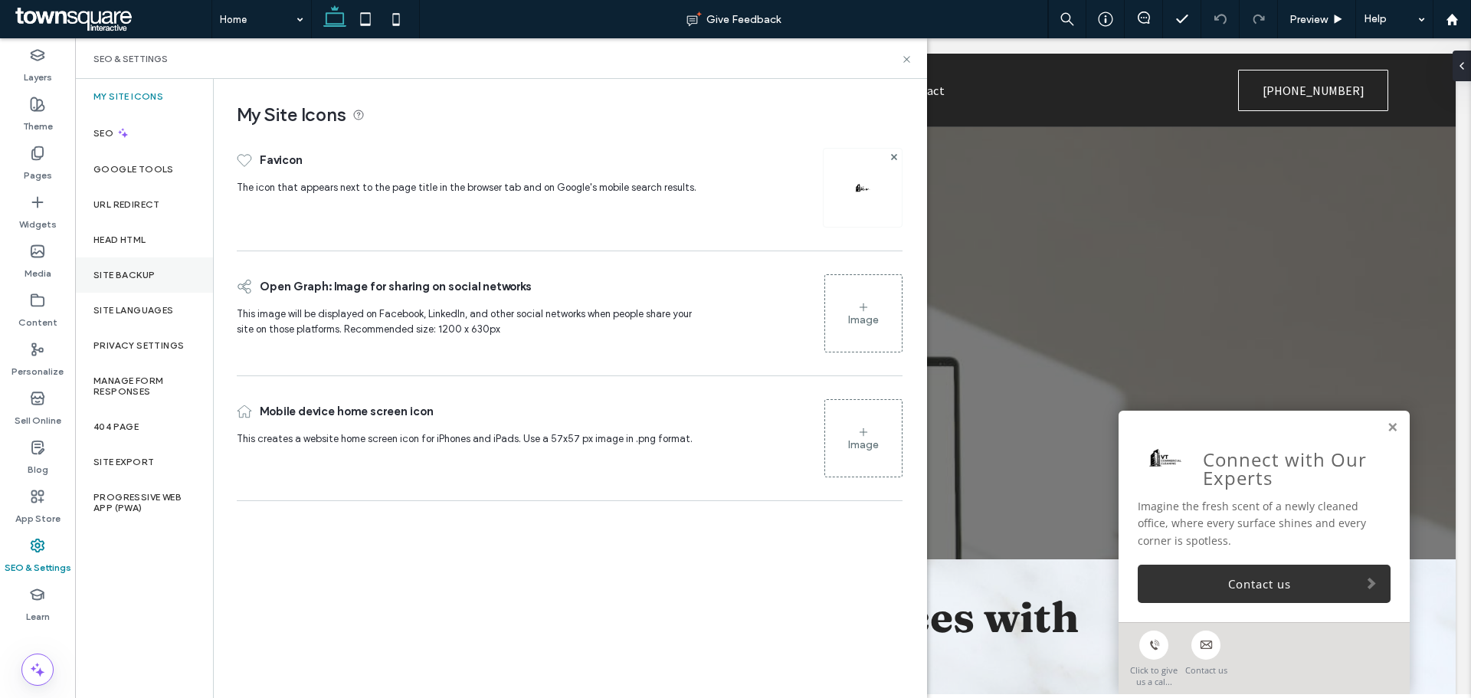
click at [161, 273] on div "Site Backup" at bounding box center [144, 274] width 138 height 35
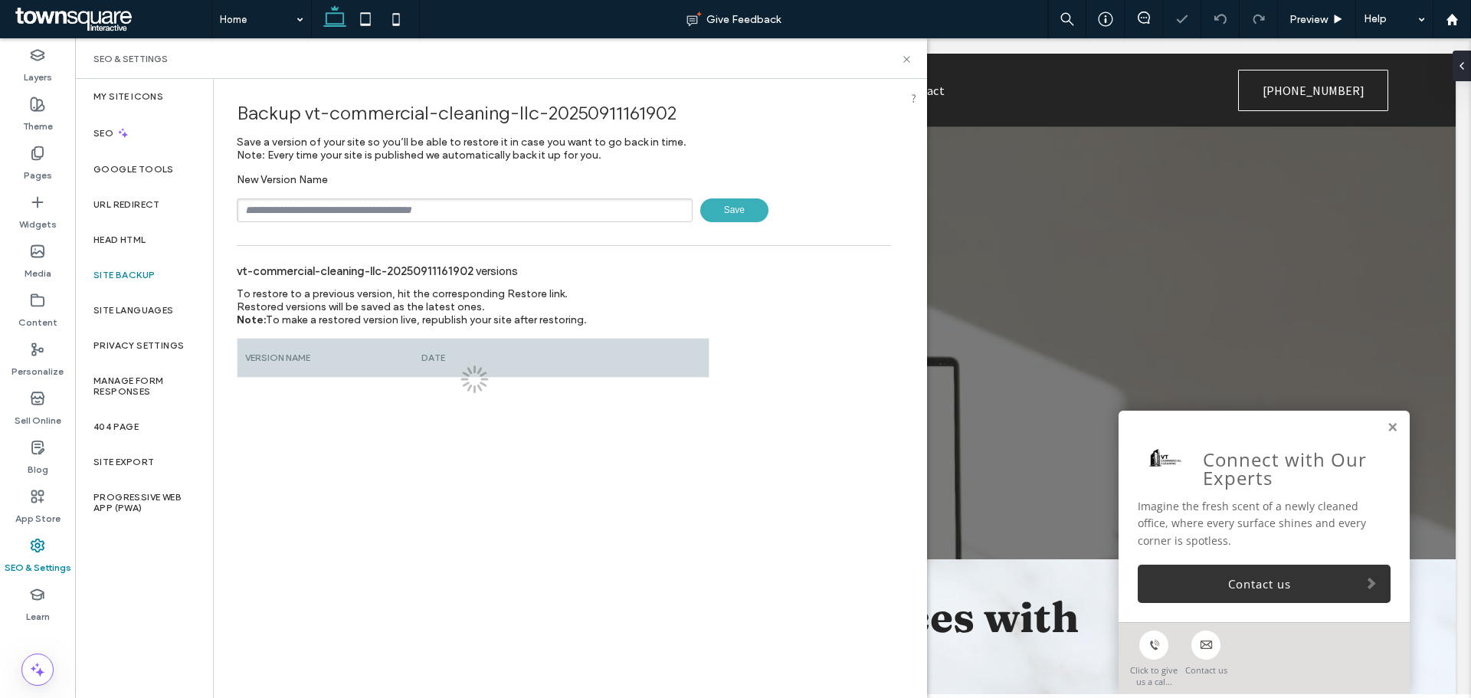
click at [487, 215] on input "text" at bounding box center [465, 210] width 456 height 24
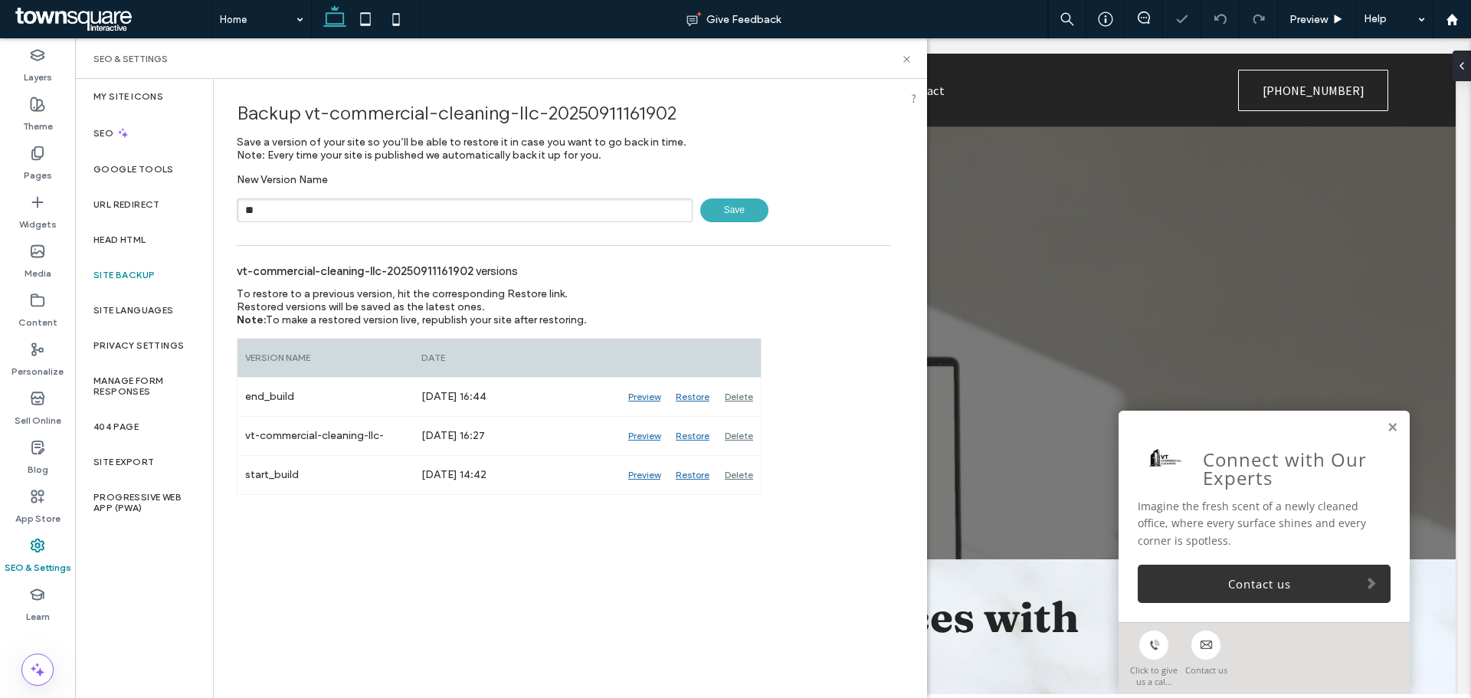
type input "**********"
click at [737, 224] on div "**********" at bounding box center [564, 287] width 700 height 416
click at [734, 218] on span "Save" at bounding box center [734, 210] width 68 height 24
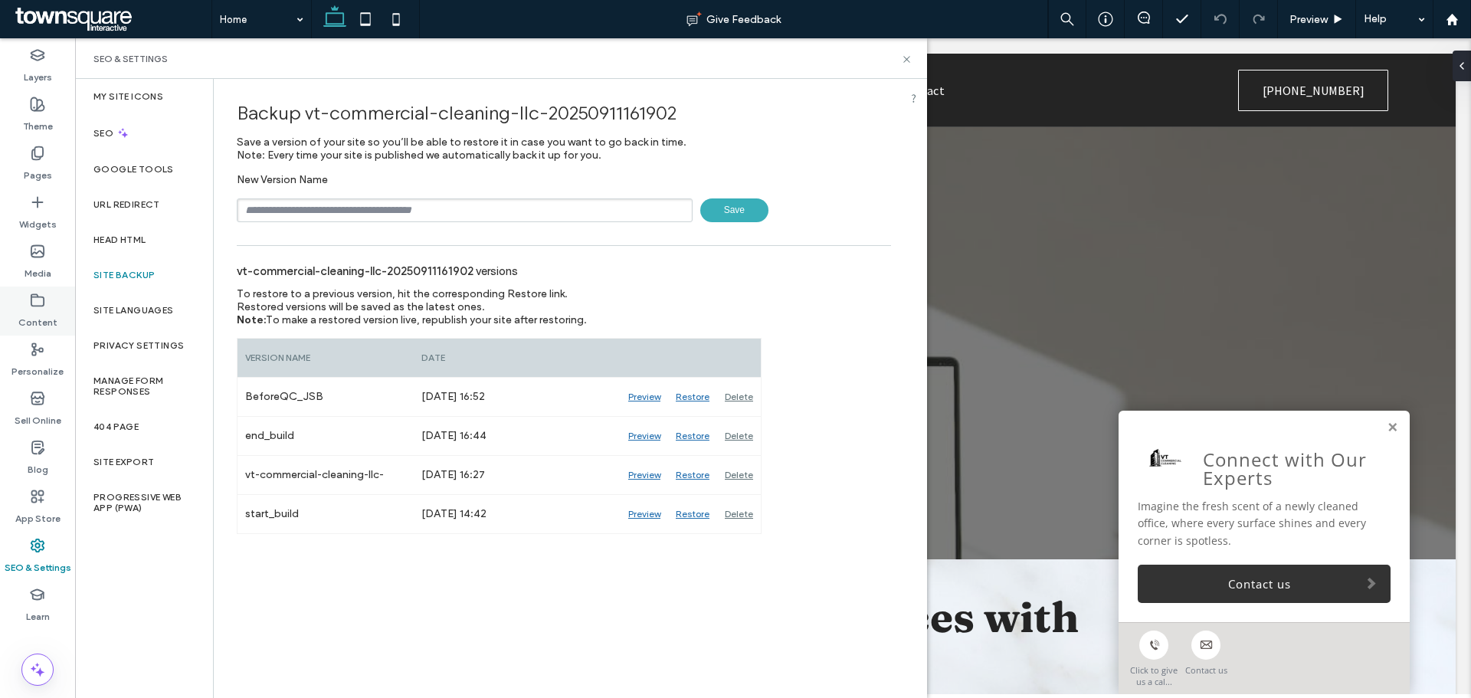
click at [48, 300] on div "Content" at bounding box center [37, 310] width 75 height 49
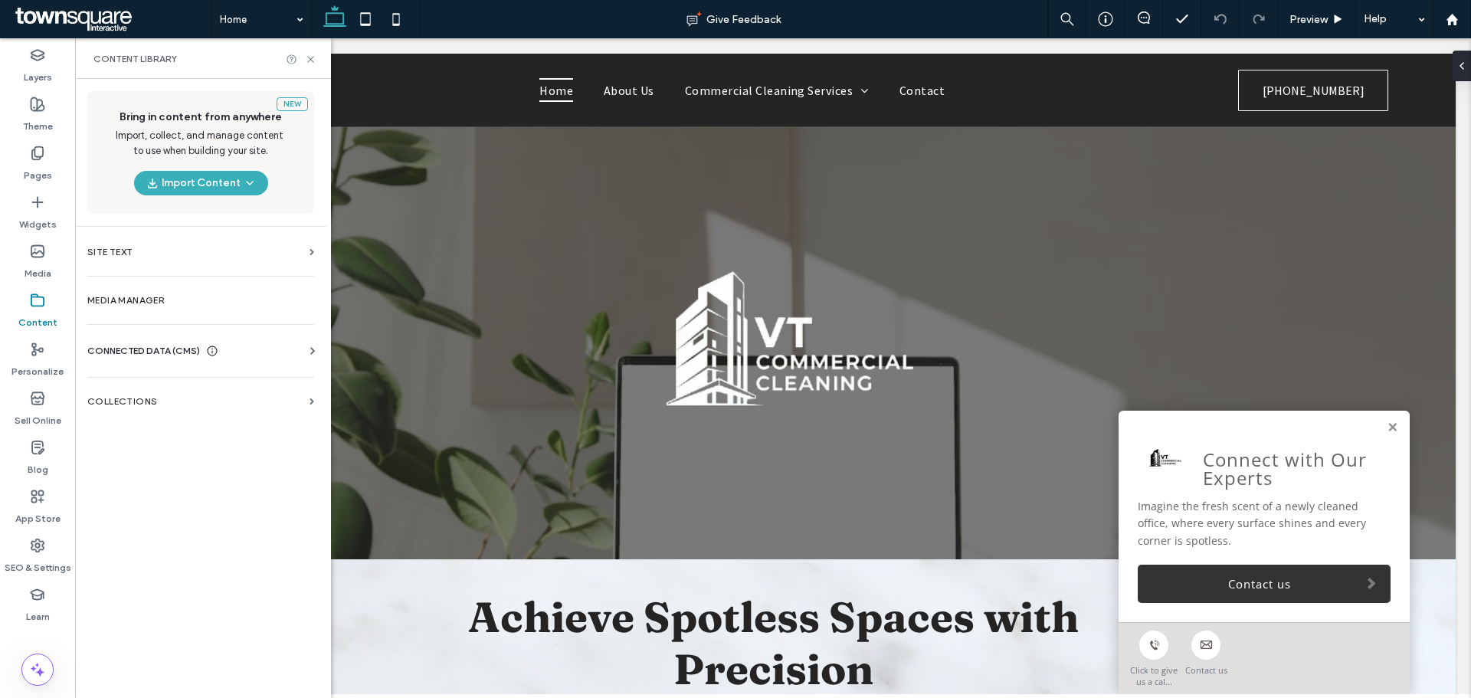
click at [296, 358] on div "Business Info Business Text Business Images Find and Replace" at bounding box center [203, 364] width 233 height 12
click at [310, 352] on icon at bounding box center [312, 350] width 15 height 15
click at [207, 393] on label "Business Info" at bounding box center [204, 388] width 208 height 11
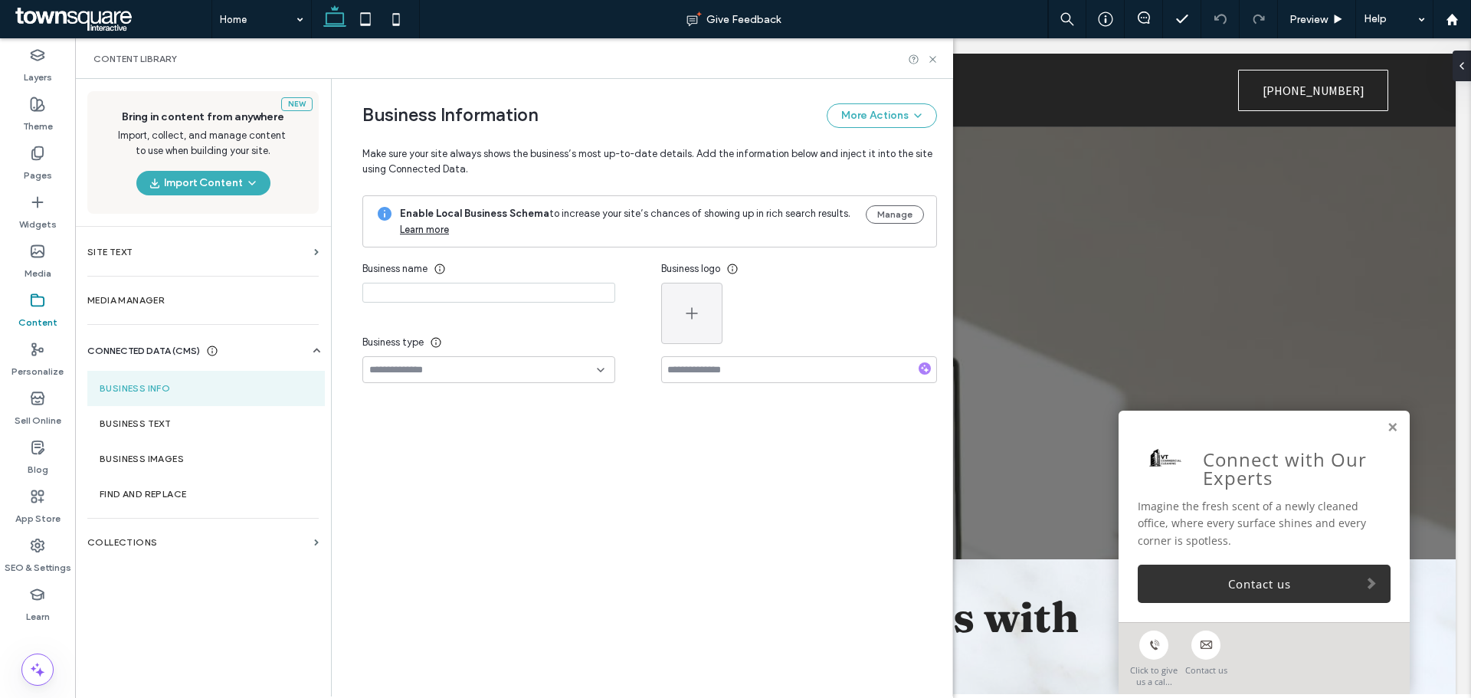
type input "**********"
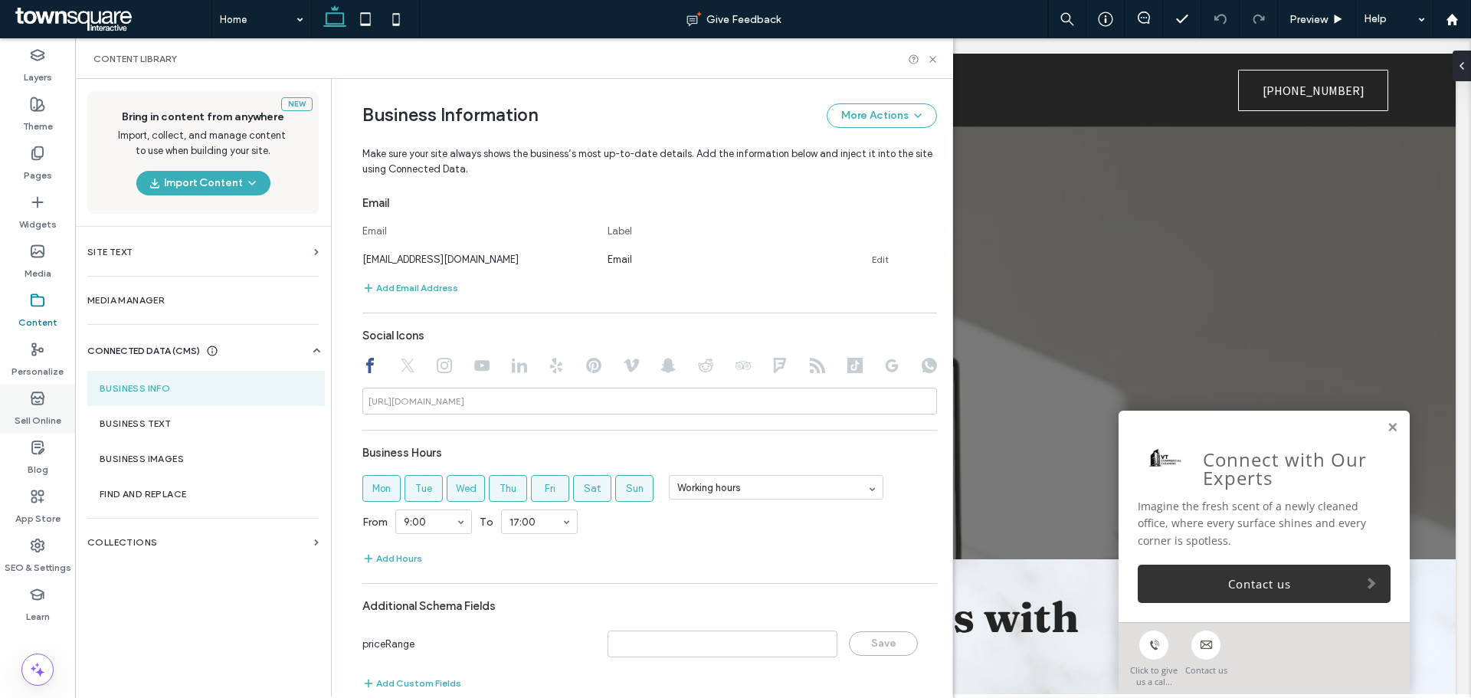
scroll to position [600, 0]
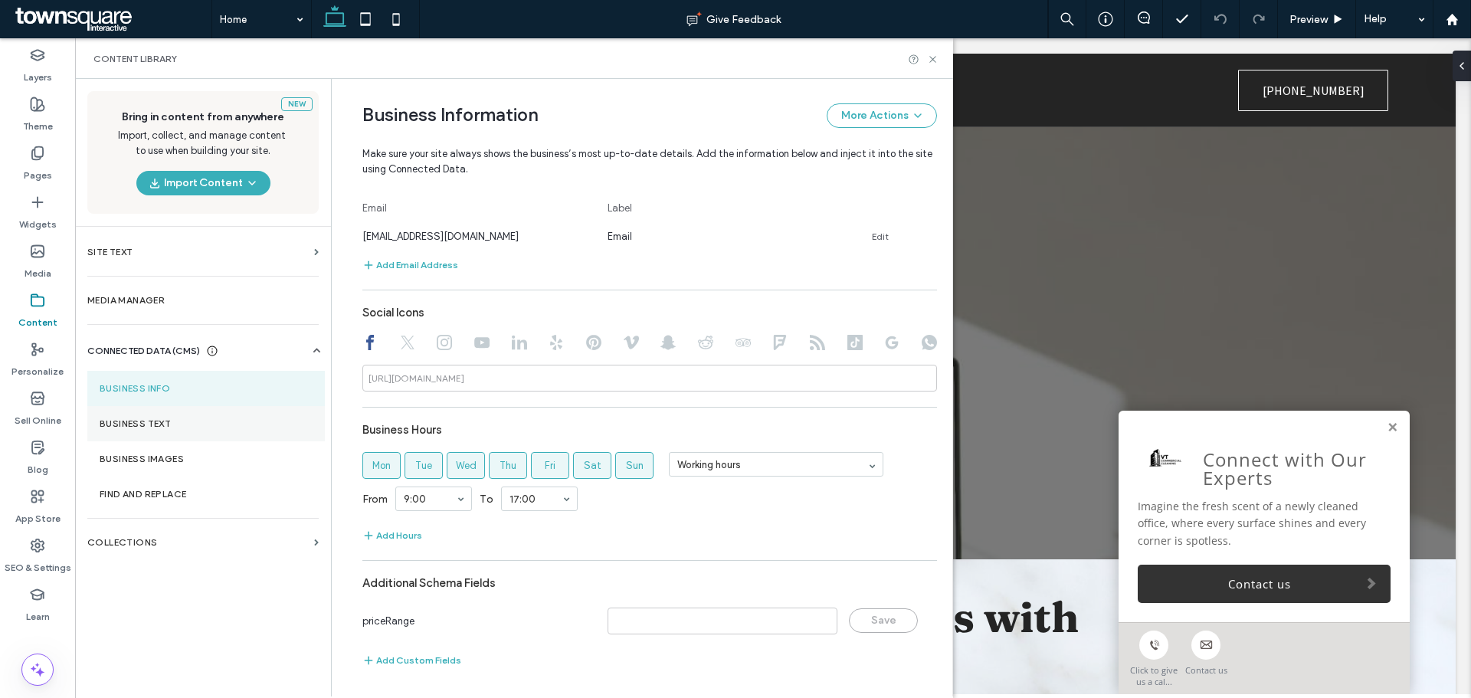
click at [158, 417] on section "Business Text" at bounding box center [205, 423] width 237 height 35
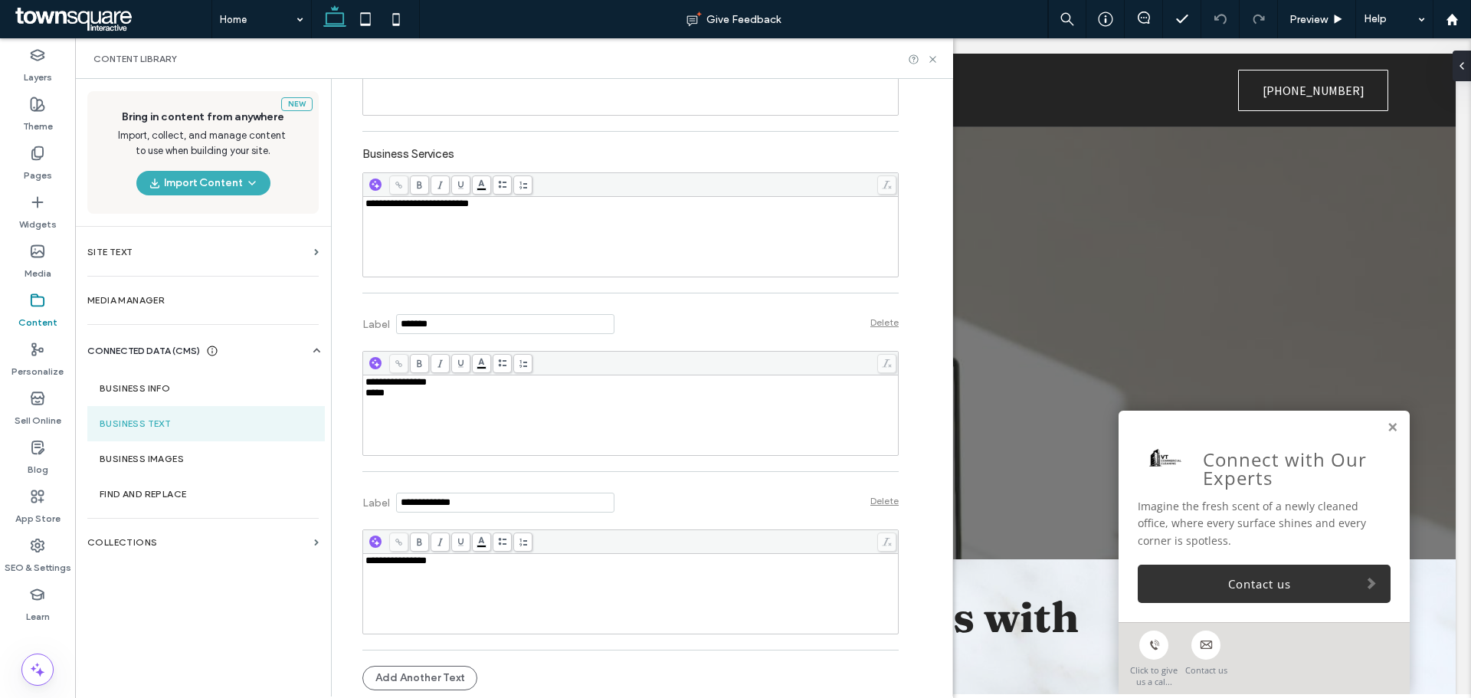
scroll to position [456, 0]
click at [935, 55] on icon at bounding box center [932, 59] width 11 height 11
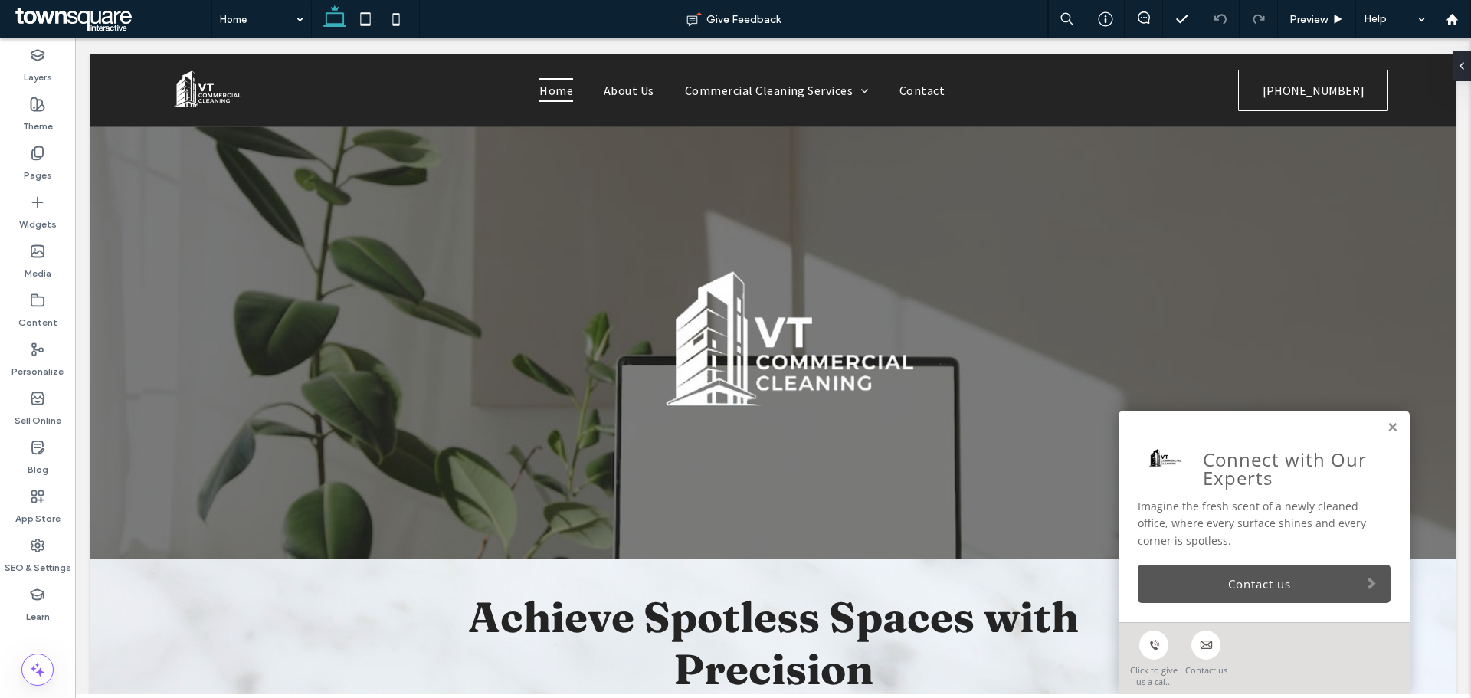
click at [1232, 595] on link "Contact us" at bounding box center [1263, 583] width 253 height 38
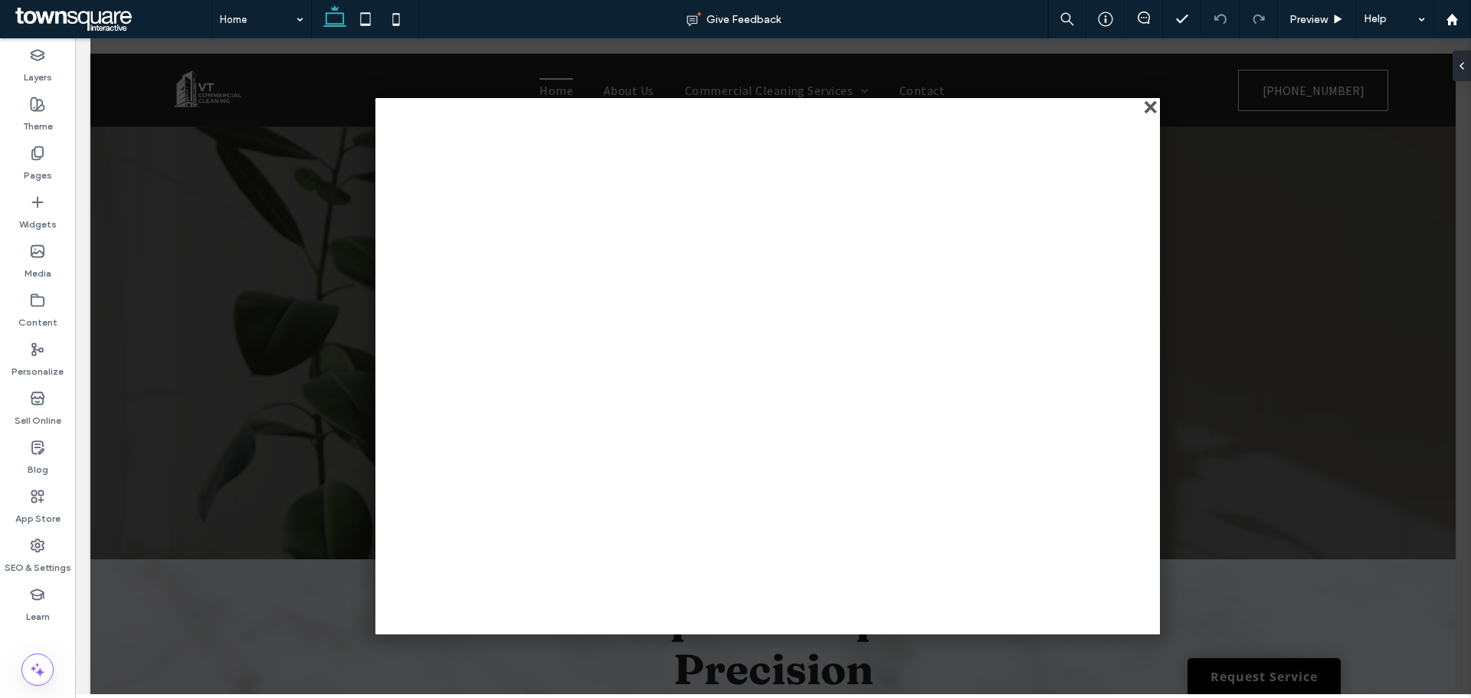
click at [1149, 106] on div "close" at bounding box center [1151, 108] width 11 height 11
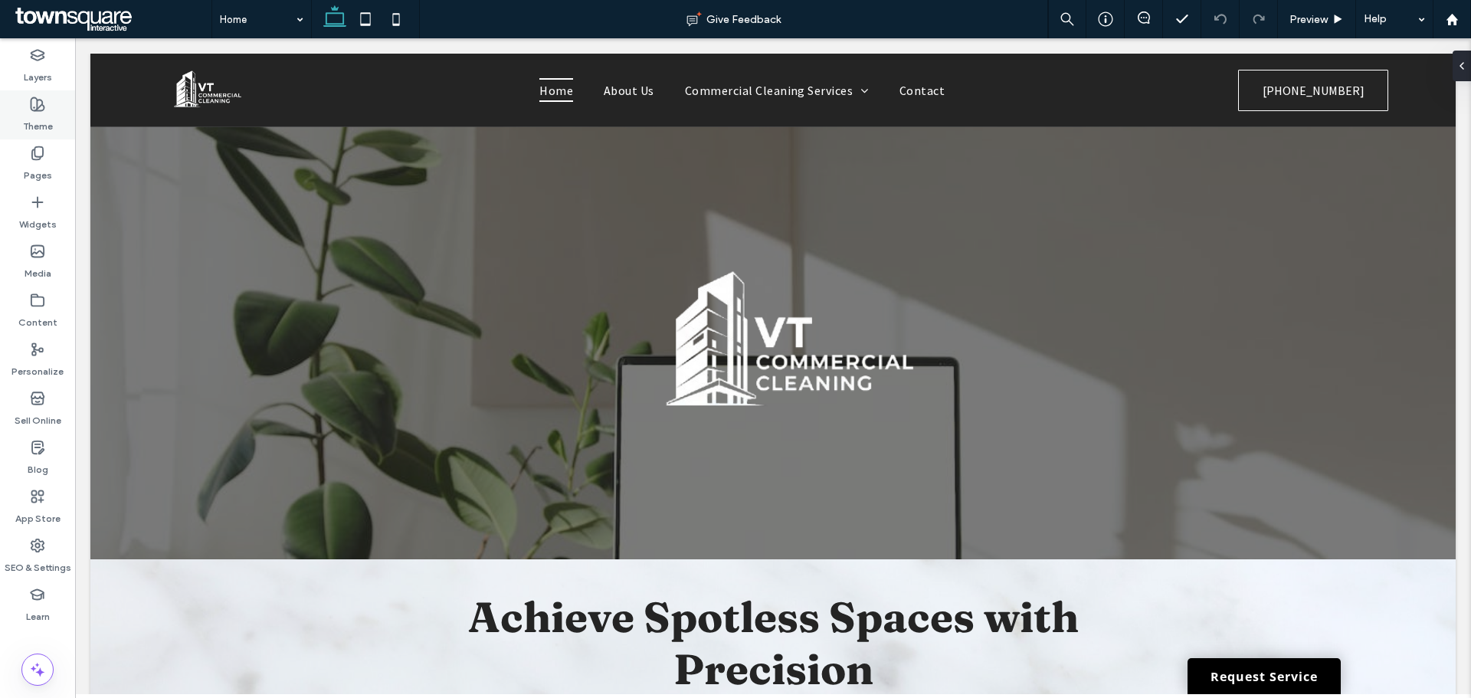
click at [46, 126] on label "Theme" at bounding box center [38, 122] width 30 height 21
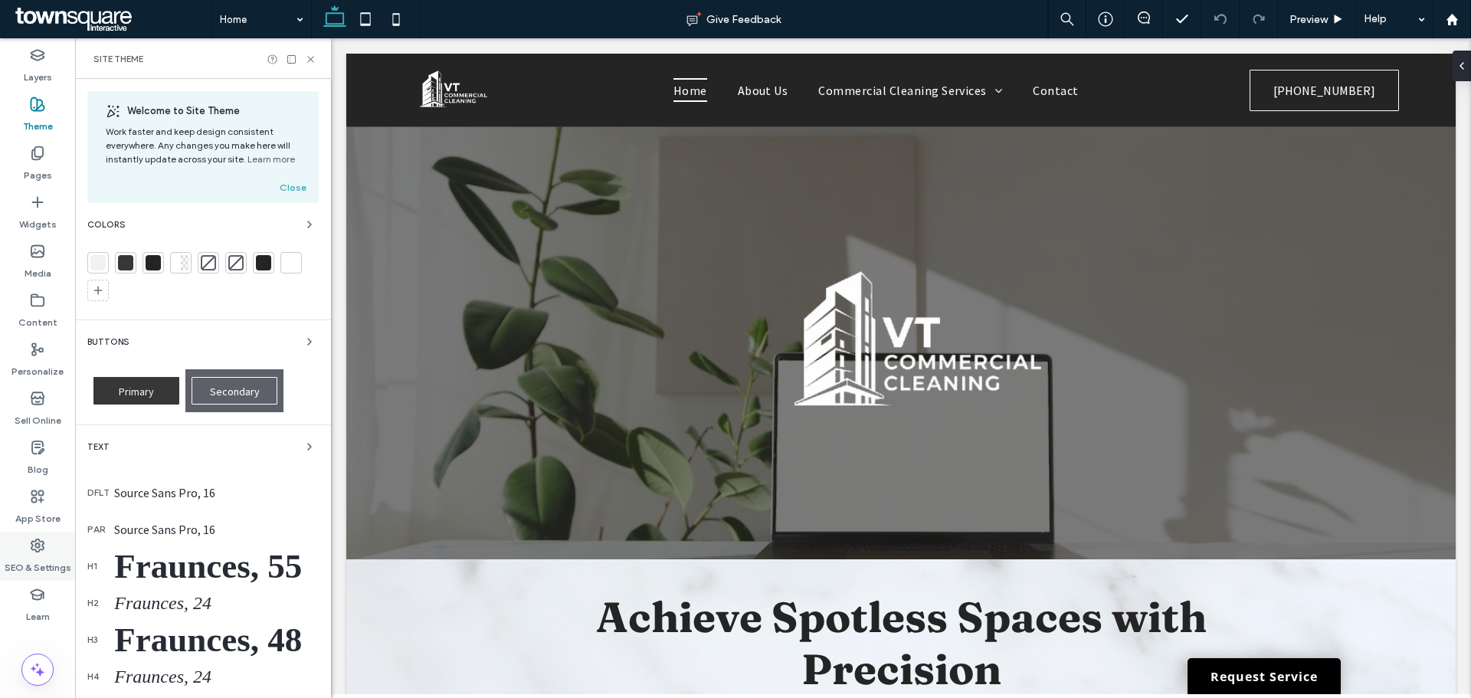
click at [37, 535] on div "SEO & Settings" at bounding box center [37, 556] width 75 height 49
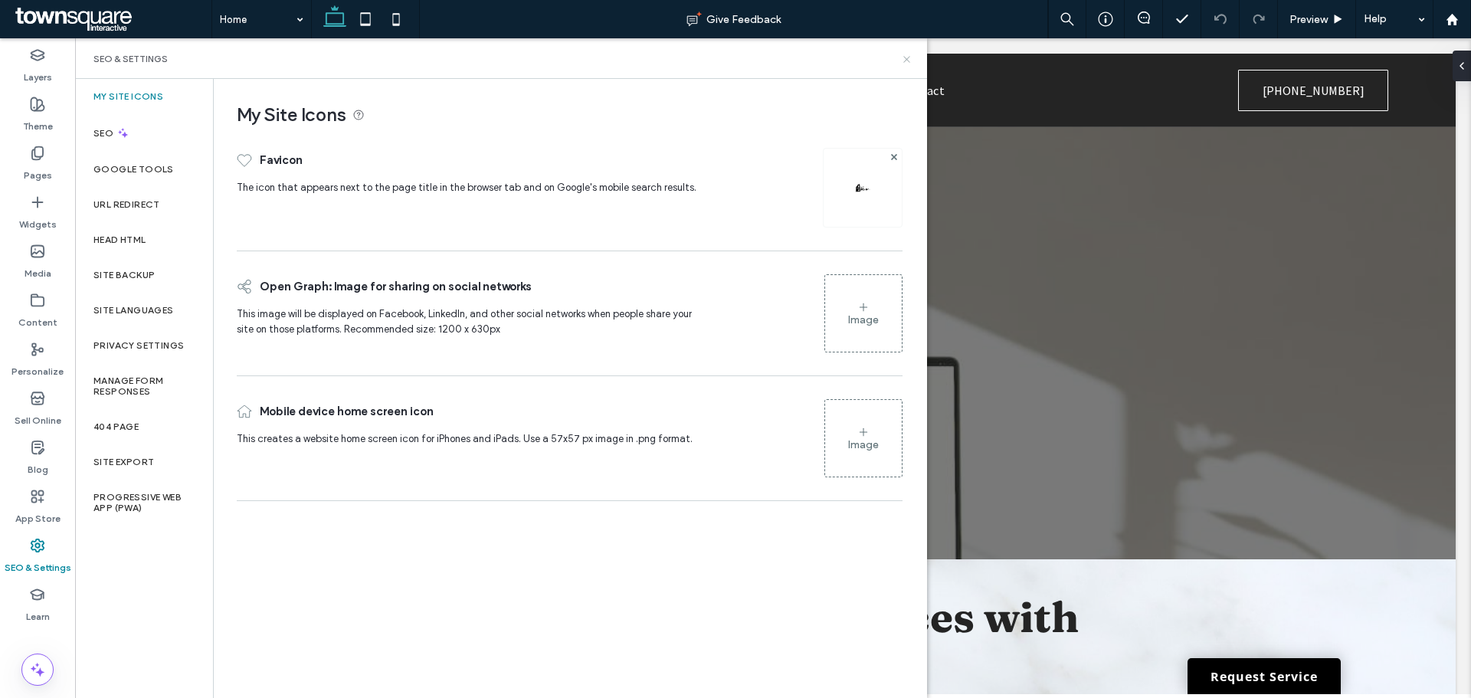
click at [903, 64] on icon at bounding box center [906, 59] width 11 height 11
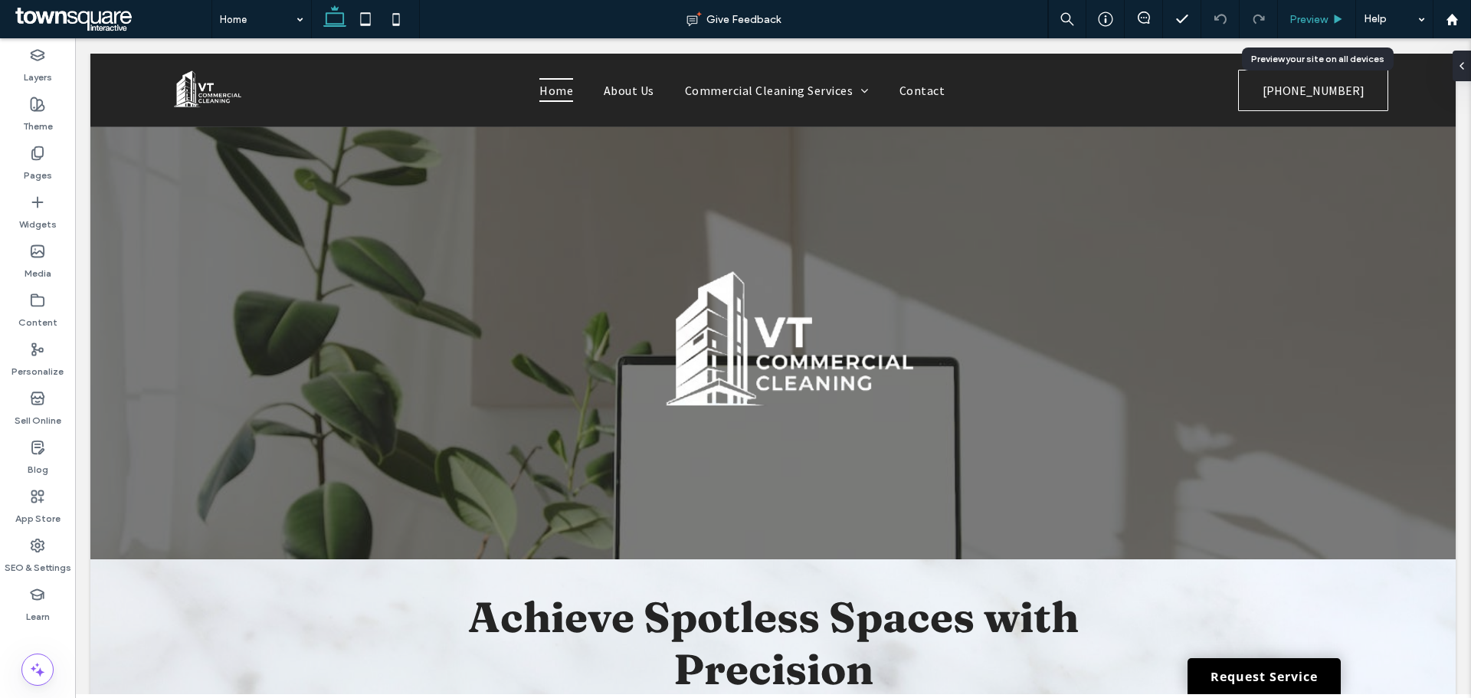
click at [1321, 15] on span "Preview" at bounding box center [1308, 19] width 38 height 13
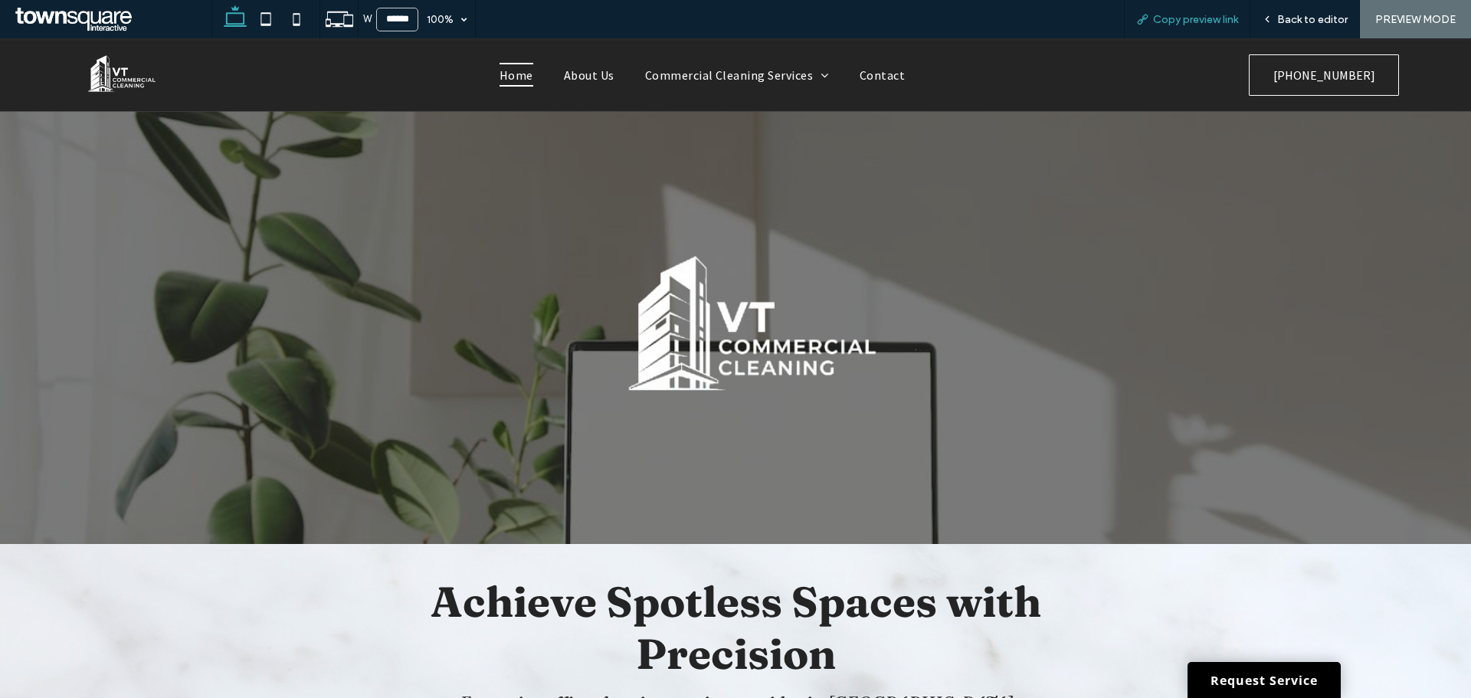
click at [1207, 22] on span "Copy preview link" at bounding box center [1195, 19] width 85 height 13
click at [898, 73] on link "Contact" at bounding box center [882, 74] width 76 height 23
click at [1311, 22] on span "Back to editor" at bounding box center [1312, 19] width 70 height 13
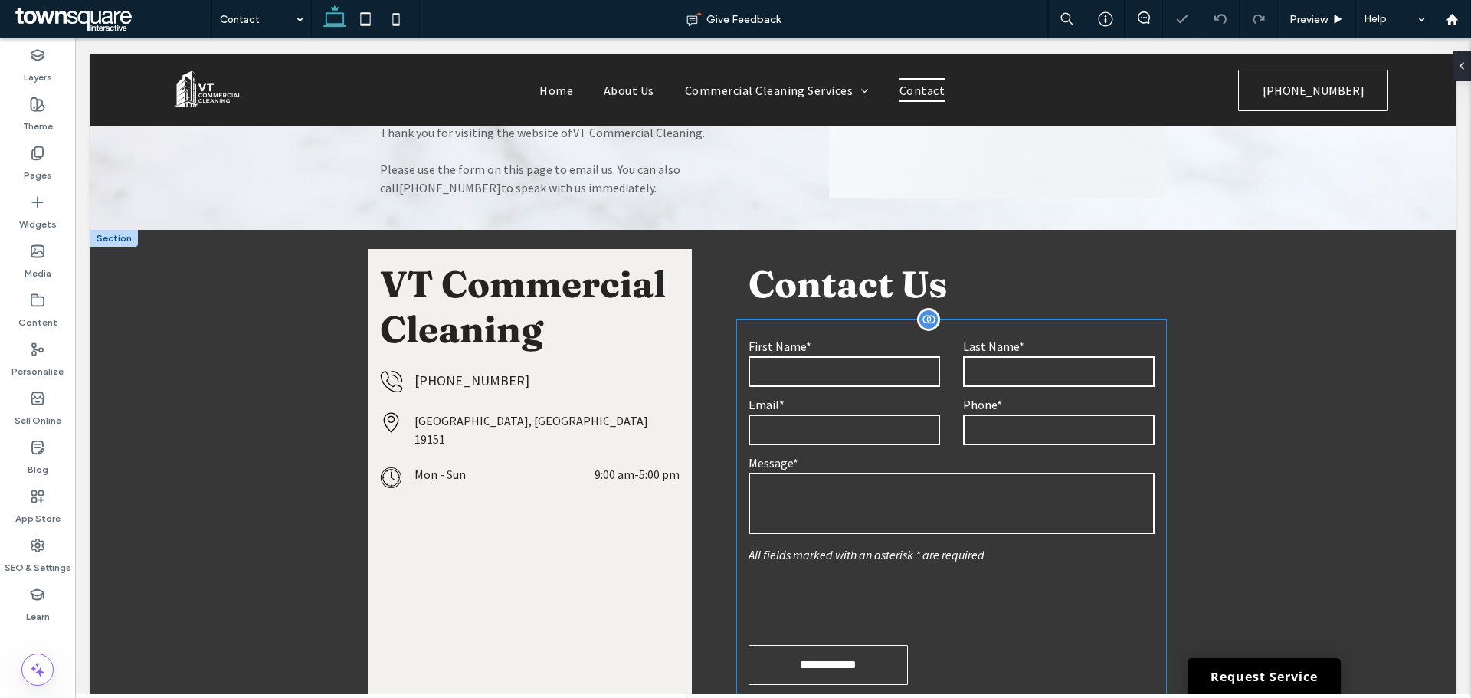
scroll to position [536, 0]
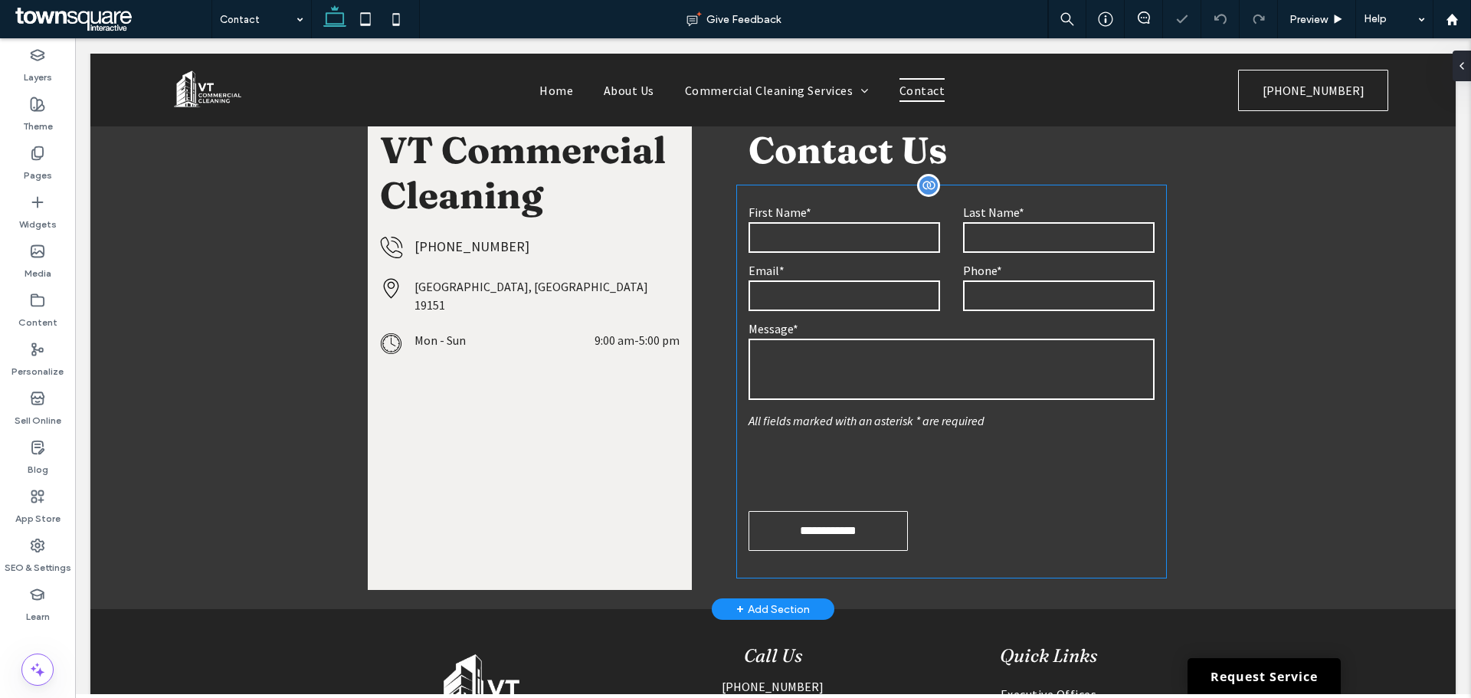
click at [903, 386] on textarea at bounding box center [951, 369] width 406 height 61
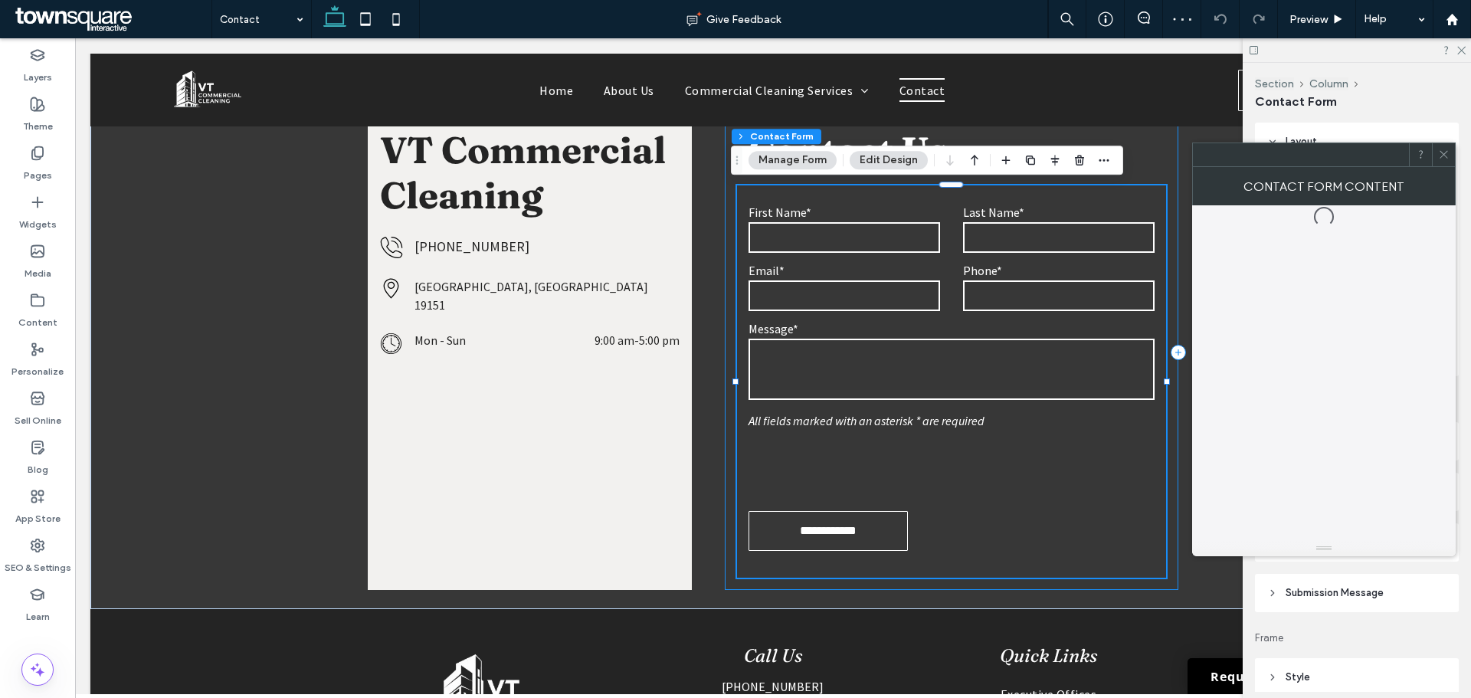
type input "*"
type input "***"
type input "*"
type input "***"
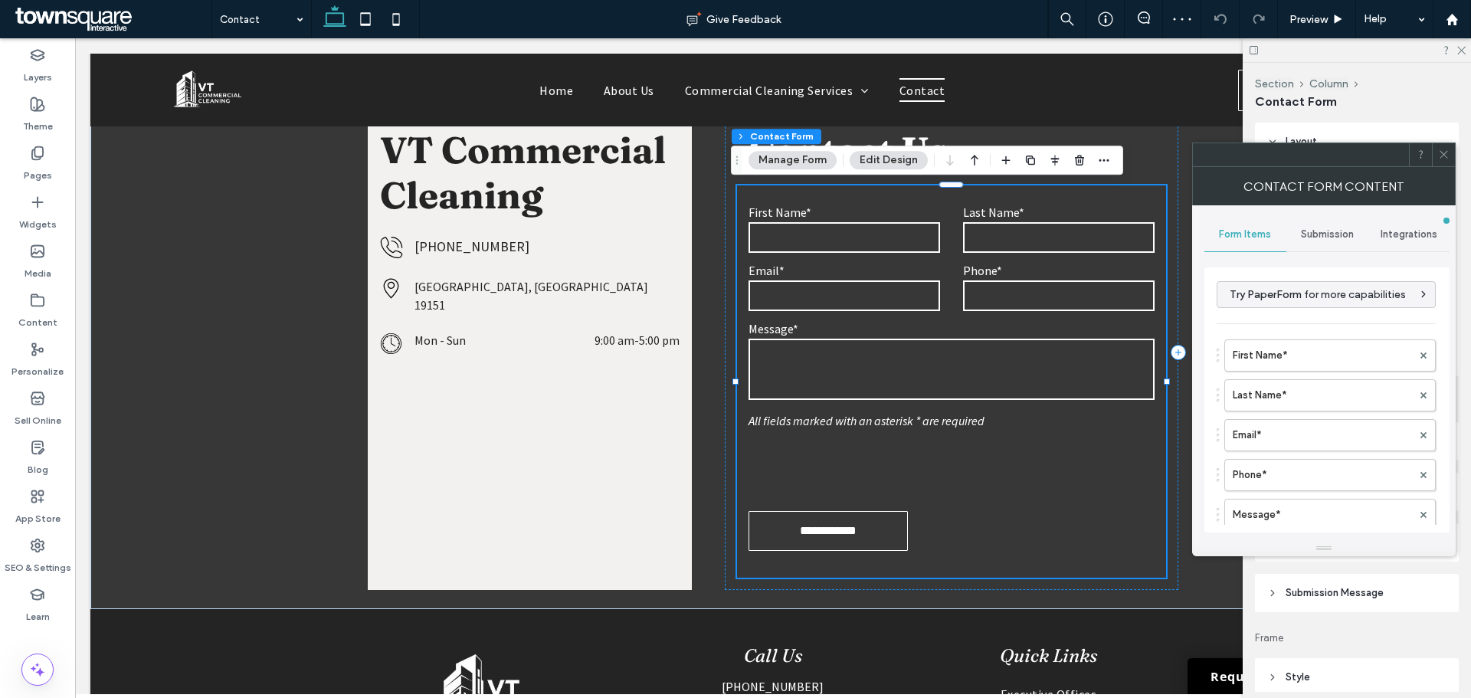
click at [1343, 587] on span "Submission Message" at bounding box center [1334, 592] width 98 height 15
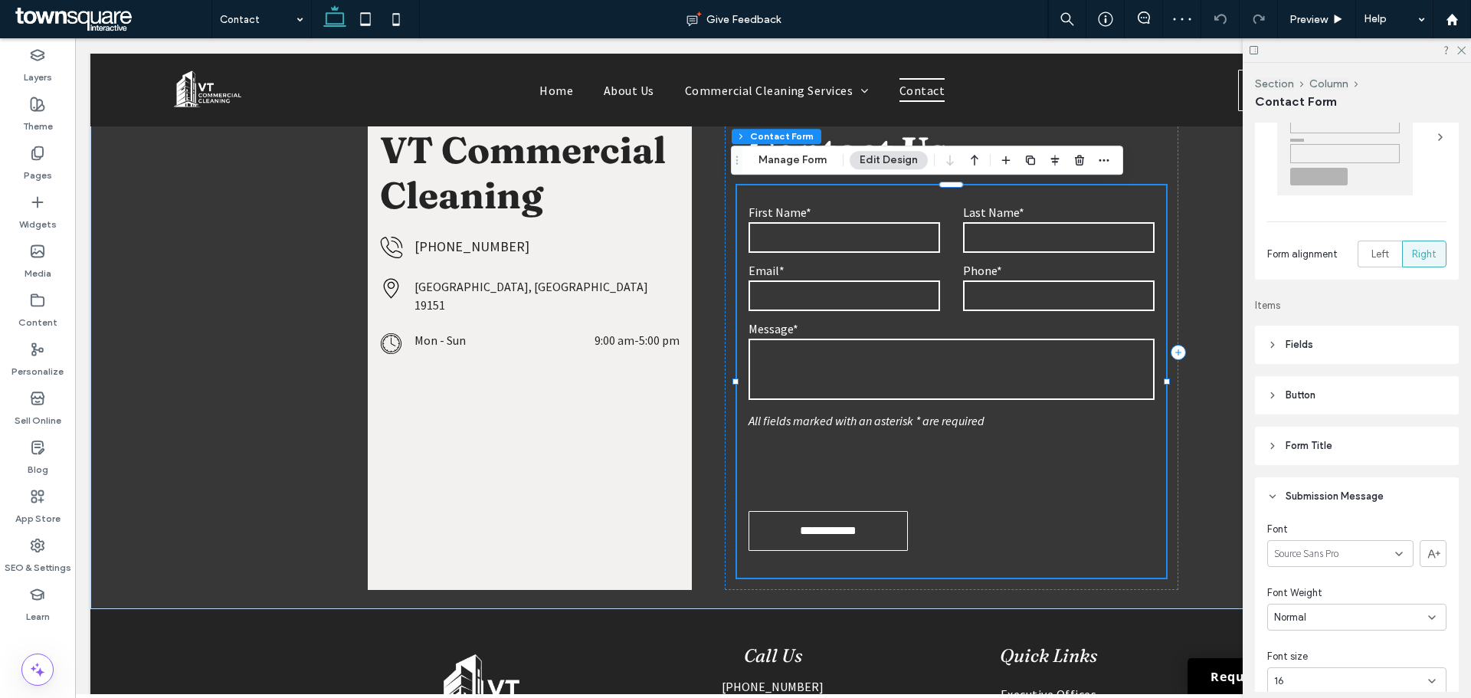
scroll to position [230, 0]
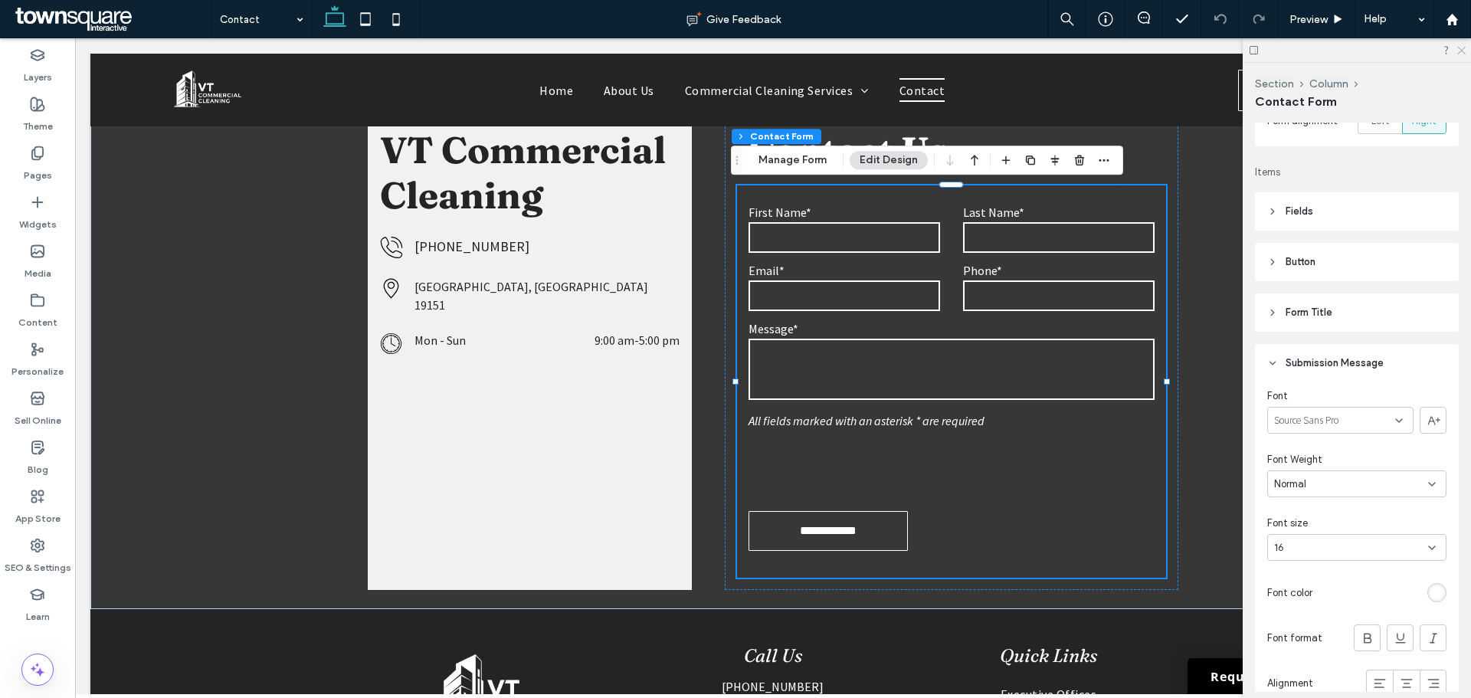
drag, startPoint x: 1464, startPoint y: 48, endPoint x: 1354, endPoint y: 2, distance: 119.8
click at [1464, 48] on icon at bounding box center [1460, 49] width 10 height 10
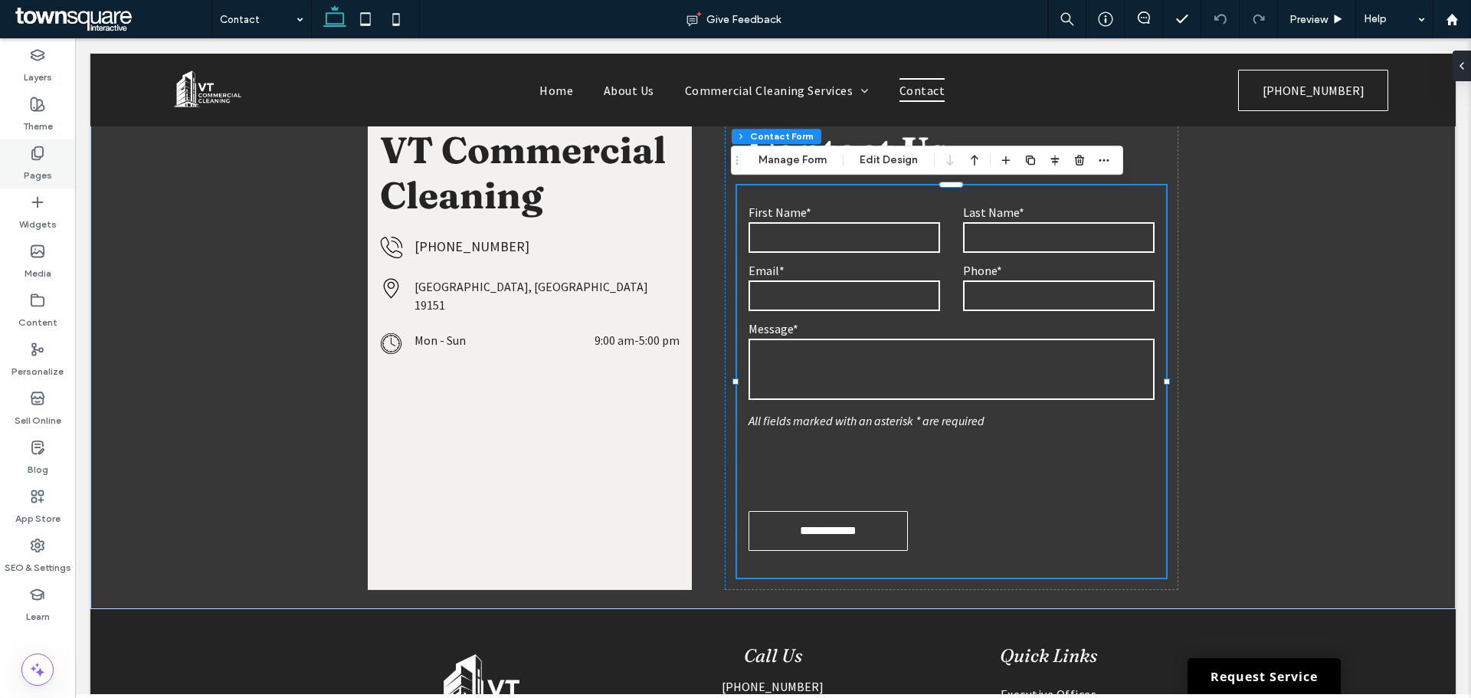
click at [46, 151] on div "Pages" at bounding box center [37, 163] width 75 height 49
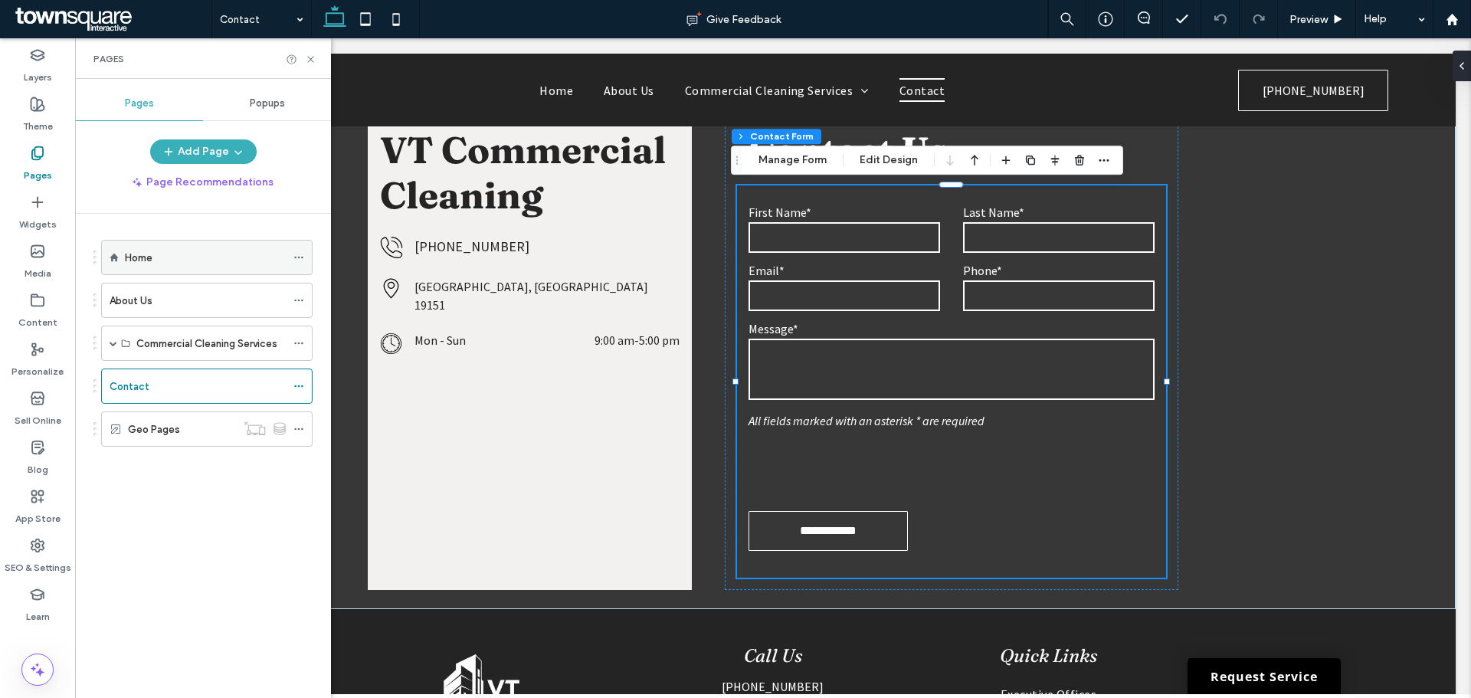
click at [137, 250] on label "Home" at bounding box center [139, 257] width 28 height 27
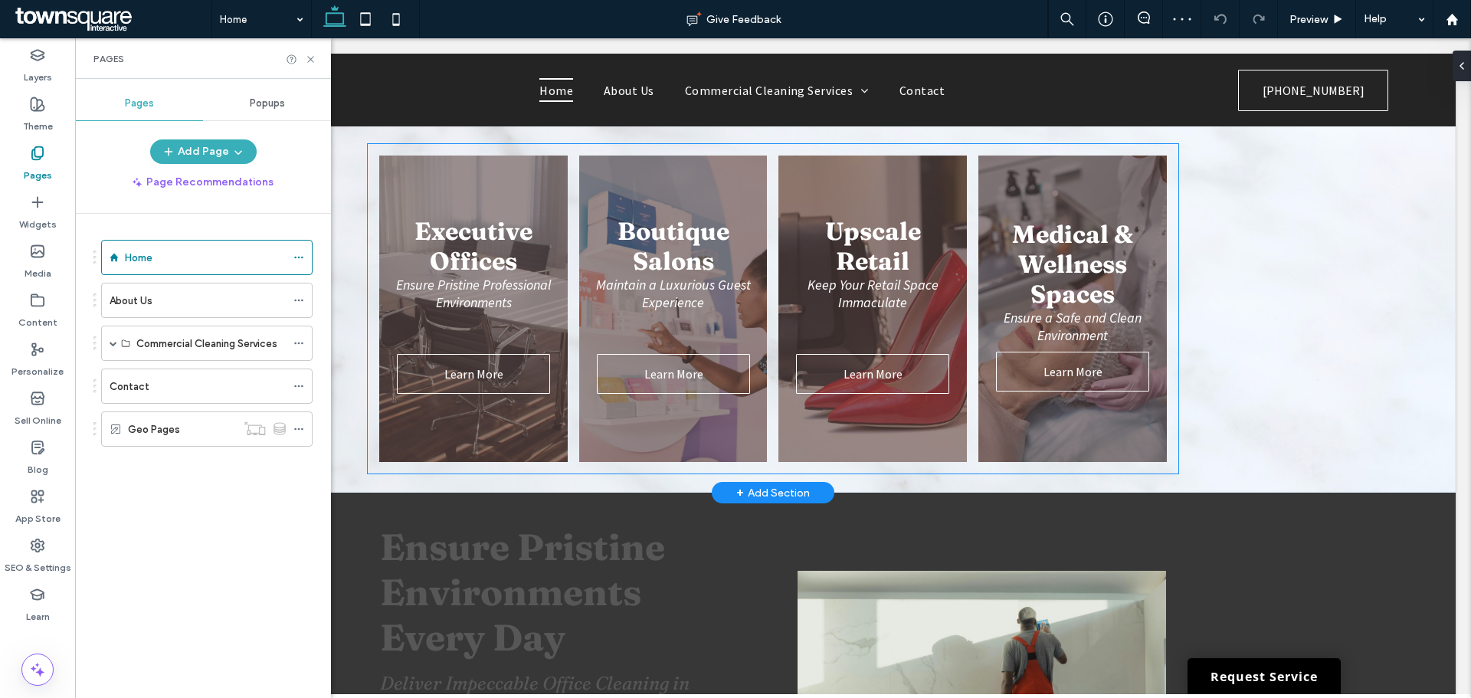
scroll to position [1302, 0]
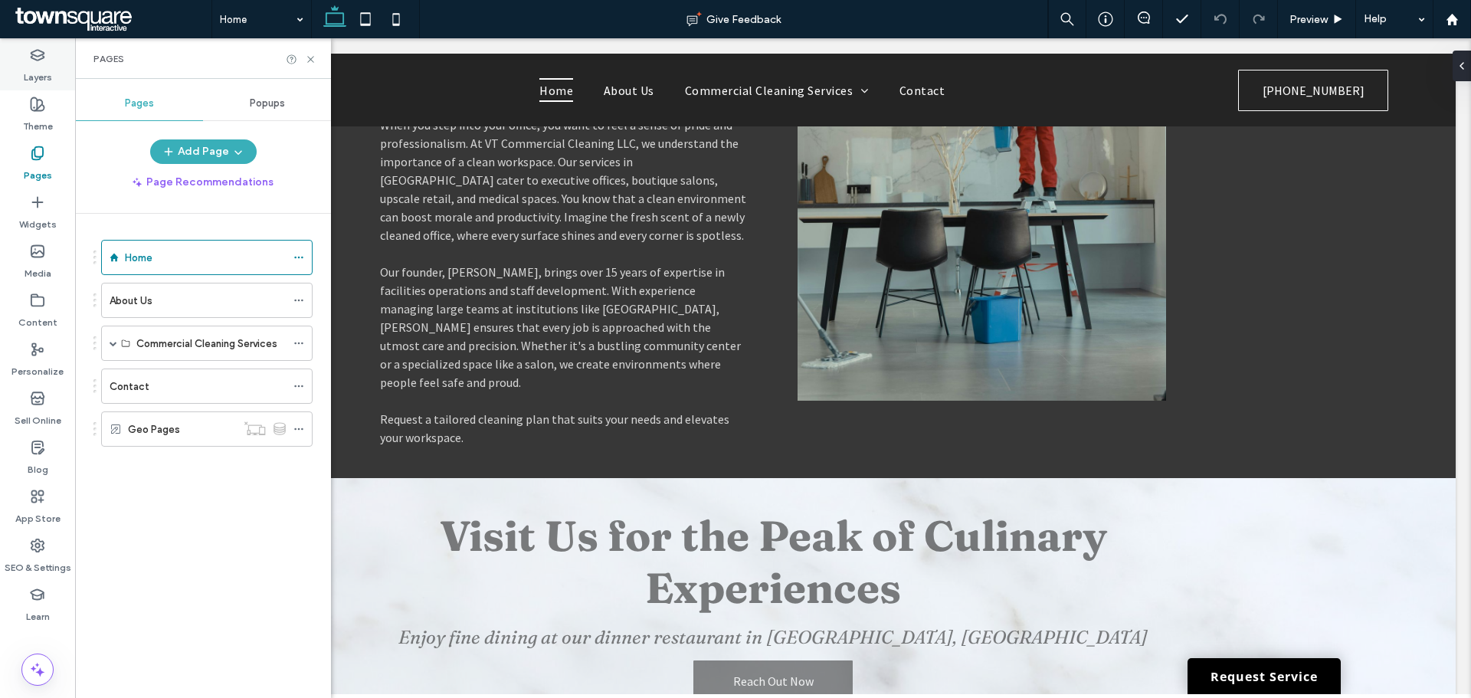
click at [24, 66] on label "Layers" at bounding box center [38, 73] width 28 height 21
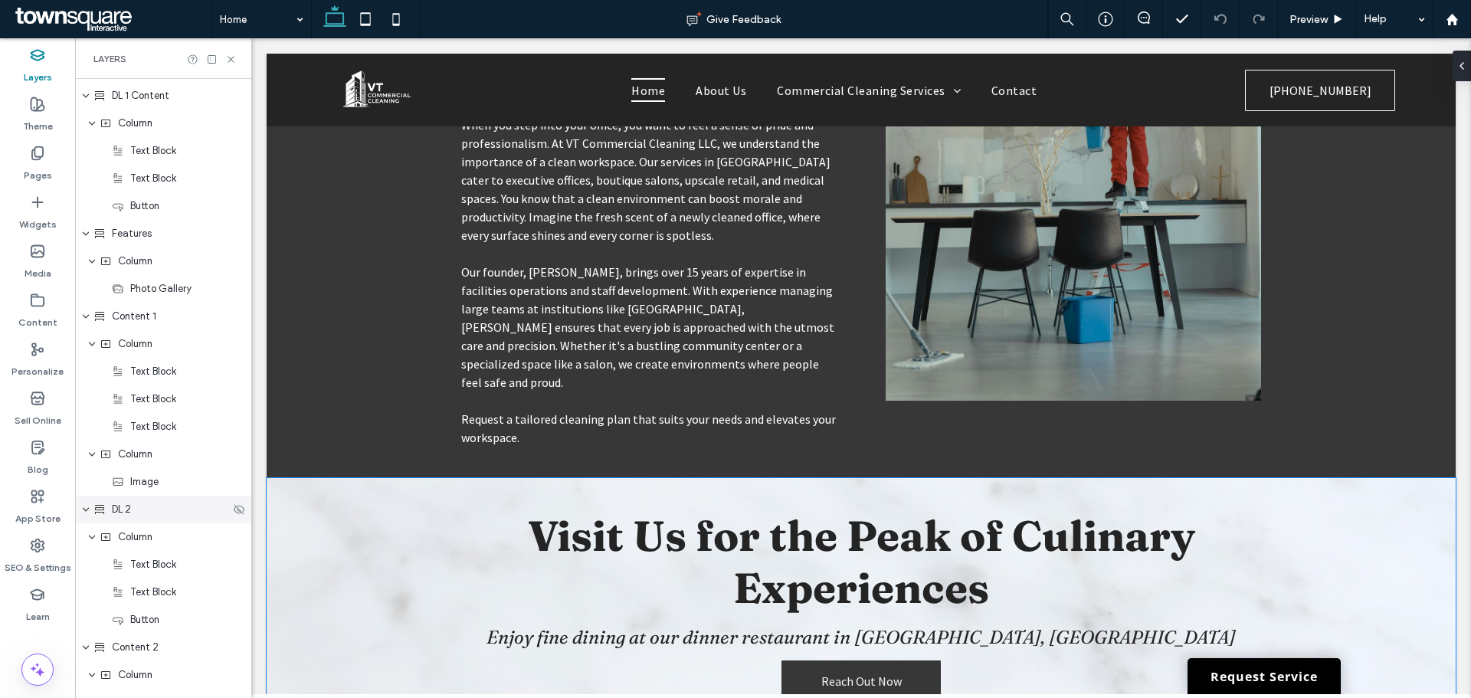
click at [129, 512] on span "DL 2" at bounding box center [121, 509] width 19 height 15
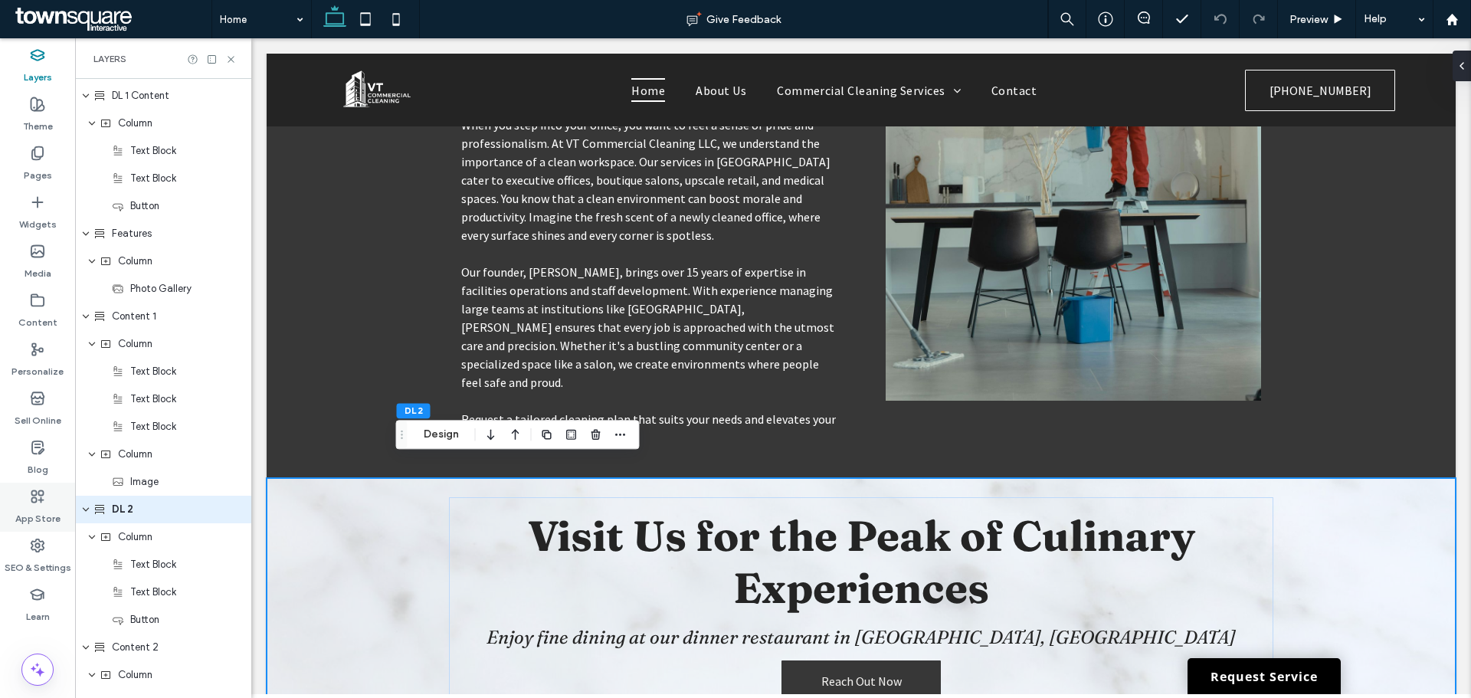
scroll to position [504, 0]
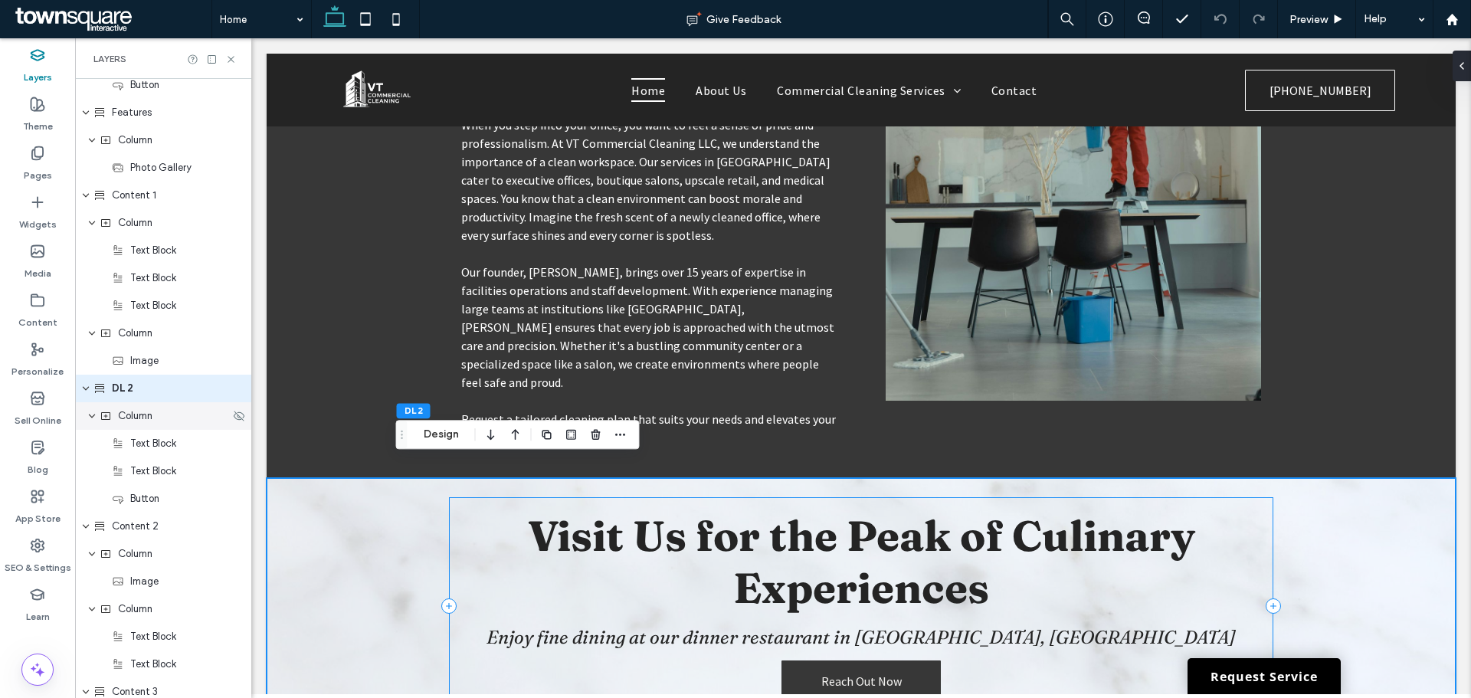
click at [129, 426] on div "Column" at bounding box center [163, 416] width 176 height 28
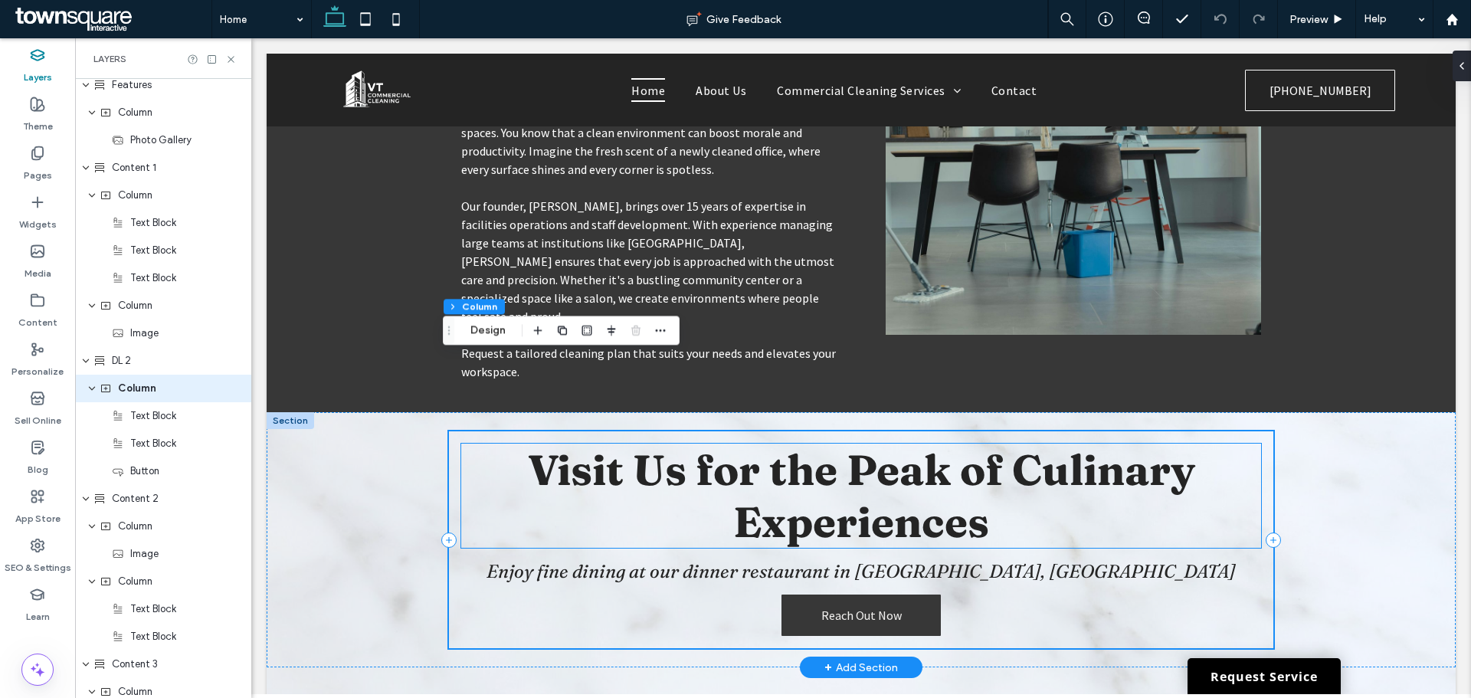
scroll to position [1455, 0]
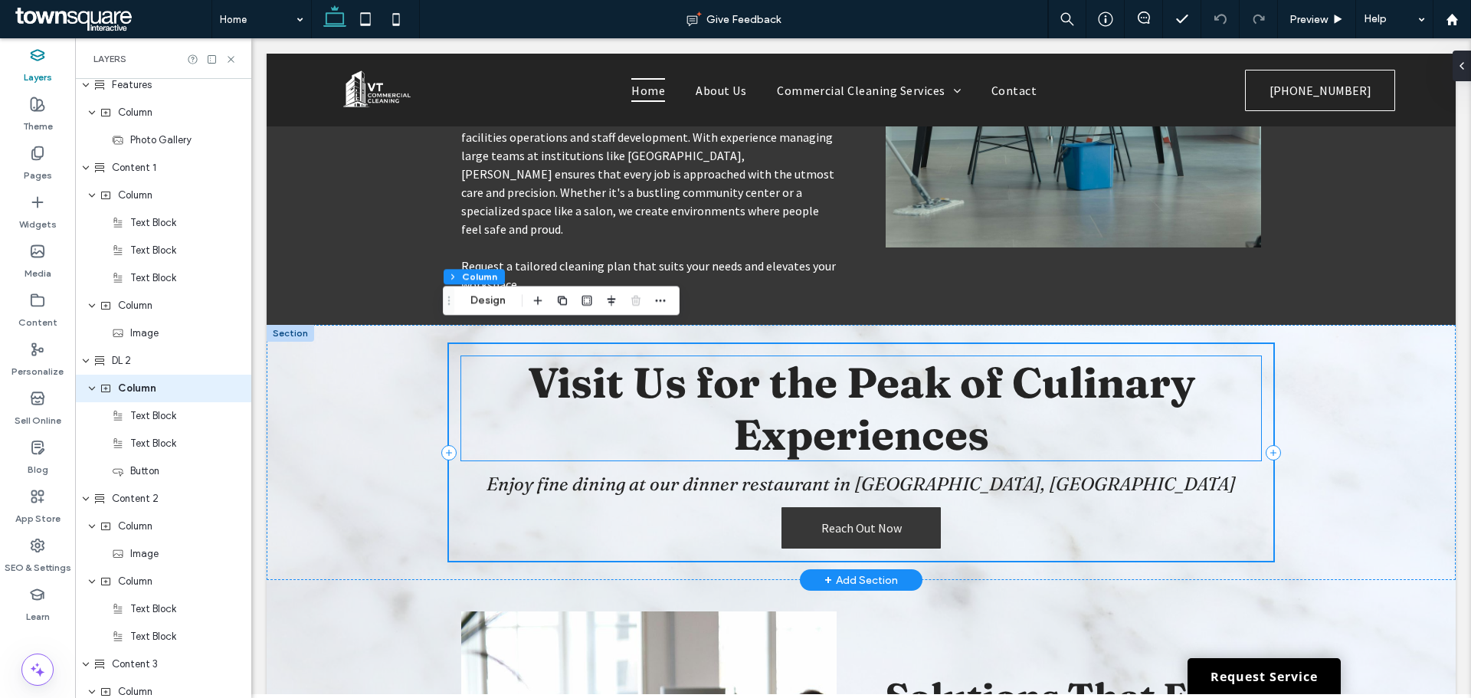
click at [592, 395] on h5 "Visit Us for the Peak of Culinary Experiences" at bounding box center [861, 408] width 800 height 104
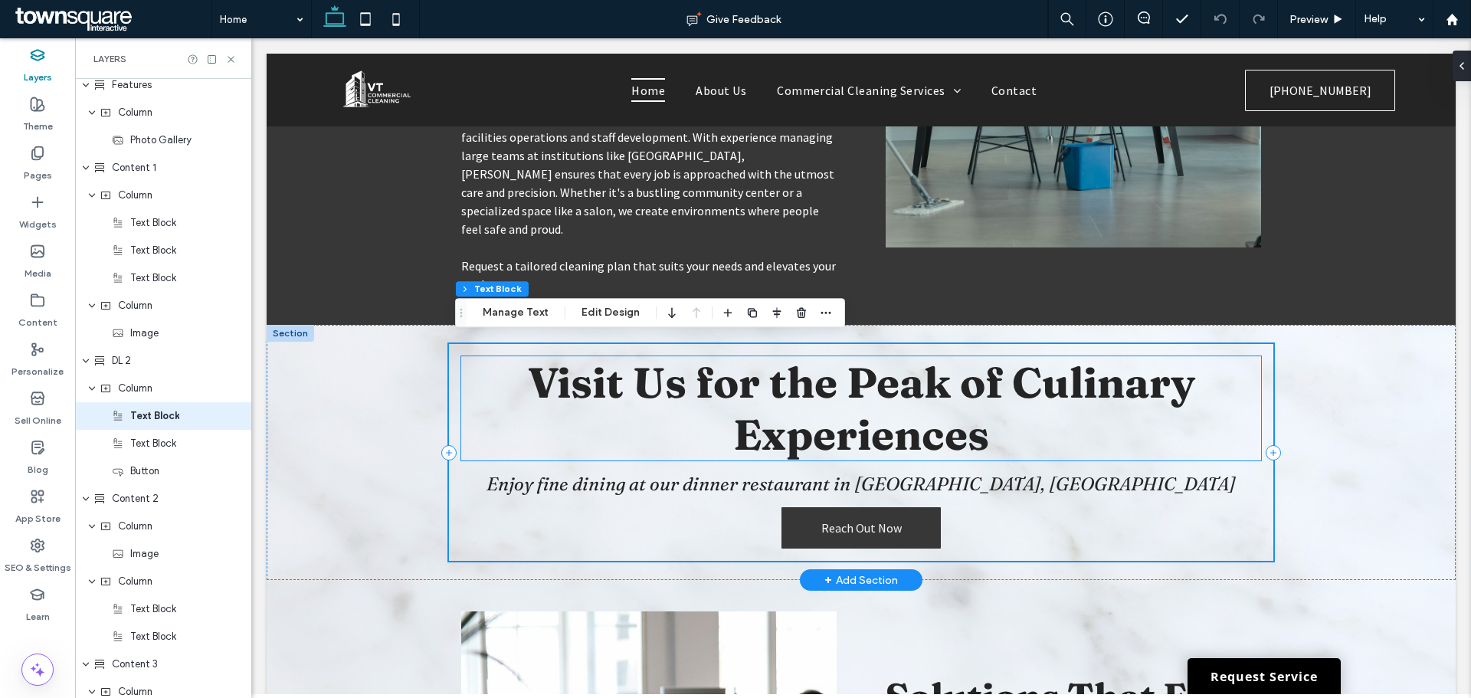
click at [592, 395] on div "Visit Us for the Peak of Culinary Experiences" at bounding box center [861, 408] width 800 height 104
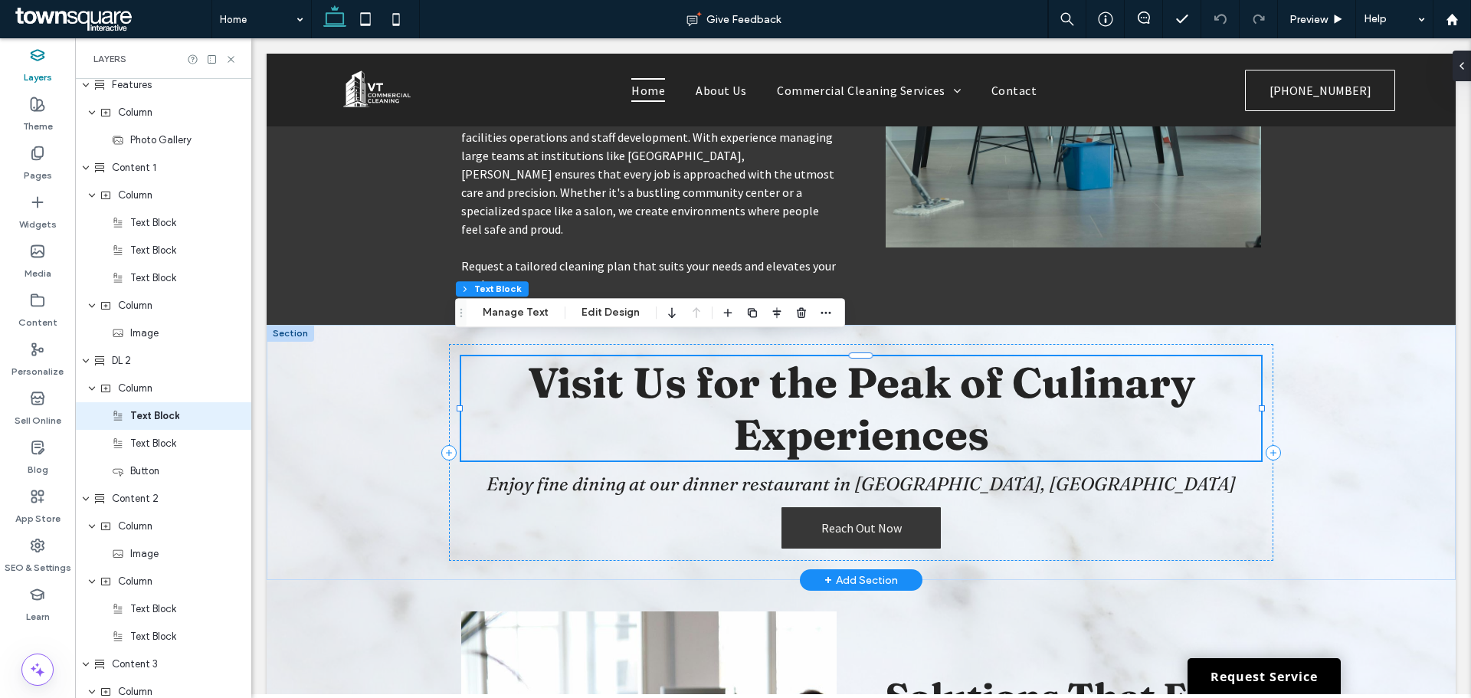
click at [592, 395] on h5 "Visit Us for the Peak of Culinary Experiences" at bounding box center [861, 408] width 800 height 104
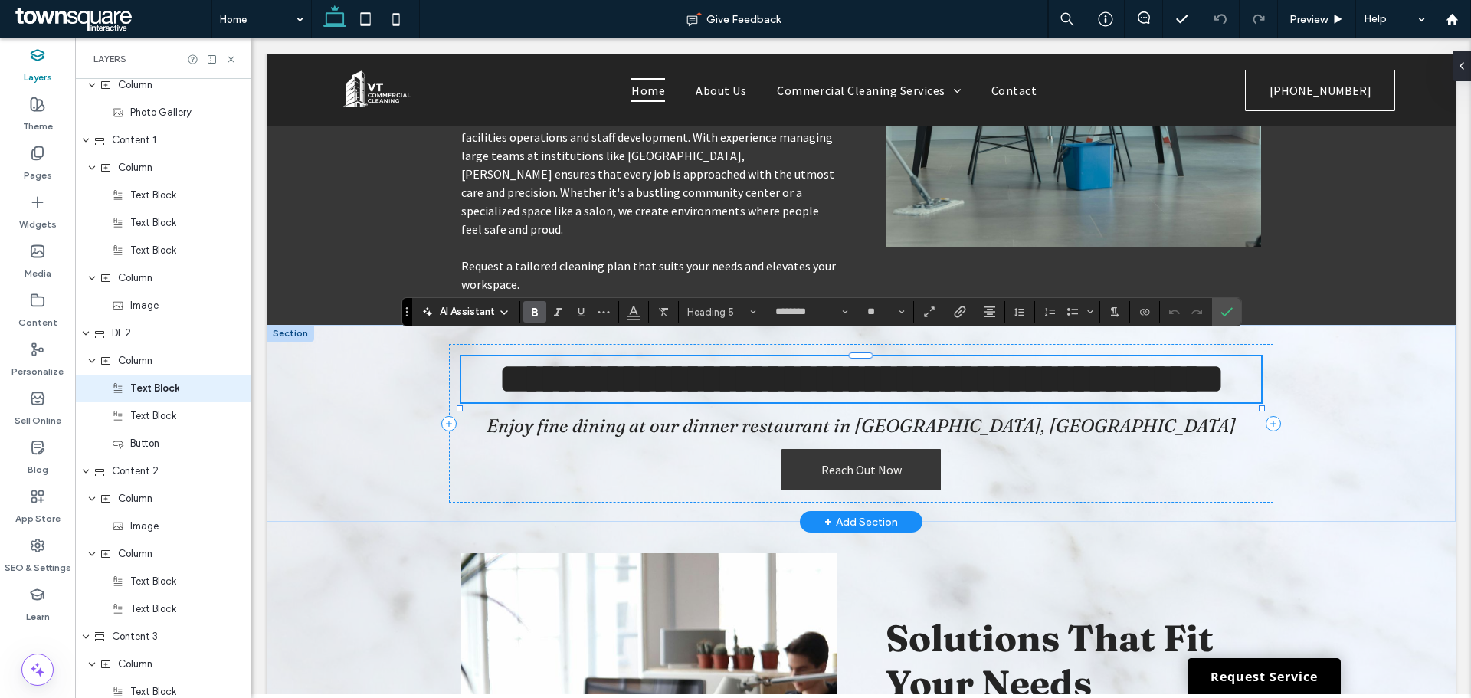
paste div
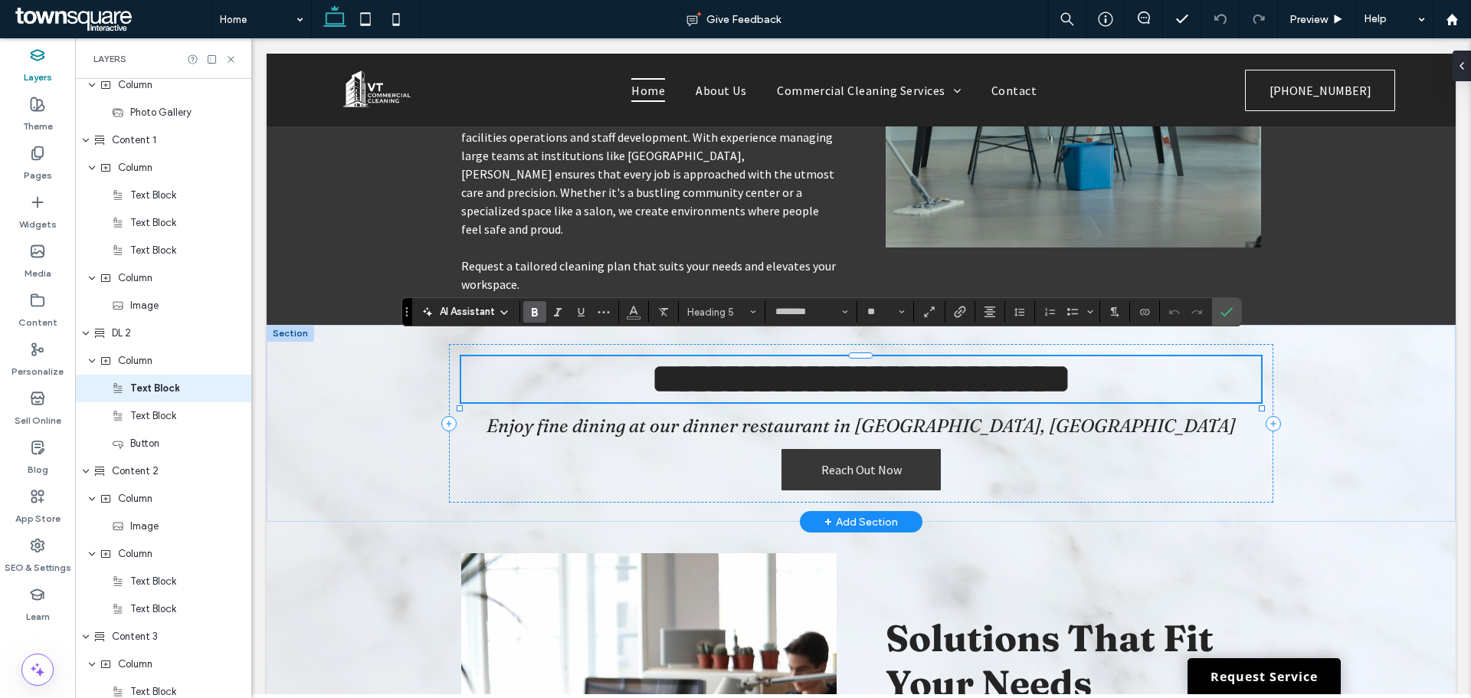
type input "**"
click at [689, 418] on span "Enjoy fine dining at our dinner restaurant in [GEOGRAPHIC_DATA], [GEOGRAPHIC_DA…" at bounding box center [860, 425] width 749 height 22
click at [689, 418] on div "Enjoy fine dining at our dinner restaurant in [GEOGRAPHIC_DATA], [GEOGRAPHIC_DA…" at bounding box center [861, 425] width 800 height 22
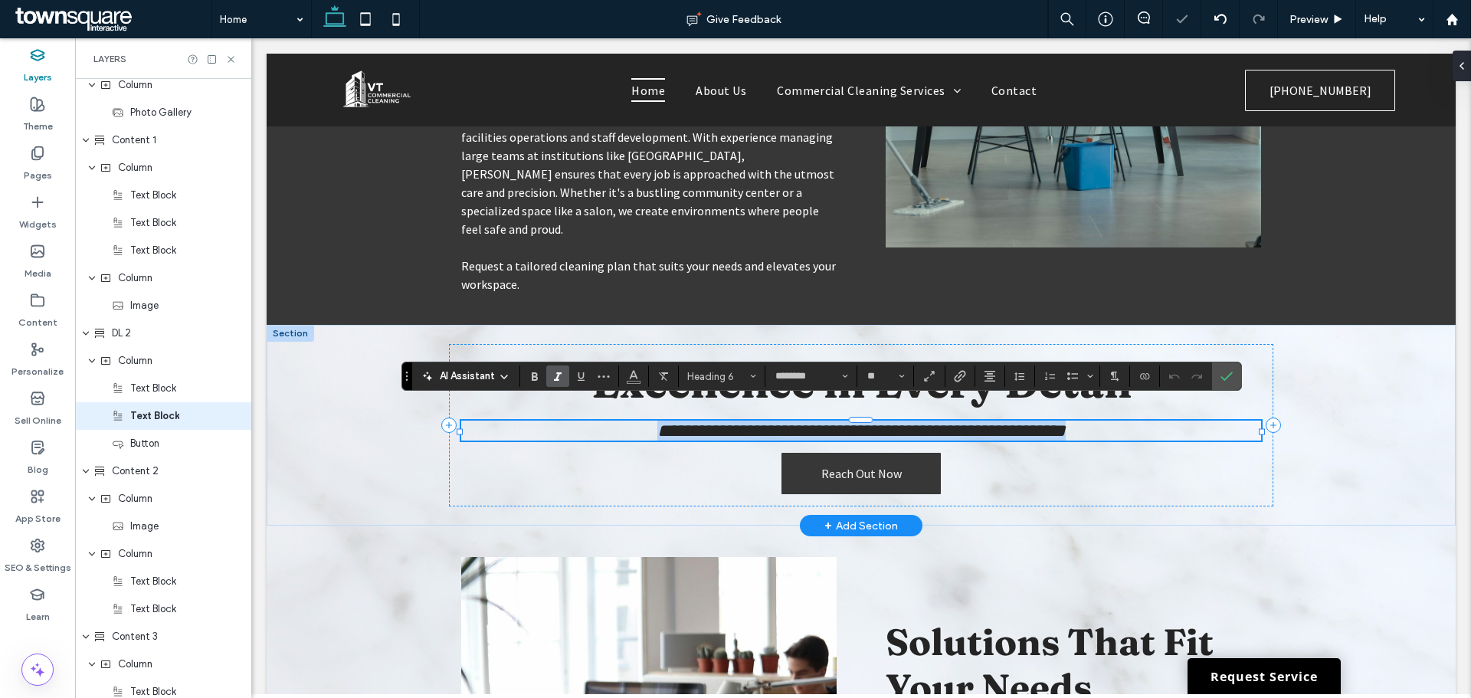
scroll to position [587, 0]
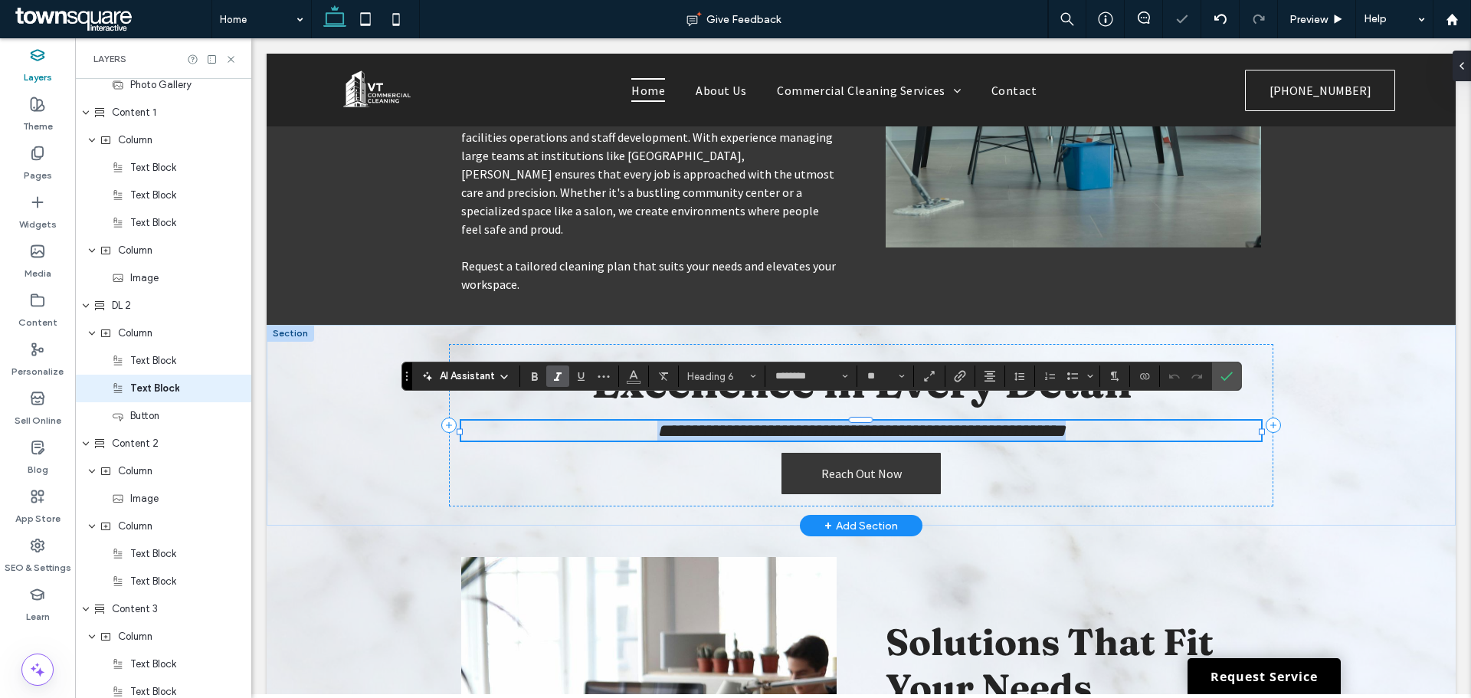
paste div
type input "*"
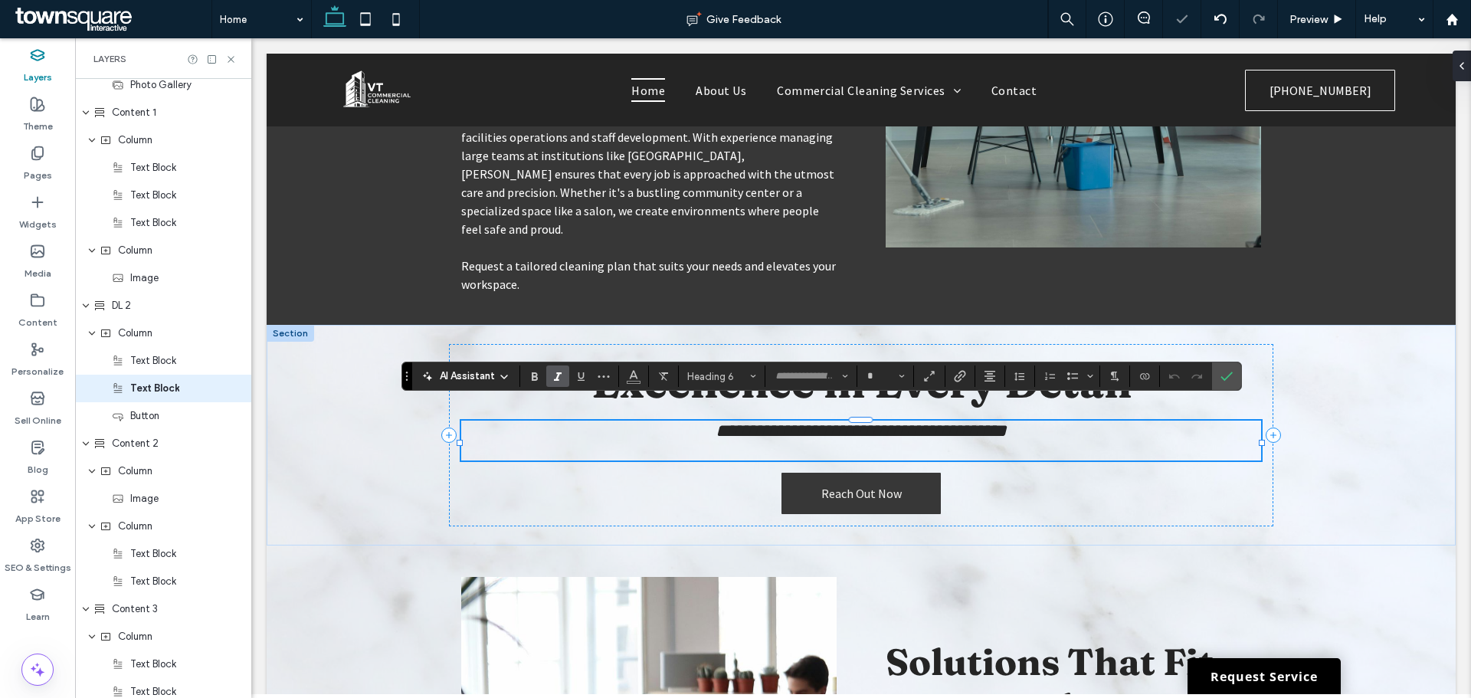
scroll to position [14, 0]
type input "********"
type input "**"
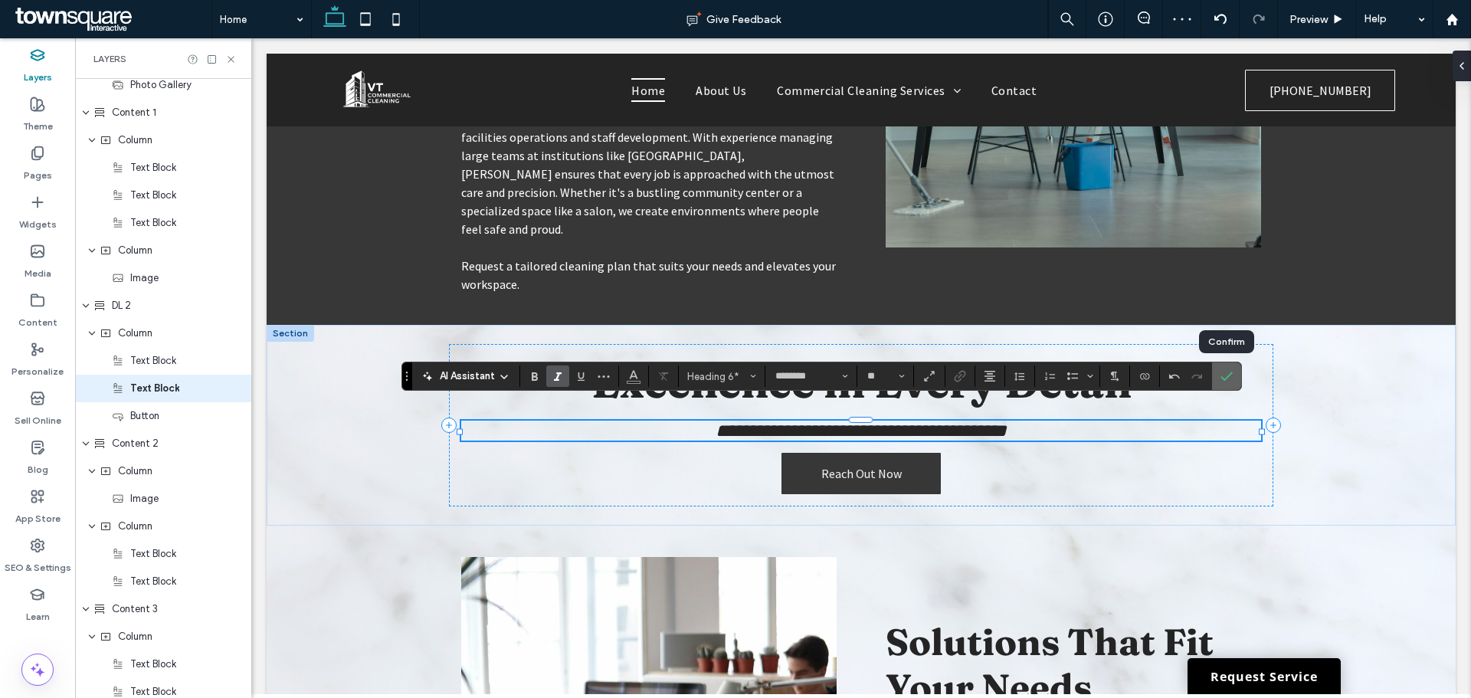
click at [1232, 371] on label "Confirm" at bounding box center [1226, 376] width 23 height 28
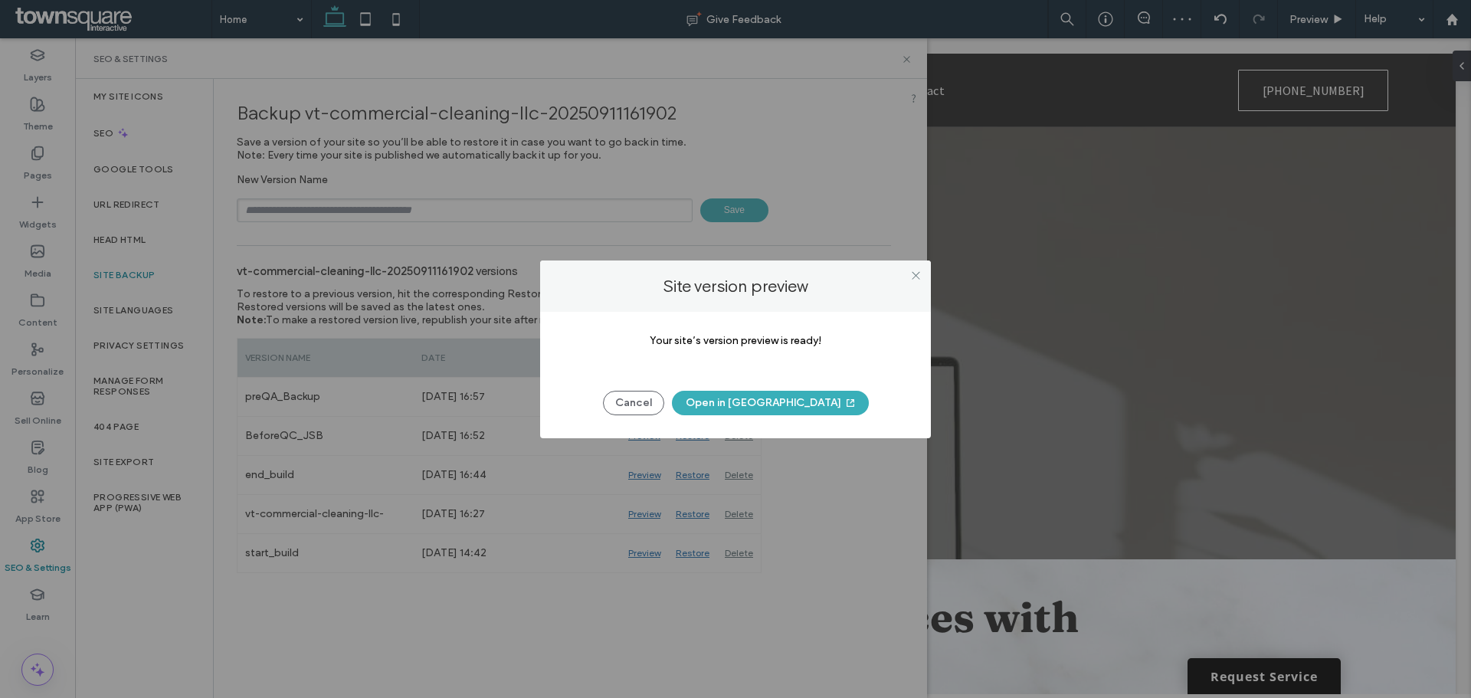
click at [790, 403] on button "Open in [GEOGRAPHIC_DATA]" at bounding box center [770, 403] width 197 height 25
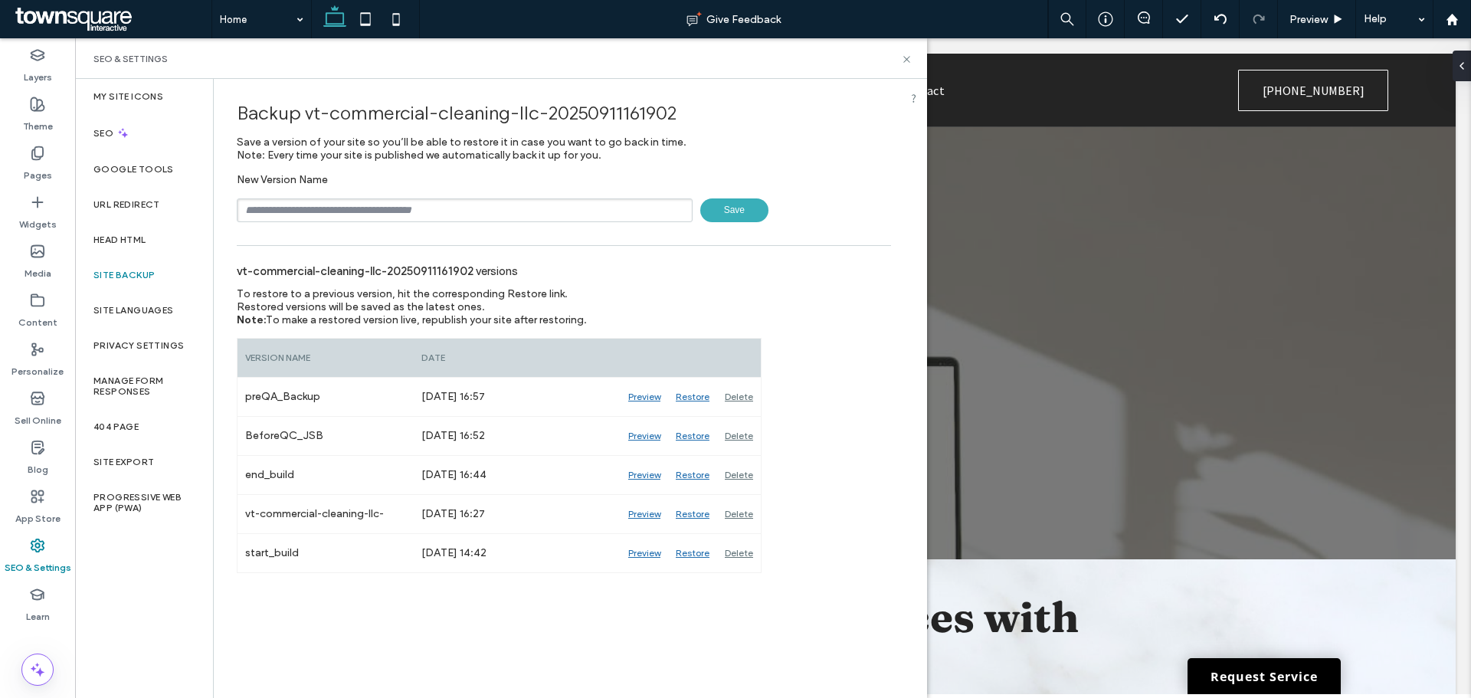
click at [908, 51] on div "SEO & Settings" at bounding box center [501, 58] width 852 height 41
click at [908, 54] on icon at bounding box center [906, 59] width 11 height 11
